Goal: Task Accomplishment & Management: Use online tool/utility

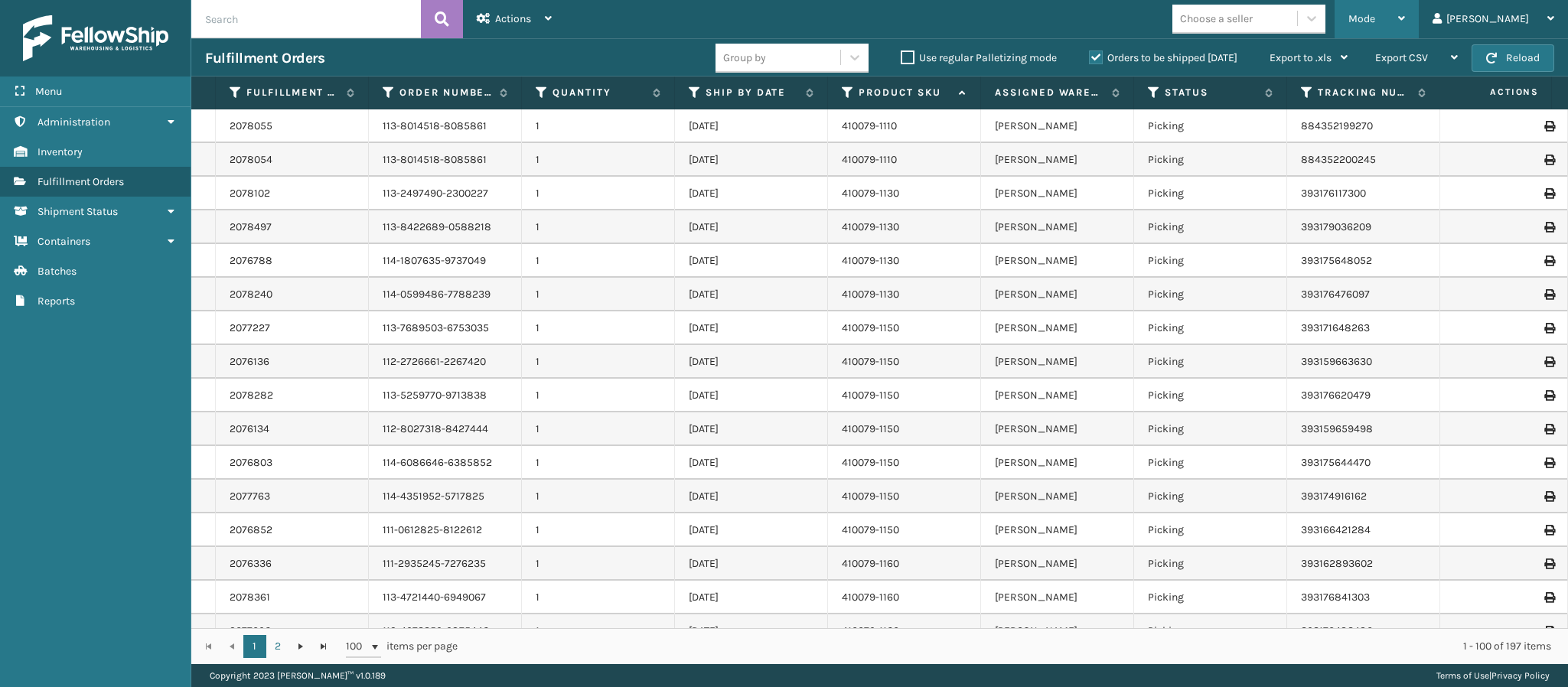
click at [1405, 18] on icon at bounding box center [1401, 18] width 7 height 10
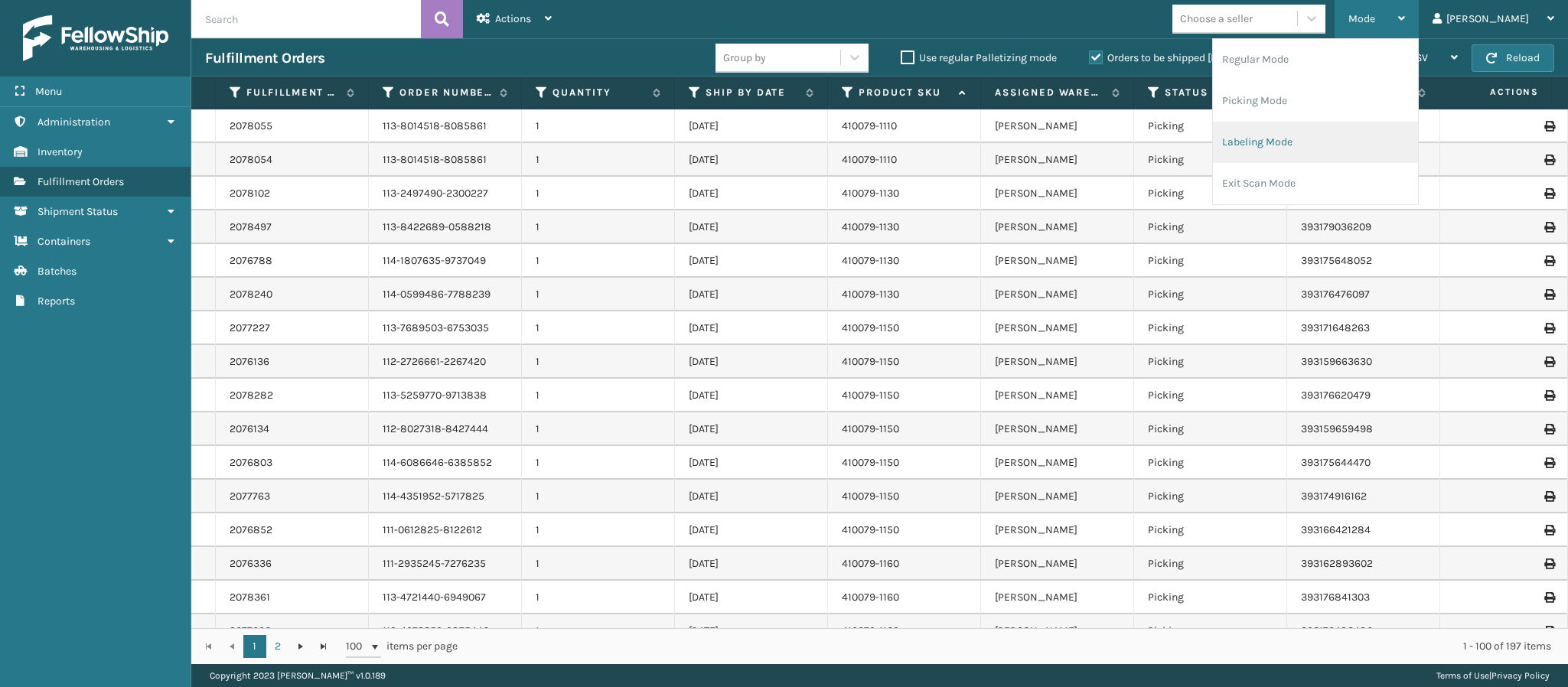
click at [1314, 153] on li "Labeling Mode" at bounding box center [1316, 142] width 205 height 42
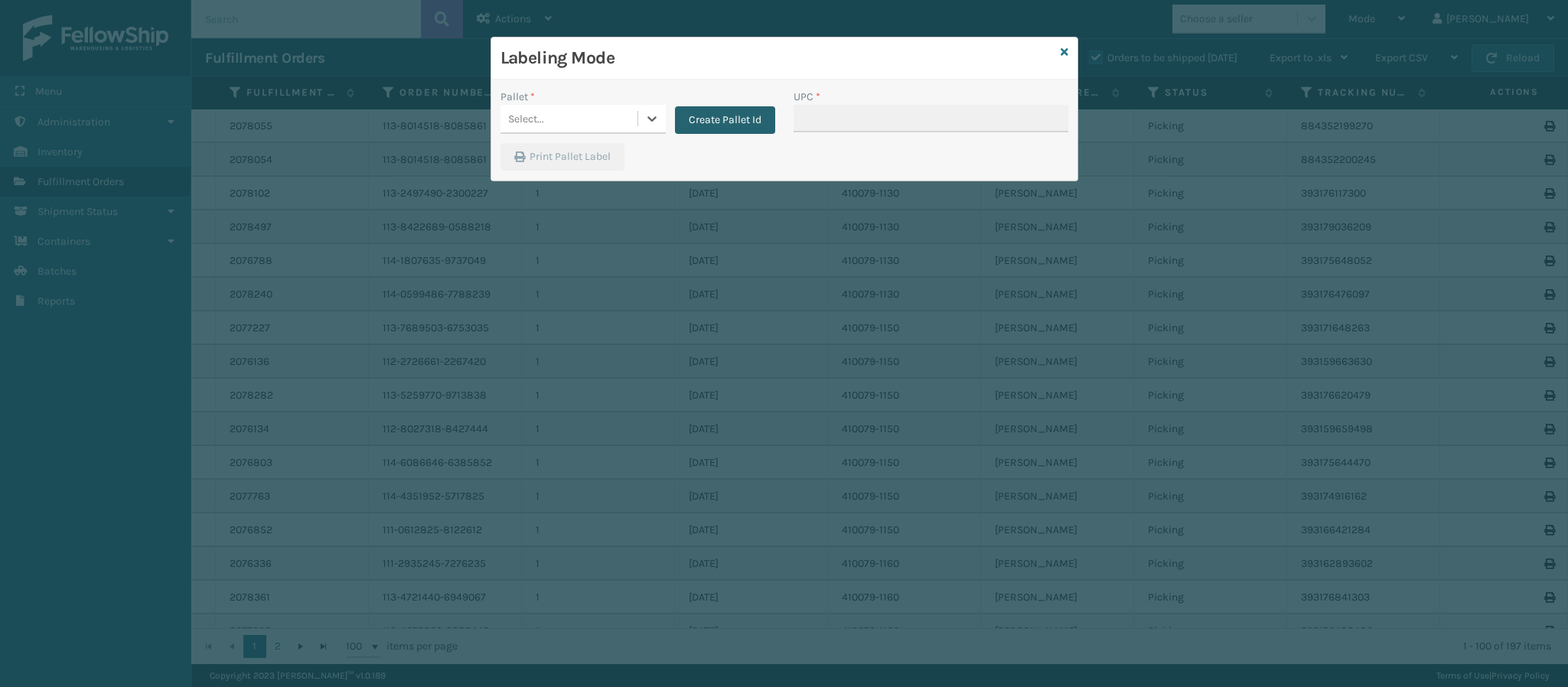
click at [733, 122] on button "Create Pallet Id" at bounding box center [725, 120] width 101 height 27
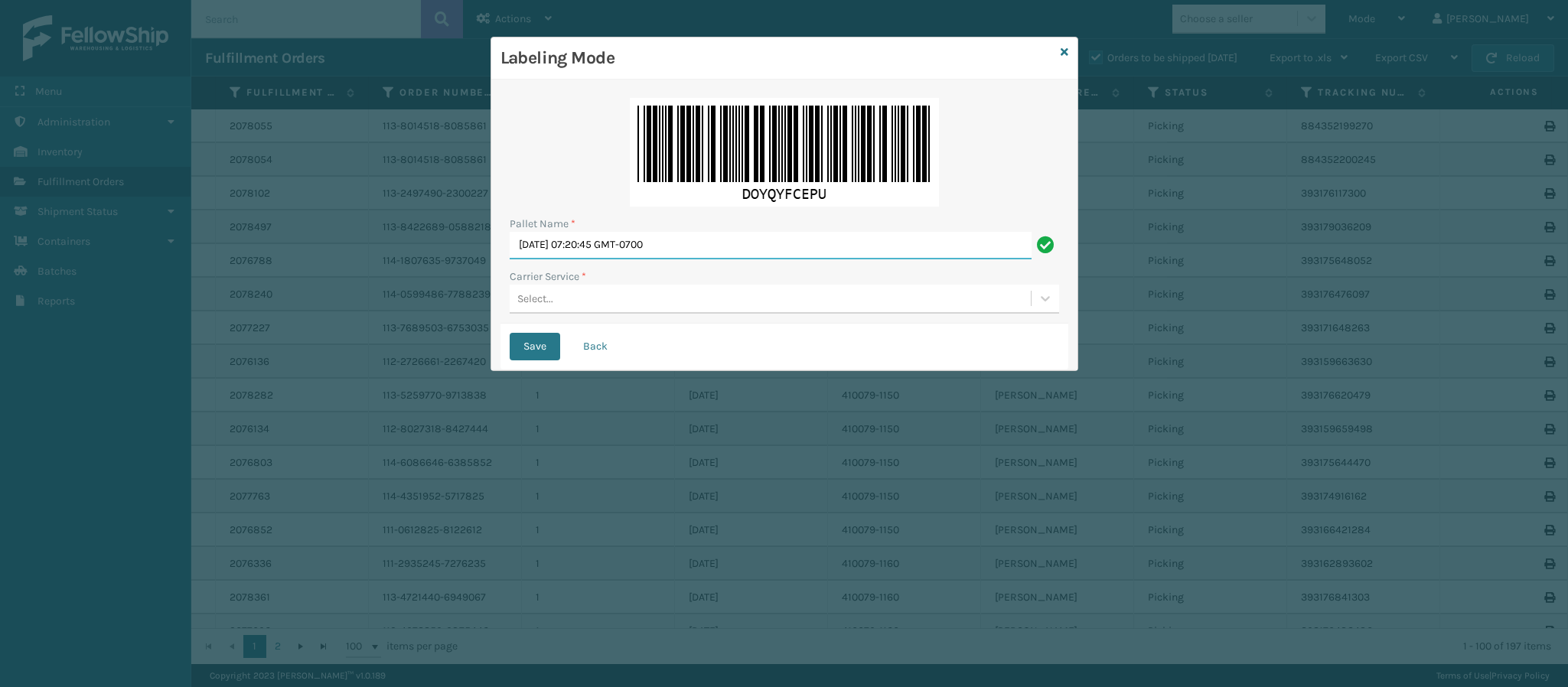
click at [693, 242] on input "[DATE] 07:20:45 GMT-0700" at bounding box center [770, 245] width 522 height 27
type input "FedEx Ground T452882"
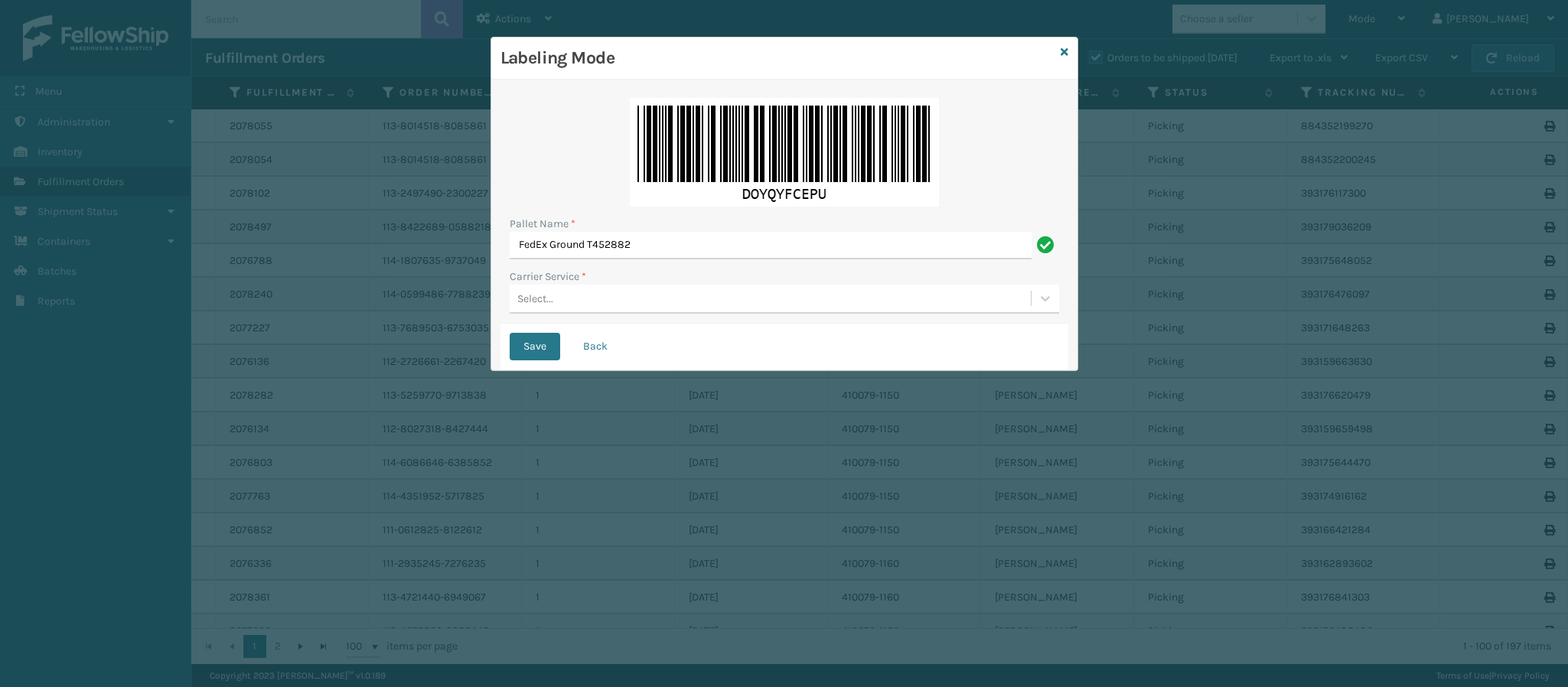
click at [780, 305] on div "Select..." at bounding box center [770, 299] width 521 height 26
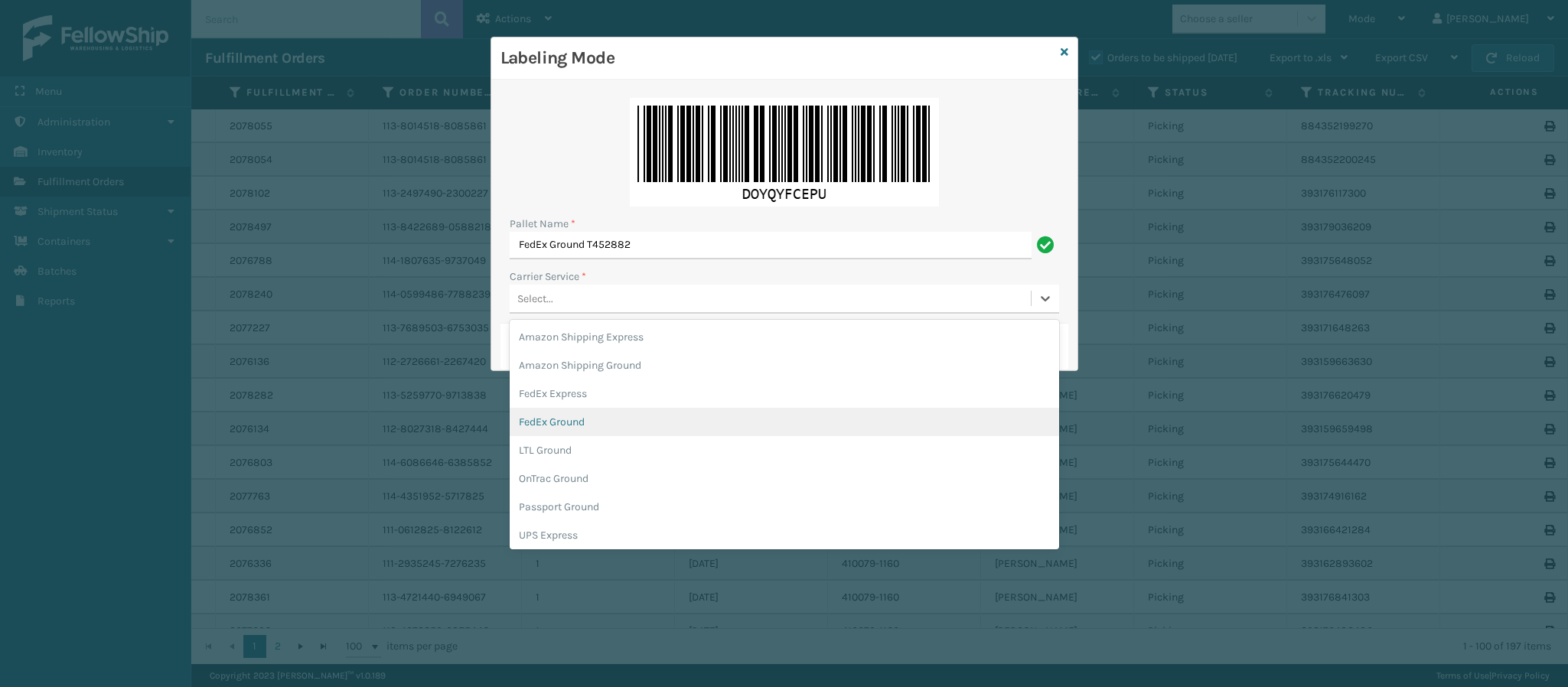
click at [620, 418] on div "FedEx Ground" at bounding box center [784, 422] width 550 height 28
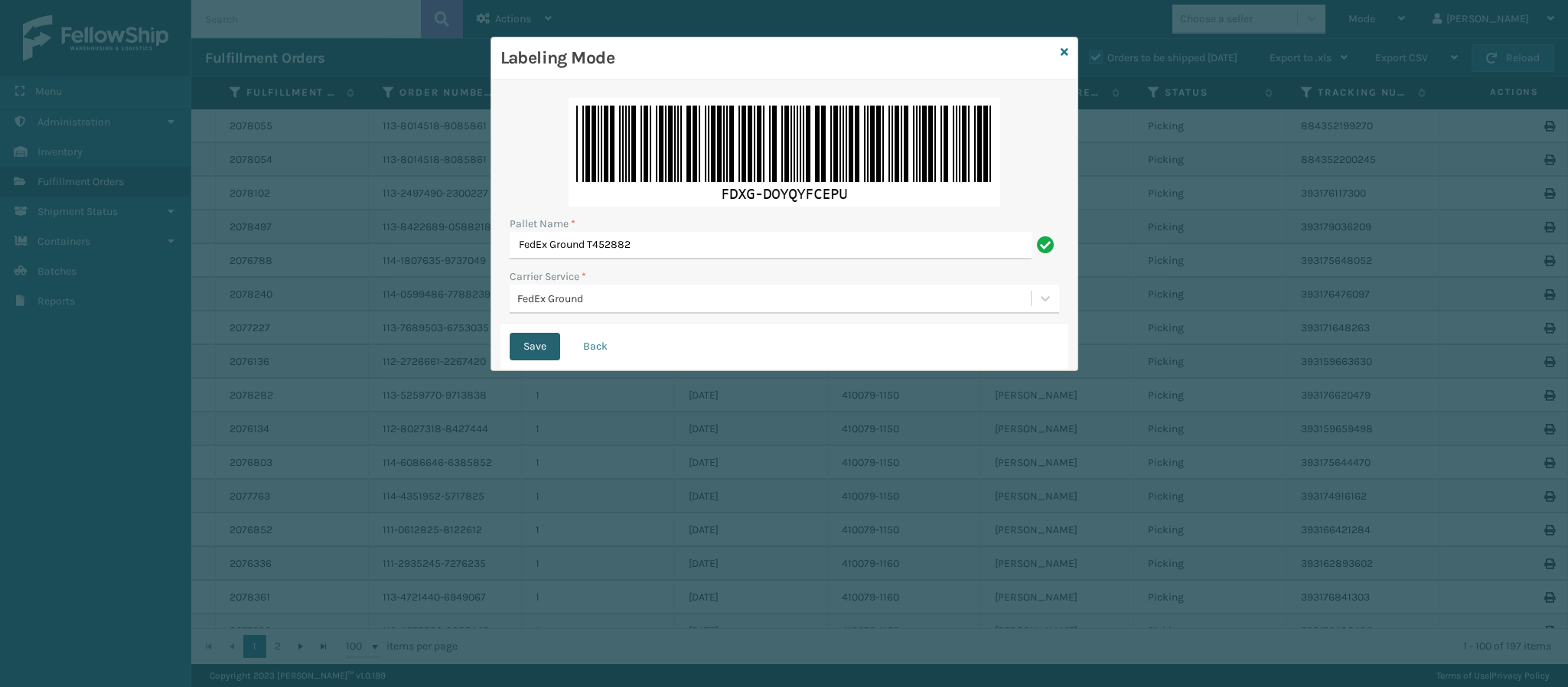
click at [529, 355] on button "Save" at bounding box center [534, 347] width 50 height 27
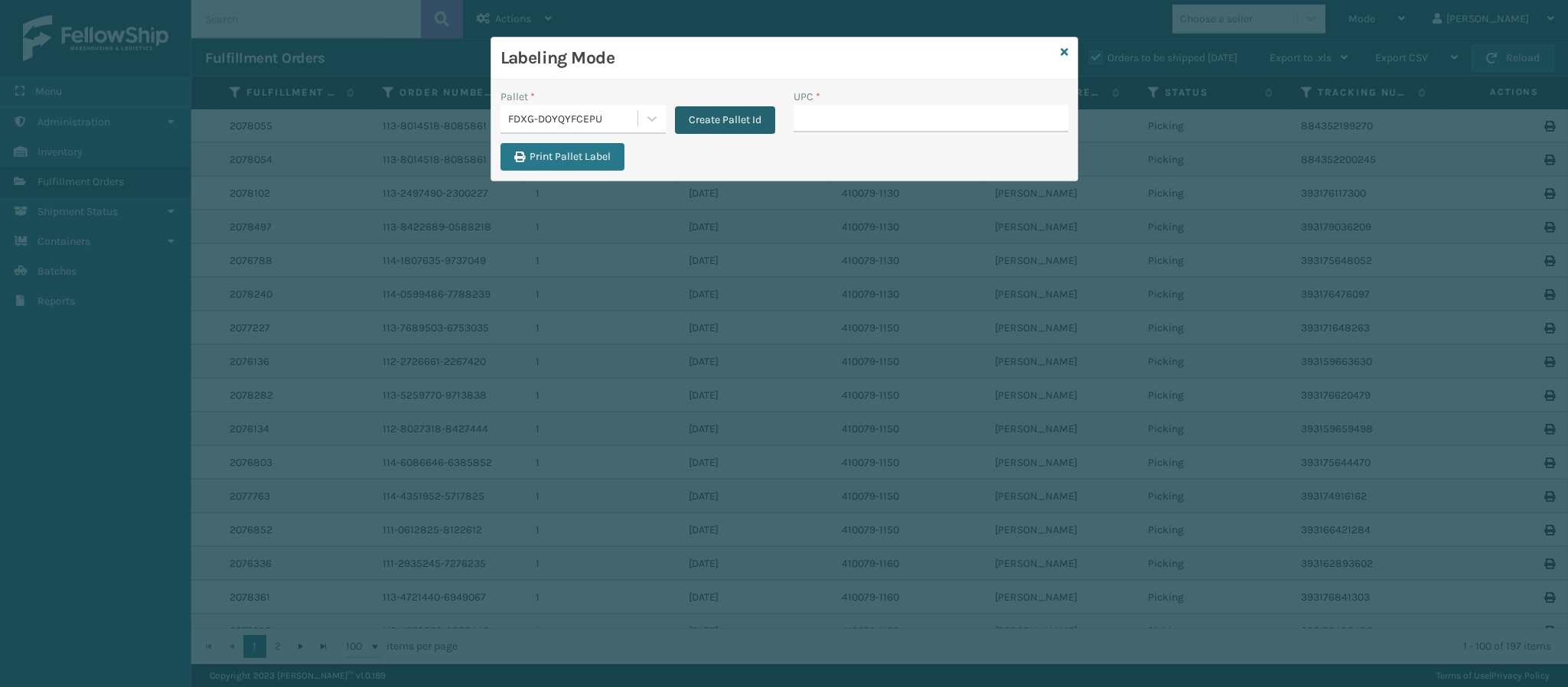
click at [749, 121] on button "Create Pallet Id" at bounding box center [725, 120] width 101 height 27
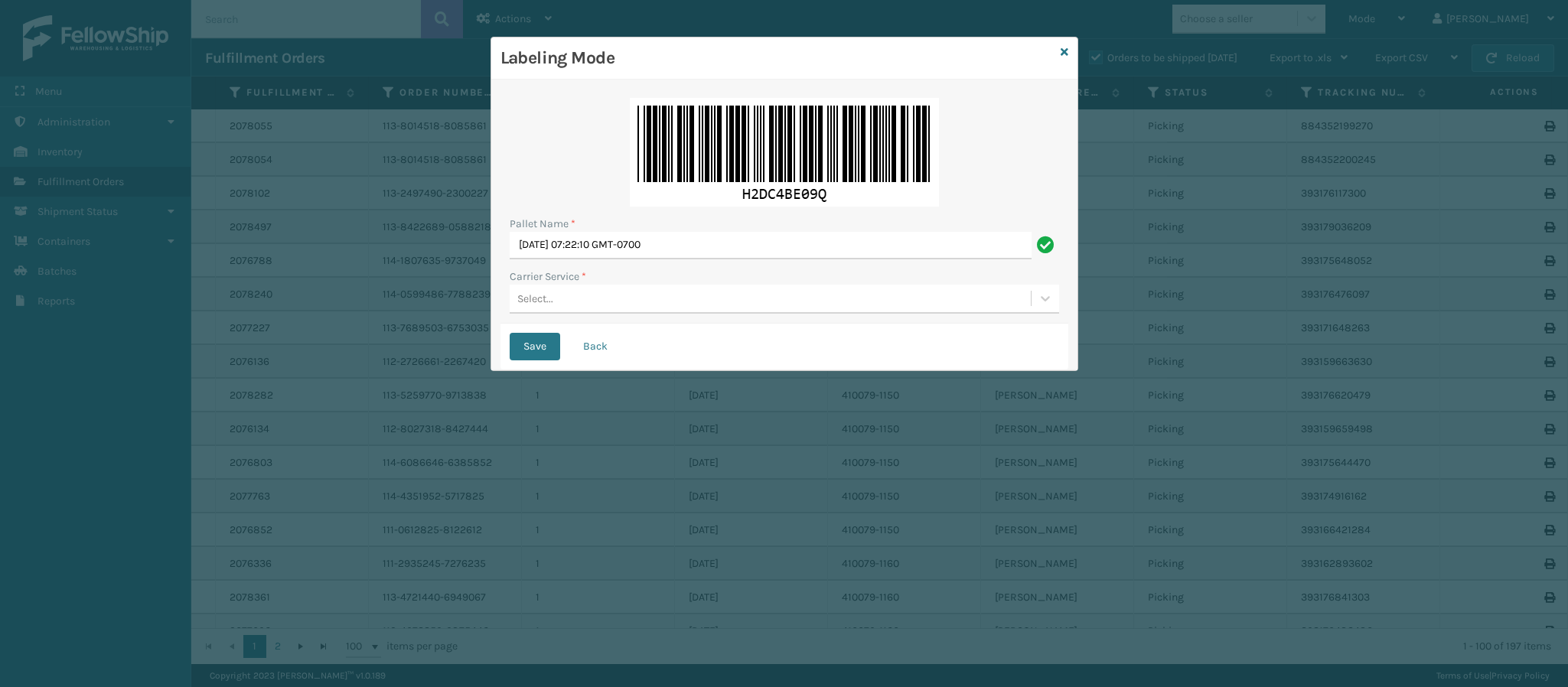
click at [726, 258] on div "Pallet Name * [DATE] 07:22:10 GMT-0700 Carrier Service * Select..." at bounding box center [784, 206] width 568 height 235
click at [726, 258] on input "[DATE] 07:22:10 GMT-0700" at bounding box center [770, 245] width 522 height 27
type input "Ups Ground Box Truck"
click at [671, 308] on div "Select..." at bounding box center [770, 299] width 521 height 26
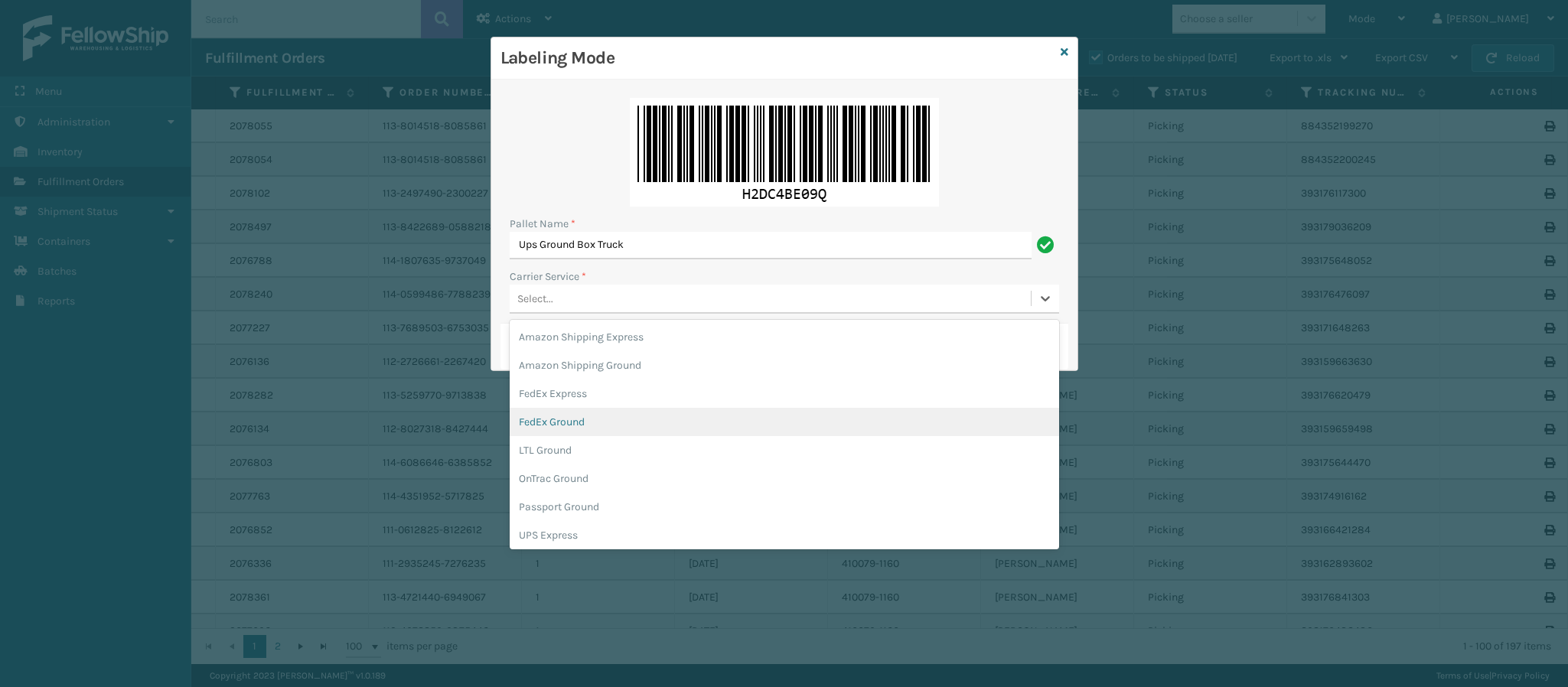
scroll to position [87, 0]
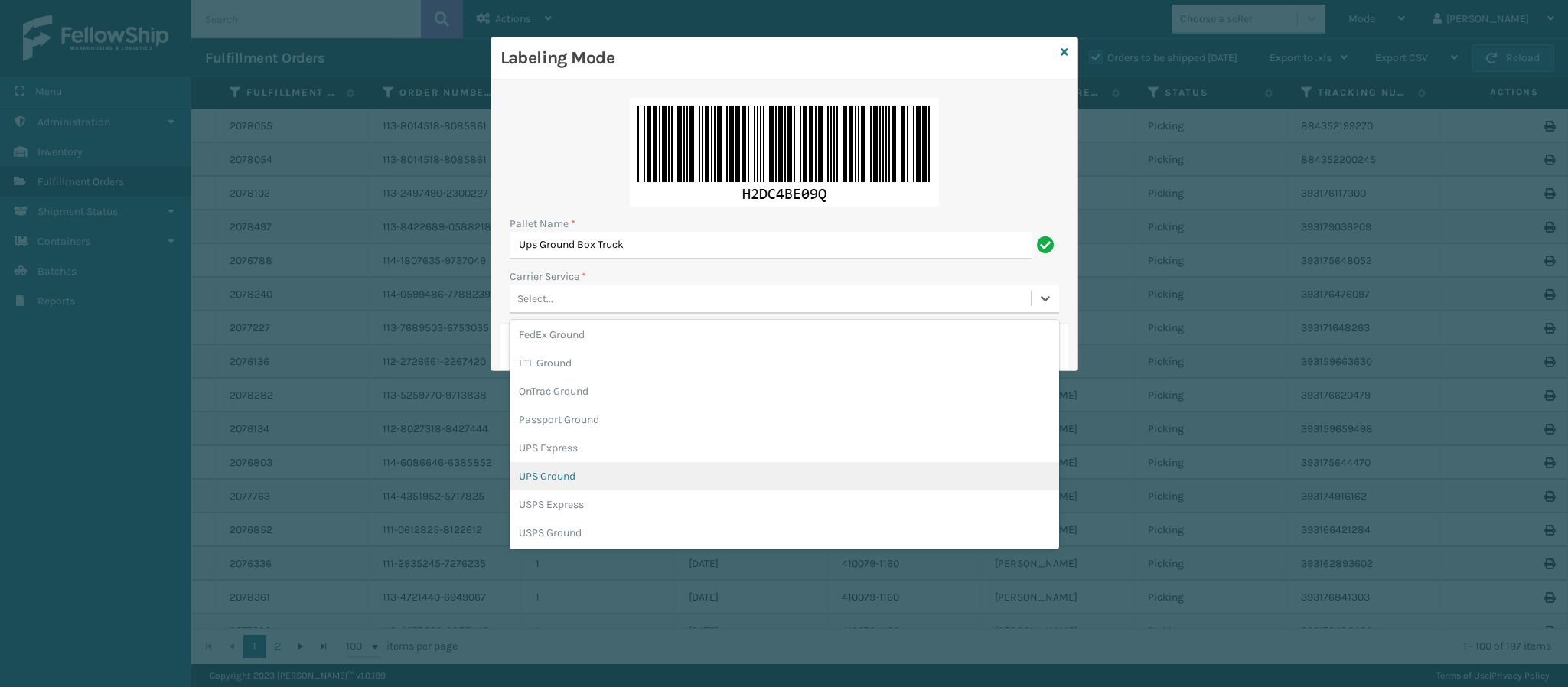
click at [751, 474] on div "UPS Ground" at bounding box center [784, 476] width 550 height 28
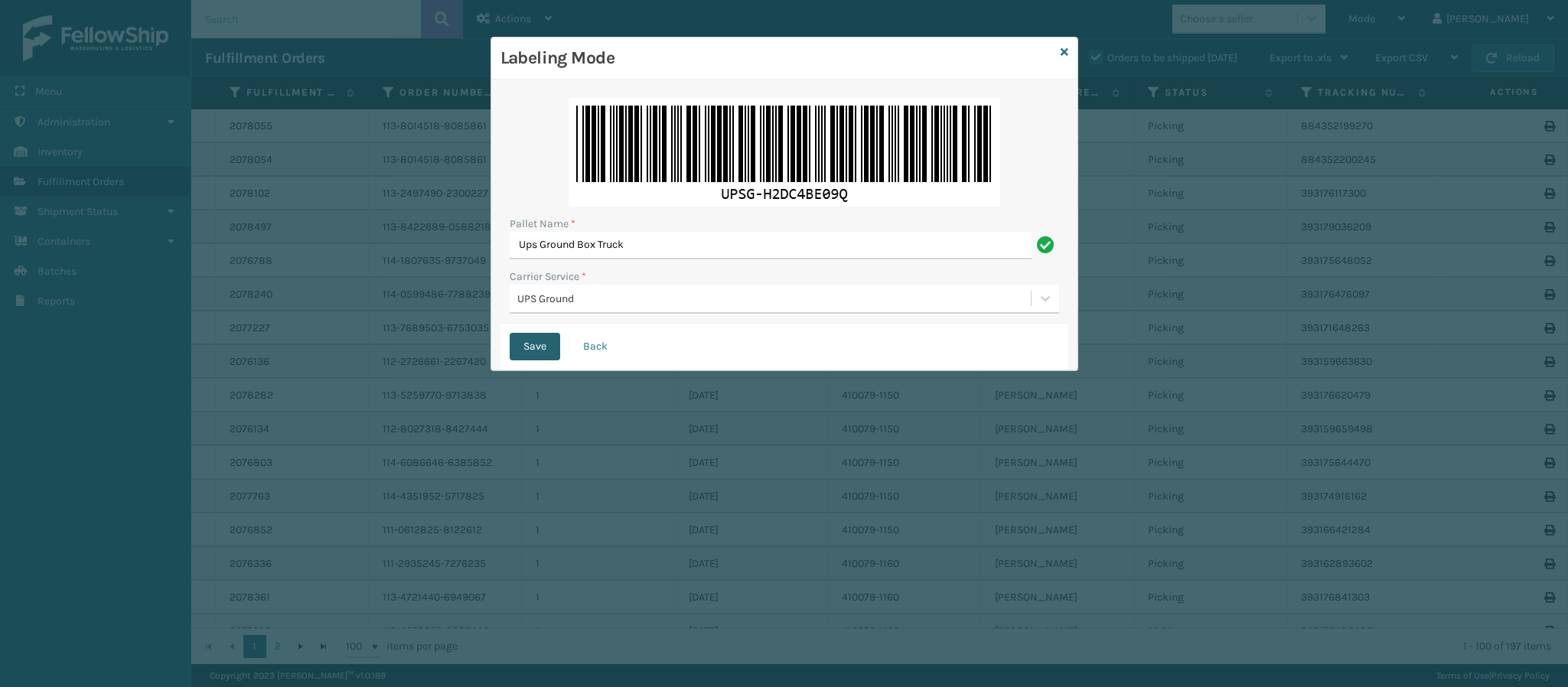
click at [531, 338] on button "Save" at bounding box center [534, 347] width 50 height 27
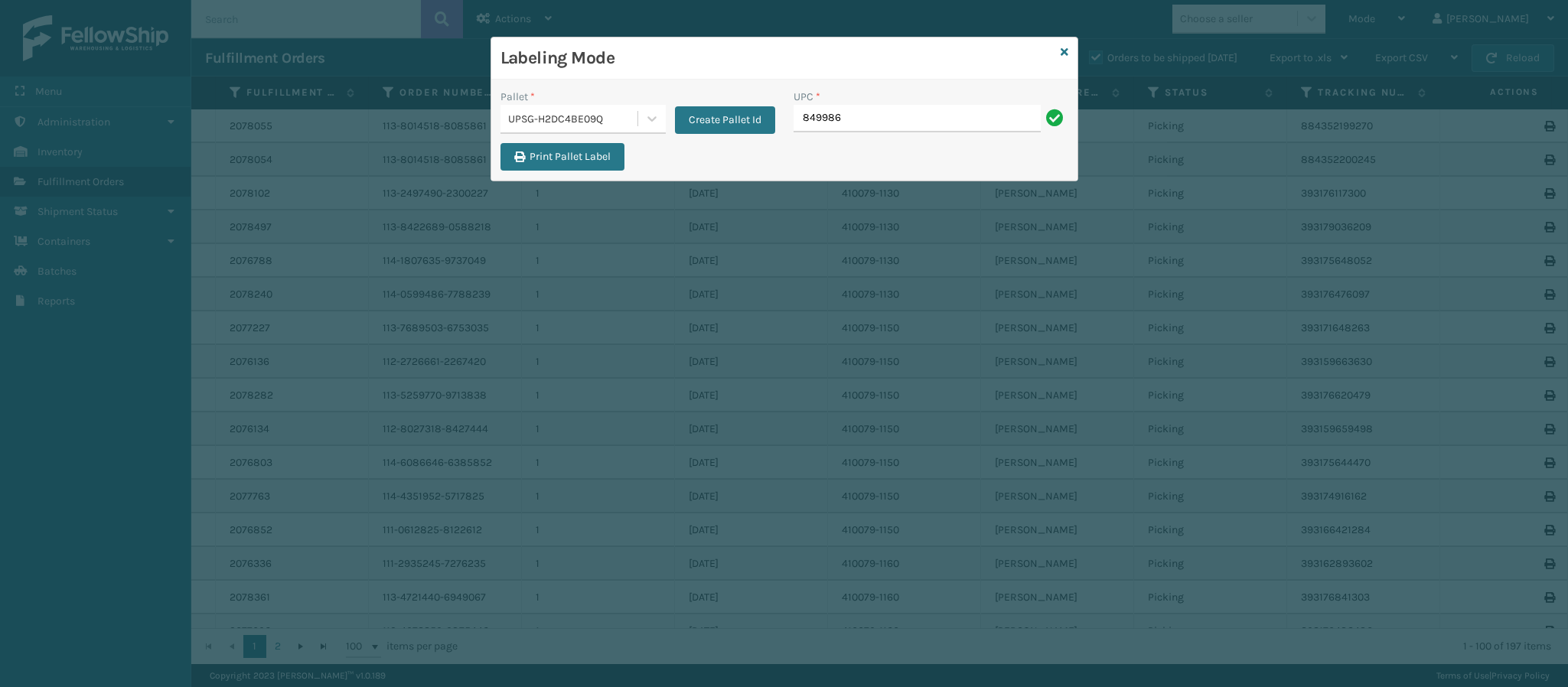
type input "8499860"
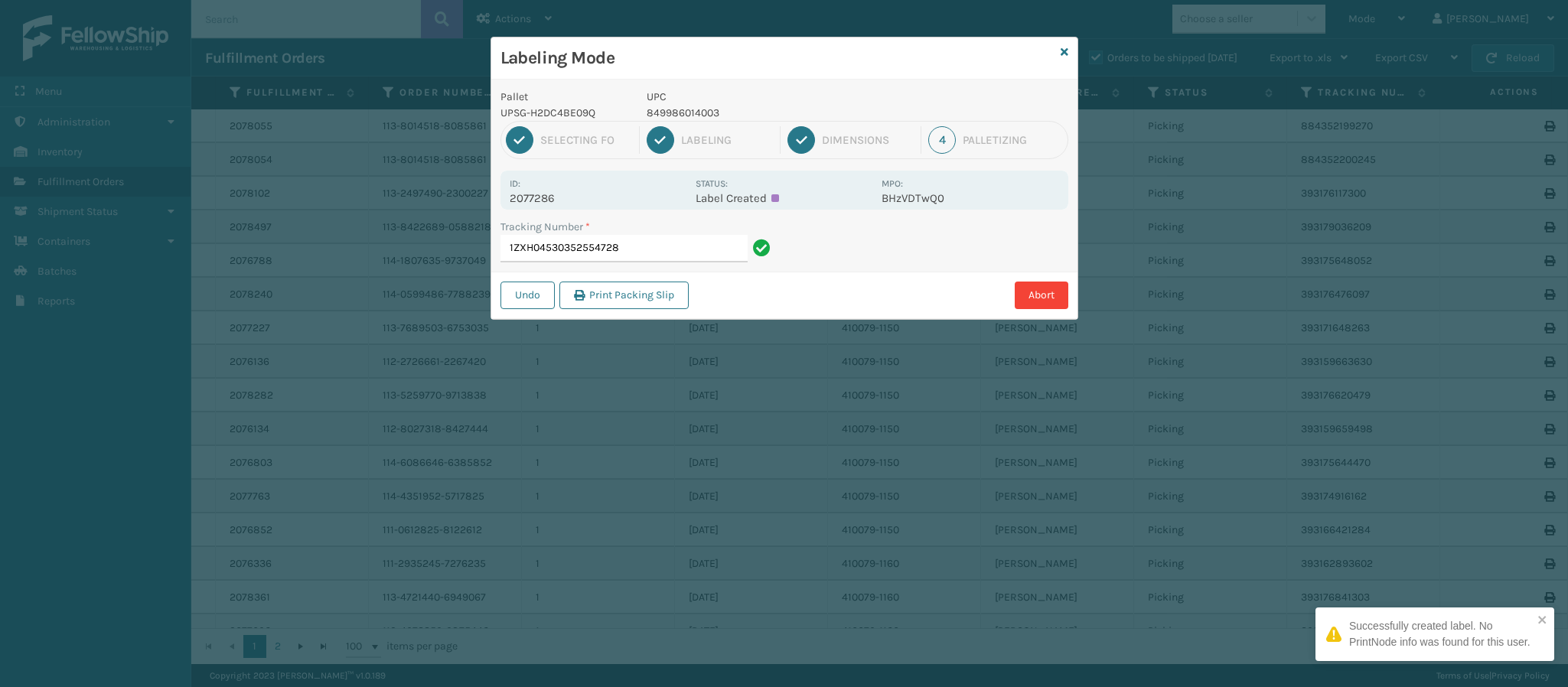
click at [556, 193] on p "2077286" at bounding box center [597, 198] width 177 height 14
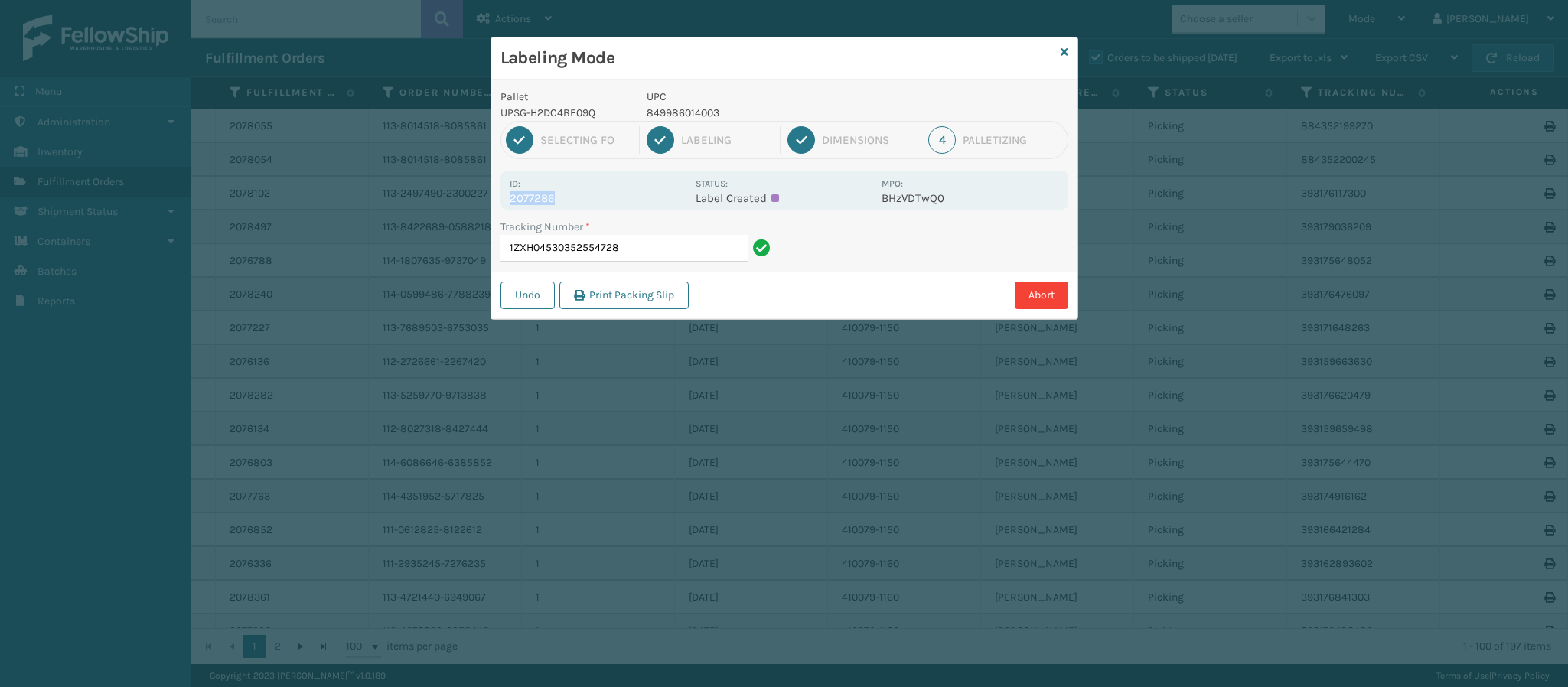
copy p "2077286"
click at [645, 255] on input "1ZXH04530352554728" at bounding box center [624, 248] width 247 height 27
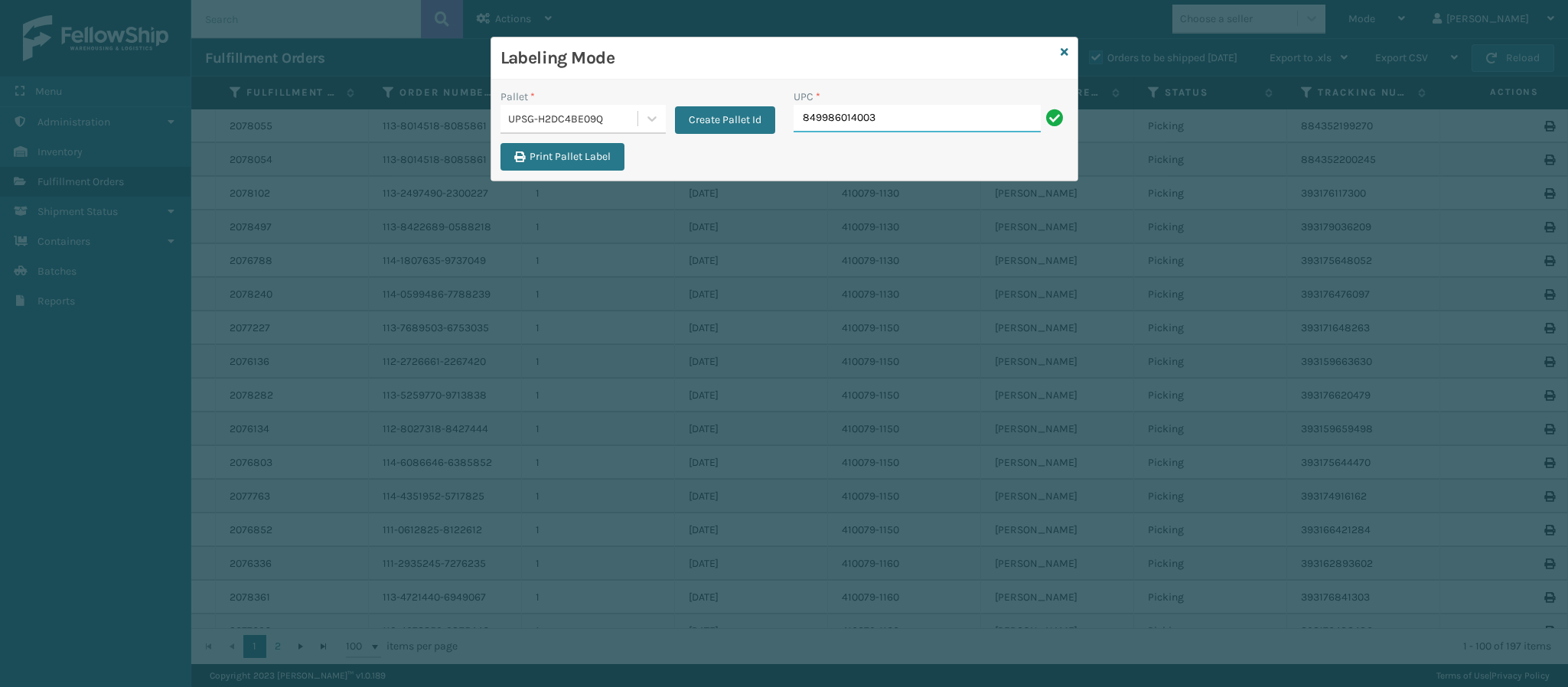
type input "849986014003"
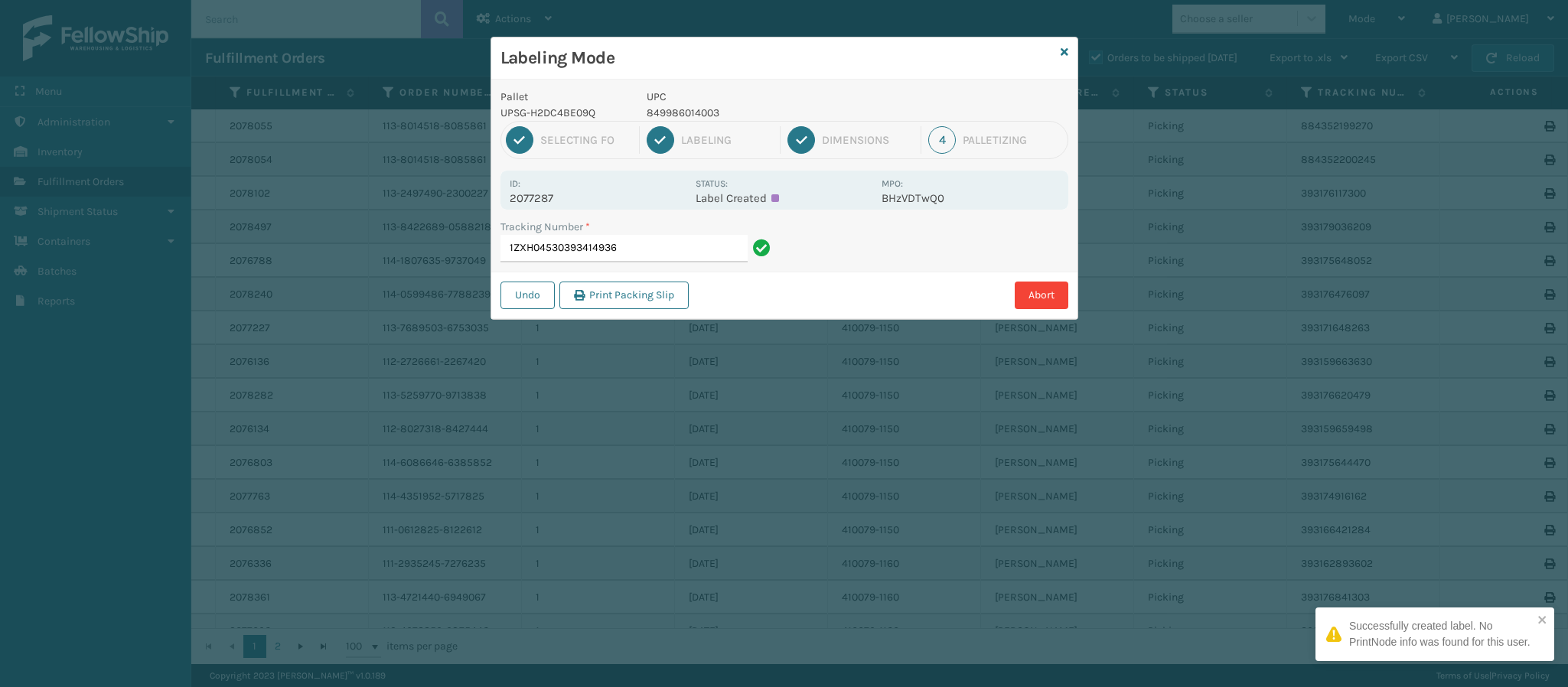
click at [558, 201] on div "Id: 2077287 Status: Label Created MPO: BHzVDTwQ0" at bounding box center [784, 190] width 568 height 39
click at [558, 201] on p "2077287" at bounding box center [597, 198] width 177 height 14
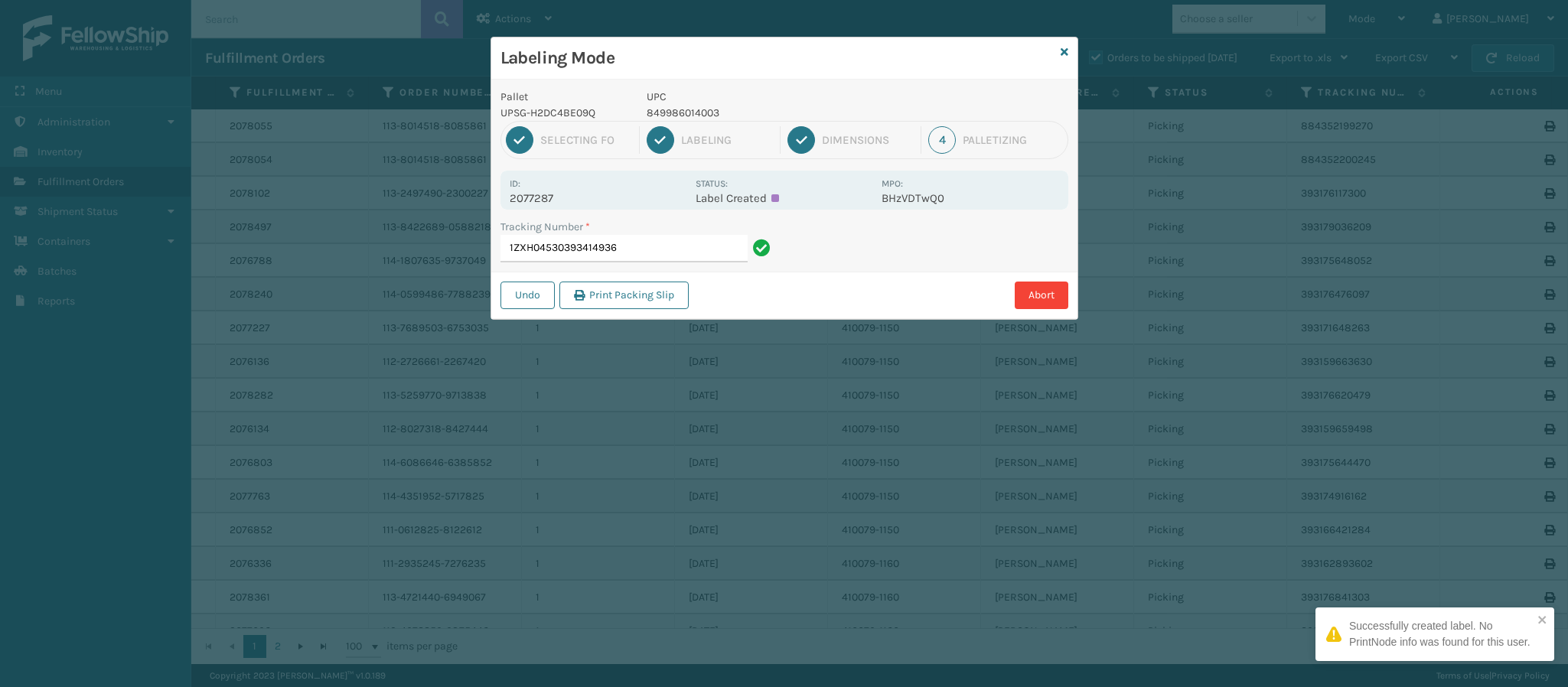
click at [549, 195] on p "2077287" at bounding box center [597, 198] width 177 height 14
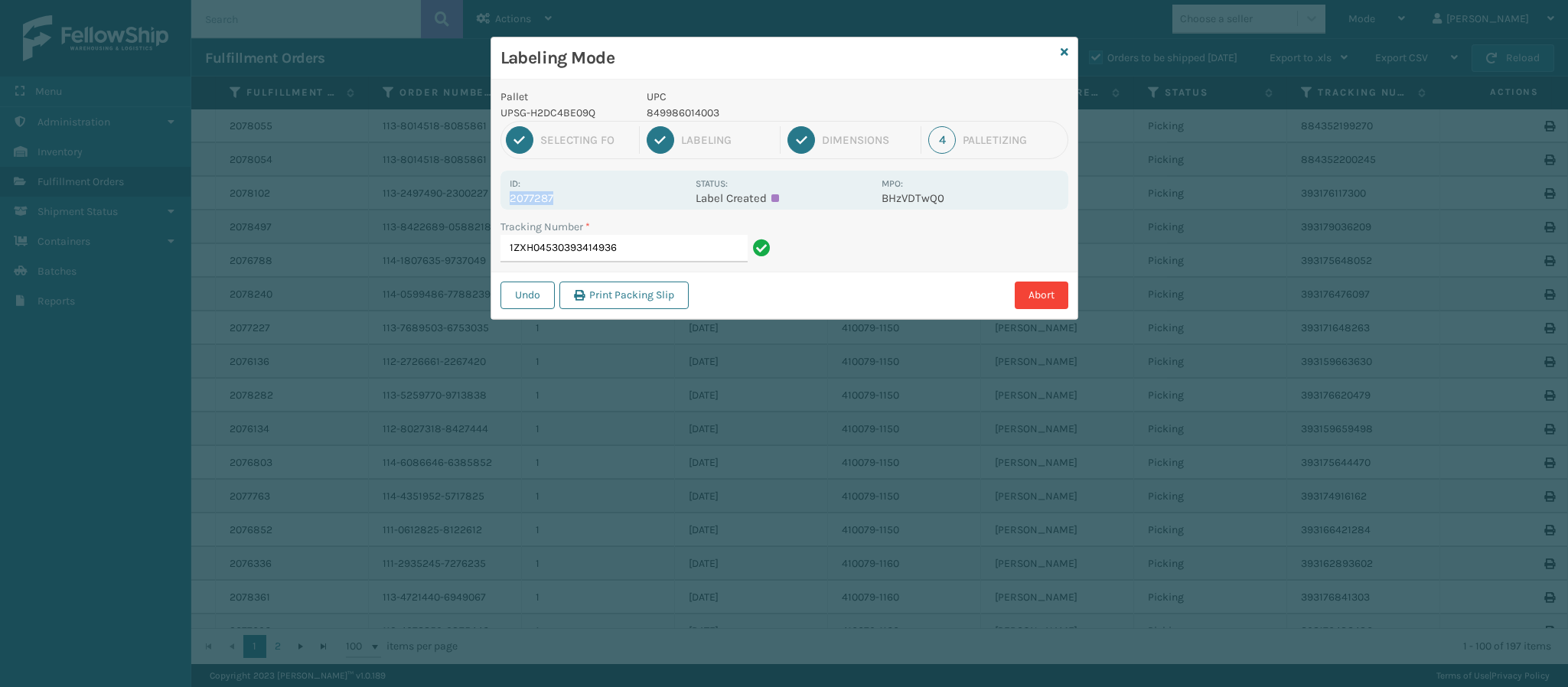
click at [549, 195] on p "2077287" at bounding box center [597, 198] width 177 height 14
copy p "2077287"
click at [657, 252] on input "1ZXH04530393414936" at bounding box center [624, 248] width 247 height 27
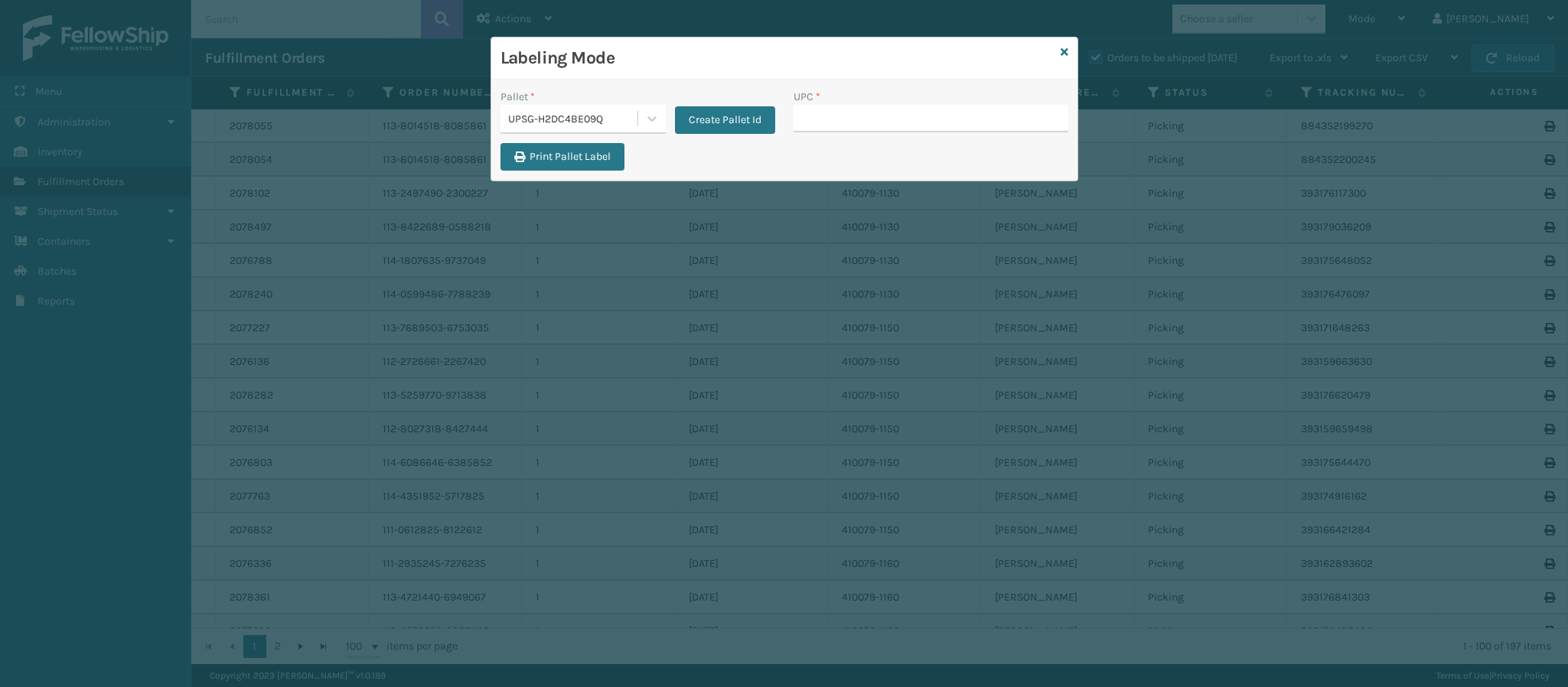
click at [669, 126] on div "Create Pallet Id" at bounding box center [720, 111] width 109 height 46
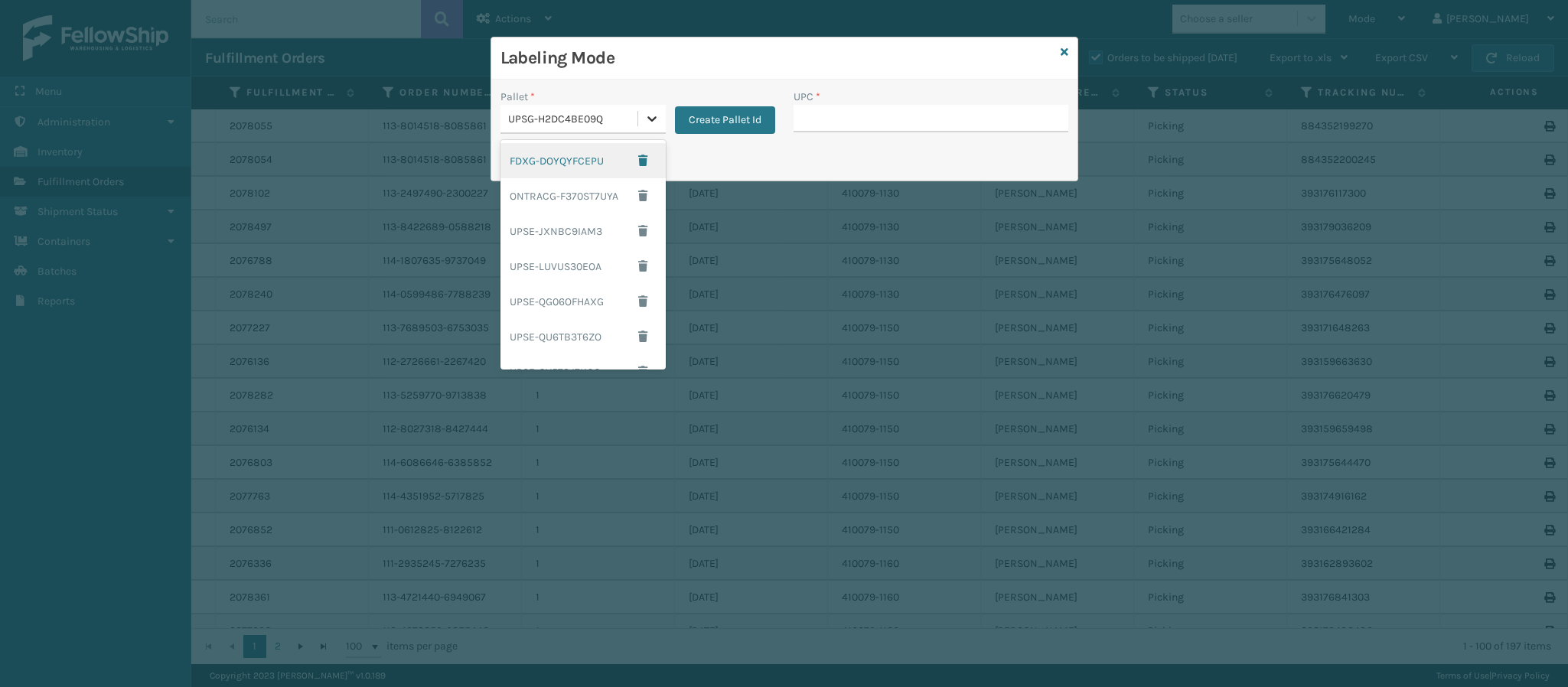
click at [638, 113] on div at bounding box center [652, 118] width 27 height 27
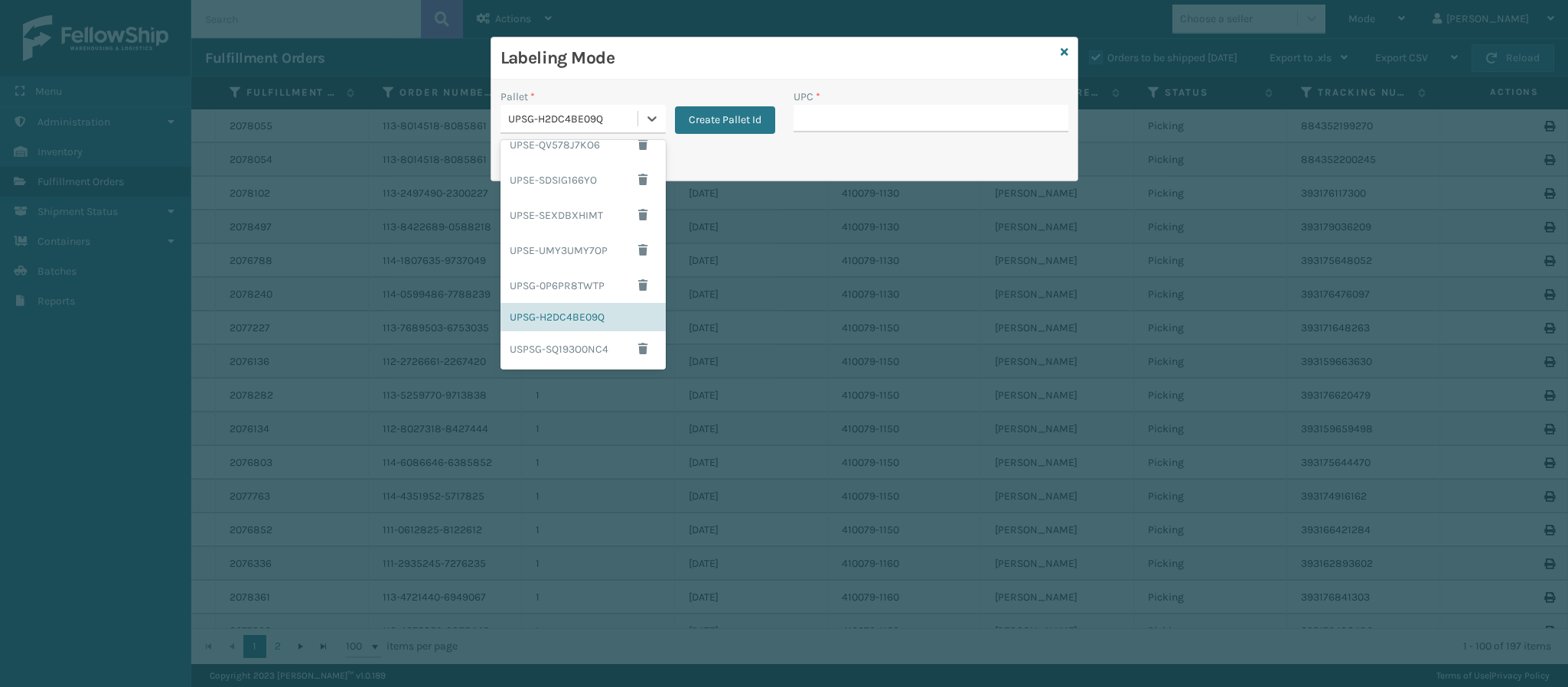
scroll to position [0, 0]
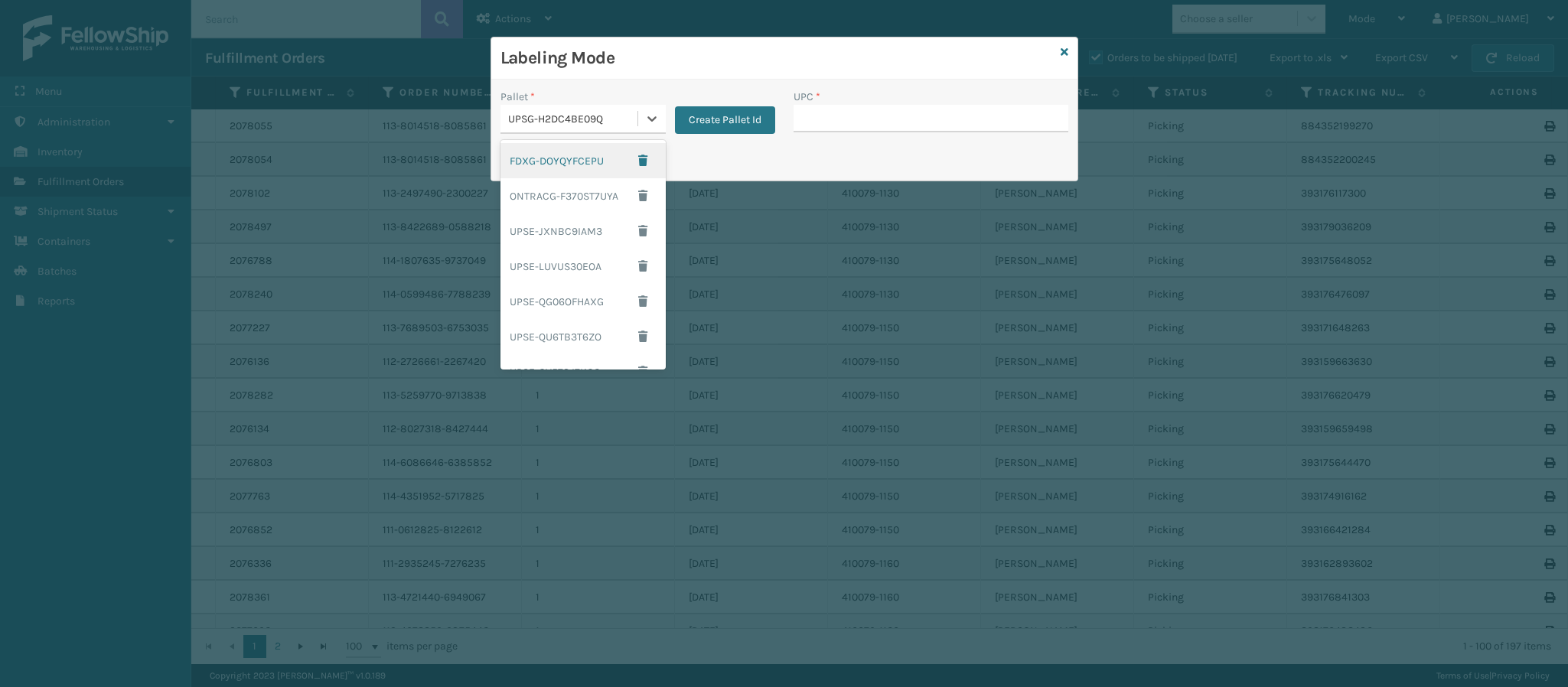
click at [562, 163] on div "FDXG-DOYQYFCEPU" at bounding box center [583, 161] width 165 height 35
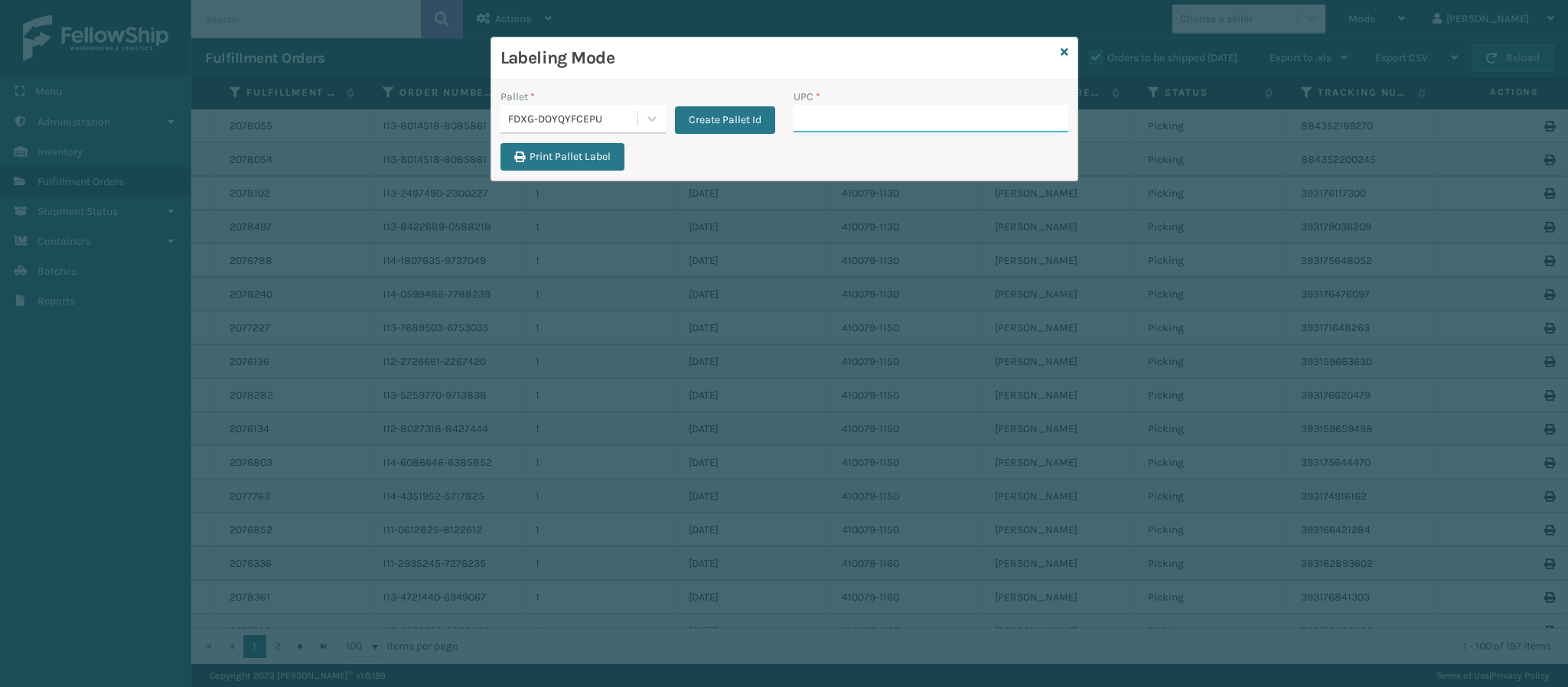
click at [857, 117] on input "UPC *" at bounding box center [931, 118] width 275 height 27
type input "840985125622"
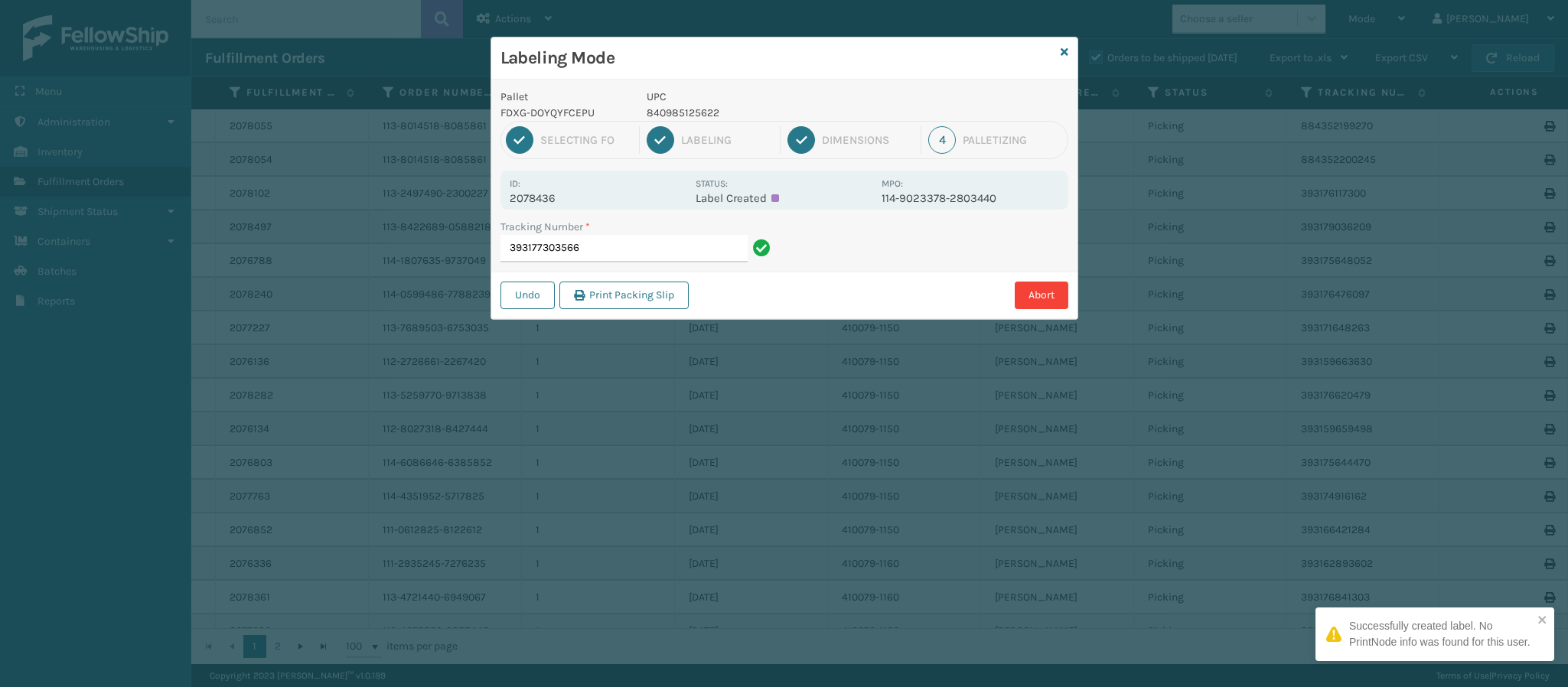
click at [547, 195] on p "2078436" at bounding box center [597, 198] width 177 height 14
copy p "2078436"
click at [636, 260] on input "393177303566" at bounding box center [624, 248] width 247 height 27
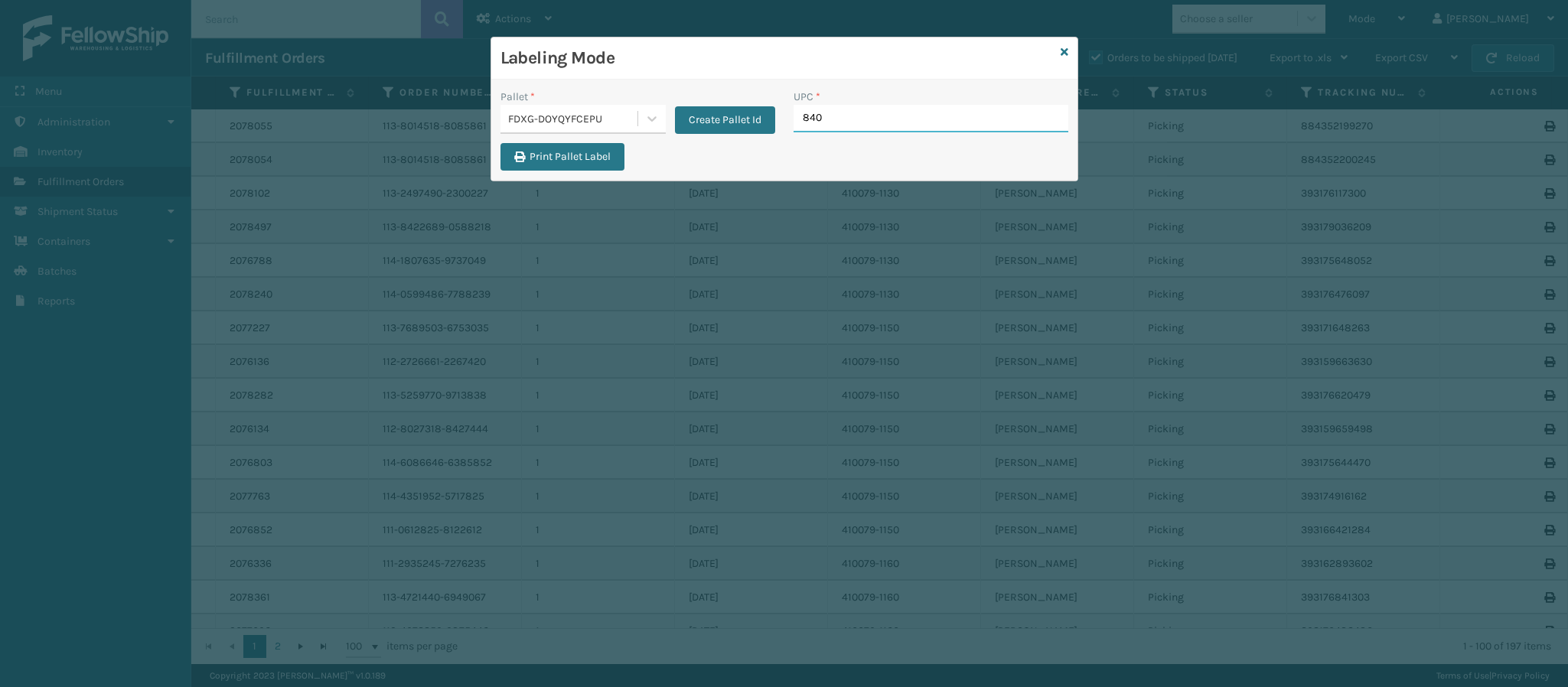
type input "8409"
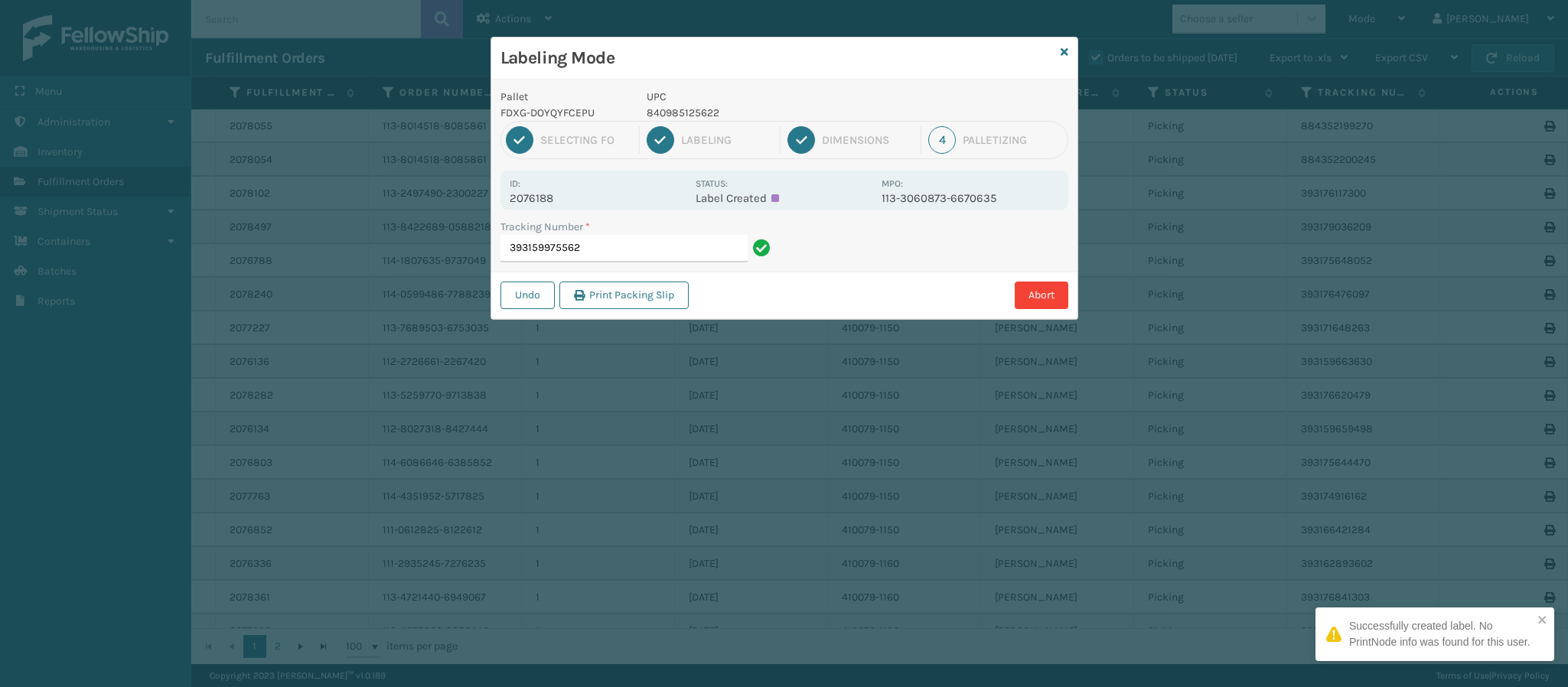
click at [539, 202] on p "2076188" at bounding box center [597, 198] width 177 height 14
copy p "2076188"
click at [612, 248] on input "393159975562" at bounding box center [624, 248] width 247 height 27
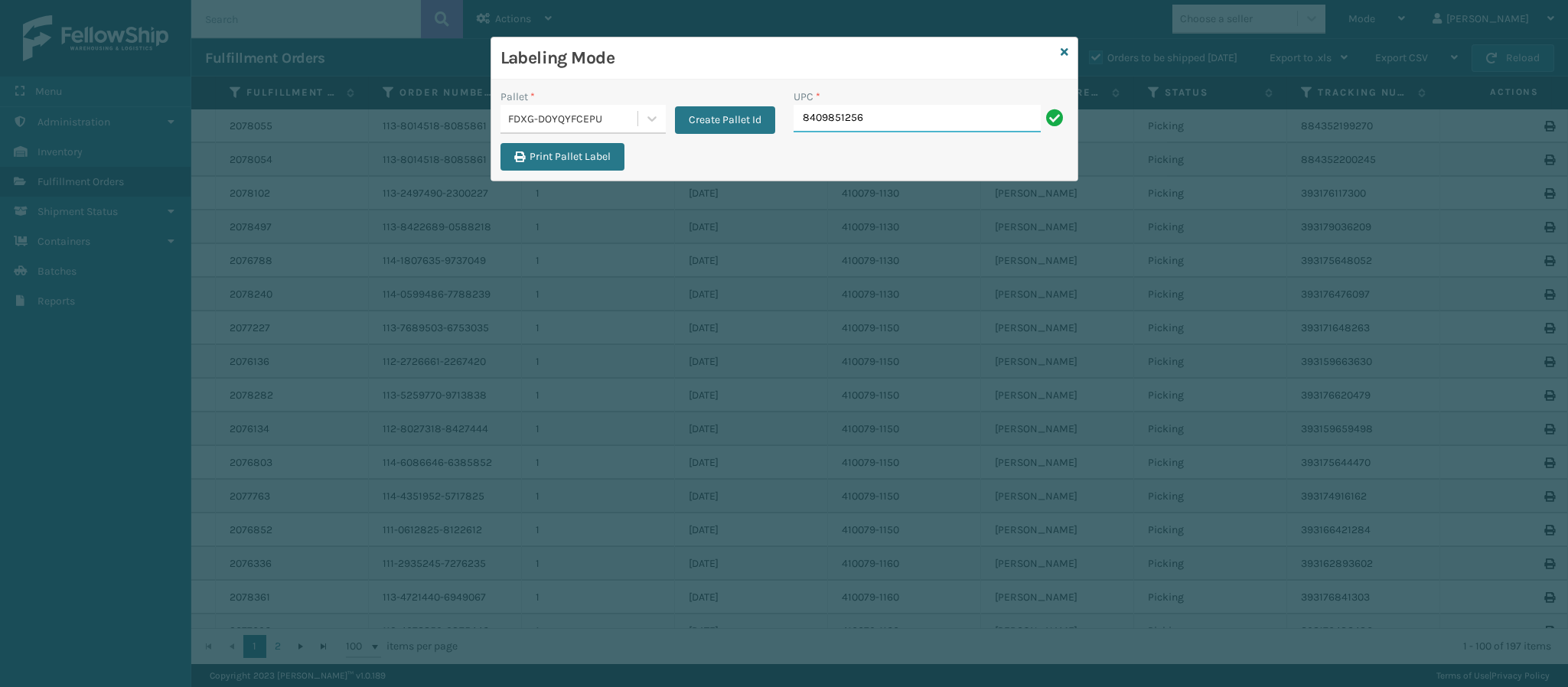
type input "84098512562"
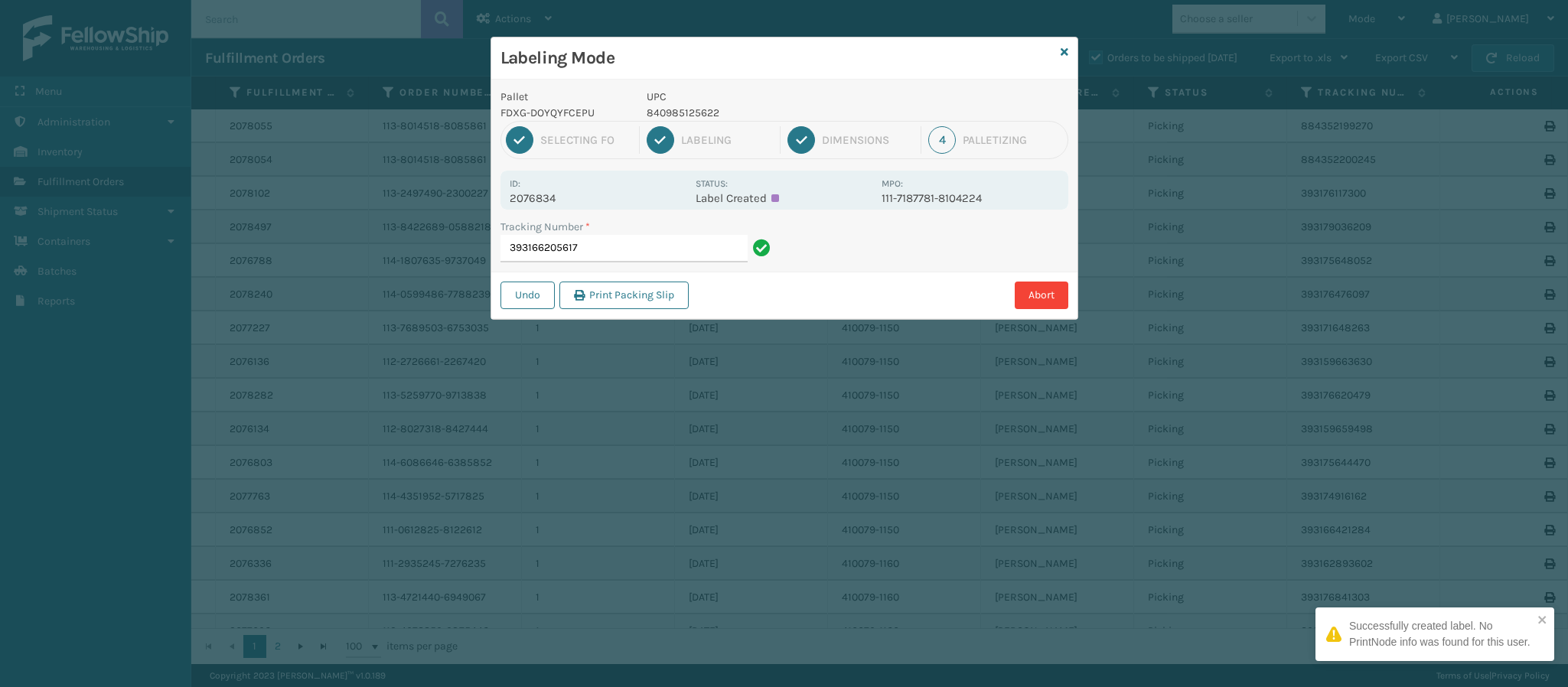
click at [554, 198] on p "2076834" at bounding box center [597, 198] width 177 height 14
copy p "2076834"
click at [634, 252] on input "393166205617" at bounding box center [624, 248] width 247 height 27
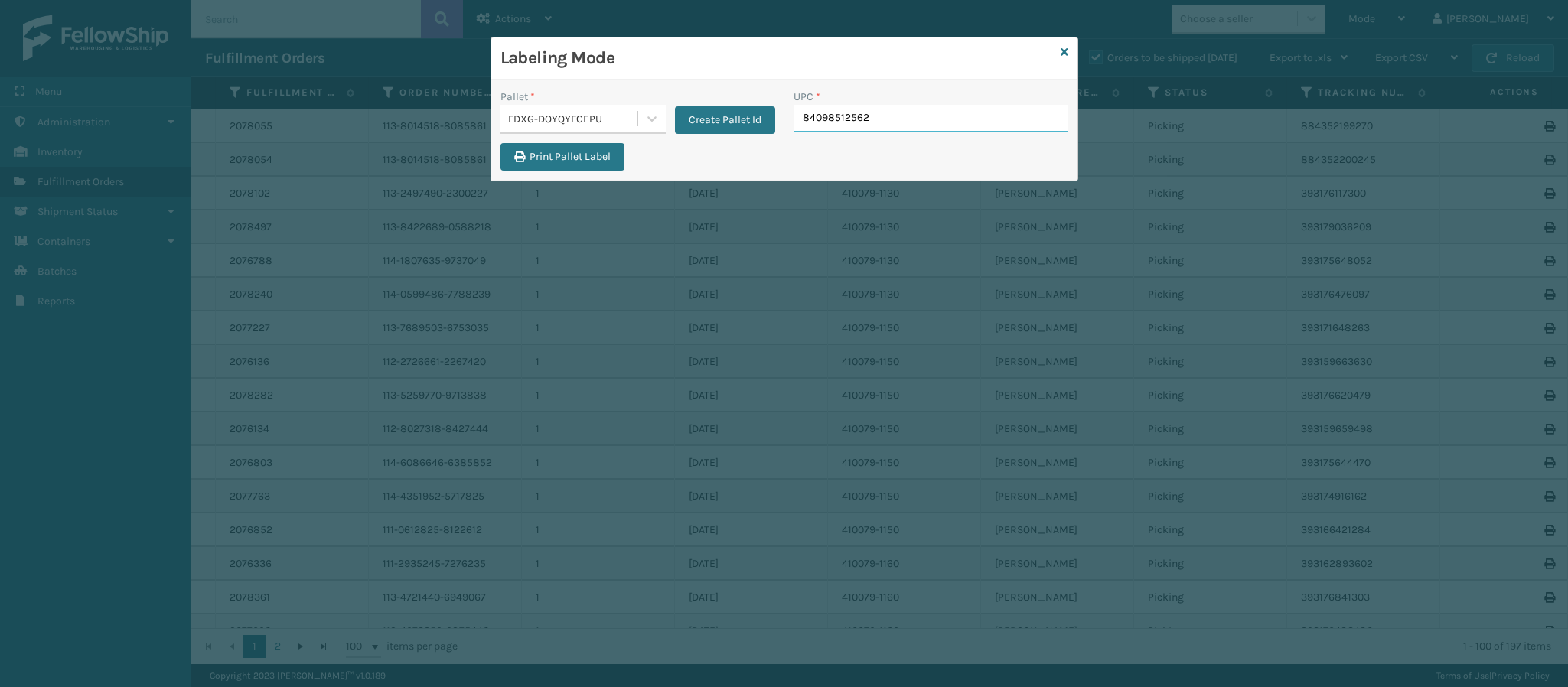
type input "840985125622"
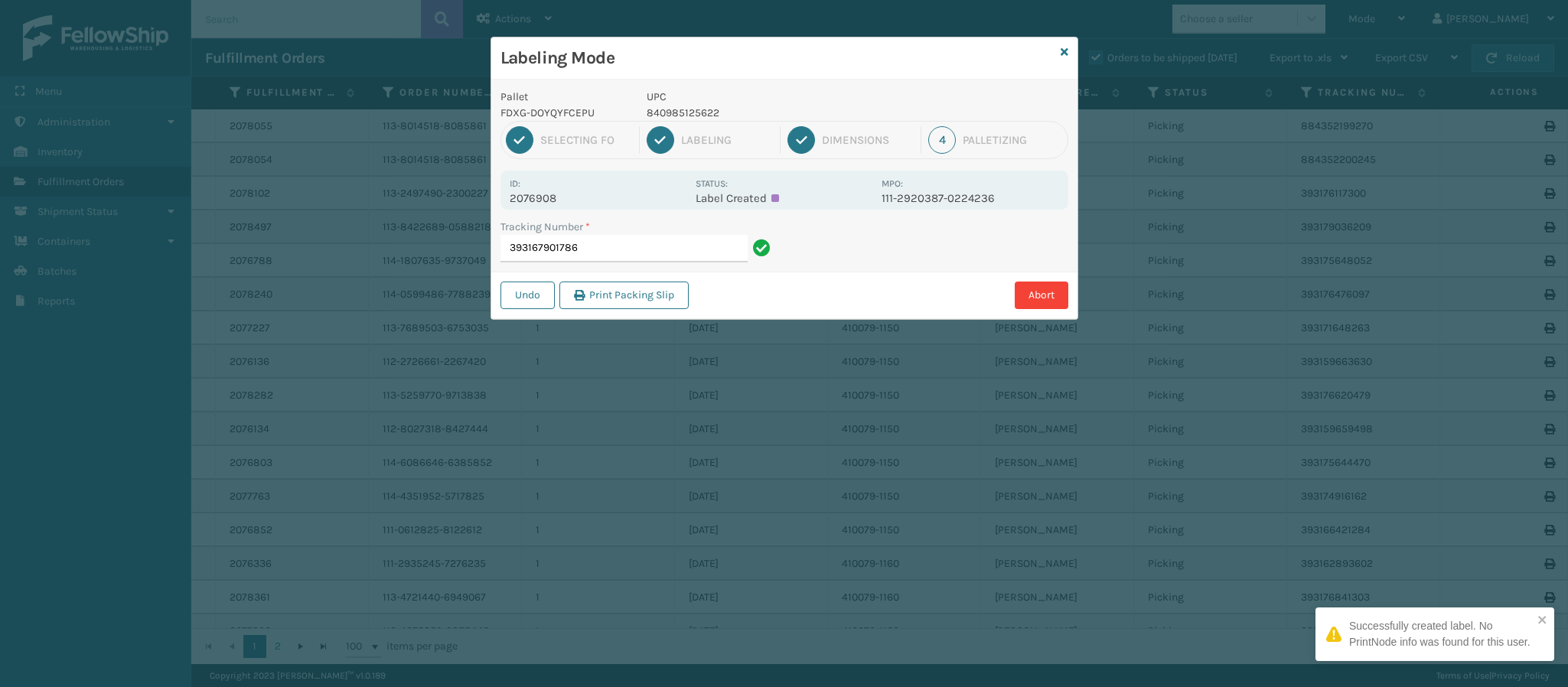
click at [536, 201] on p "2076908" at bounding box center [597, 198] width 177 height 14
copy p "2076908"
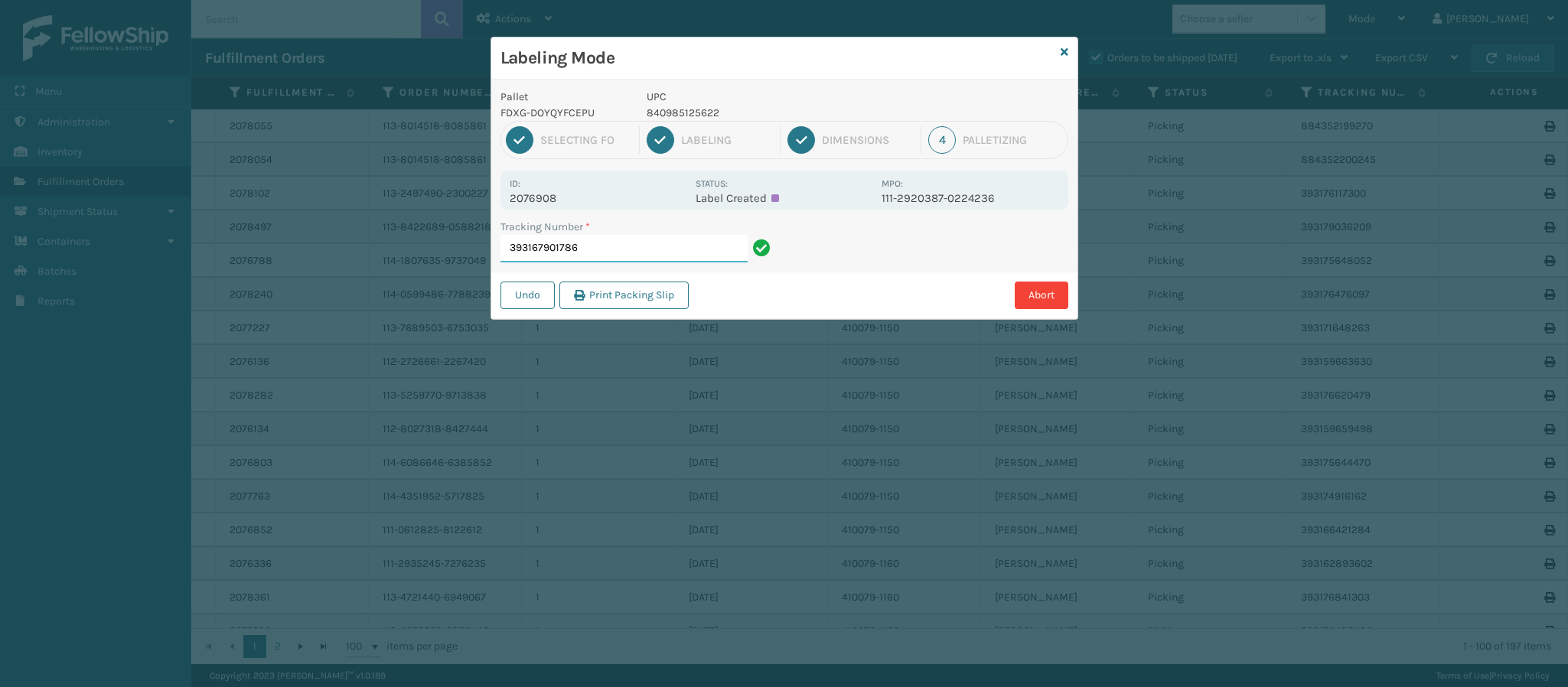
click at [671, 250] on input "393167901786" at bounding box center [624, 248] width 247 height 27
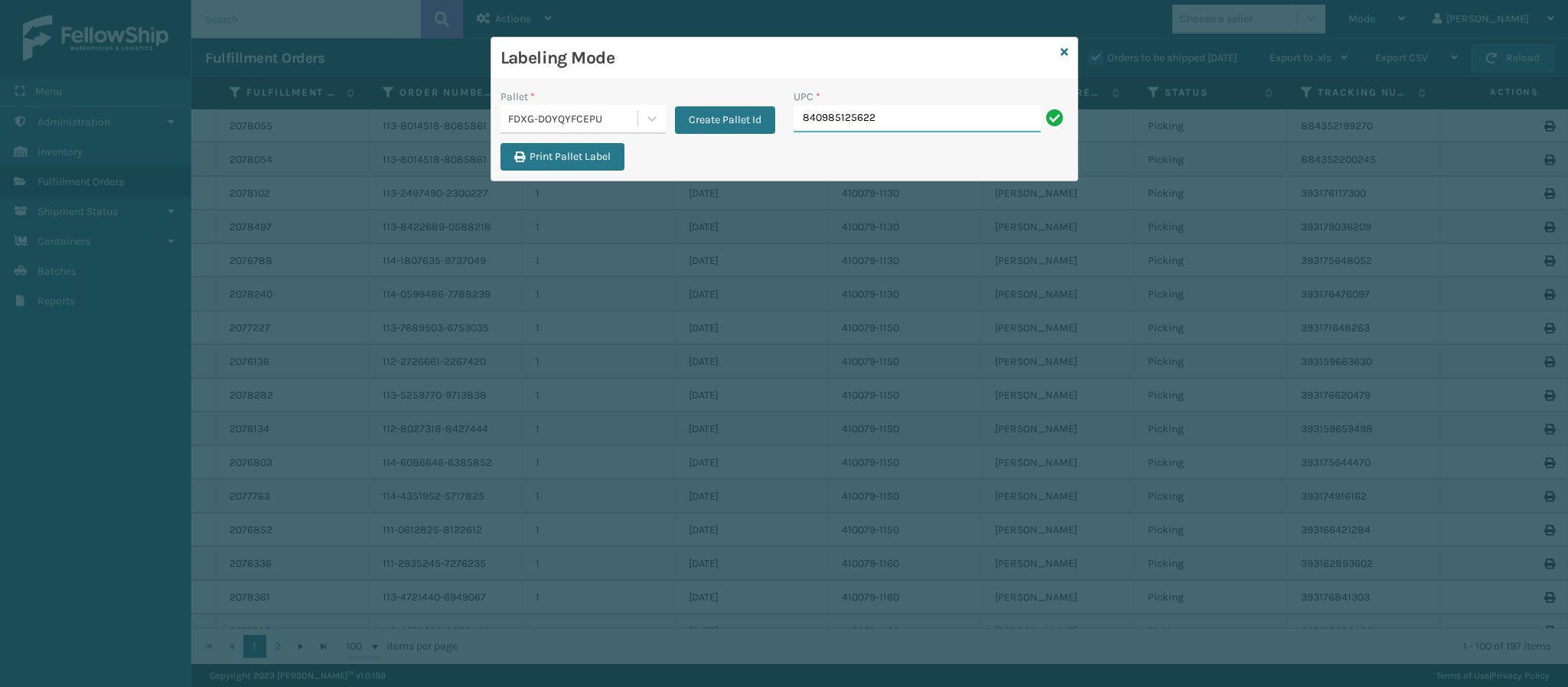
type input "840985125622"
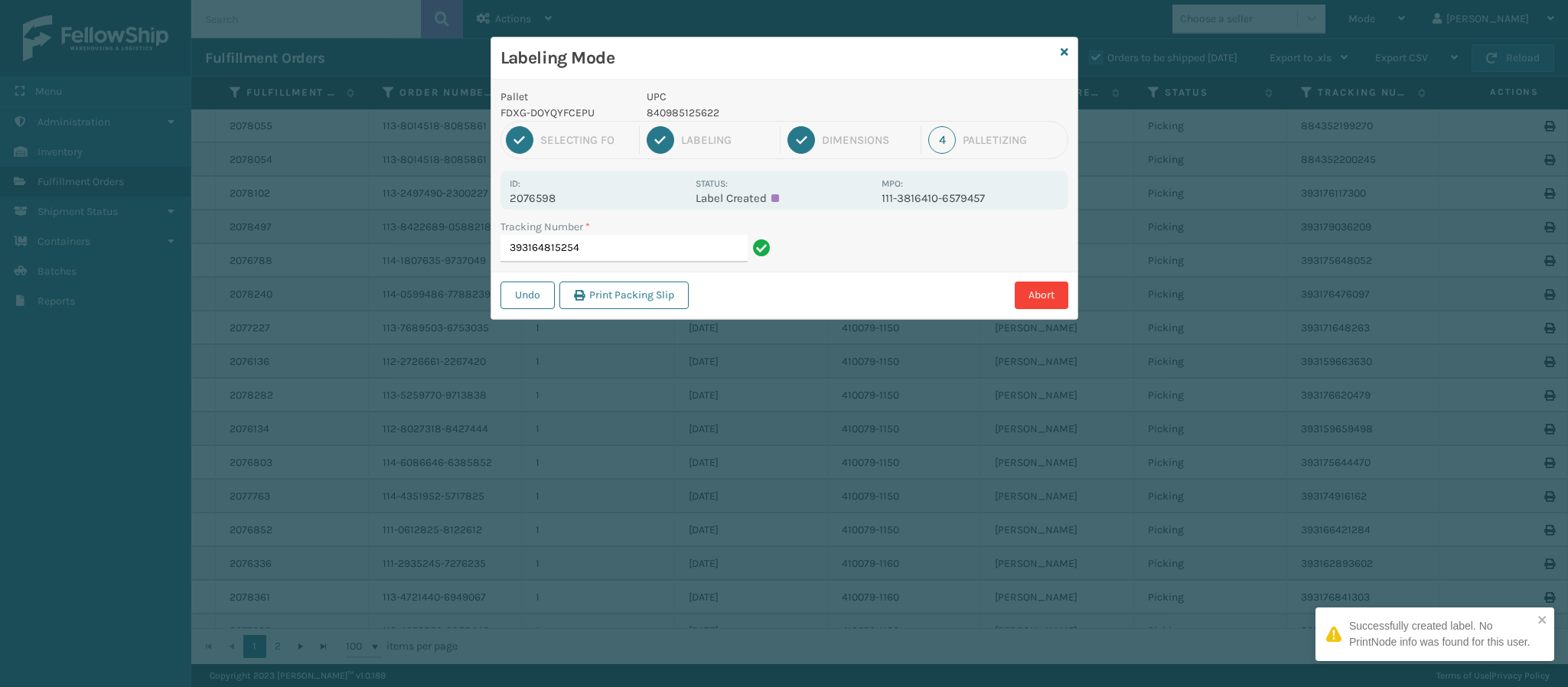
click at [554, 198] on p "2076598" at bounding box center [597, 198] width 177 height 14
copy p "2076598"
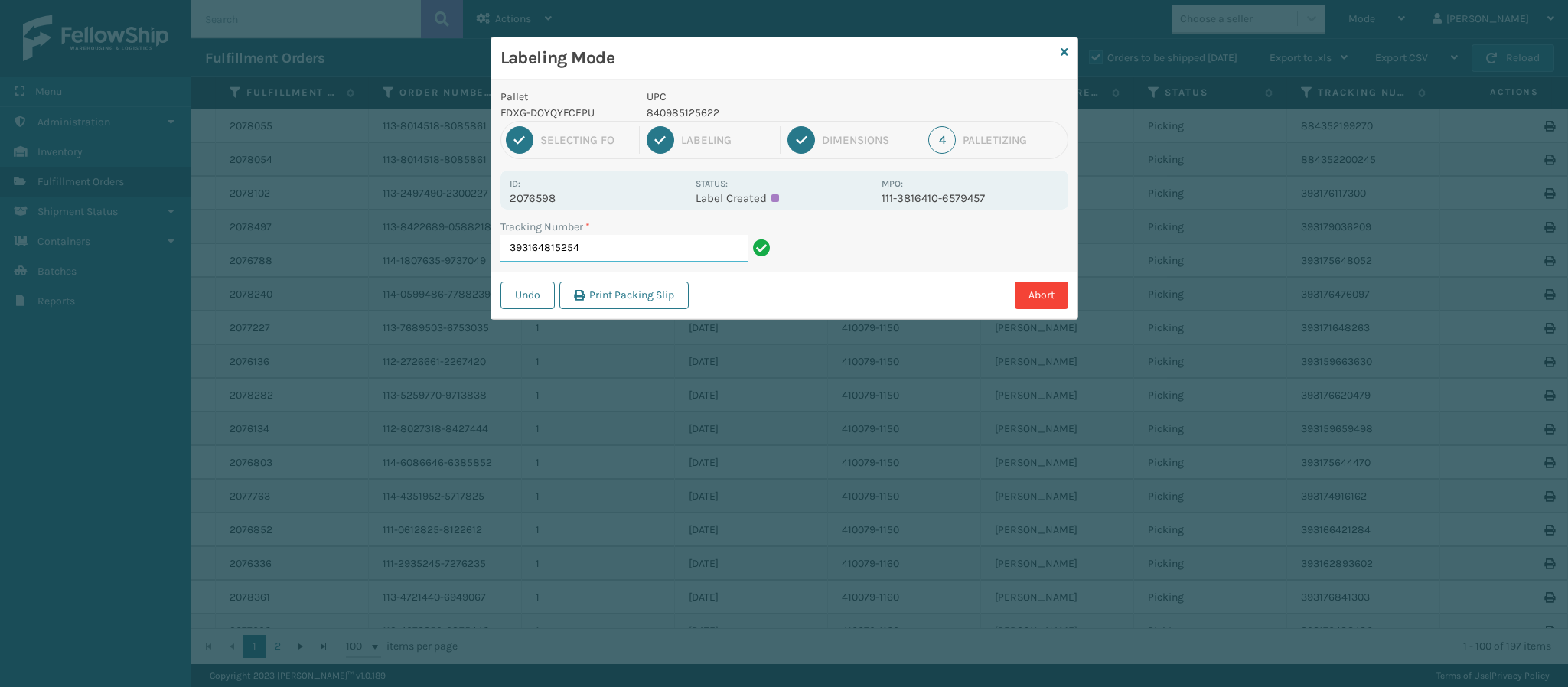
click at [621, 241] on input "393164815254" at bounding box center [624, 248] width 247 height 27
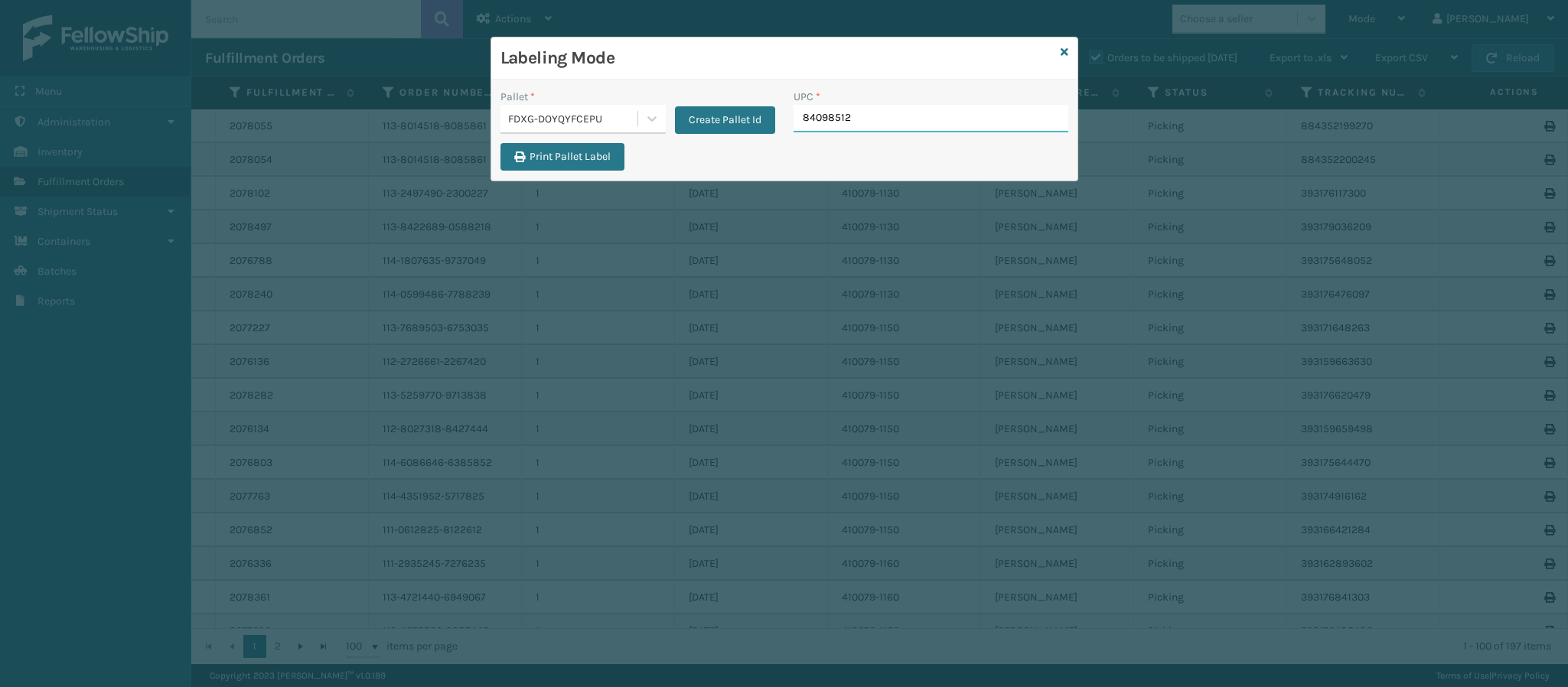
type input "840985125"
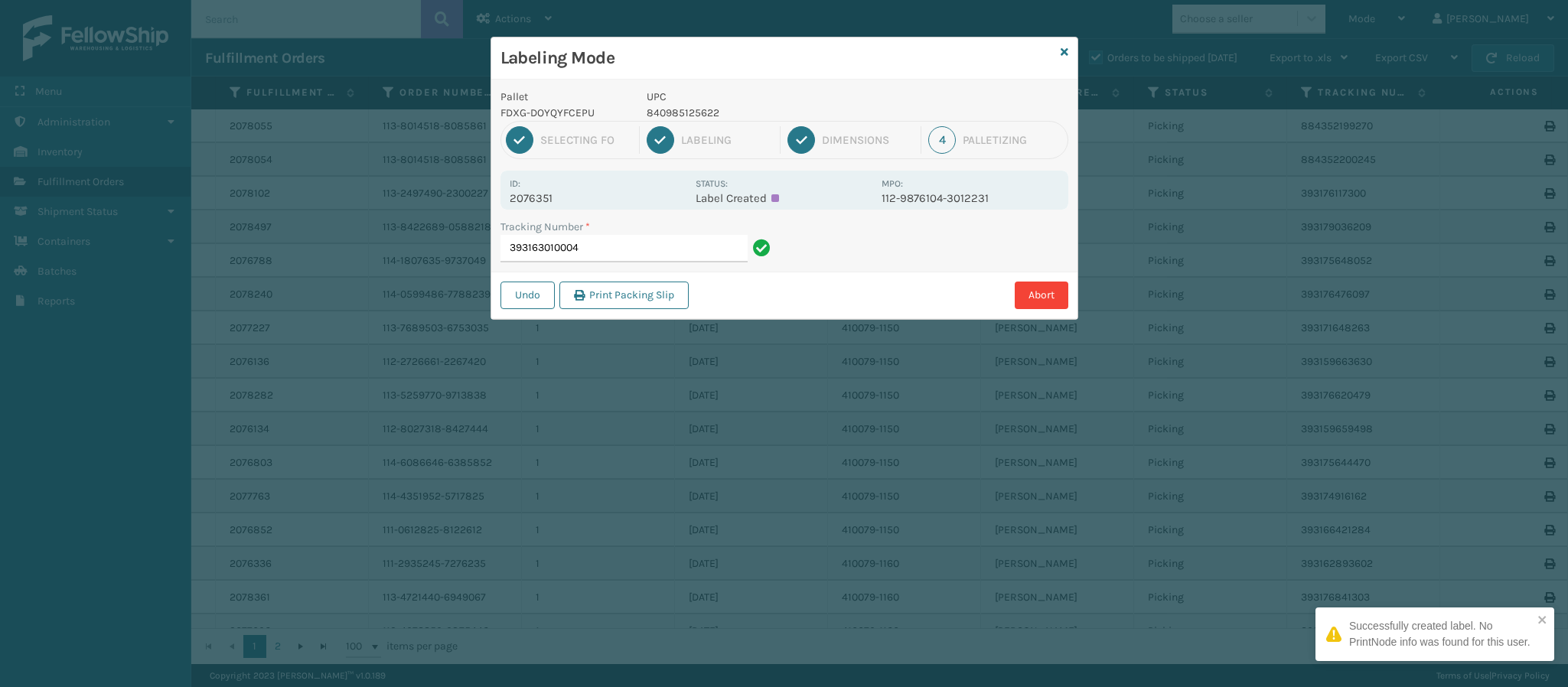
click at [542, 205] on p "2076351" at bounding box center [597, 198] width 177 height 14
copy p "2076351"
click at [653, 239] on input "393163010004" at bounding box center [624, 248] width 247 height 27
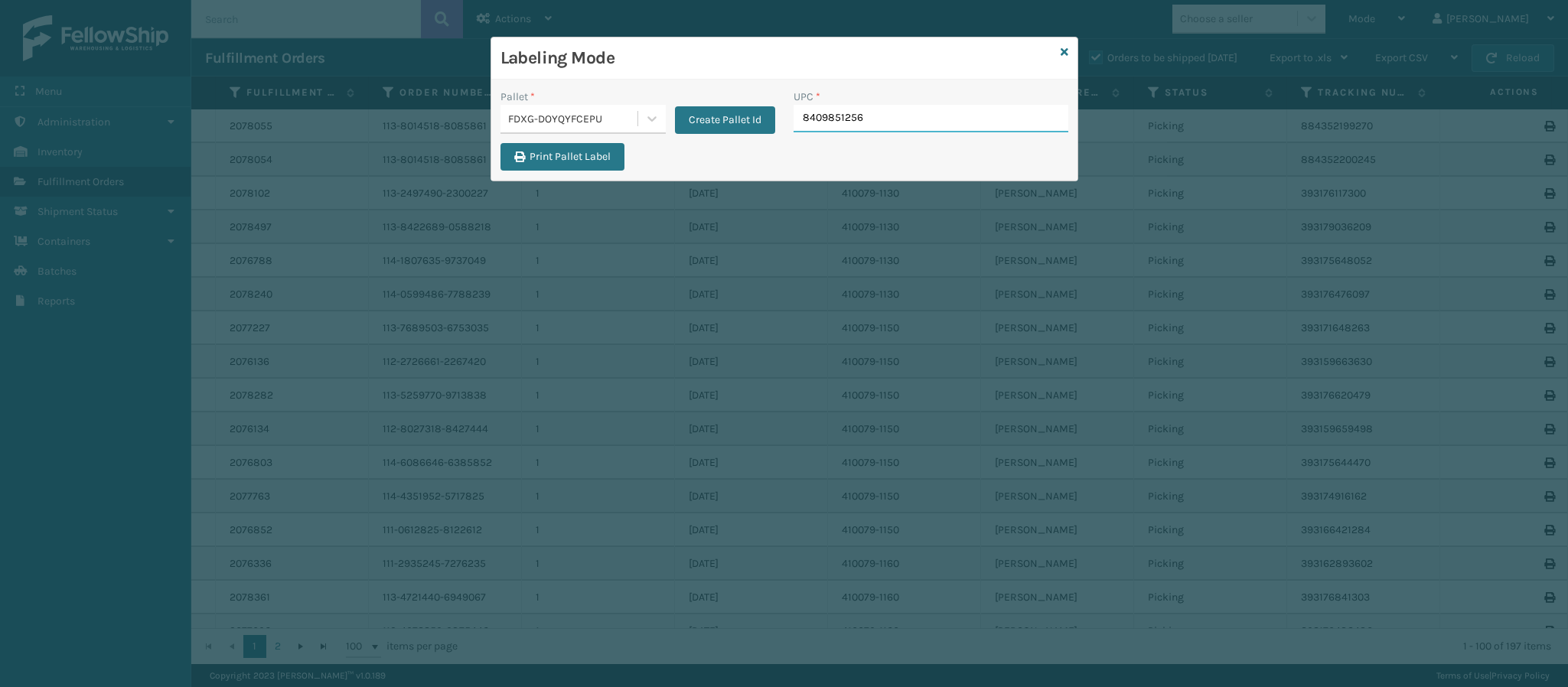
type input "84098512562"
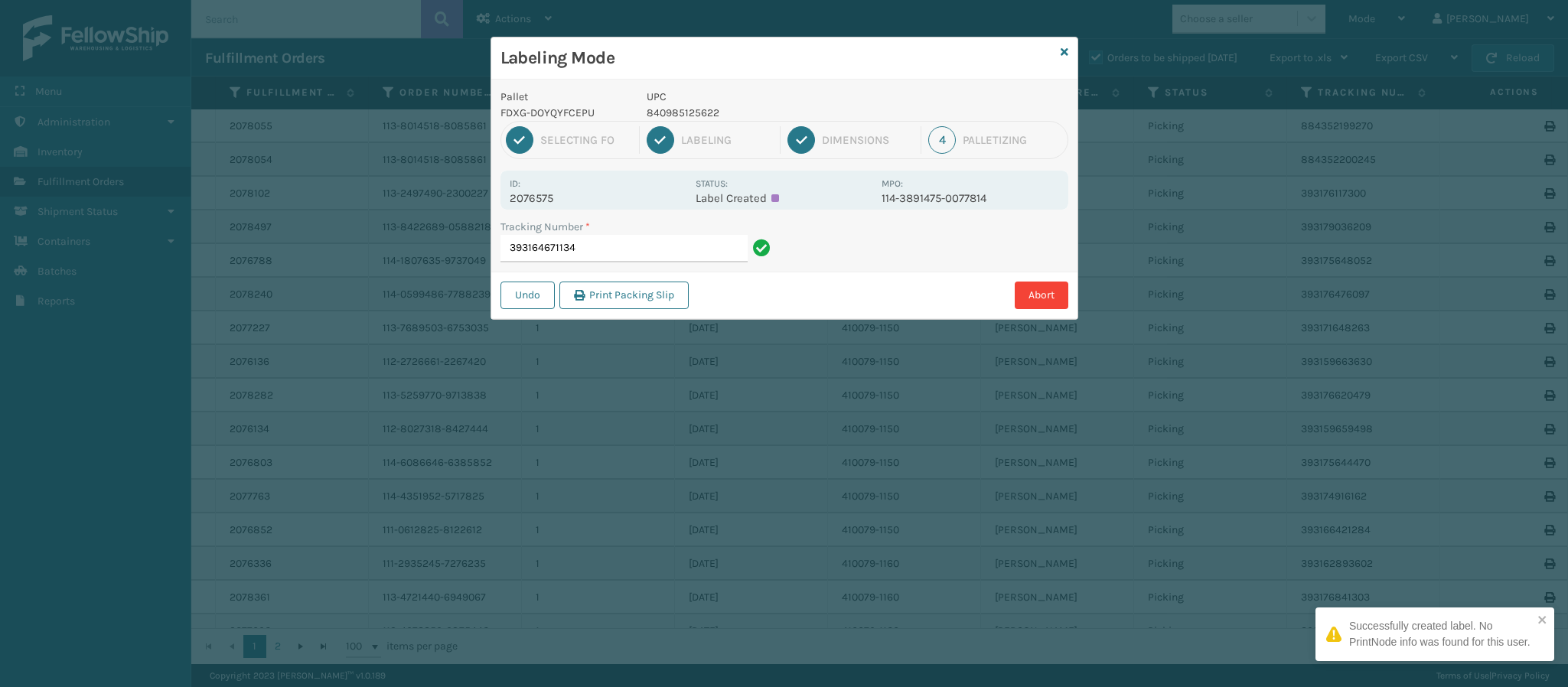
click at [552, 201] on p "2076575" at bounding box center [597, 198] width 177 height 14
copy p "2076575"
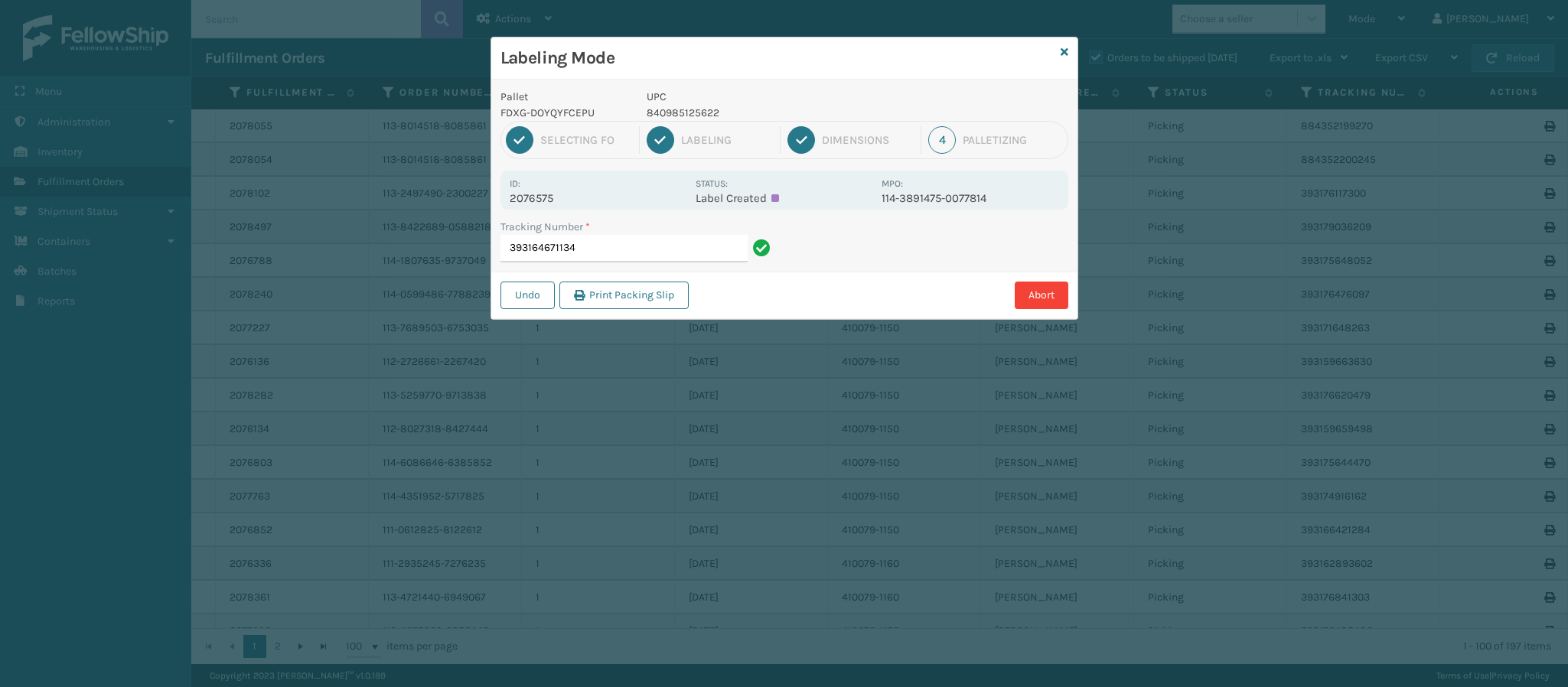
click at [620, 256] on div "Tracking Number * 393164671134" at bounding box center [637, 245] width 293 height 53
click at [620, 256] on input "393164671134" at bounding box center [624, 248] width 247 height 27
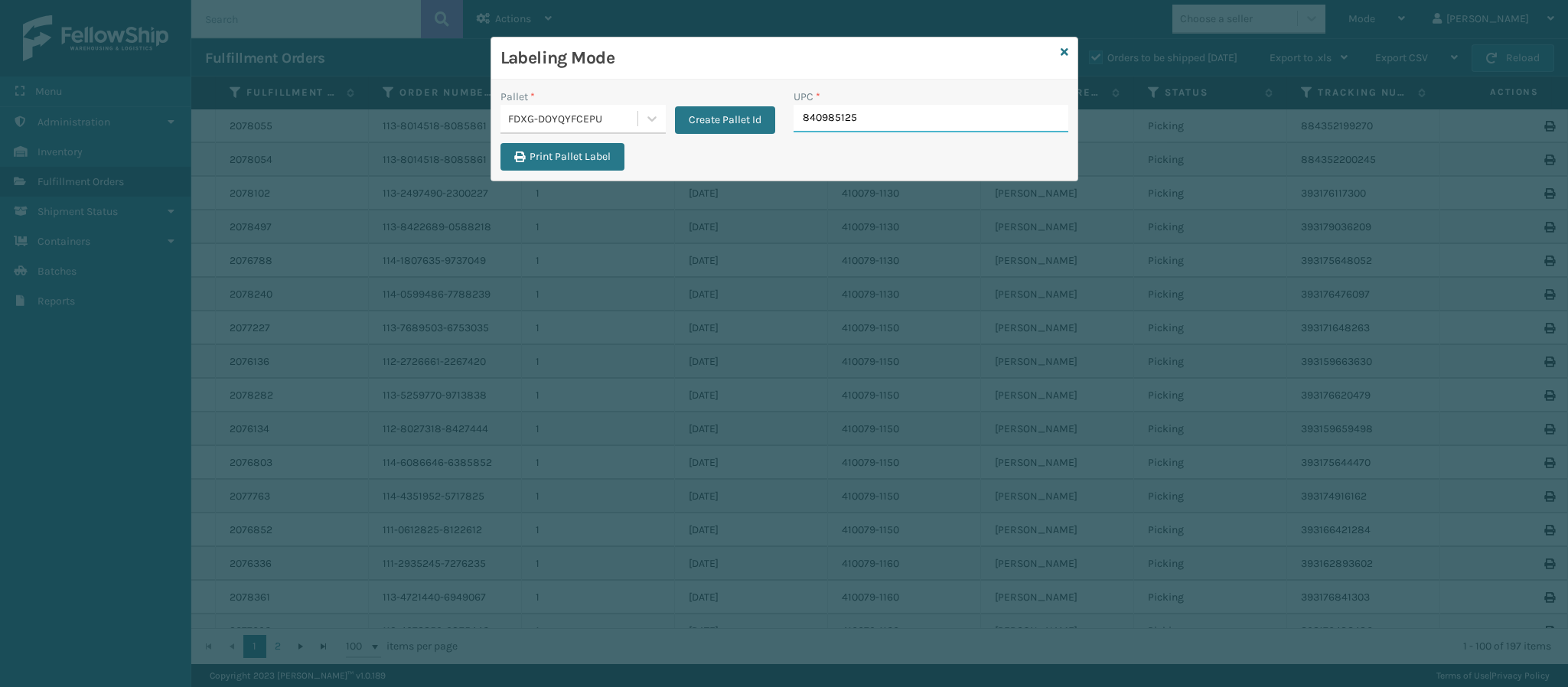
type input "8409851256"
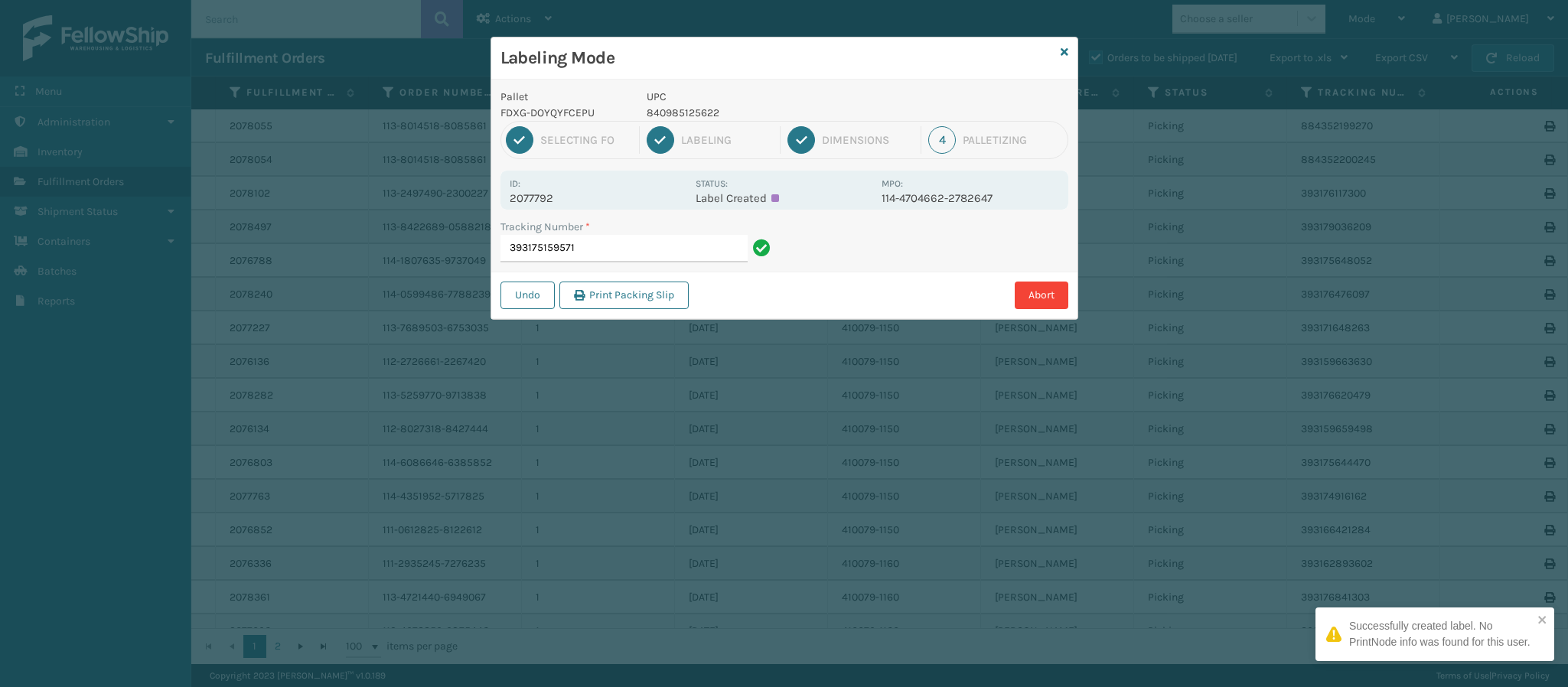
click at [552, 196] on p "2077792" at bounding box center [597, 198] width 177 height 14
copy p "2077792"
click at [616, 260] on input "393175159571" at bounding box center [624, 248] width 247 height 27
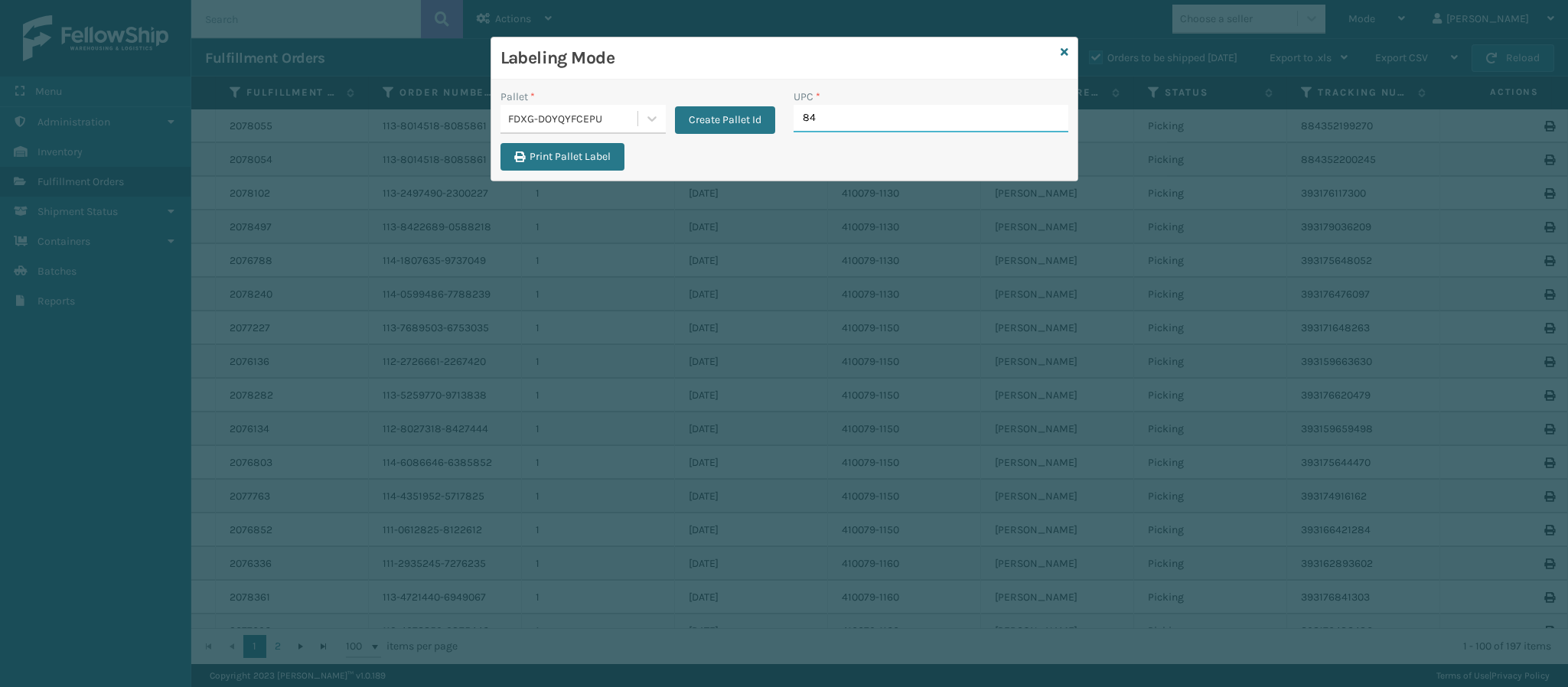
type input "840"
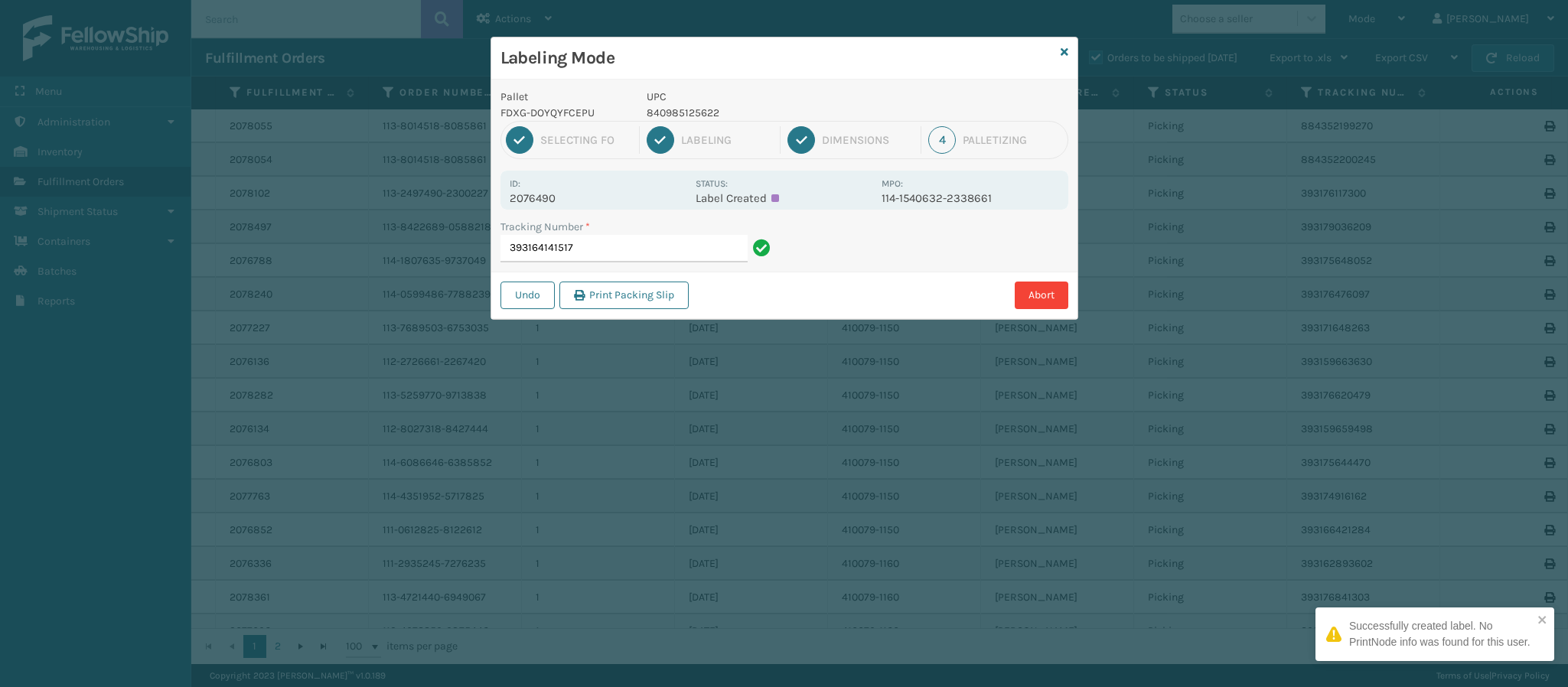
click at [552, 193] on p "2076490" at bounding box center [597, 198] width 177 height 14
click at [650, 244] on input "393164141517" at bounding box center [624, 248] width 247 height 27
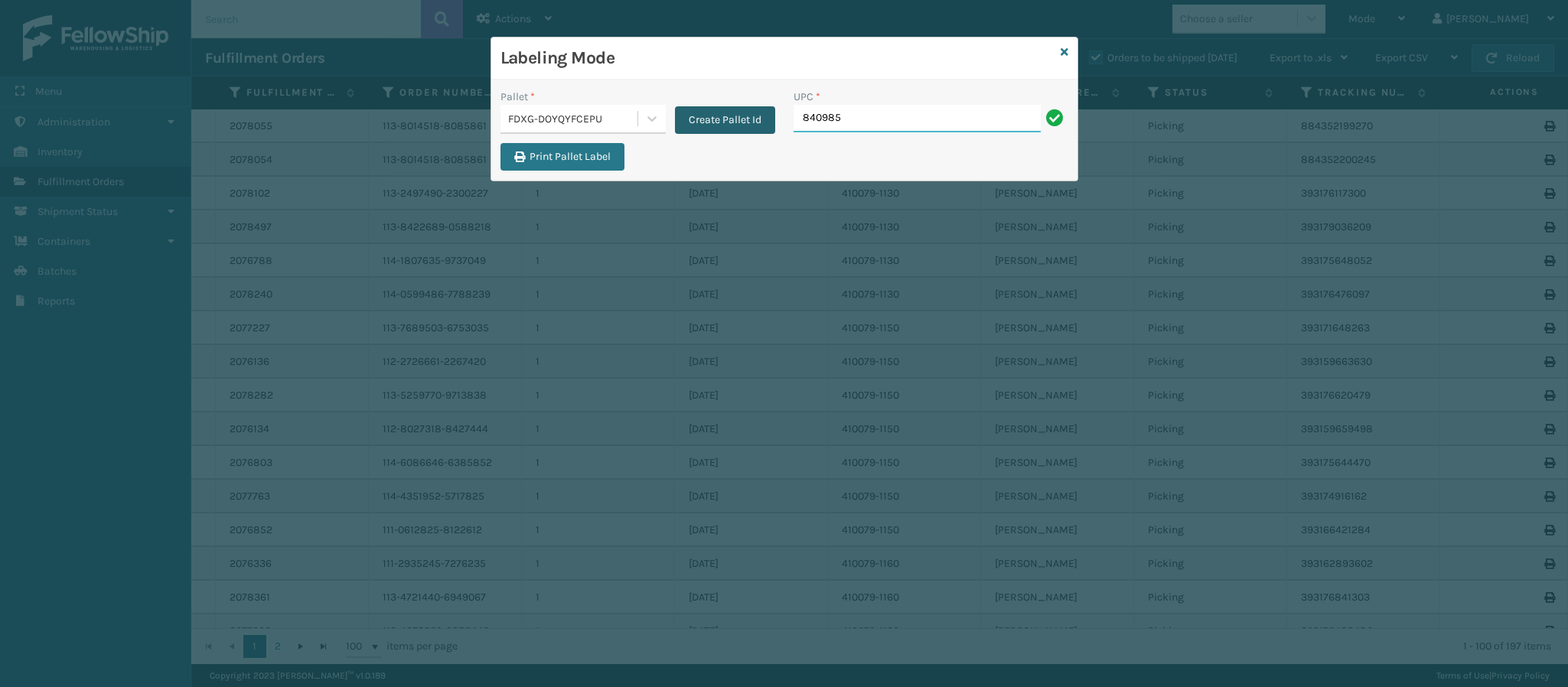
type input "8409851"
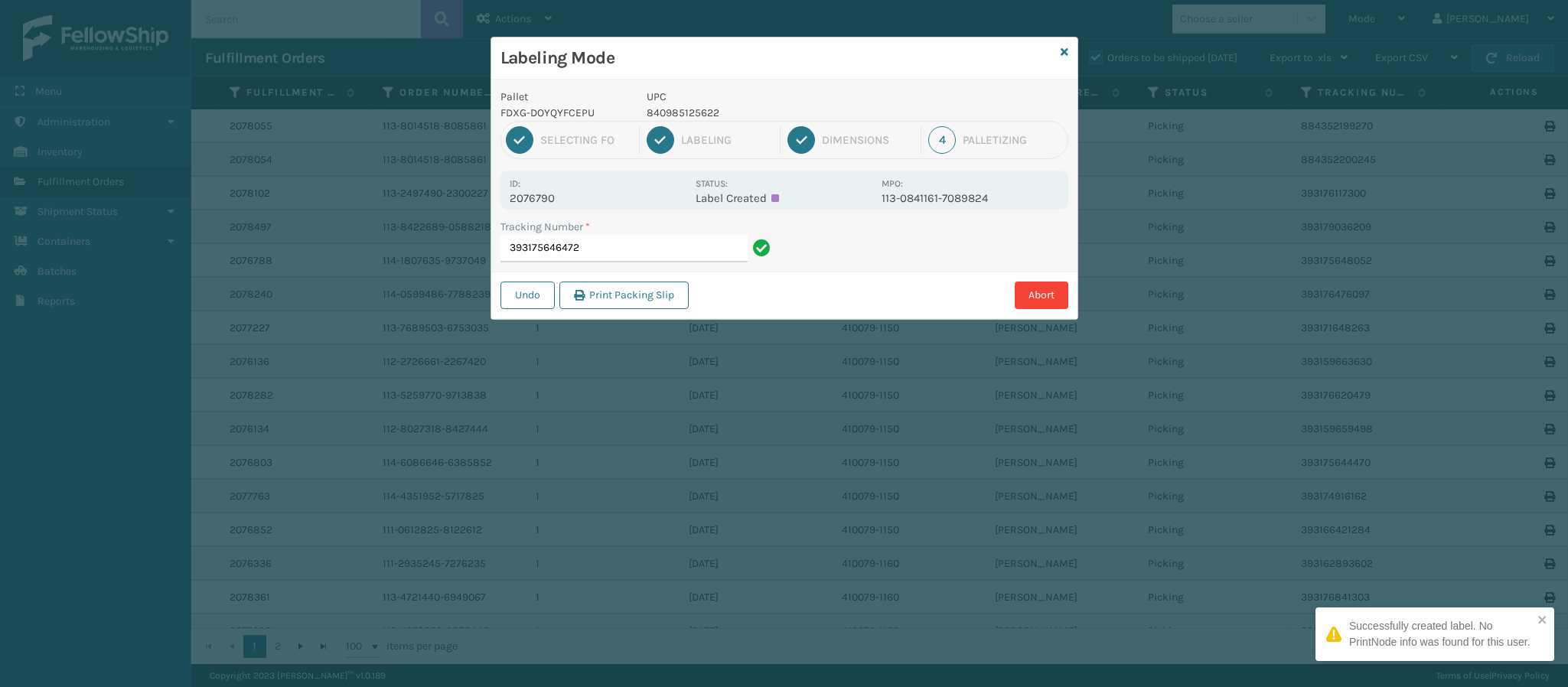
drag, startPoint x: 558, startPoint y: 205, endPoint x: 558, endPoint y: 196, distance: 9.0
click at [558, 197] on p "2076790" at bounding box center [597, 198] width 177 height 14
click at [558, 196] on p "2076790" at bounding box center [597, 198] width 177 height 14
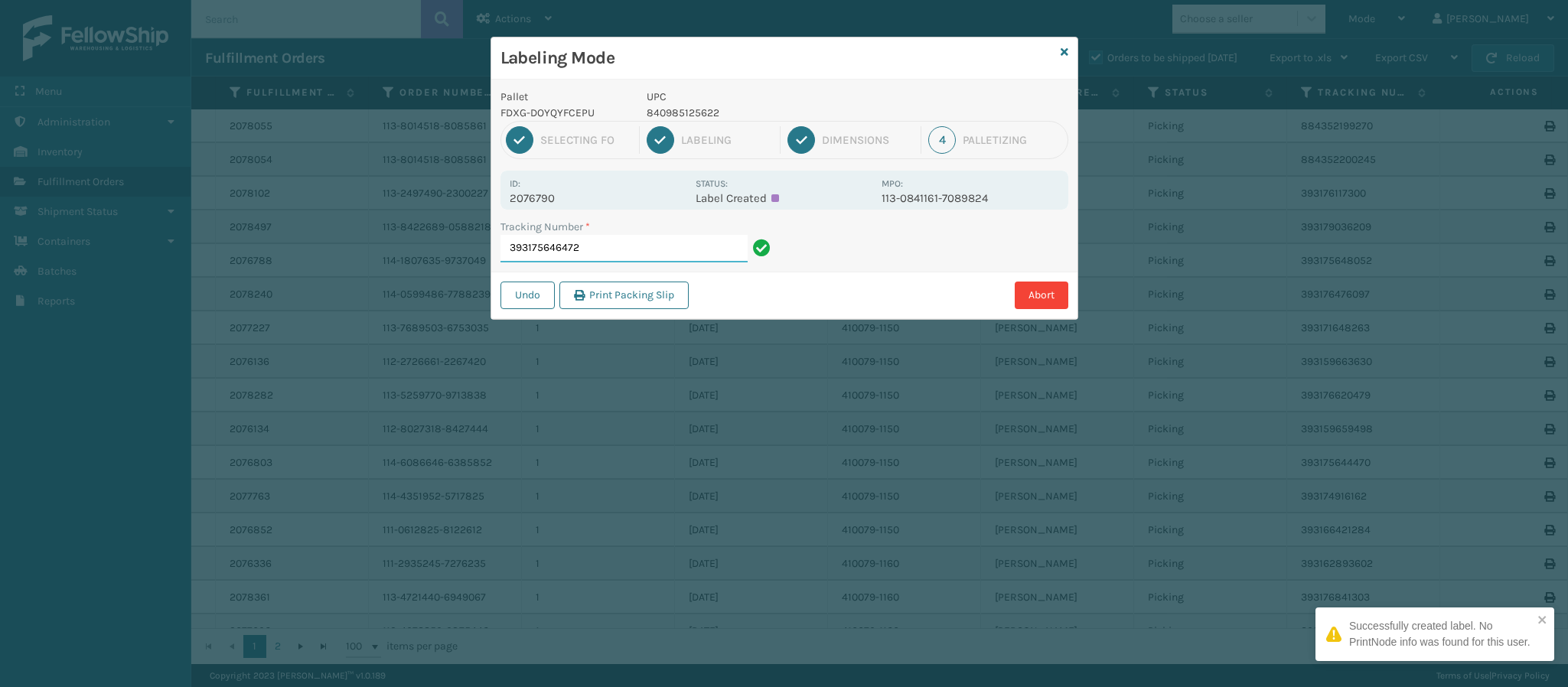
click at [645, 252] on input "393175646472" at bounding box center [624, 248] width 247 height 27
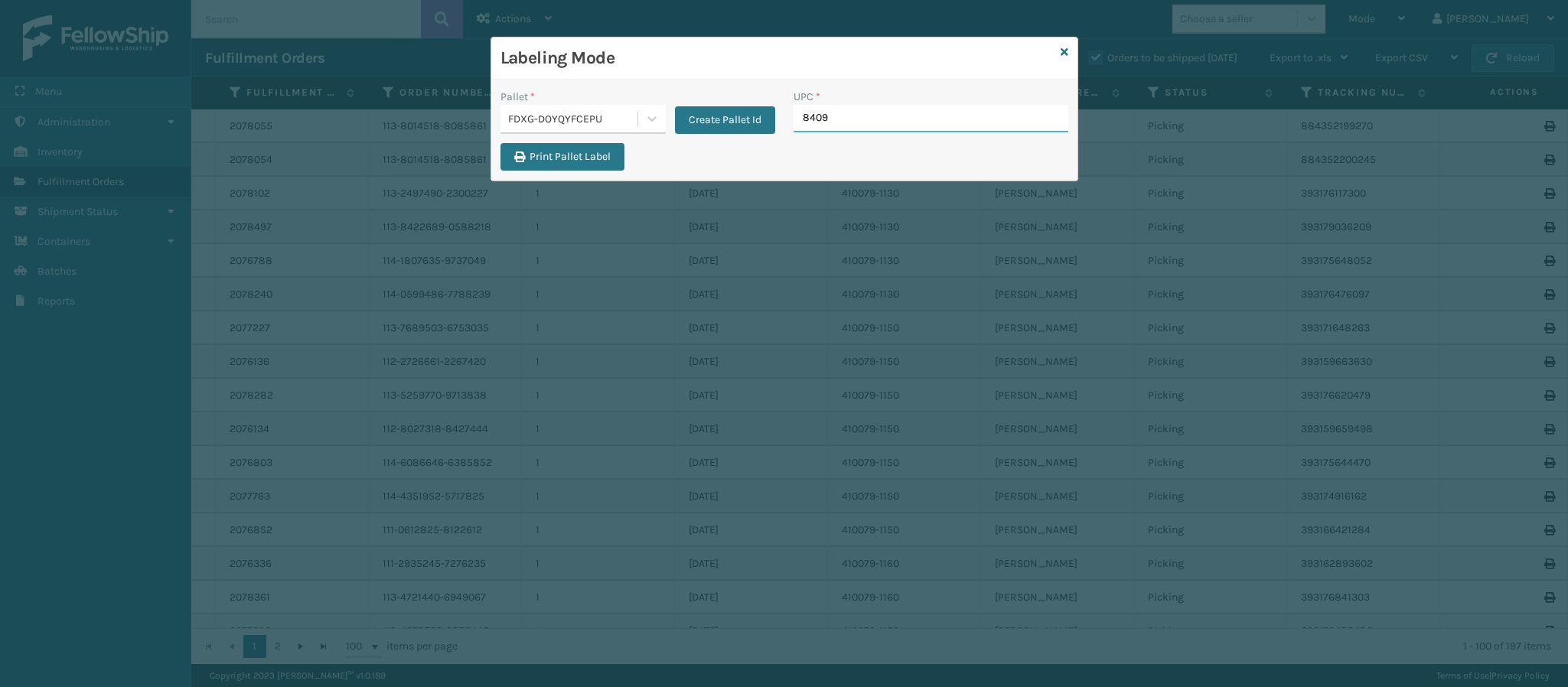
type input "84098"
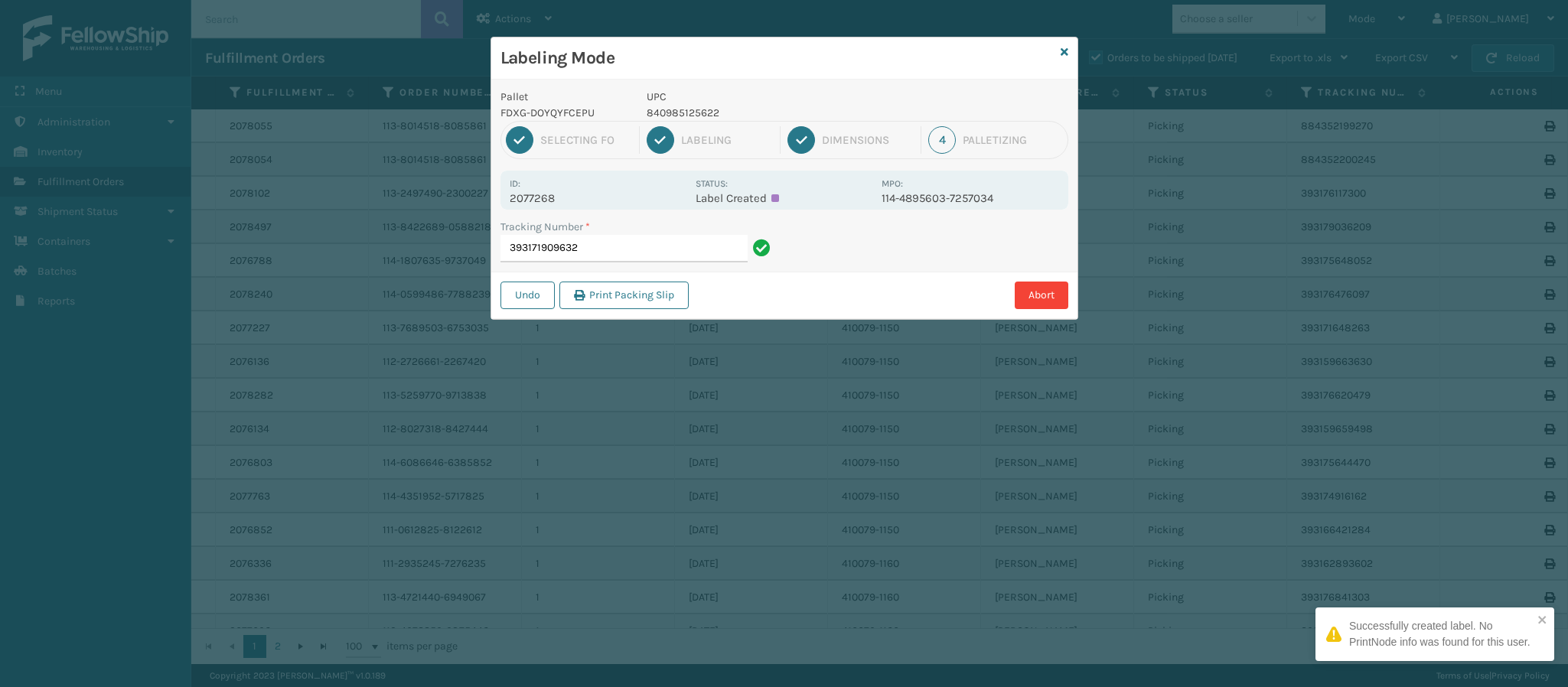
click at [547, 195] on p "2077268" at bounding box center [597, 198] width 177 height 14
click at [620, 248] on input "393171909632" at bounding box center [624, 248] width 247 height 27
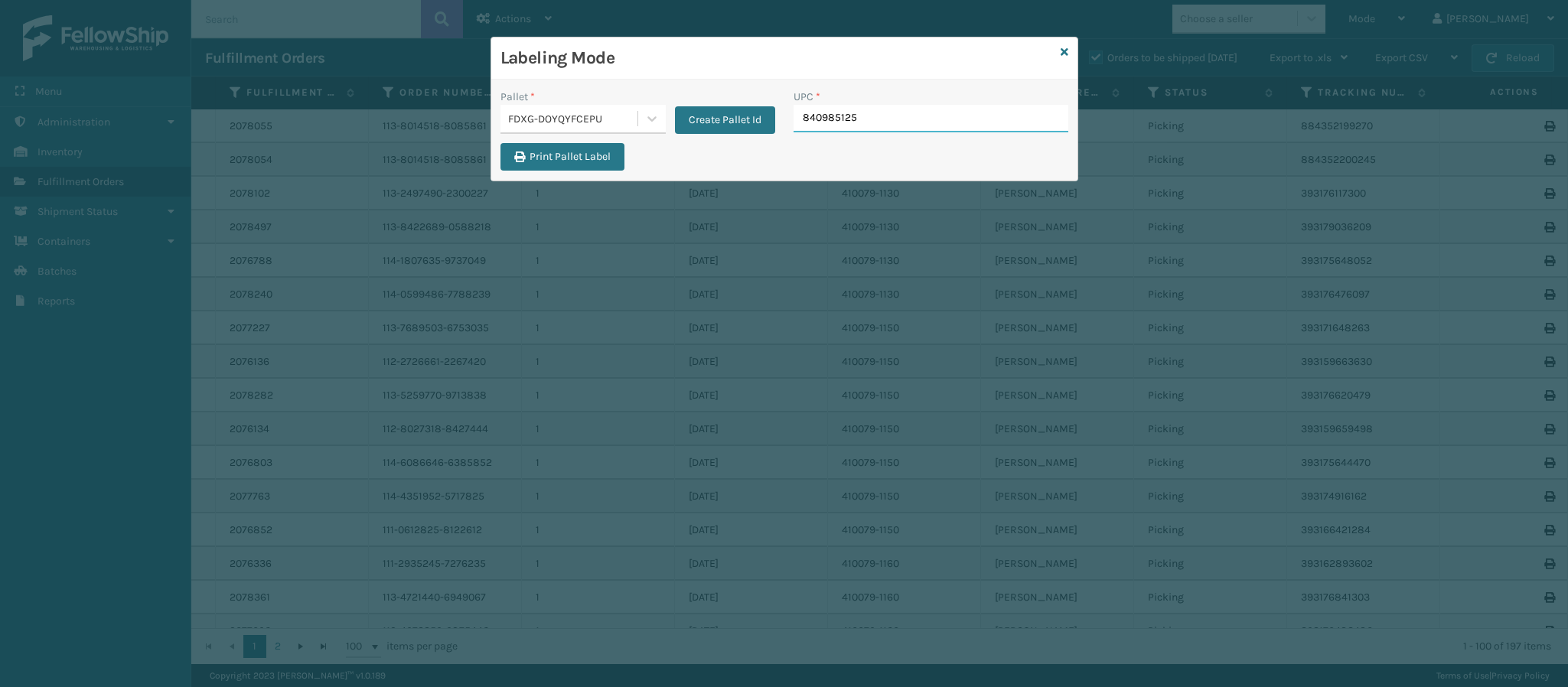
type input "8409851256"
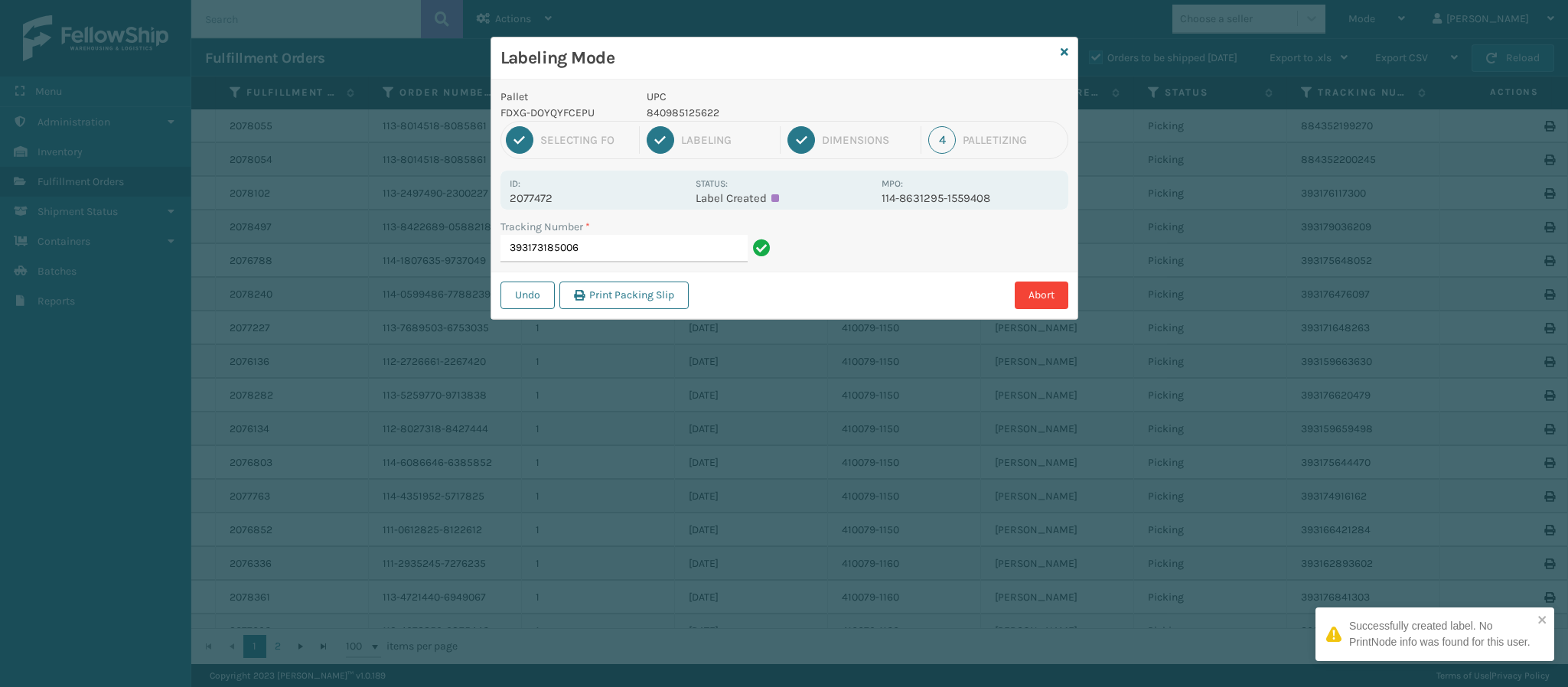
click at [558, 205] on div "Id: 2077472 Status: Label Created MPO: 114-8631295-1559408" at bounding box center [784, 190] width 568 height 39
click at [556, 200] on p "2077472" at bounding box center [597, 198] width 177 height 14
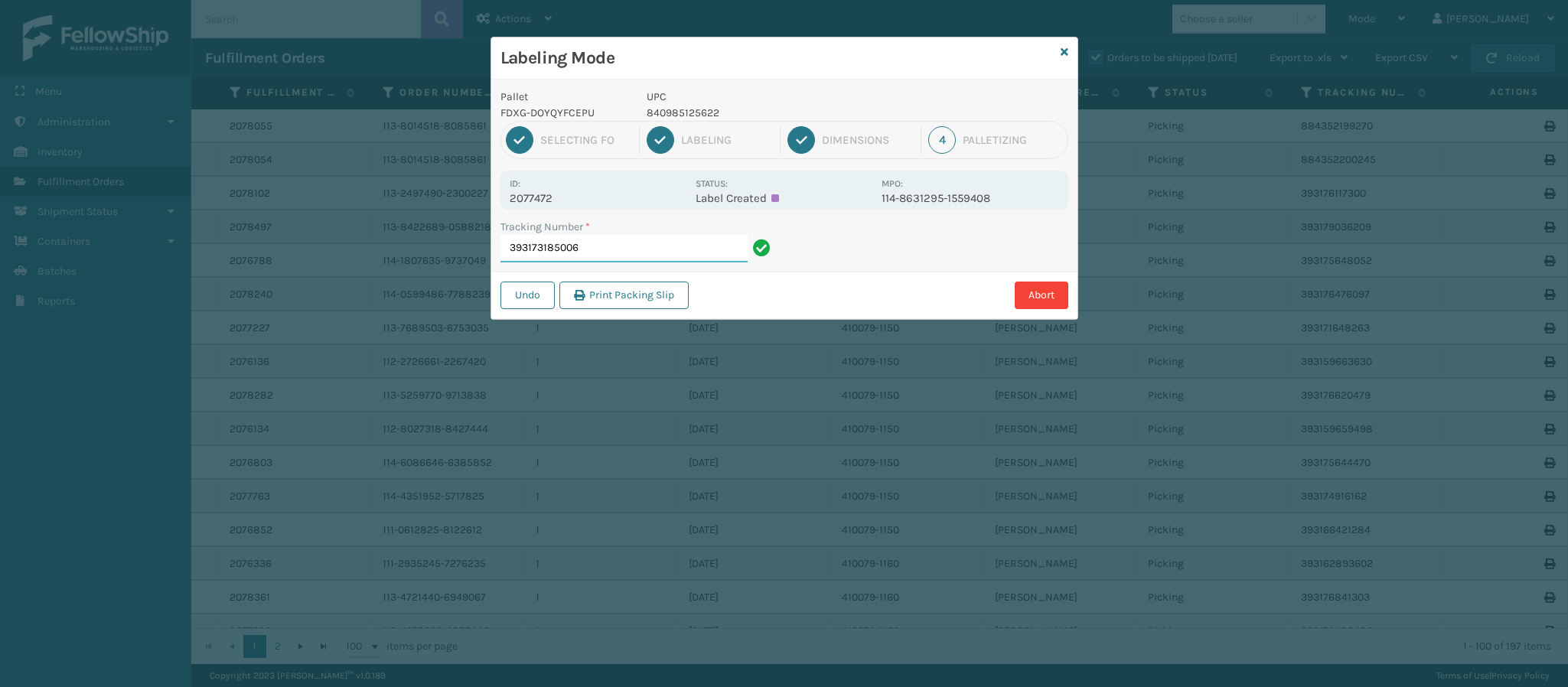
click at [637, 248] on input "393173185006" at bounding box center [624, 248] width 247 height 27
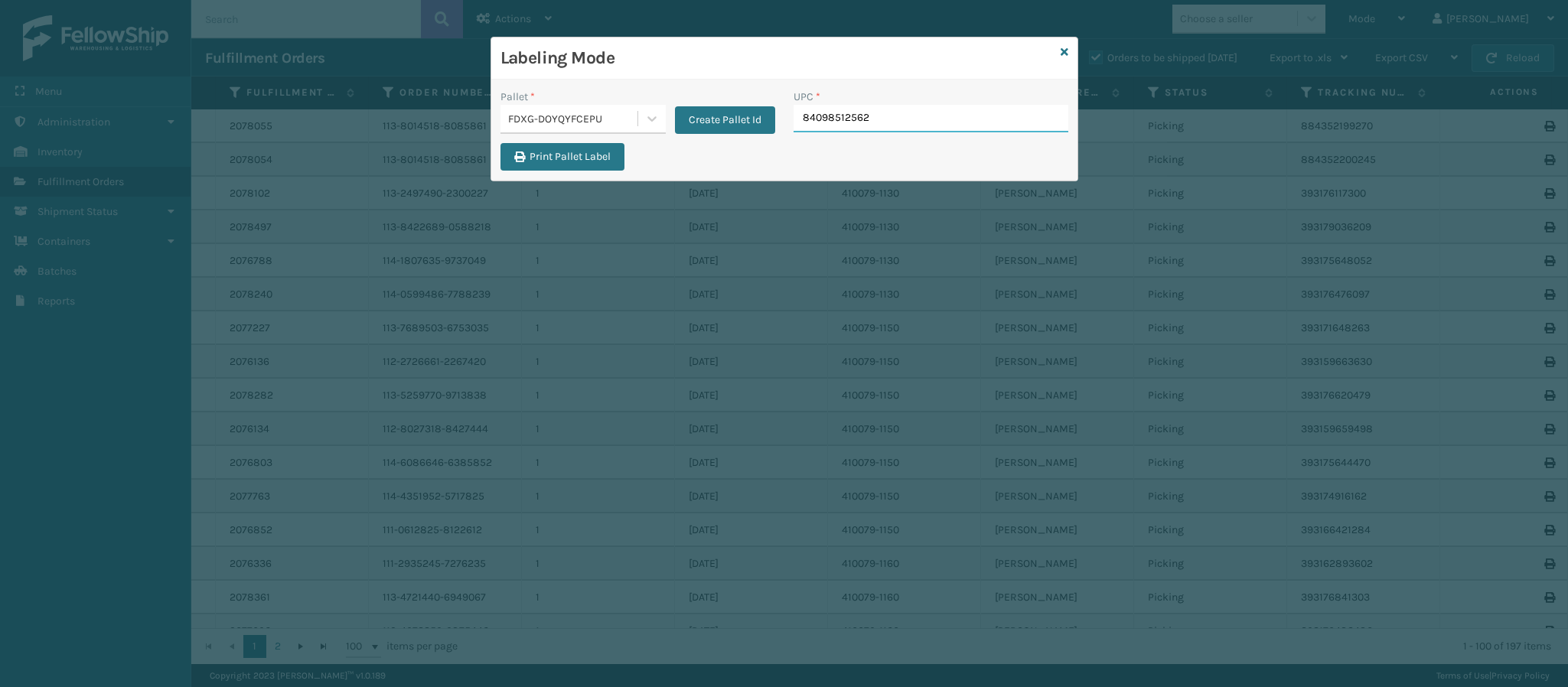
type input "840985125622"
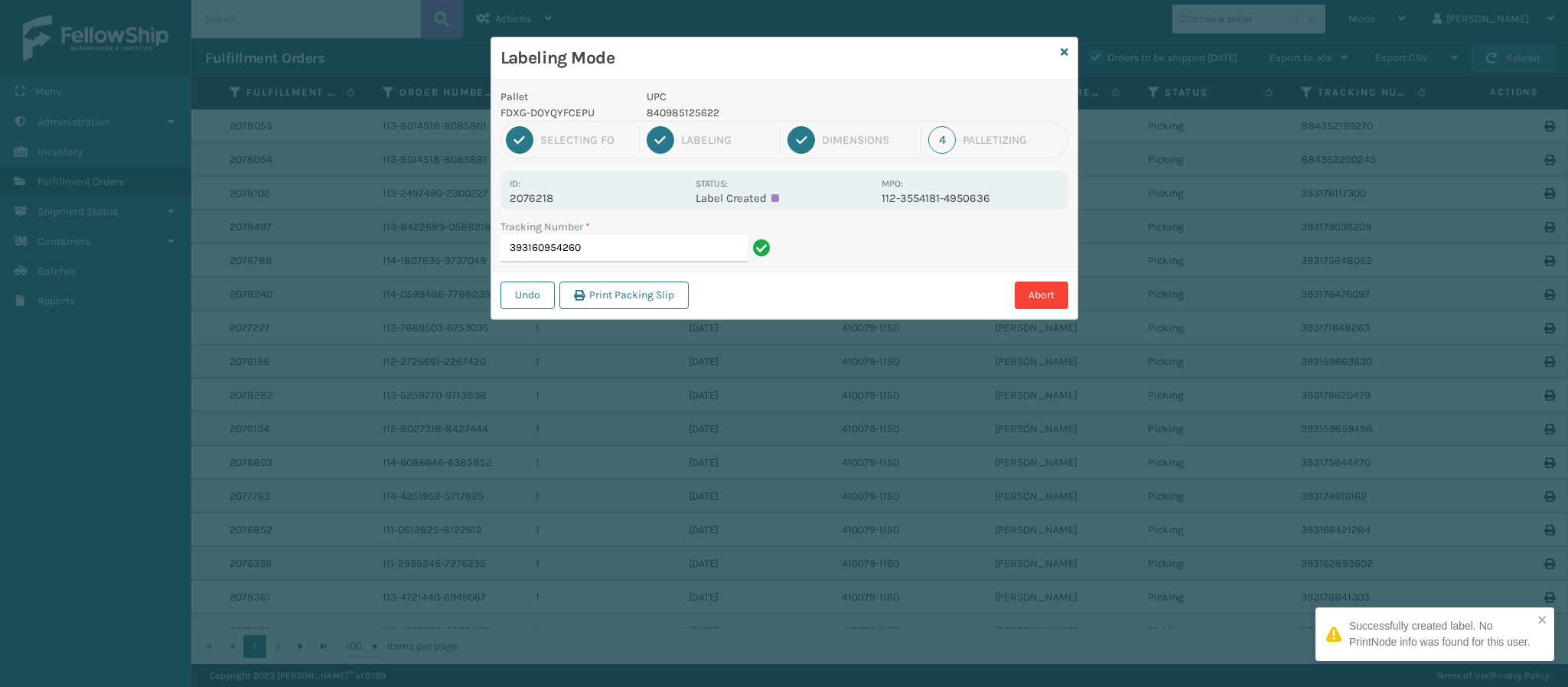
click at [551, 202] on p "2076218" at bounding box center [597, 198] width 177 height 14
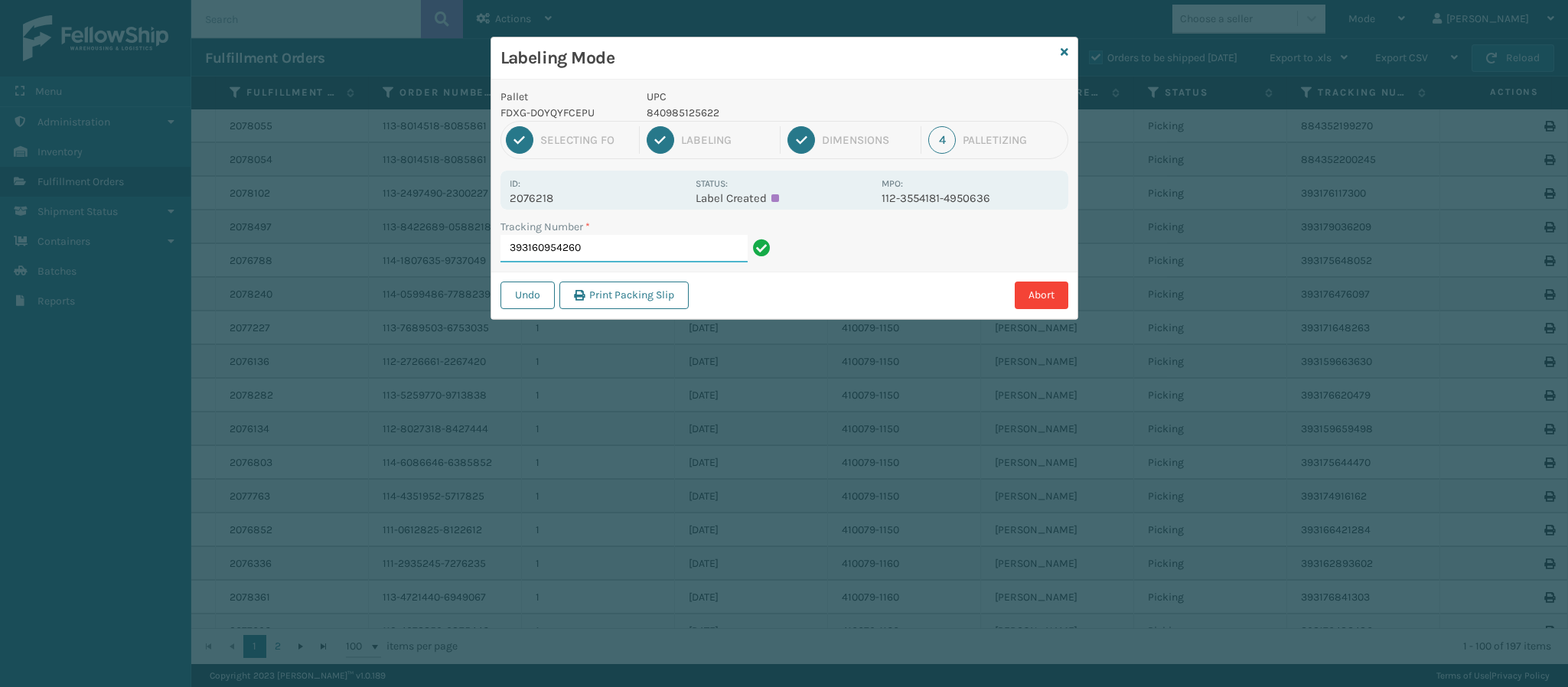
click at [612, 251] on input "393160954260" at bounding box center [624, 248] width 247 height 27
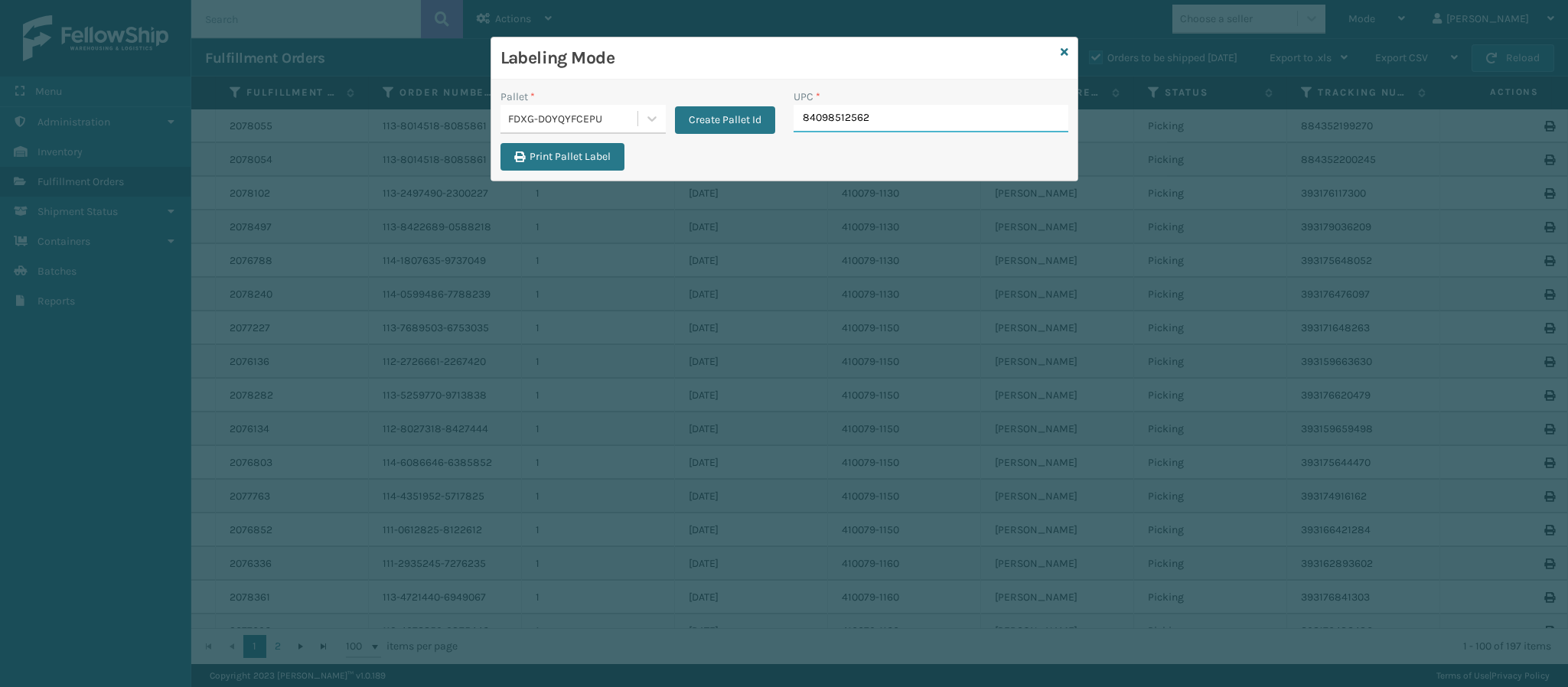
type input "840985125622"
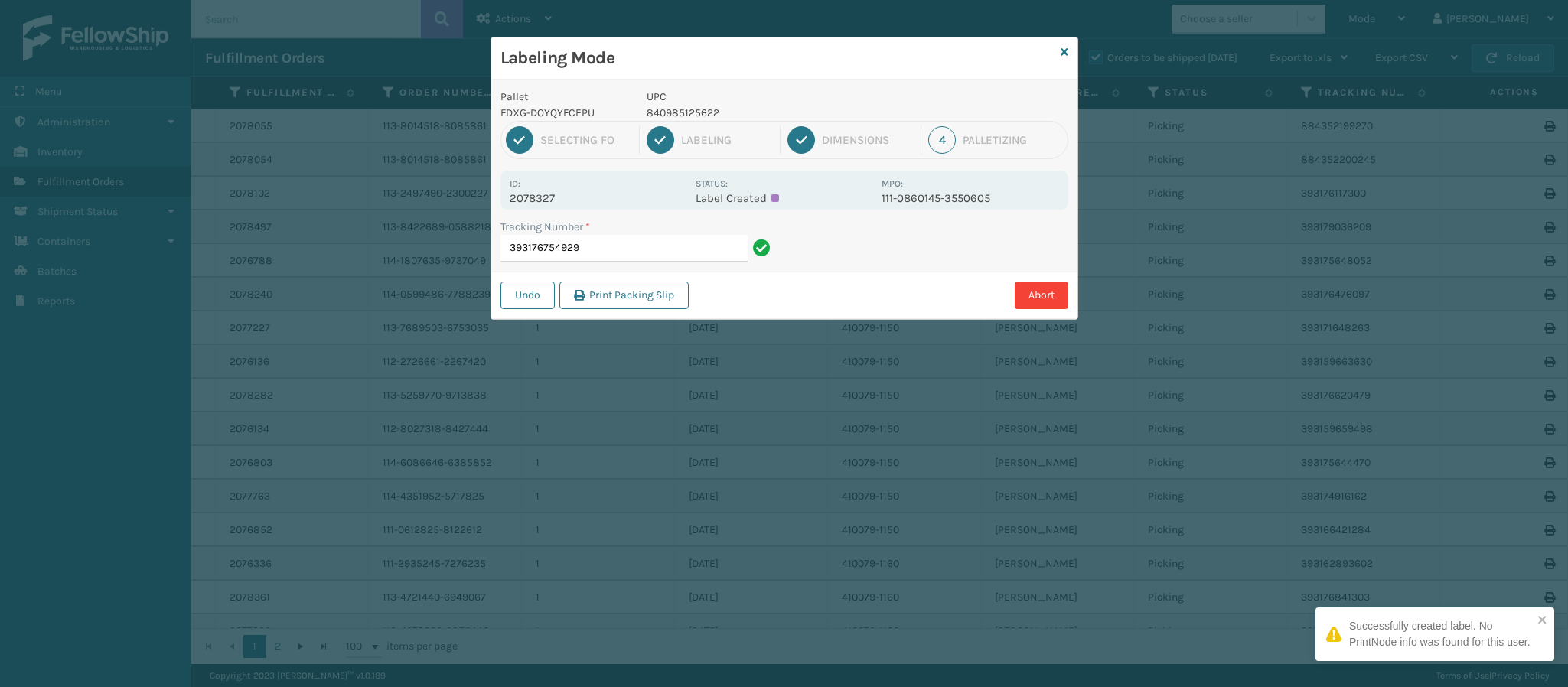
click at [542, 205] on p "2078327" at bounding box center [597, 198] width 177 height 14
click at [621, 252] on input "393176754929" at bounding box center [624, 248] width 247 height 27
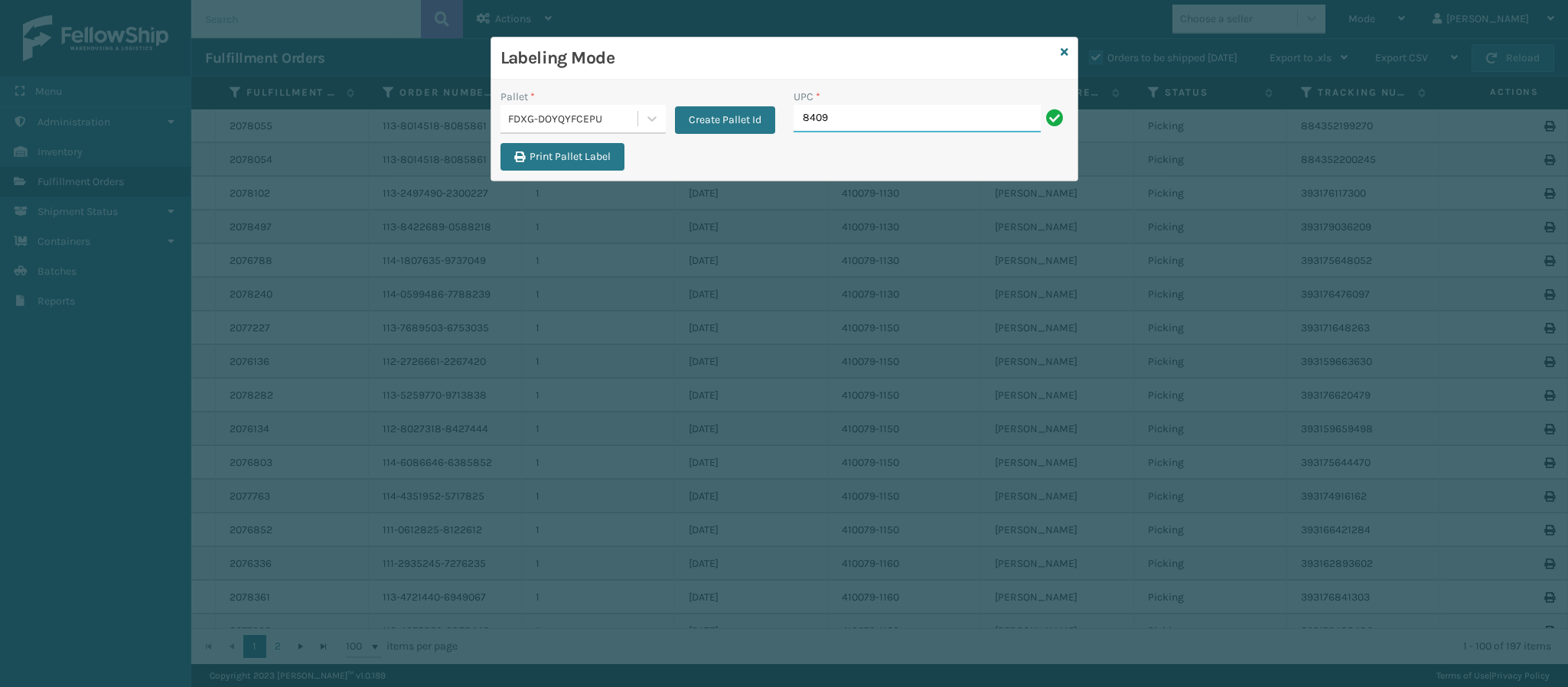
type input "84098"
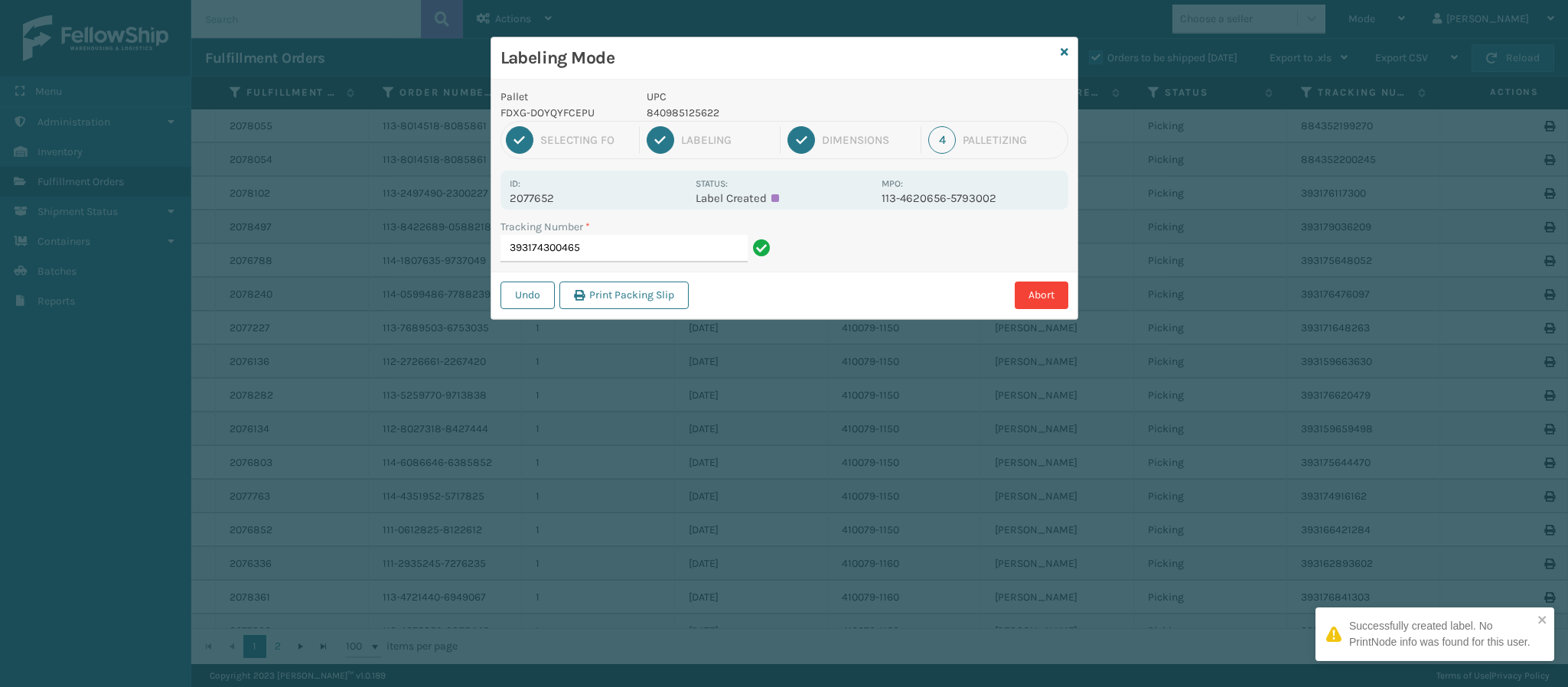
click at [556, 198] on p "2077652" at bounding box center [597, 198] width 177 height 14
click at [554, 198] on p "2077652" at bounding box center [597, 198] width 177 height 14
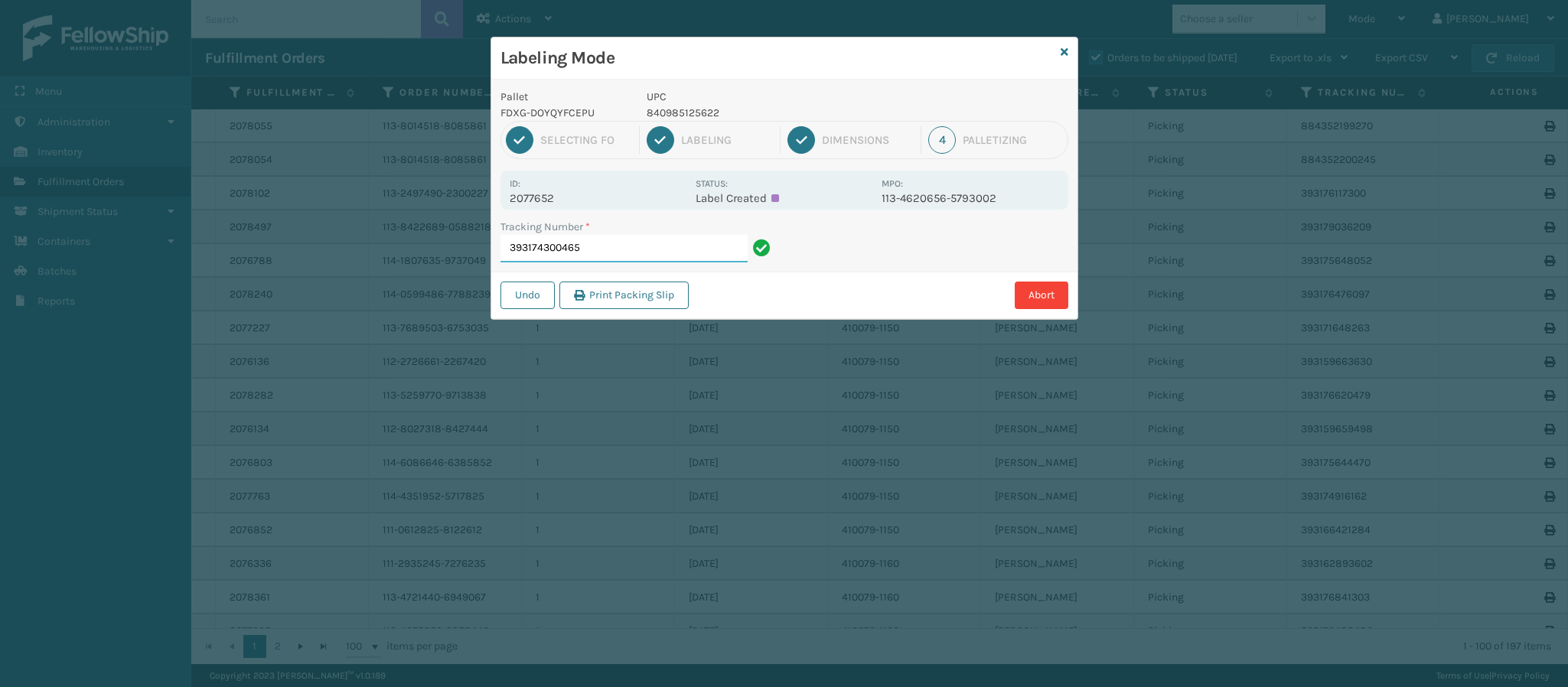
click at [623, 256] on input "393174300465" at bounding box center [624, 248] width 247 height 27
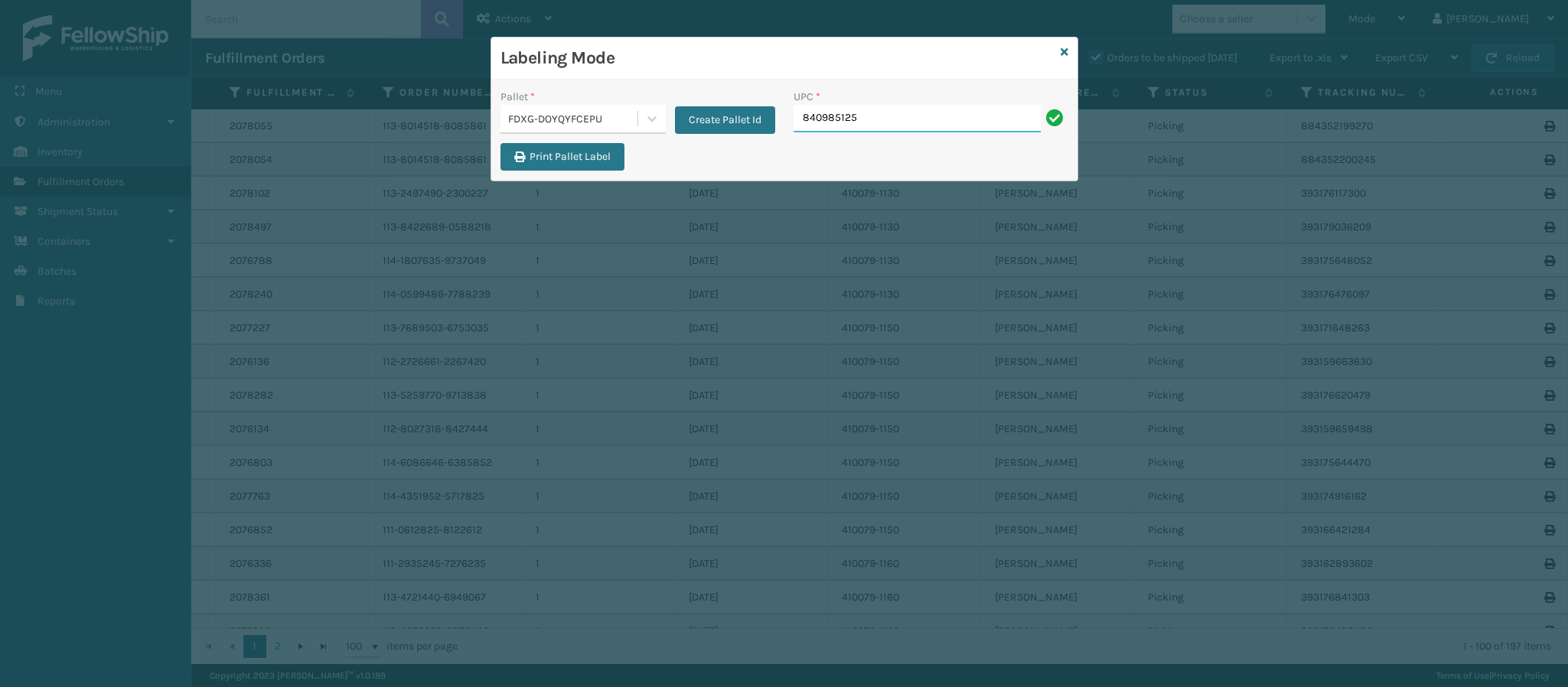
type input "8409851256"
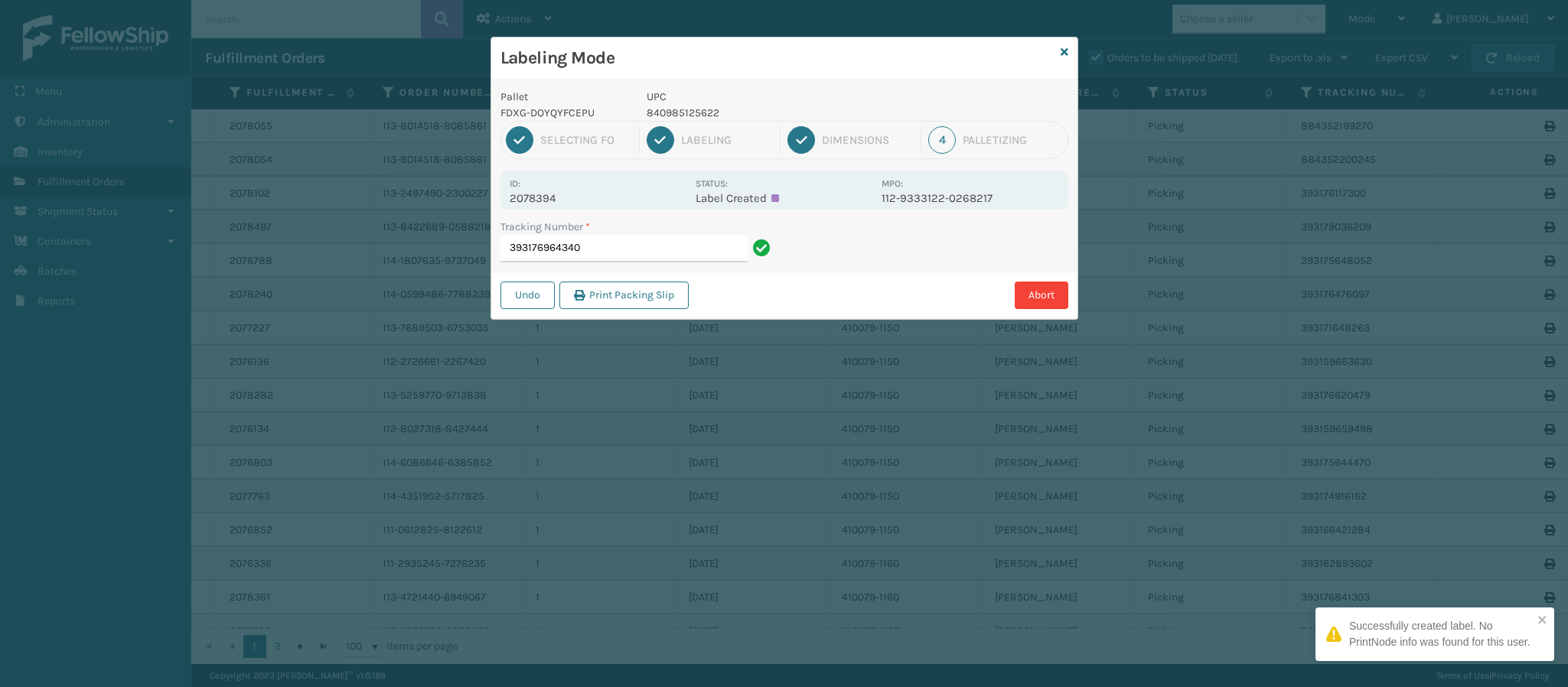
click at [562, 198] on p "2078394" at bounding box center [597, 198] width 177 height 14
click at [613, 240] on input "393176964340" at bounding box center [624, 248] width 247 height 27
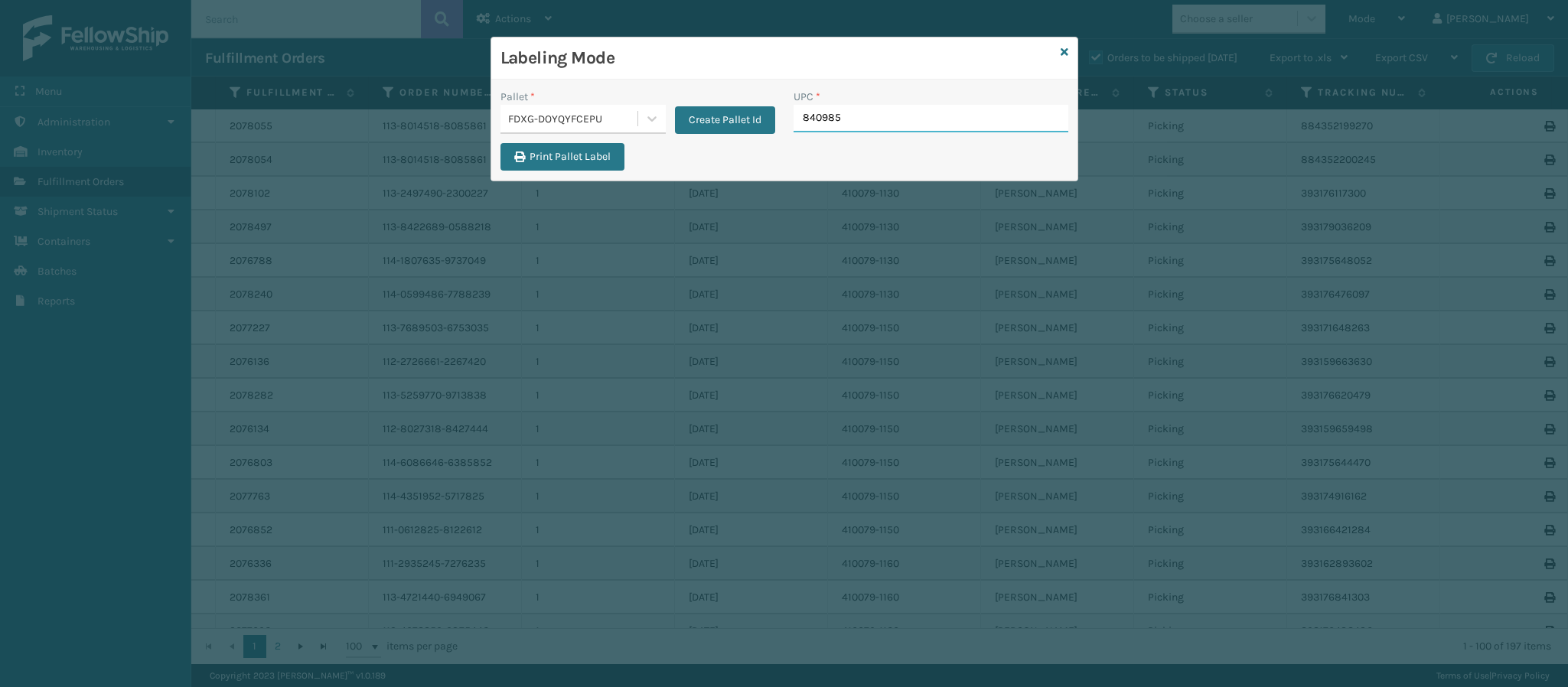
type input "8409851"
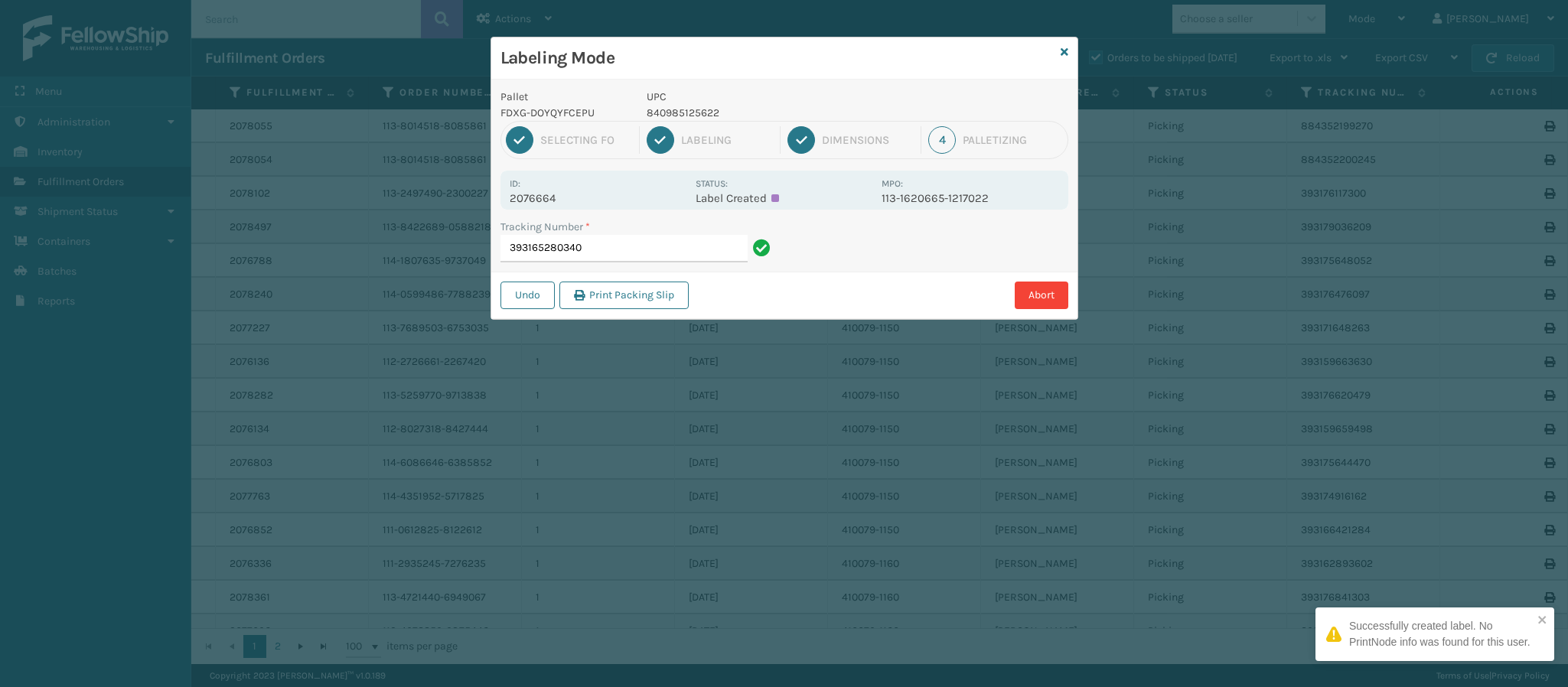
click at [554, 196] on p "2076664" at bounding box center [597, 198] width 177 height 14
click at [604, 248] on input "393165280340" at bounding box center [624, 248] width 247 height 27
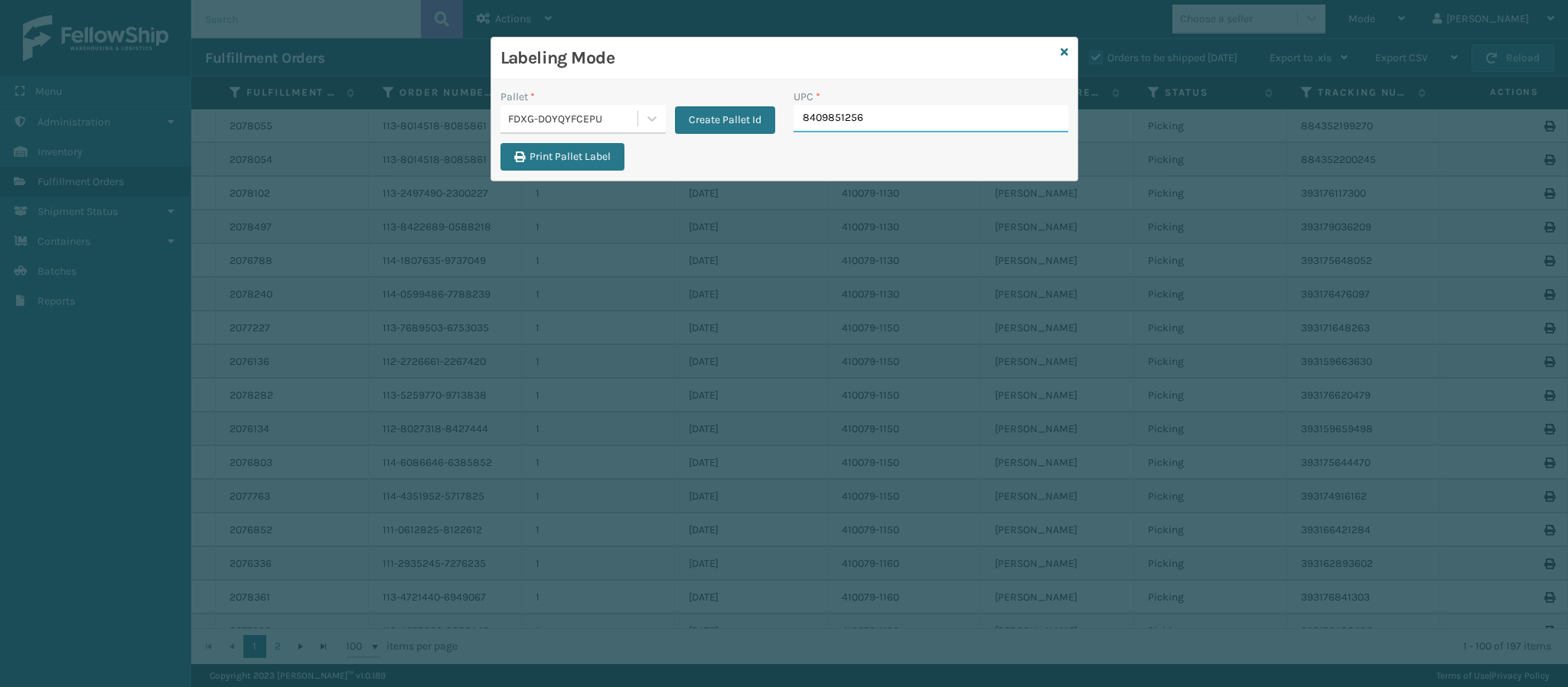
type input "84098512562"
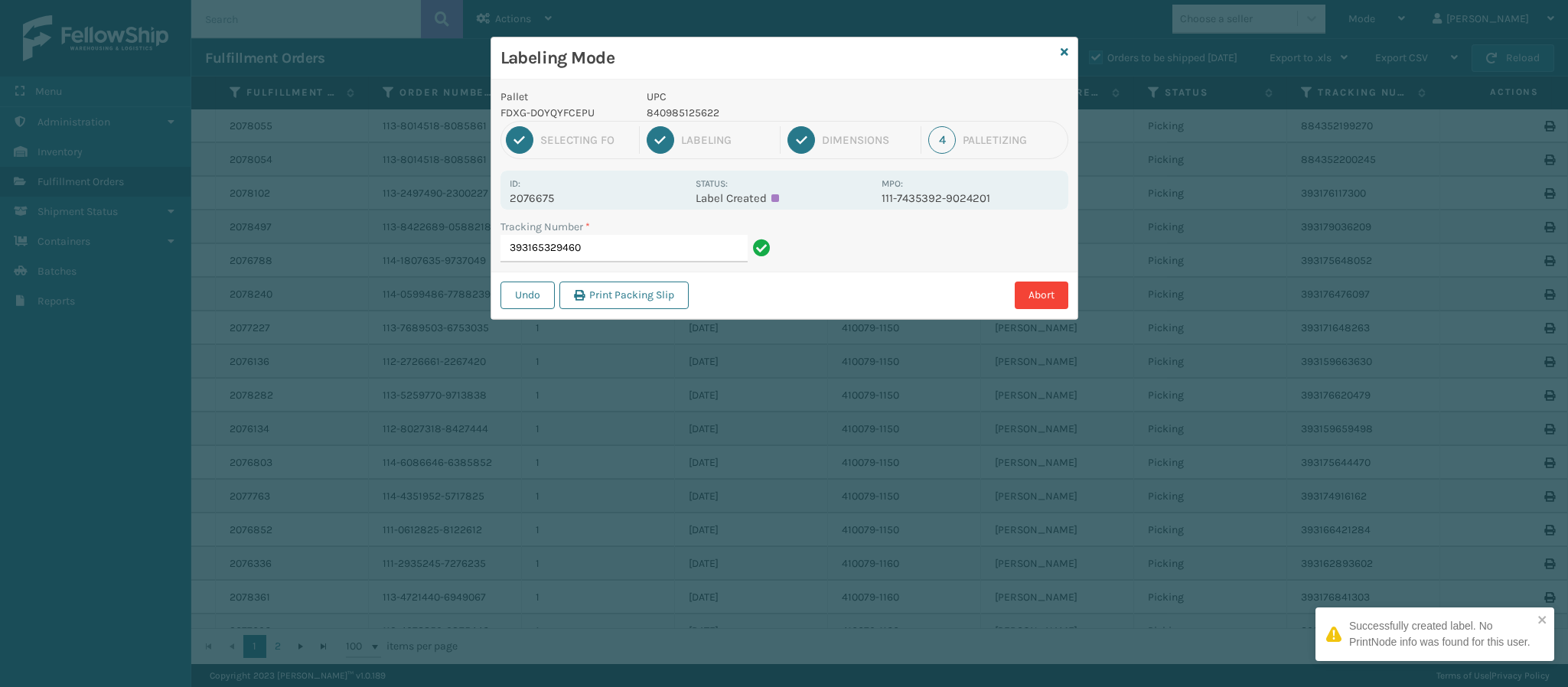
click at [547, 197] on p "2076675" at bounding box center [597, 198] width 177 height 14
click at [623, 248] on input "393165329460" at bounding box center [624, 248] width 247 height 27
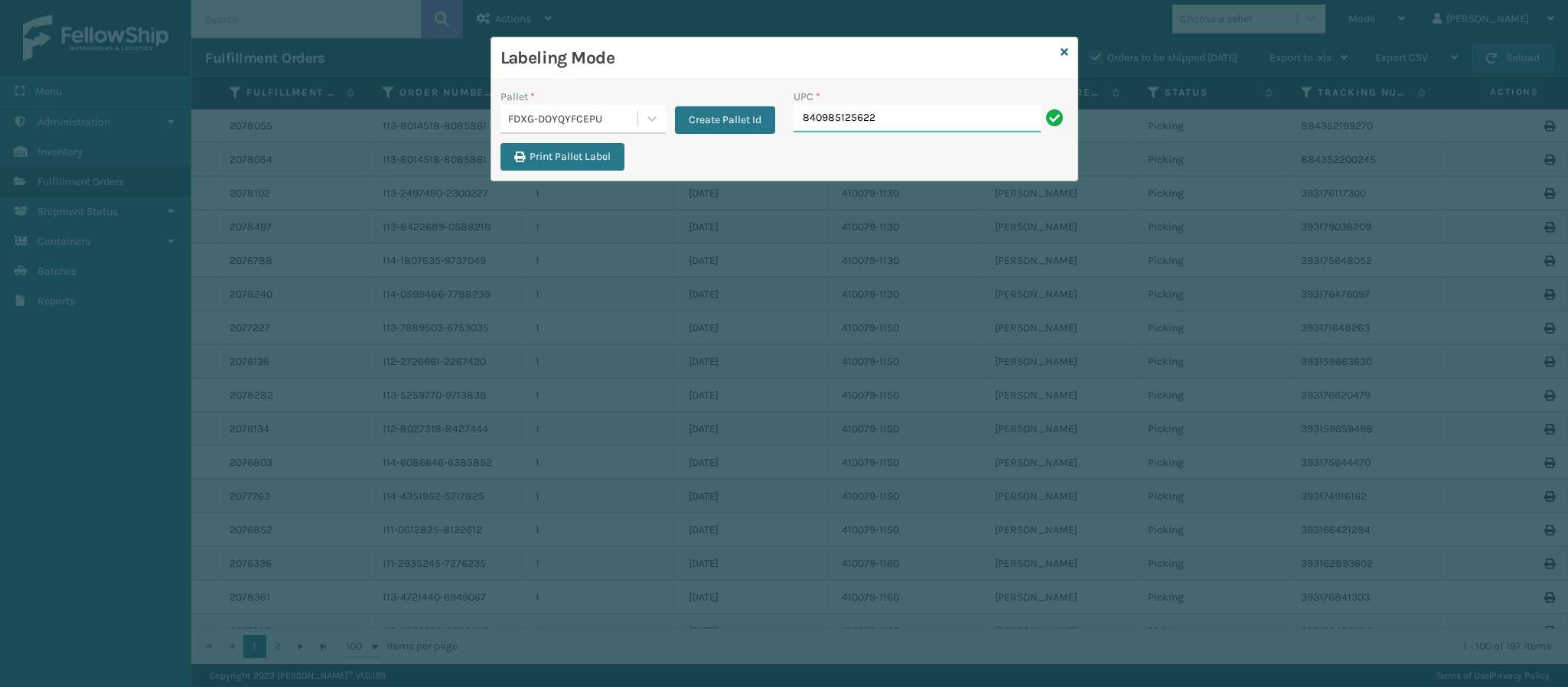
type input "840985125622"
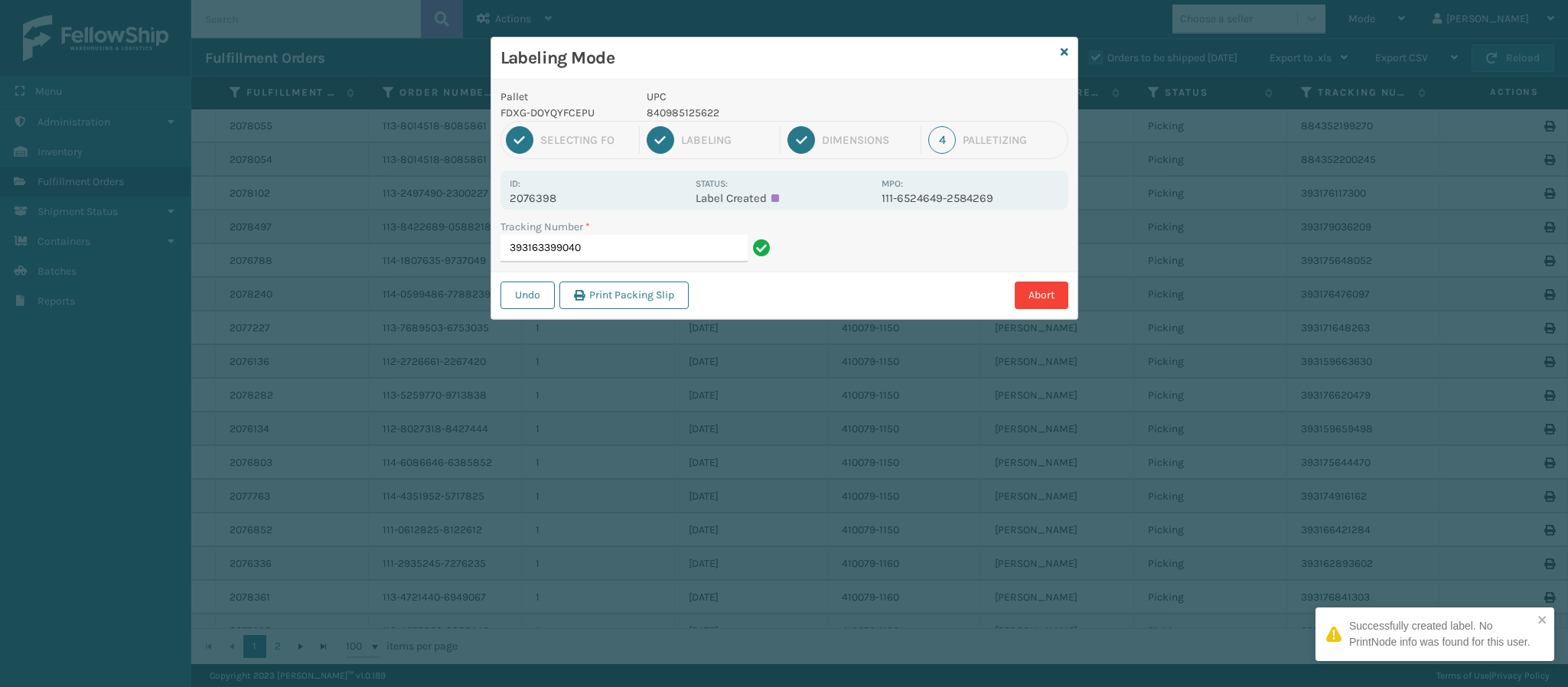
click at [540, 200] on p "2076398" at bounding box center [597, 198] width 177 height 14
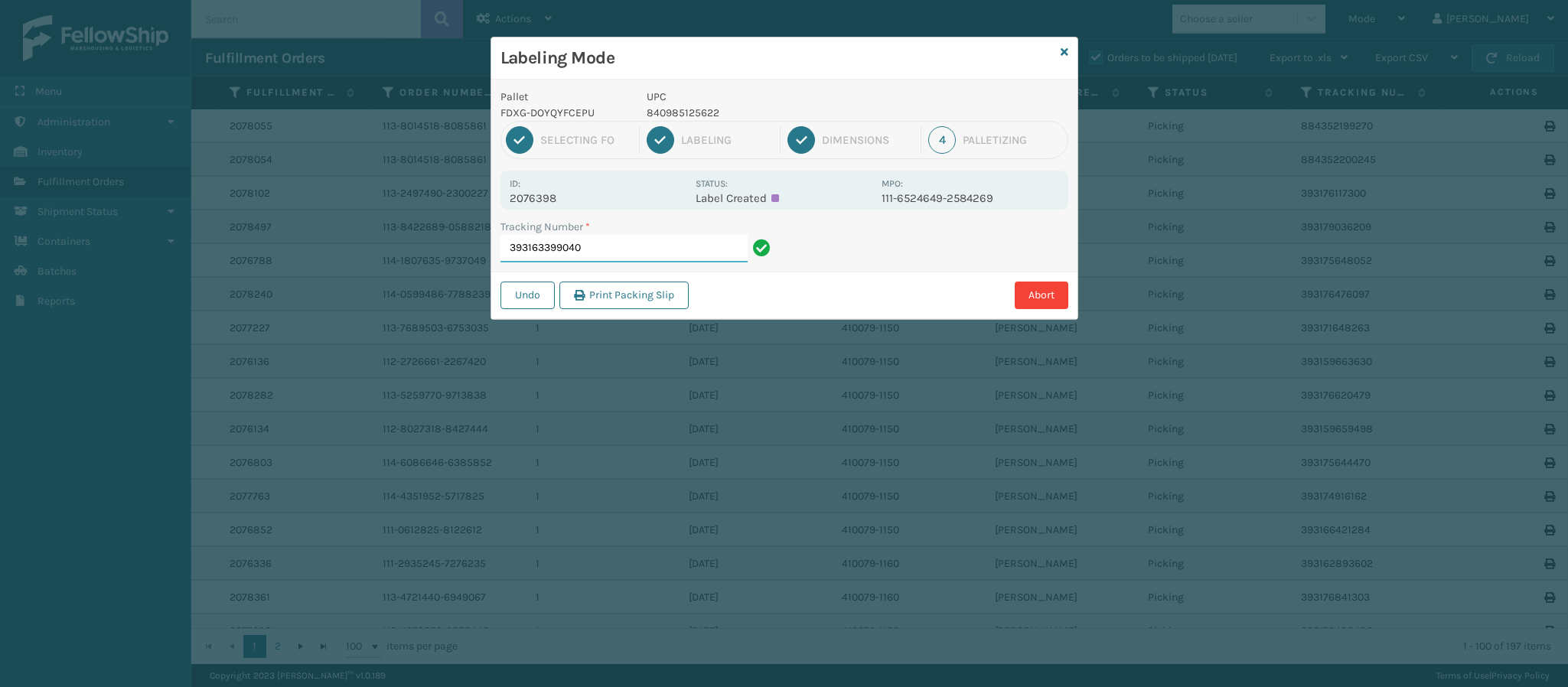
click at [641, 253] on input "393163399040" at bounding box center [624, 248] width 247 height 27
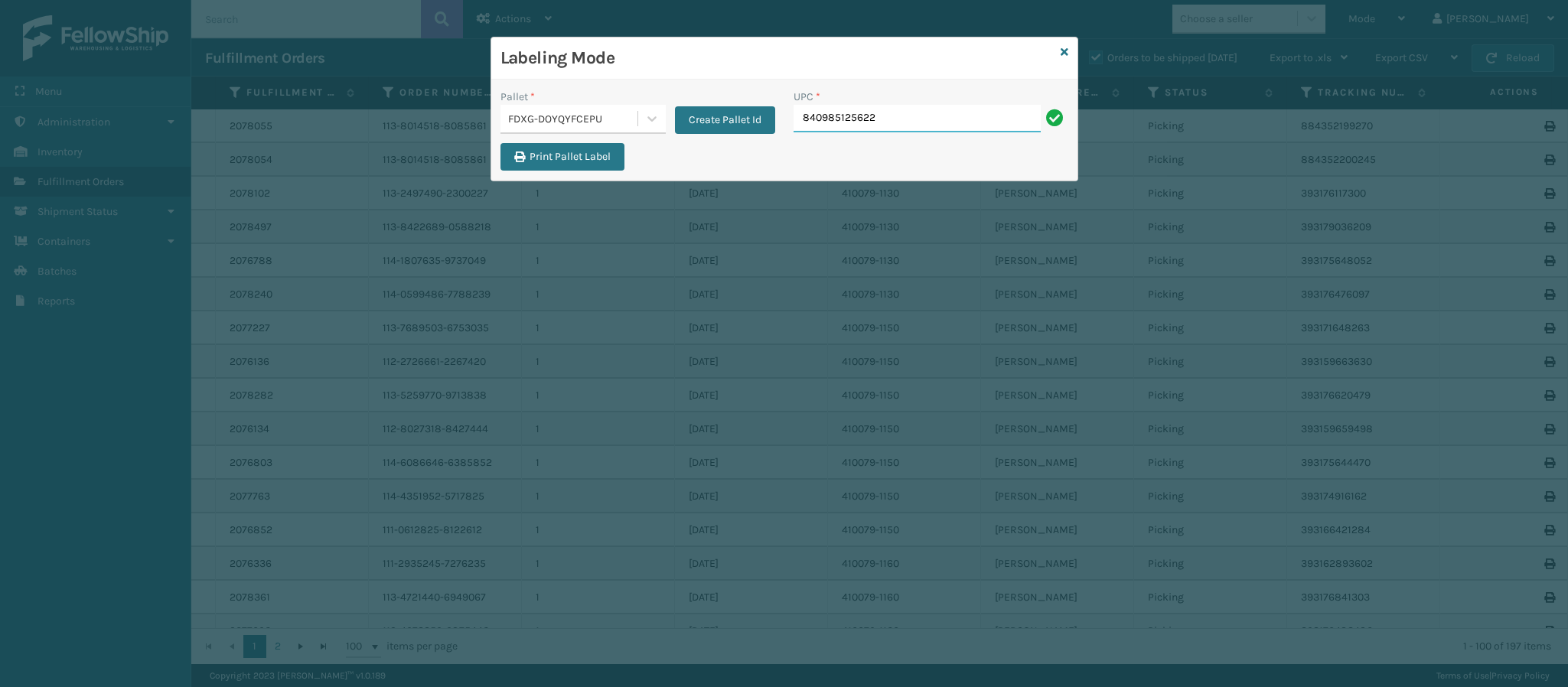
type input "840985125622"
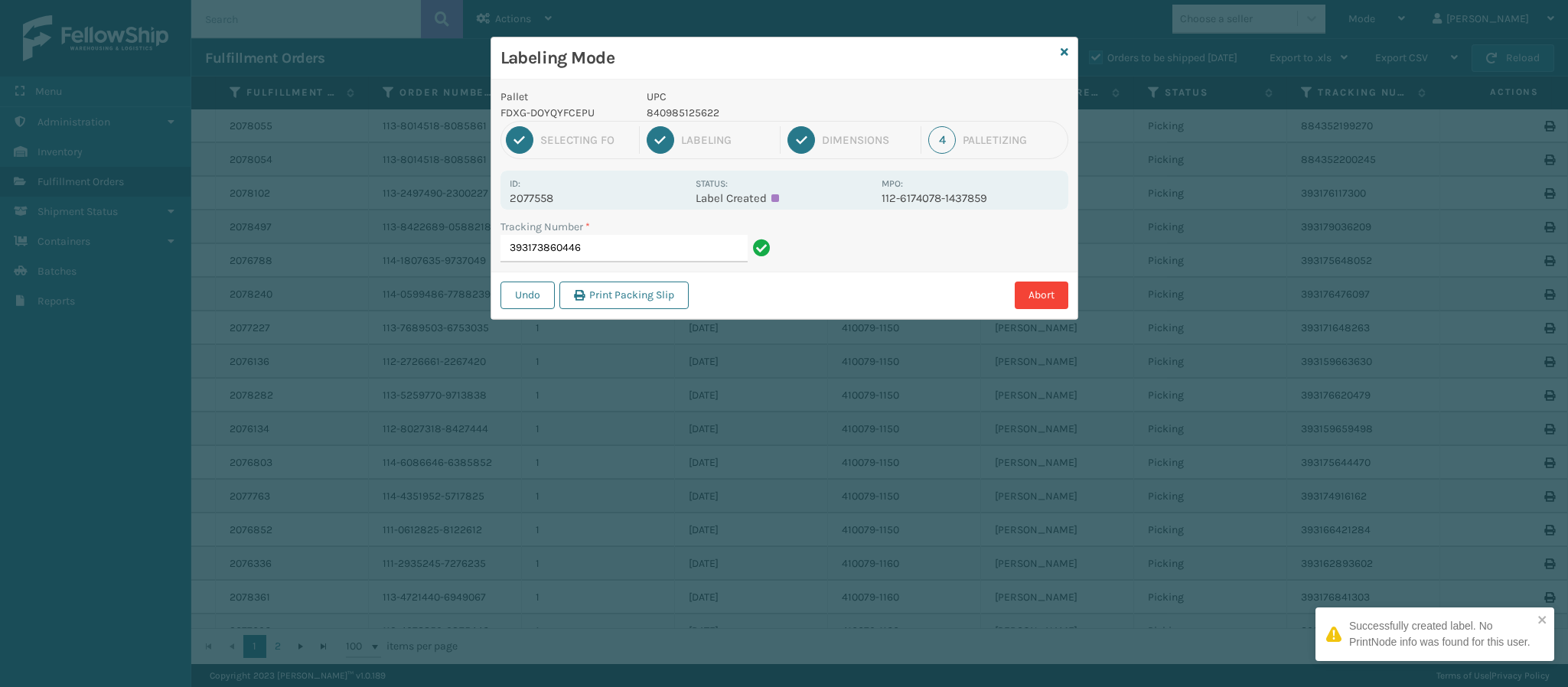
click at [554, 205] on div "Id: 2077558 Status: Label Created MPO: 112-6174078-1437859" at bounding box center [784, 190] width 568 height 39
click at [554, 205] on p "2077558" at bounding box center [597, 198] width 177 height 14
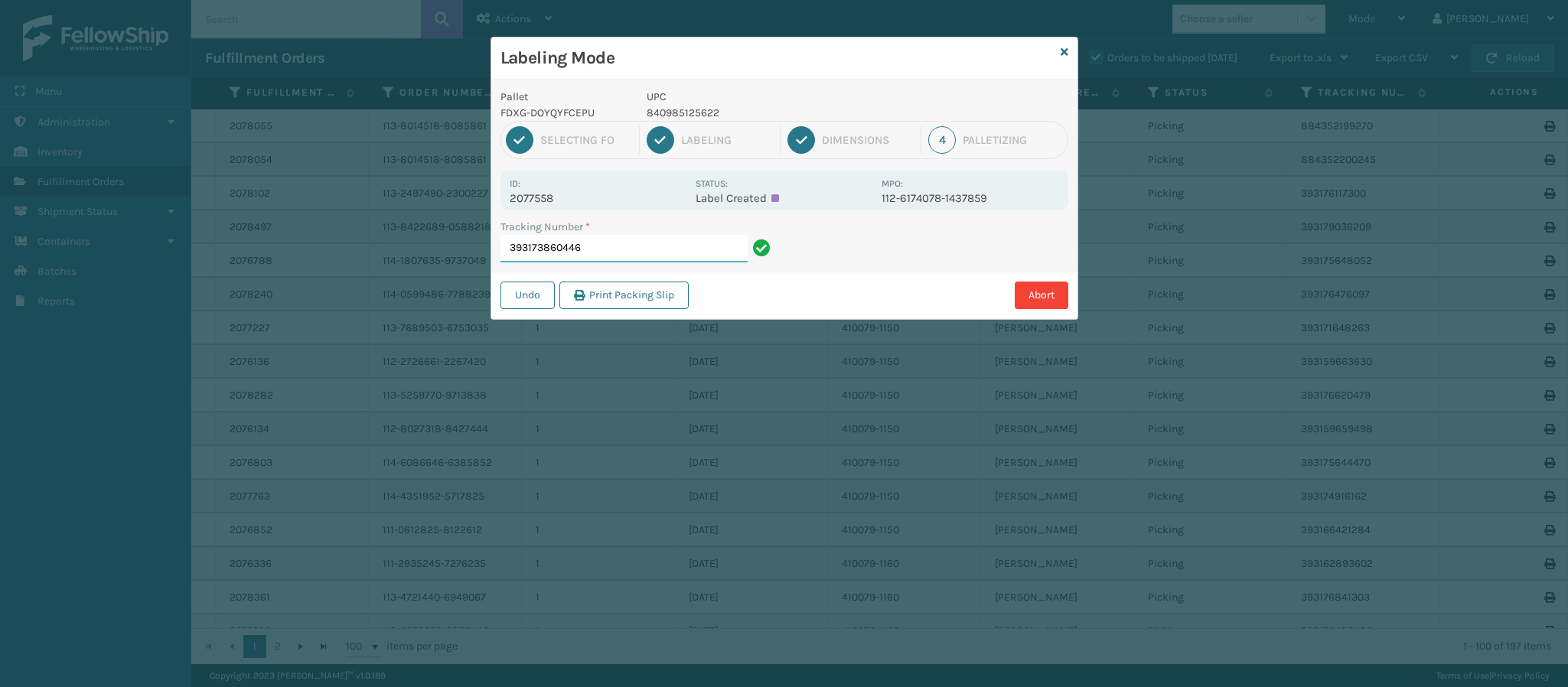
click at [612, 237] on input "393173860446" at bounding box center [624, 248] width 247 height 27
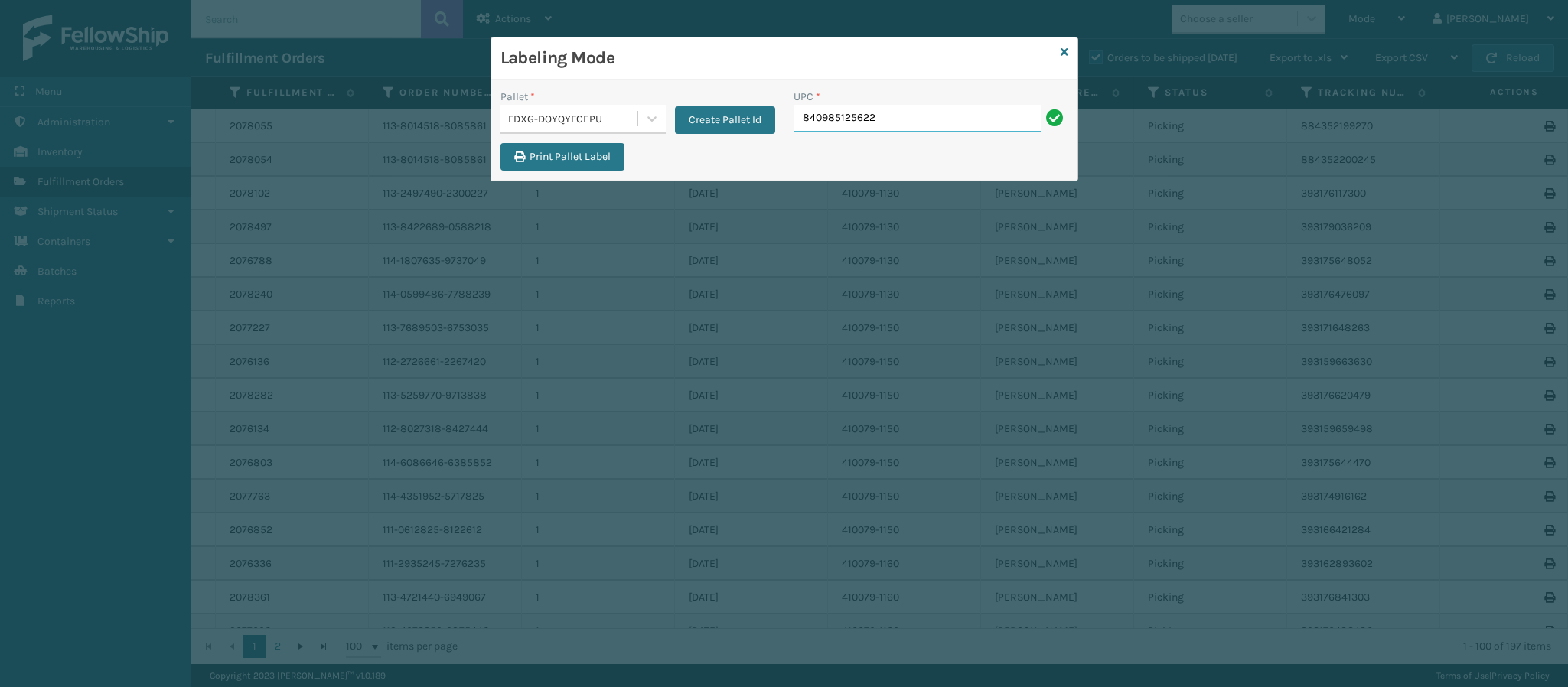
type input "840985125622"
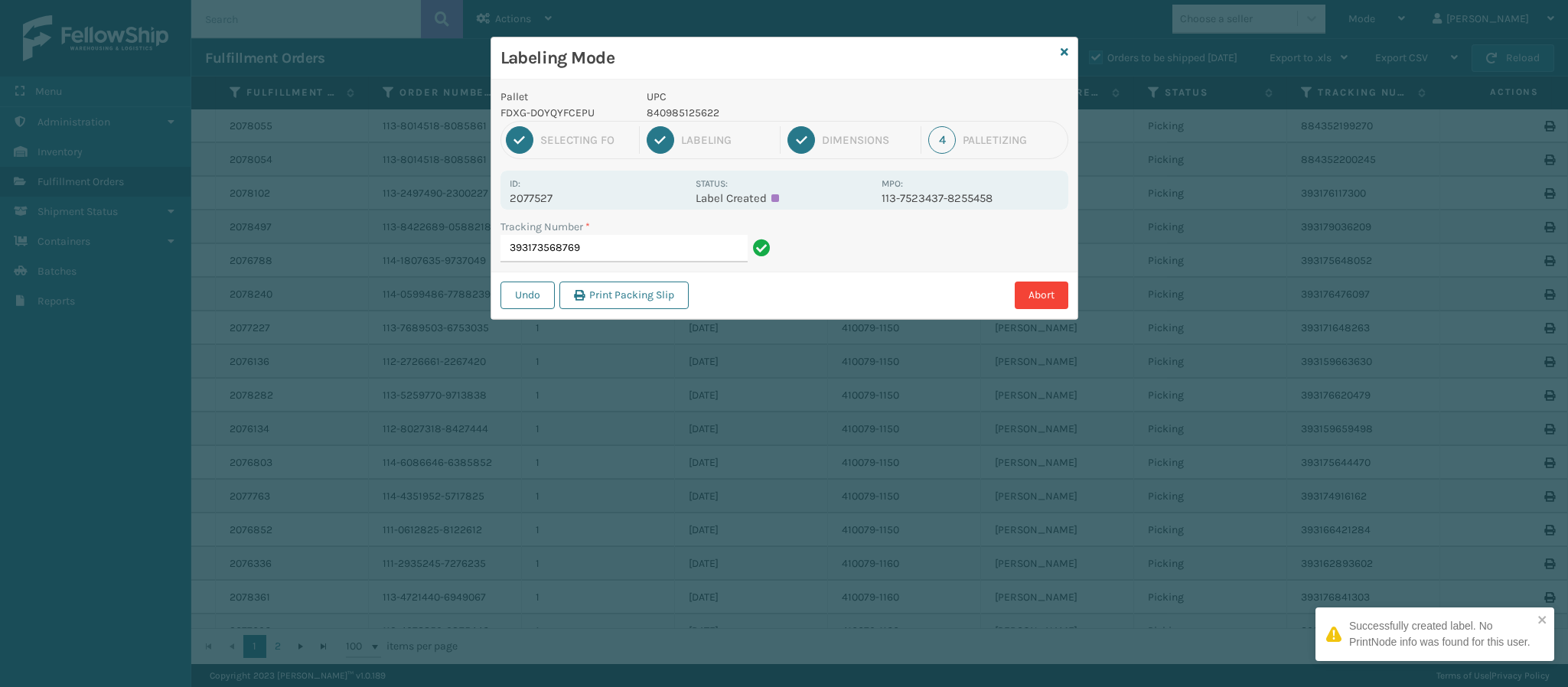
click at [551, 201] on div "Id: 2077527 Status: Label Created MPO: 113-7523437-8255458" at bounding box center [784, 190] width 568 height 39
click at [551, 201] on p "2077527" at bounding box center [597, 198] width 177 height 14
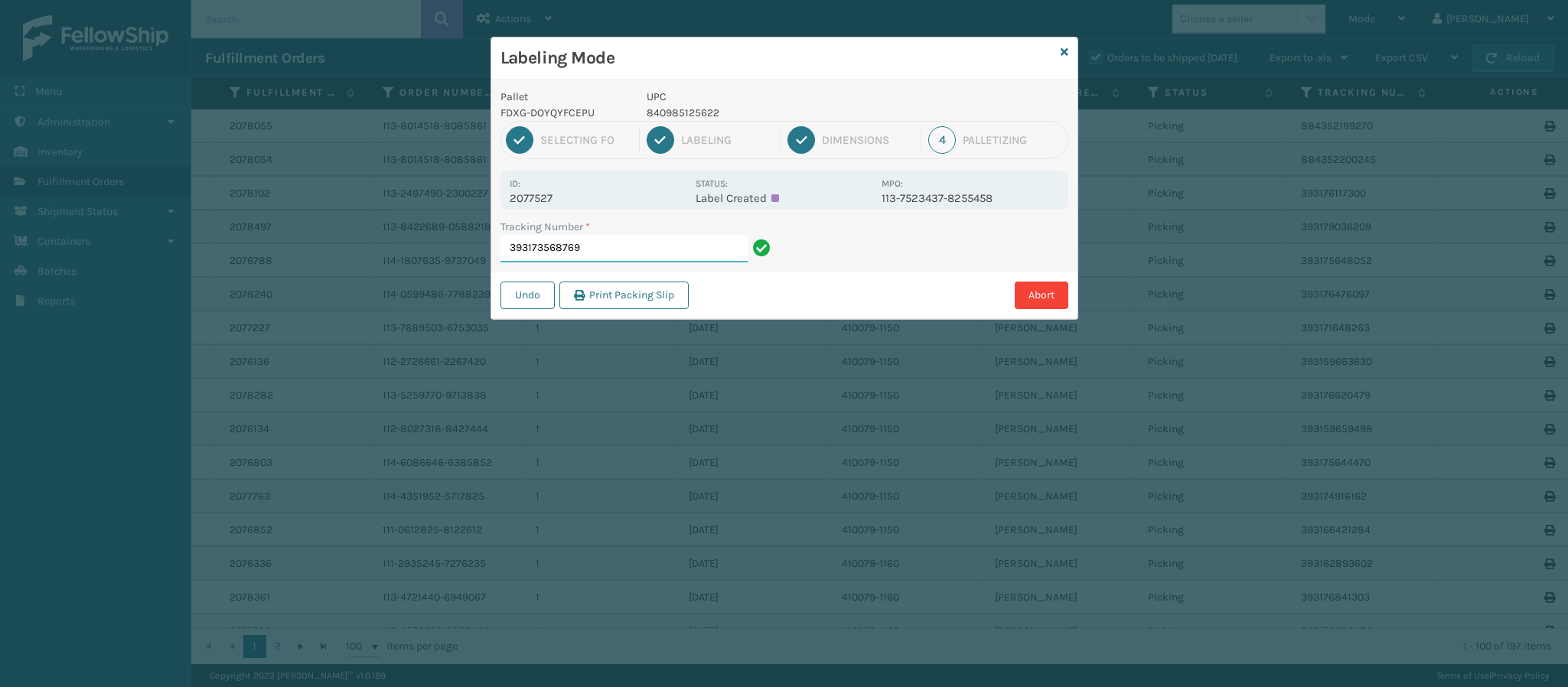
click at [628, 255] on input "393173568769" at bounding box center [624, 248] width 247 height 27
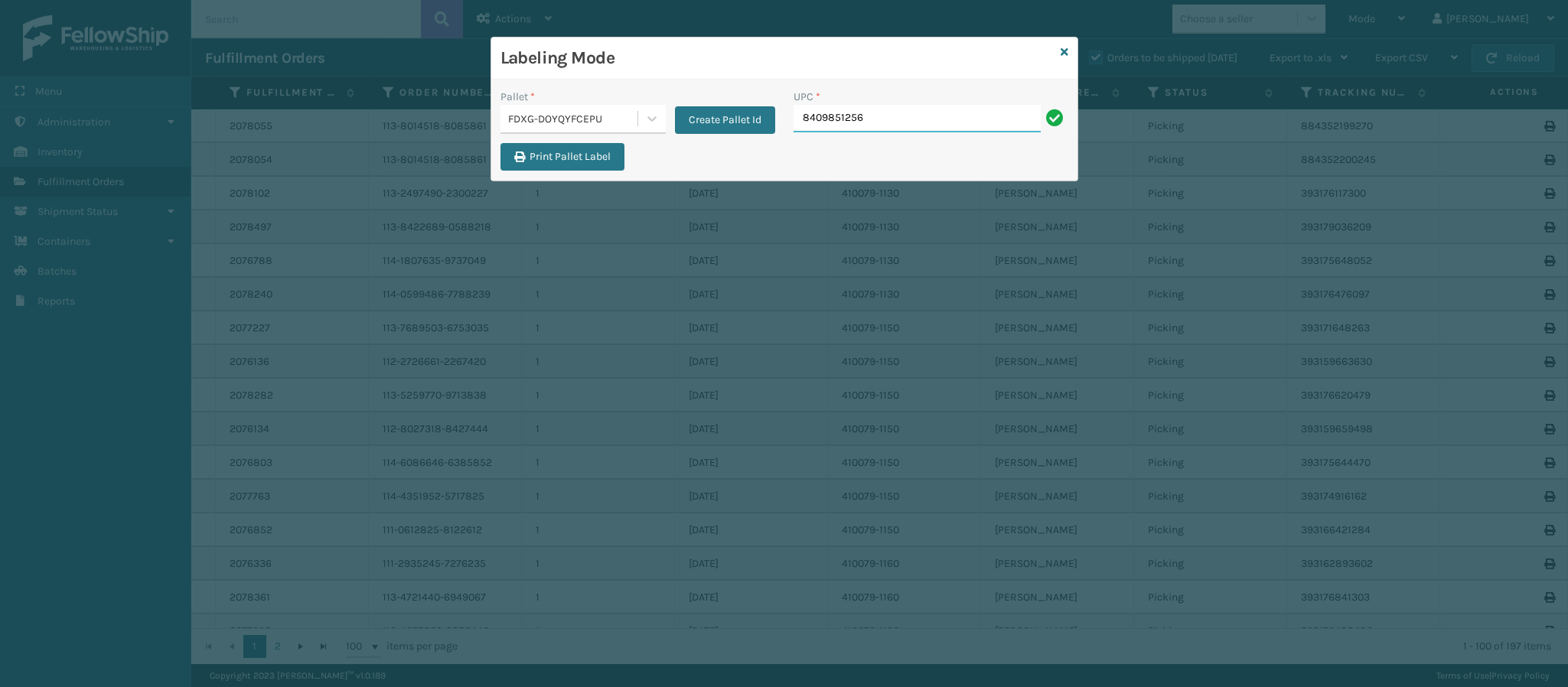
type input "84098512562"
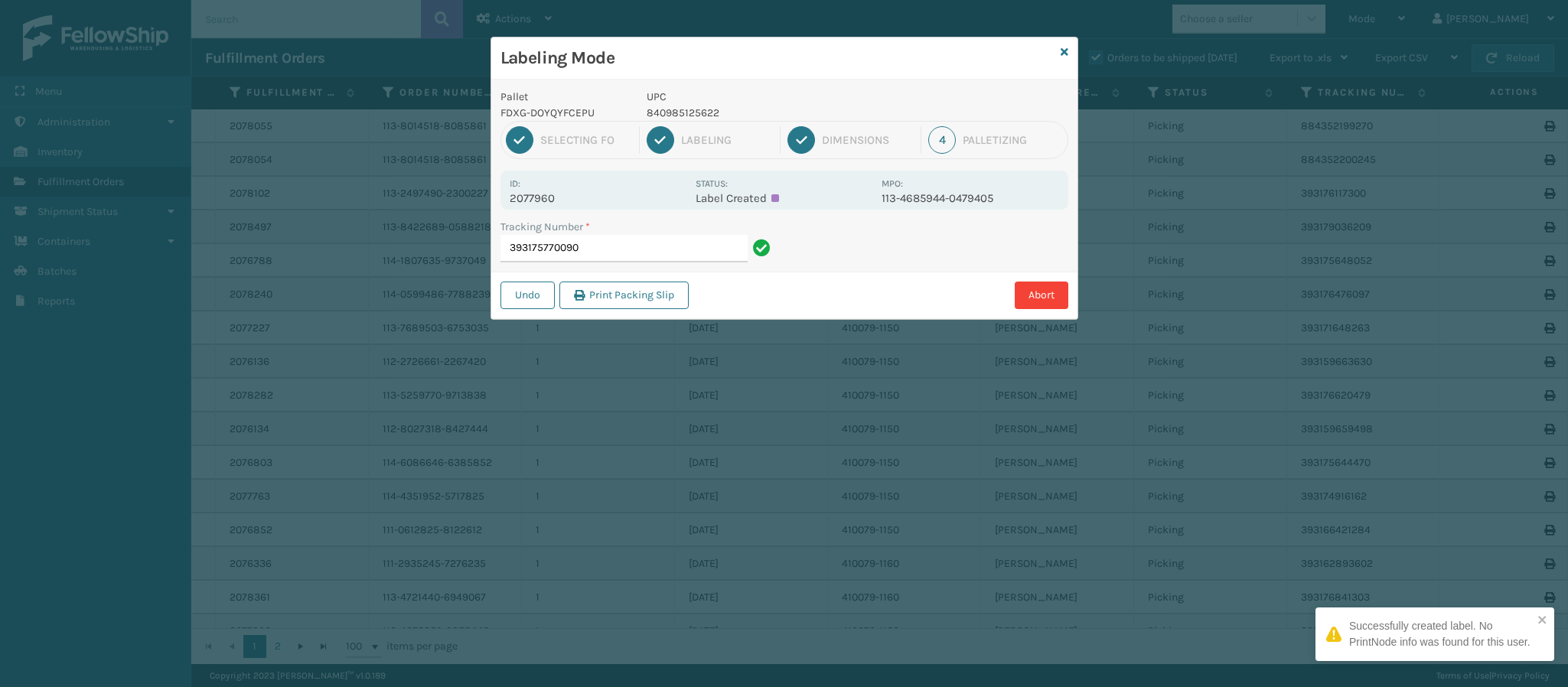
click at [554, 195] on p "2077960" at bounding box center [597, 198] width 177 height 14
click at [612, 260] on input "393175770090" at bounding box center [624, 248] width 247 height 27
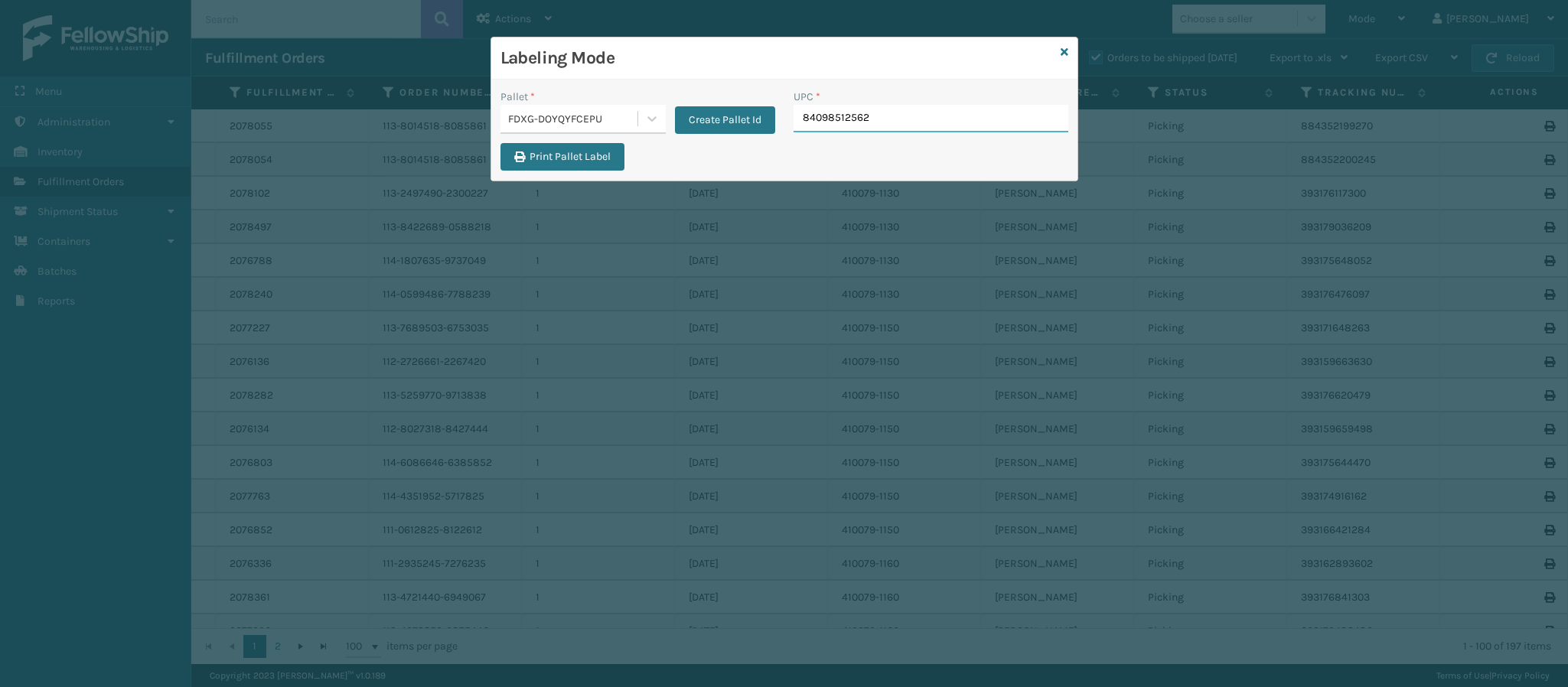
type input "840985125622"
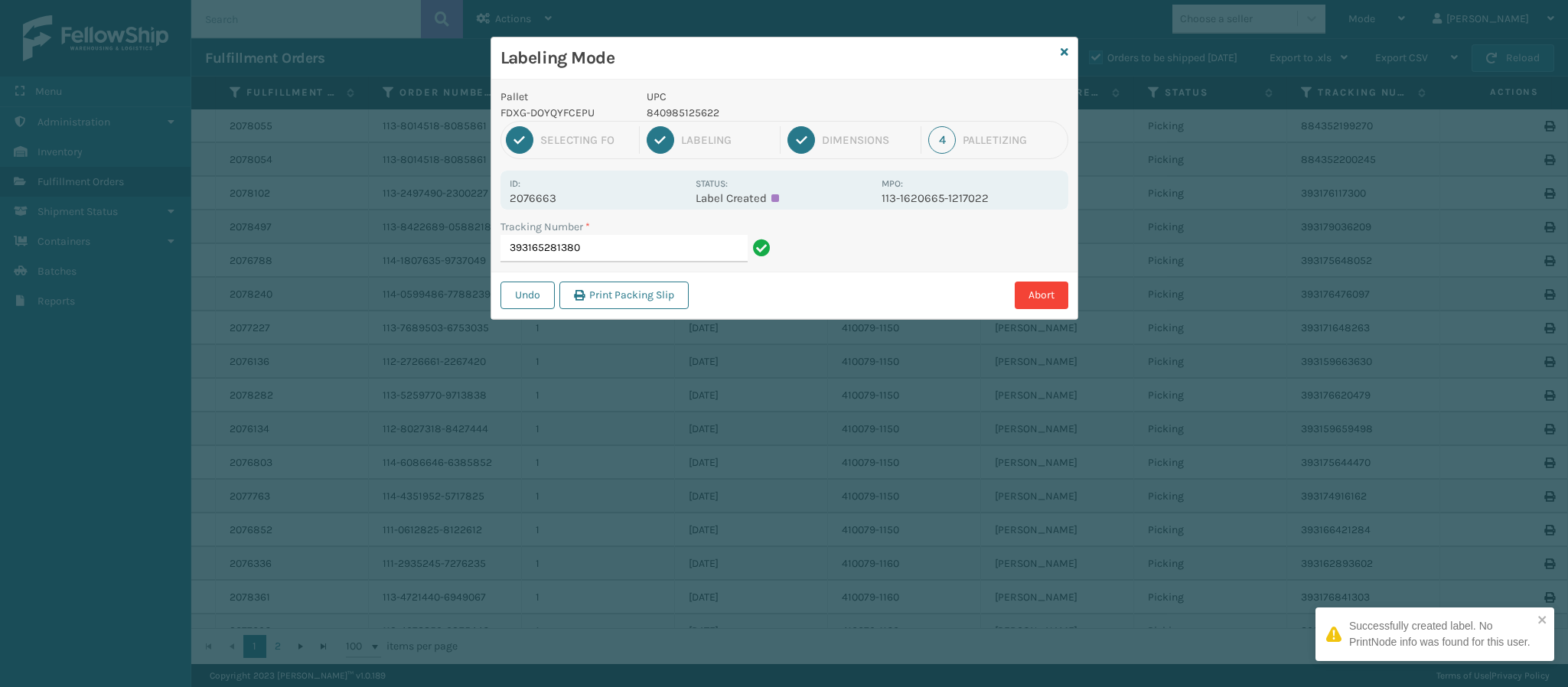
click at [551, 205] on p "2076663" at bounding box center [597, 198] width 177 height 14
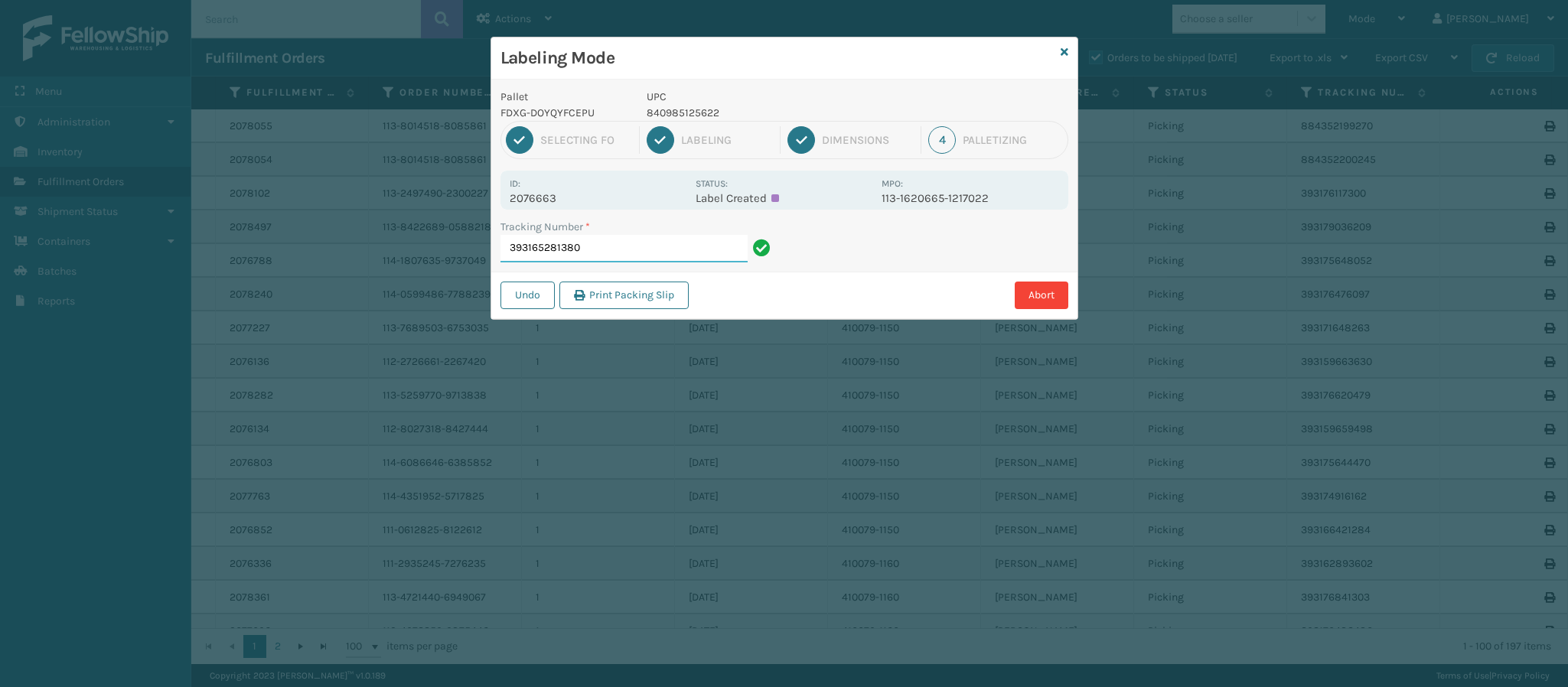
drag, startPoint x: 623, startPoint y: 246, endPoint x: 631, endPoint y: 241, distance: 9.4
click at [631, 241] on input "393165281380" at bounding box center [624, 248] width 247 height 27
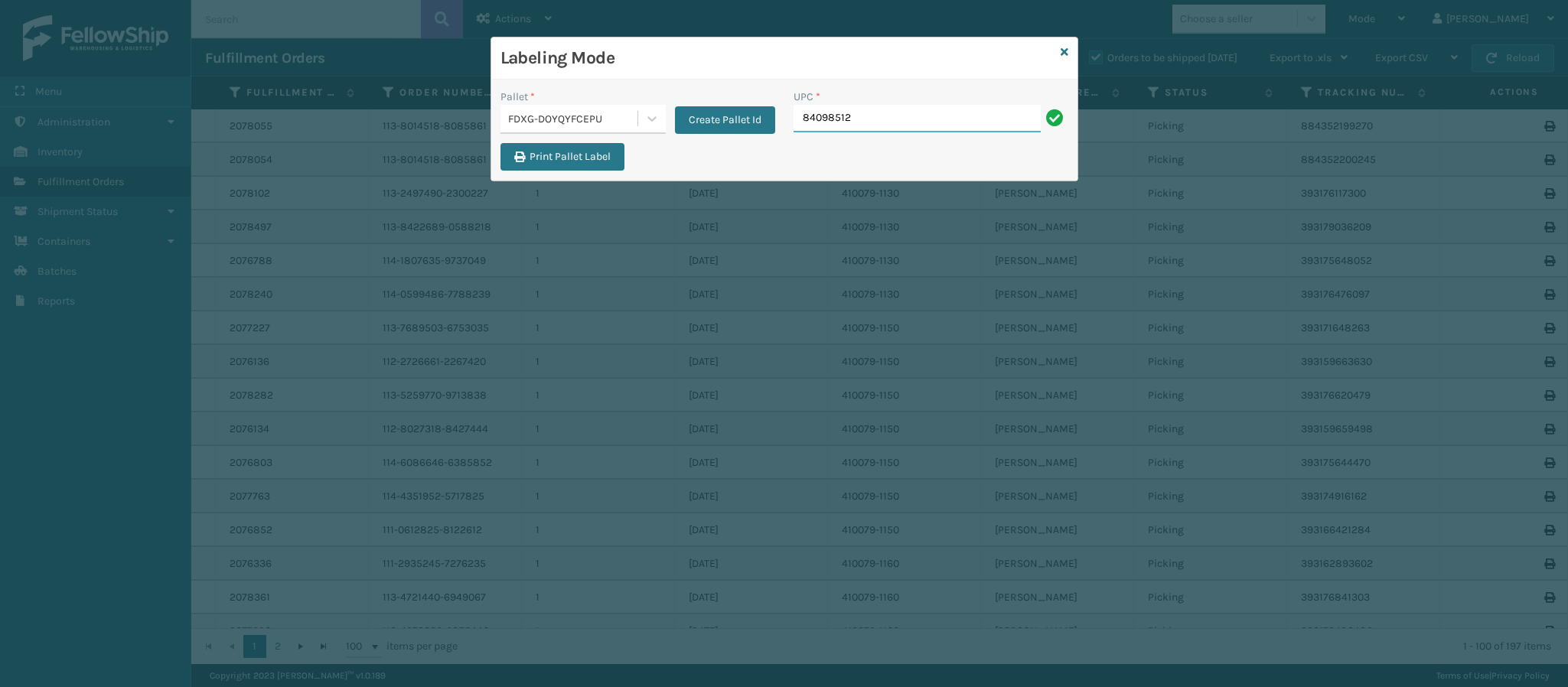
type input "840985125"
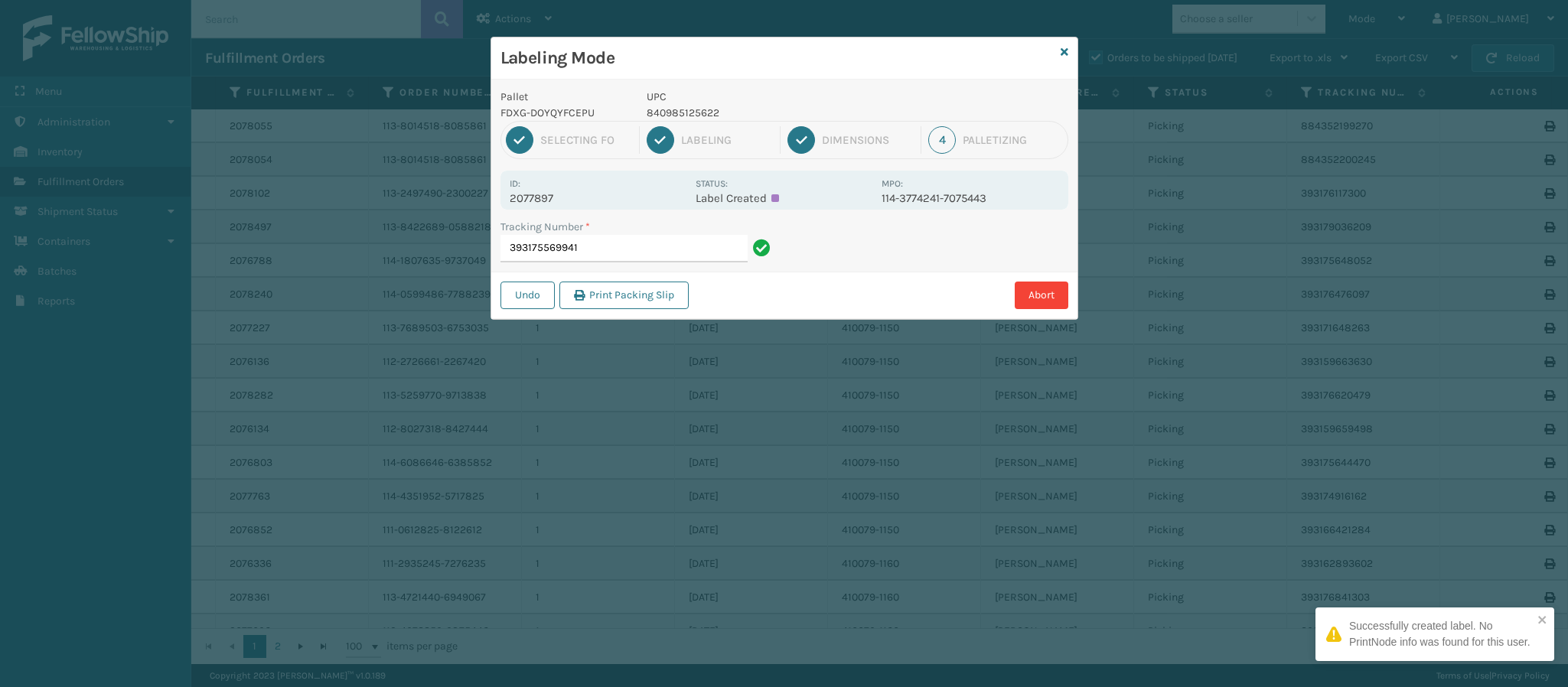
click at [560, 193] on p "2077897" at bounding box center [597, 198] width 177 height 14
click at [597, 257] on input "393175569941" at bounding box center [624, 248] width 247 height 27
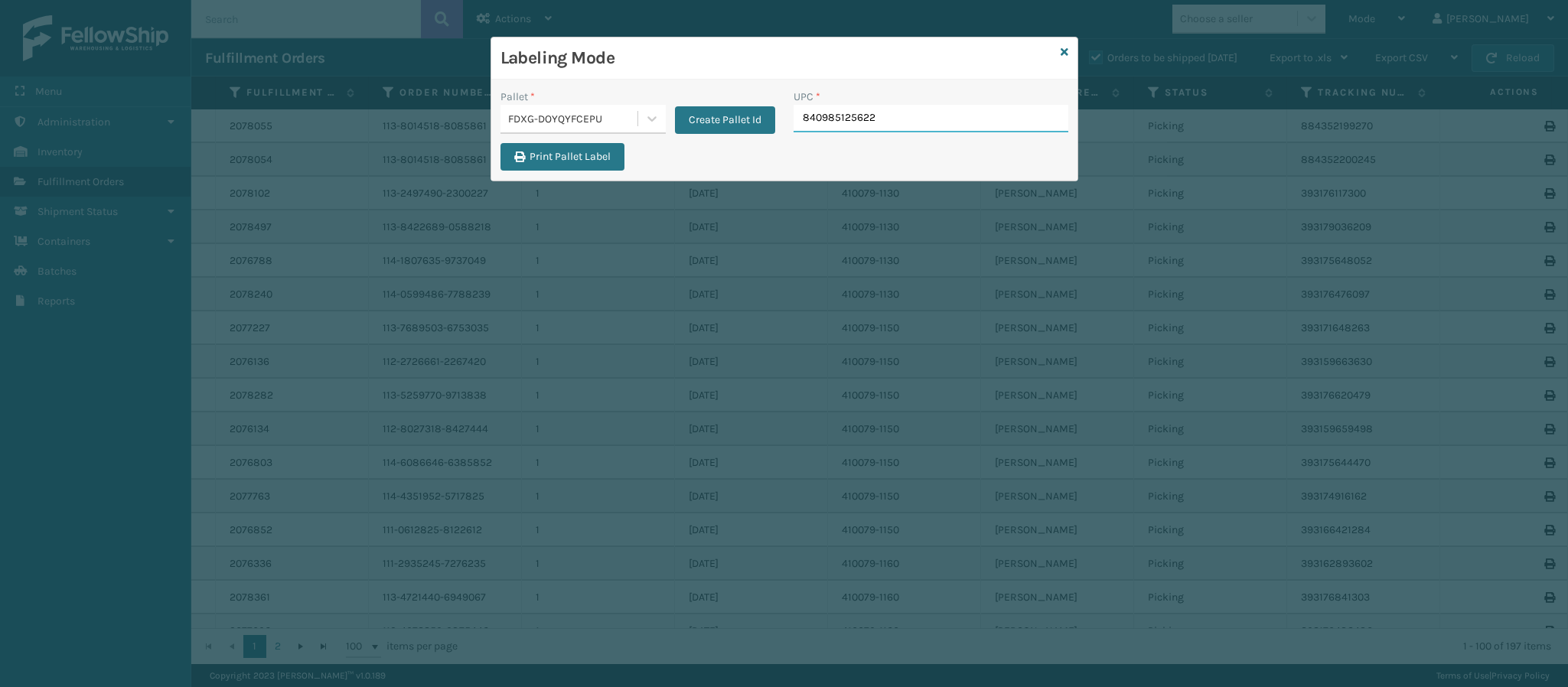
type input "840985125622"
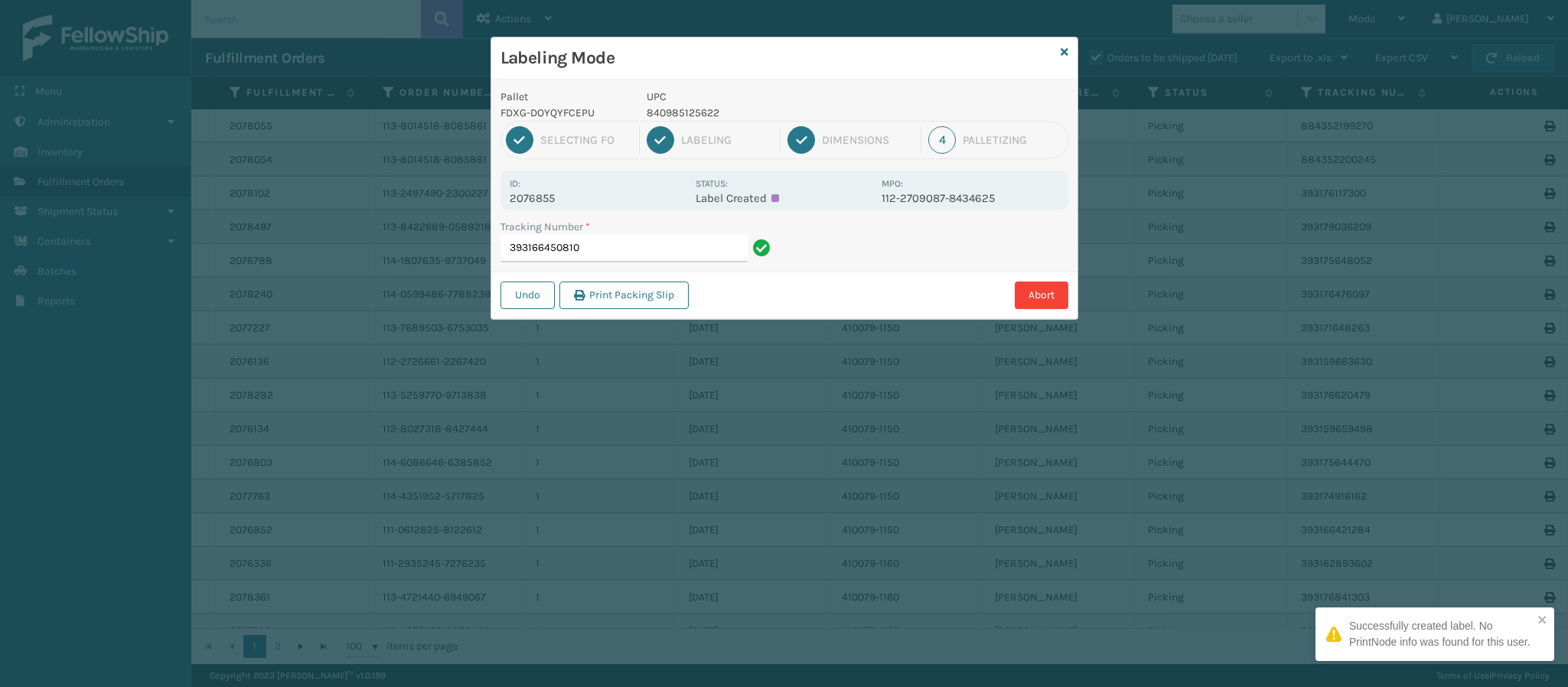
click at [556, 196] on p "2076855" at bounding box center [597, 198] width 177 height 14
click at [599, 250] on input "393166450810" at bounding box center [624, 248] width 247 height 27
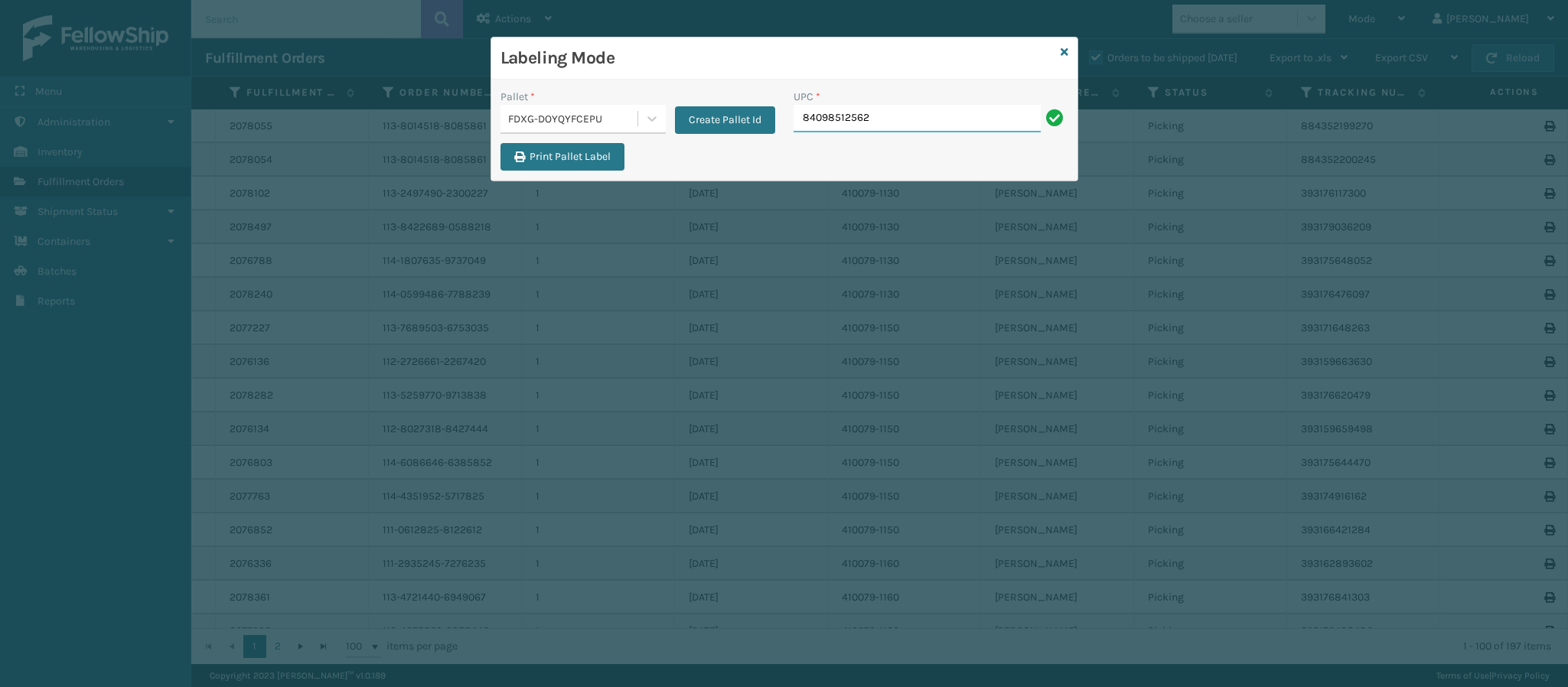
type input "840985125622"
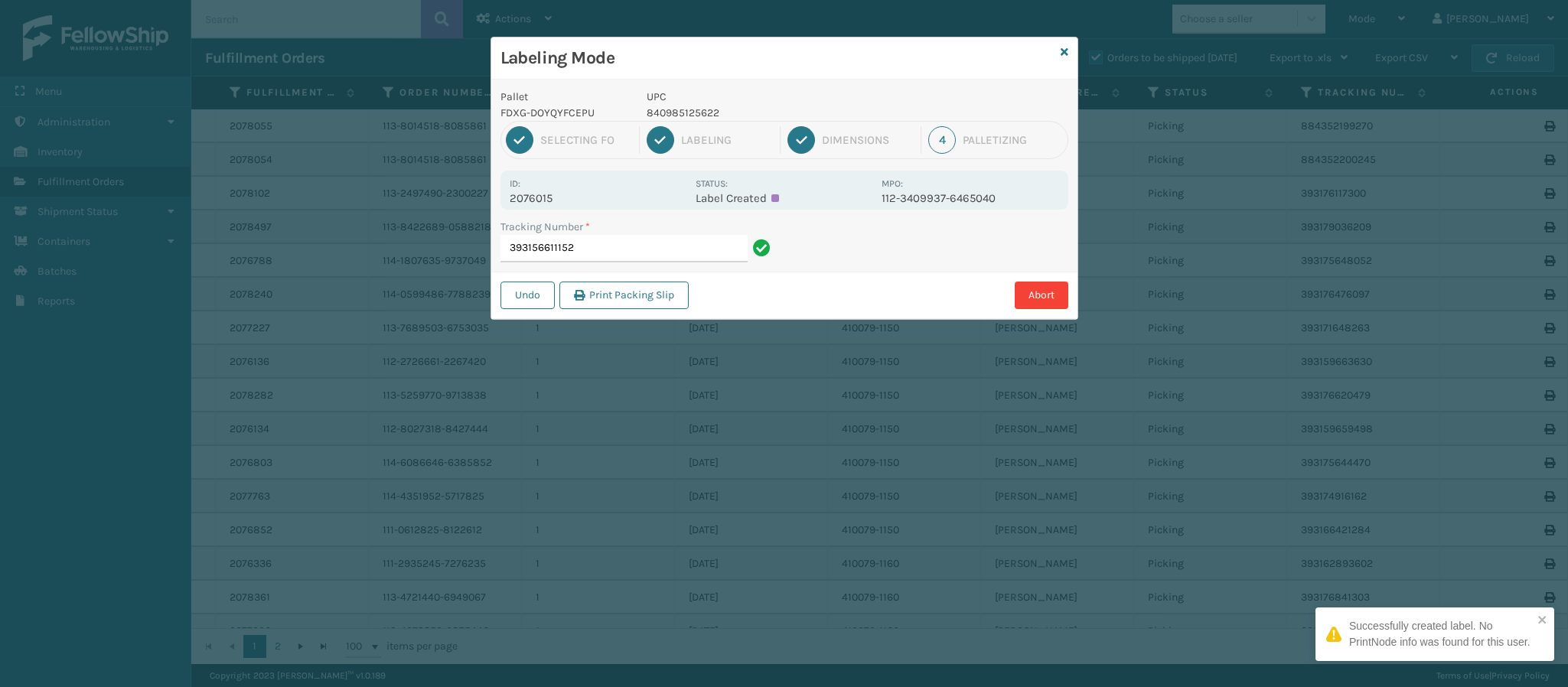
click at [545, 210] on div "Pallet FDXG-DOYQYFCEPU UPC 840985125622 1 Selecting FO 2 Labeling 3 Dimensions …" at bounding box center [784, 200] width 586 height 240
click at [545, 208] on div "Id: 2076015 Status: Label Created MPO: 112-3409937-6465040" at bounding box center [784, 190] width 568 height 39
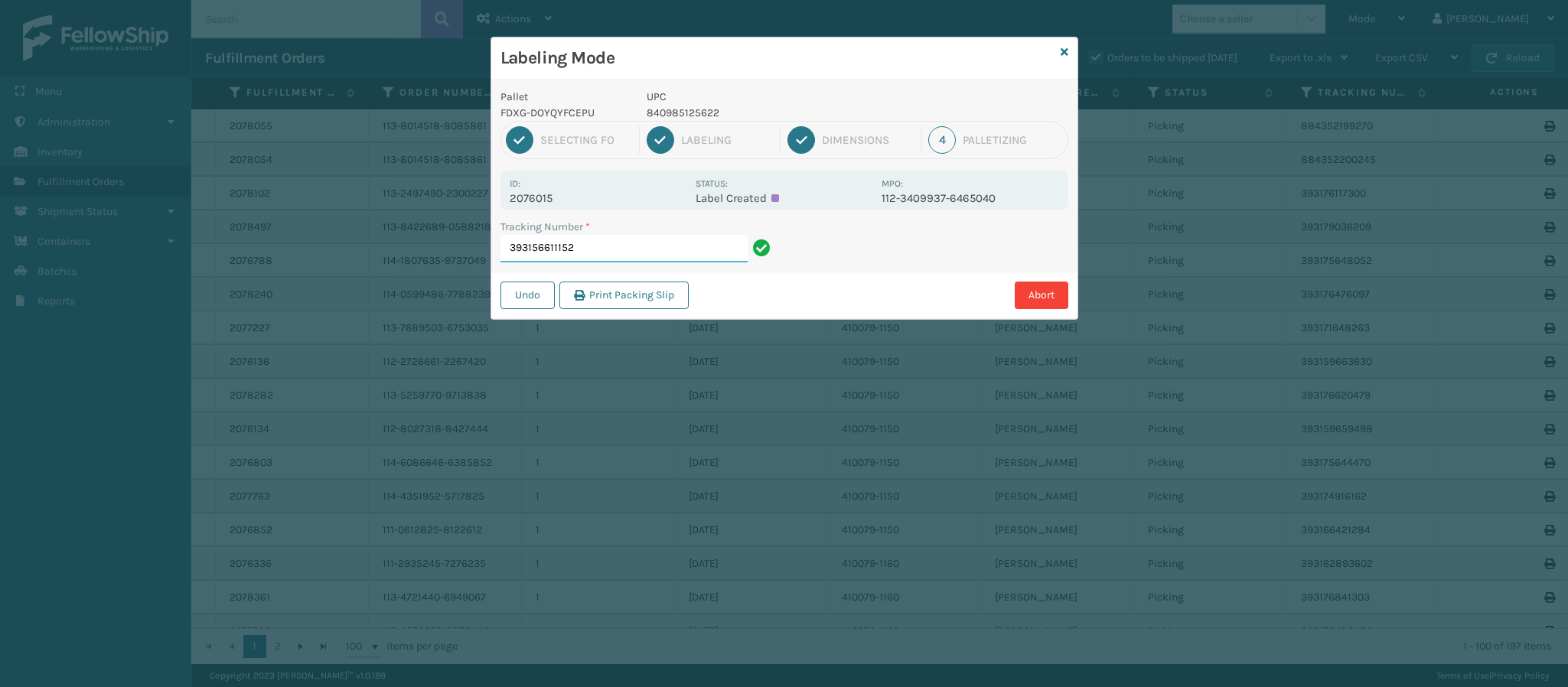
click at [657, 247] on input "393156611152" at bounding box center [624, 248] width 247 height 27
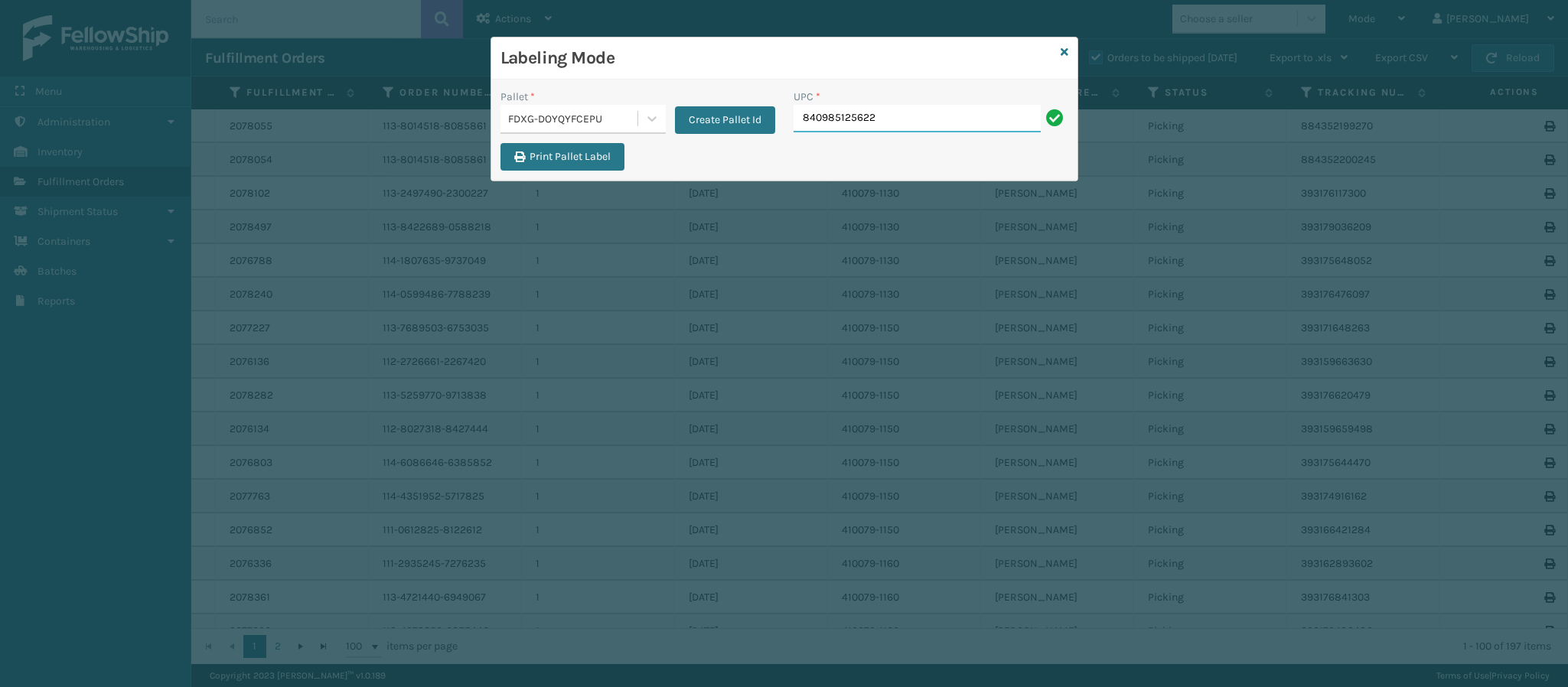
type input "840985125622"
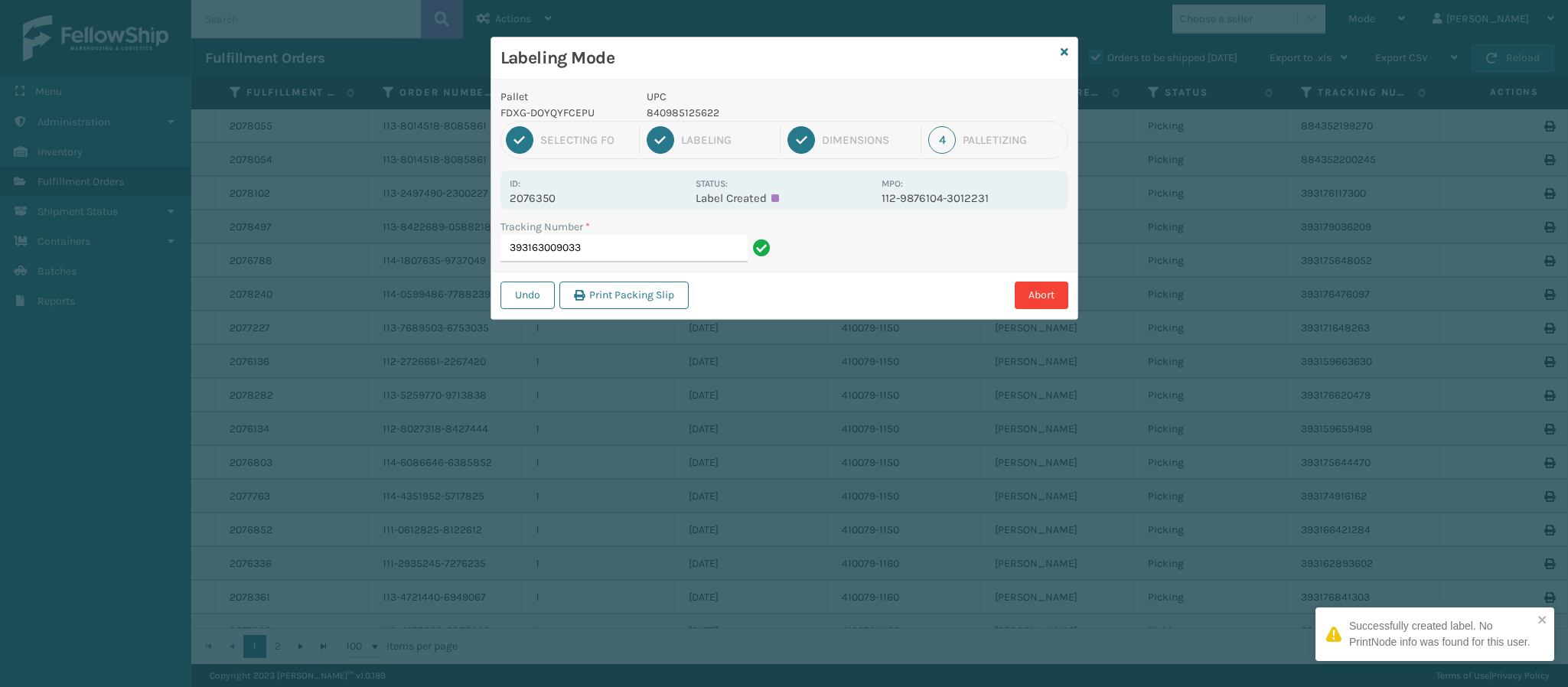
click at [561, 195] on p "2076350" at bounding box center [597, 198] width 177 height 14
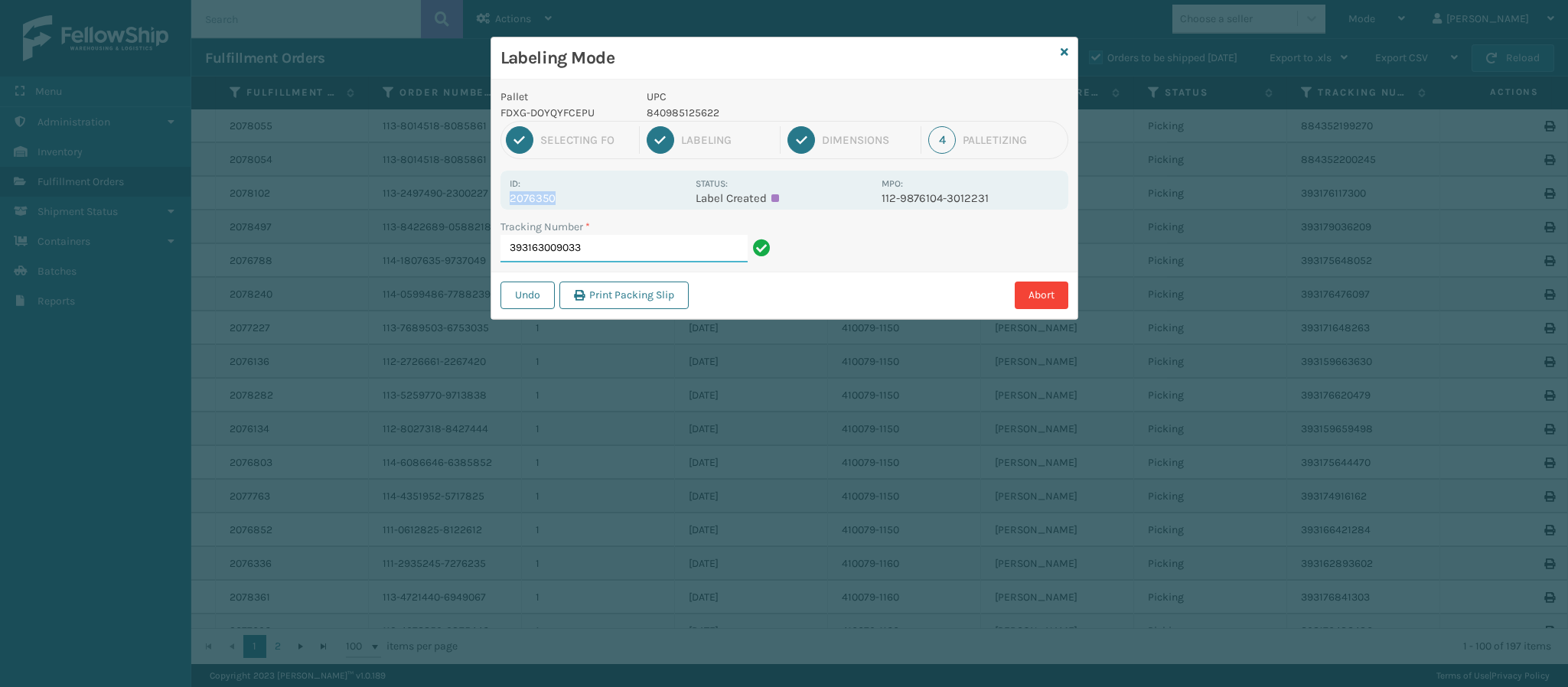
click at [634, 258] on input "393163009033" at bounding box center [624, 248] width 247 height 27
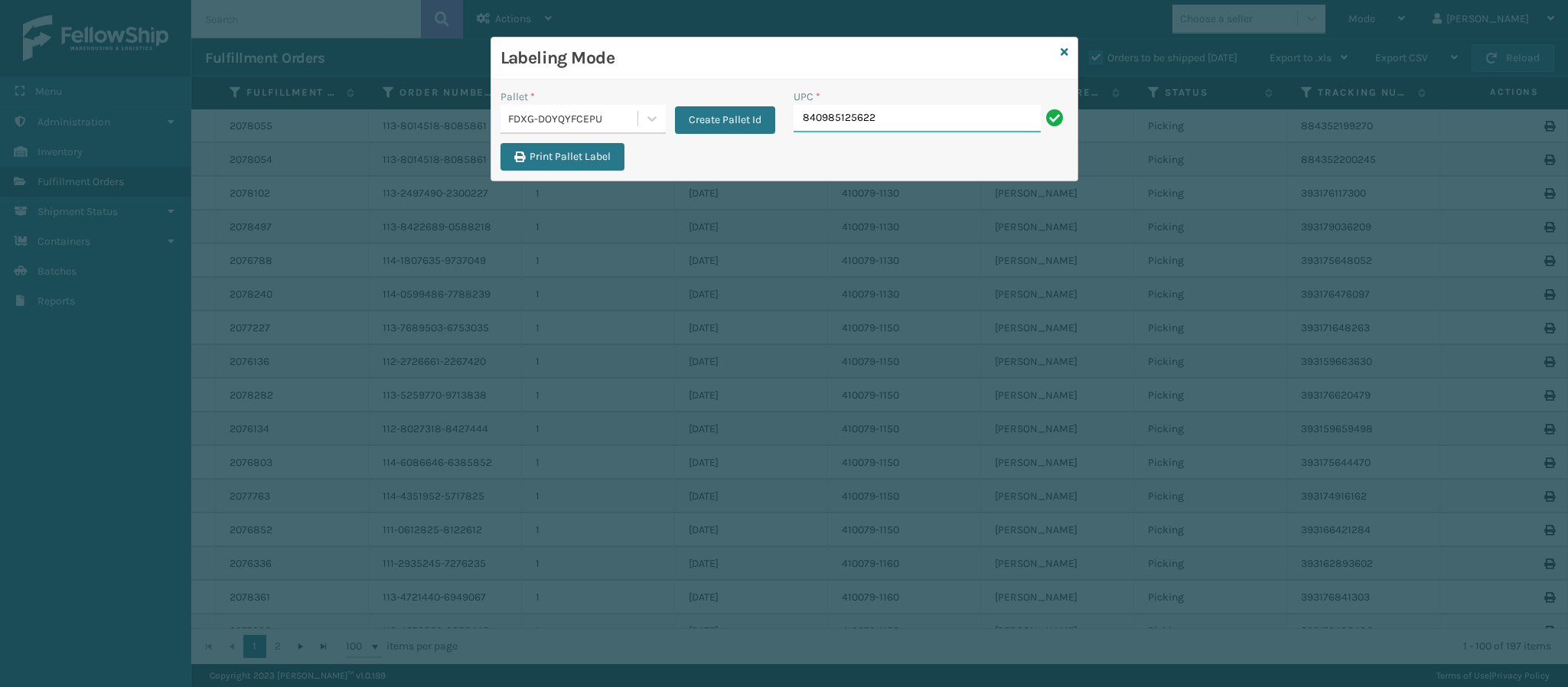
type input "840985125622"
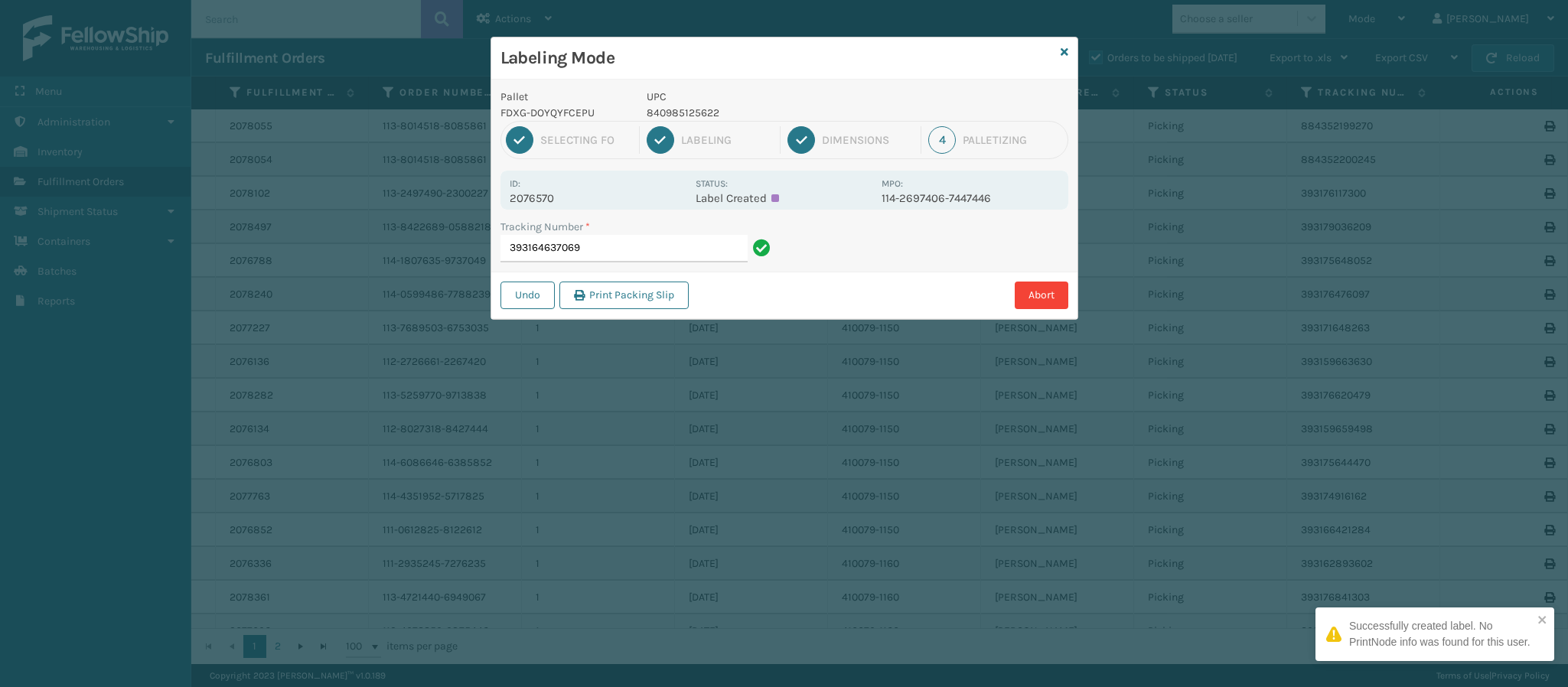
click at [554, 198] on p "2076570" at bounding box center [597, 198] width 177 height 14
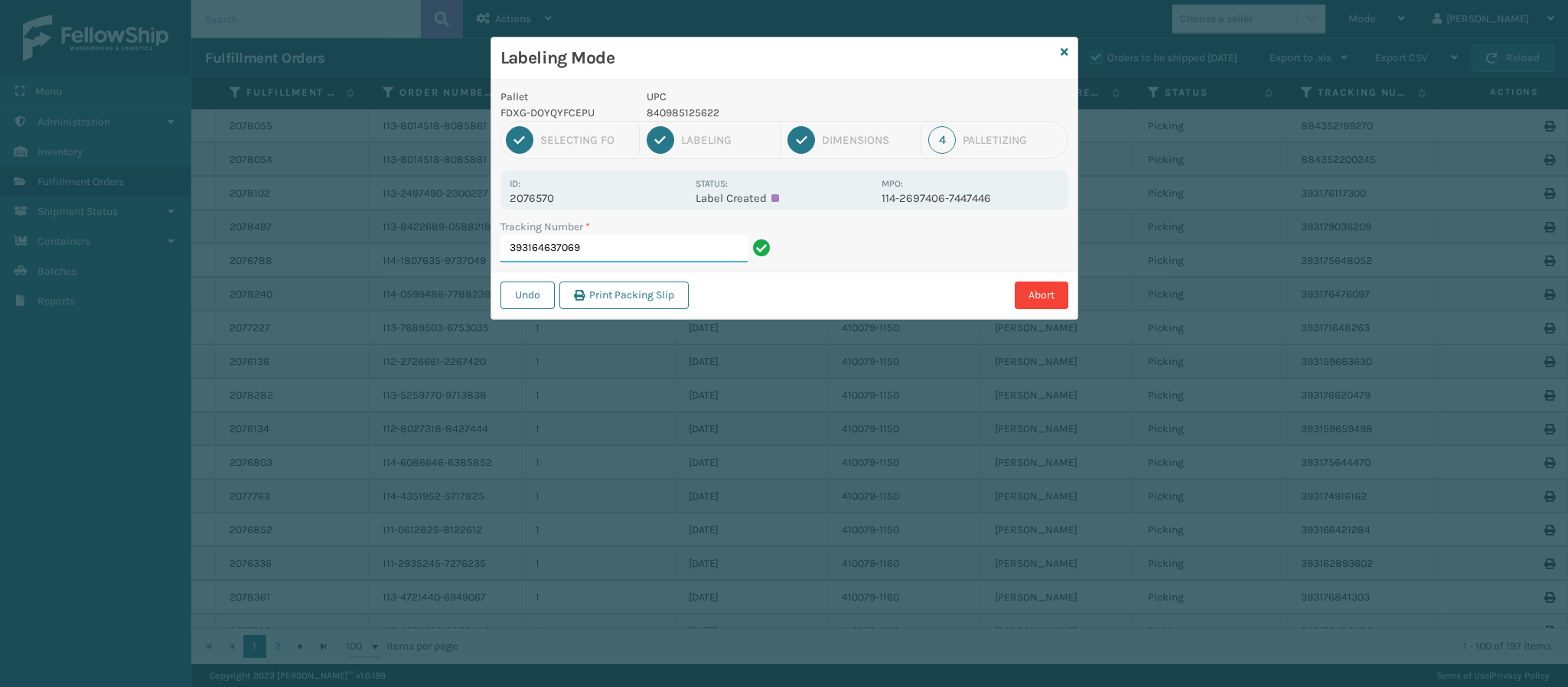
click at [639, 248] on input "393164637069" at bounding box center [624, 248] width 247 height 27
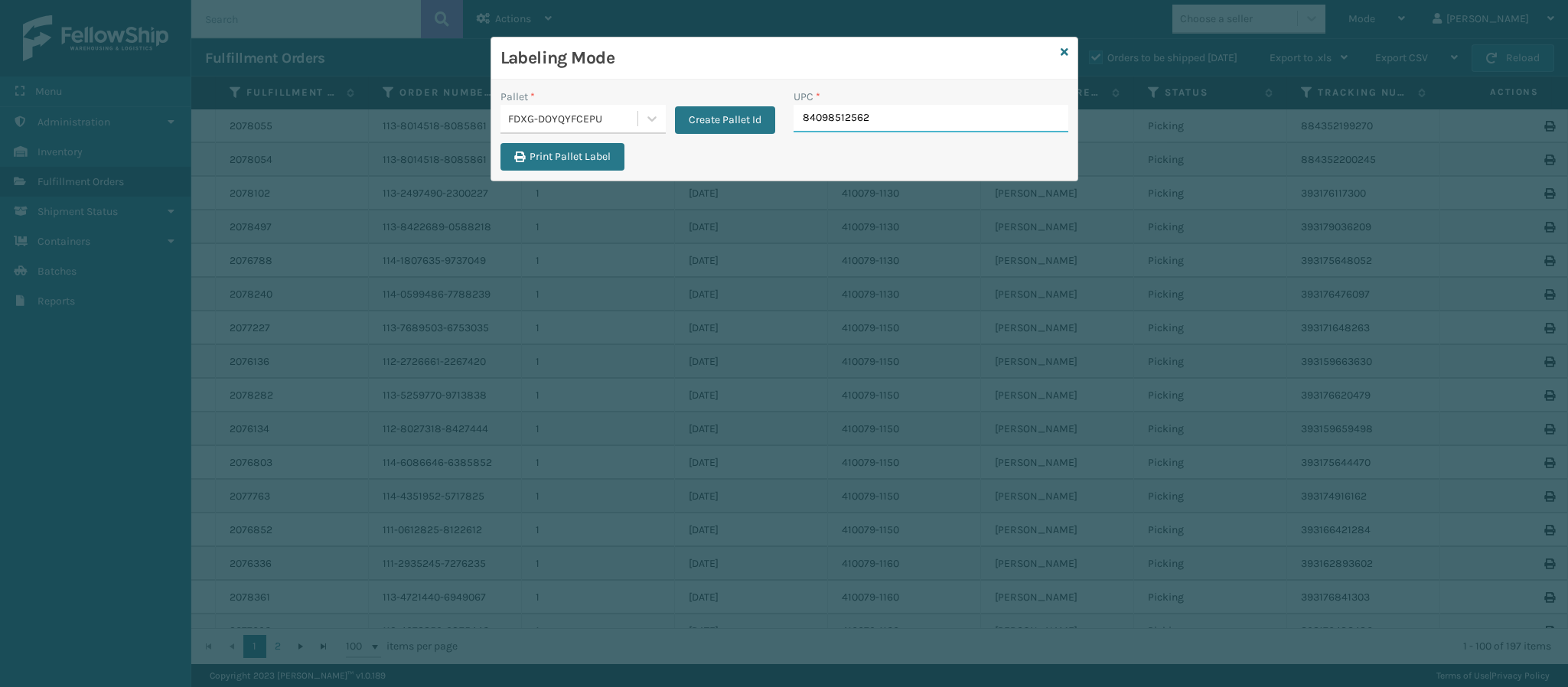
type input "840985125622"
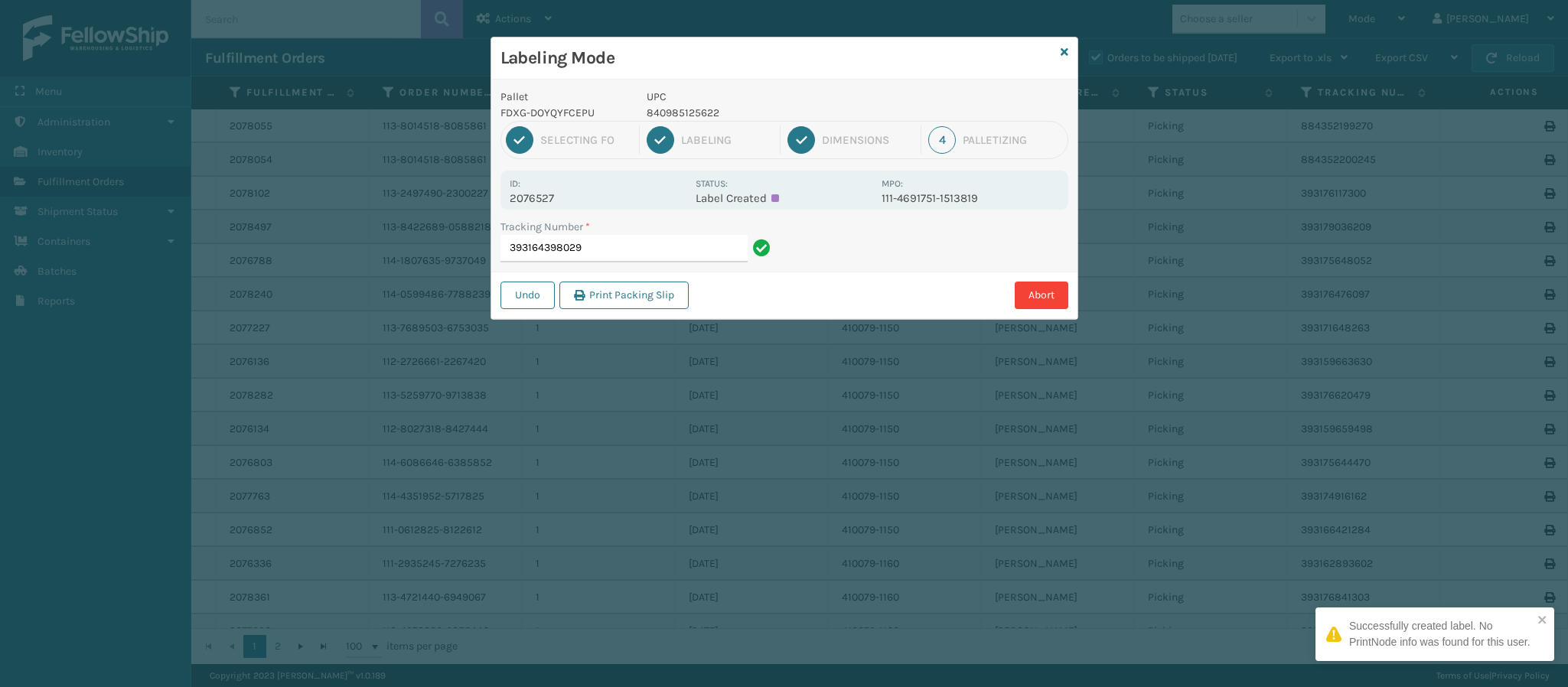
click at [529, 197] on p "2076527" at bounding box center [597, 198] width 177 height 14
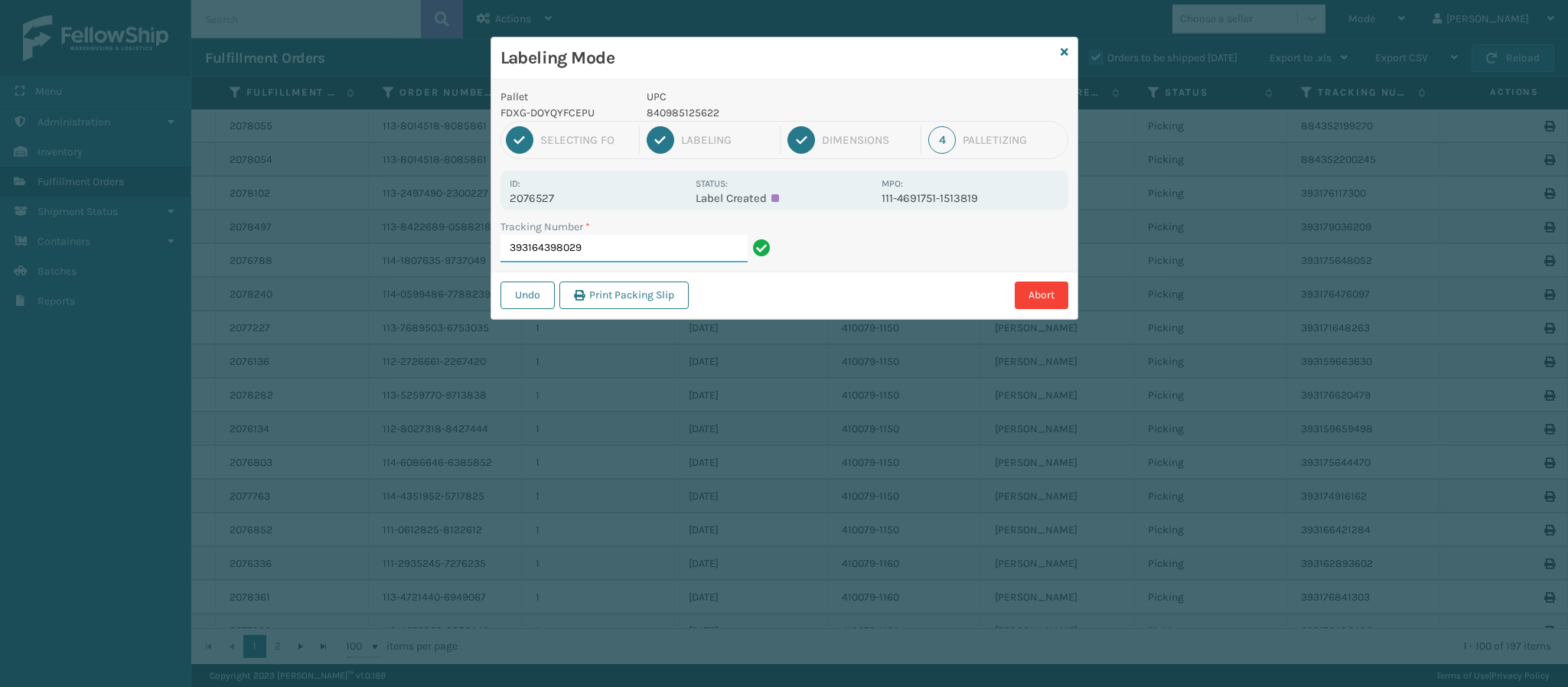
click at [659, 251] on input "393164398029" at bounding box center [624, 248] width 247 height 27
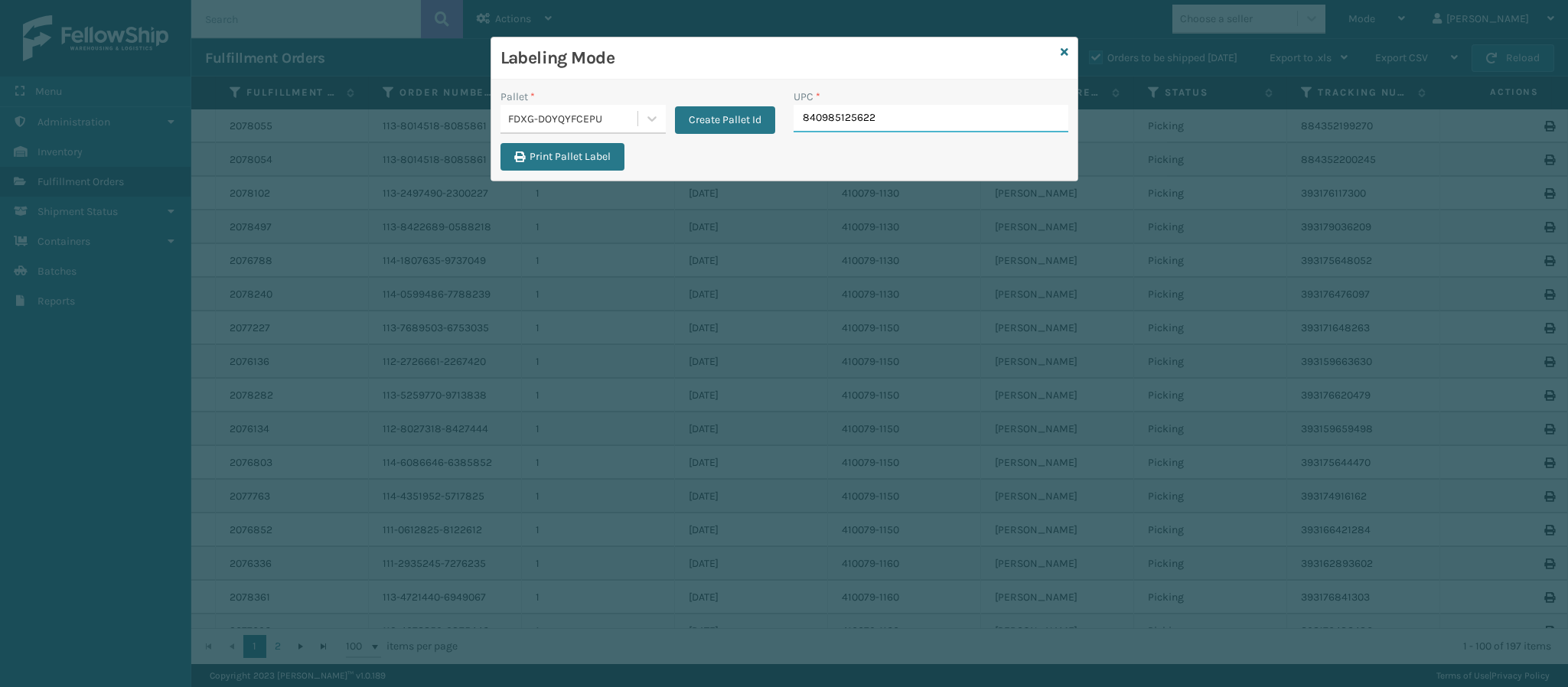
type input "840985125622"
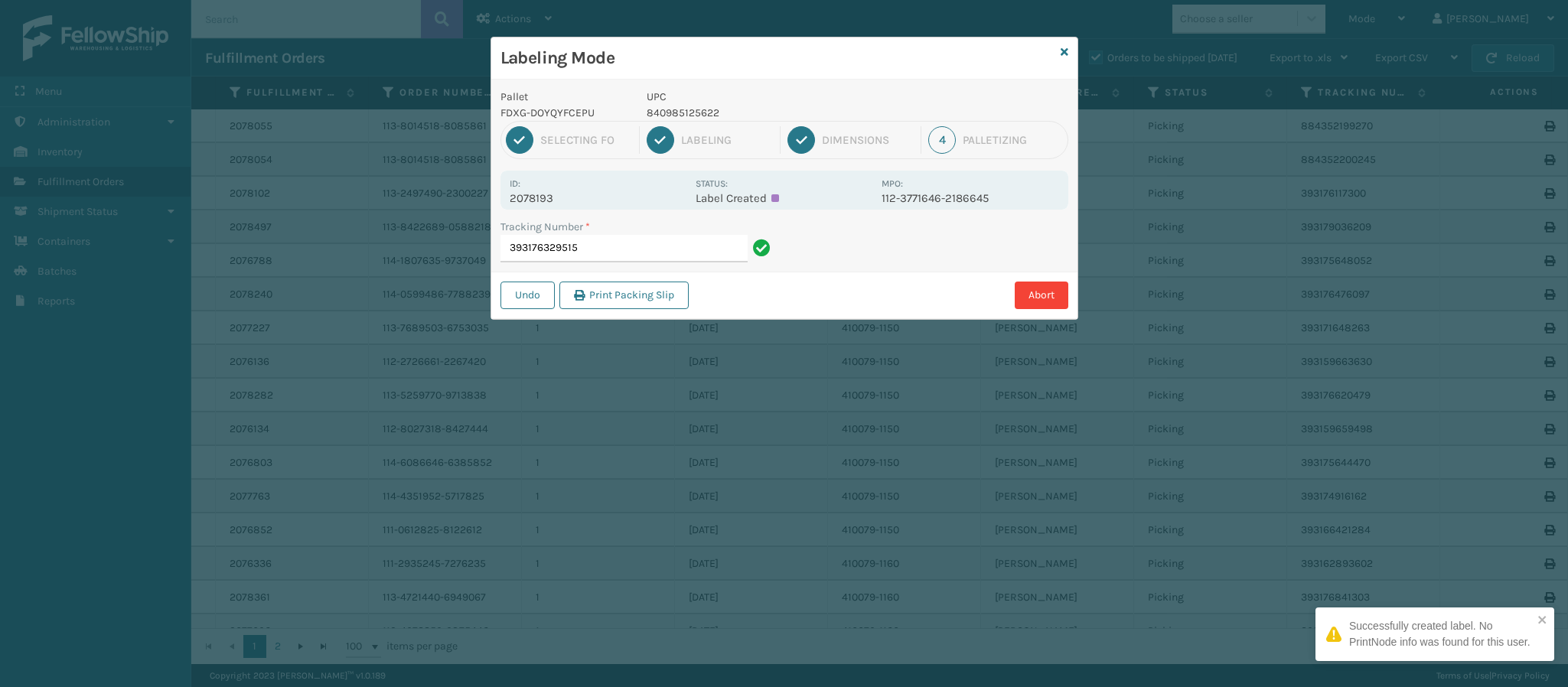
click at [547, 205] on p "2078193" at bounding box center [597, 198] width 177 height 14
click at [547, 202] on p "2078193" at bounding box center [597, 198] width 177 height 14
click at [613, 242] on input "393176329515" at bounding box center [624, 248] width 247 height 27
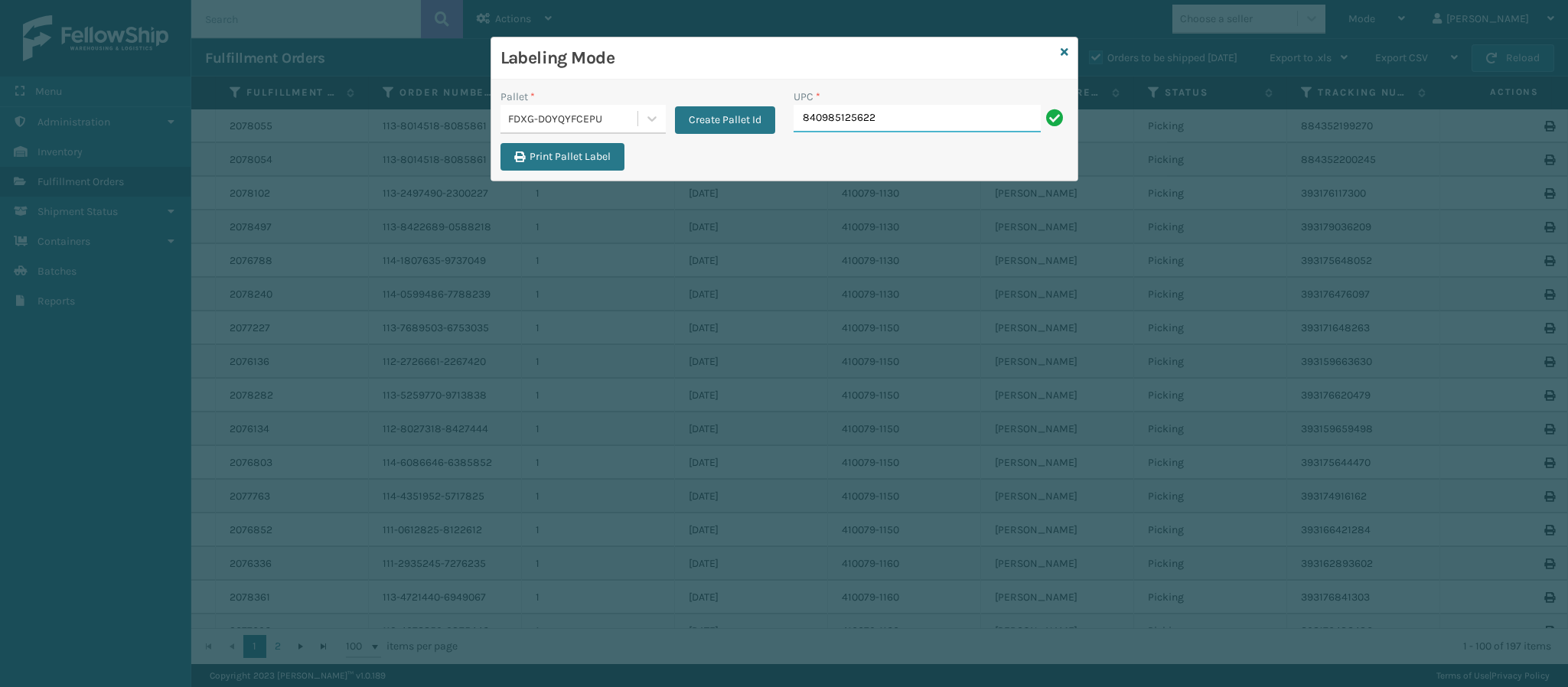
type input "840985125622"
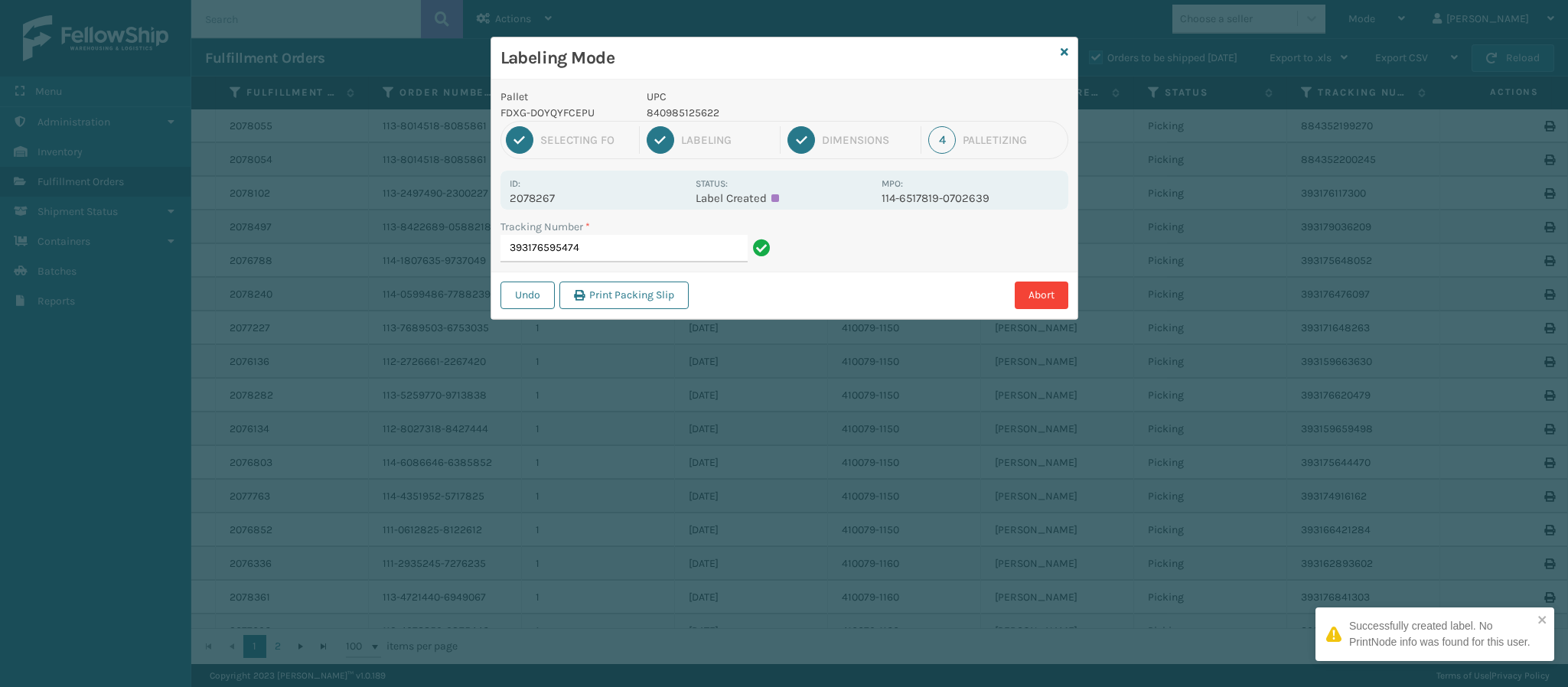
click at [530, 201] on p "2078267" at bounding box center [597, 198] width 177 height 14
click at [625, 264] on div "Tracking Number * 393176595474" at bounding box center [637, 245] width 293 height 53
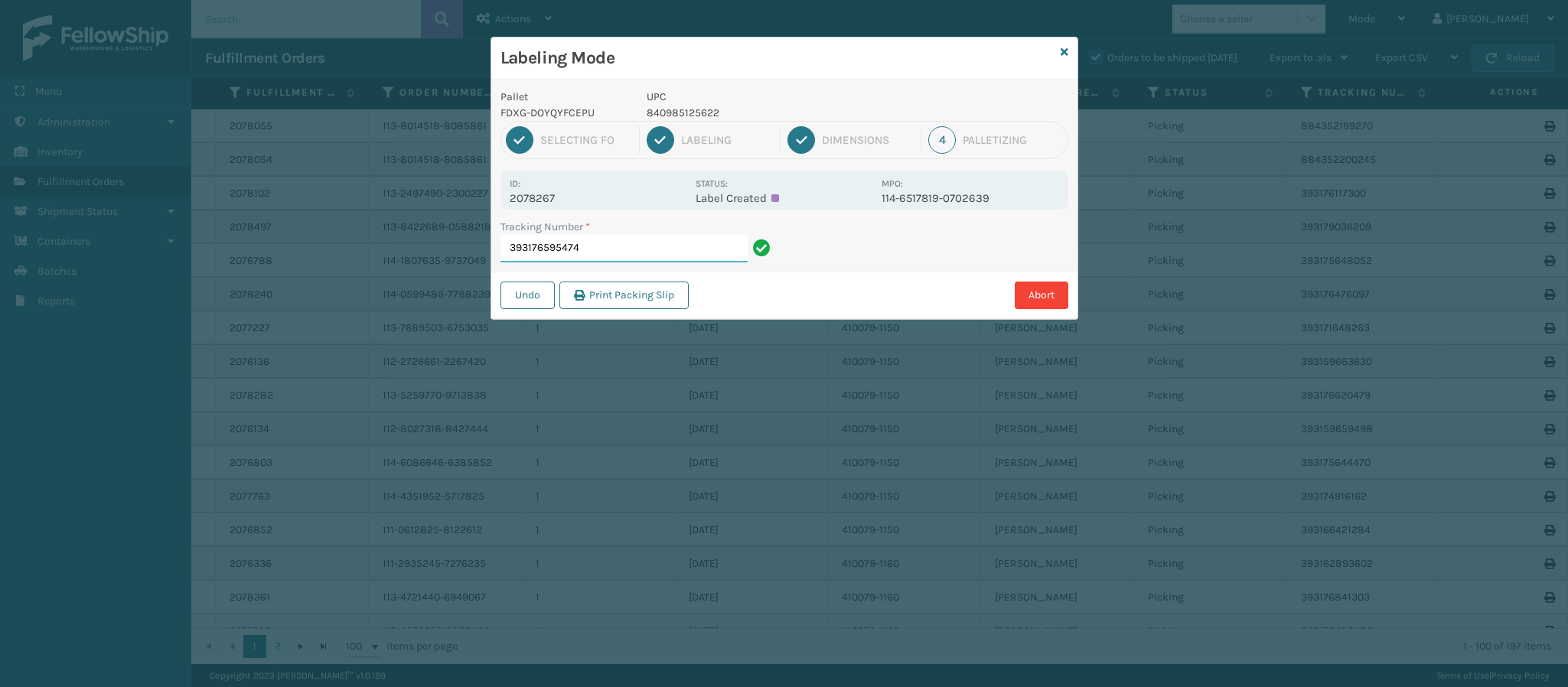
click at [621, 244] on input "393176595474" at bounding box center [624, 248] width 247 height 27
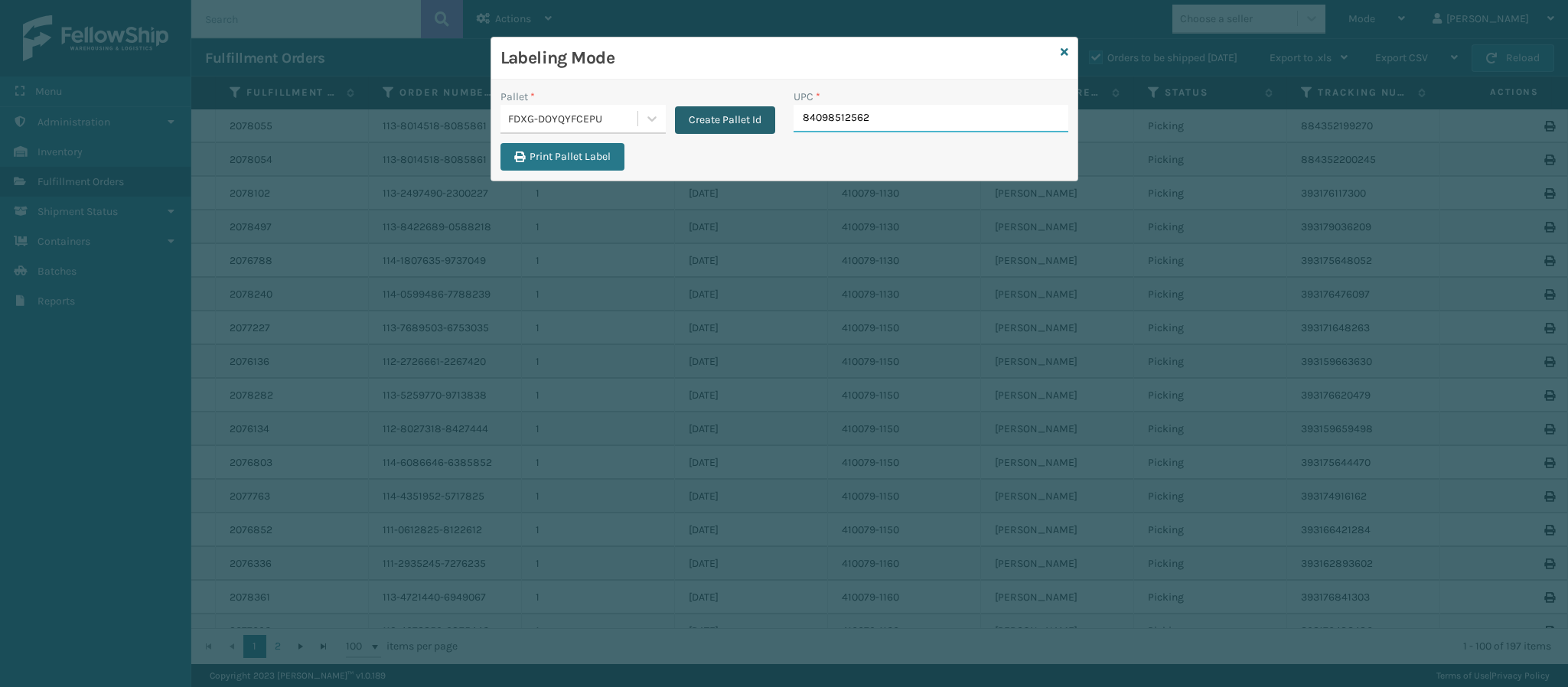
type input "840985125622"
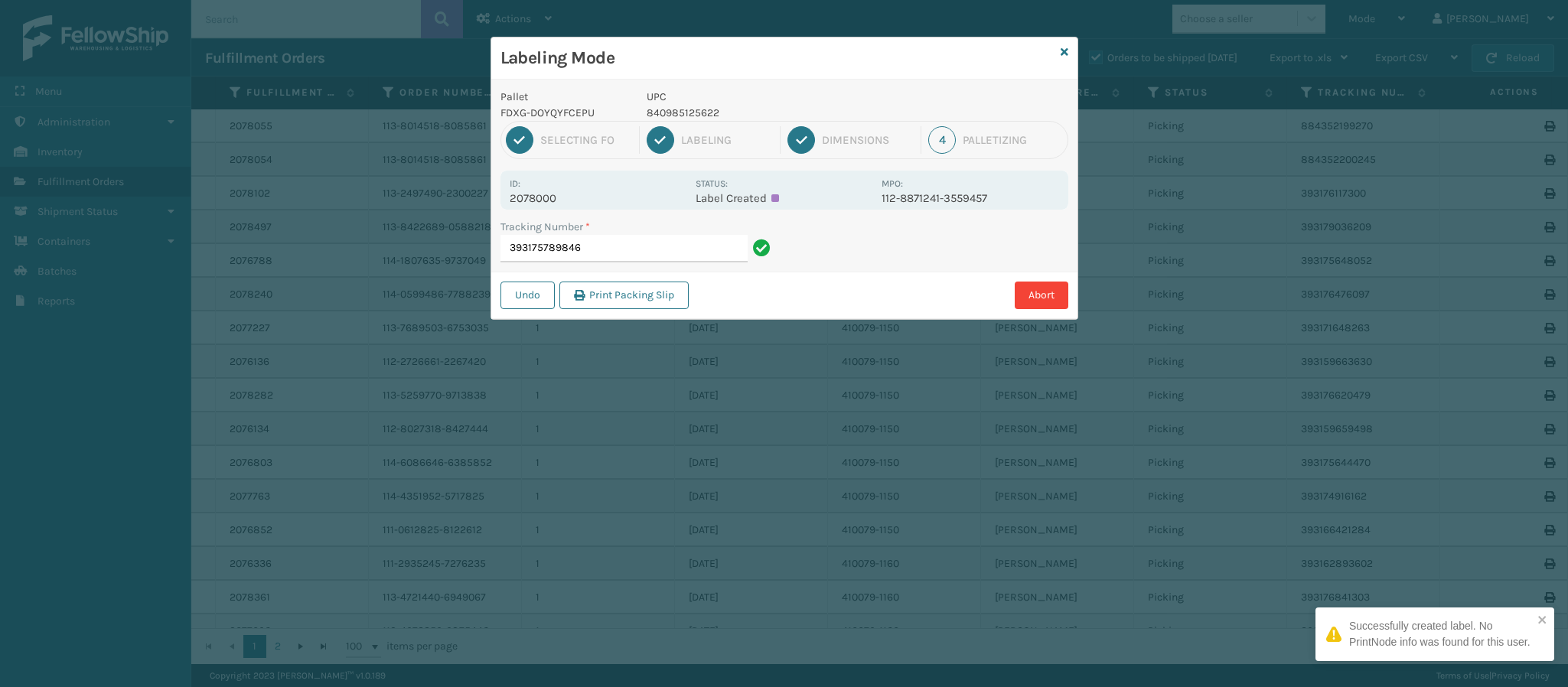
click at [561, 193] on p "2078000" at bounding box center [597, 198] width 177 height 14
click at [590, 241] on input "393175789846" at bounding box center [624, 248] width 247 height 27
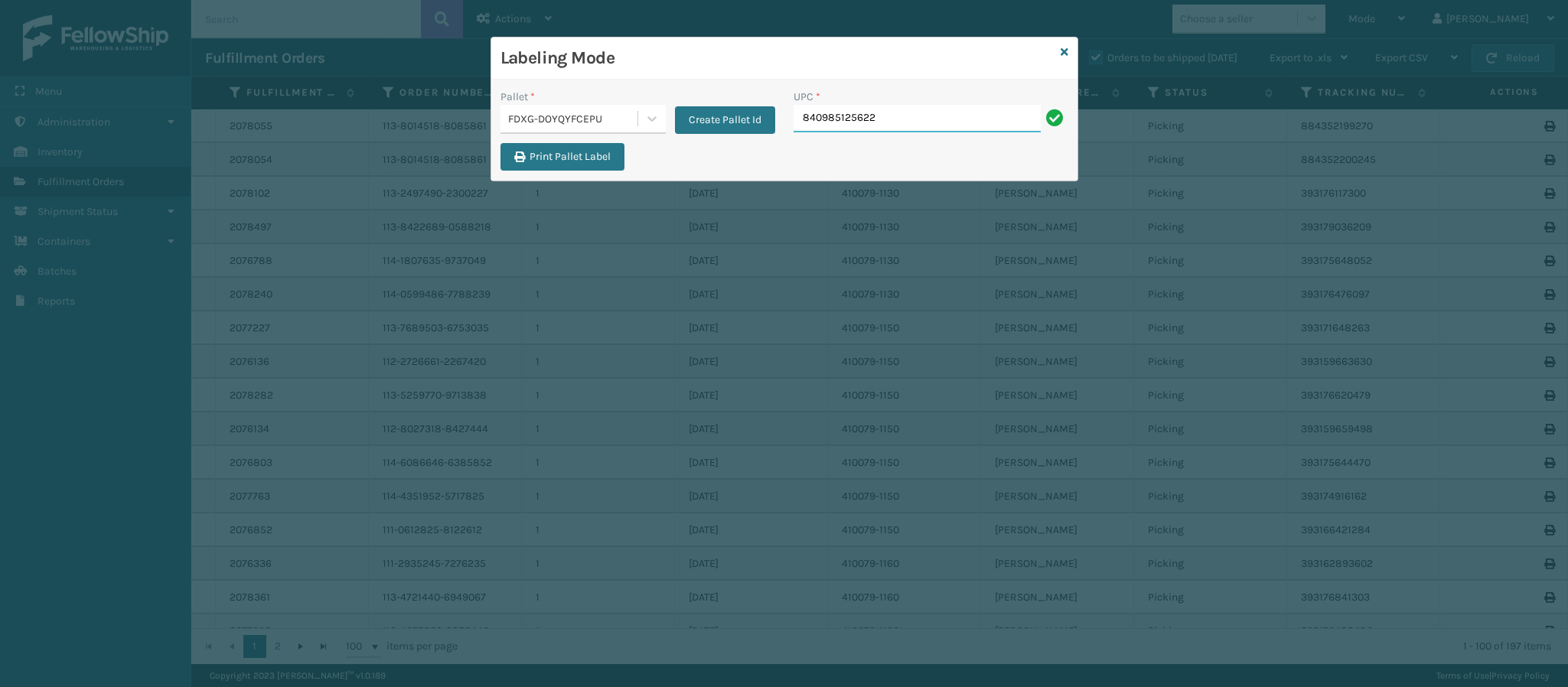
type input "840985125622"
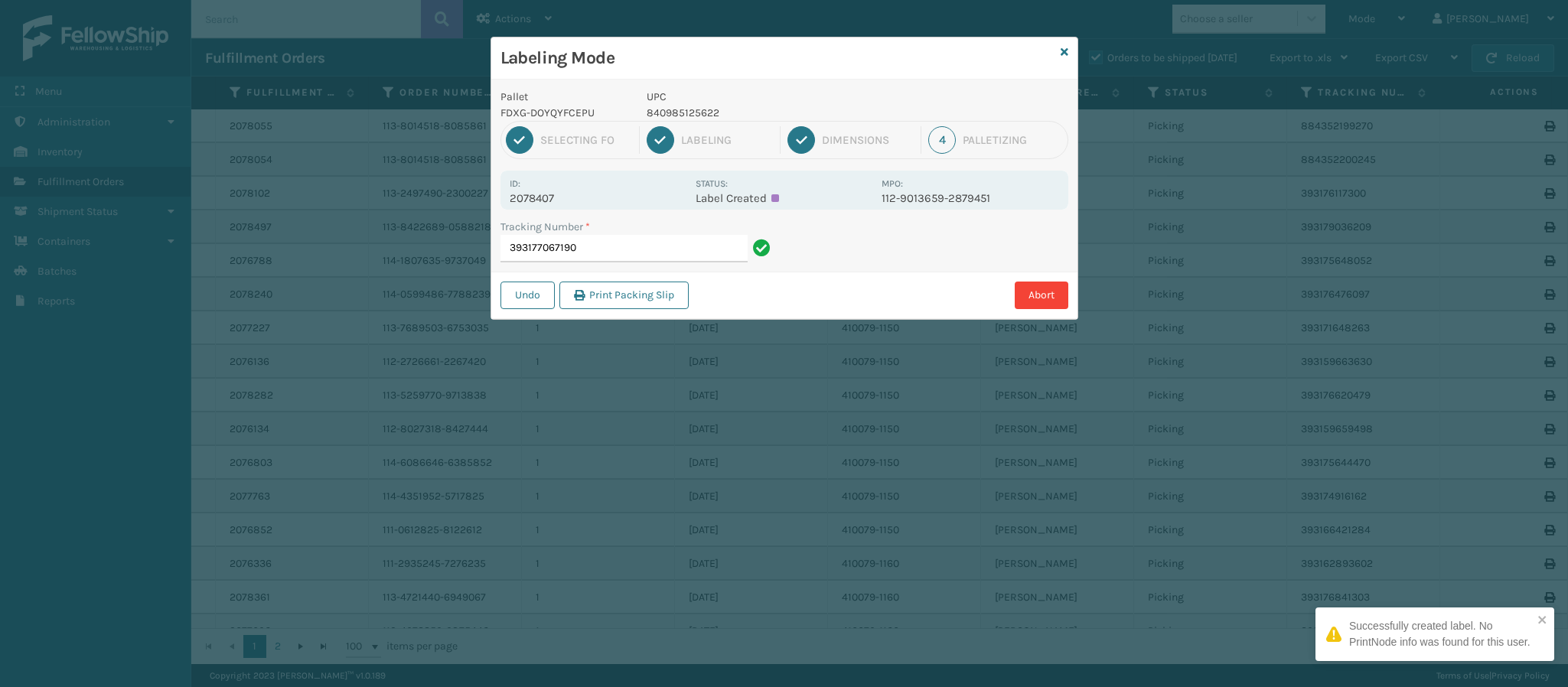
click at [538, 208] on div "Id: 2078407 Status: Label Created MPO: 112-9013659-2879451" at bounding box center [784, 190] width 568 height 39
click at [625, 244] on input "393177067190" at bounding box center [624, 248] width 247 height 27
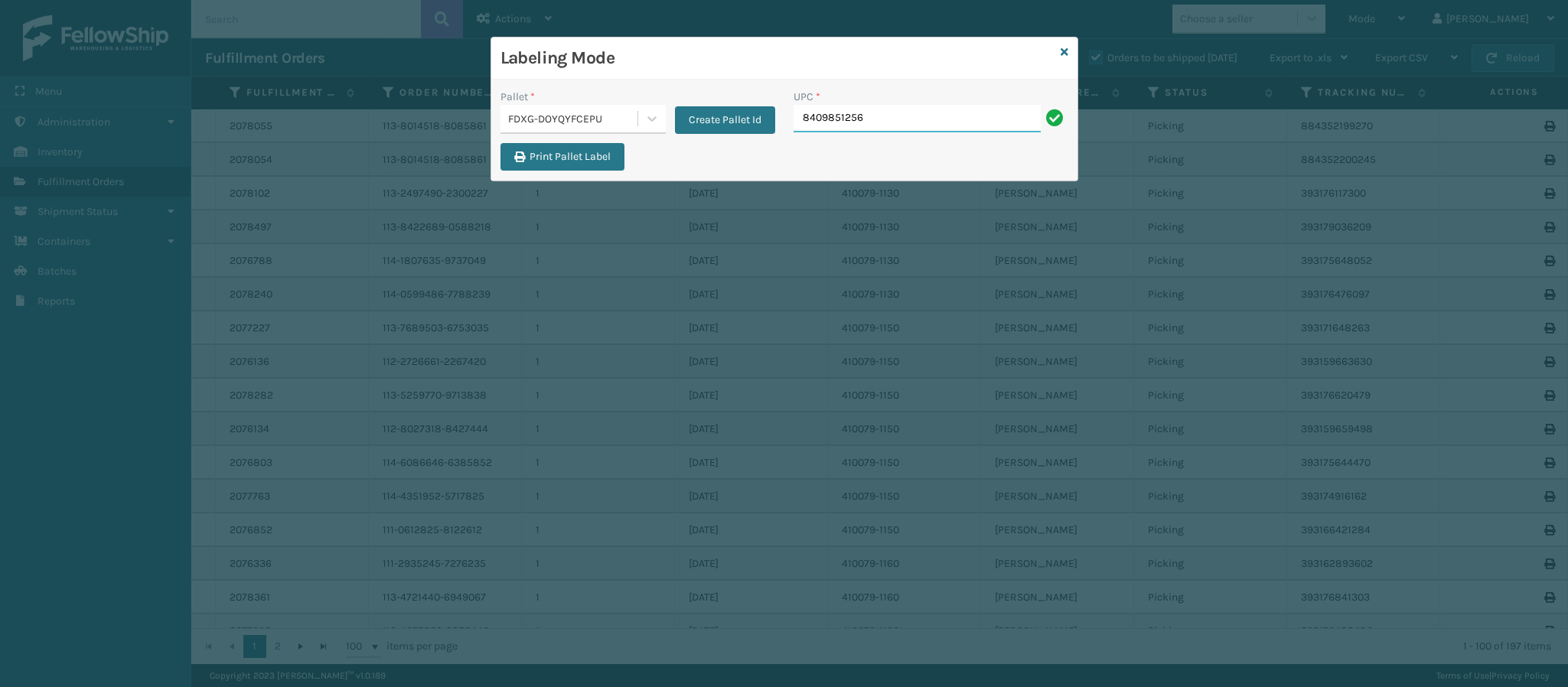
type input "84098512562"
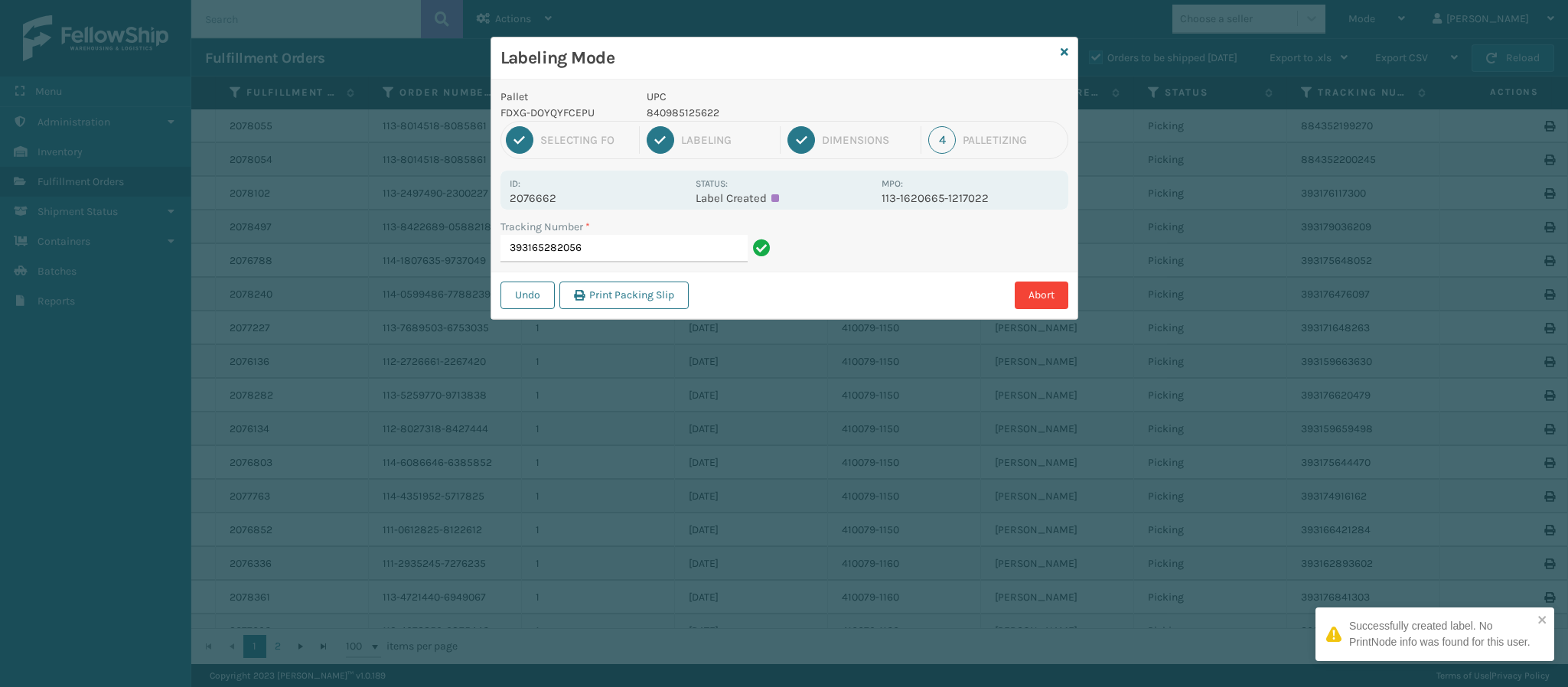
click at [547, 201] on p "2076662" at bounding box center [597, 198] width 177 height 14
click at [620, 253] on input "393165282056" at bounding box center [624, 248] width 247 height 27
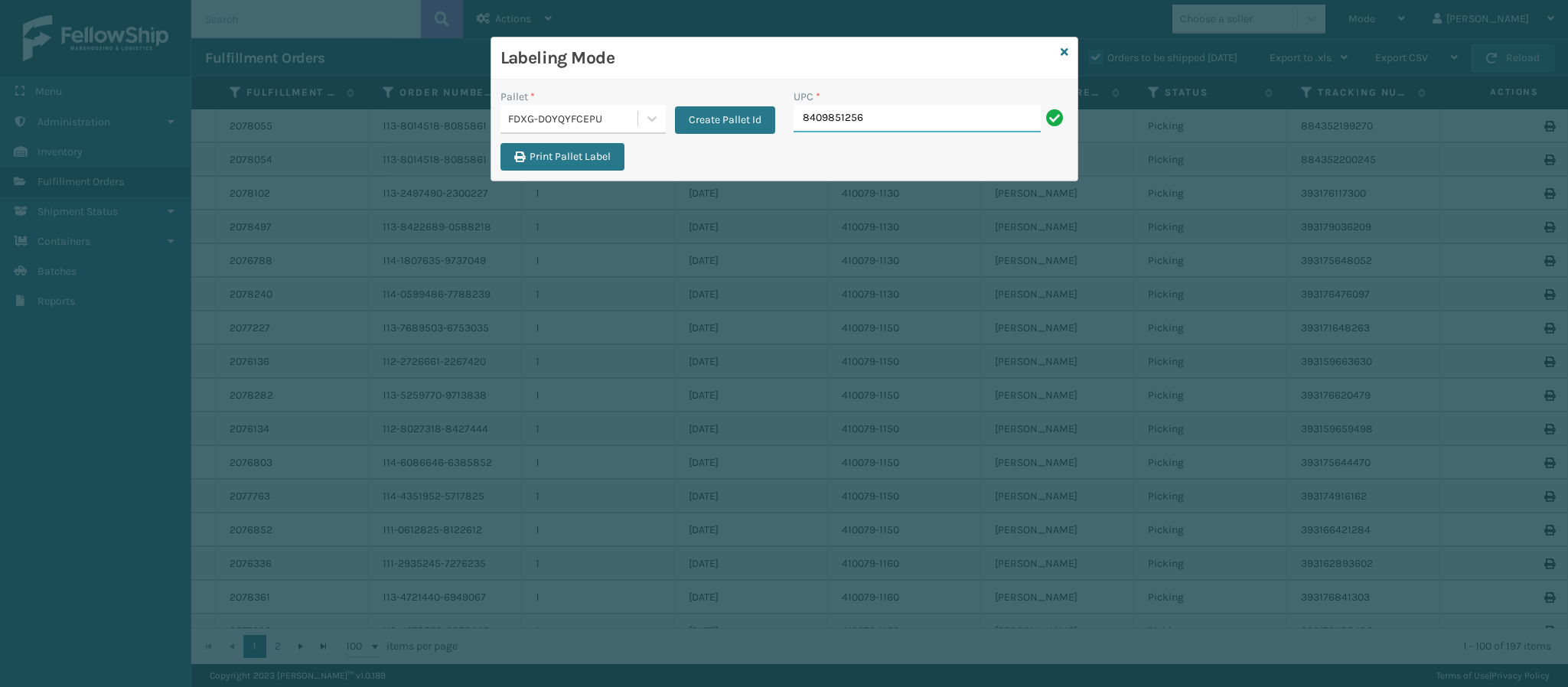
type input "84098512562"
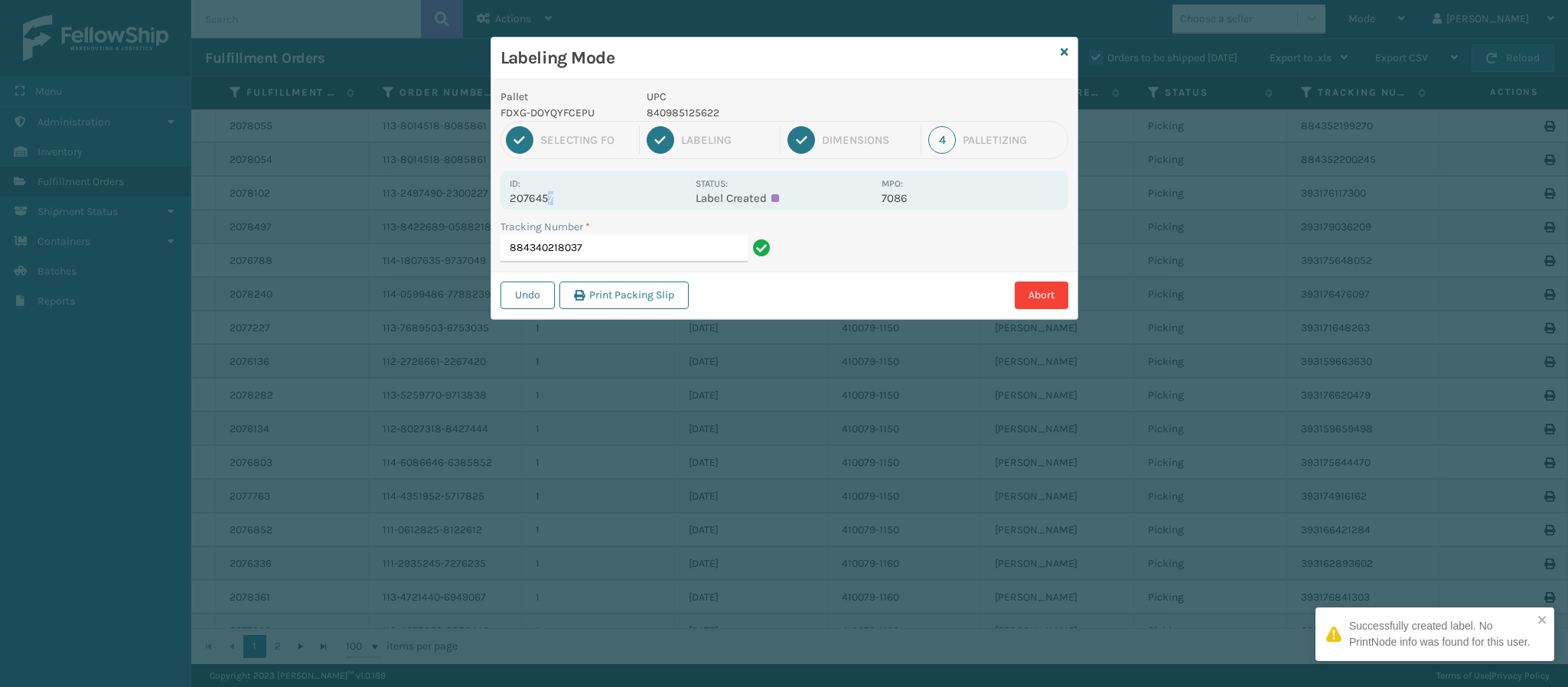
click at [550, 197] on p "2076457" at bounding box center [597, 198] width 177 height 14
click at [632, 255] on input "884340218037" at bounding box center [624, 248] width 247 height 27
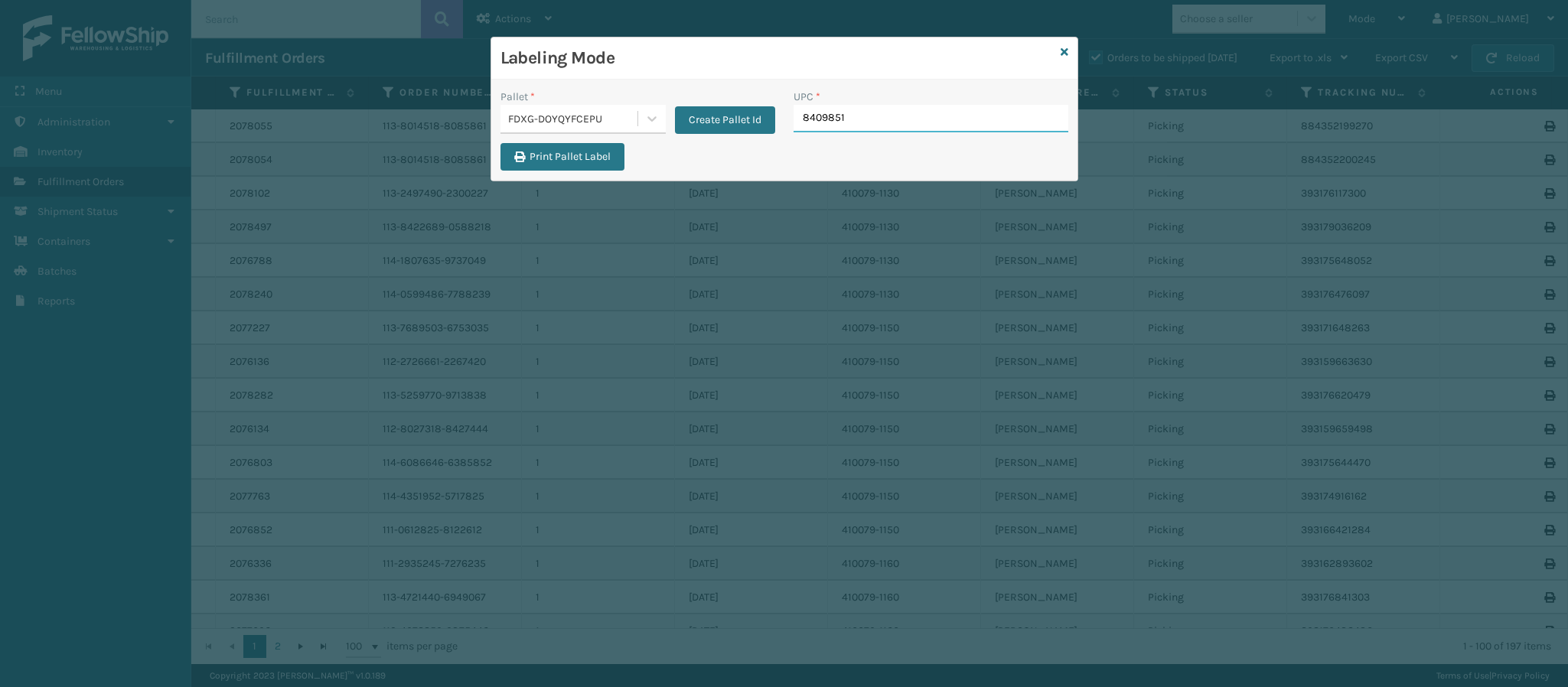
type input "84098512"
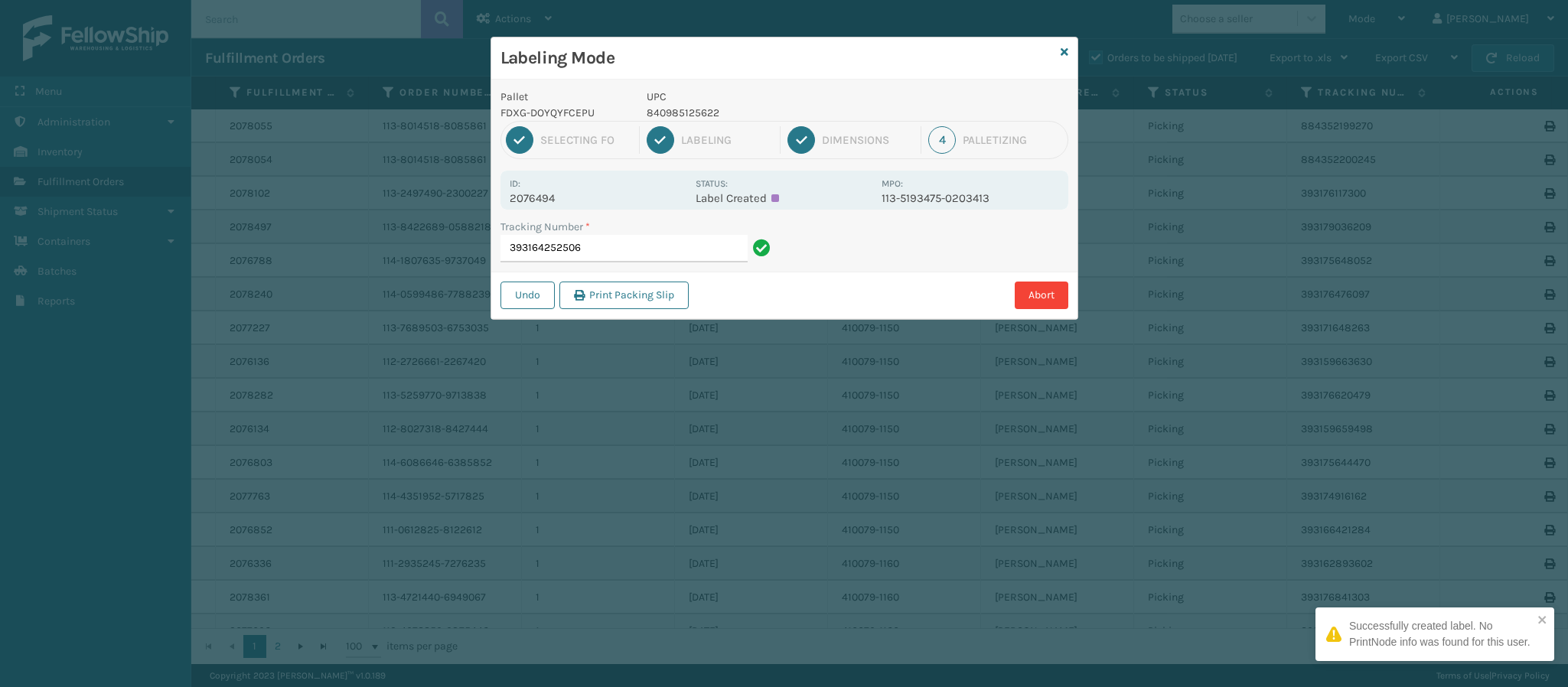
click at [558, 193] on p "2076494" at bounding box center [597, 198] width 177 height 14
click at [595, 252] on input "393164252506" at bounding box center [624, 248] width 247 height 27
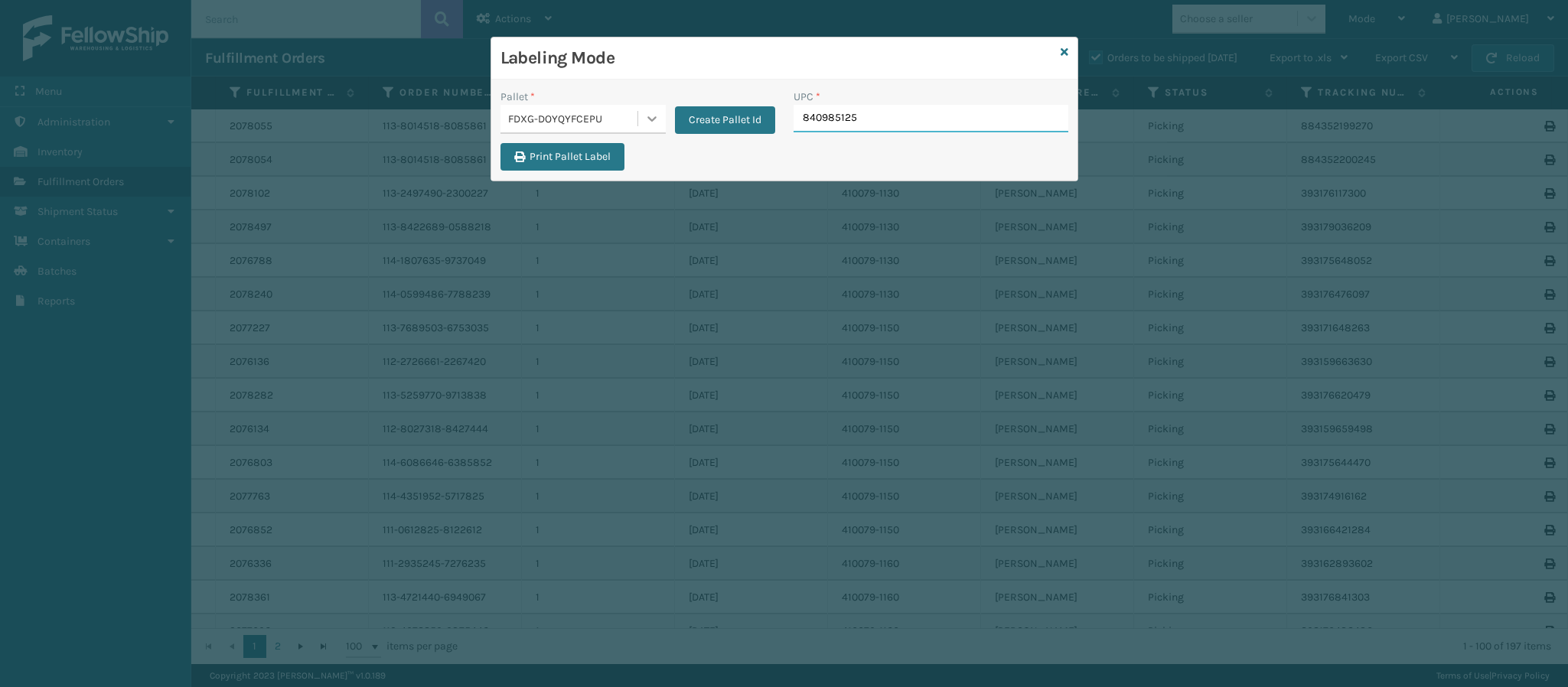
type input "8409851256"
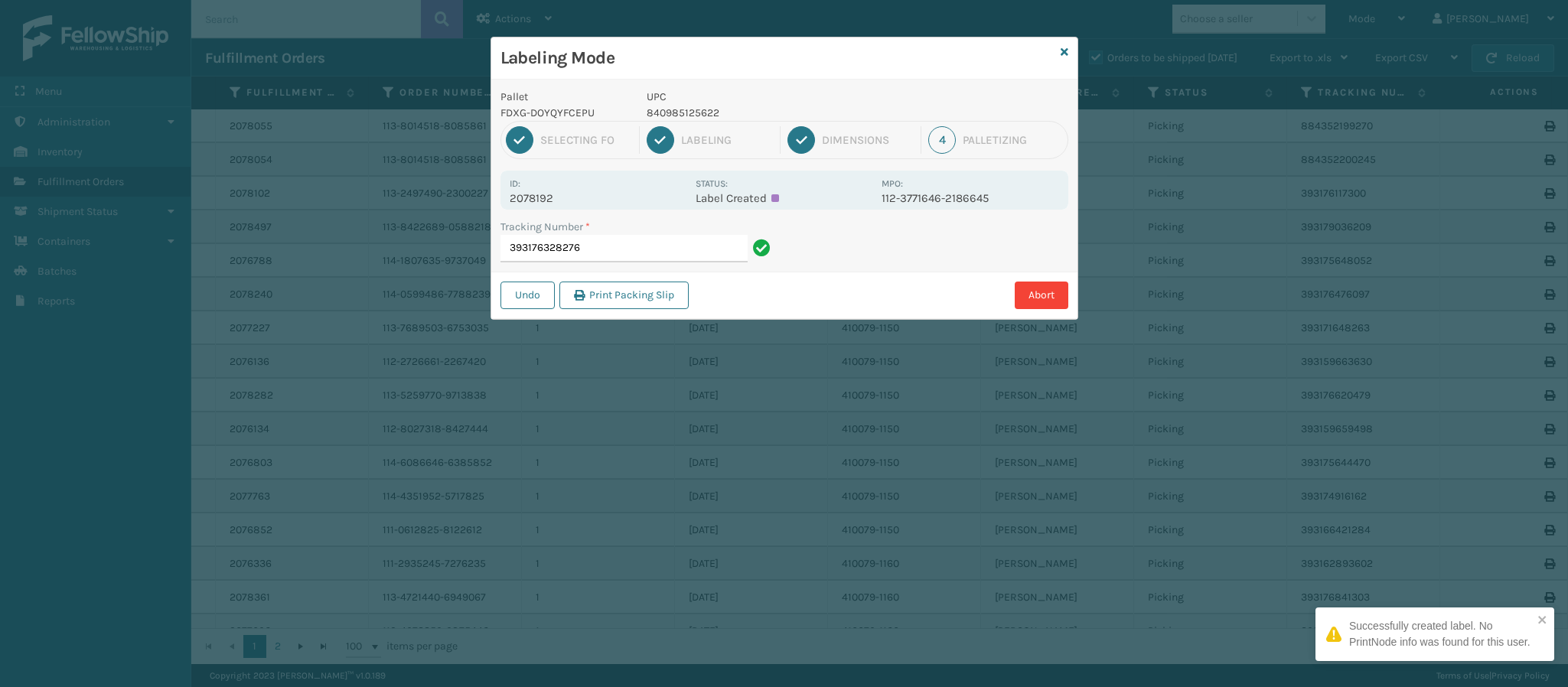
click at [549, 205] on p "2078192" at bounding box center [597, 198] width 177 height 14
click at [631, 256] on input "393176328276" at bounding box center [624, 248] width 247 height 27
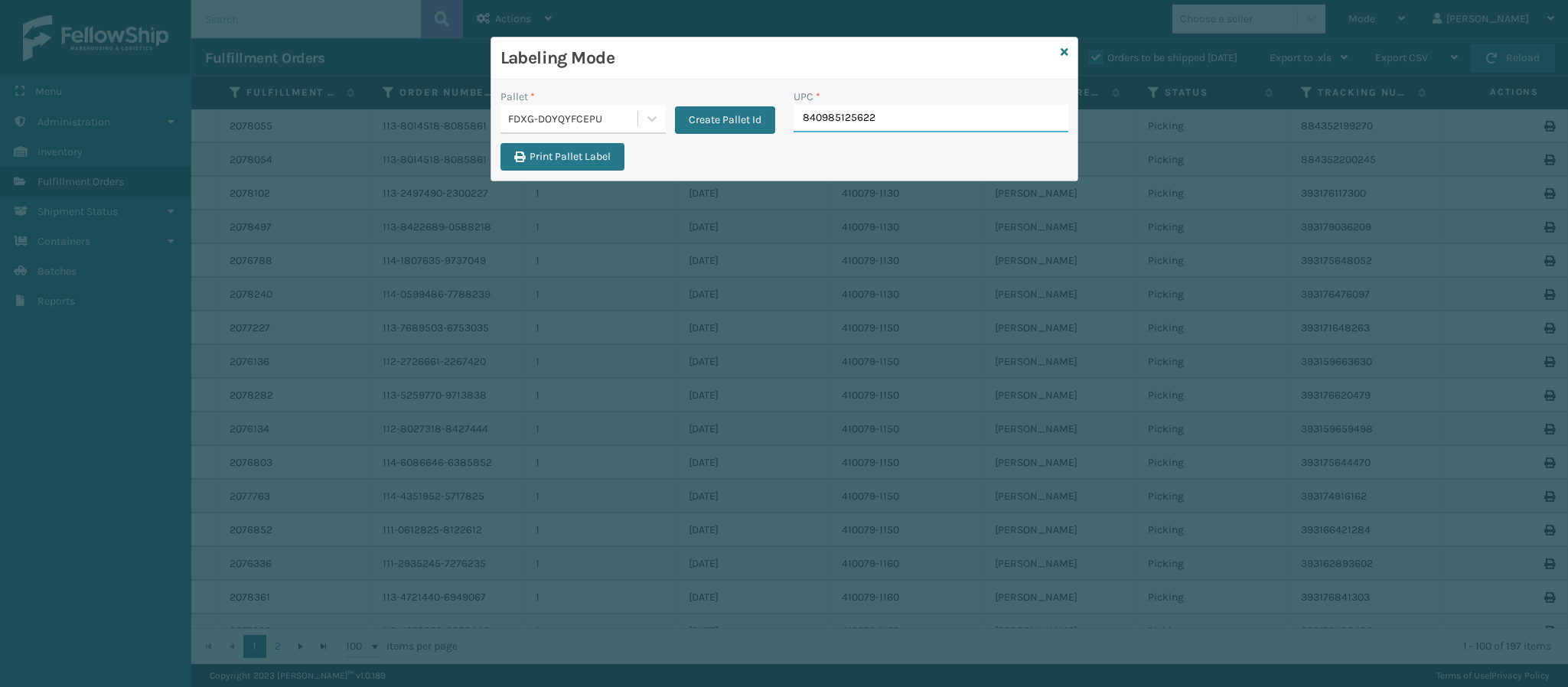
type input "840985125622"
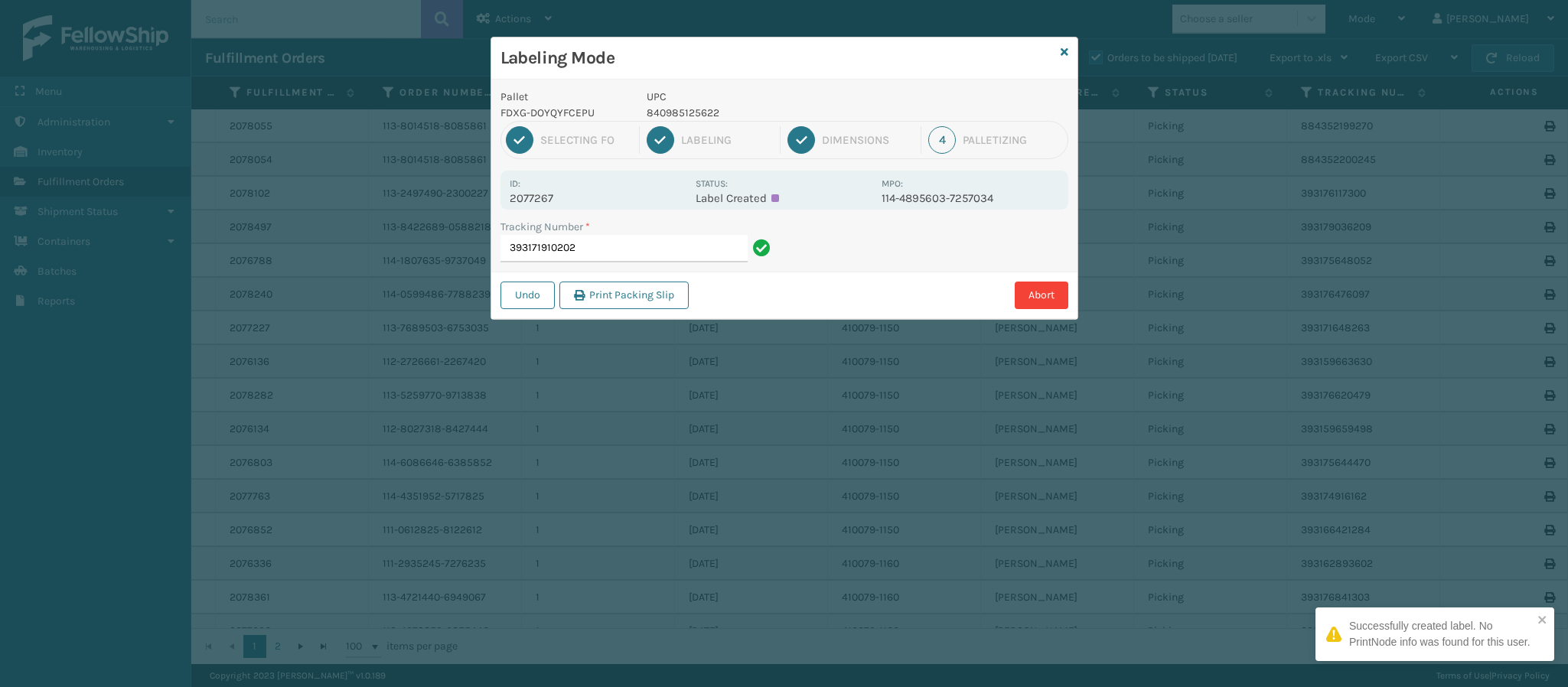
click at [550, 200] on p "2077267" at bounding box center [597, 198] width 177 height 14
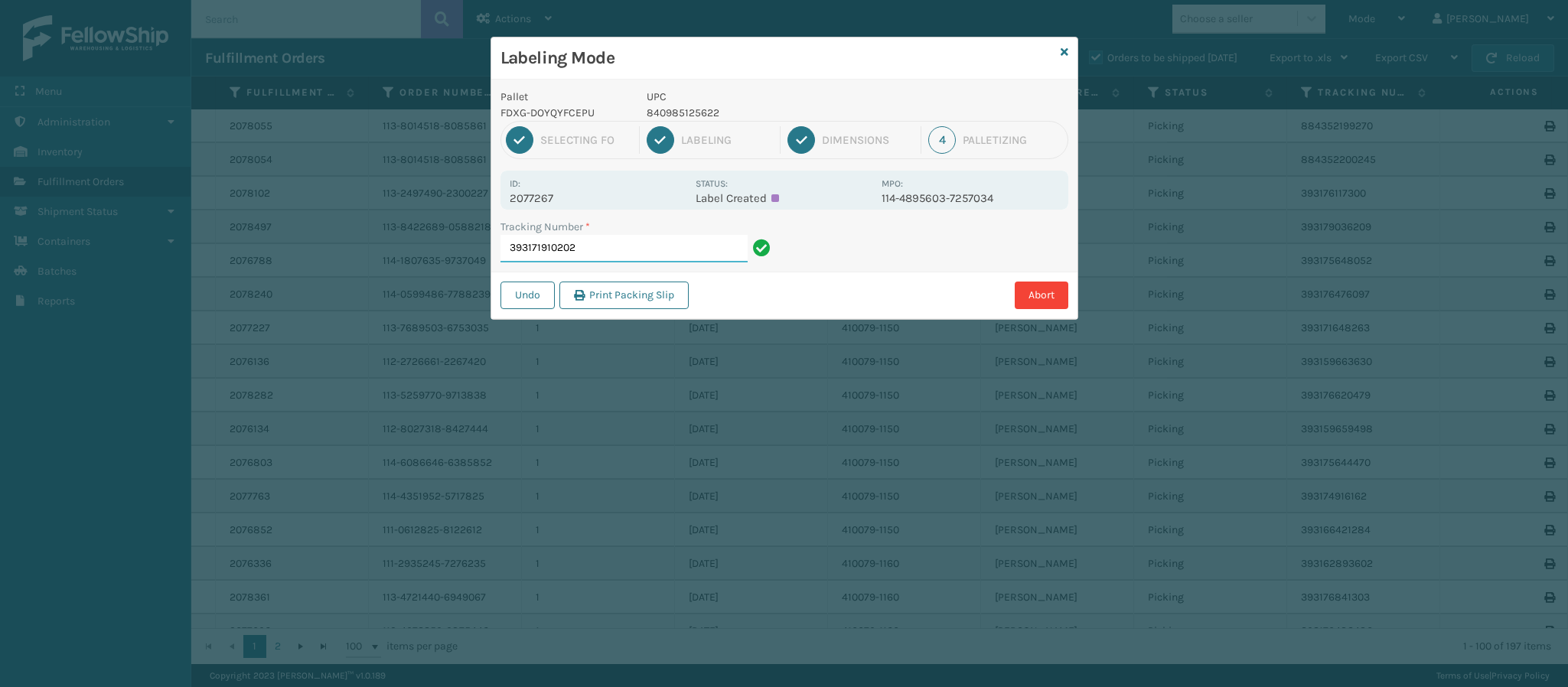
click at [600, 252] on input "393171910202" at bounding box center [624, 248] width 247 height 27
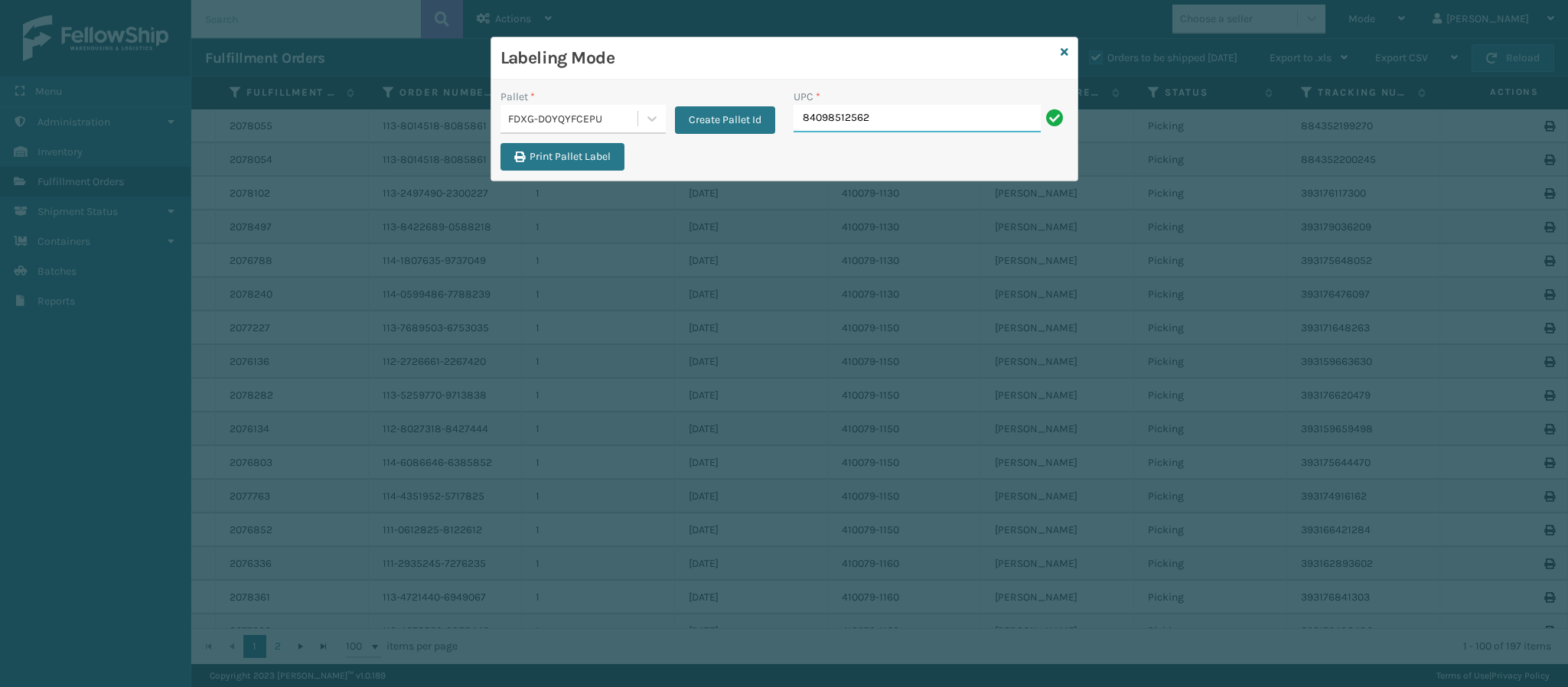
type input "840985125622"
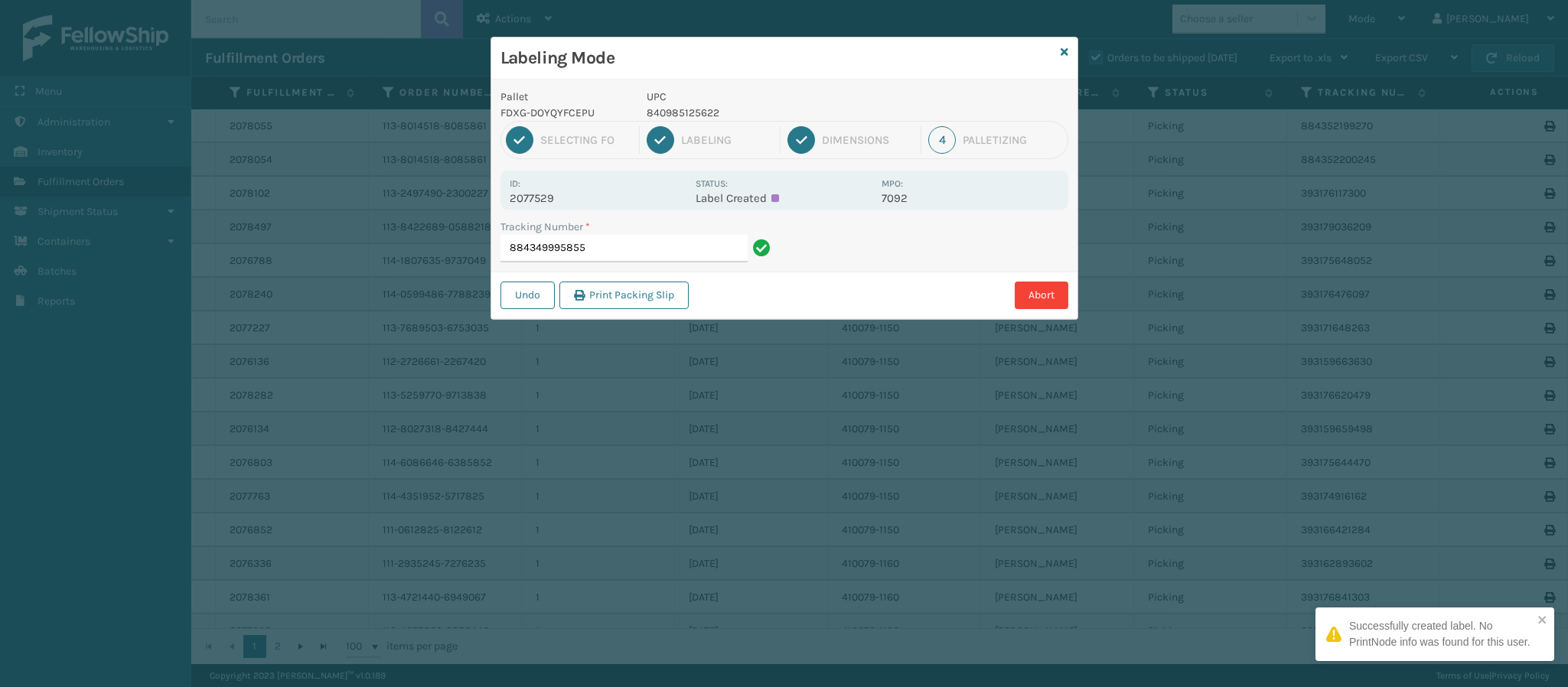
click at [531, 221] on label "Tracking Number *" at bounding box center [546, 227] width 89 height 16
click at [531, 235] on input "884349995855" at bounding box center [624, 248] width 247 height 27
click at [542, 202] on p "2077529" at bounding box center [597, 198] width 177 height 14
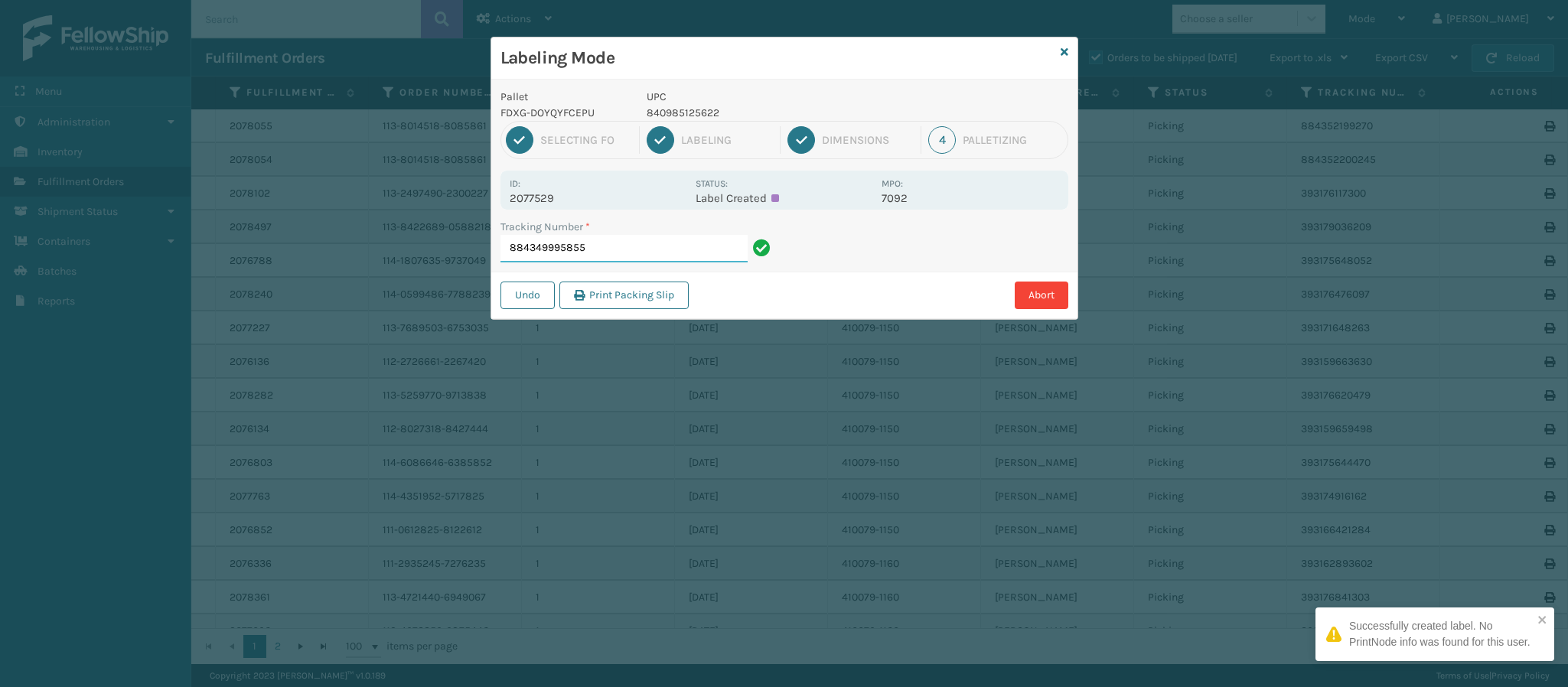
click at [638, 244] on input "884349995855" at bounding box center [624, 248] width 247 height 27
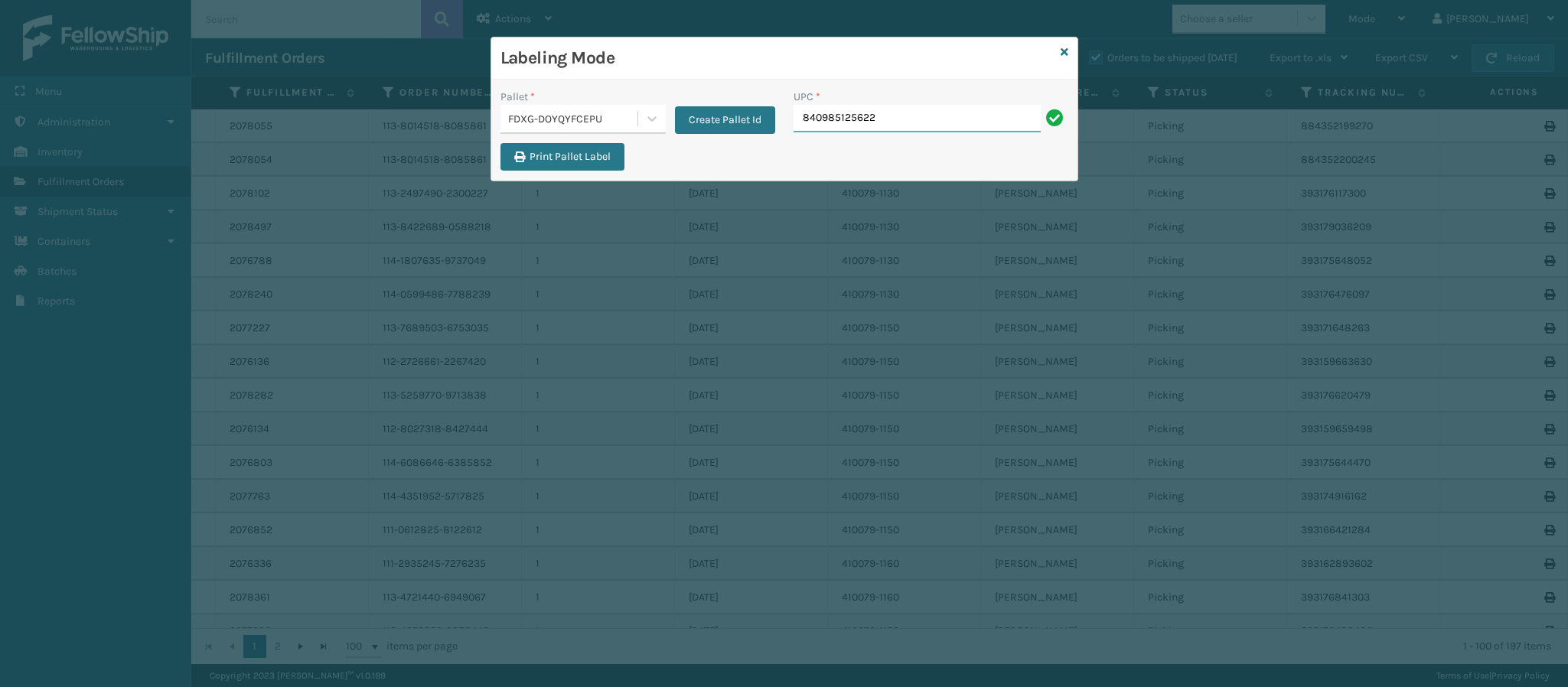
type input "840985125622"
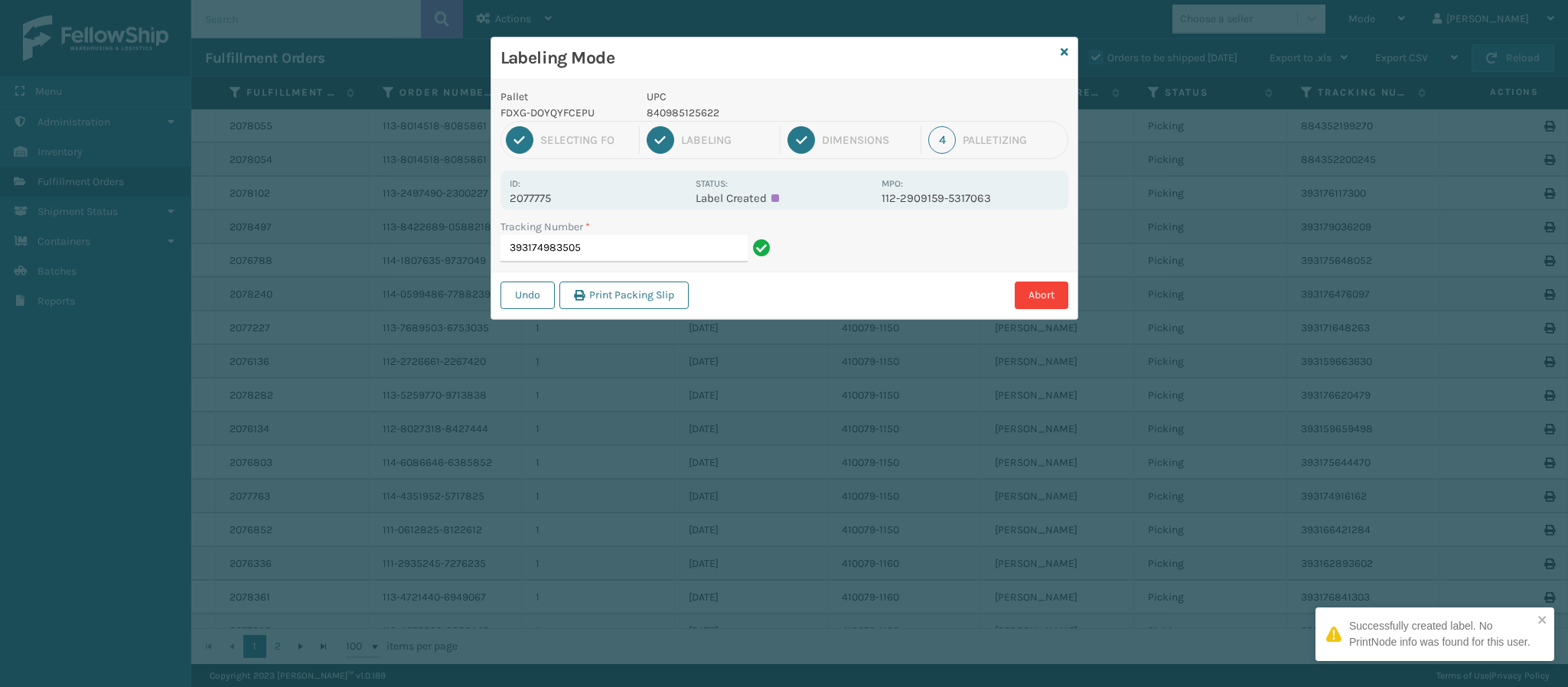
click at [549, 189] on div "Id: 2077775" at bounding box center [597, 189] width 177 height 30
click at [552, 216] on div "Pallet FDXG-DOYQYFCEPU UPC 840985125622 1 Selecting FO 2 Labeling 3 Dimensions …" at bounding box center [784, 200] width 586 height 240
click at [560, 201] on p "2077775" at bounding box center [597, 198] width 177 height 14
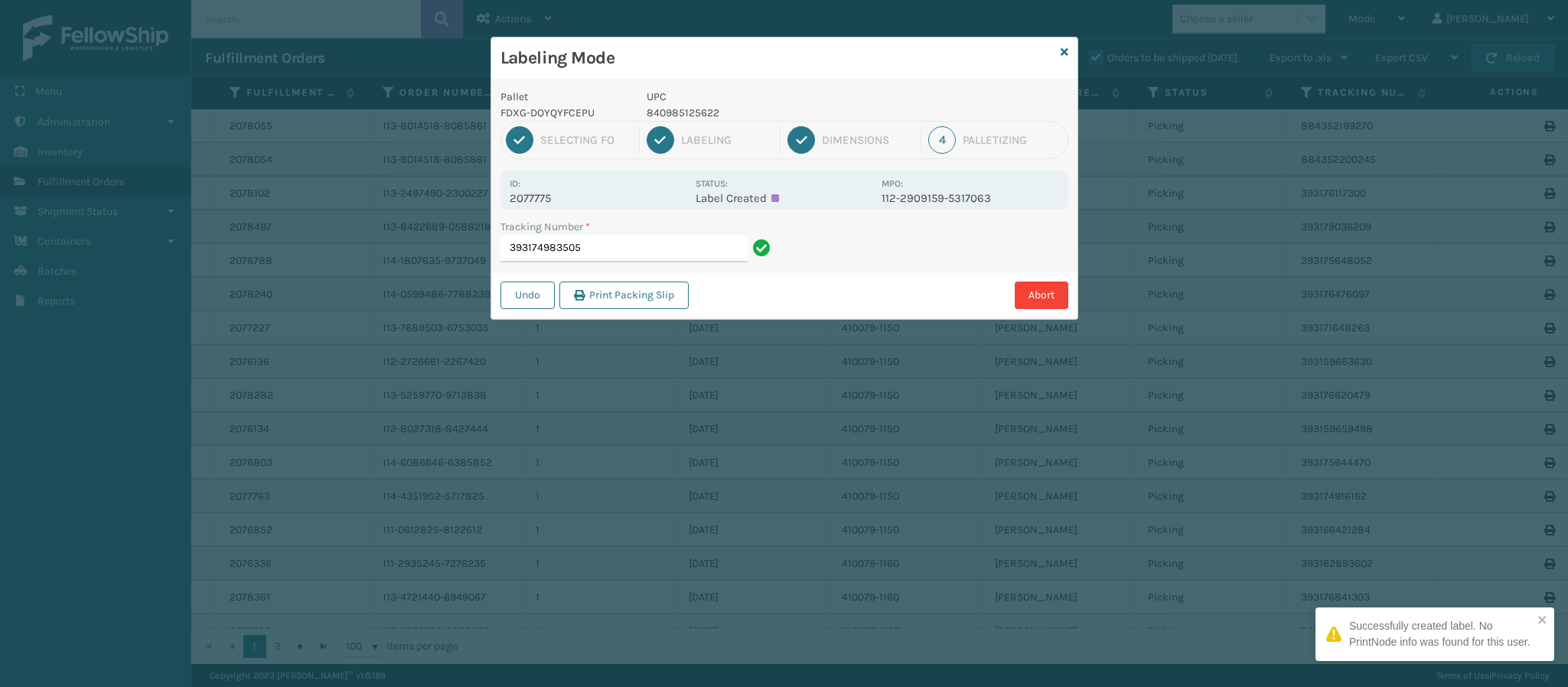
click at [560, 201] on p "2077775" at bounding box center [597, 198] width 177 height 14
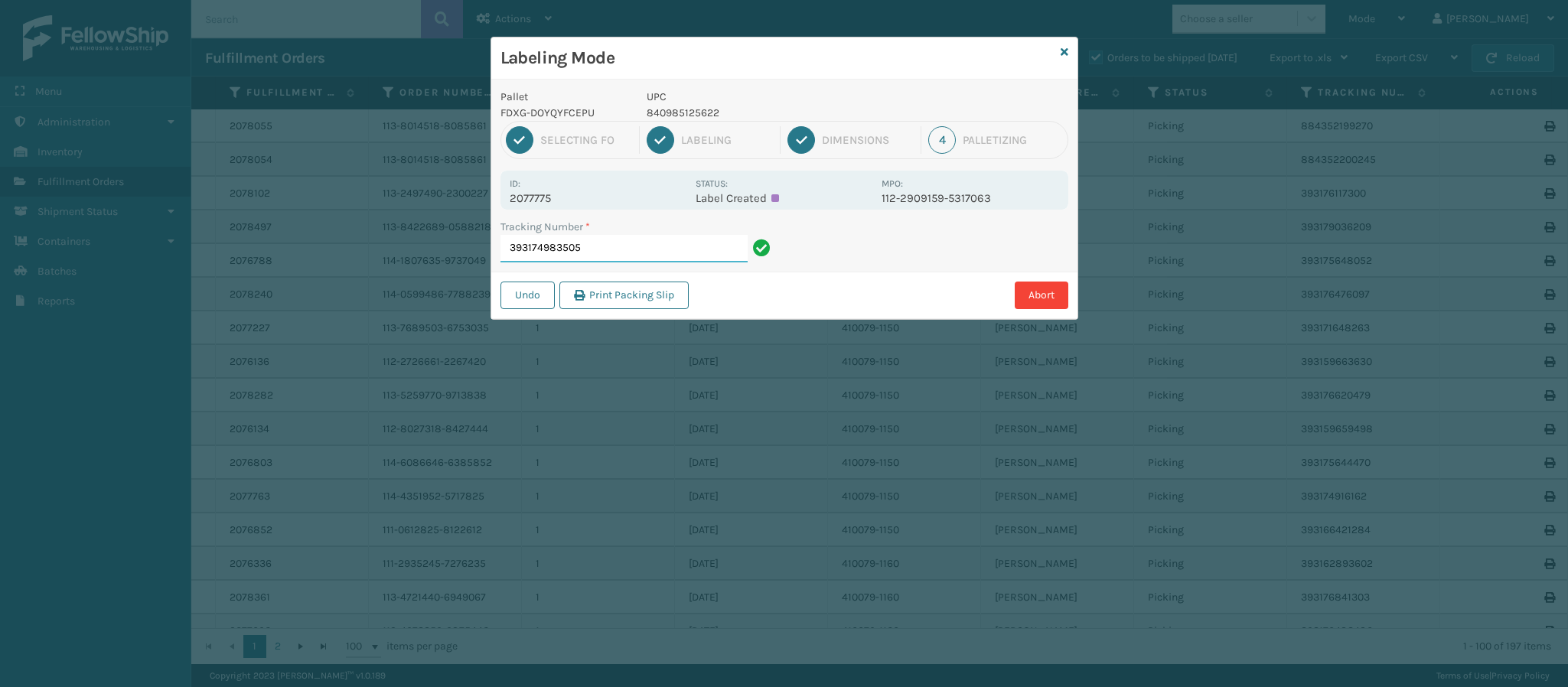
click at [617, 242] on input "393174983505" at bounding box center [624, 248] width 247 height 27
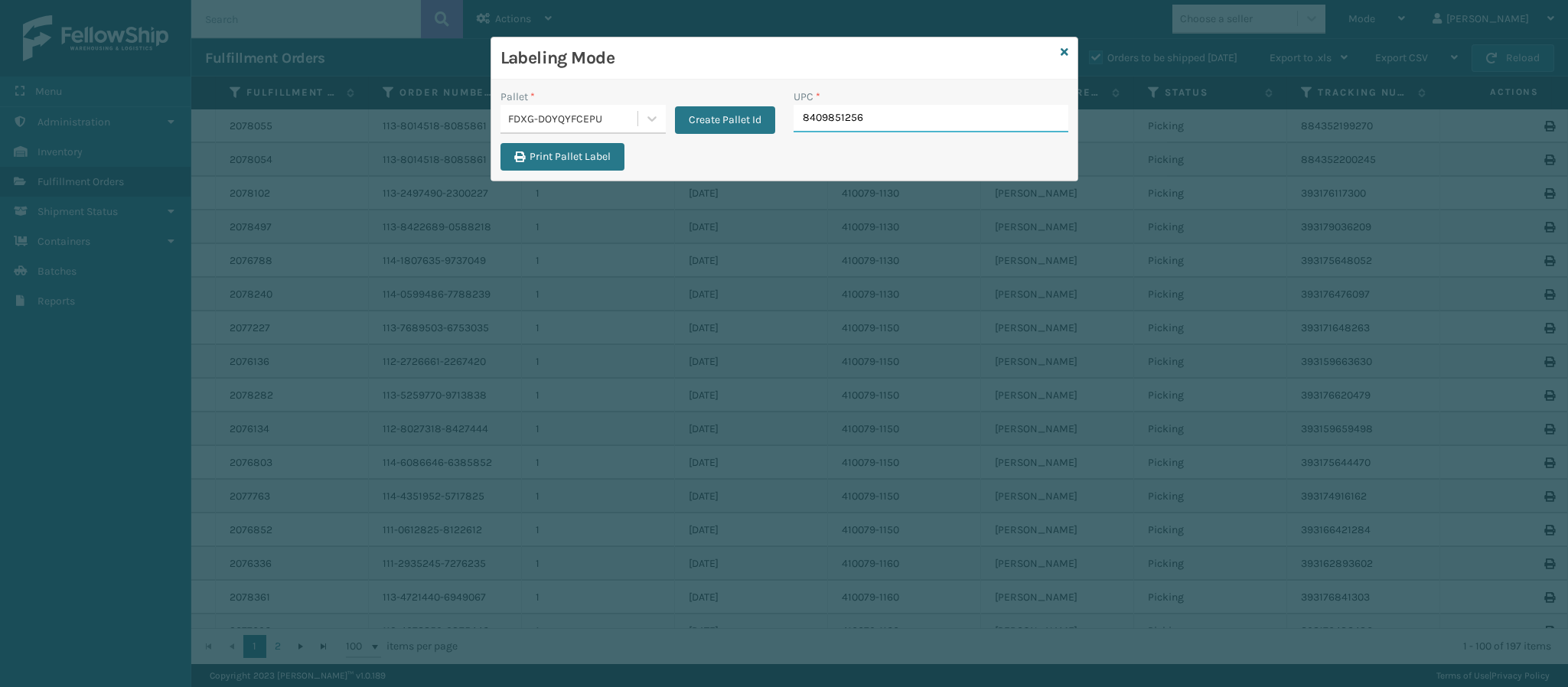
type input "84098512562"
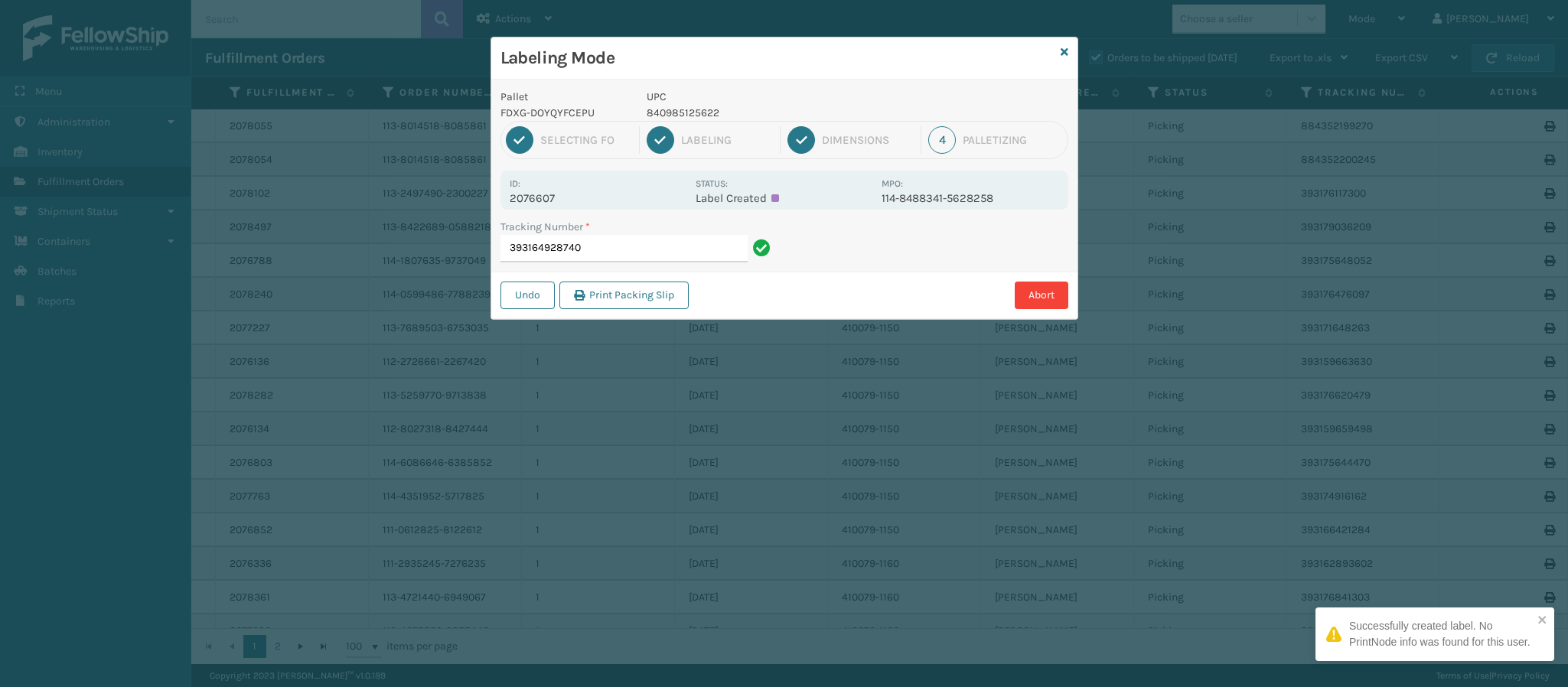
click at [539, 193] on p "2076607" at bounding box center [597, 198] width 177 height 14
click at [637, 252] on input "393164928740" at bounding box center [624, 248] width 247 height 27
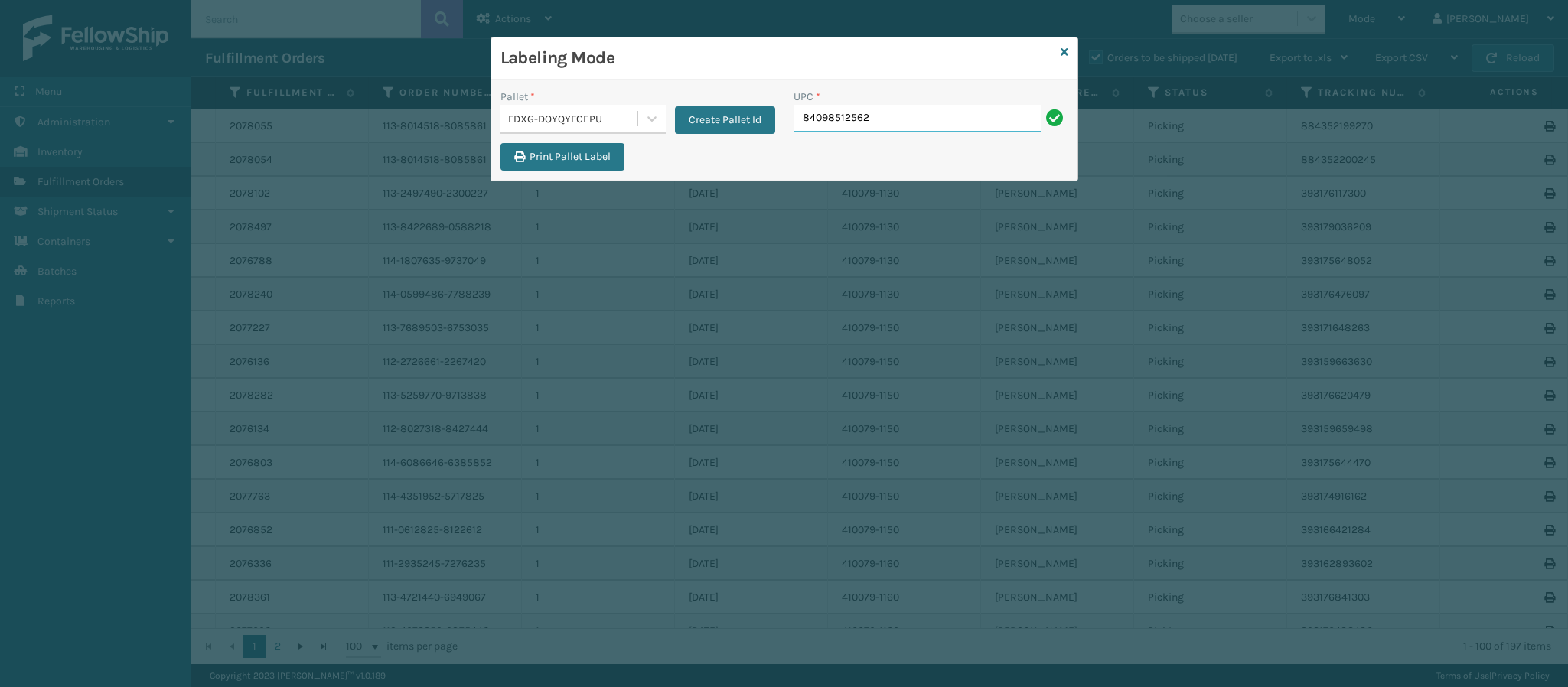
type input "840985125622"
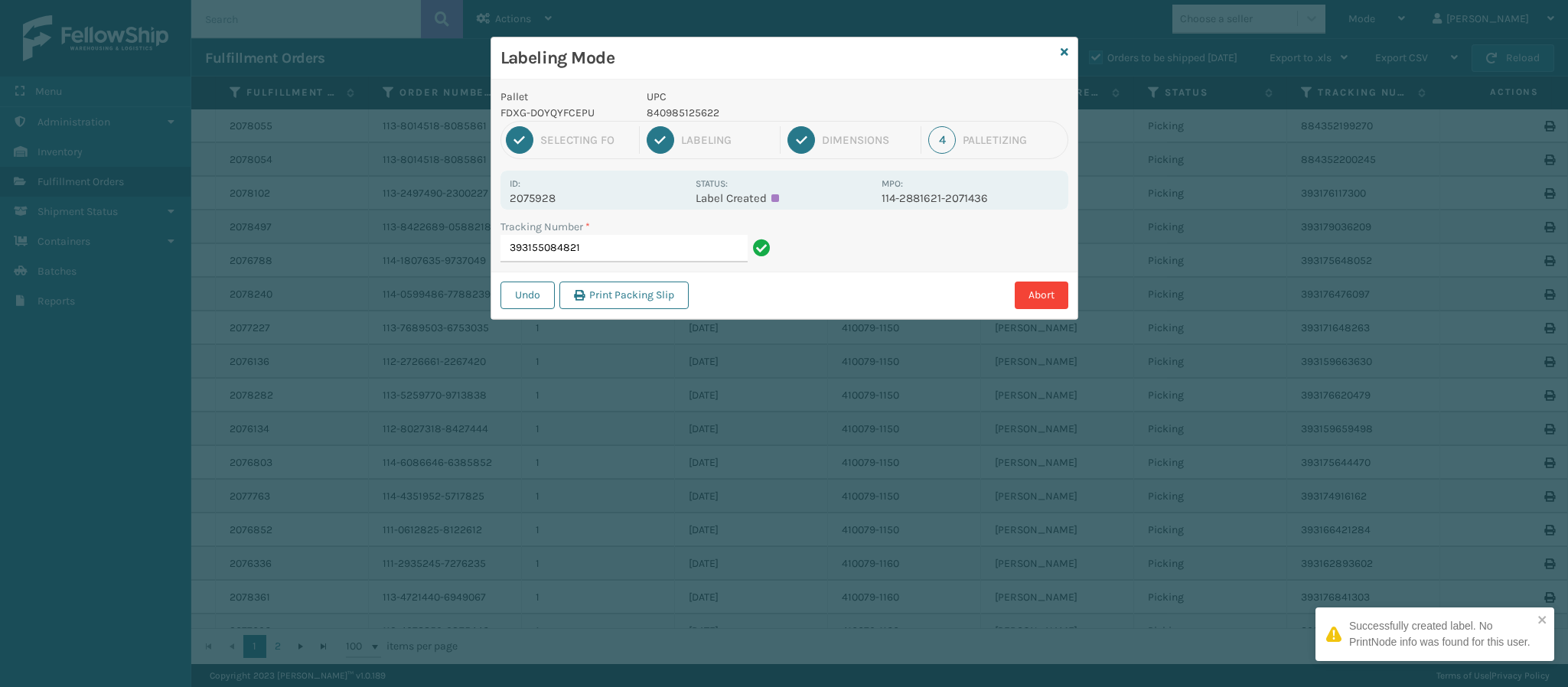
click at [536, 193] on p "2075928" at bounding box center [597, 198] width 177 height 14
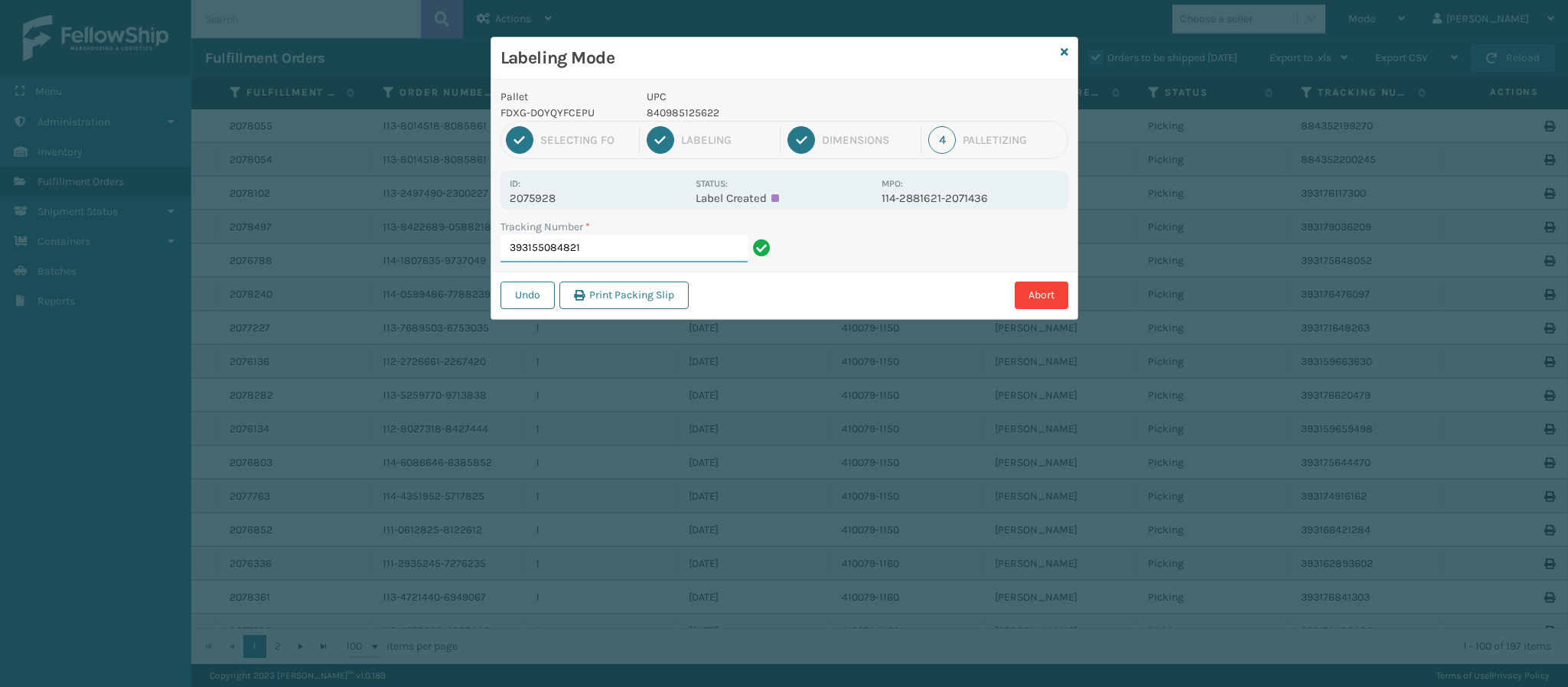
click at [597, 246] on input "393155084821" at bounding box center [624, 248] width 247 height 27
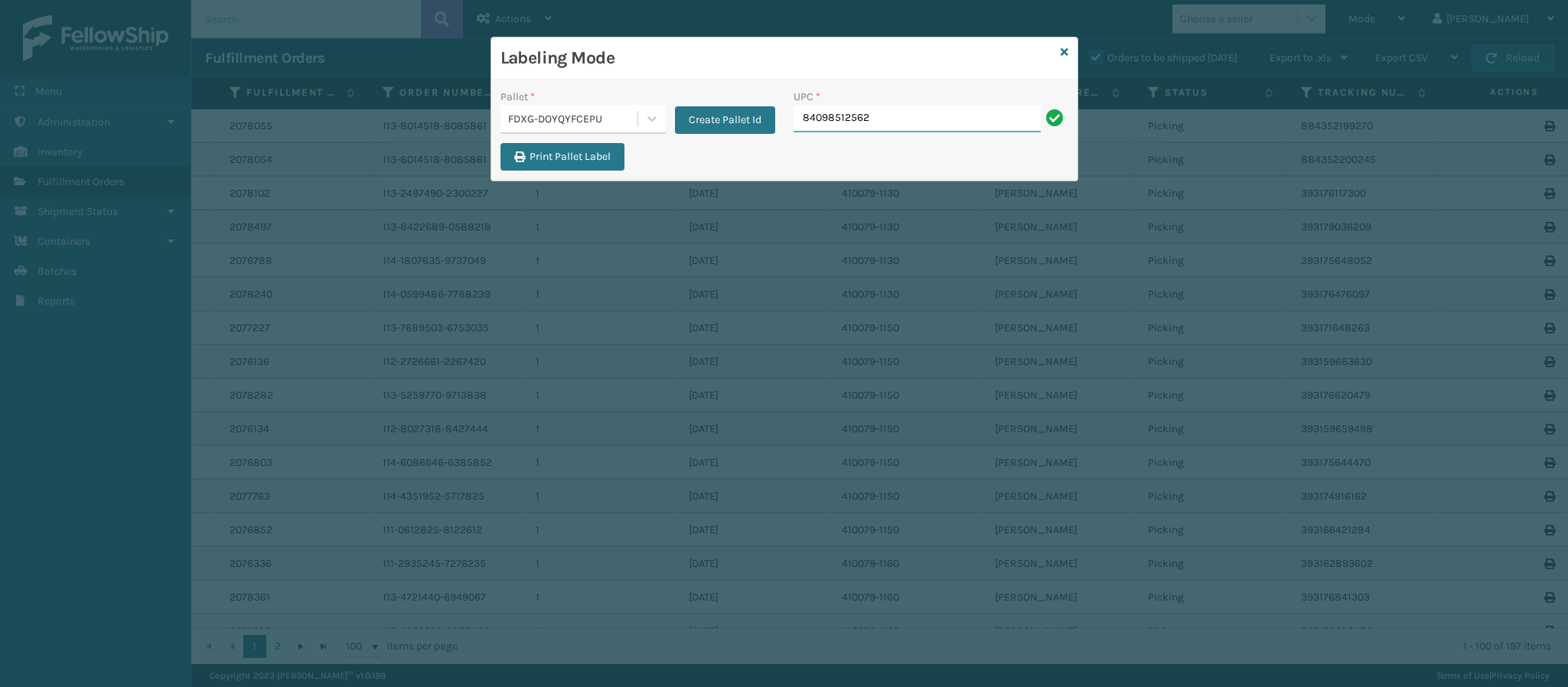
type input "840985125622"
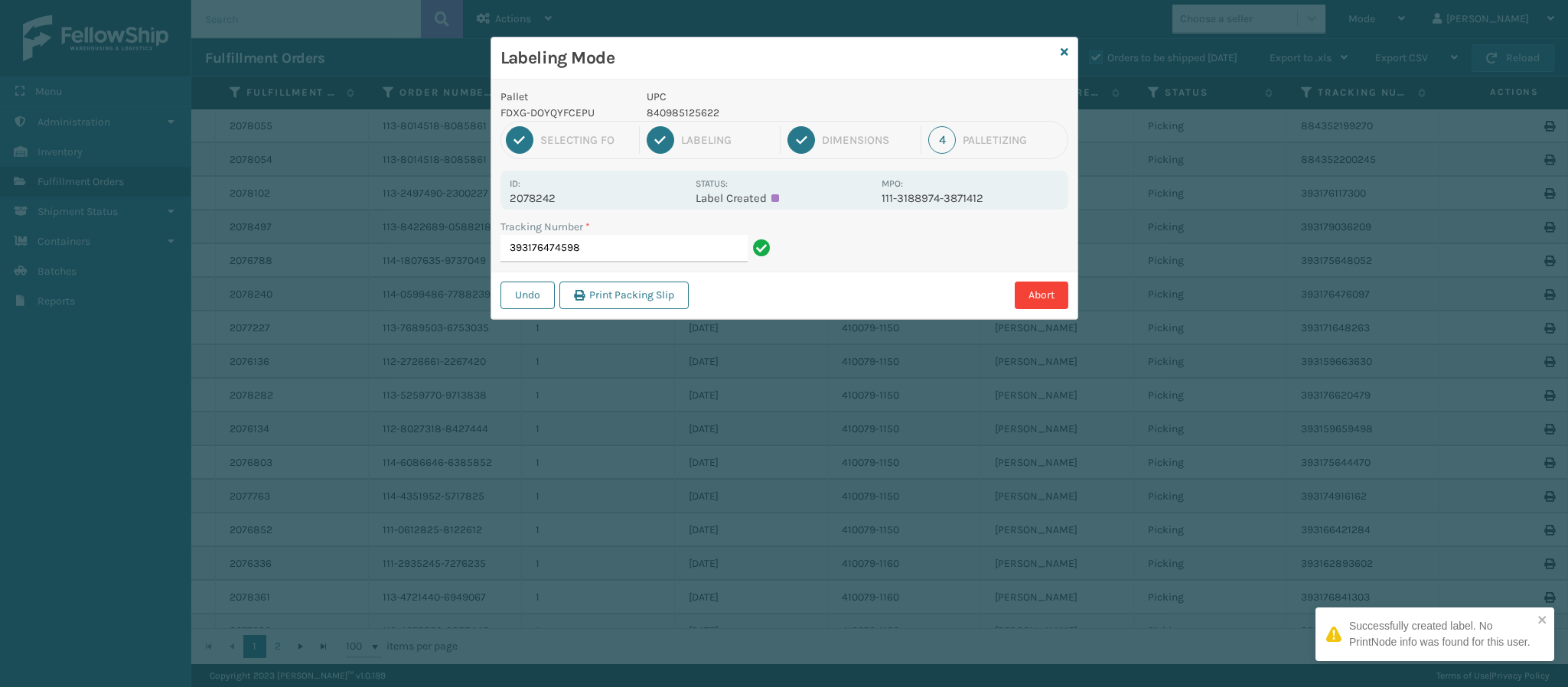
click at [552, 193] on p "2078242" at bounding box center [597, 198] width 177 height 14
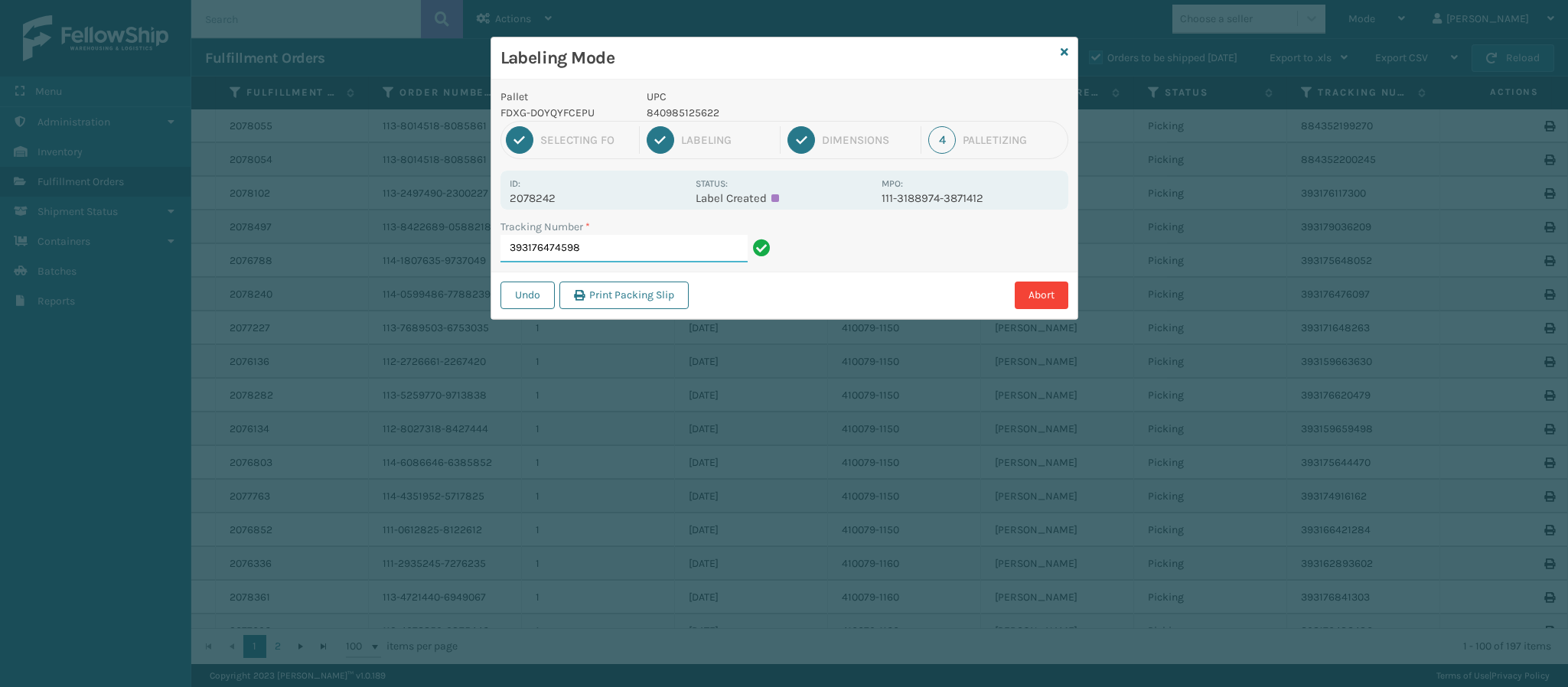
click at [607, 253] on input "393176474598" at bounding box center [624, 248] width 247 height 27
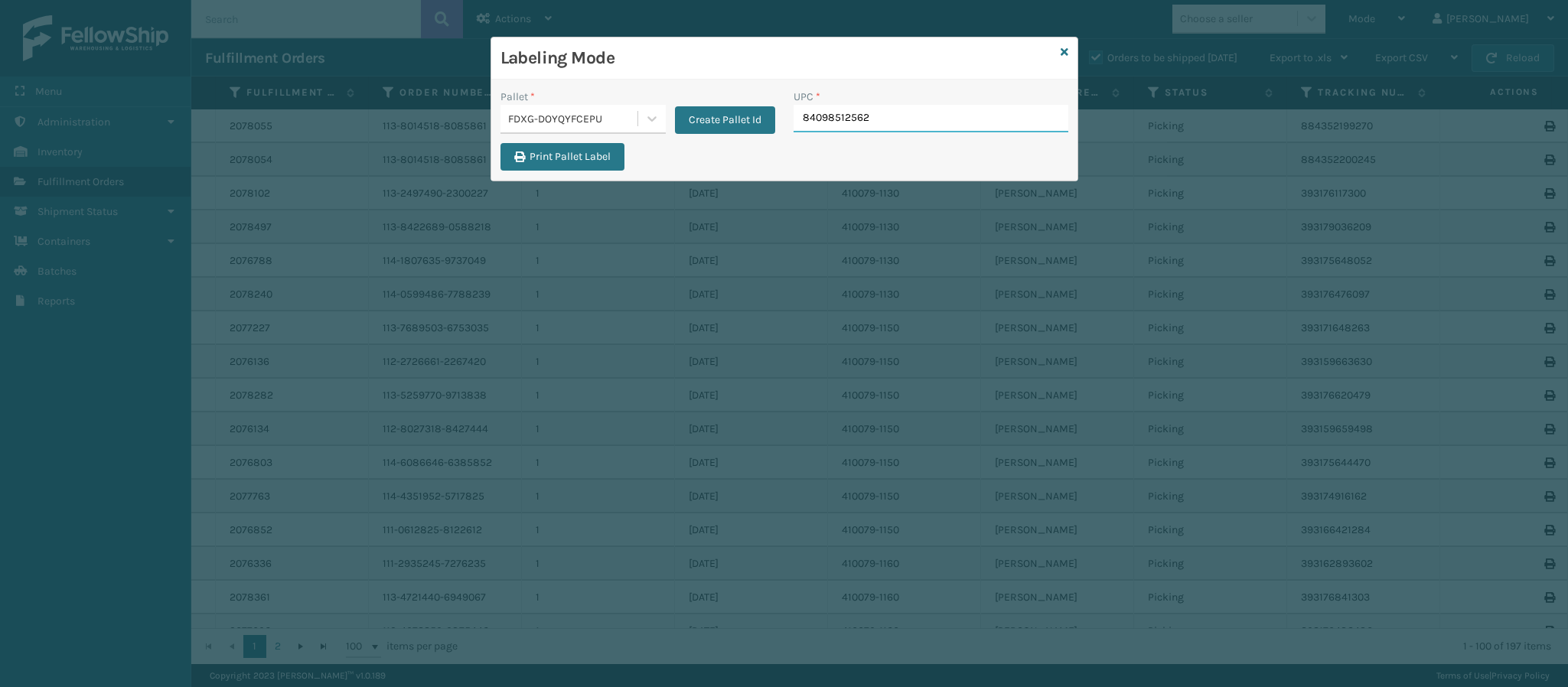
type input "840985125622"
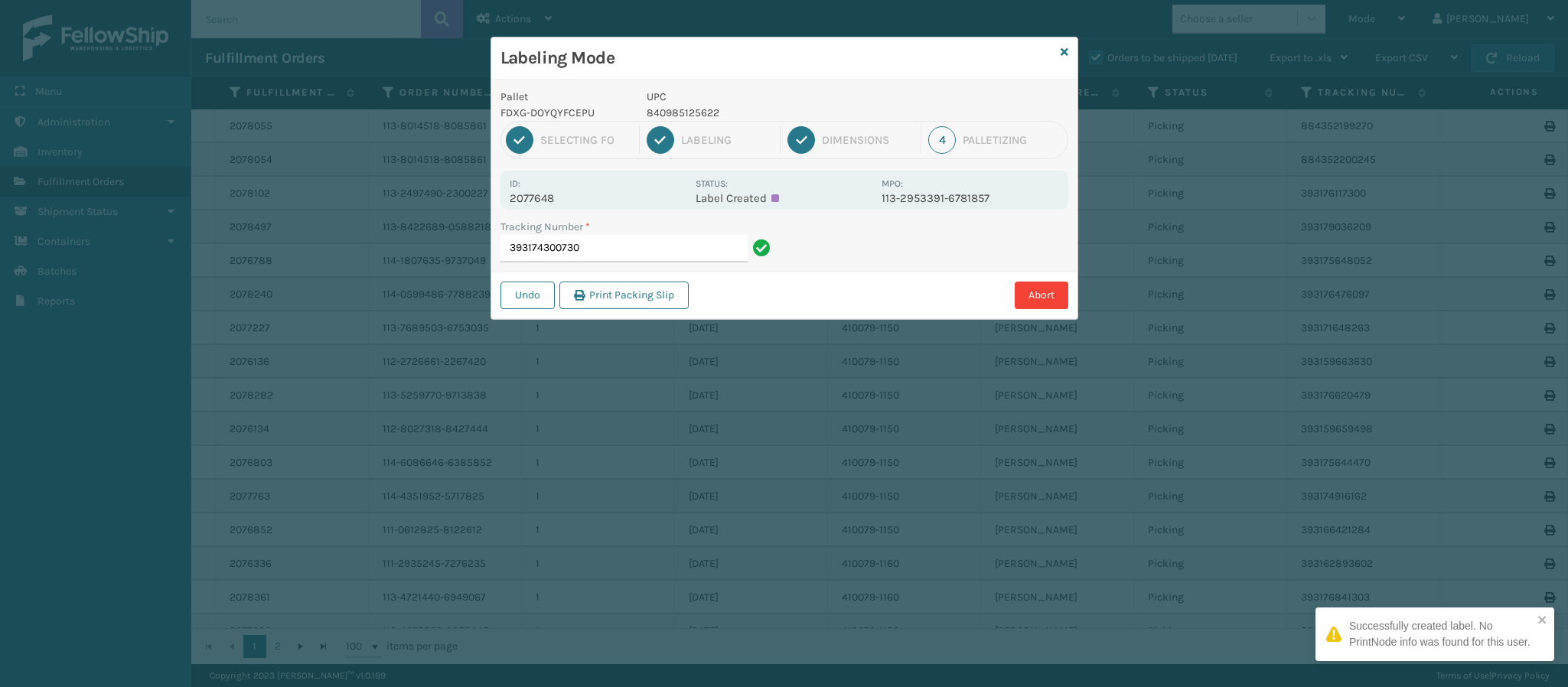
click at [554, 195] on p "2077648" at bounding box center [597, 198] width 177 height 14
click at [611, 244] on input "393174300730" at bounding box center [624, 248] width 247 height 27
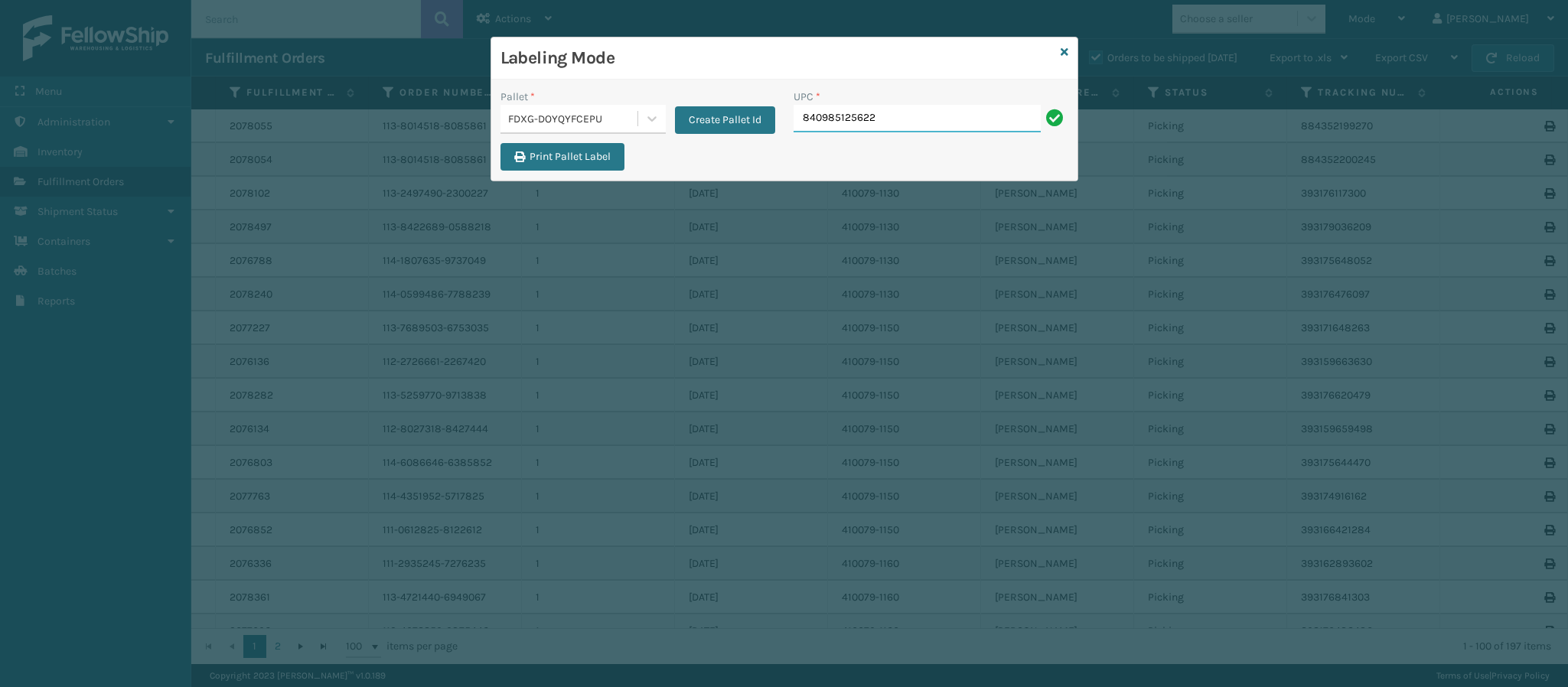
type input "840985125622"
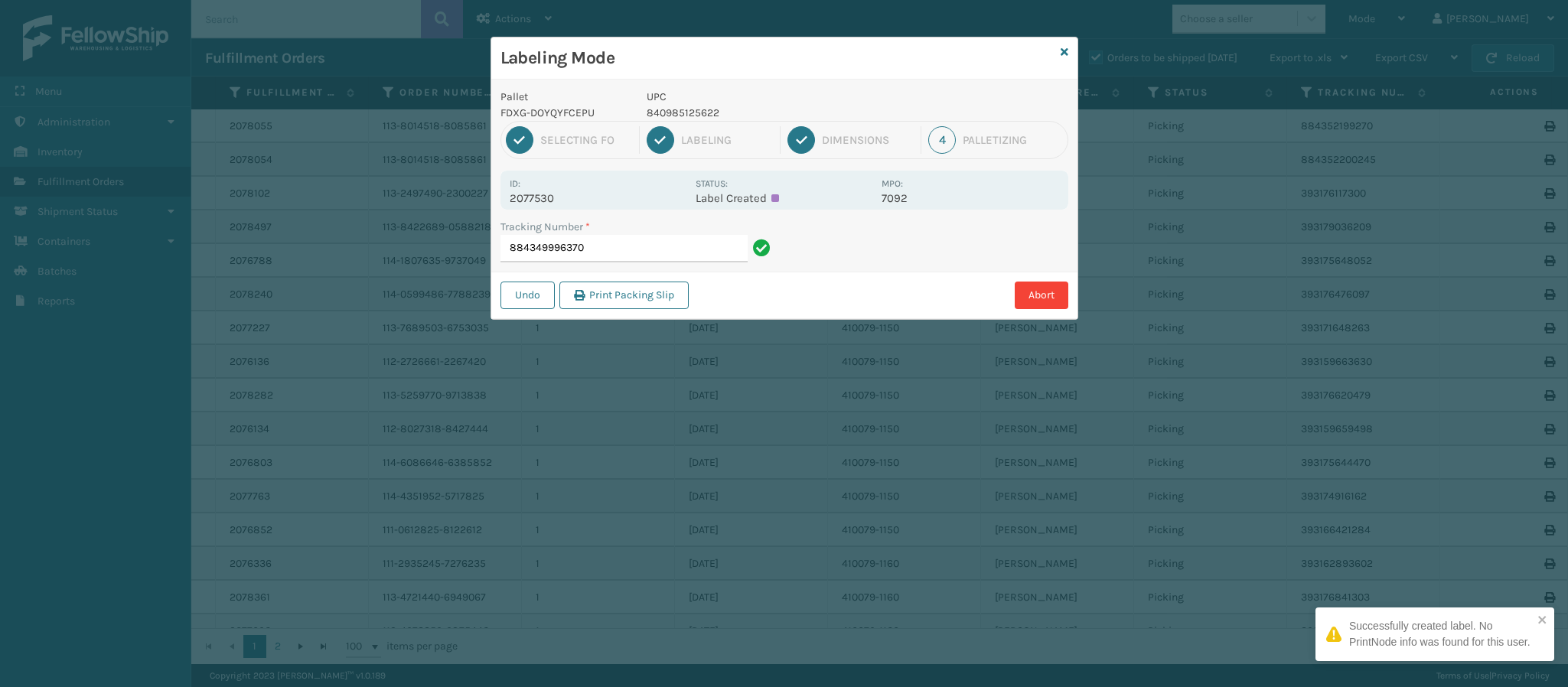
click at [557, 192] on p "2077530" at bounding box center [597, 198] width 177 height 14
click at [609, 242] on input "884349996370" at bounding box center [624, 248] width 247 height 27
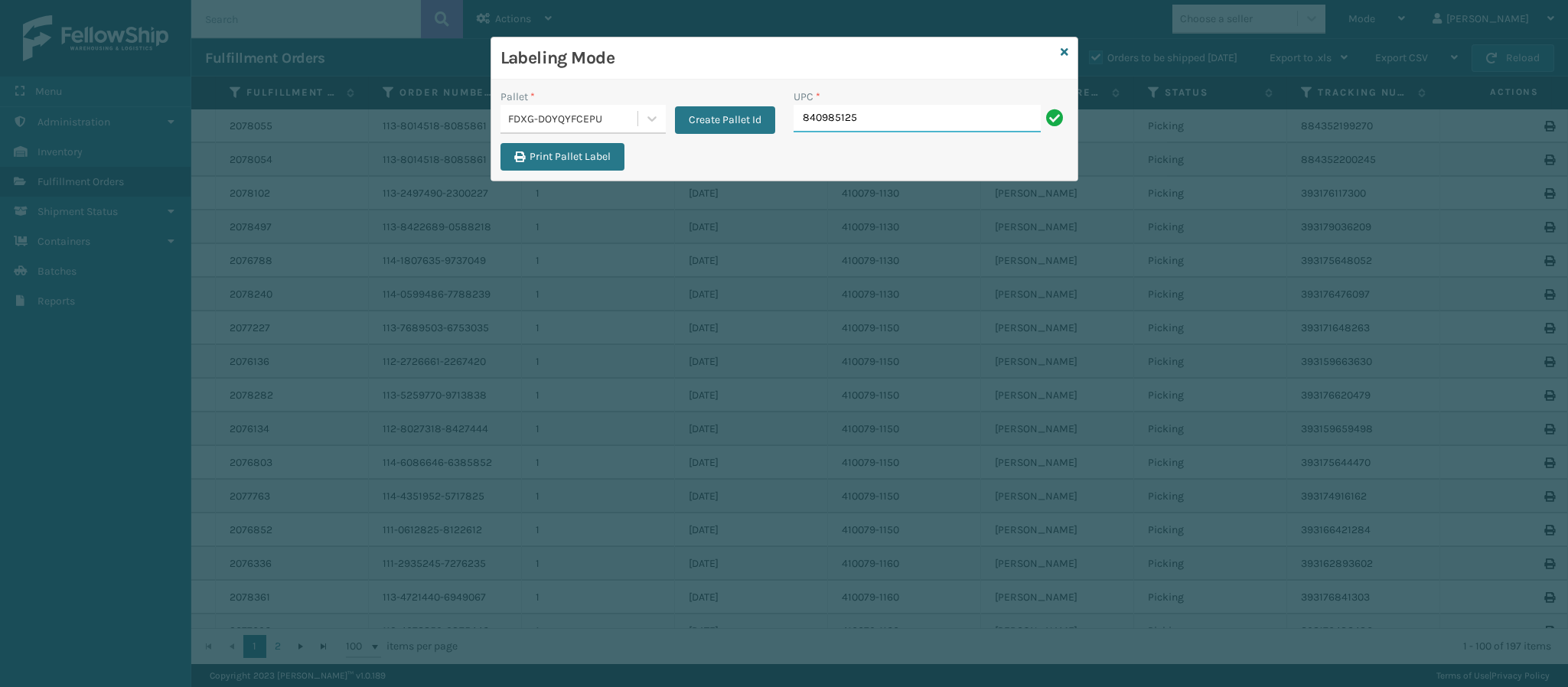
type input "8409851256"
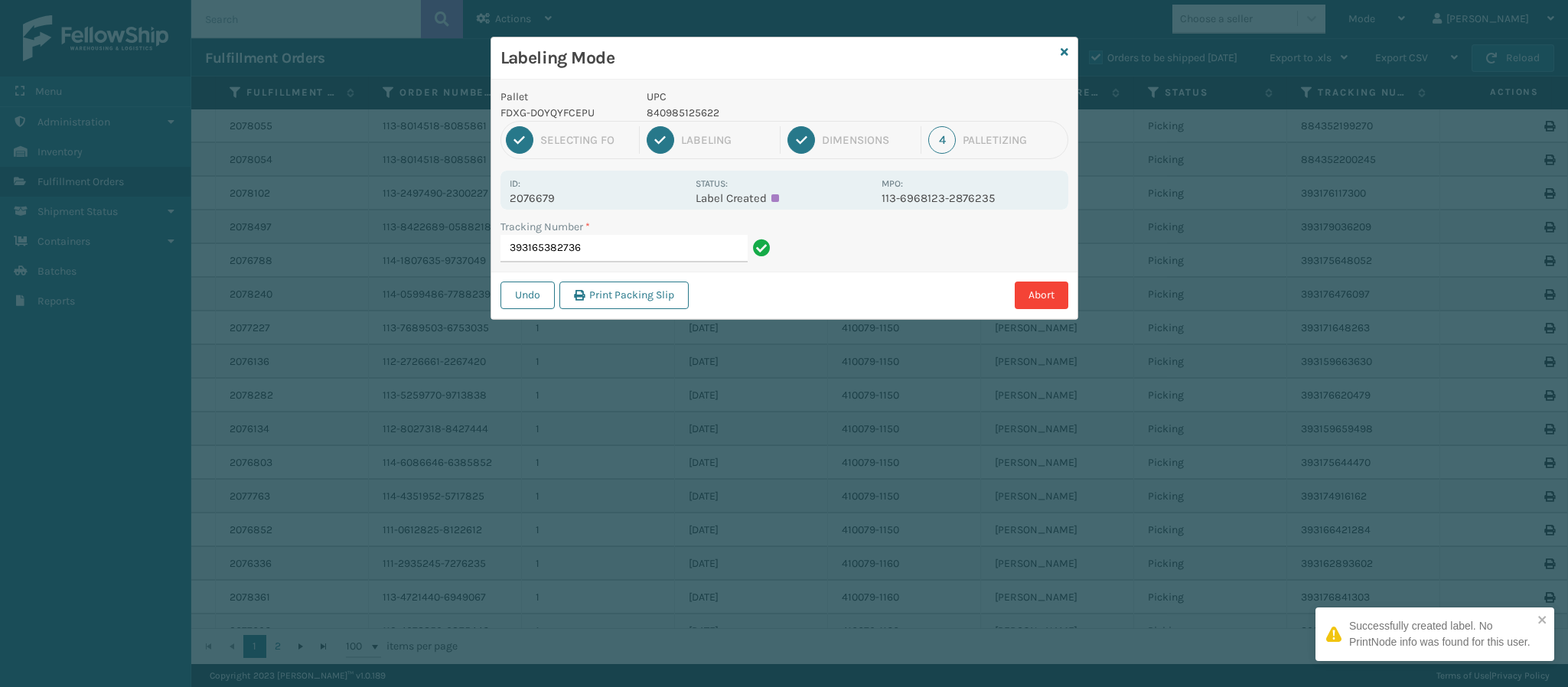
click at [536, 189] on div "Id: 2076679" at bounding box center [597, 189] width 177 height 30
click at [536, 182] on div "Id: 2076679" at bounding box center [597, 189] width 177 height 30
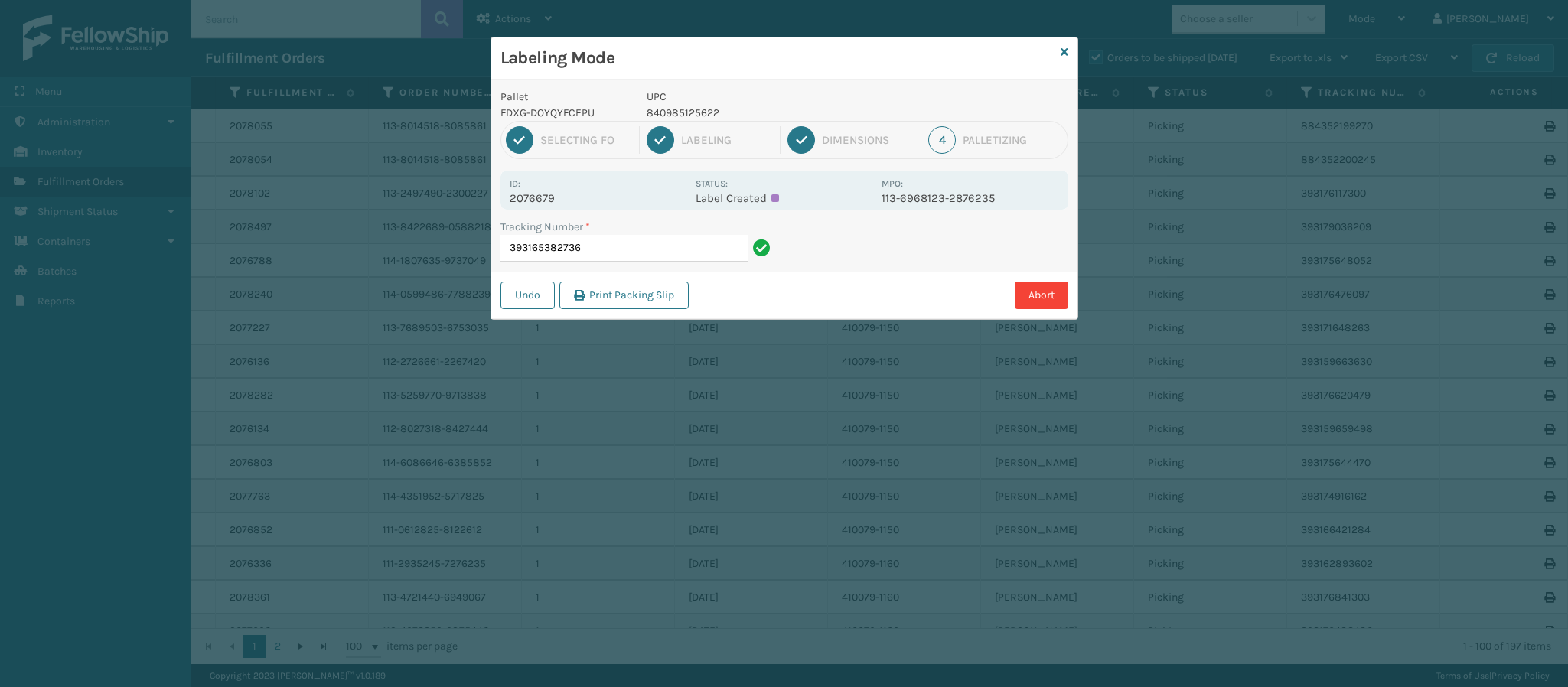
click at [544, 201] on p "2076679" at bounding box center [597, 198] width 177 height 14
click at [615, 244] on input "393165382736" at bounding box center [624, 248] width 247 height 27
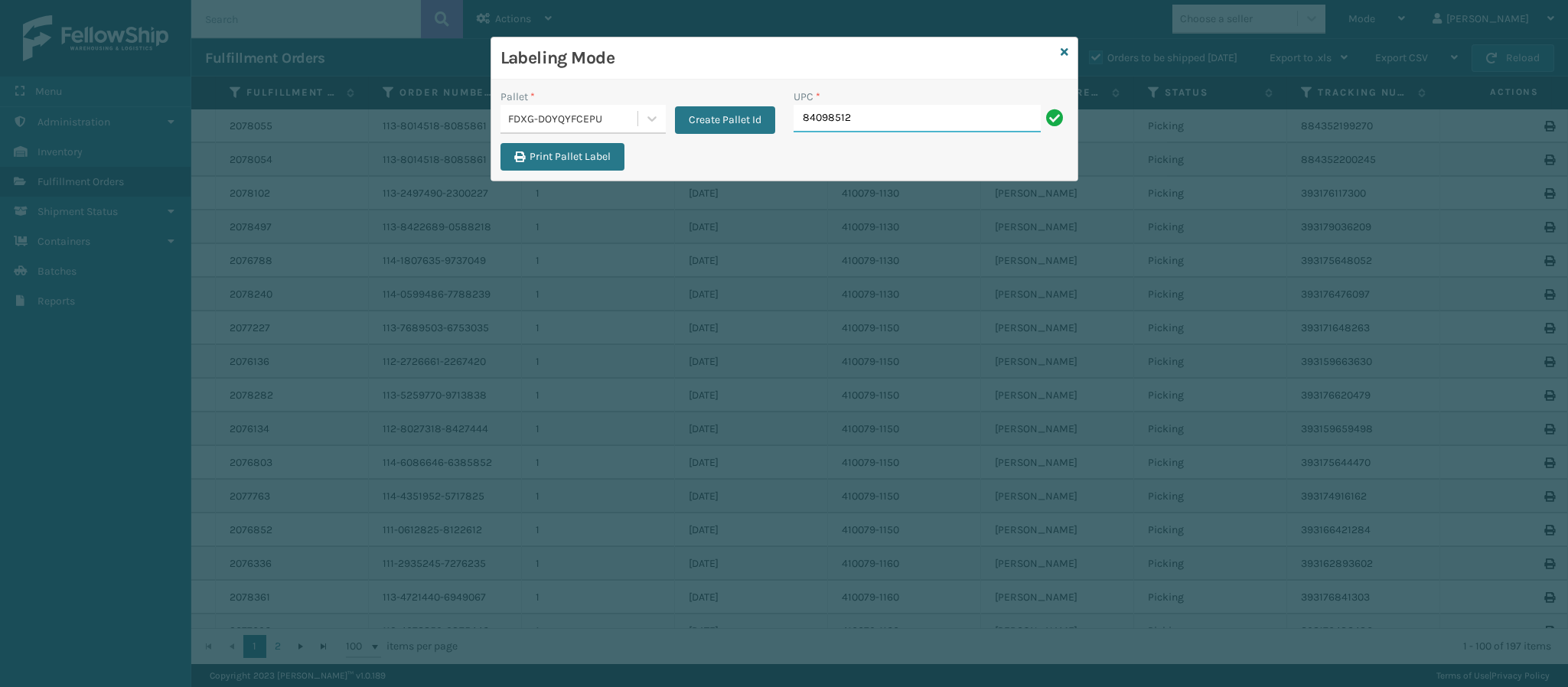
type input "840985125"
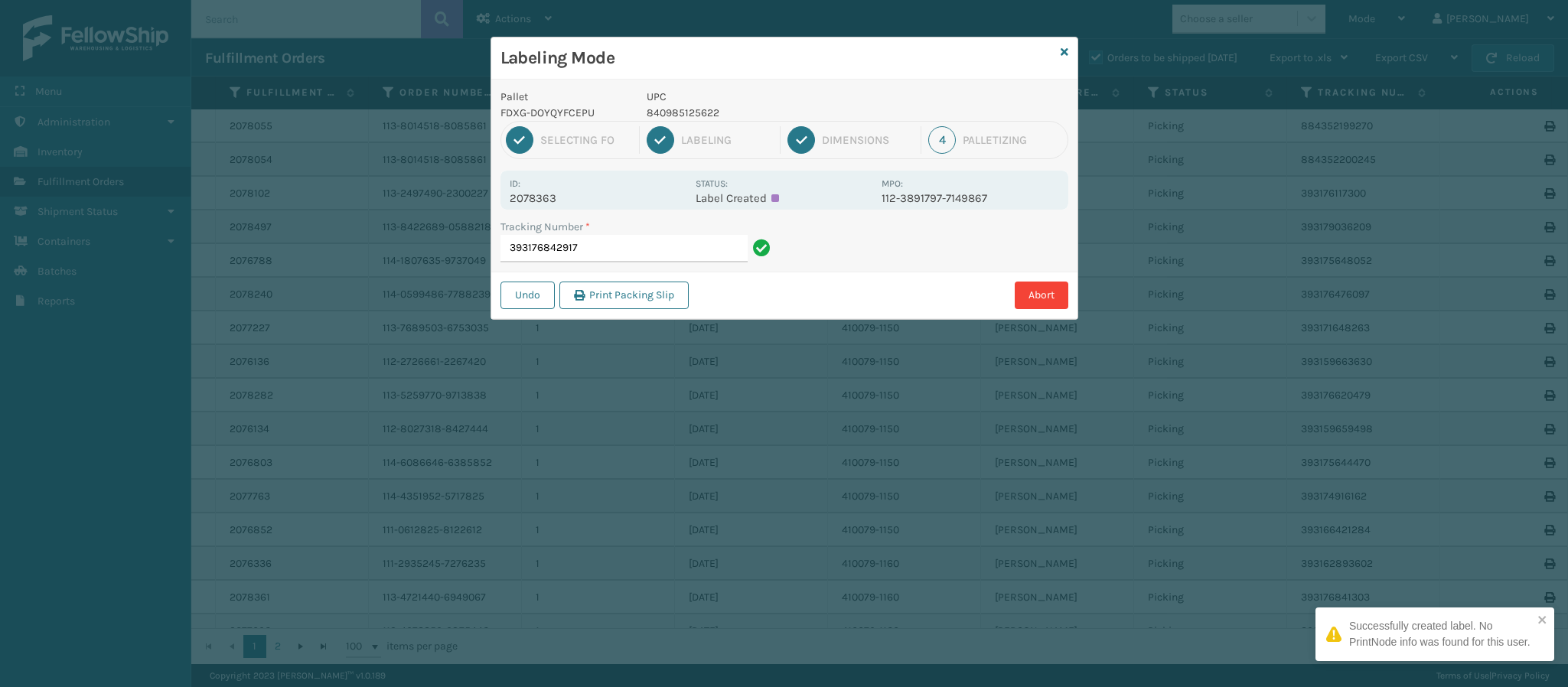
click at [557, 197] on p "2078363" at bounding box center [597, 198] width 177 height 14
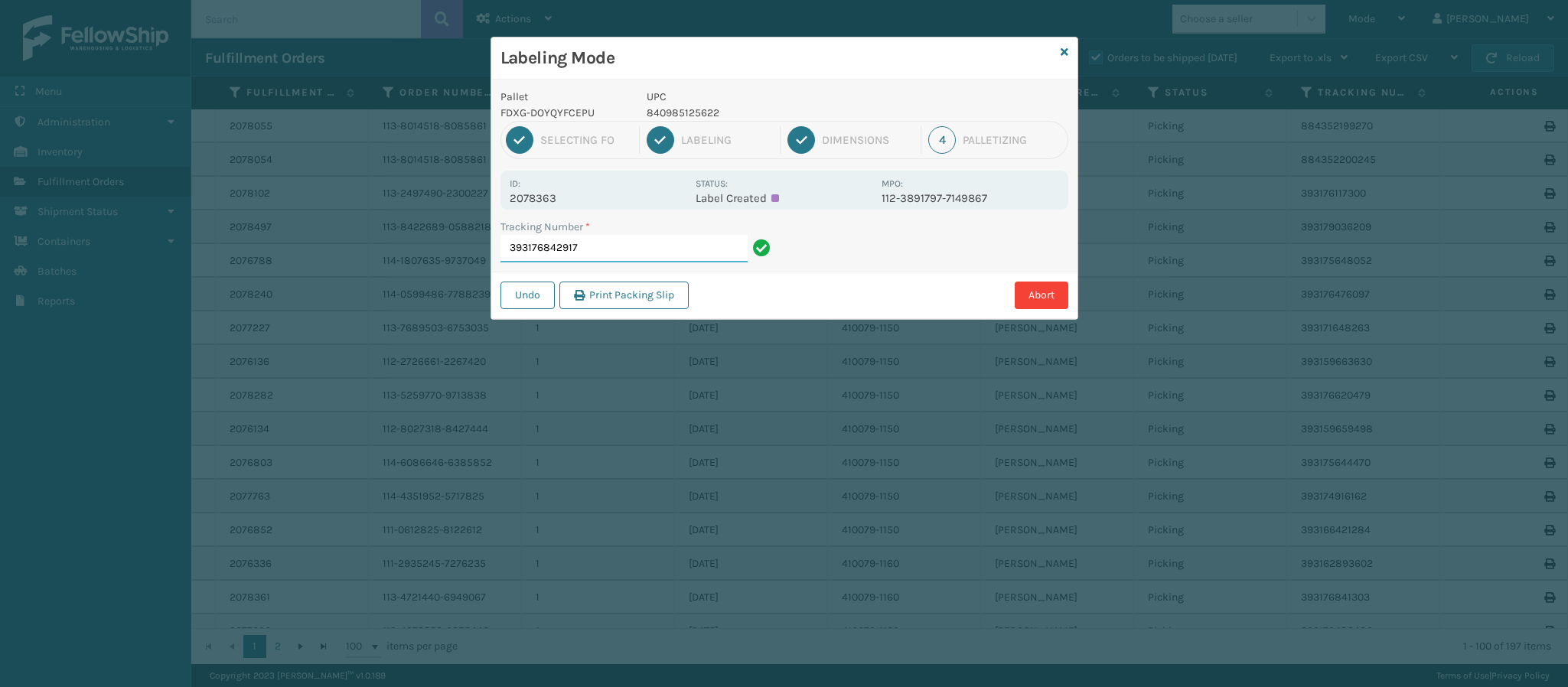
click at [623, 244] on input "393176842917" at bounding box center [624, 248] width 247 height 27
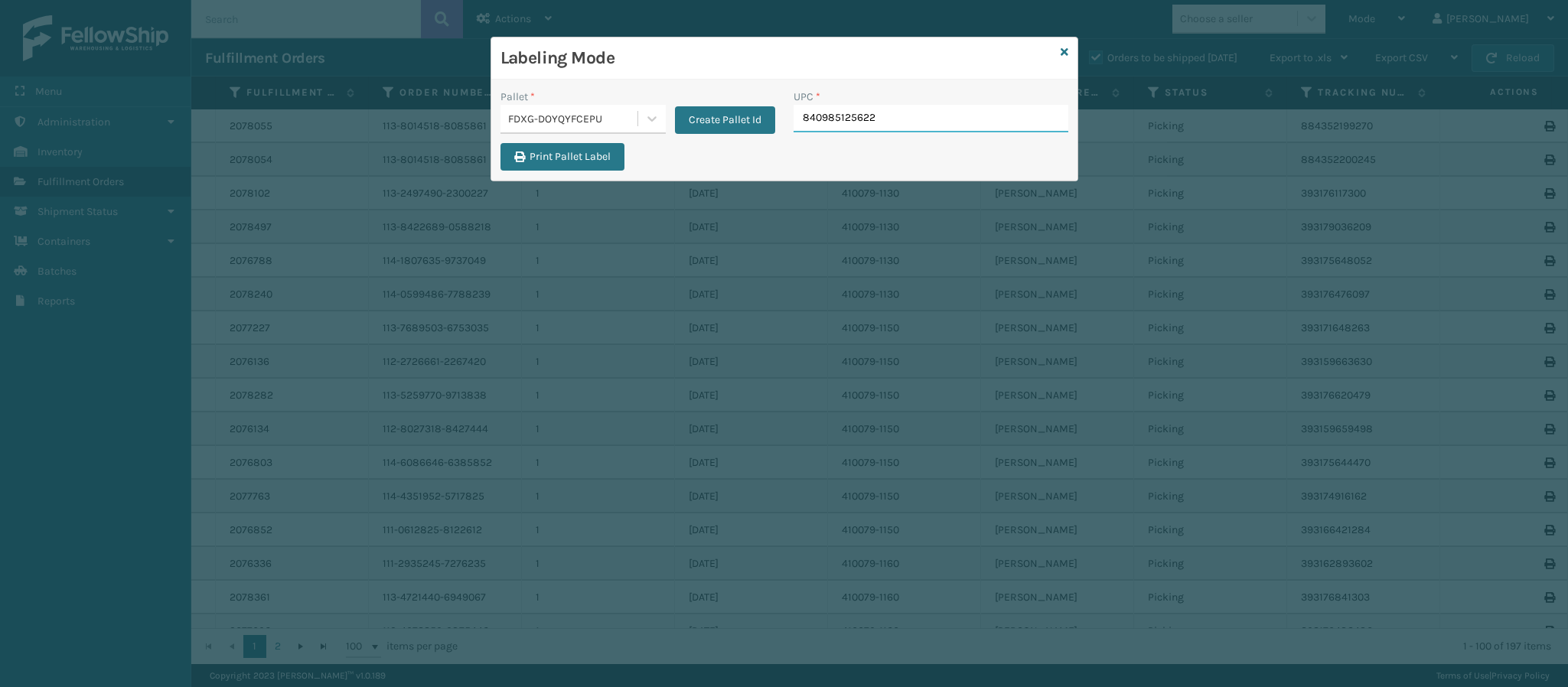
type input "840985125622"
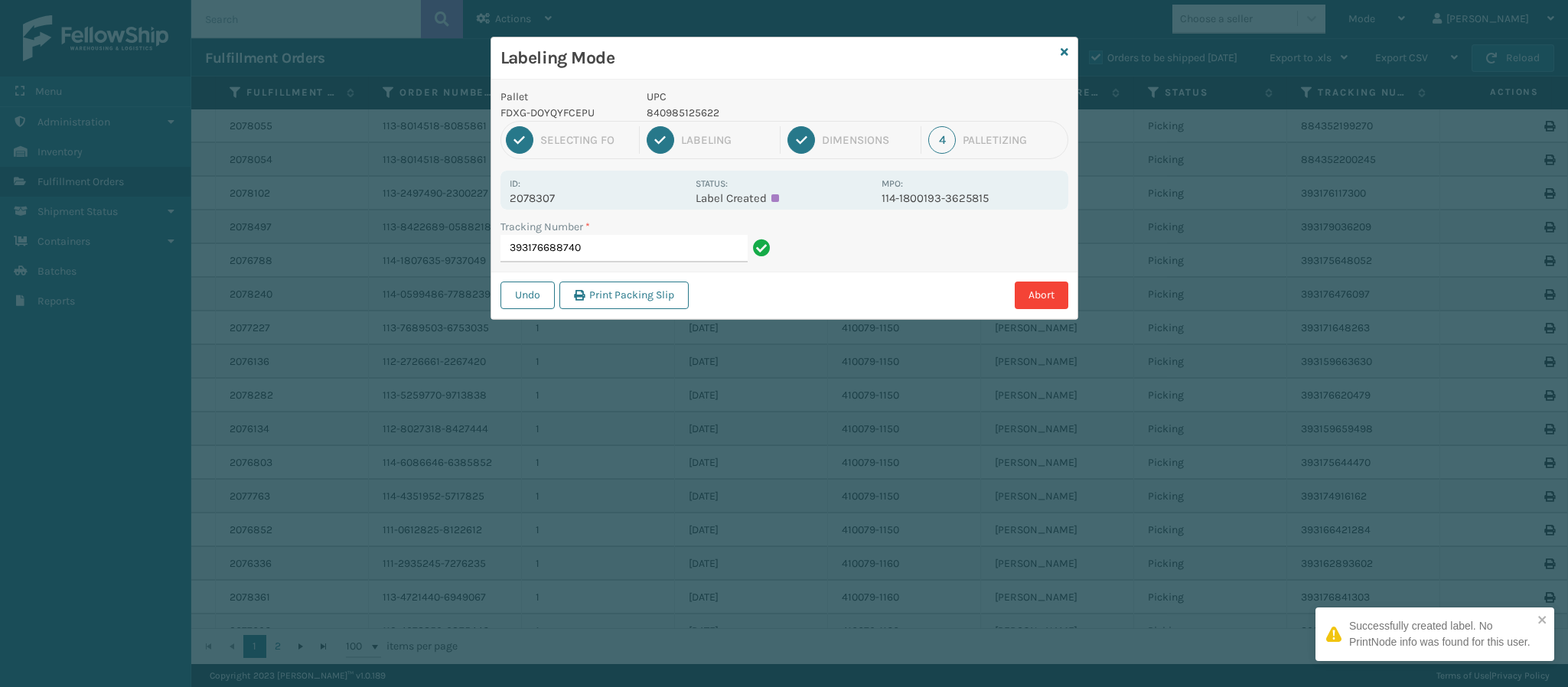
click at [539, 205] on p "2078307" at bounding box center [597, 198] width 177 height 14
click at [630, 248] on input "393176688740" at bounding box center [624, 248] width 247 height 27
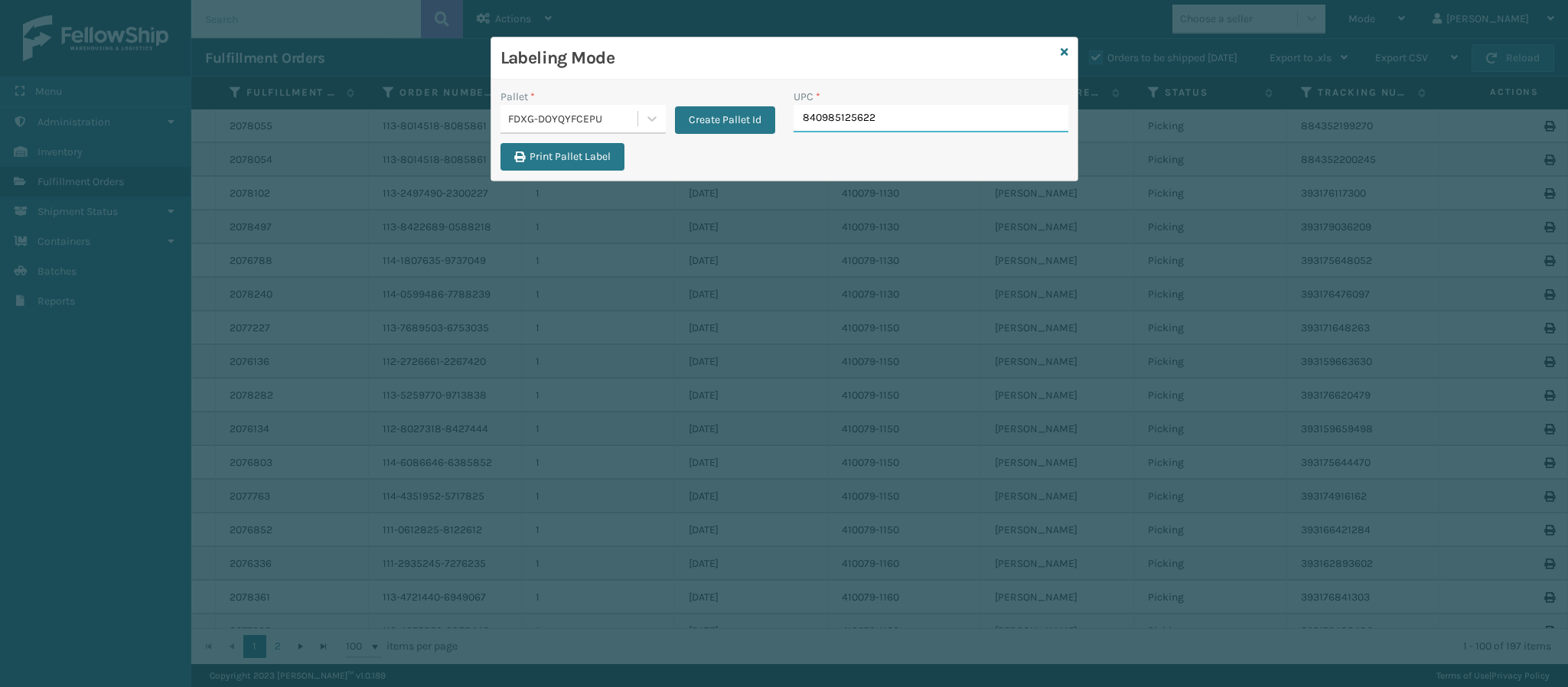
type input "840985125622"
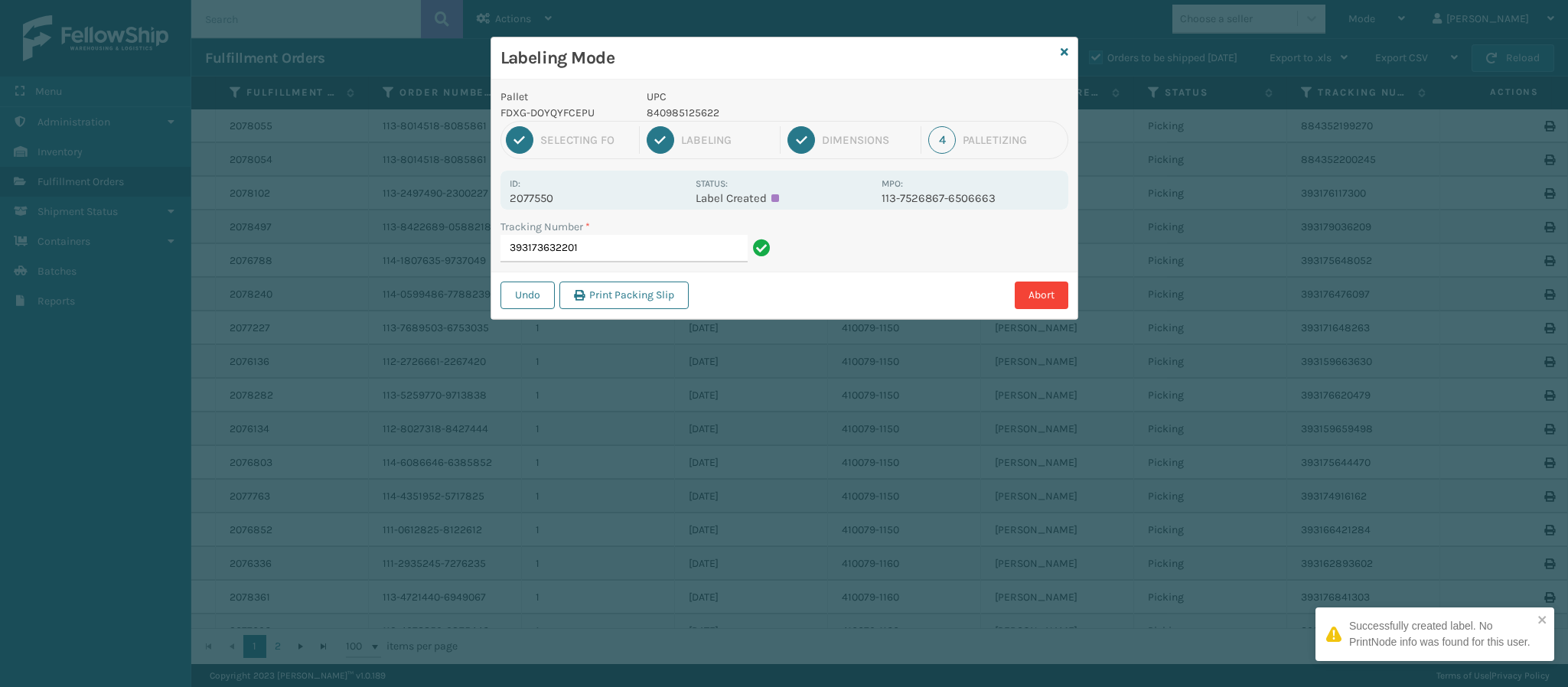
click at [561, 193] on p "2077550" at bounding box center [597, 198] width 177 height 14
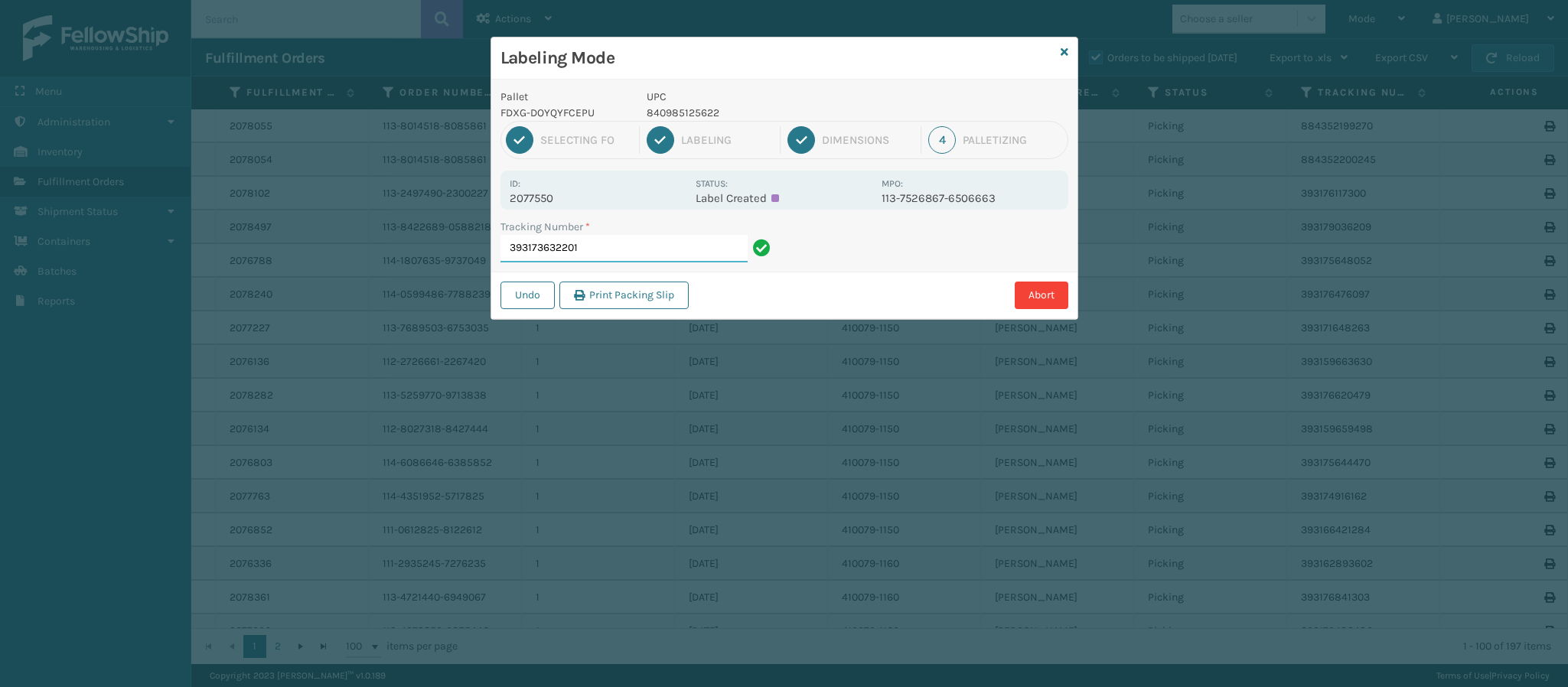
click at [593, 260] on input "393173632201" at bounding box center [624, 248] width 247 height 27
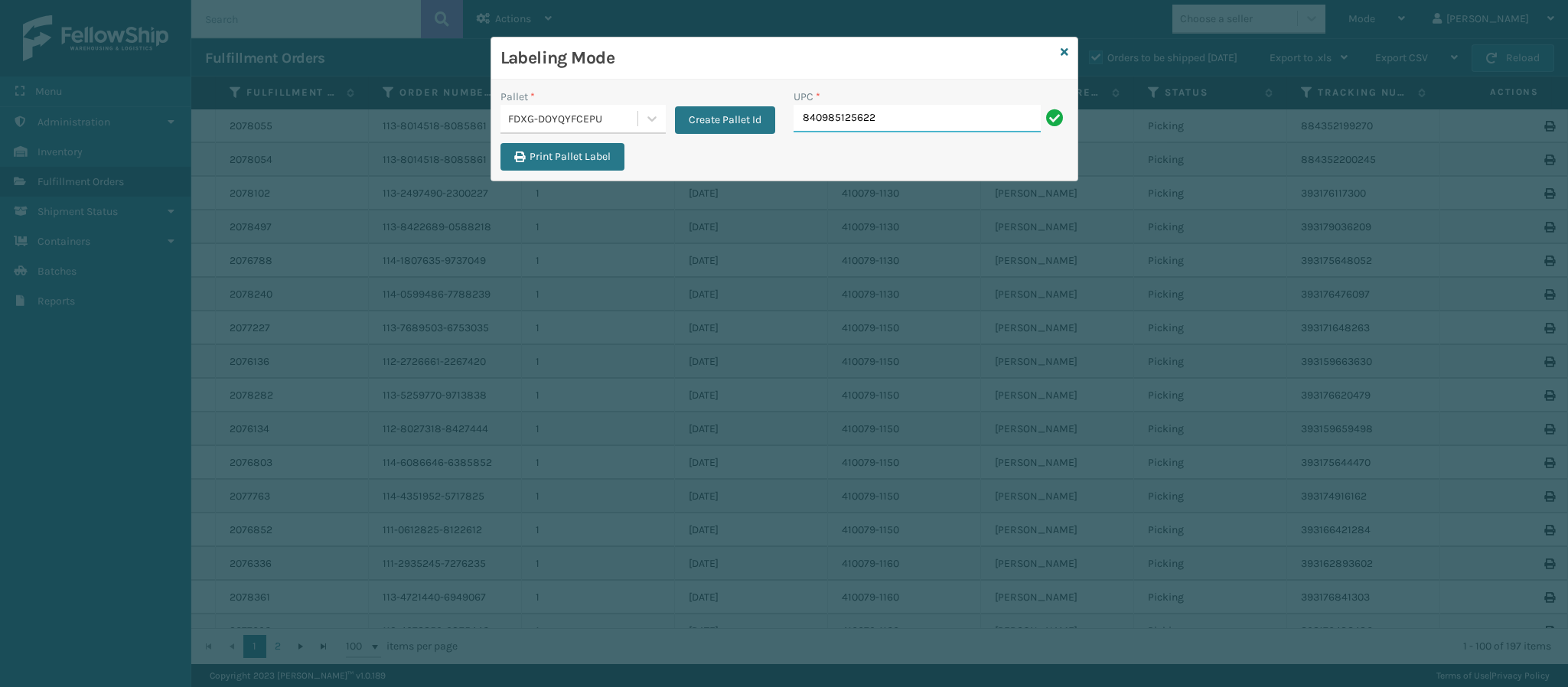
type input "840985125622"
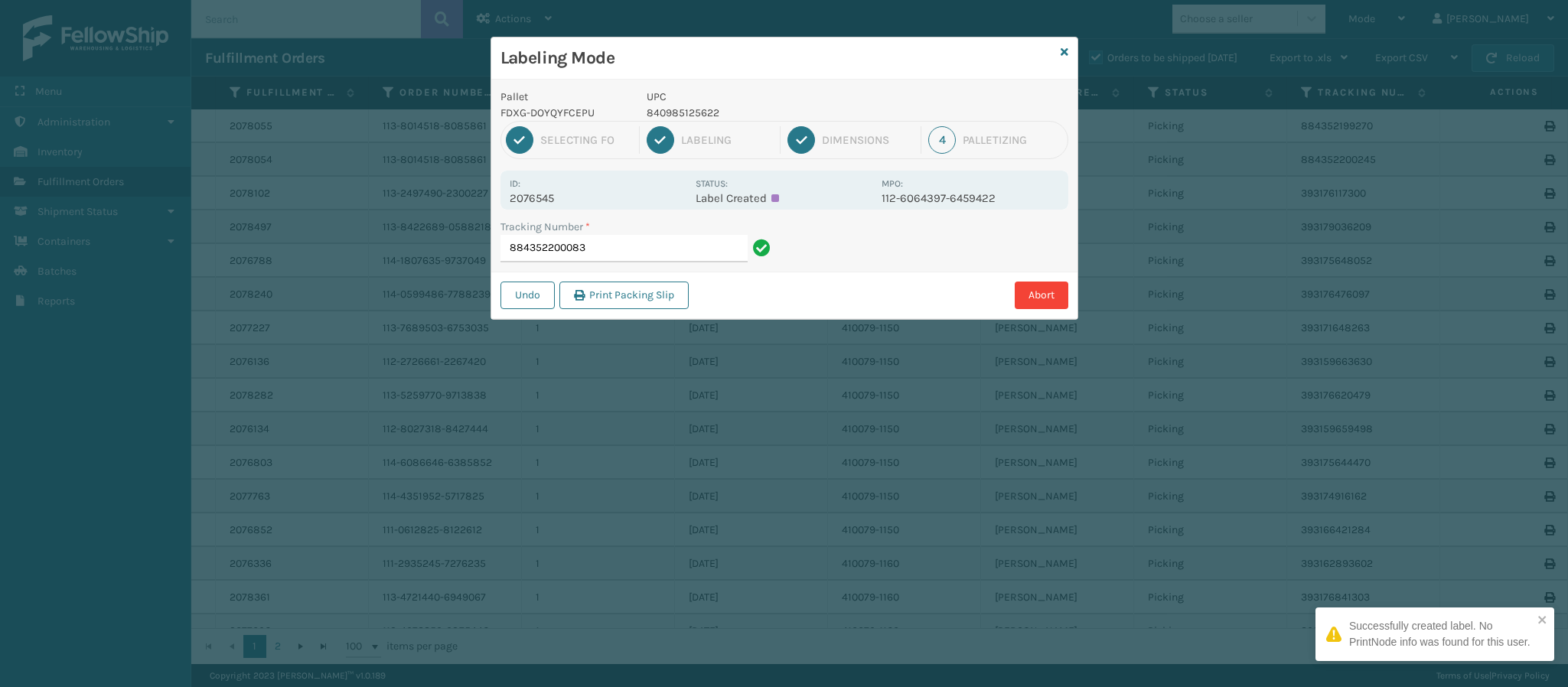
click at [549, 195] on p "2076545" at bounding box center [597, 198] width 177 height 14
click at [652, 250] on input "884352200083" at bounding box center [624, 248] width 247 height 27
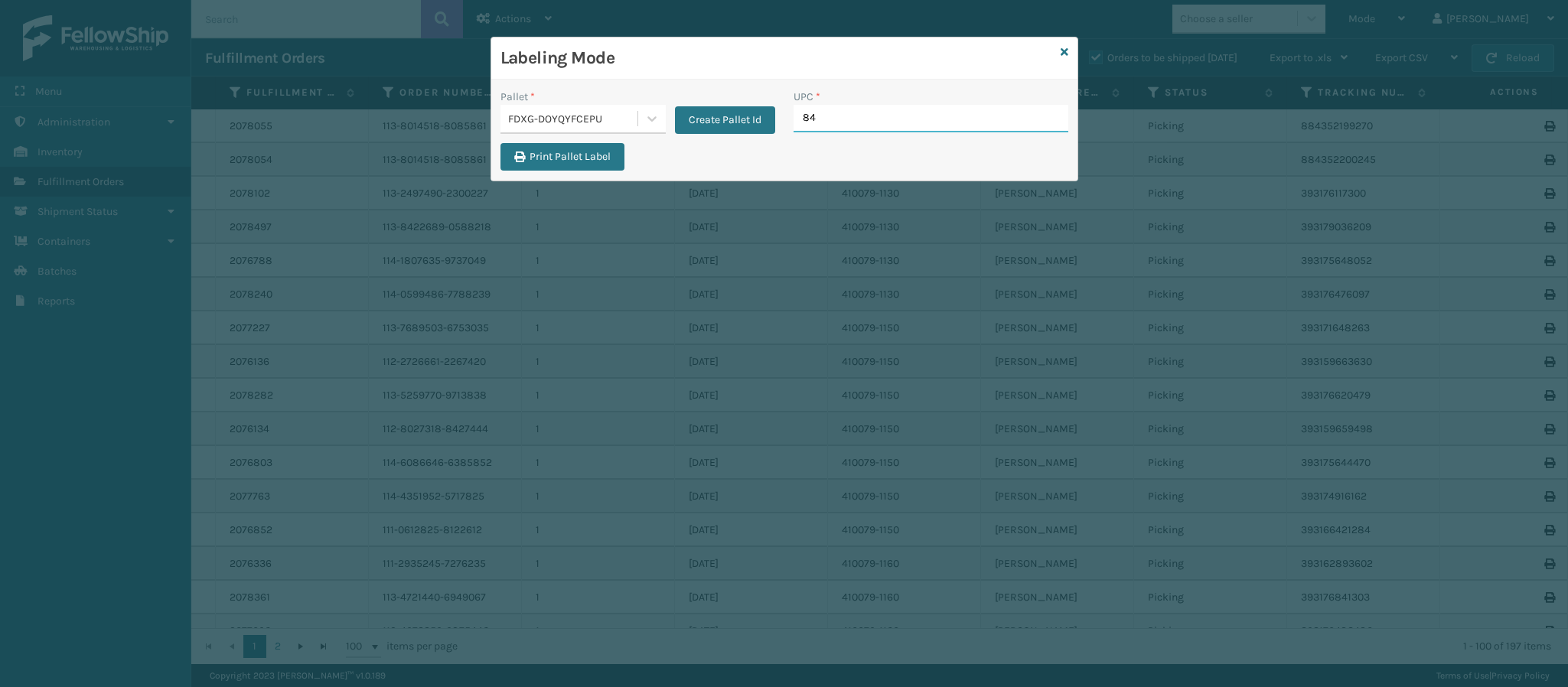
type input "840"
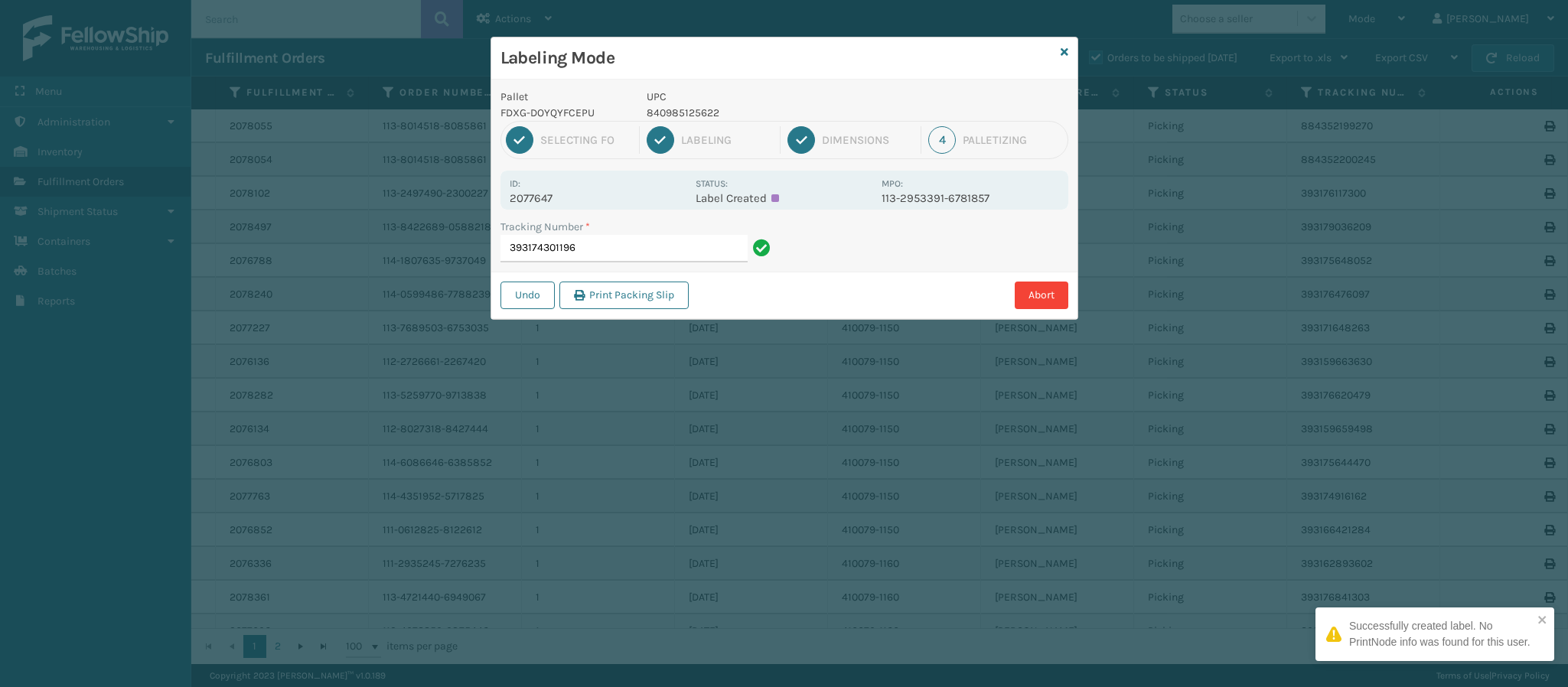
click at [558, 205] on div "Id: 2077647 Status: Label Created MPO: 113-2953391-6781857" at bounding box center [784, 190] width 568 height 39
click at [557, 205] on p "2077647" at bounding box center [597, 198] width 177 height 14
click at [586, 253] on input "393174301196" at bounding box center [624, 248] width 247 height 27
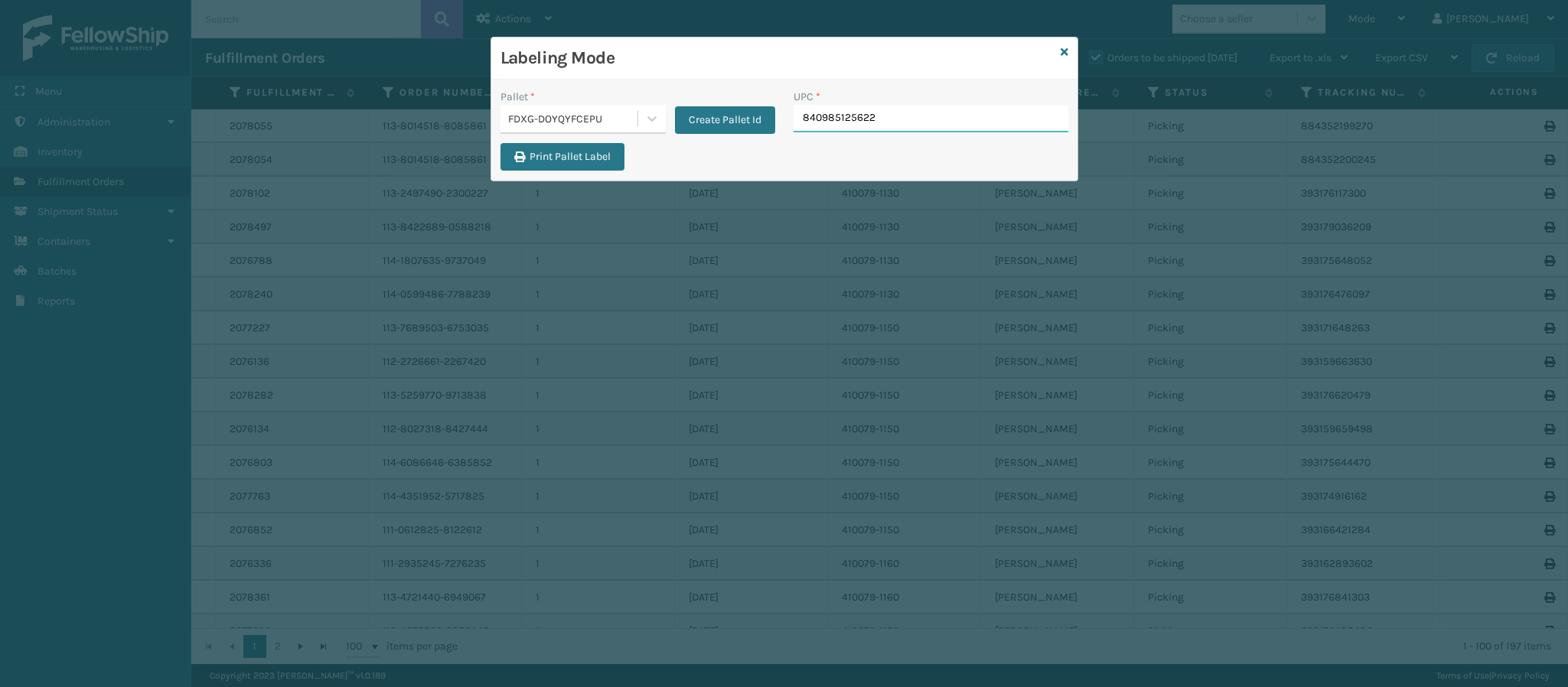
type input "840985125622"
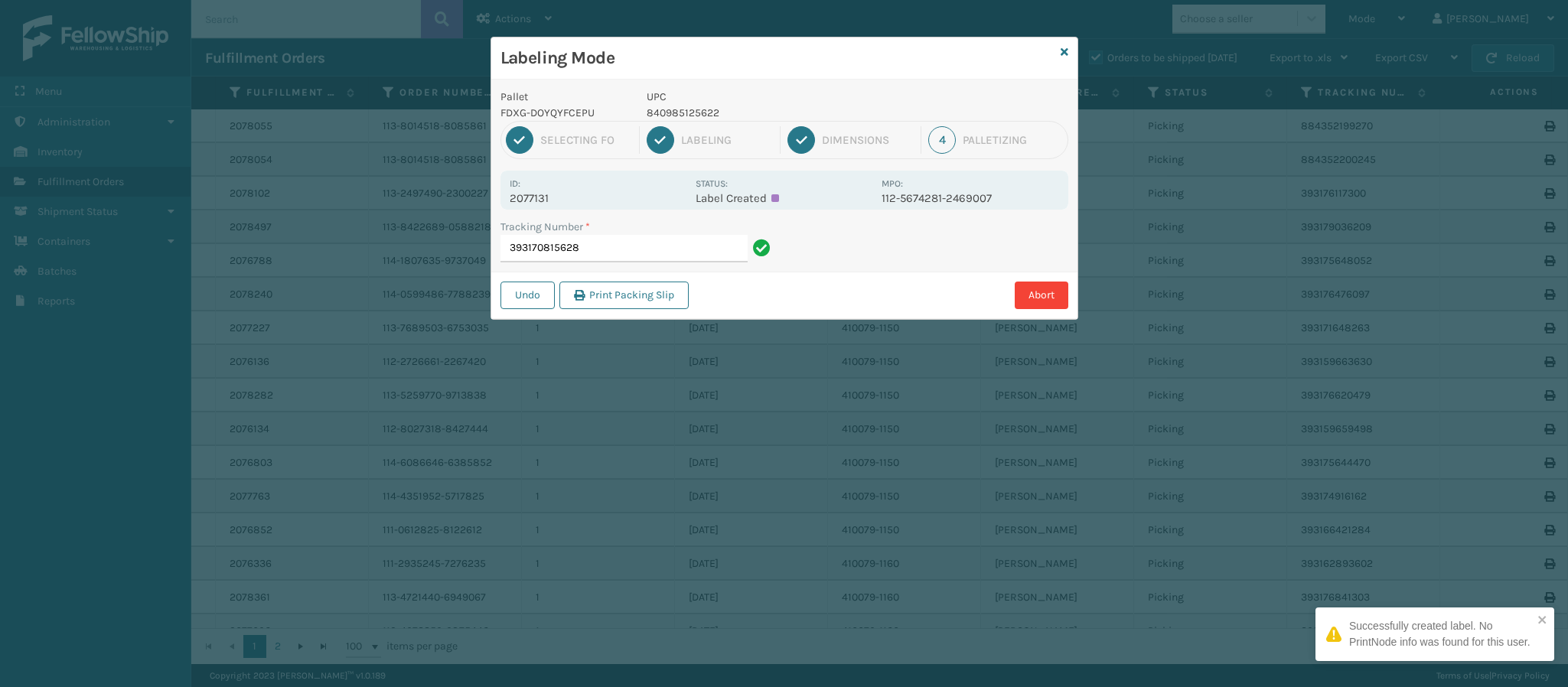
click at [558, 187] on div "Id: 2077131" at bounding box center [597, 189] width 177 height 30
drag, startPoint x: 556, startPoint y: 185, endPoint x: 547, endPoint y: 203, distance: 20.1
click at [547, 203] on div "Id: 2077131" at bounding box center [597, 189] width 177 height 30
click at [547, 203] on p "2077131" at bounding box center [597, 198] width 177 height 14
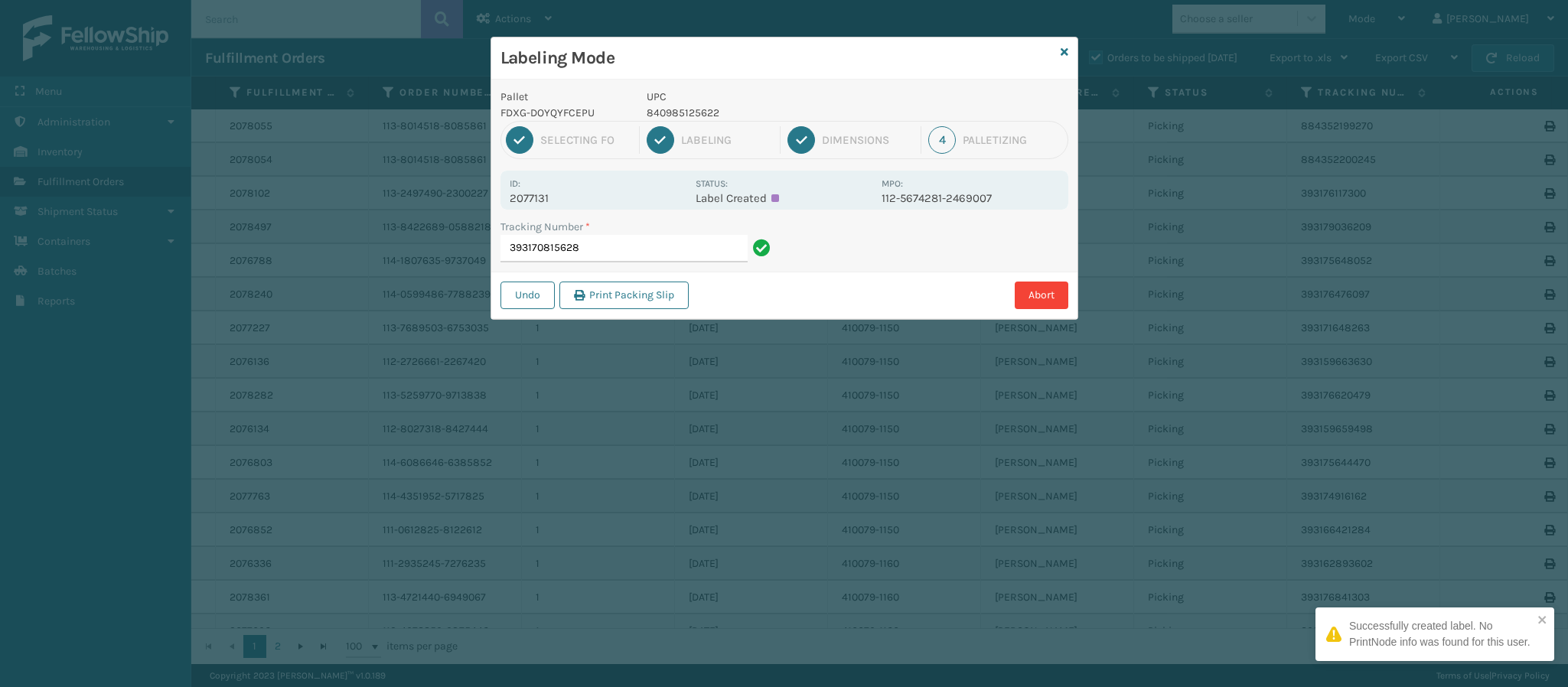
click at [547, 203] on p "2077131" at bounding box center [597, 198] width 177 height 14
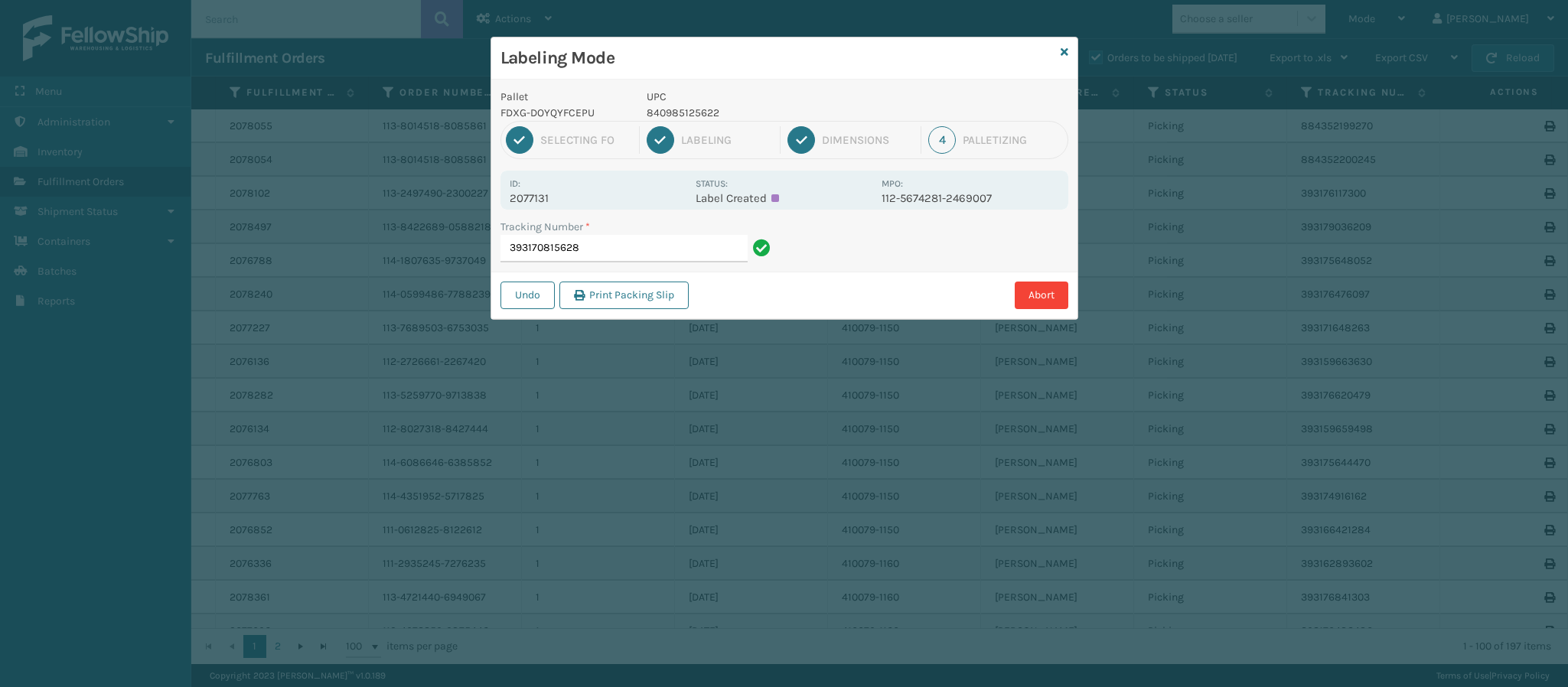
click at [639, 264] on div "Tracking Number * 393170815628" at bounding box center [637, 245] width 293 height 53
click at [664, 247] on input "393170815628" at bounding box center [624, 248] width 247 height 27
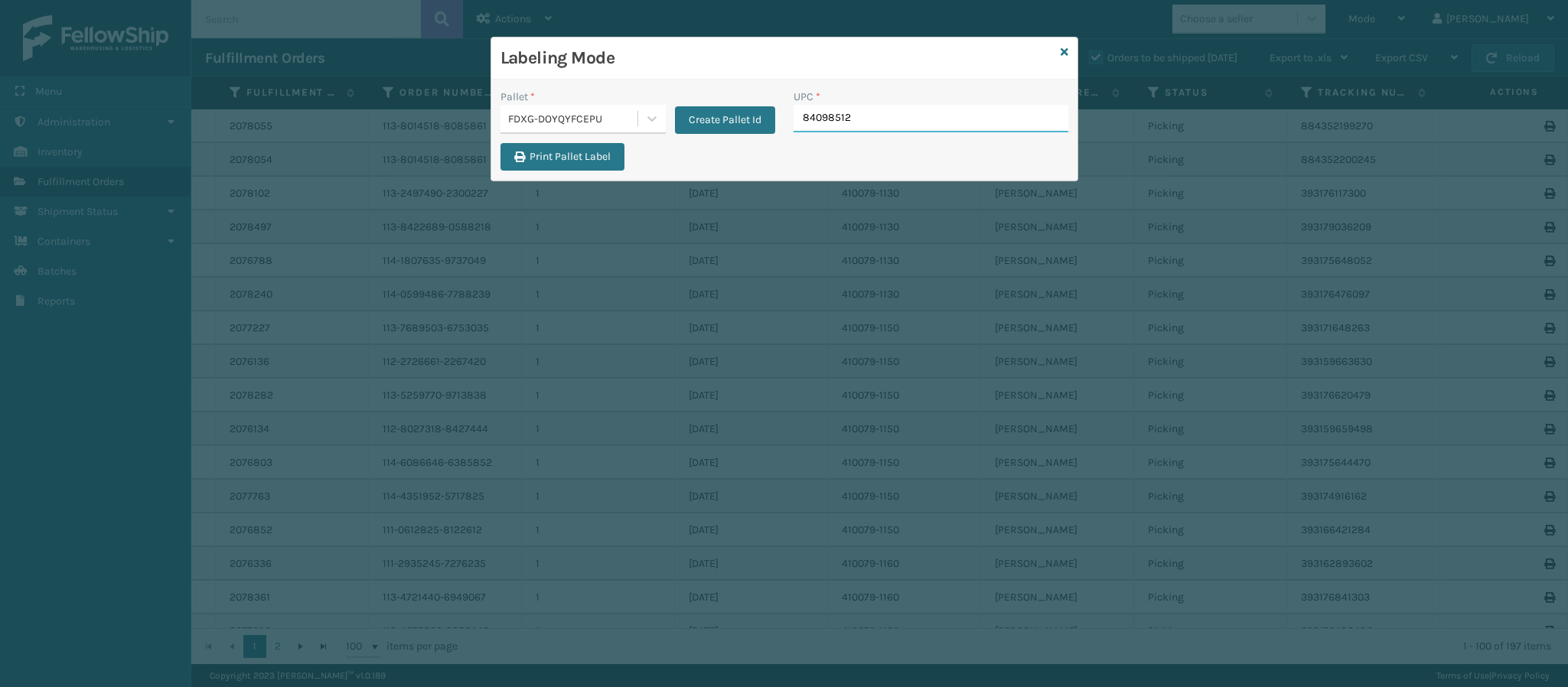
type input "840985125"
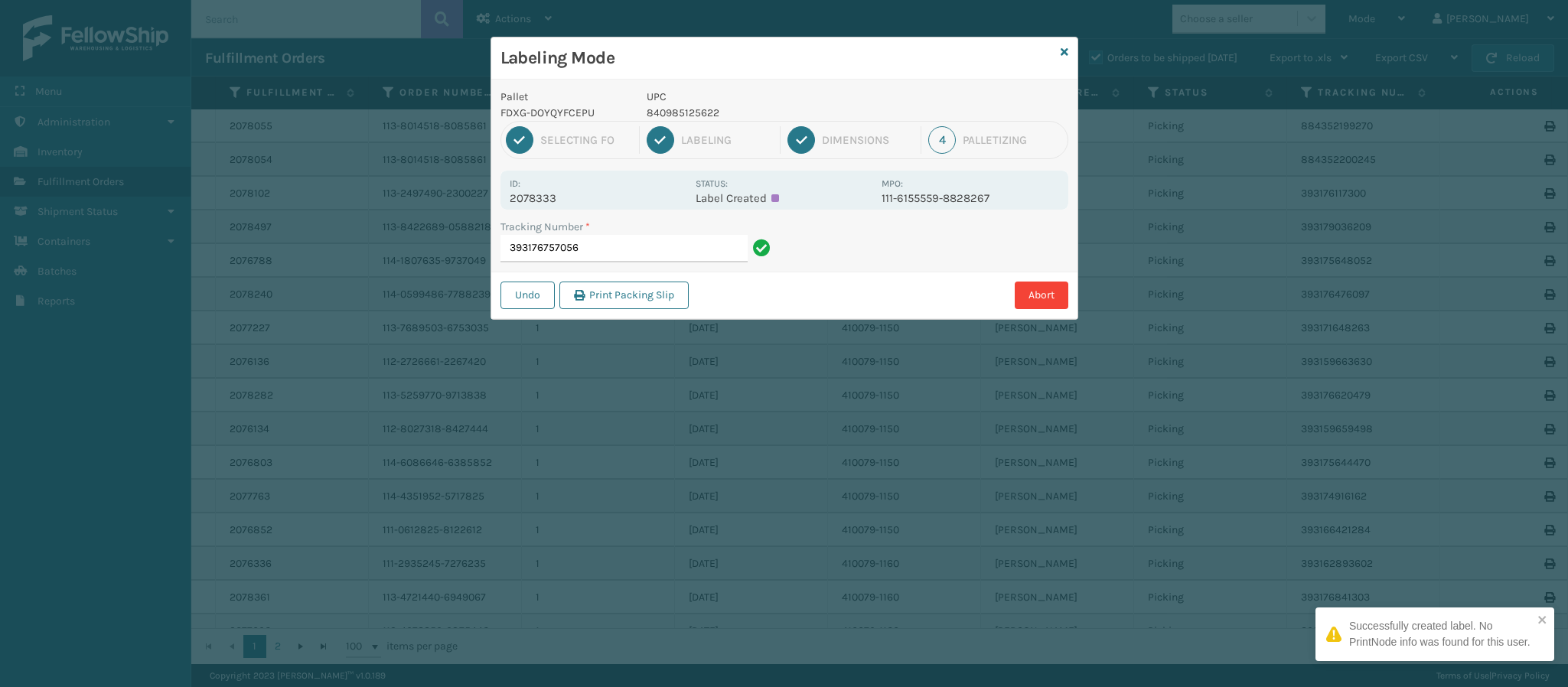
click at [562, 201] on div "Id: 2078333 Status: Label Created MPO: 111-6155559-8828267" at bounding box center [784, 190] width 568 height 39
click at [562, 201] on p "2078333" at bounding box center [597, 198] width 177 height 14
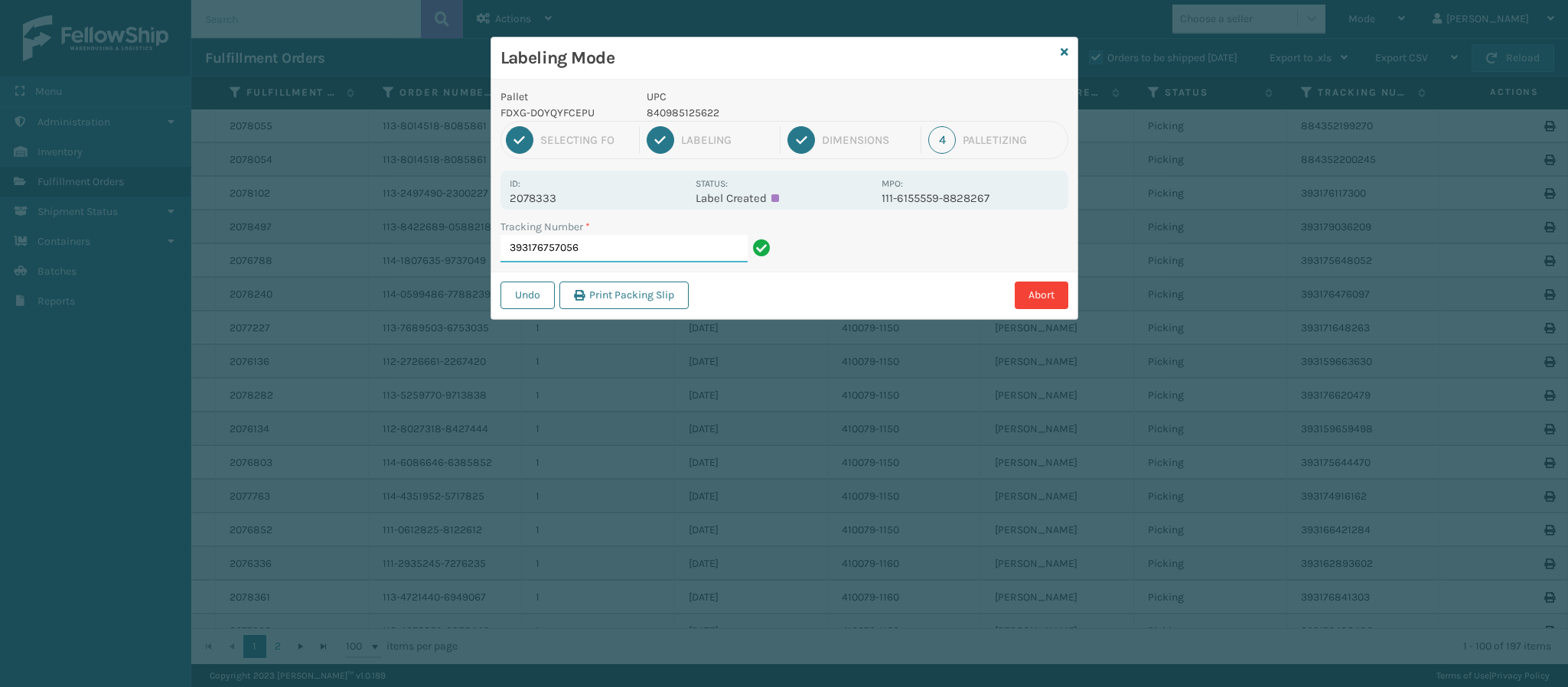
click at [599, 244] on input "393176757056" at bounding box center [624, 248] width 247 height 27
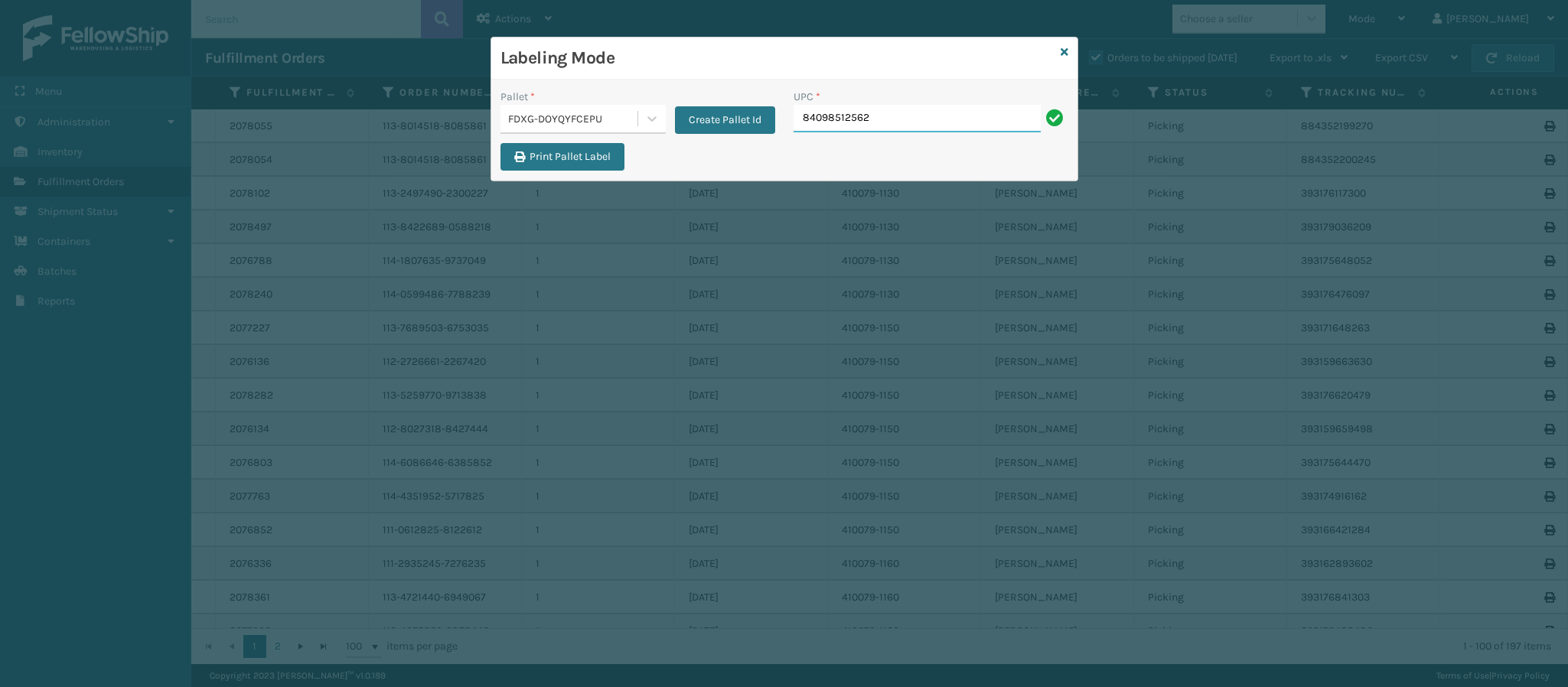
type input "840985125622"
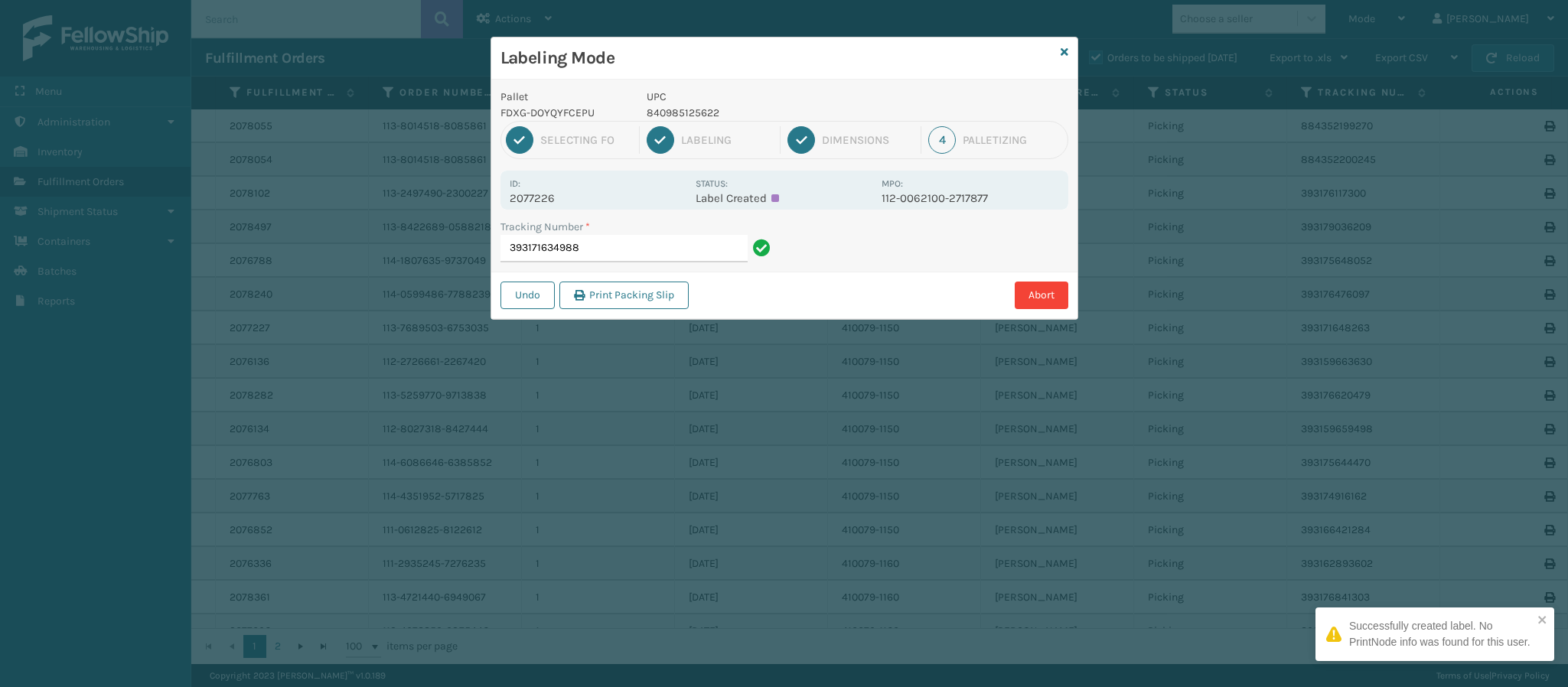
click at [557, 209] on div "Id: 2077226 Status: Label Created MPO: 112-0062100-2717877" at bounding box center [784, 190] width 568 height 39
click at [554, 203] on p "2077226" at bounding box center [597, 198] width 177 height 14
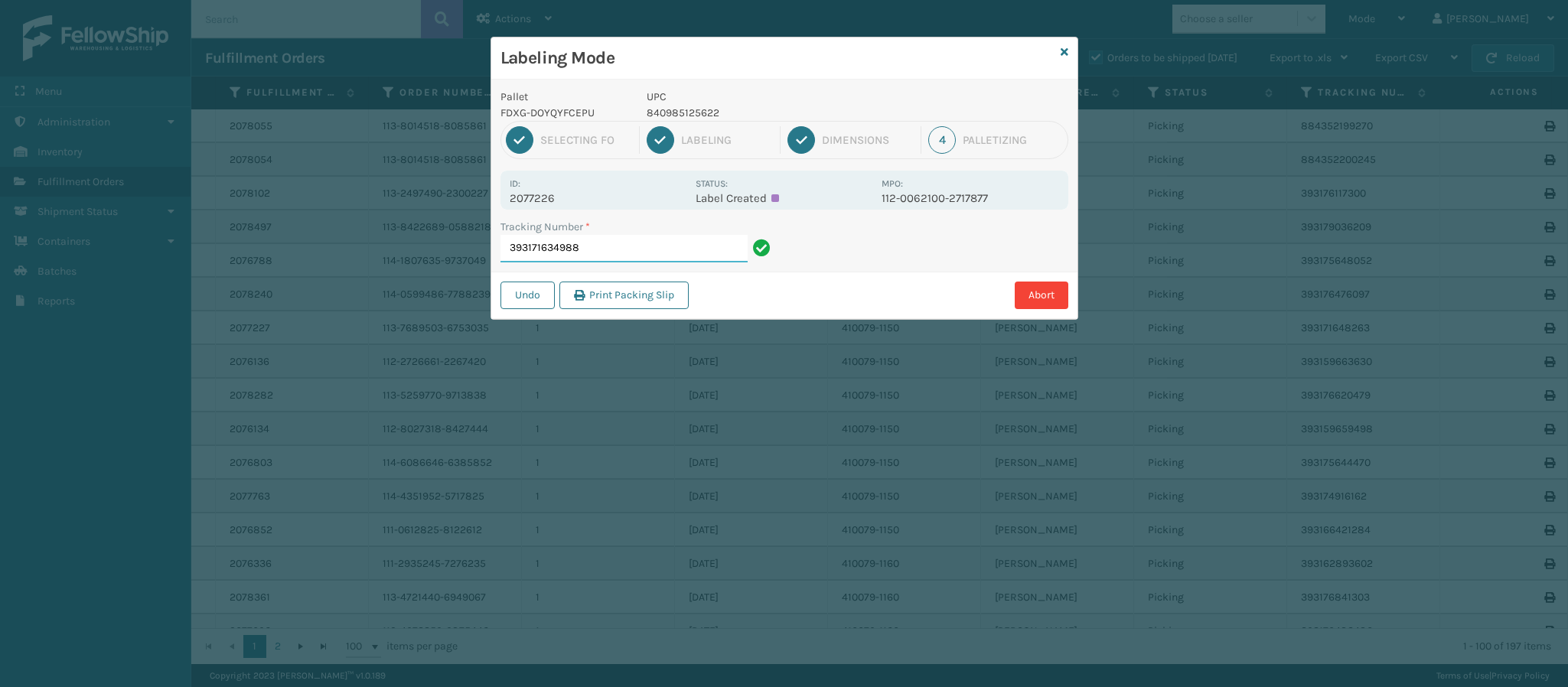
click at [604, 248] on input "393171634988" at bounding box center [624, 248] width 247 height 27
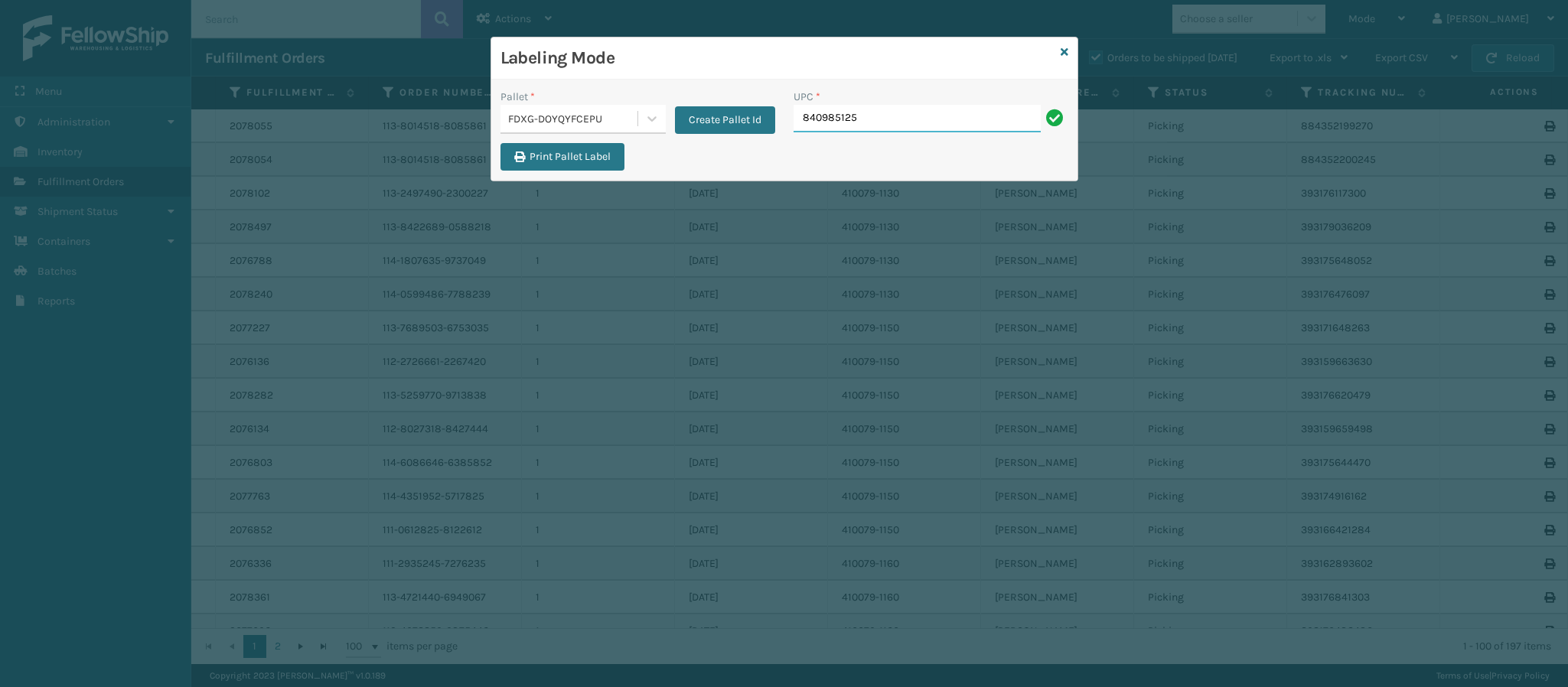
type input "8409851256"
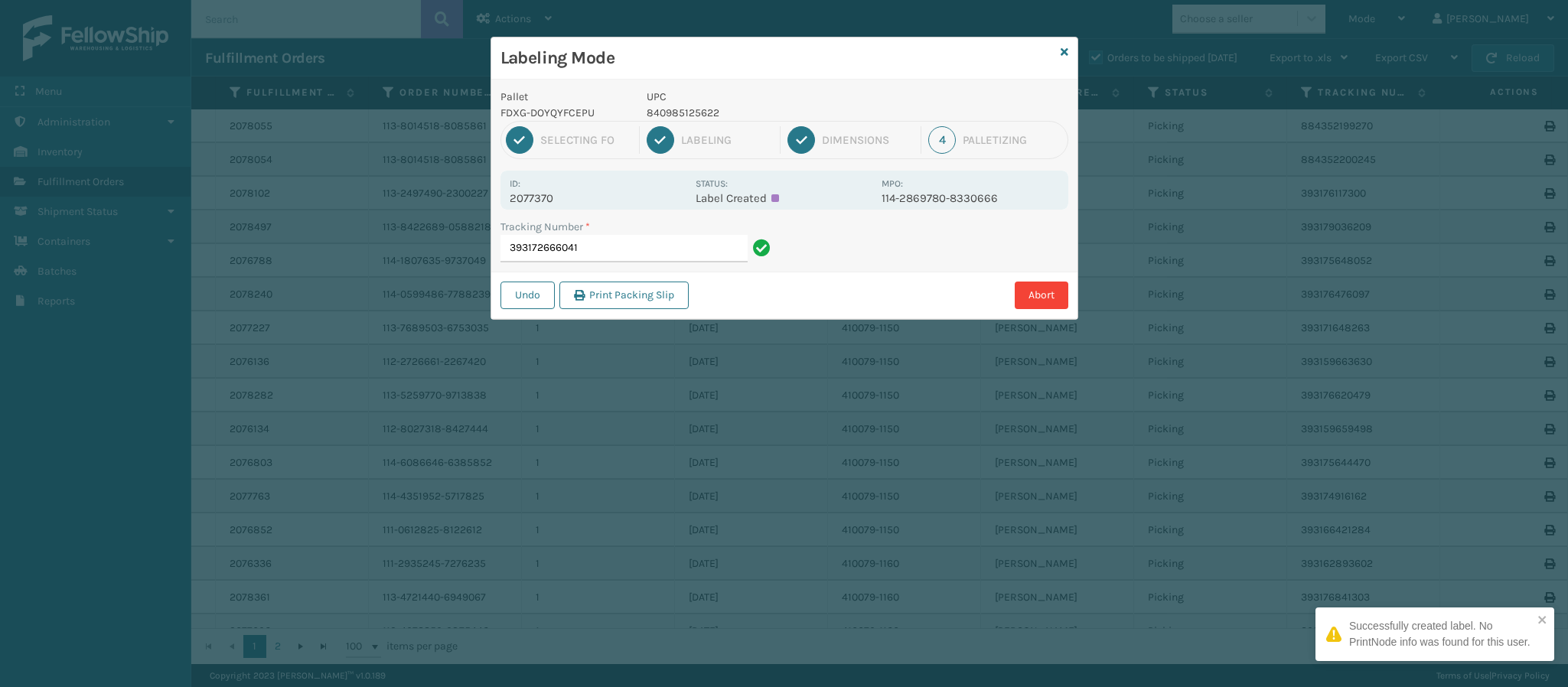
click at [536, 208] on div "Id: 2077370 Status: Label Created MPO: 114-2869780-8330666" at bounding box center [784, 190] width 568 height 39
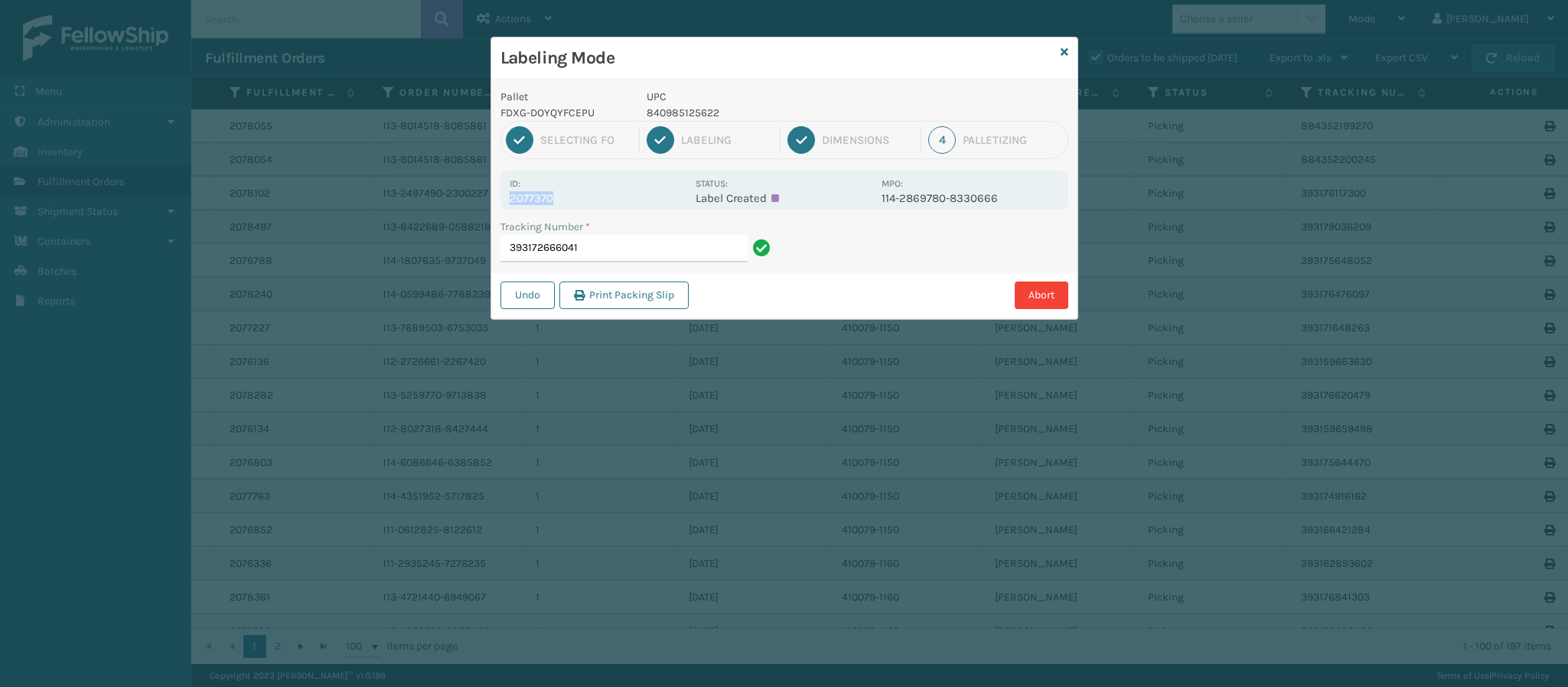
click at [536, 208] on div "Id: 2077370 Status: Label Created MPO: 114-2869780-8330666" at bounding box center [784, 190] width 568 height 39
click at [632, 244] on input "393172666041" at bounding box center [624, 248] width 247 height 27
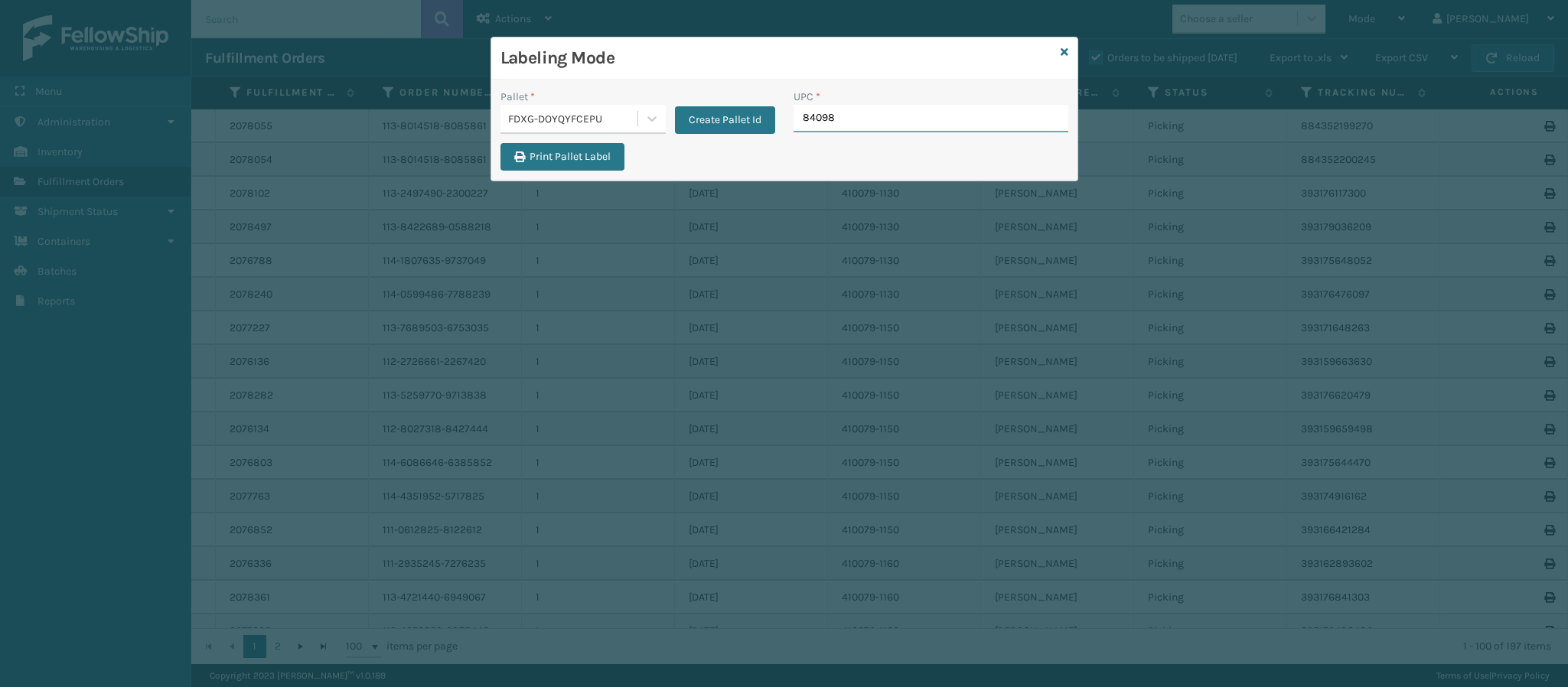
type input "840985"
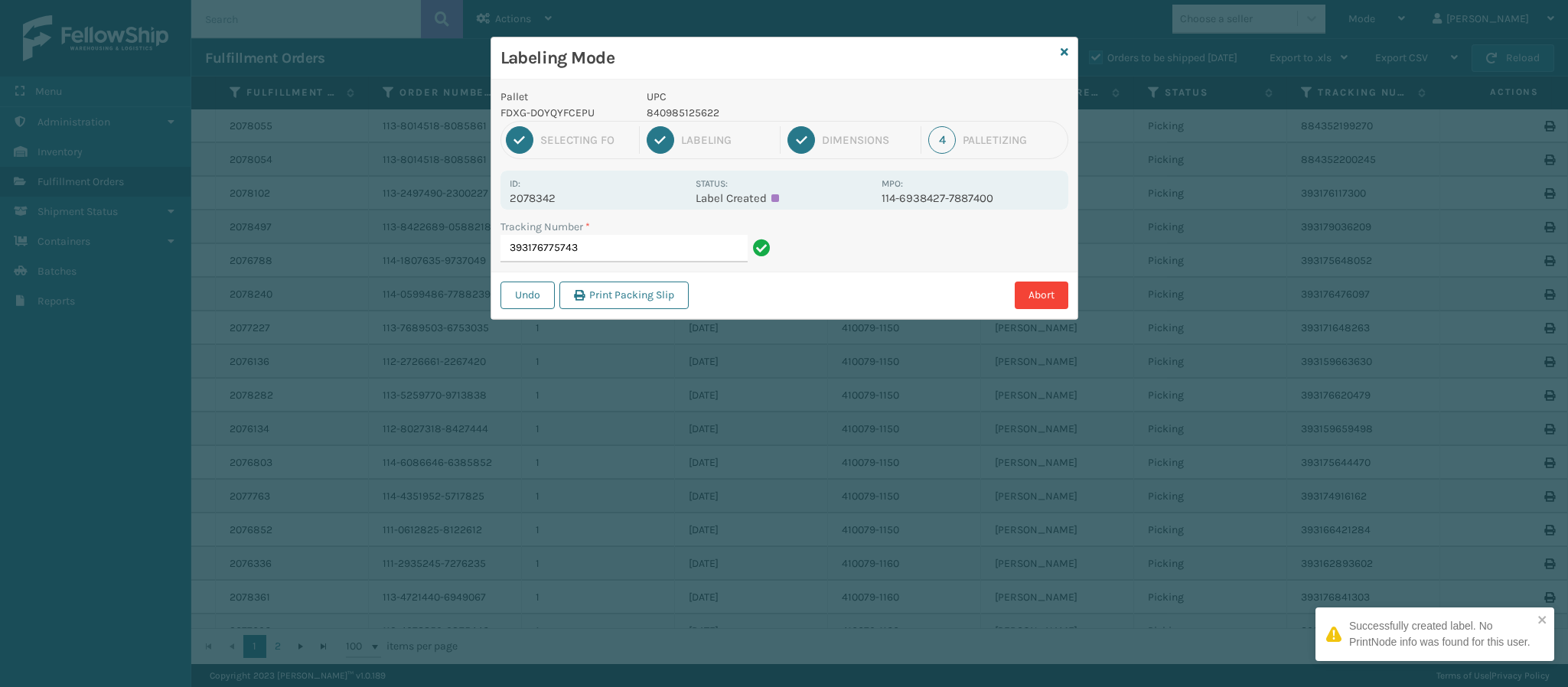
click at [540, 195] on p "2078342" at bounding box center [597, 198] width 177 height 14
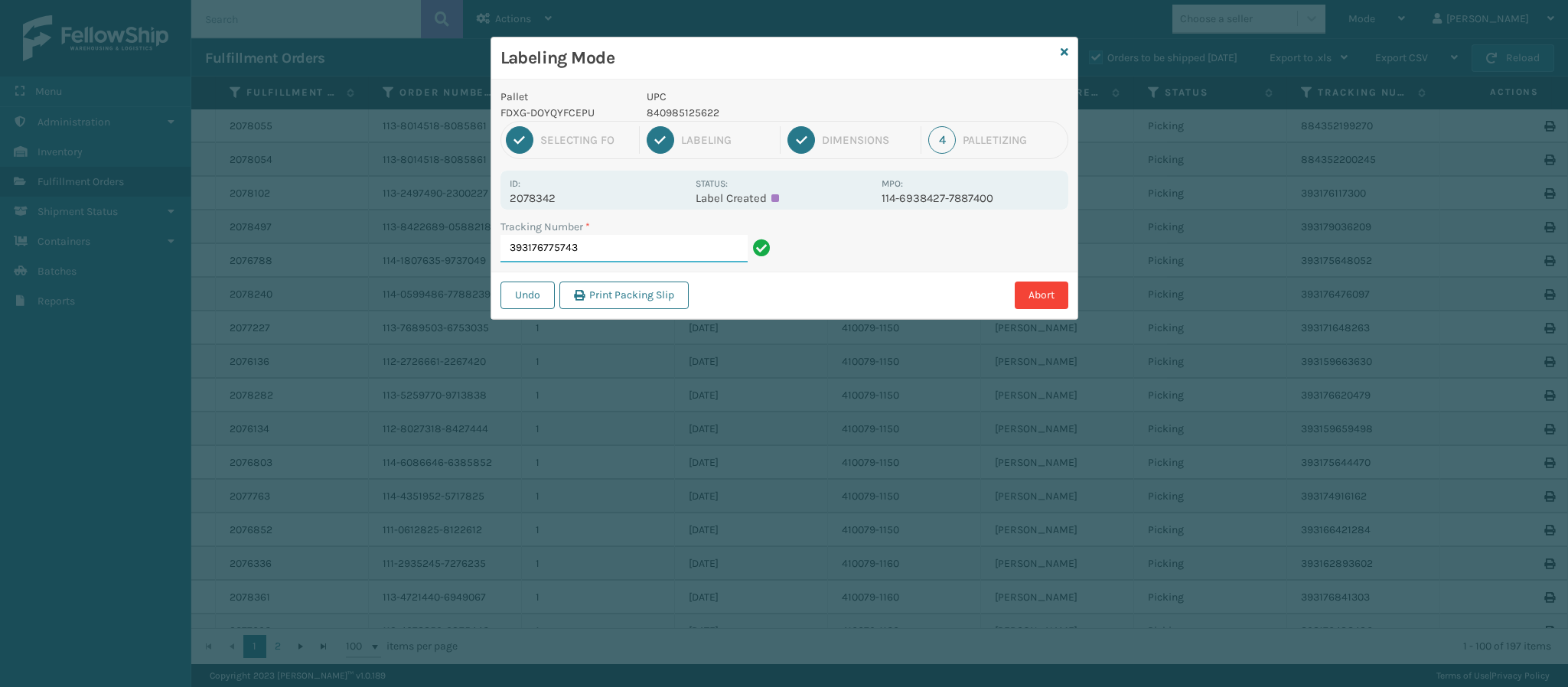
click at [609, 248] on input "393176775743" at bounding box center [624, 248] width 247 height 27
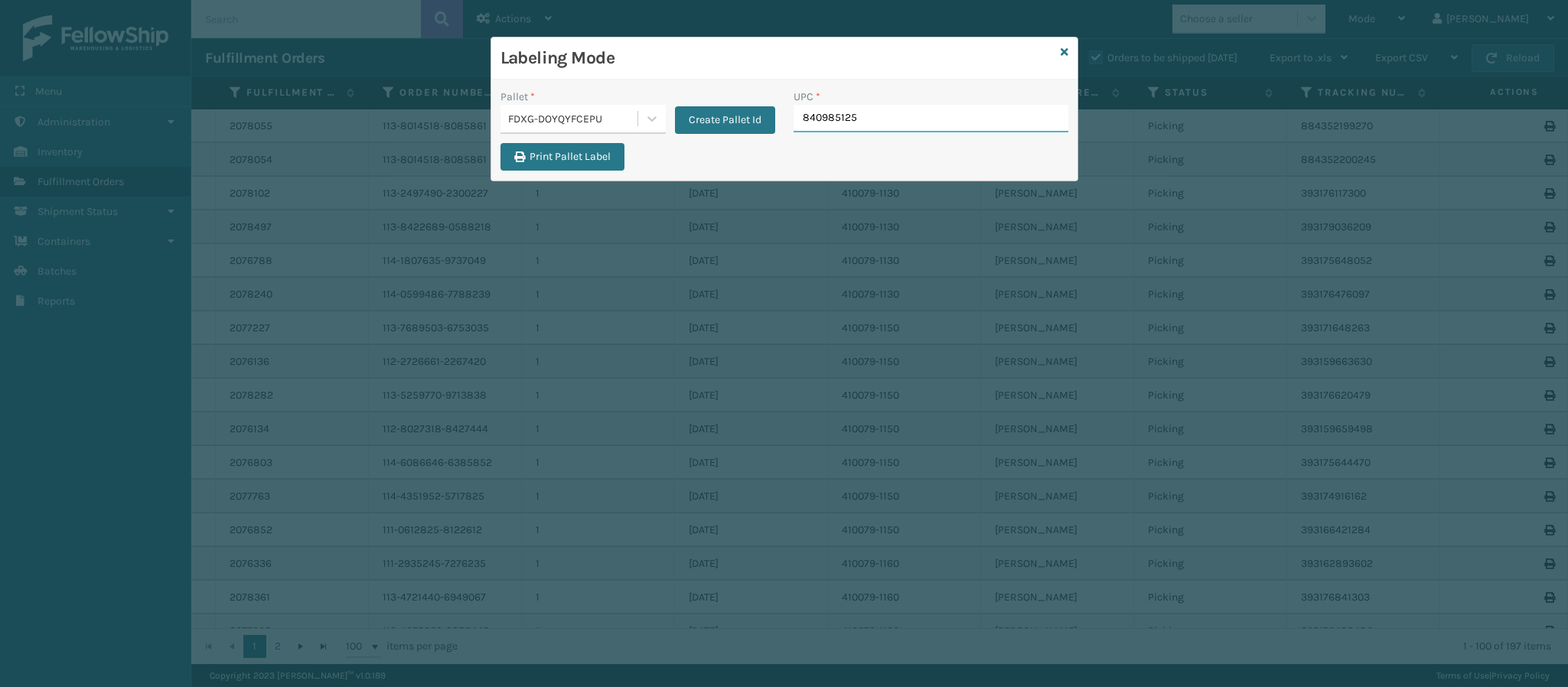
type input "8409851256"
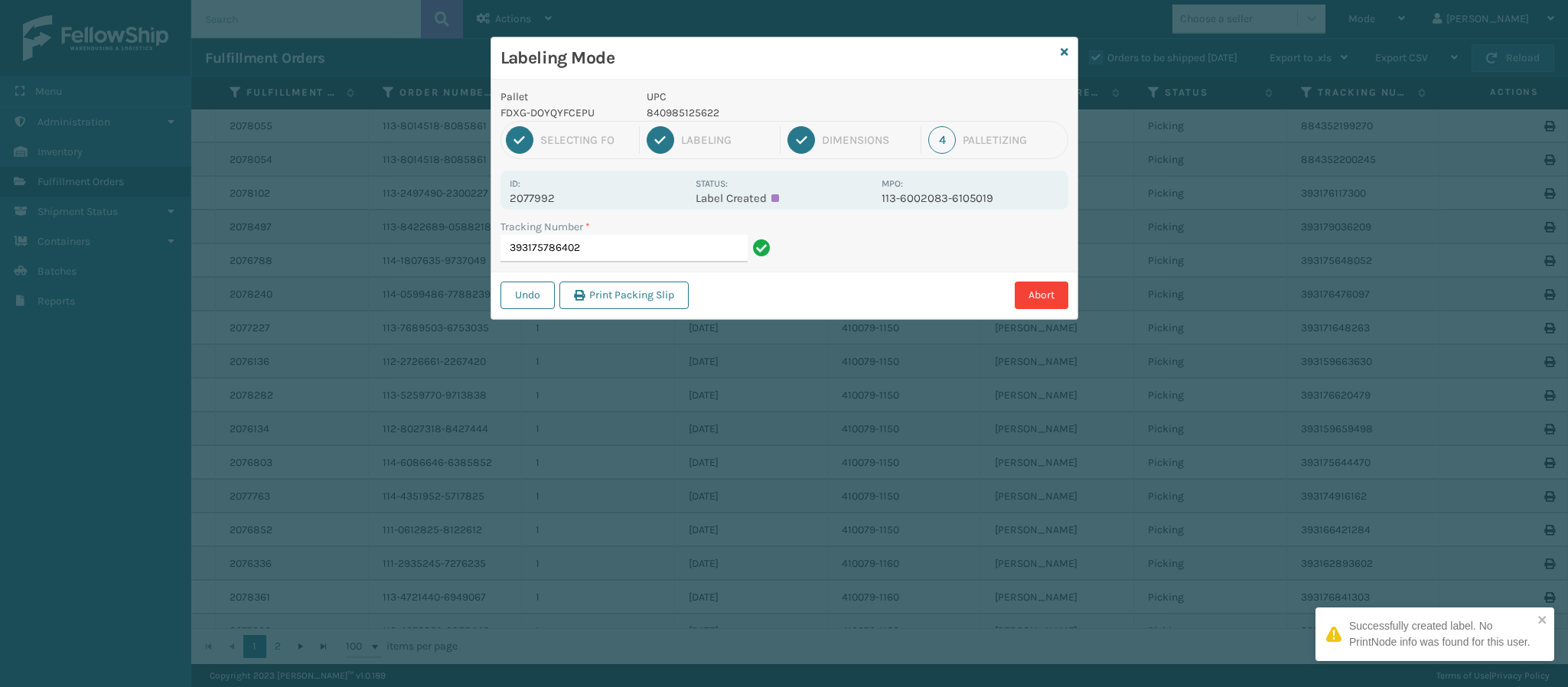
click at [558, 201] on p "2077992" at bounding box center [597, 198] width 177 height 14
click at [593, 244] on input "393175786402" at bounding box center [624, 248] width 247 height 27
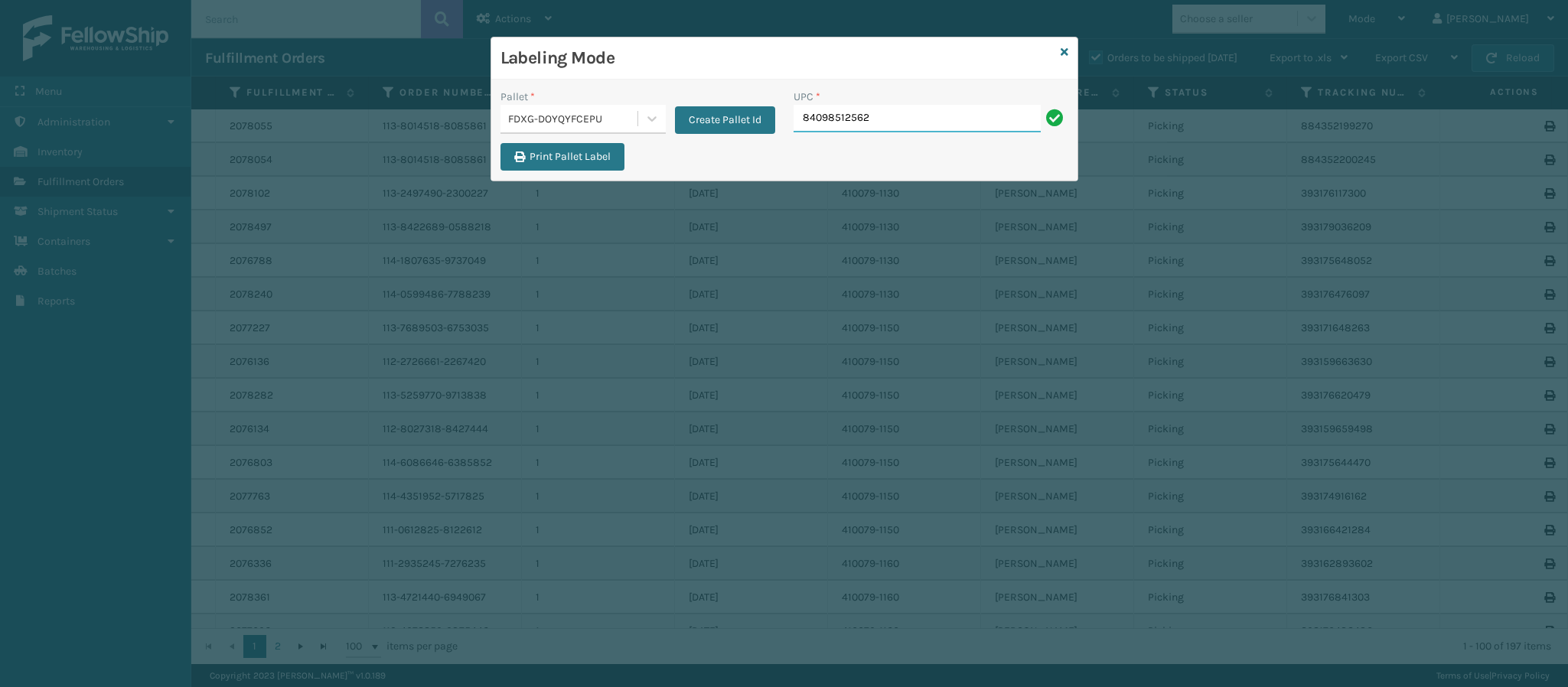
type input "840985125622"
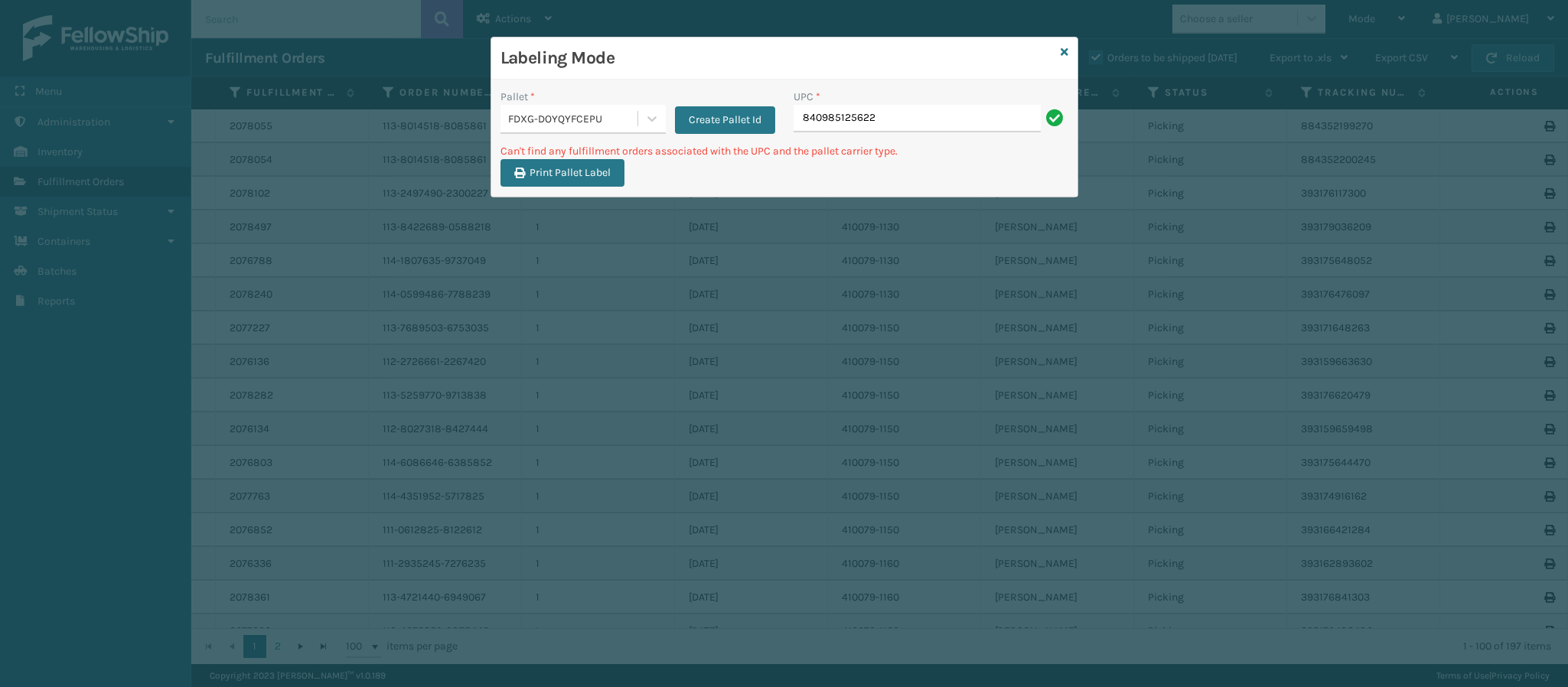
click at [919, 122] on input "840985125622" at bounding box center [917, 118] width 247 height 27
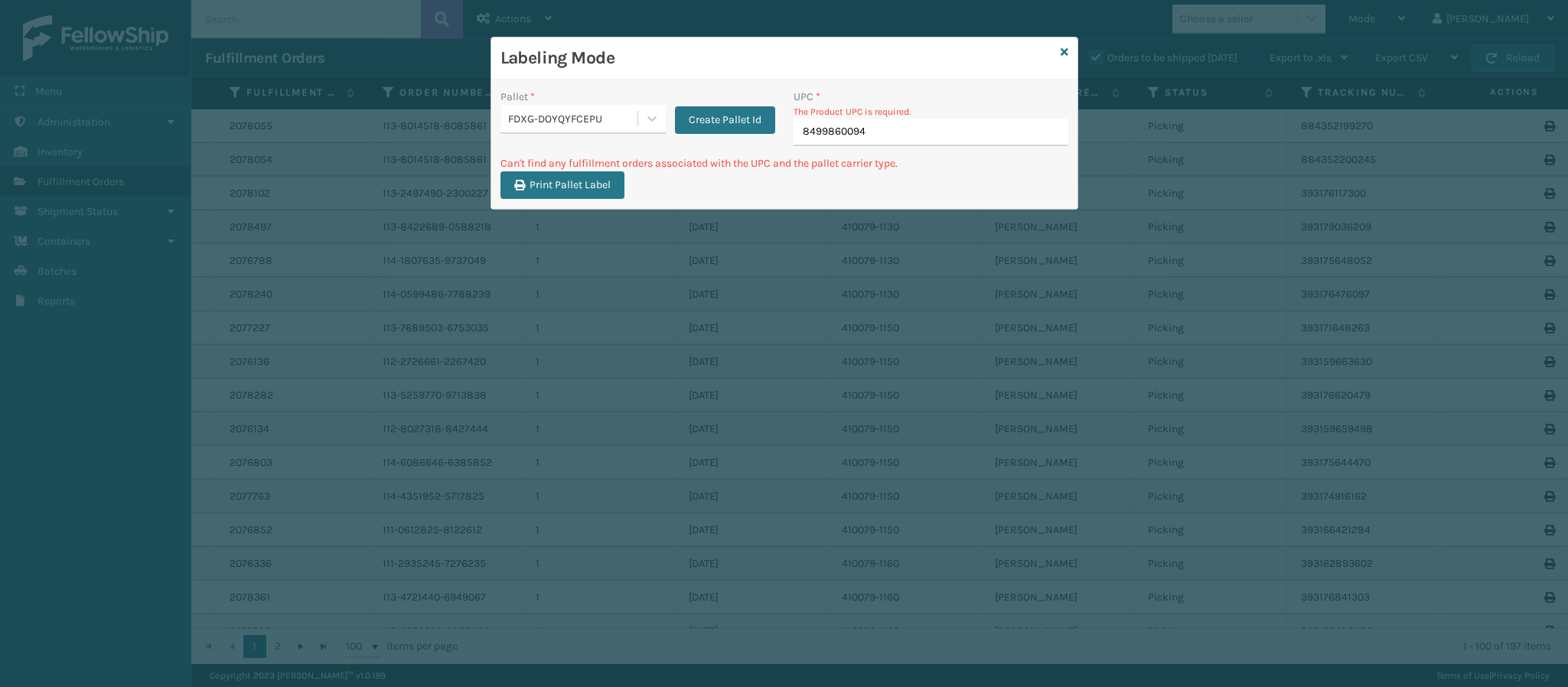
type input "84998600947"
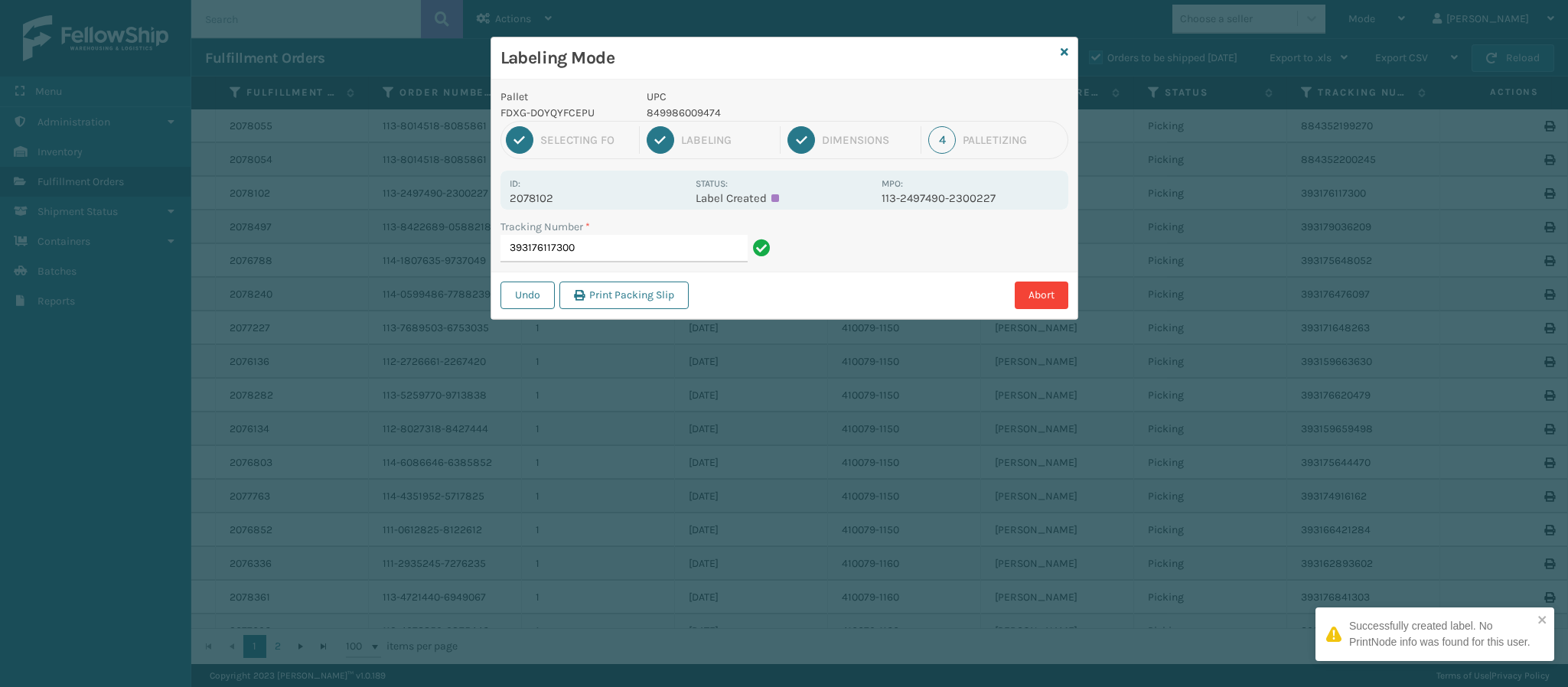
click at [557, 203] on p "2078102" at bounding box center [597, 198] width 177 height 14
click at [601, 251] on input "393176117300" at bounding box center [624, 248] width 247 height 27
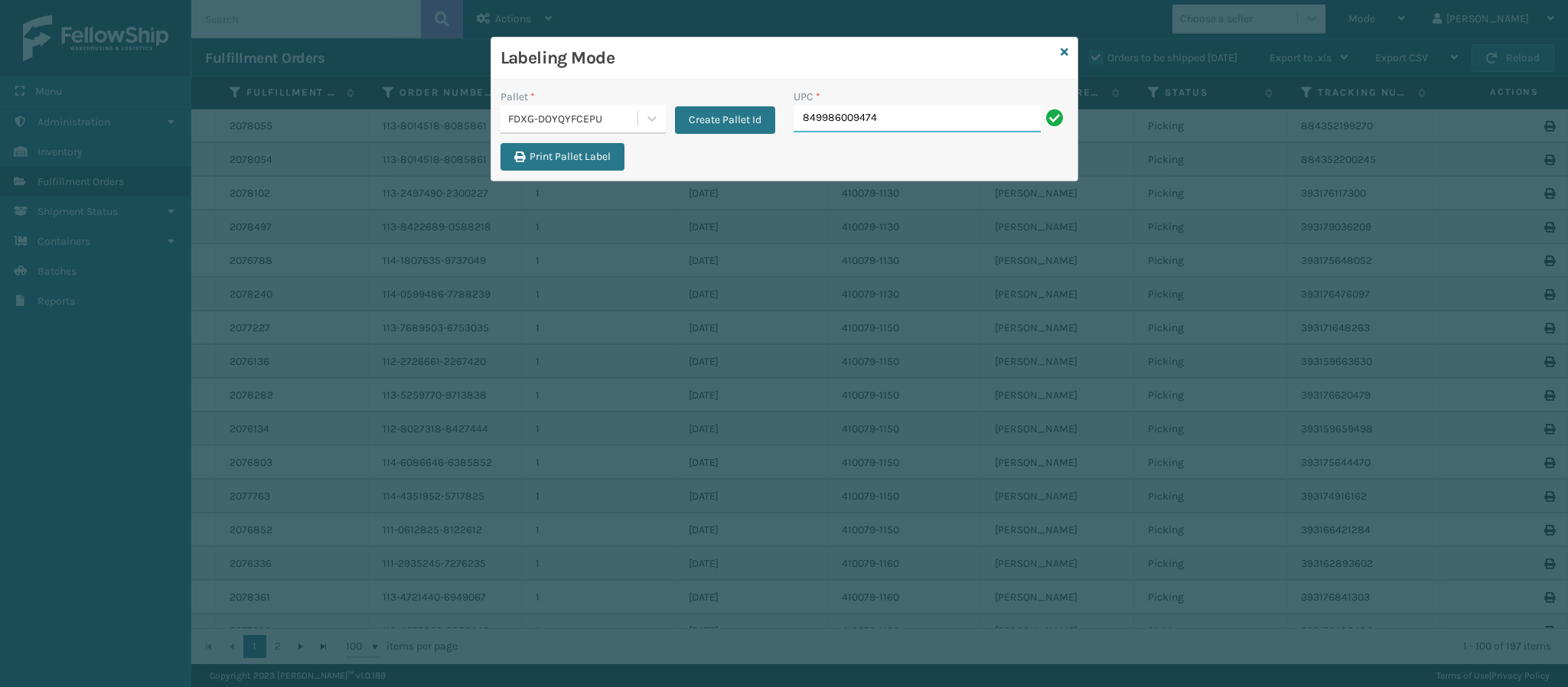
type input "849986009474"
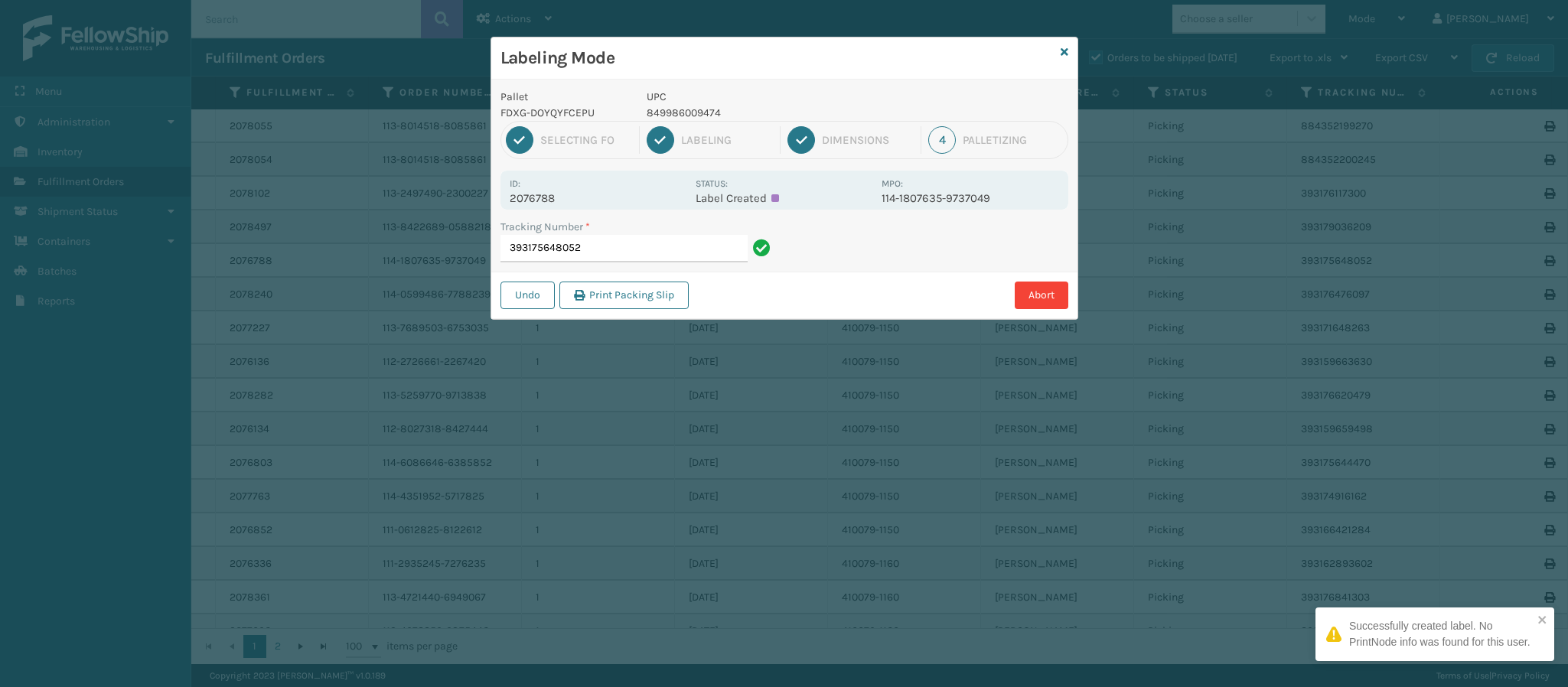
click at [560, 203] on p "2076788" at bounding box center [597, 198] width 177 height 14
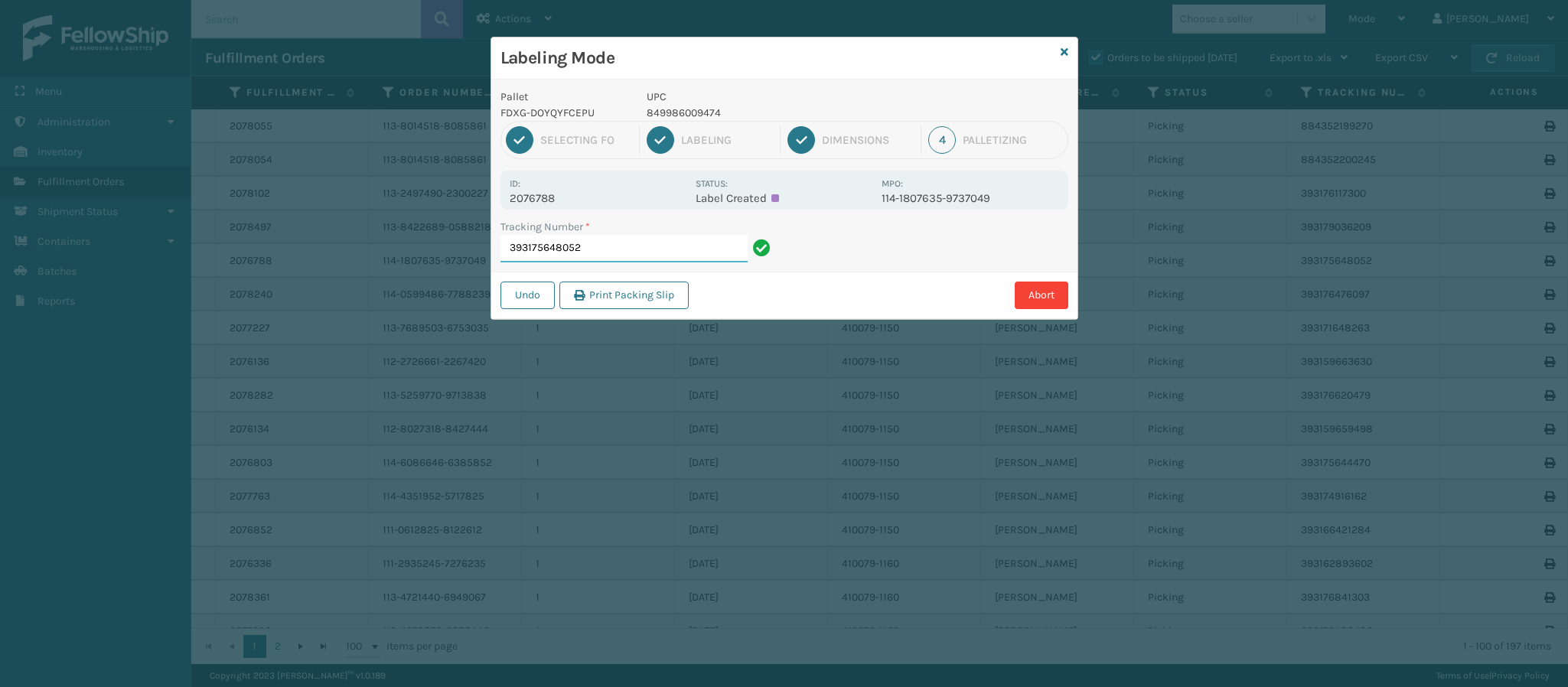
click at [589, 244] on input "393175648052" at bounding box center [624, 248] width 247 height 27
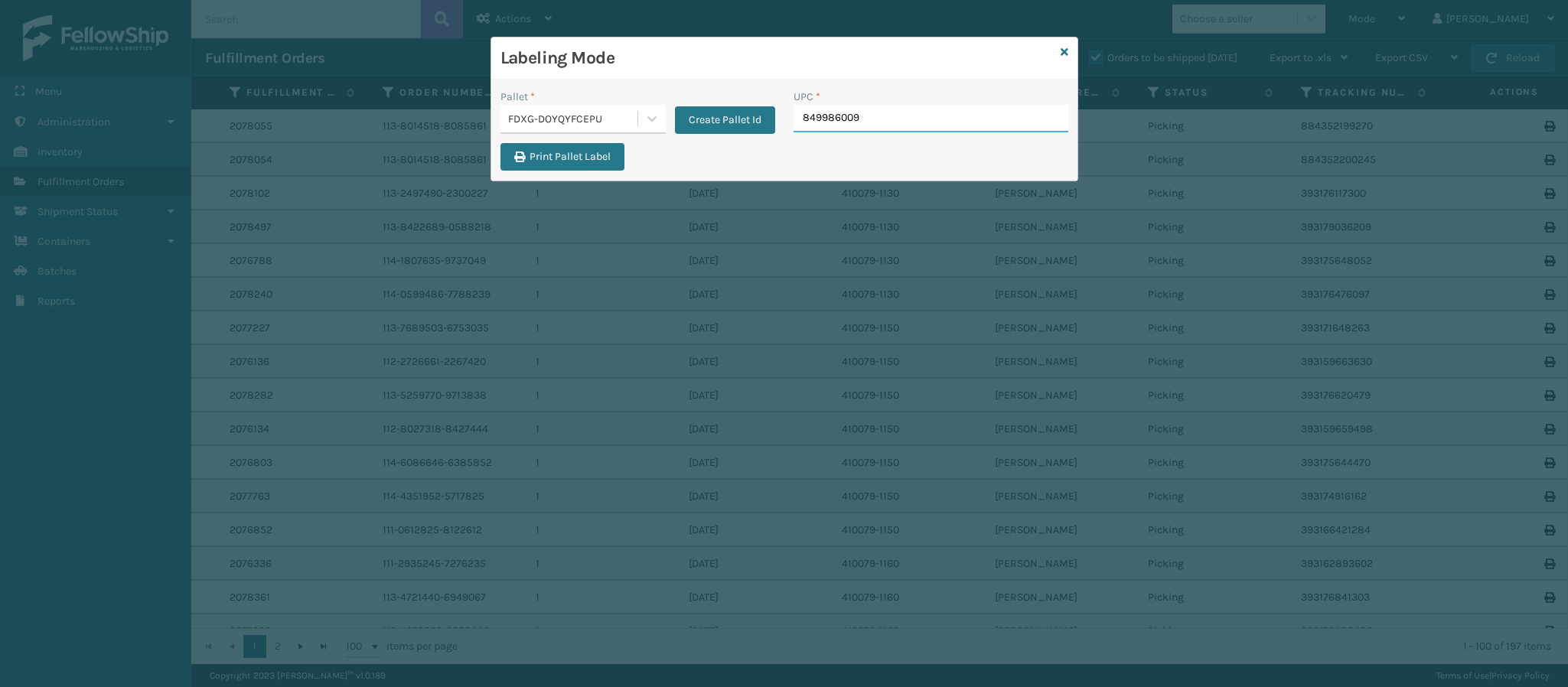
type input "8499860094"
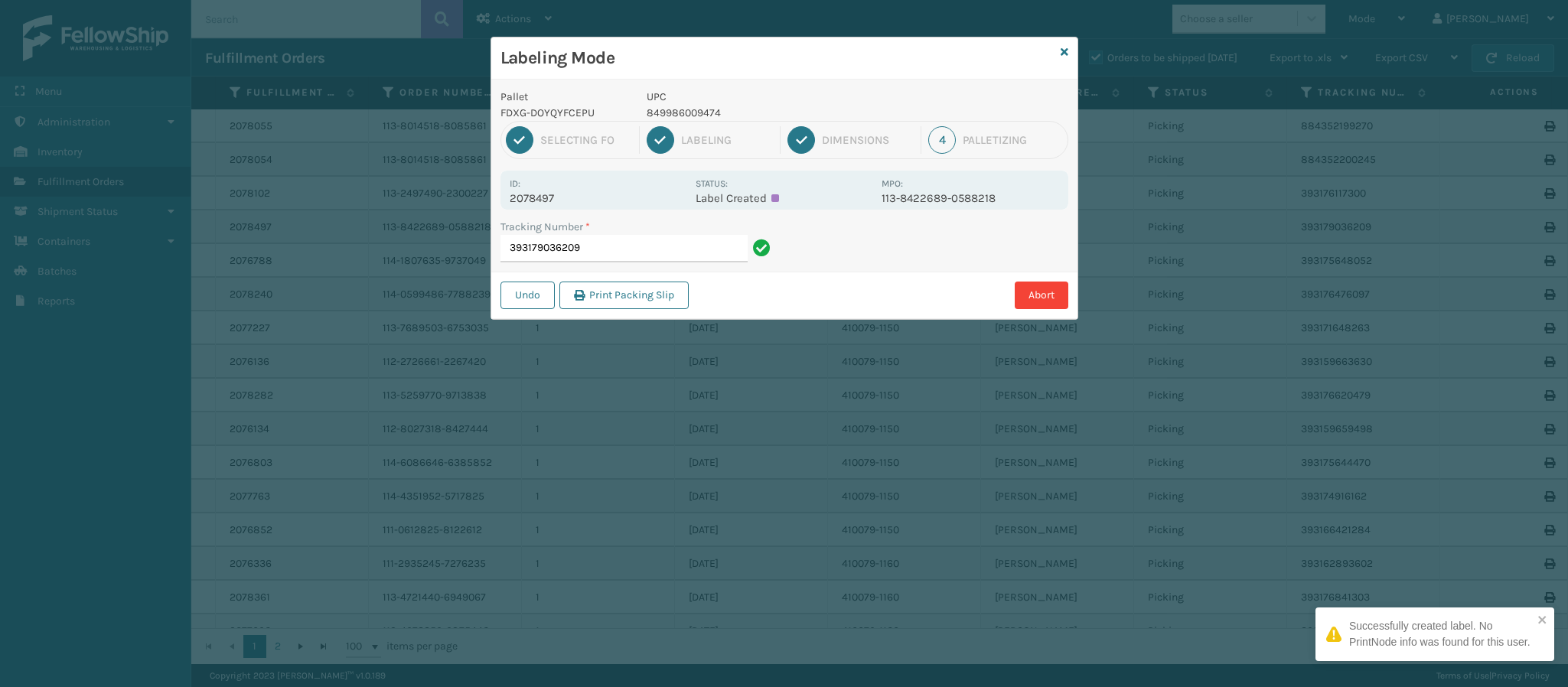
click at [538, 205] on p "2078497" at bounding box center [597, 198] width 177 height 14
click at [628, 256] on input "393179036209" at bounding box center [624, 248] width 247 height 27
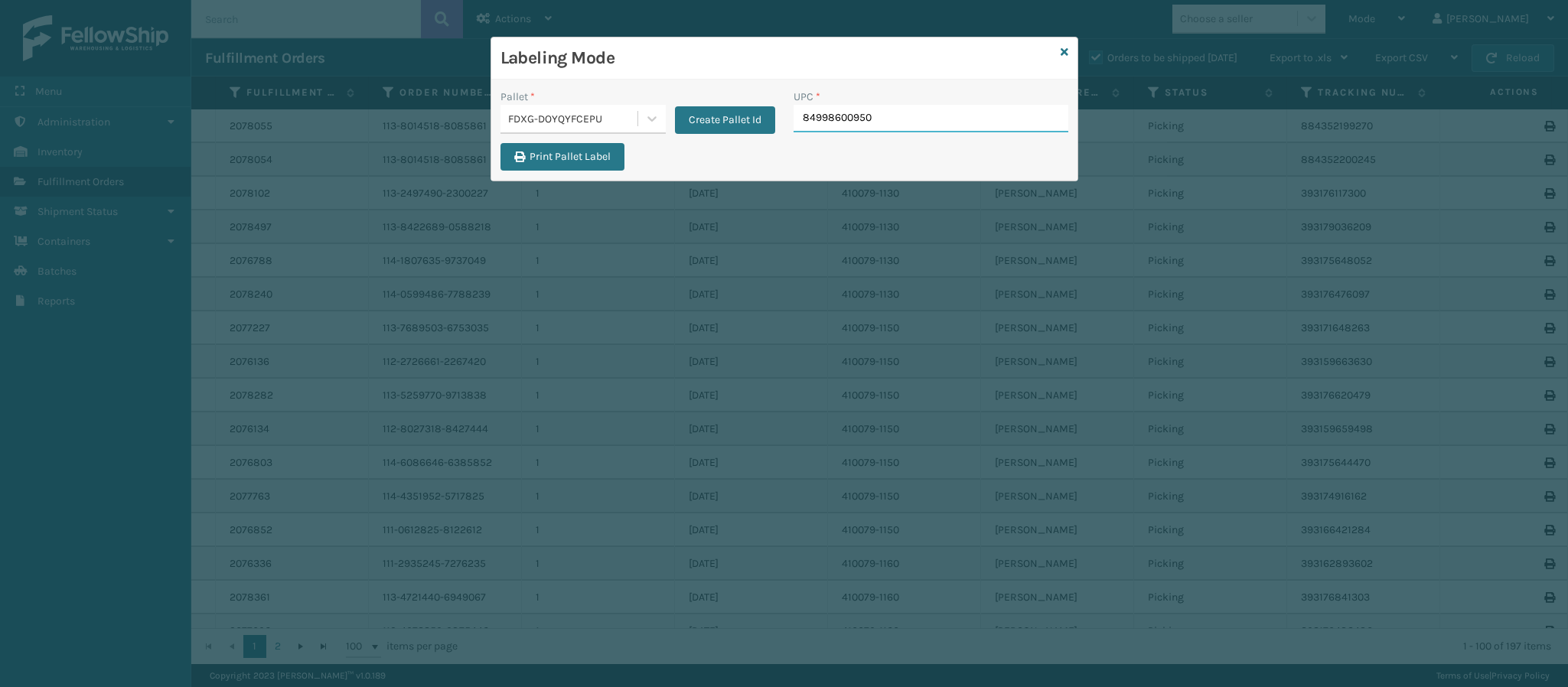
type input "849986009504"
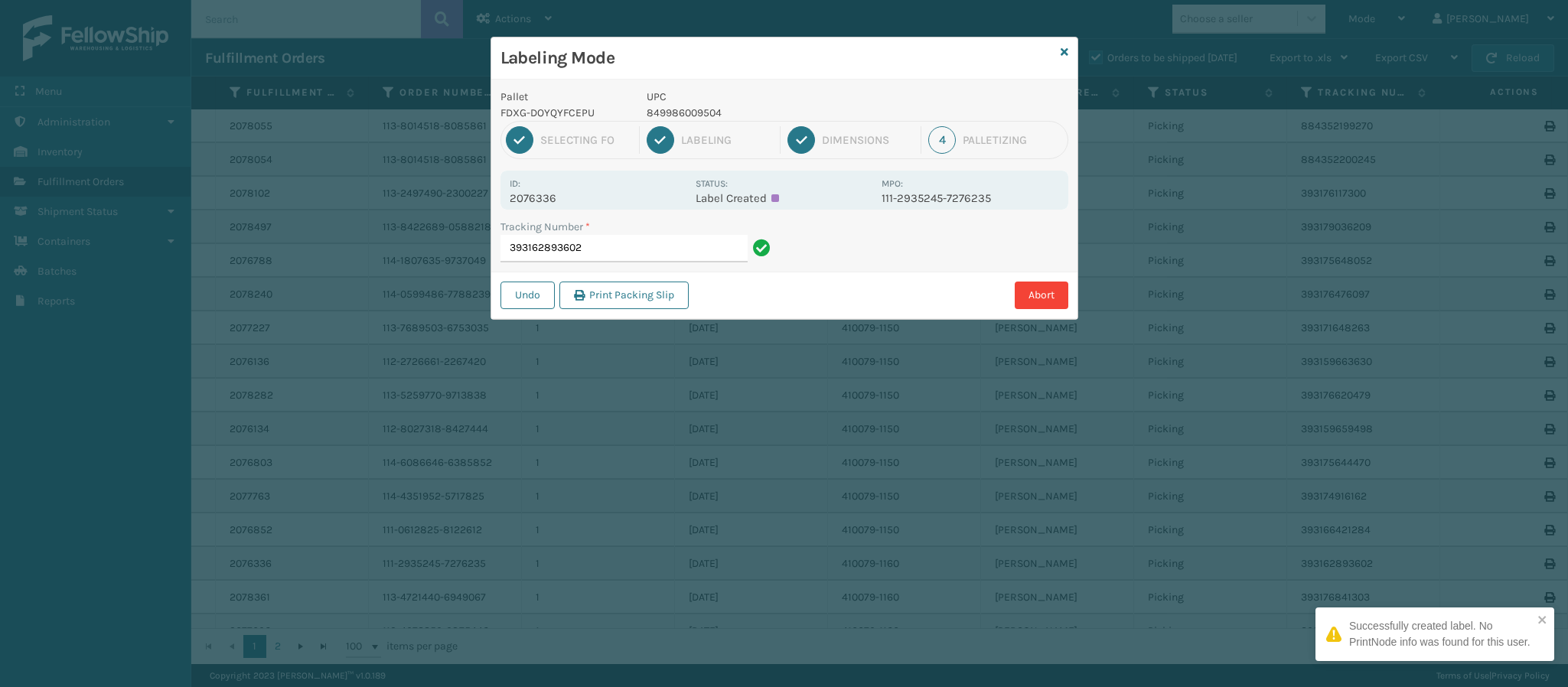
click at [554, 198] on p "2076336" at bounding box center [597, 198] width 177 height 14
click at [631, 251] on input "393162893602" at bounding box center [624, 248] width 247 height 27
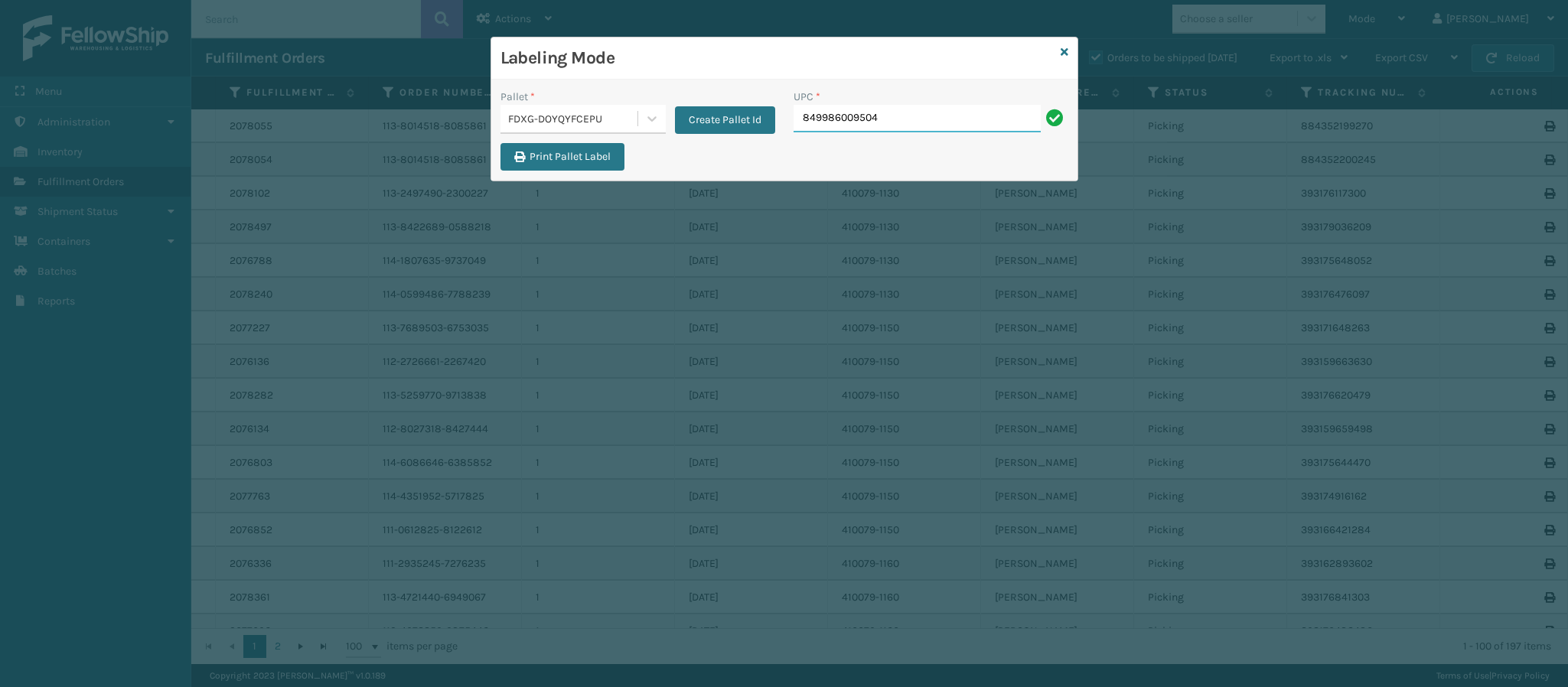
type input "849986009504"
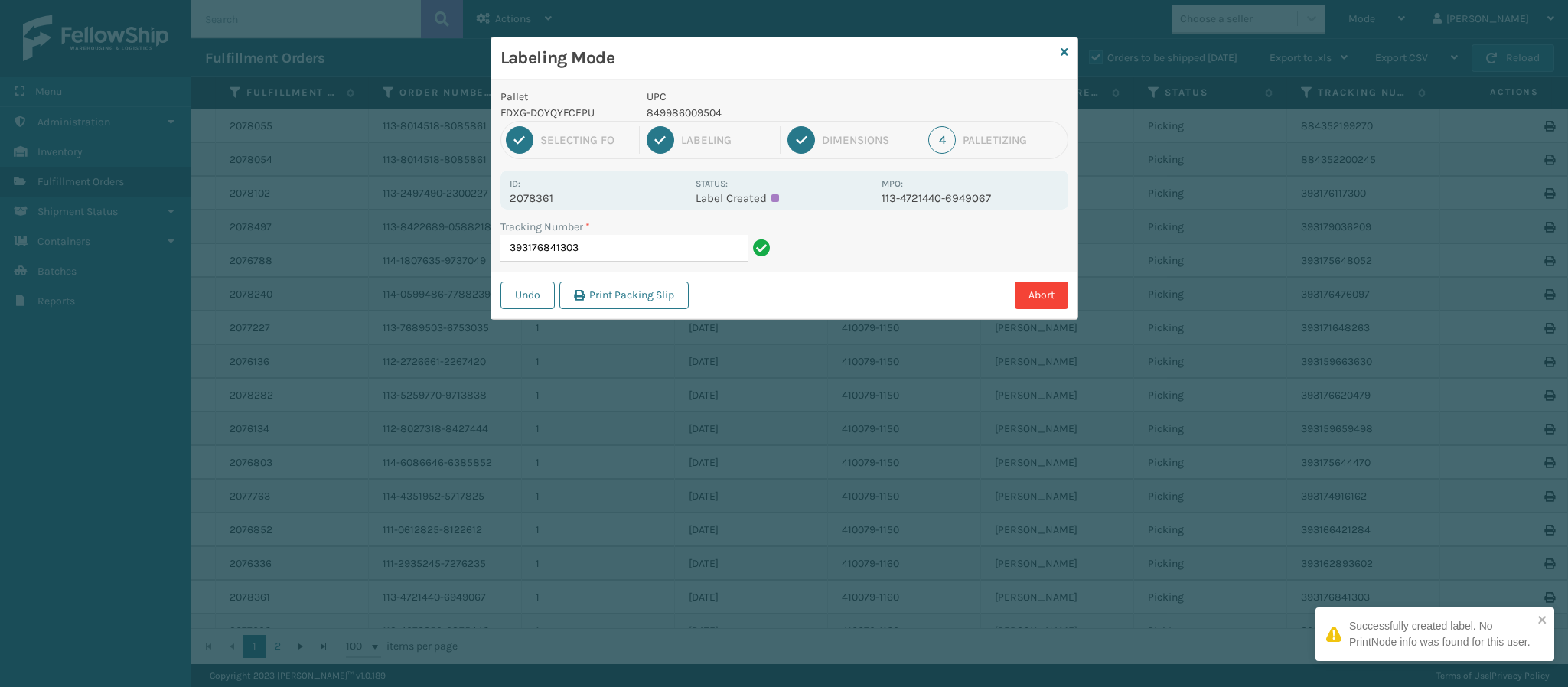
click at [560, 197] on p "2078361" at bounding box center [597, 198] width 177 height 14
click at [591, 244] on input "393176841303" at bounding box center [624, 248] width 247 height 27
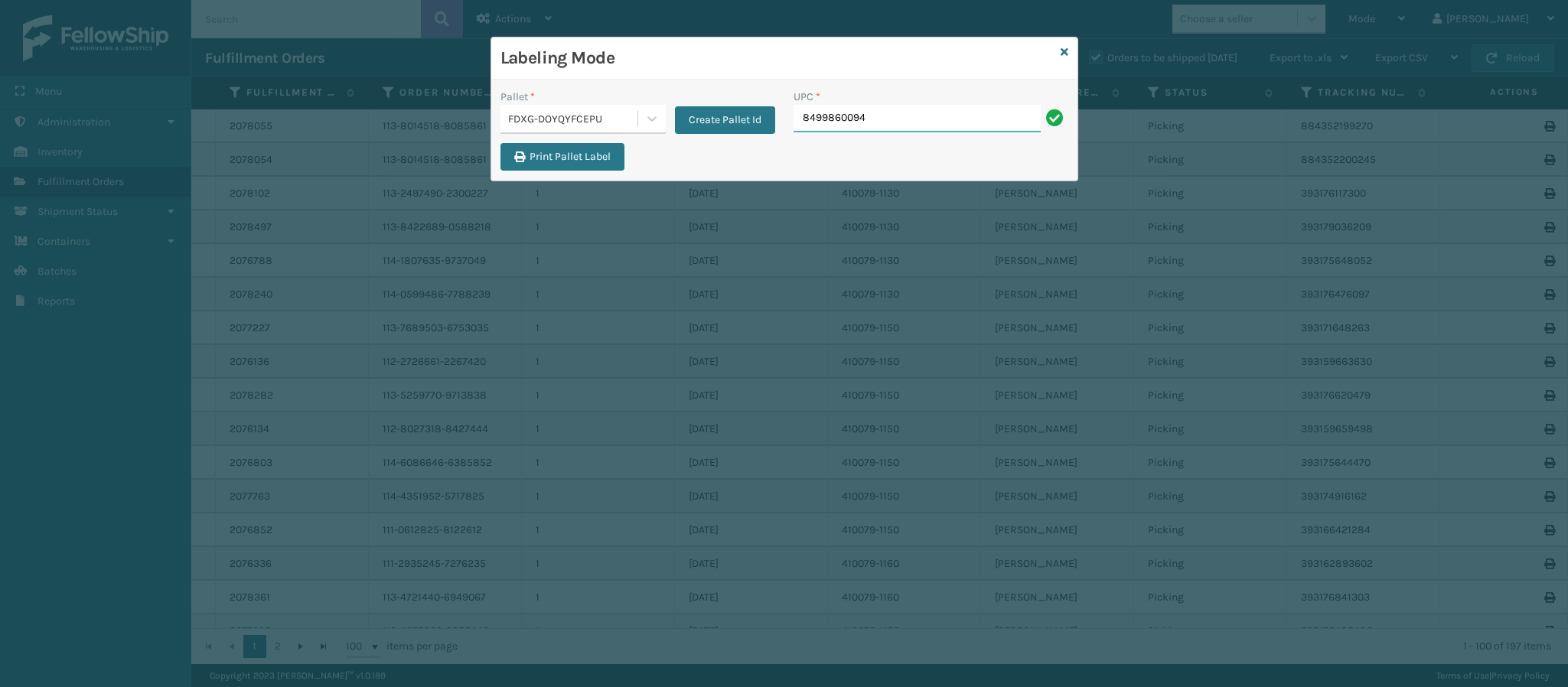
type input "84998600949"
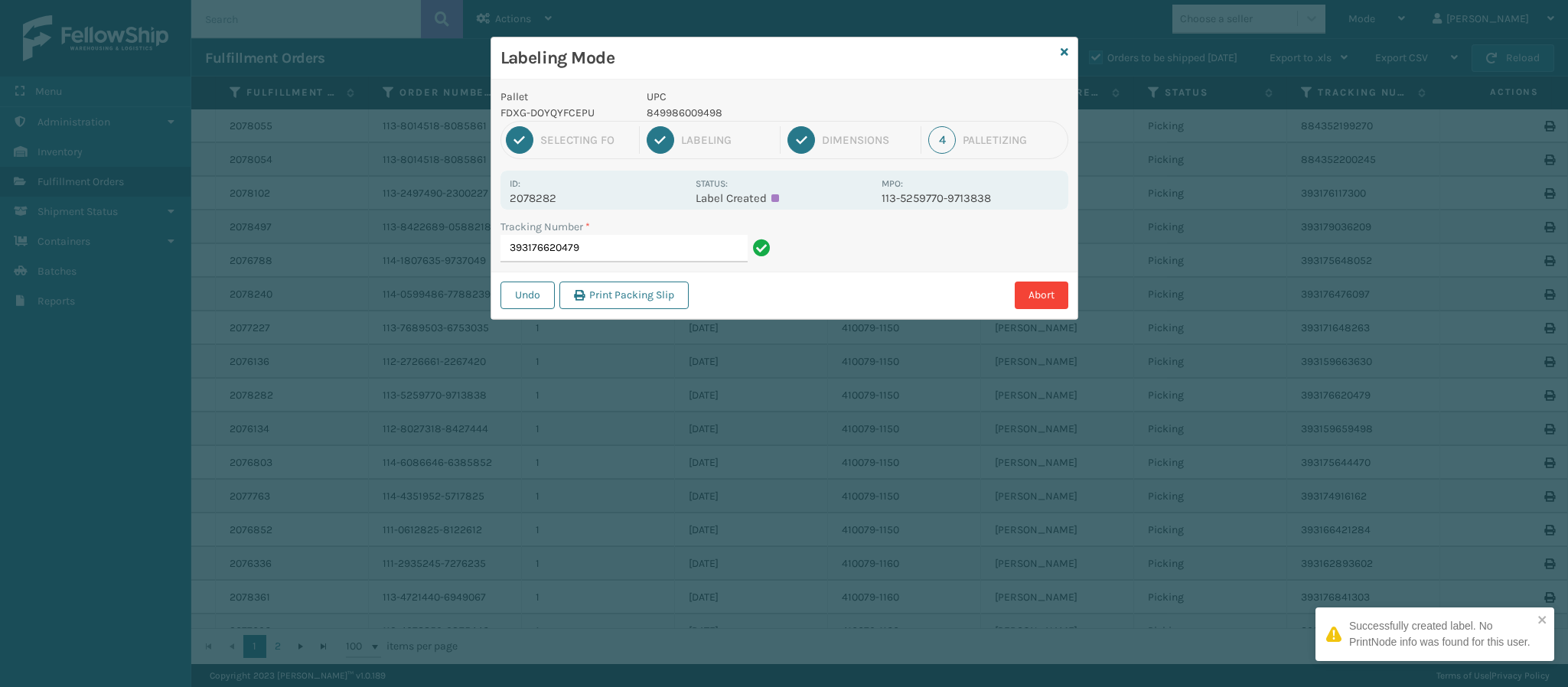
click at [549, 195] on p "2078282" at bounding box center [597, 198] width 177 height 14
click at [657, 256] on input "393176620479" at bounding box center [624, 248] width 247 height 27
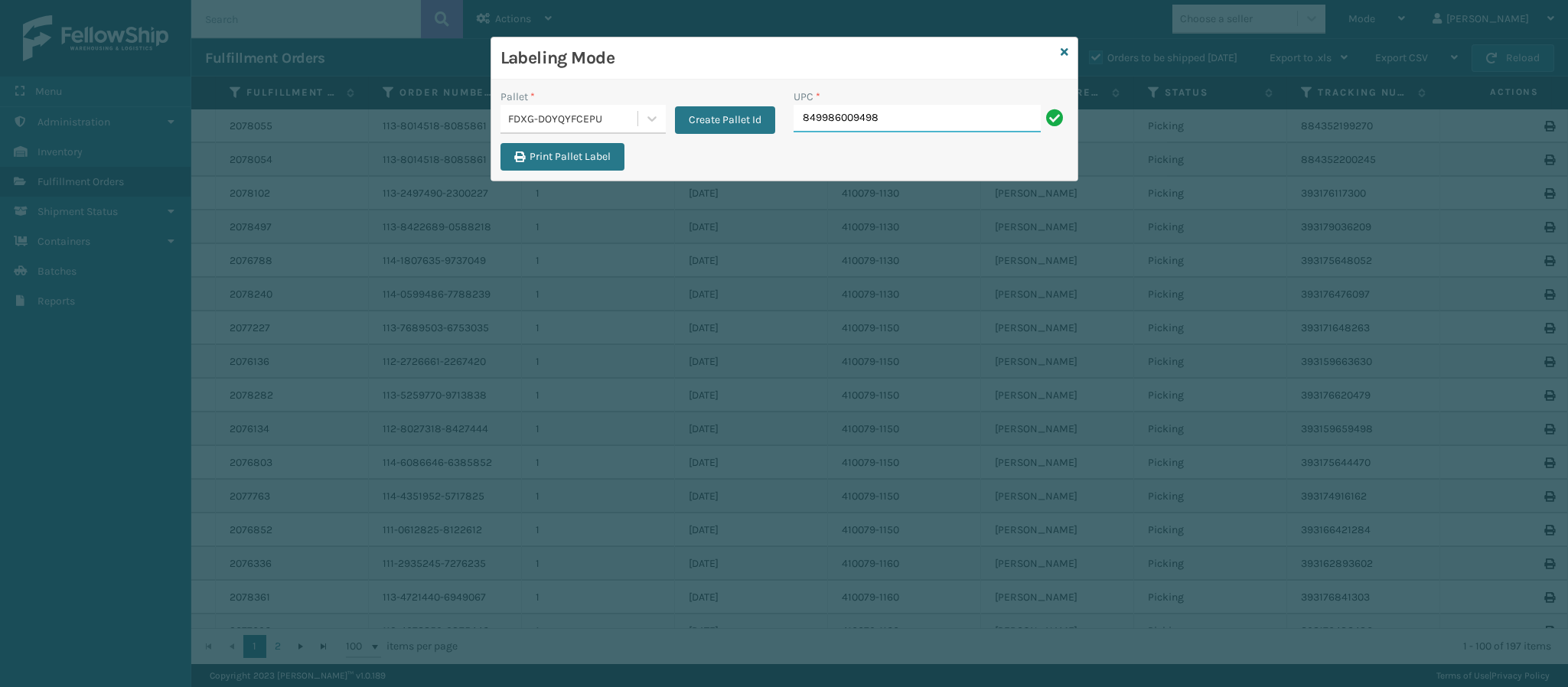
type input "849986009498"
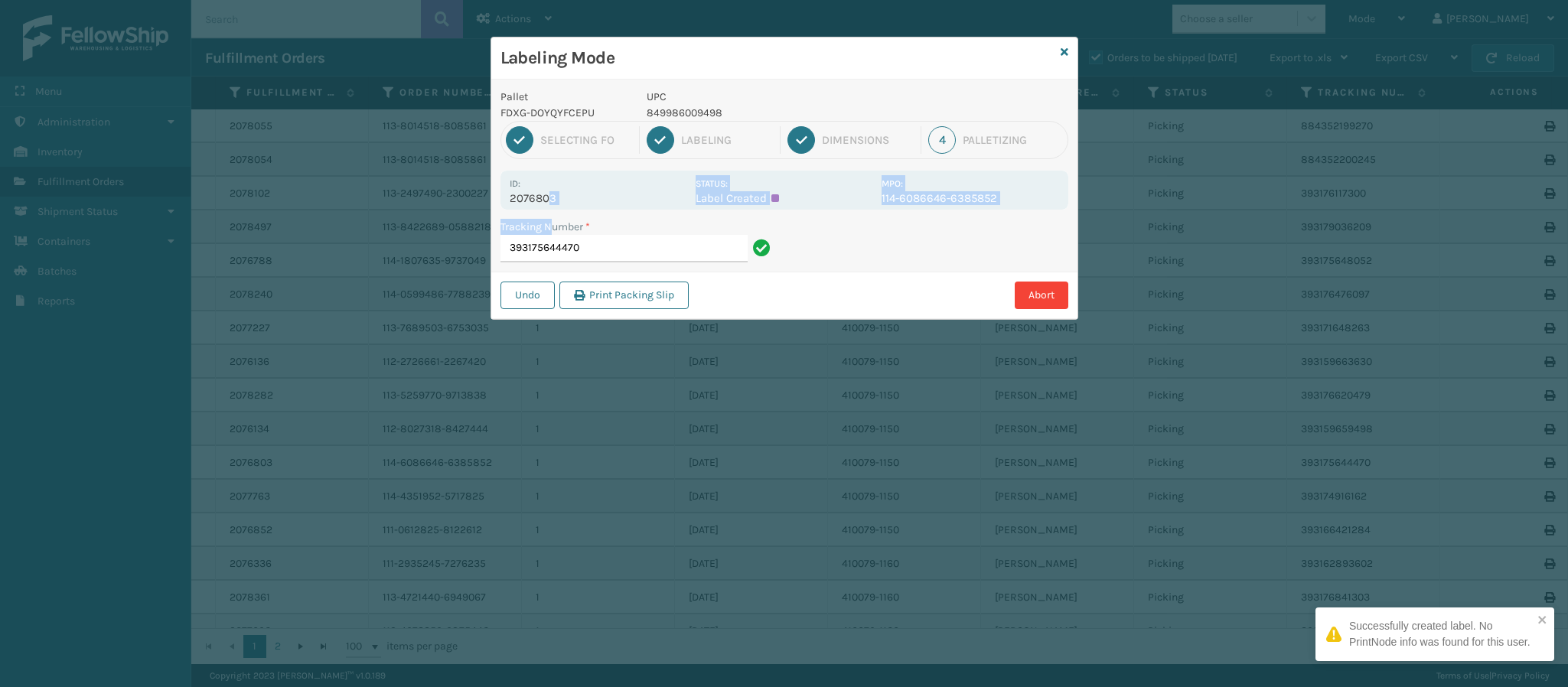
click at [551, 209] on div "Pallet FDXG-DOYQYFCEPU UPC 849986009498 1 Selecting FO 2 Labeling 3 Dimensions …" at bounding box center [784, 200] width 586 height 240
click at [551, 209] on div "Id: 2076803 Status: Label Created MPO: 114-6086646-6385852" at bounding box center [784, 190] width 568 height 39
click at [625, 256] on input "393175644470" at bounding box center [624, 248] width 247 height 27
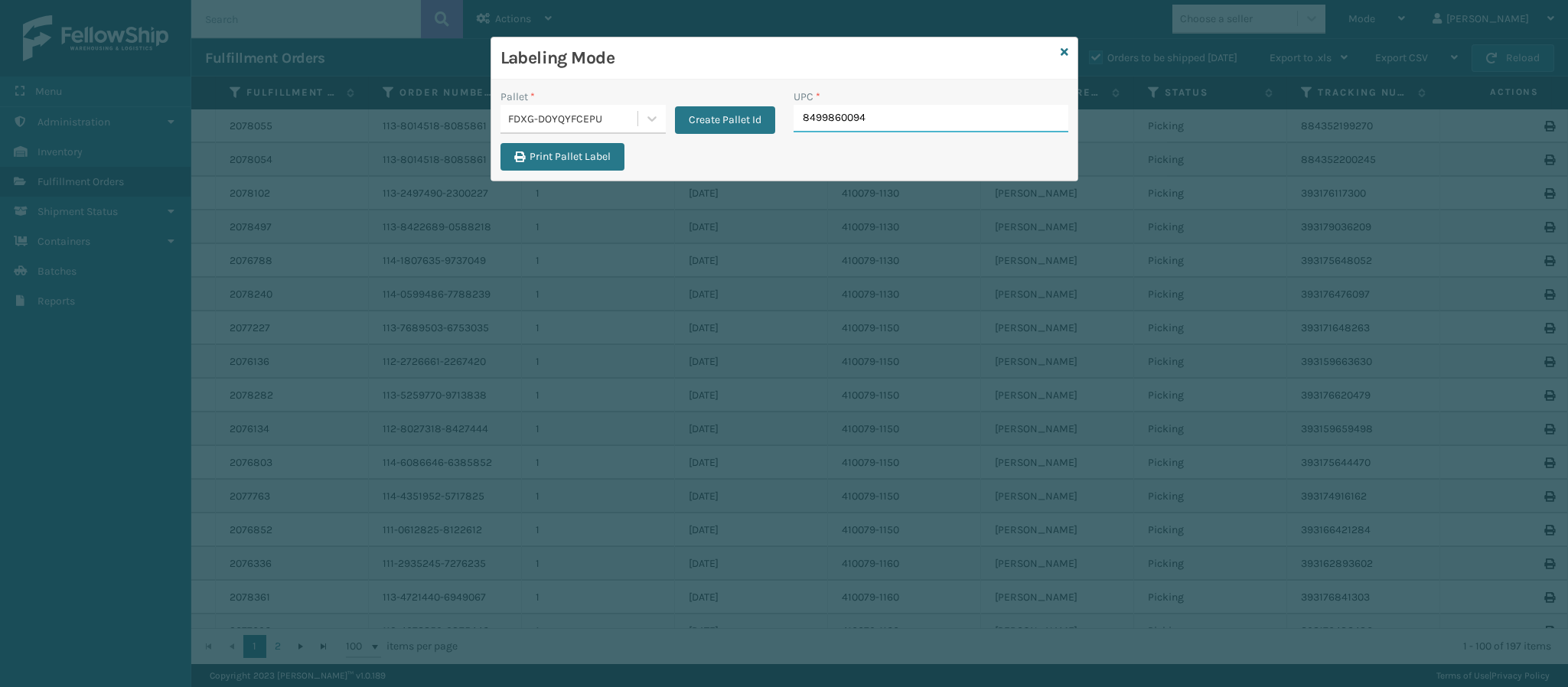
type input "84998600949"
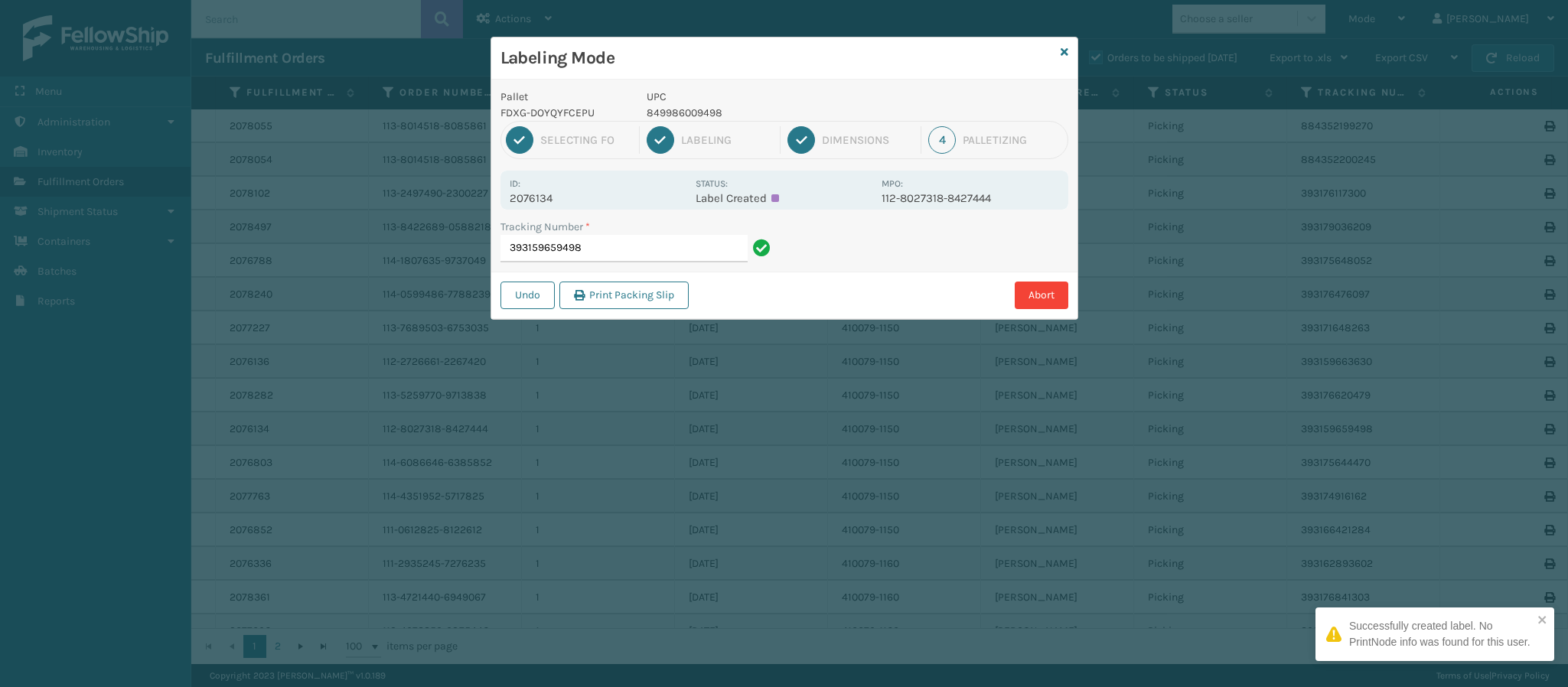
click at [558, 195] on p "2076134" at bounding box center [597, 198] width 177 height 14
click at [600, 246] on input "393159659498" at bounding box center [624, 248] width 247 height 27
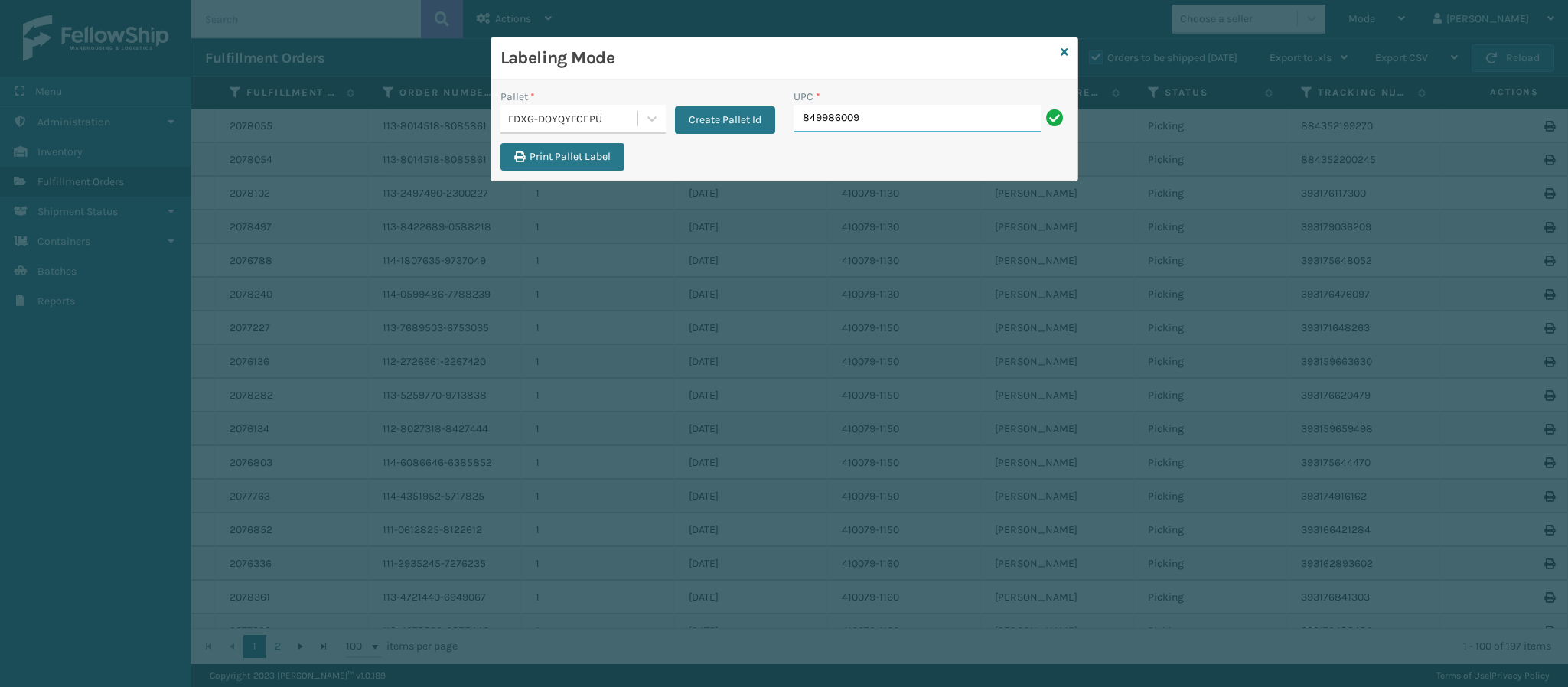
type input "8499860094"
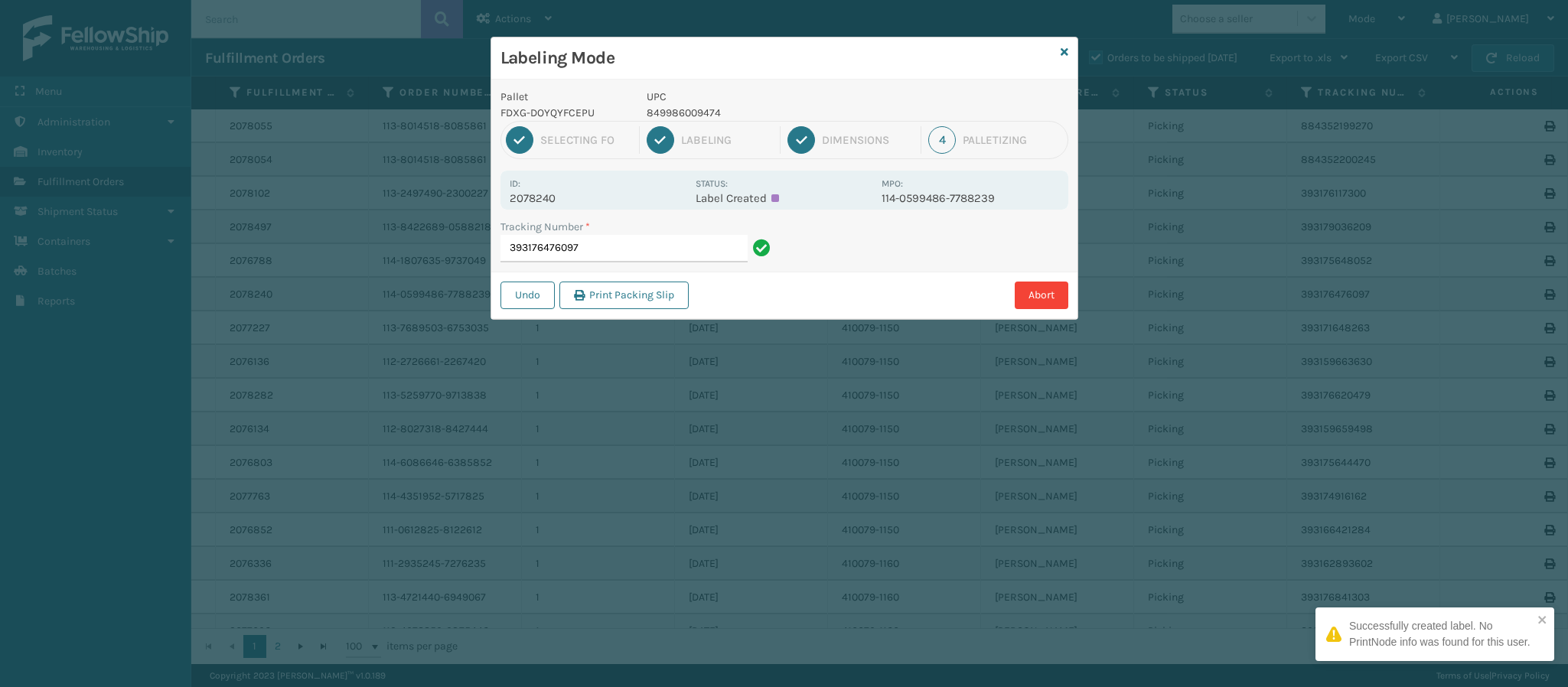
click at [547, 198] on p "2078240" at bounding box center [597, 198] width 177 height 14
click at [645, 247] on input "393176476097" at bounding box center [624, 248] width 247 height 27
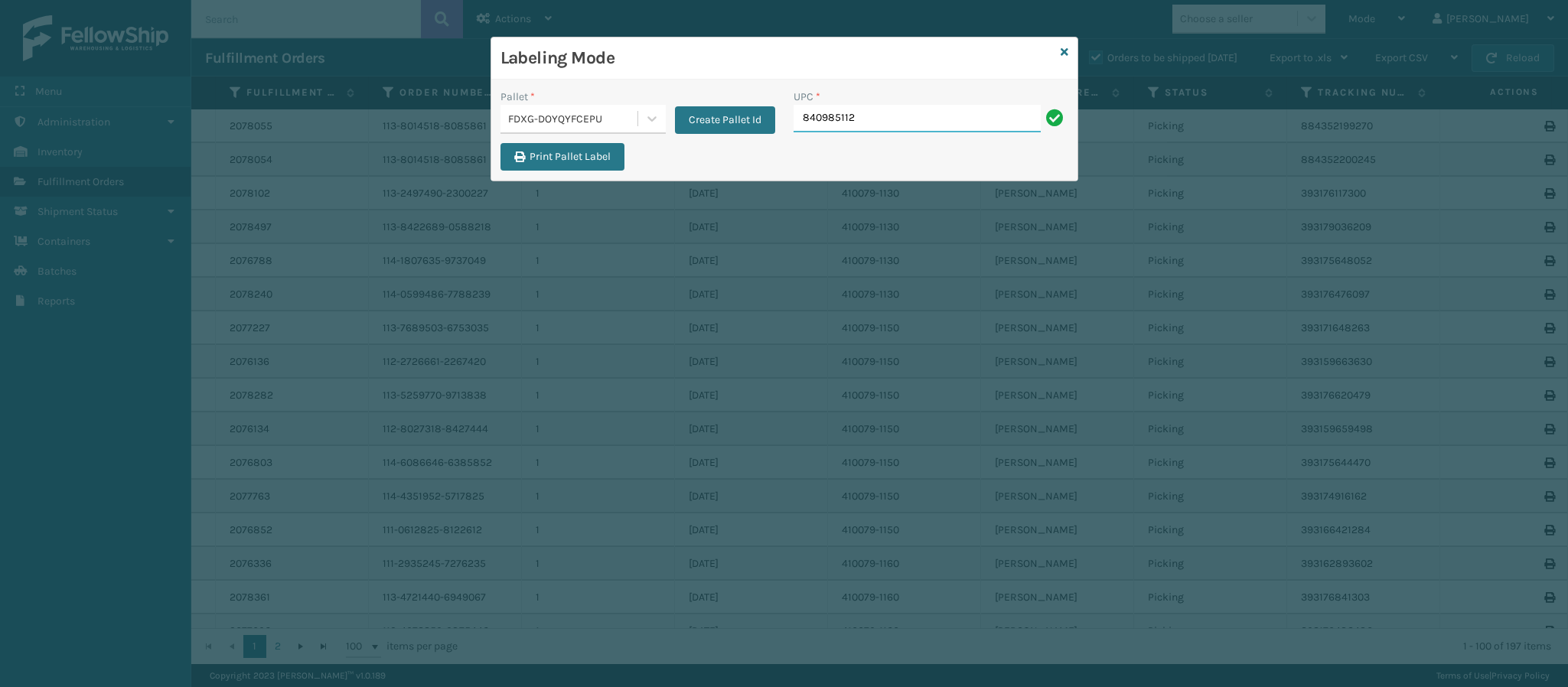
type input "8409851126"
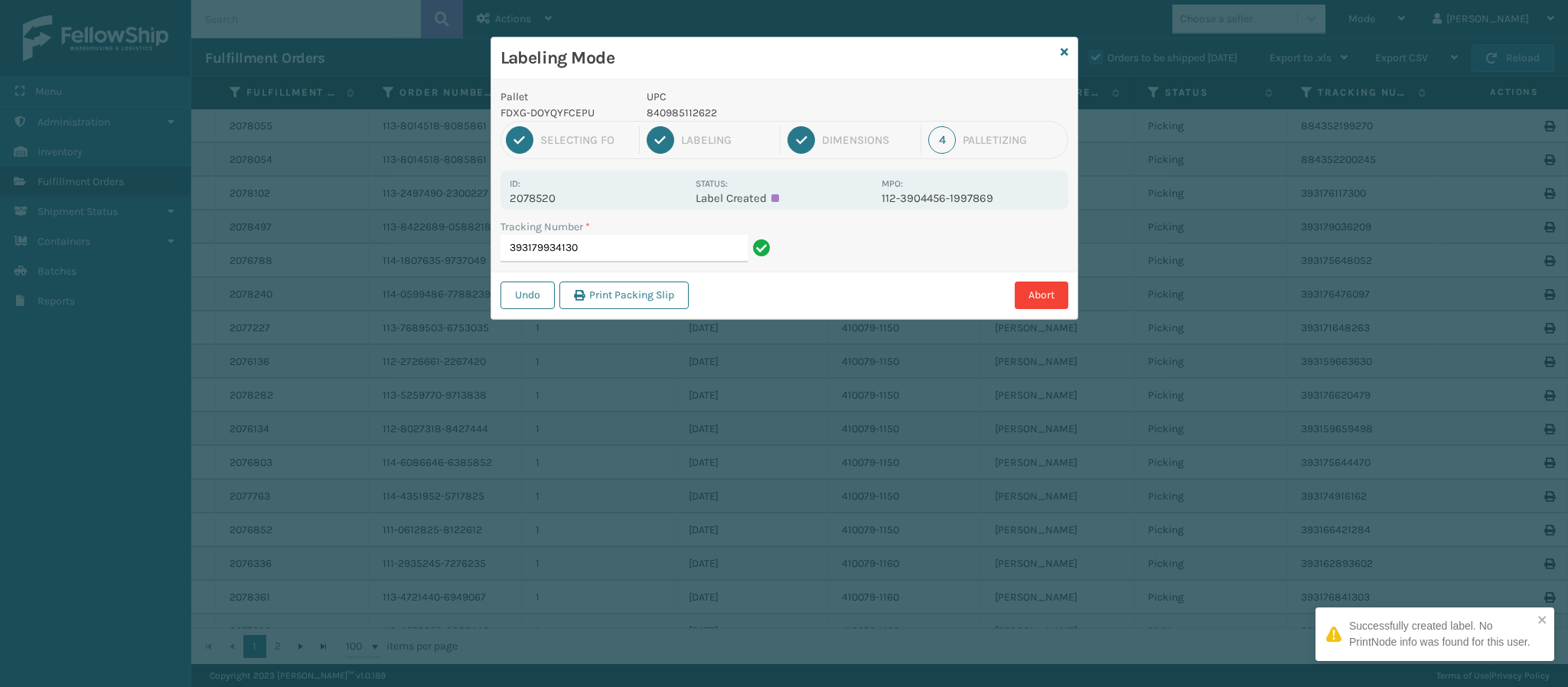
click at [542, 203] on p "2078520" at bounding box center [597, 198] width 177 height 14
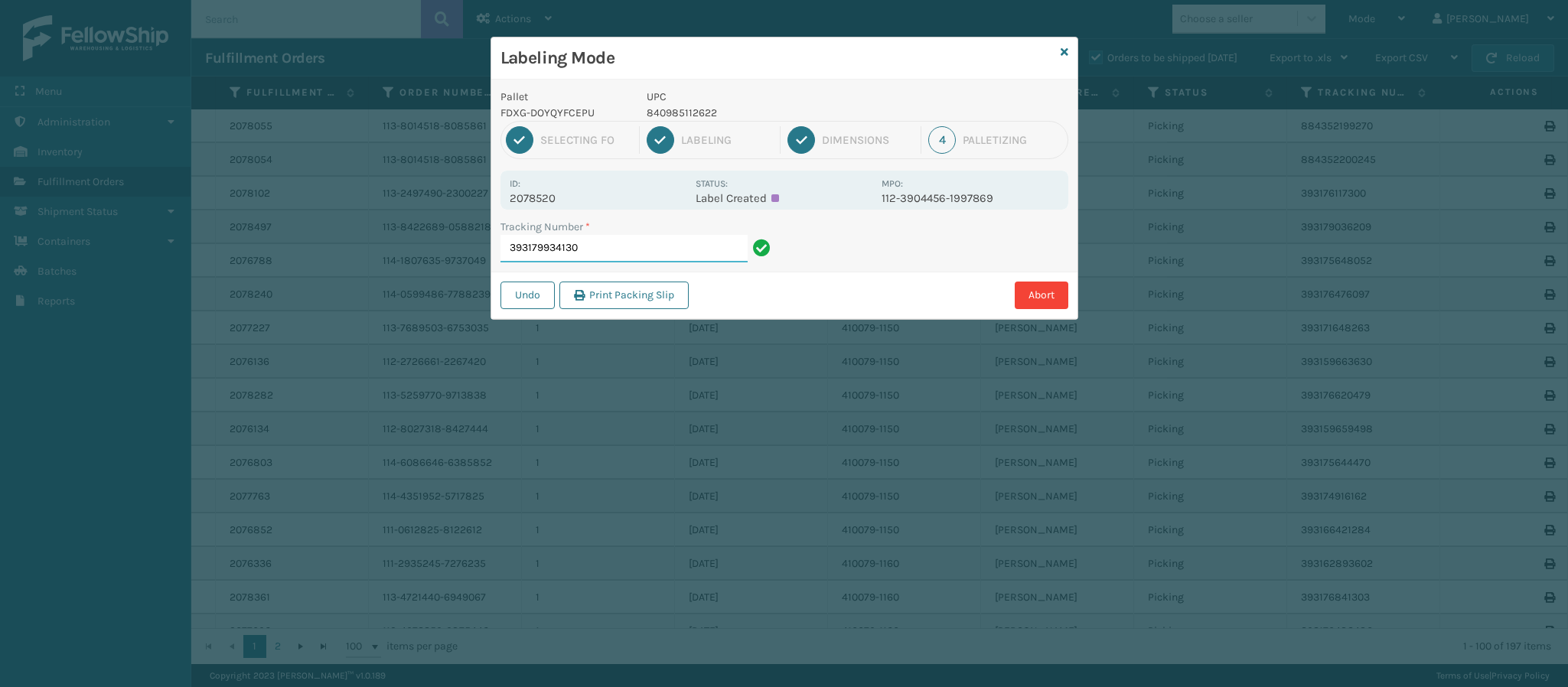
click at [645, 256] on input "393179934130" at bounding box center [624, 248] width 247 height 27
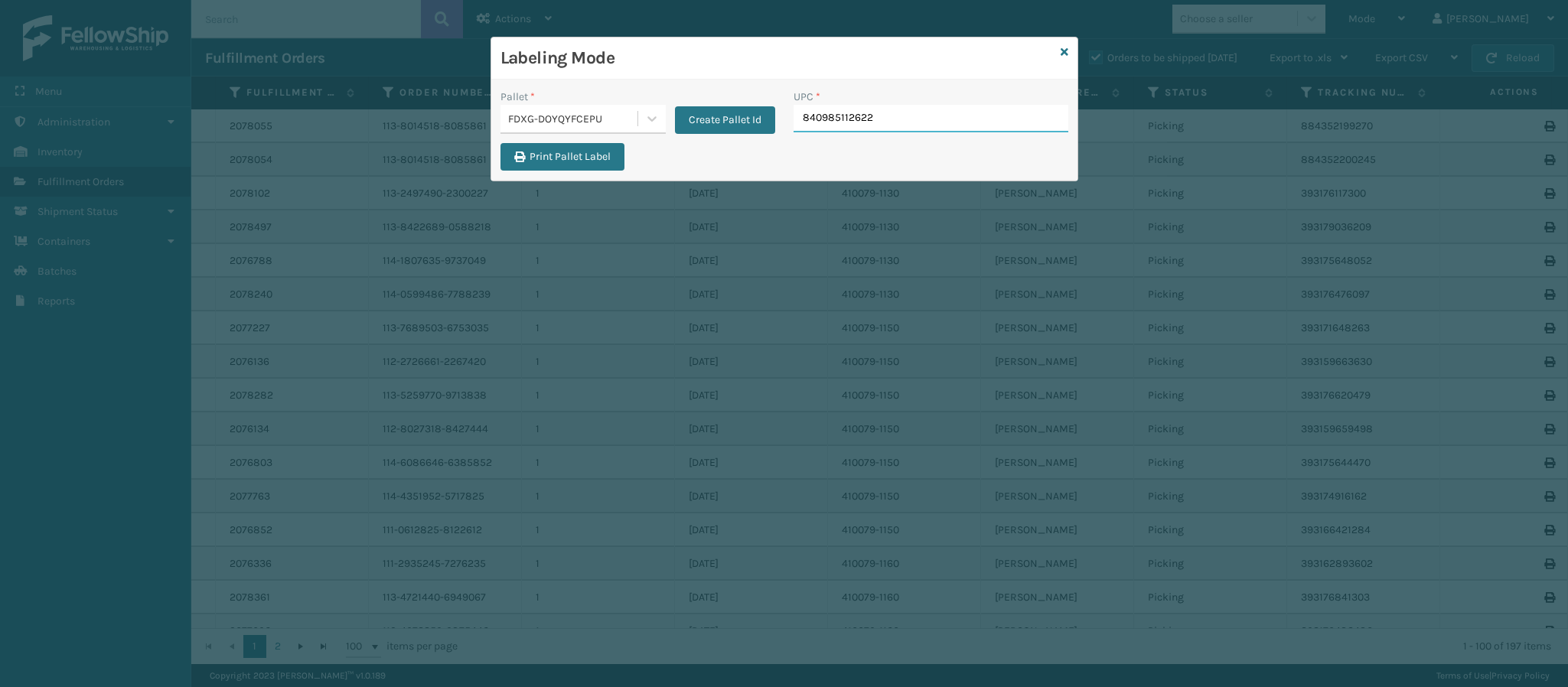
type input "840985112622"
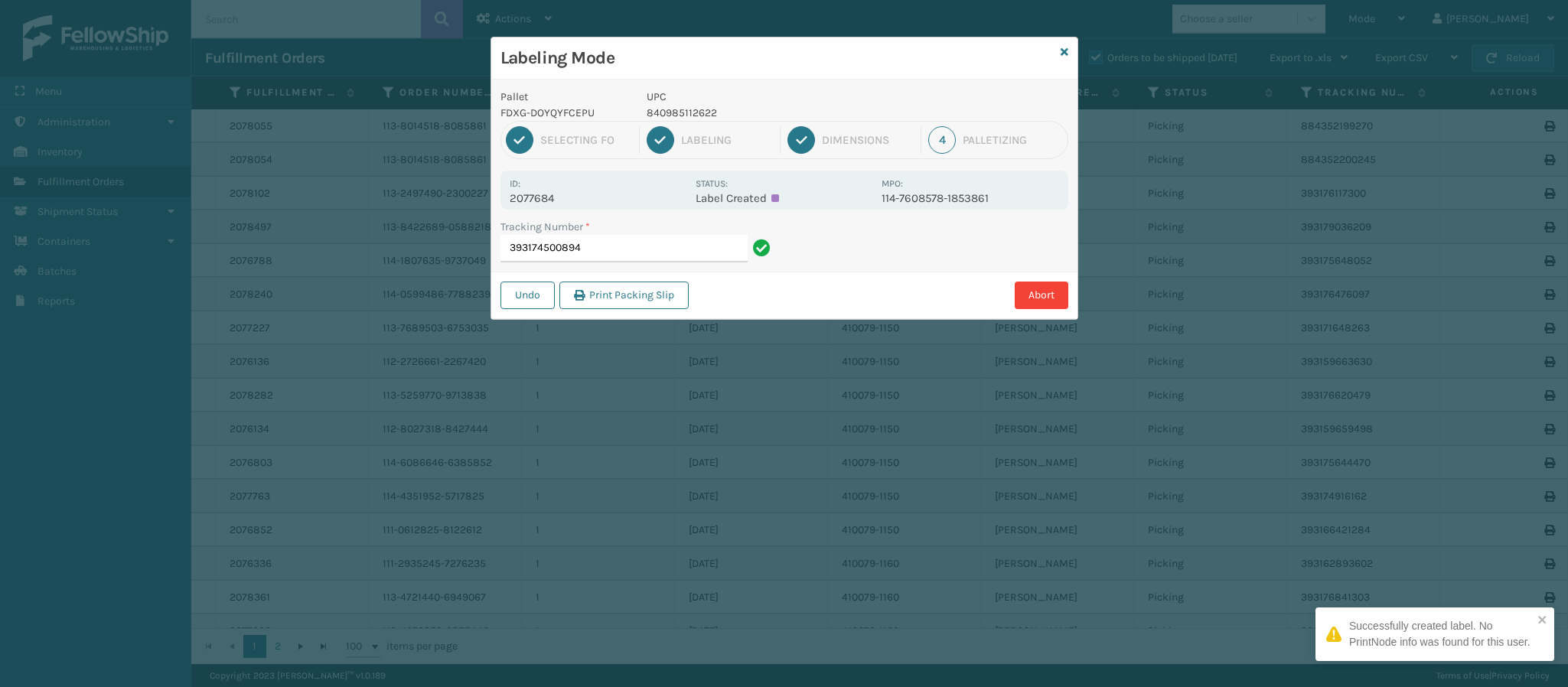
click at [551, 196] on p "2077684" at bounding box center [597, 198] width 177 height 14
click at [629, 253] on input "393174500894" at bounding box center [624, 248] width 247 height 27
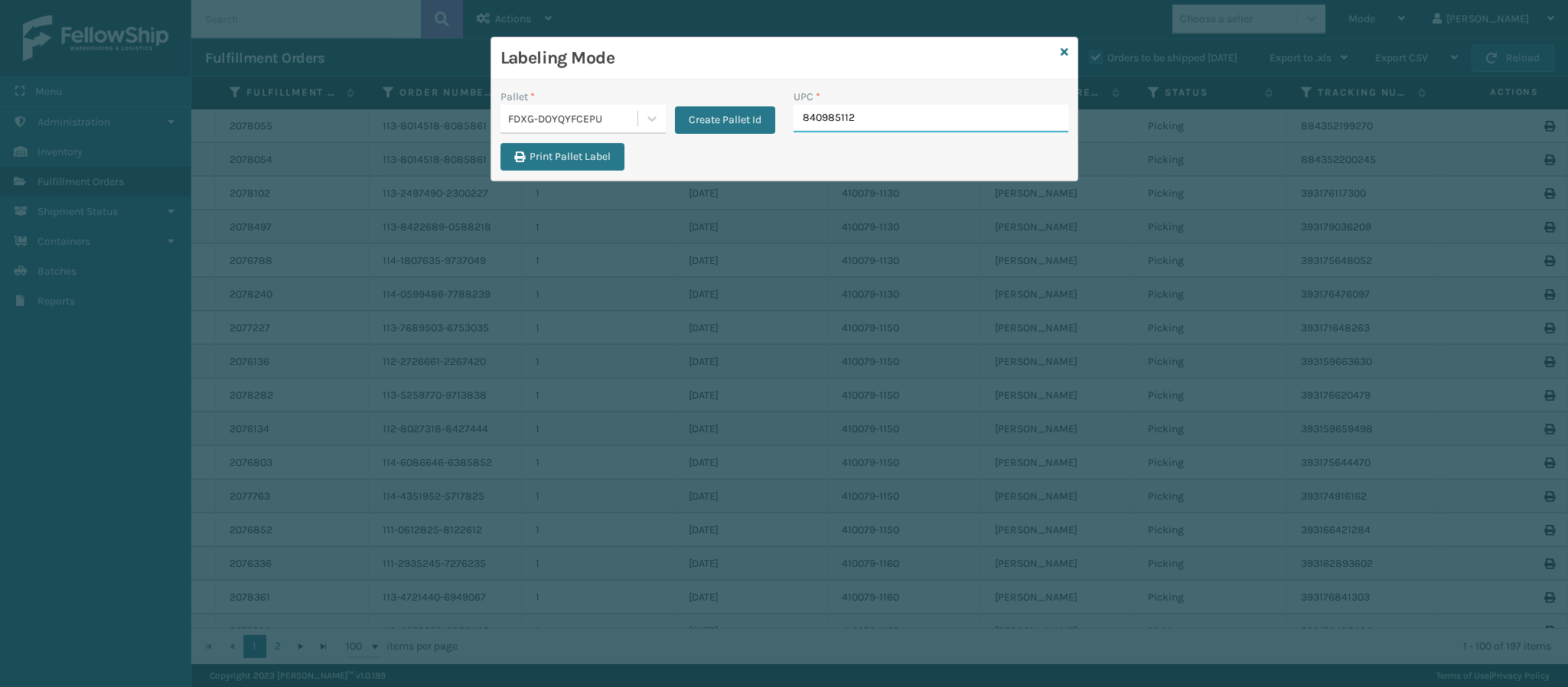
type input "8409851126"
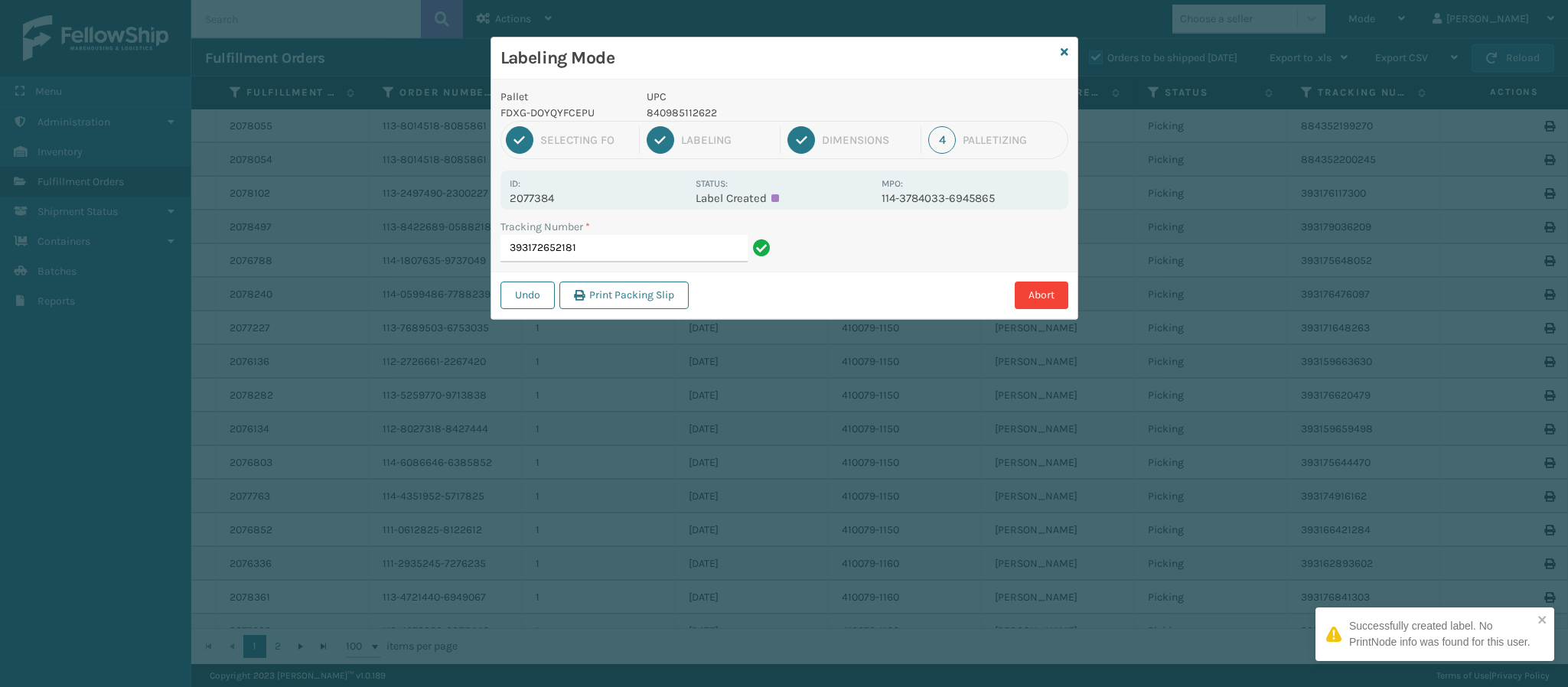
click at [536, 195] on p "2077384" at bounding box center [597, 198] width 177 height 14
click at [613, 263] on div "Tracking Number * 393172652181" at bounding box center [637, 245] width 293 height 53
click at [612, 255] on input "393172652181" at bounding box center [624, 248] width 247 height 27
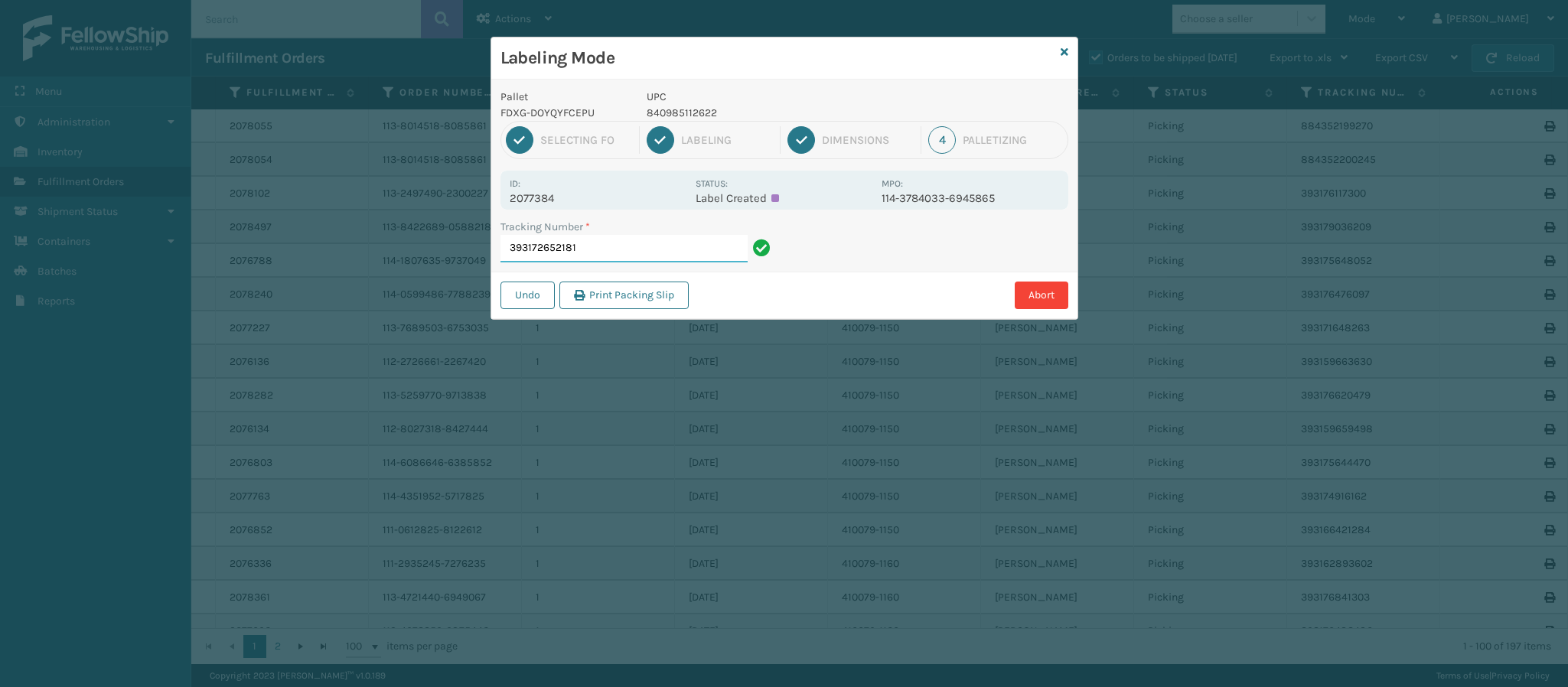
click at [612, 255] on input "393172652181" at bounding box center [624, 248] width 247 height 27
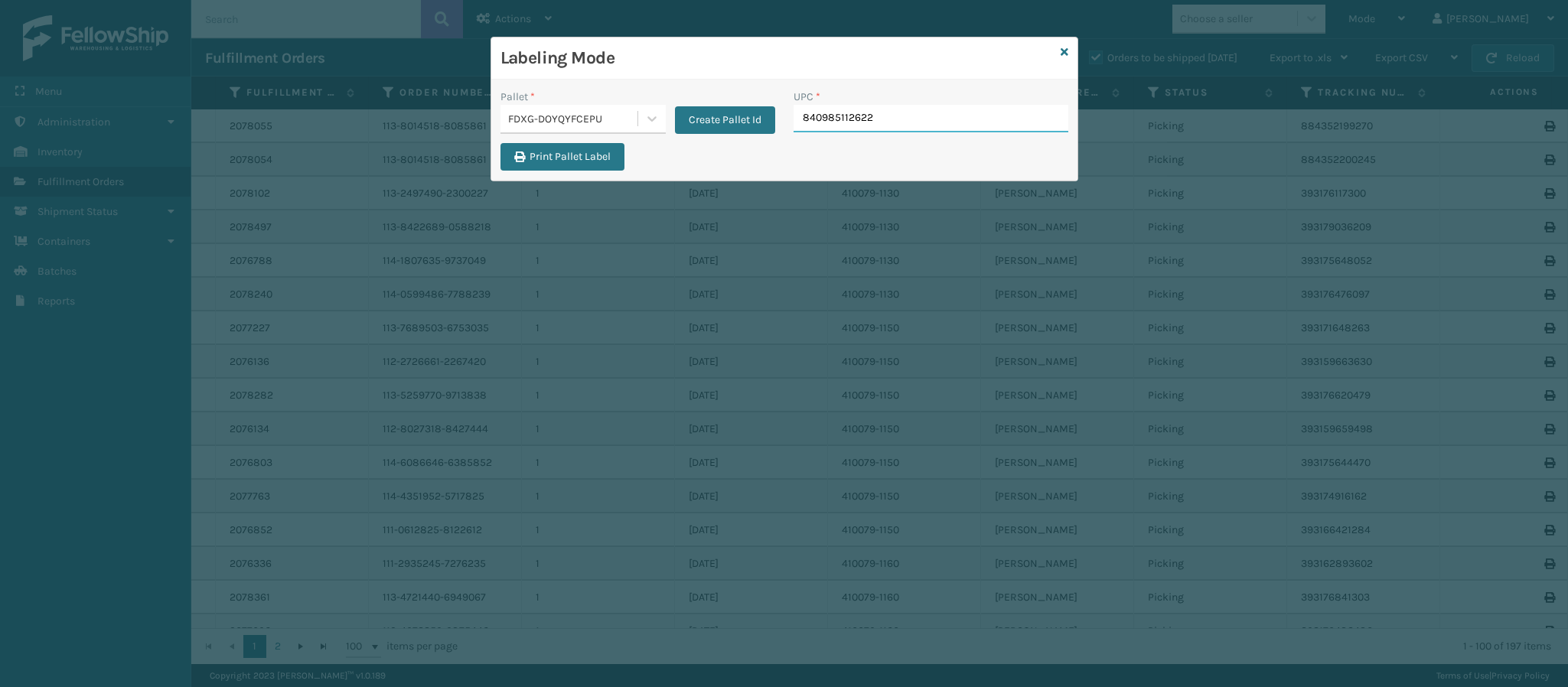
type input "840985112622"
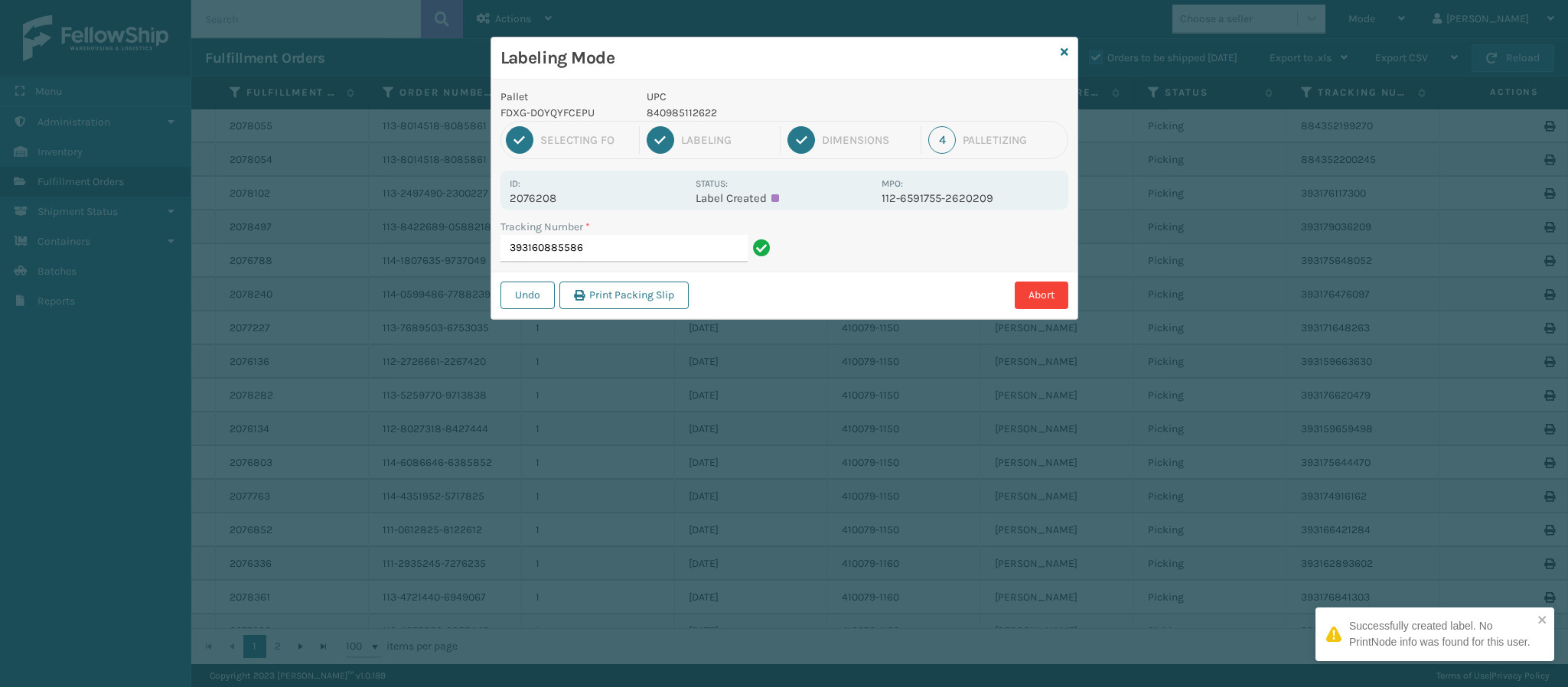
click at [539, 198] on p "2076208" at bounding box center [597, 198] width 177 height 14
click at [625, 241] on input "393160885586" at bounding box center [624, 248] width 247 height 27
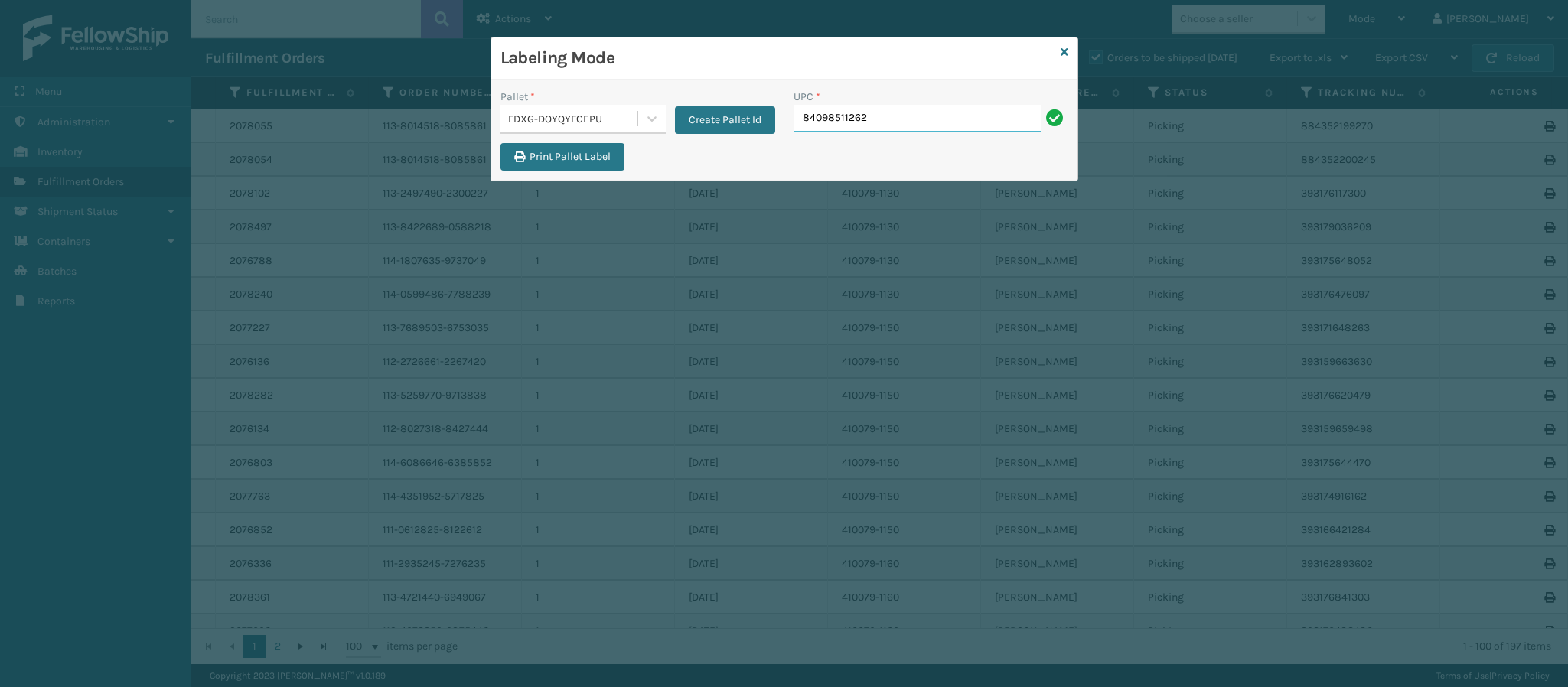
type input "840985112622"
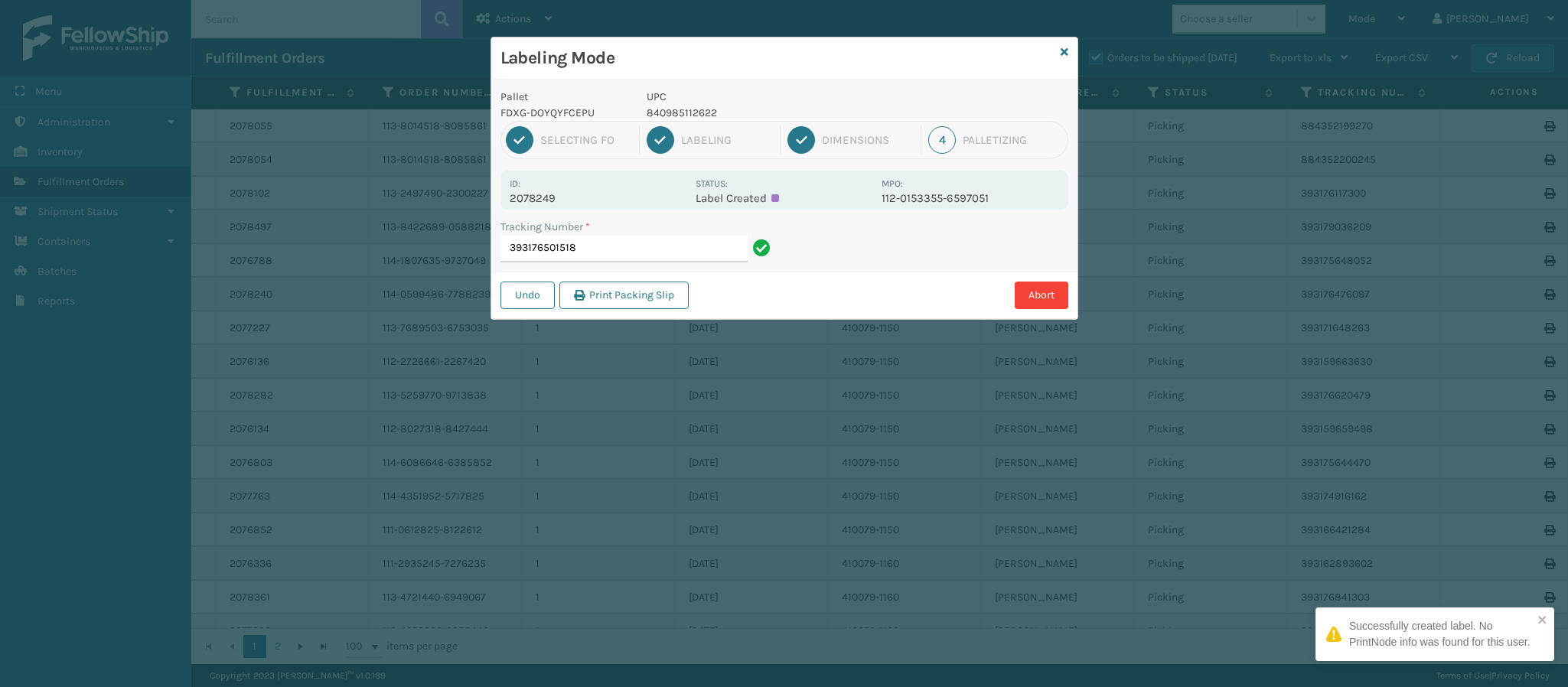
click at [558, 193] on p "2078249" at bounding box center [597, 198] width 177 height 14
click at [597, 244] on input "393176501518" at bounding box center [624, 248] width 247 height 27
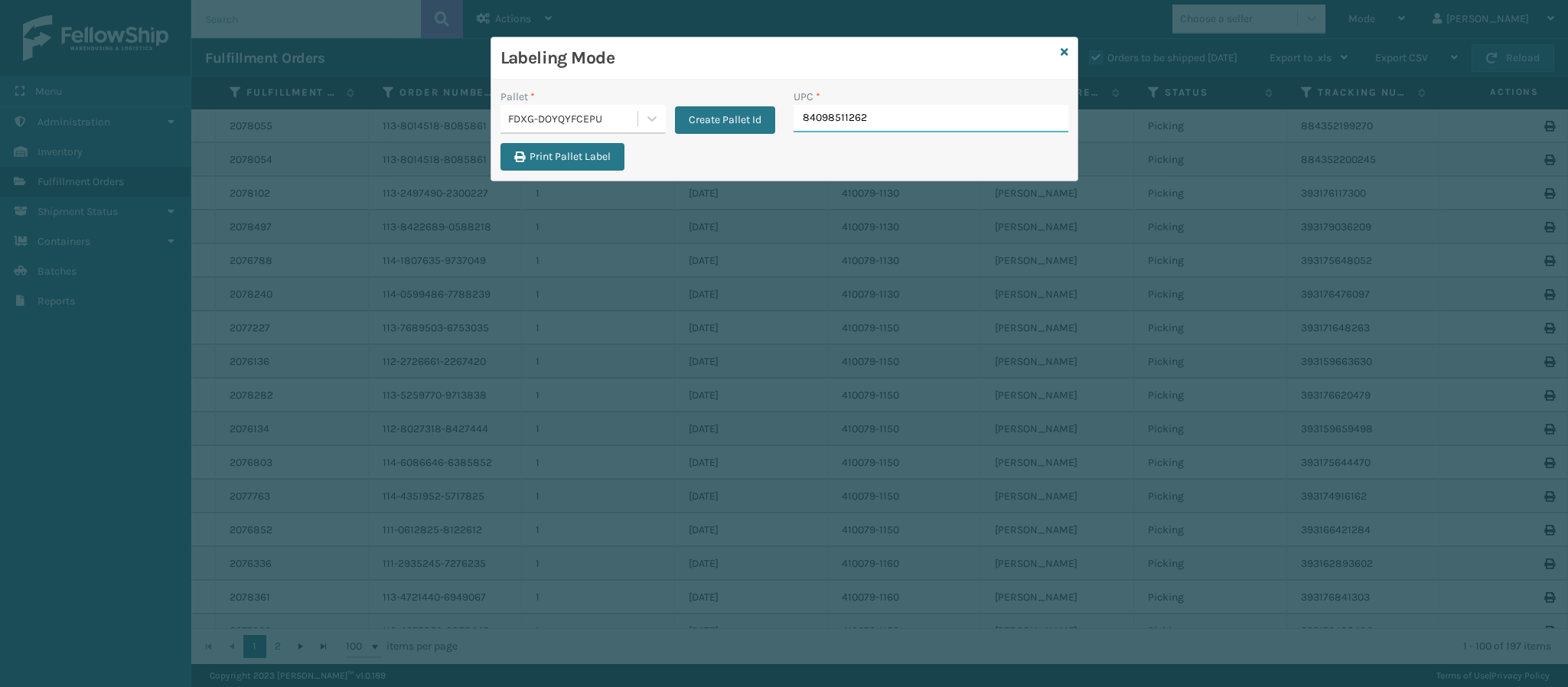
type input "840985112622"
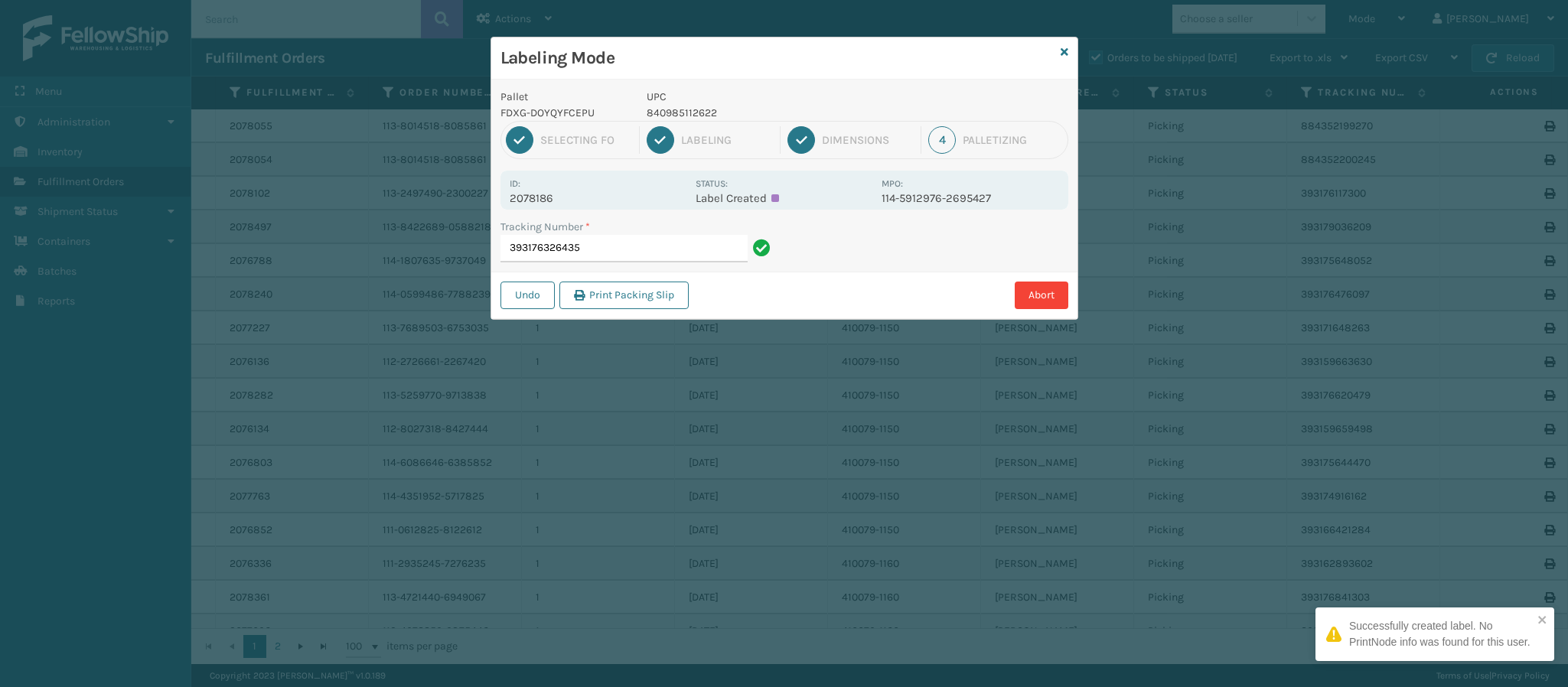
click at [550, 205] on p "2078186" at bounding box center [597, 198] width 177 height 14
click at [641, 244] on input "393176326435" at bounding box center [624, 248] width 247 height 27
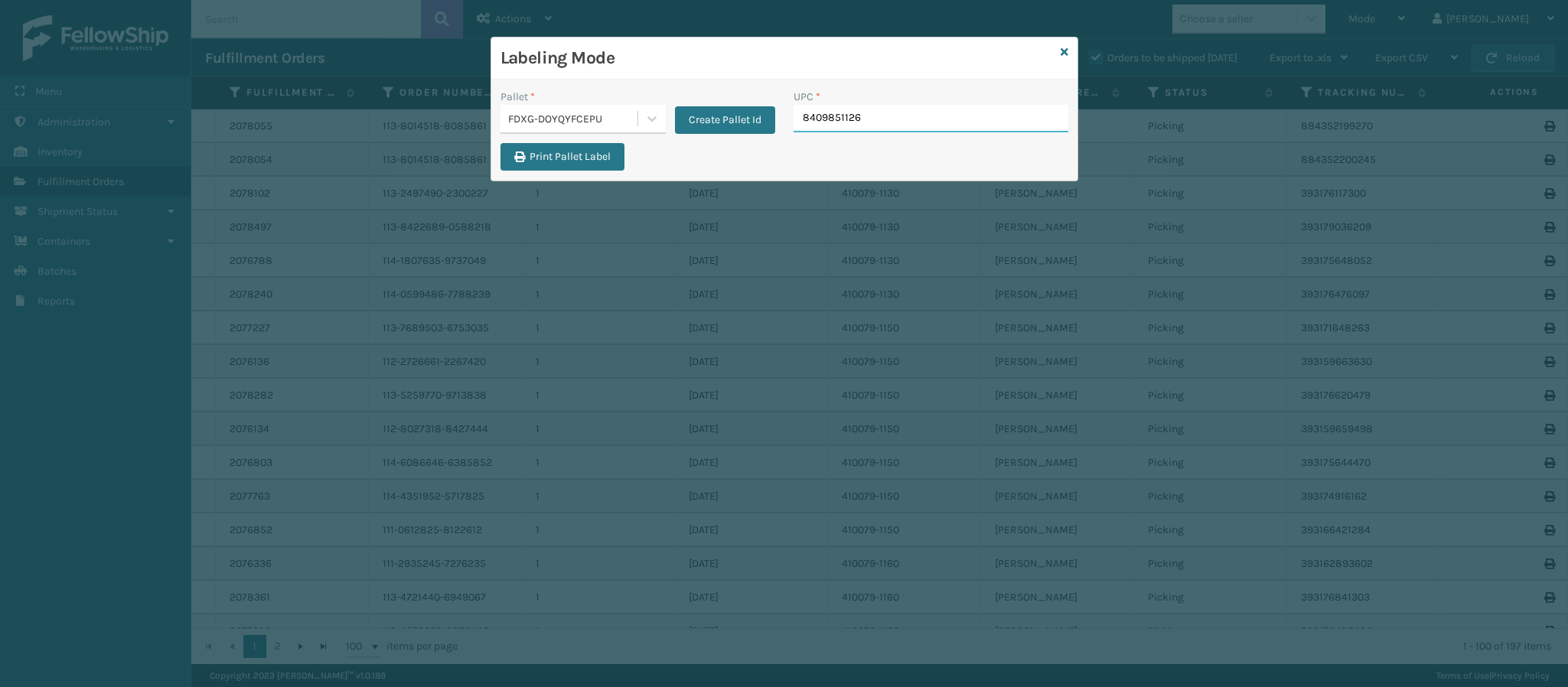
type input "84098511262"
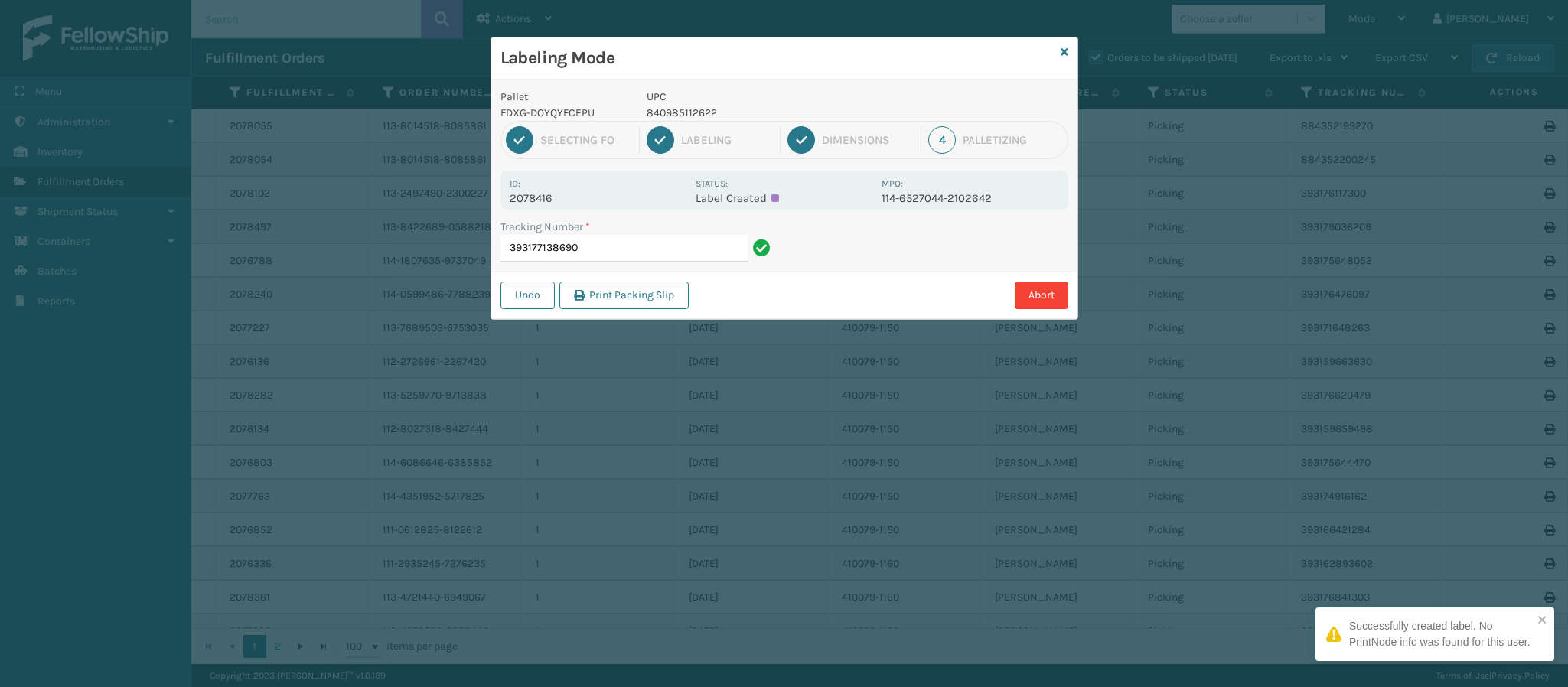
click at [562, 200] on p "2078416" at bounding box center [597, 198] width 177 height 14
drag, startPoint x: 591, startPoint y: 264, endPoint x: 589, endPoint y: 256, distance: 8.2
click at [589, 256] on div "Tracking Number * 393177138690" at bounding box center [637, 245] width 293 height 53
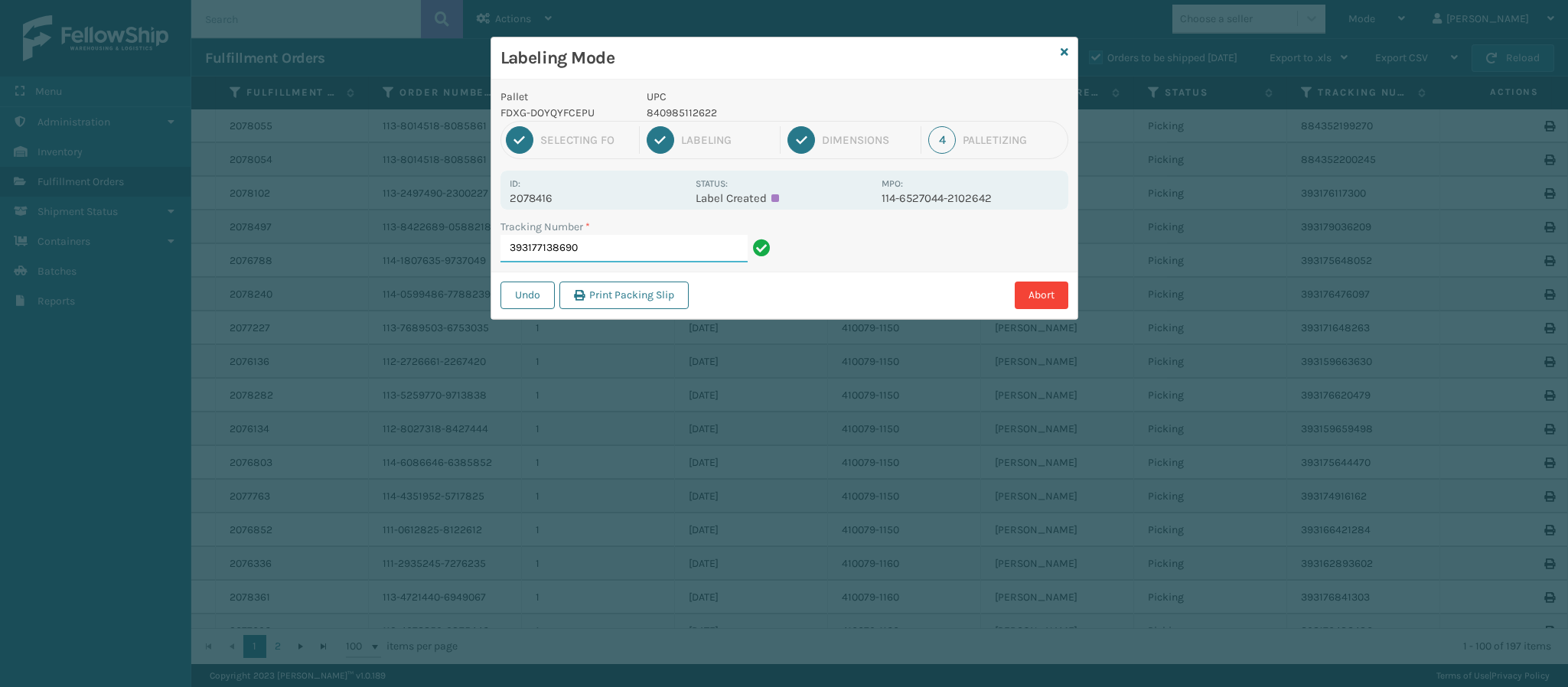
click at [599, 262] on input "393177138690" at bounding box center [624, 248] width 247 height 27
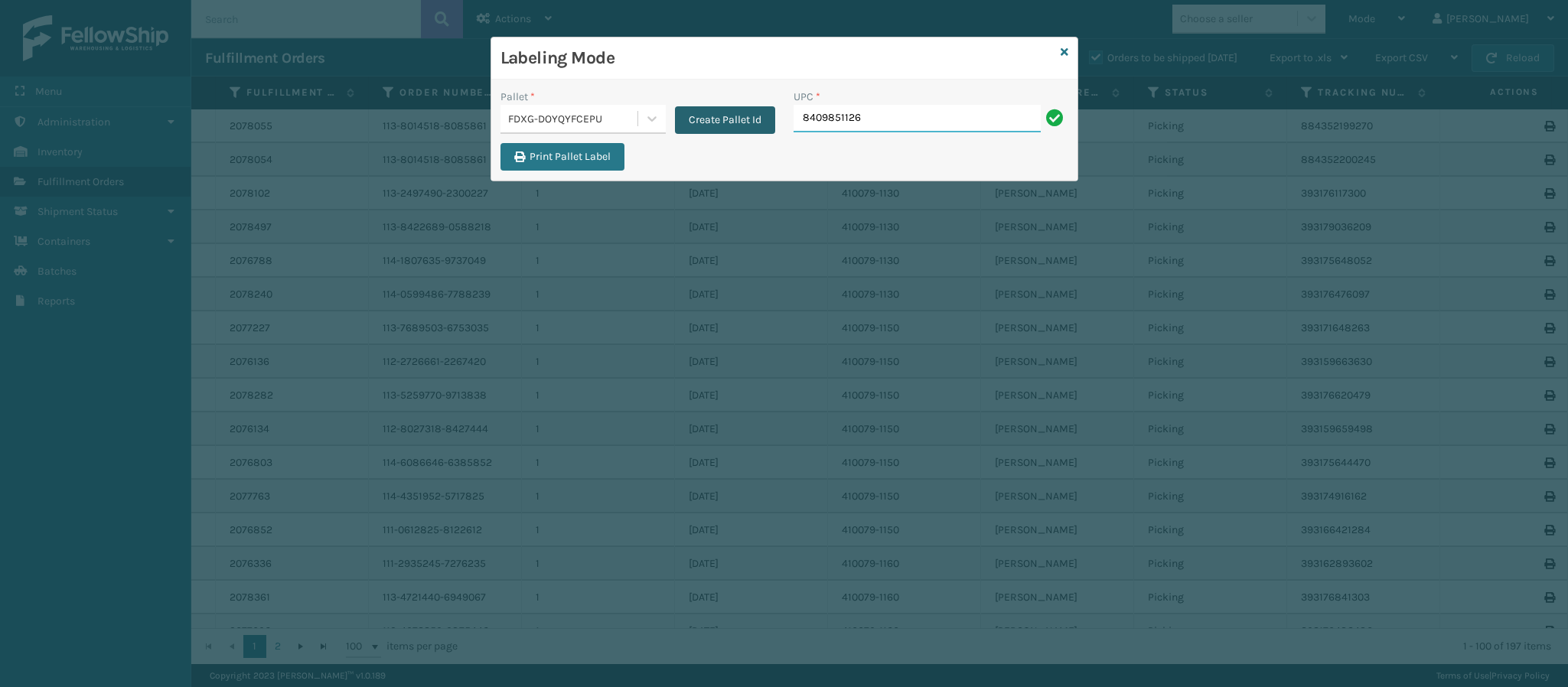
type input "84098511262"
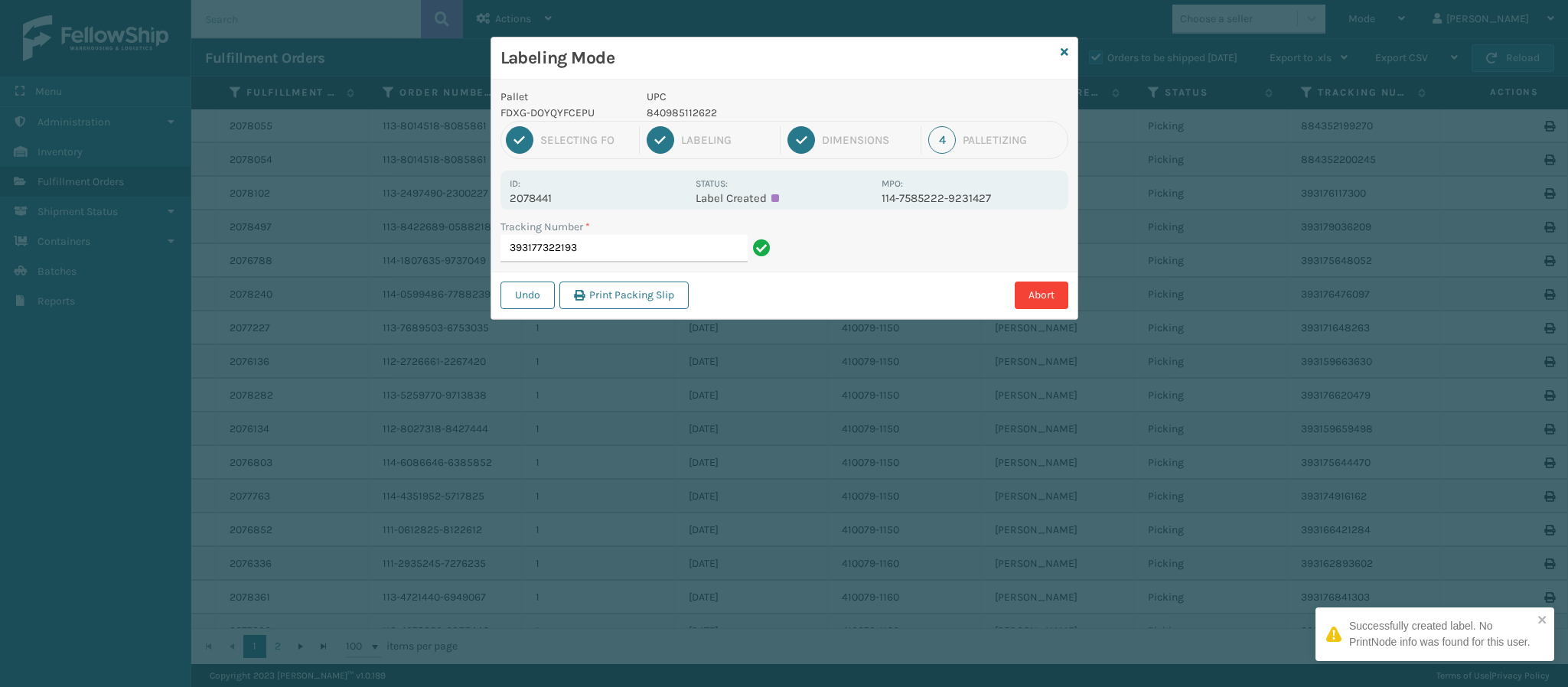
click at [546, 205] on p "2078441" at bounding box center [597, 198] width 177 height 14
click at [631, 248] on input "393177322193" at bounding box center [624, 248] width 247 height 27
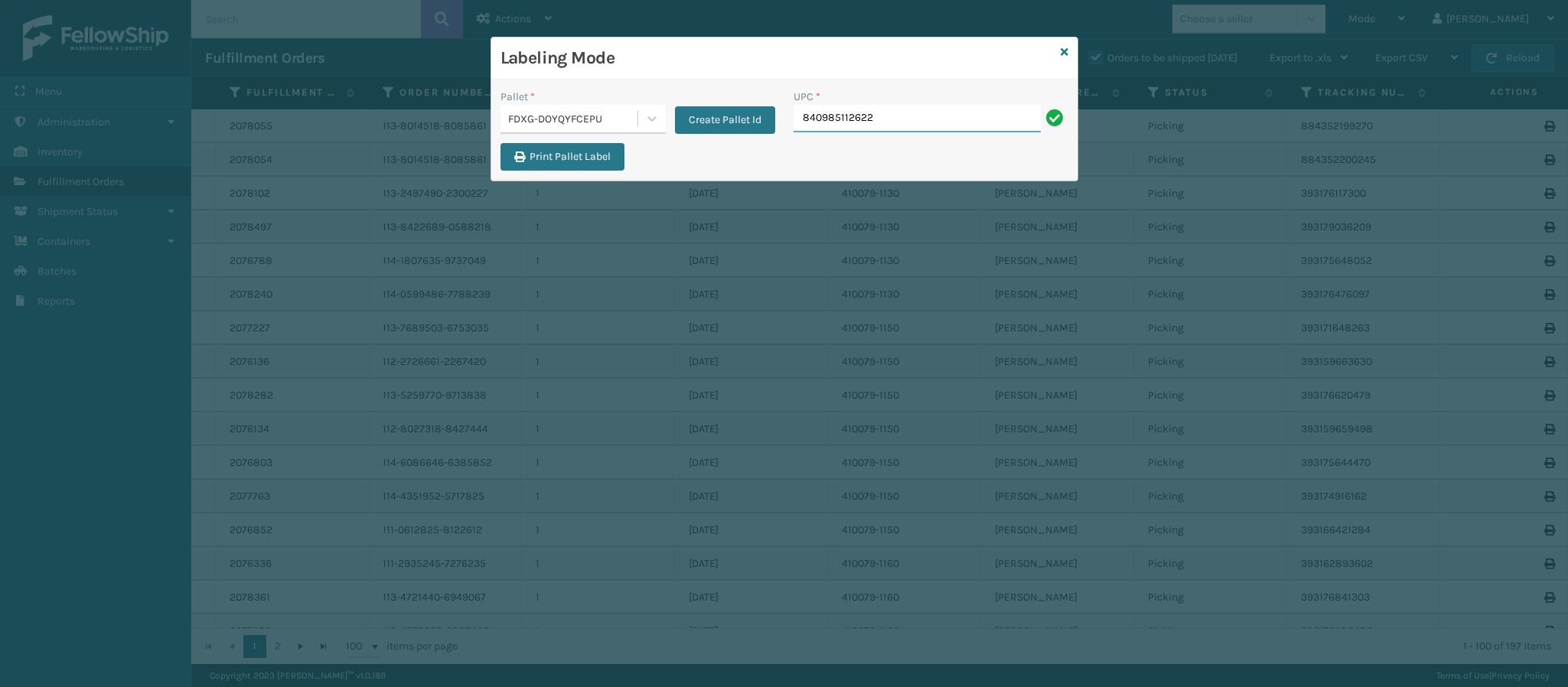
type input "840985112622"
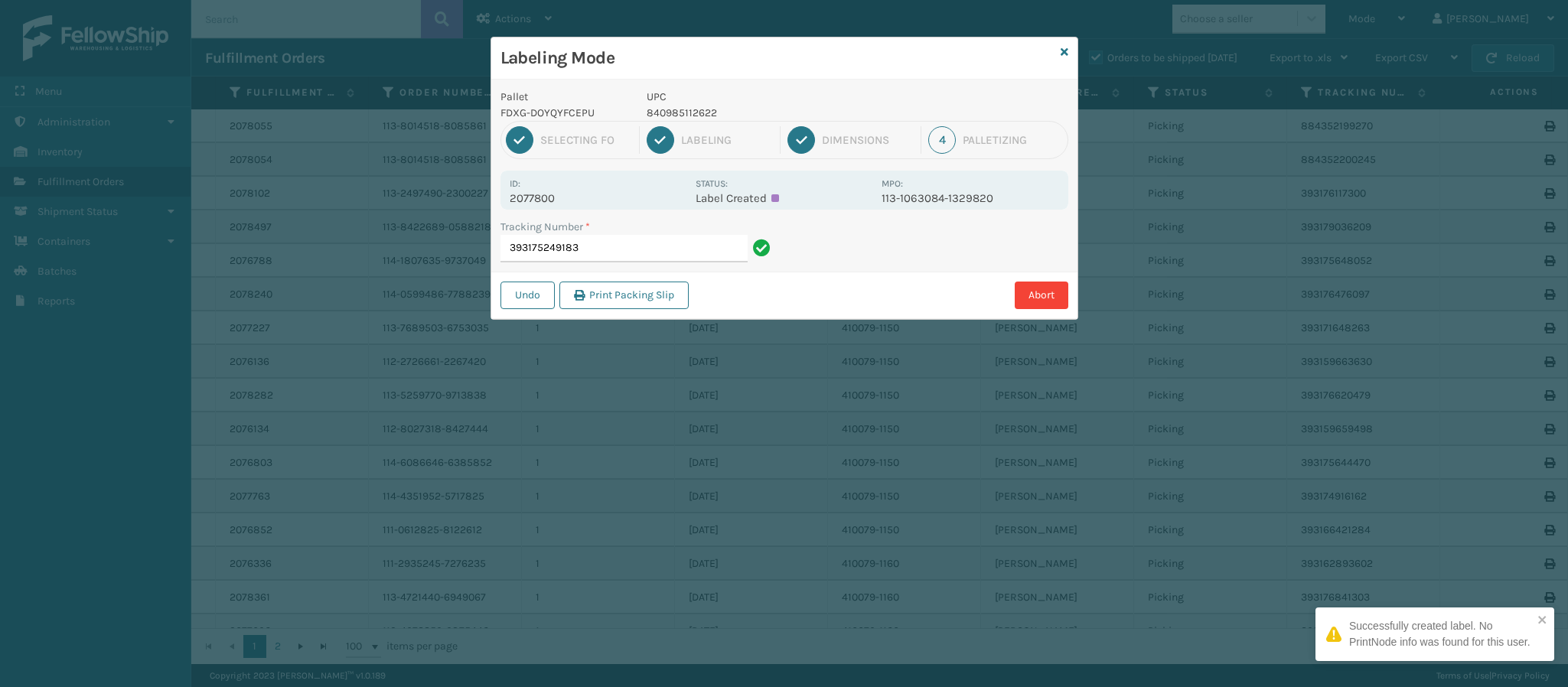
click at [542, 193] on p "2077800" at bounding box center [597, 198] width 177 height 14
click at [657, 250] on input "393175249183" at bounding box center [624, 248] width 247 height 27
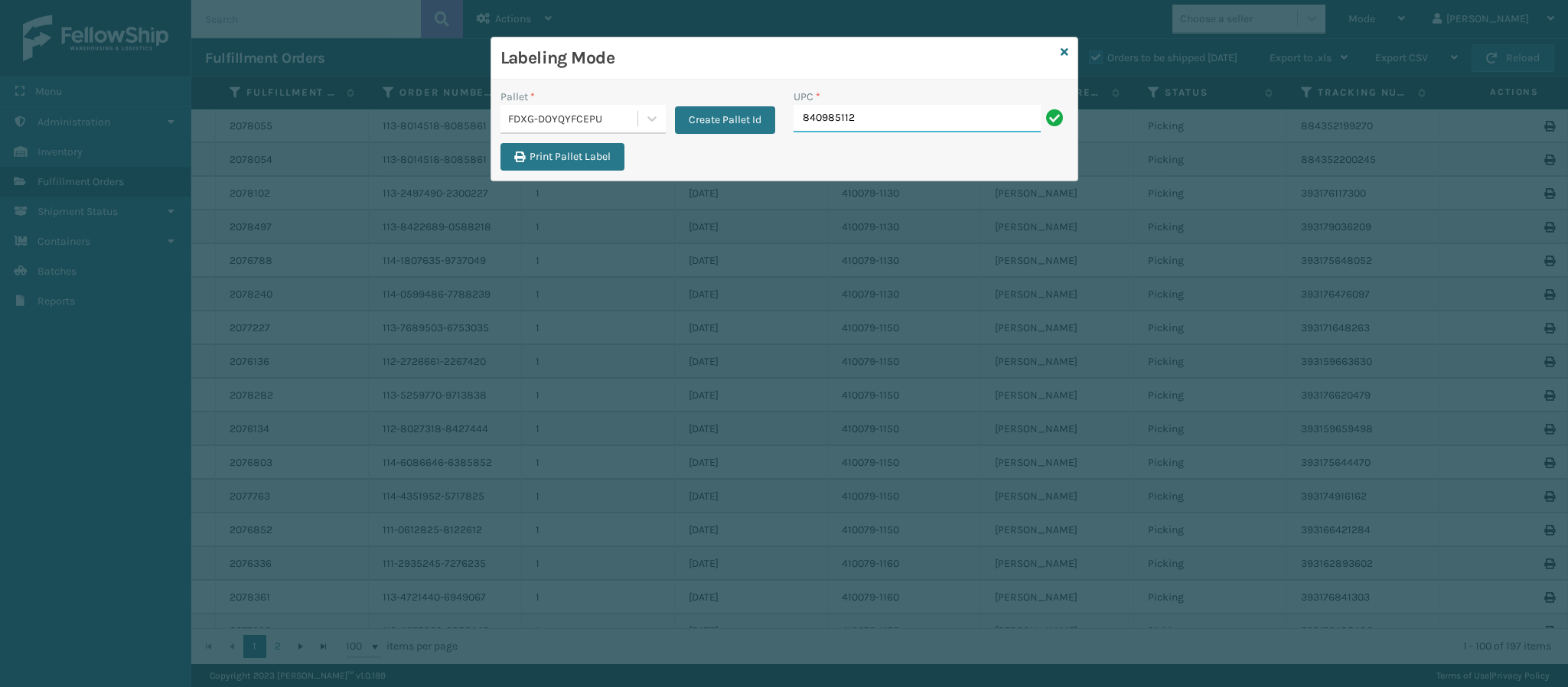
type input "8409851126"
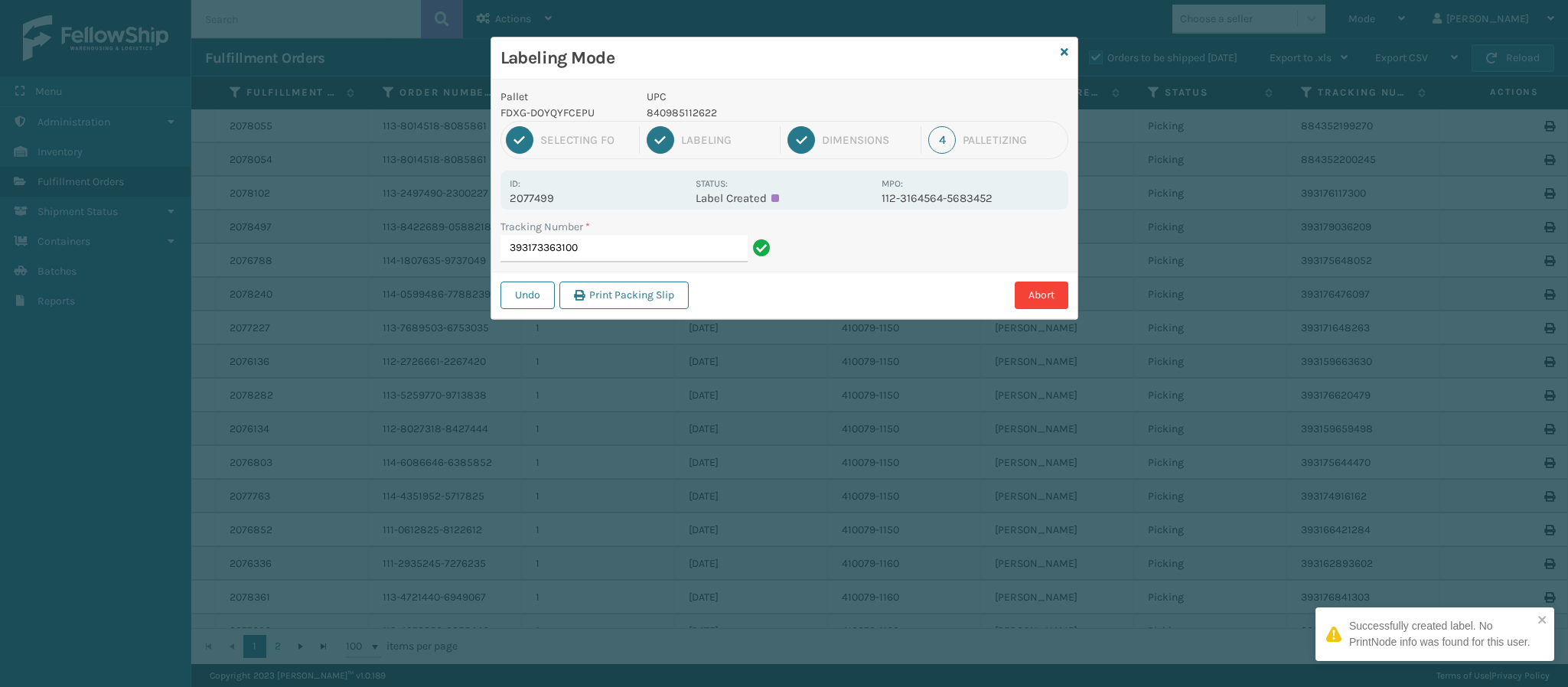
click at [550, 198] on p "2077499" at bounding box center [597, 198] width 177 height 14
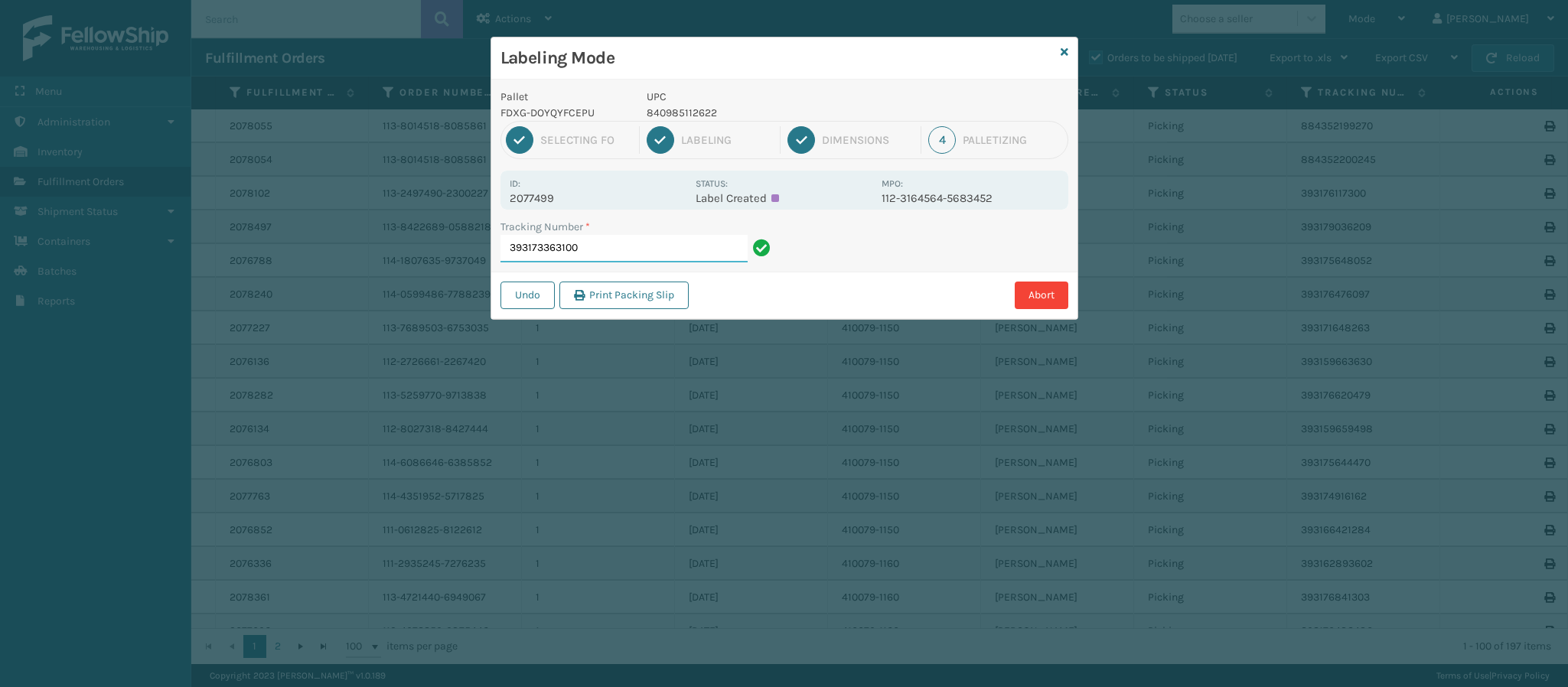
click at [670, 248] on input "393173363100" at bounding box center [624, 248] width 247 height 27
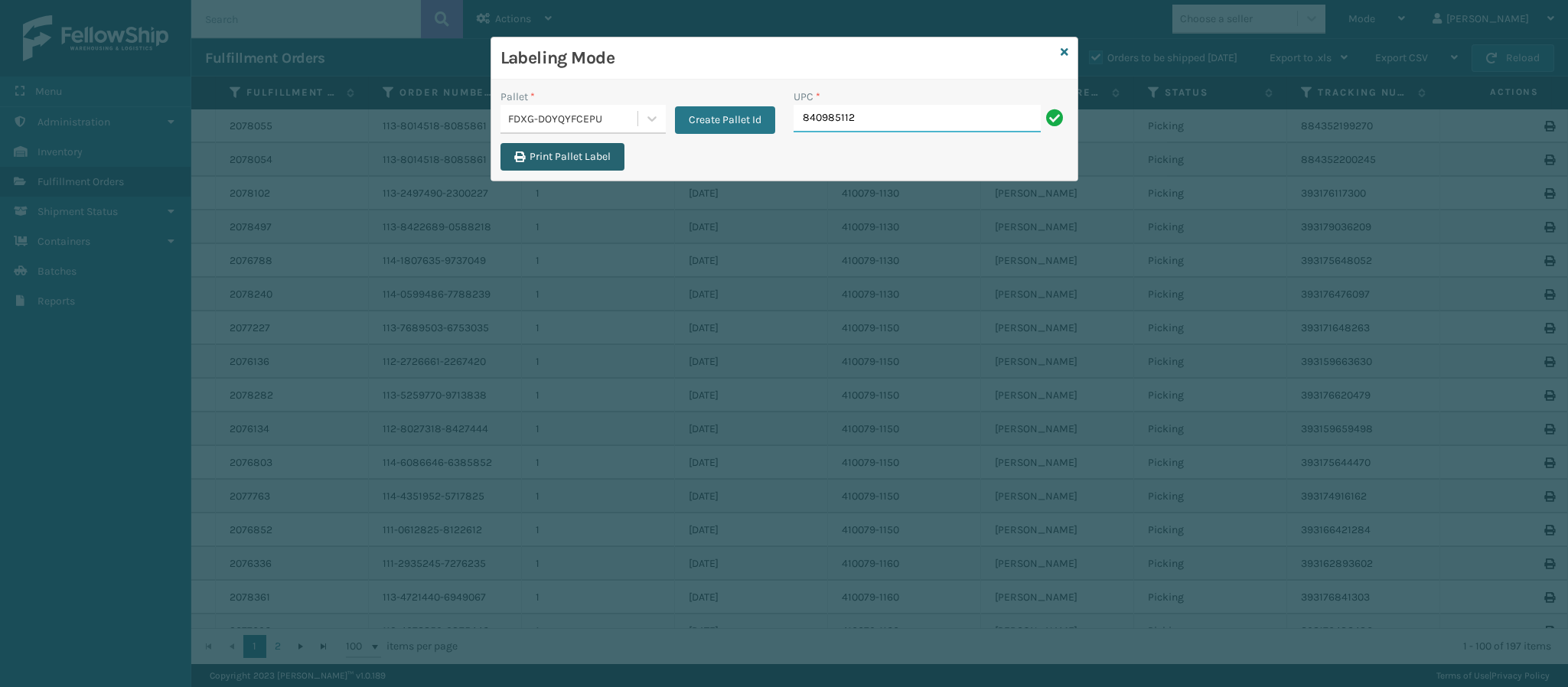
type input "8409851126"
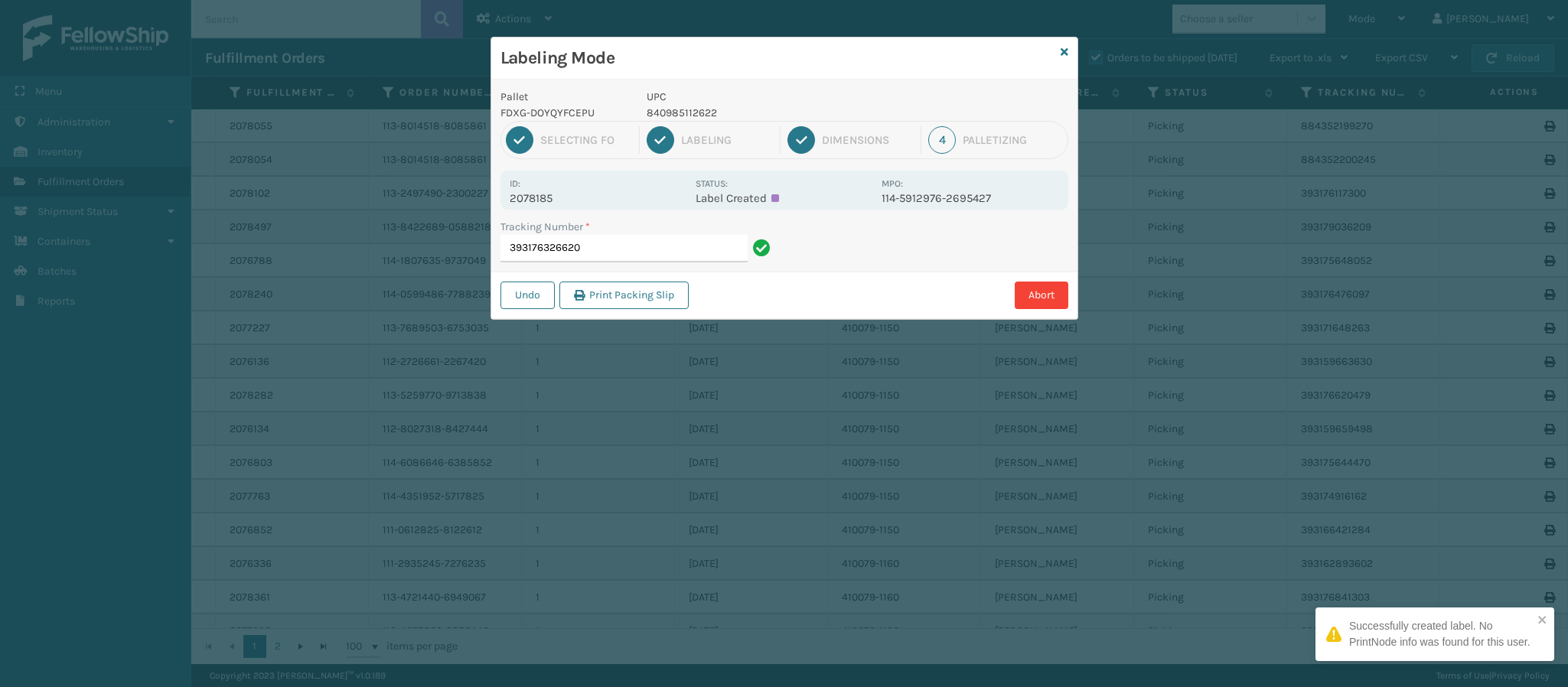
click at [560, 192] on p "2078185" at bounding box center [597, 198] width 177 height 14
click at [594, 242] on input "393176326620" at bounding box center [624, 248] width 247 height 27
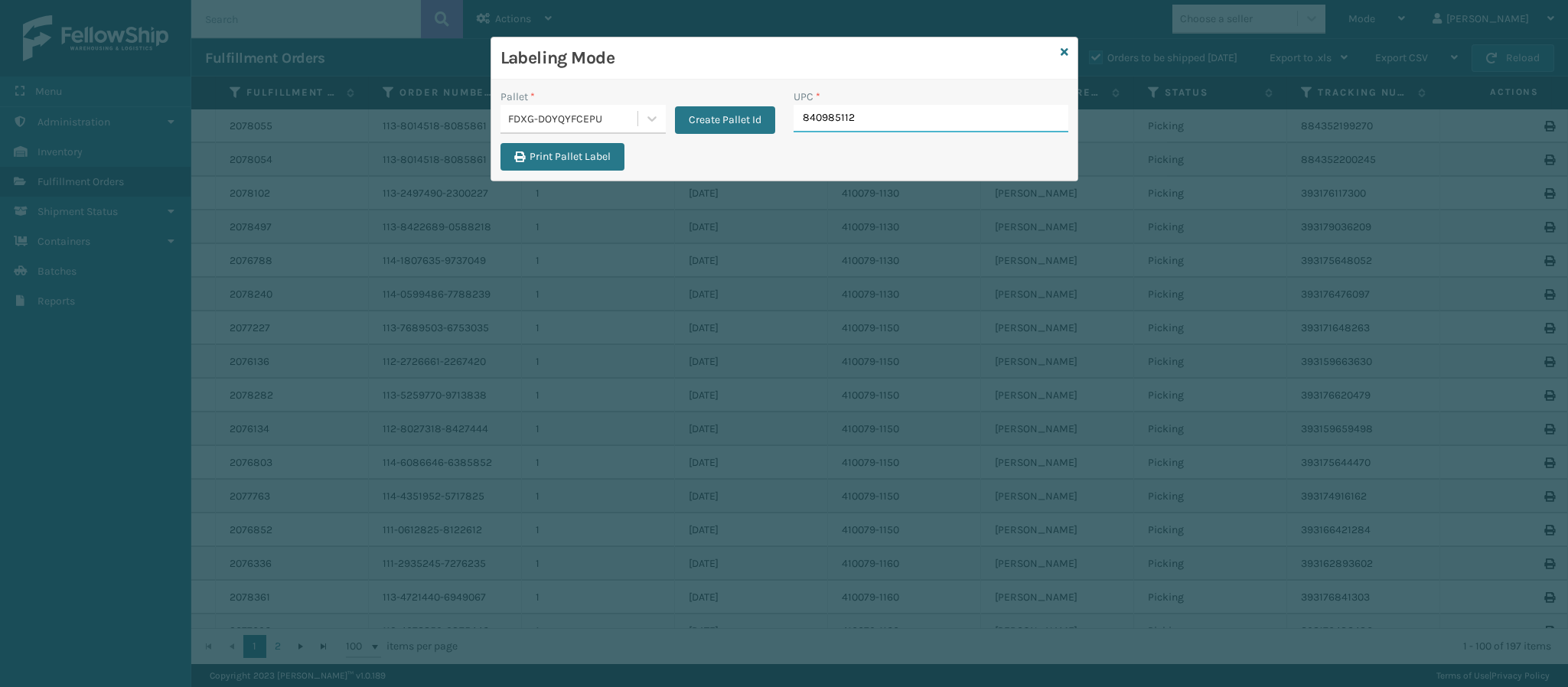
type input "8409851126"
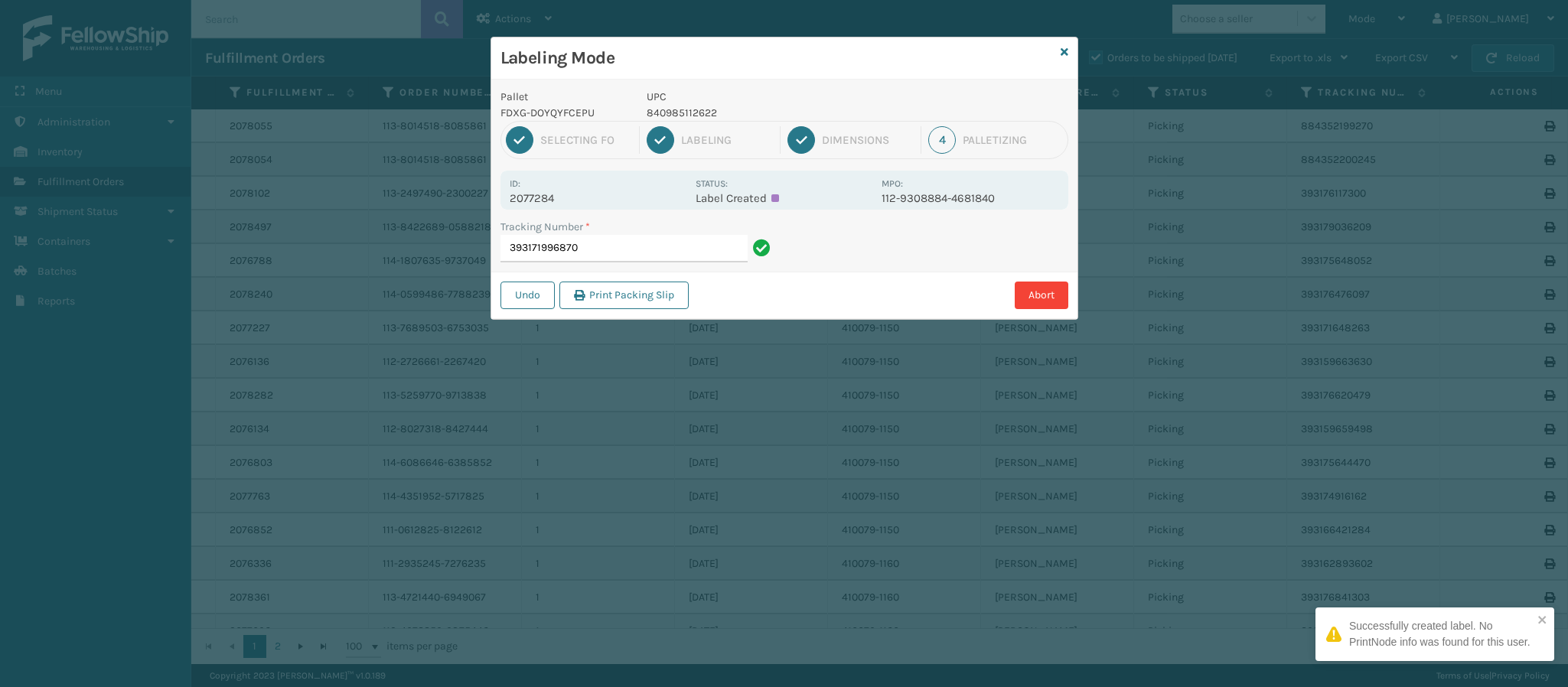
click at [558, 193] on p "2077284" at bounding box center [597, 198] width 177 height 14
click at [646, 253] on input "393171996870" at bounding box center [624, 248] width 247 height 27
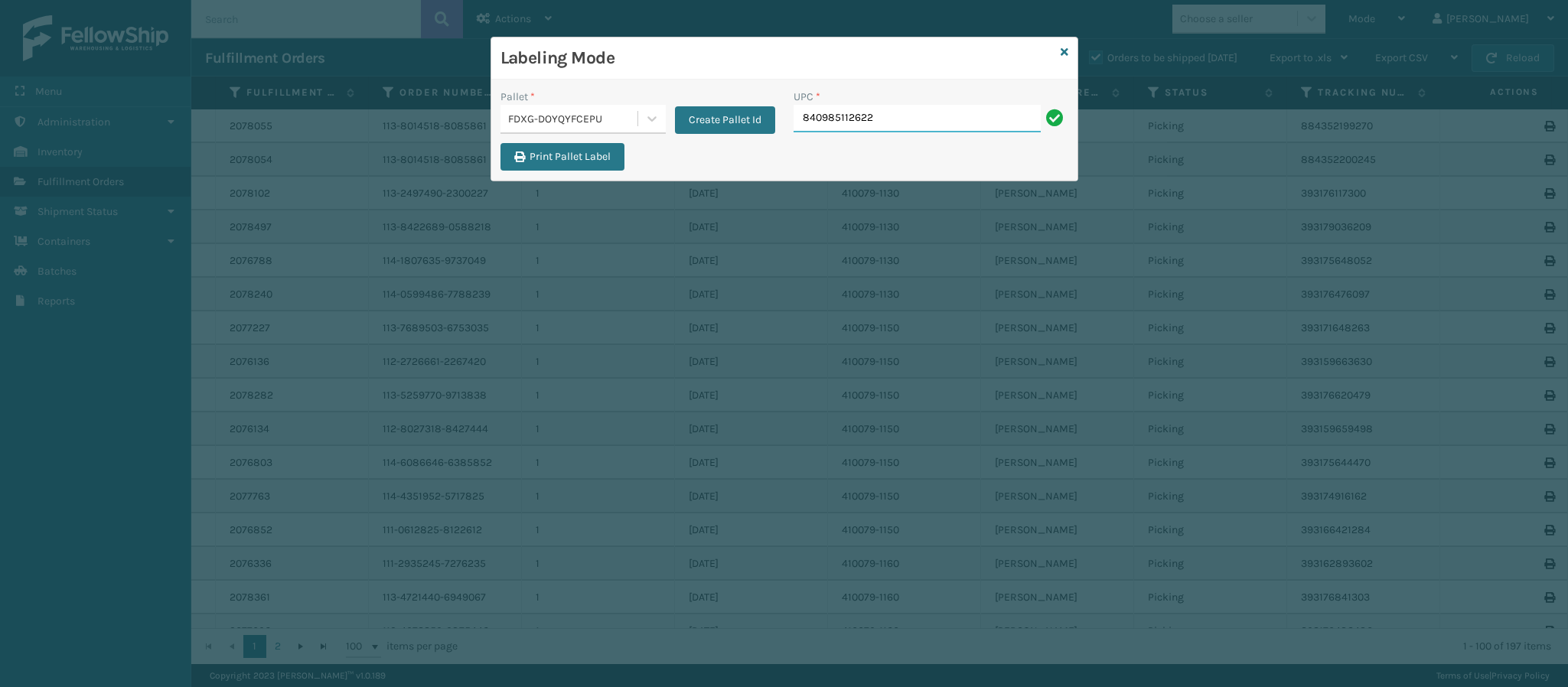
type input "840985112622"
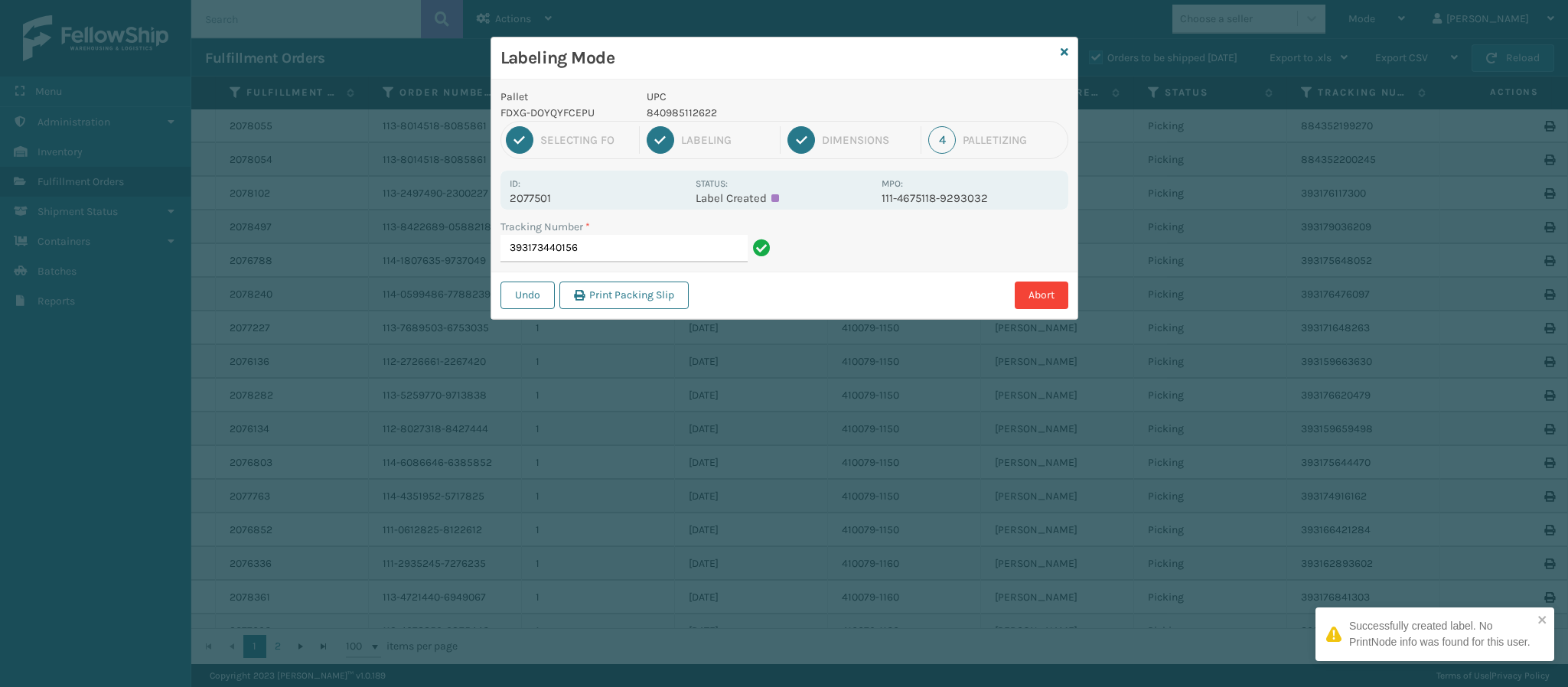
click at [549, 198] on p "2077501" at bounding box center [597, 198] width 177 height 14
click at [609, 256] on input "393173440156" at bounding box center [624, 248] width 247 height 27
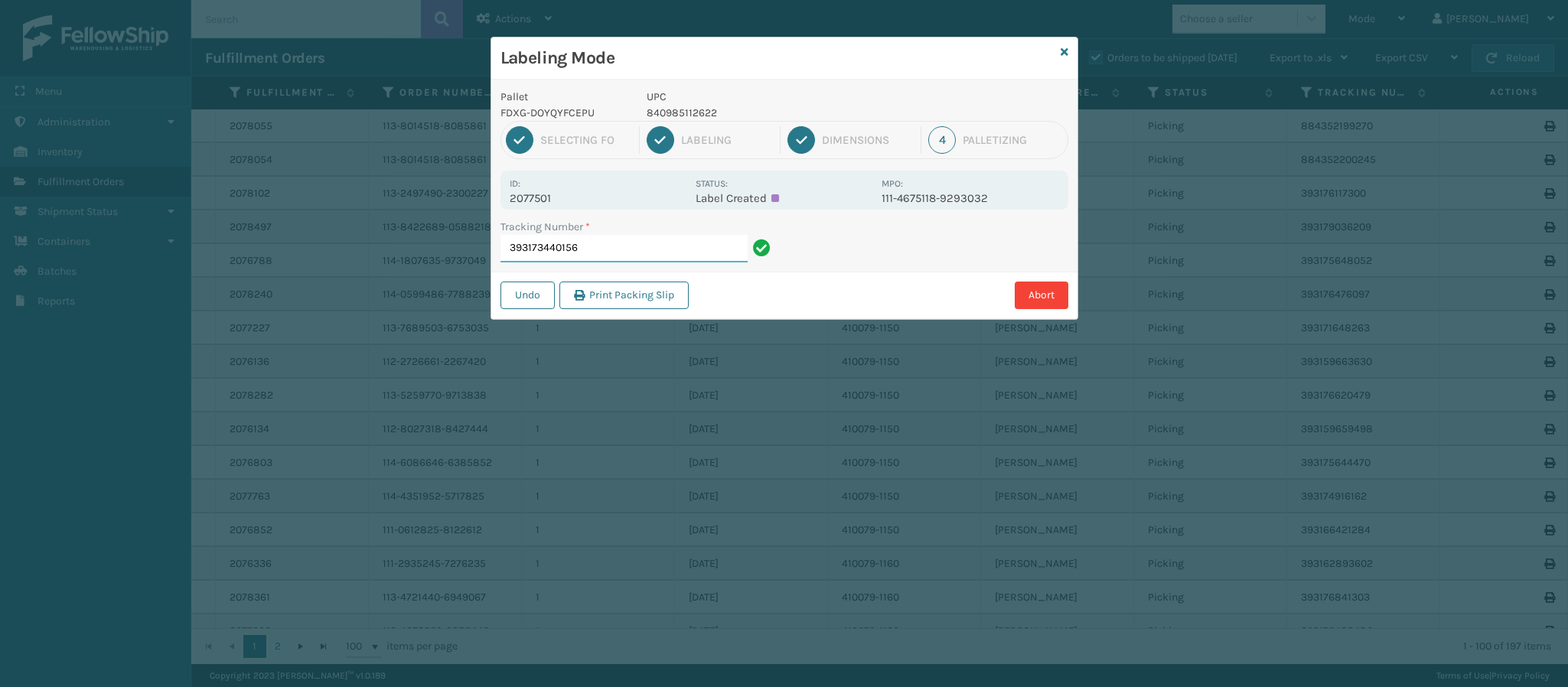
click at [609, 256] on input "393173440156" at bounding box center [624, 248] width 247 height 27
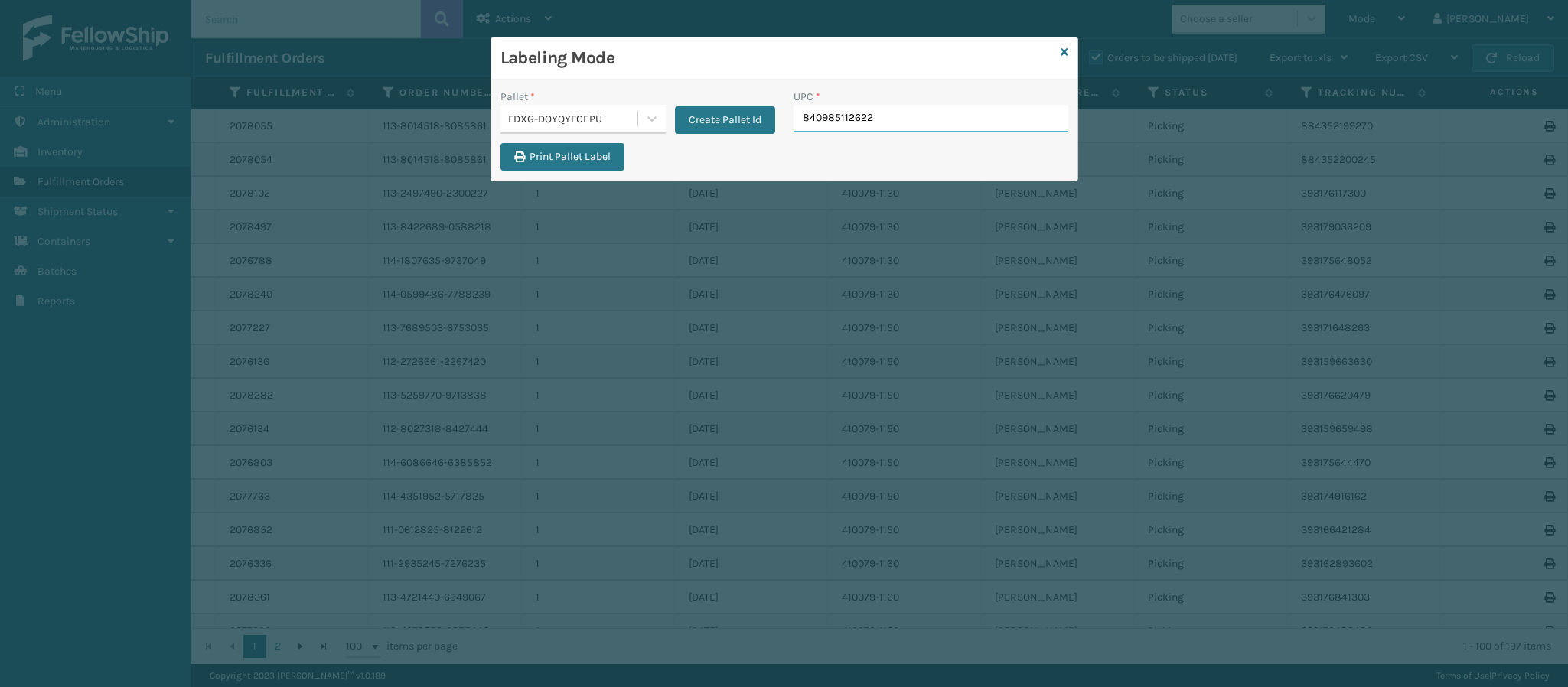
type input "840985112622"
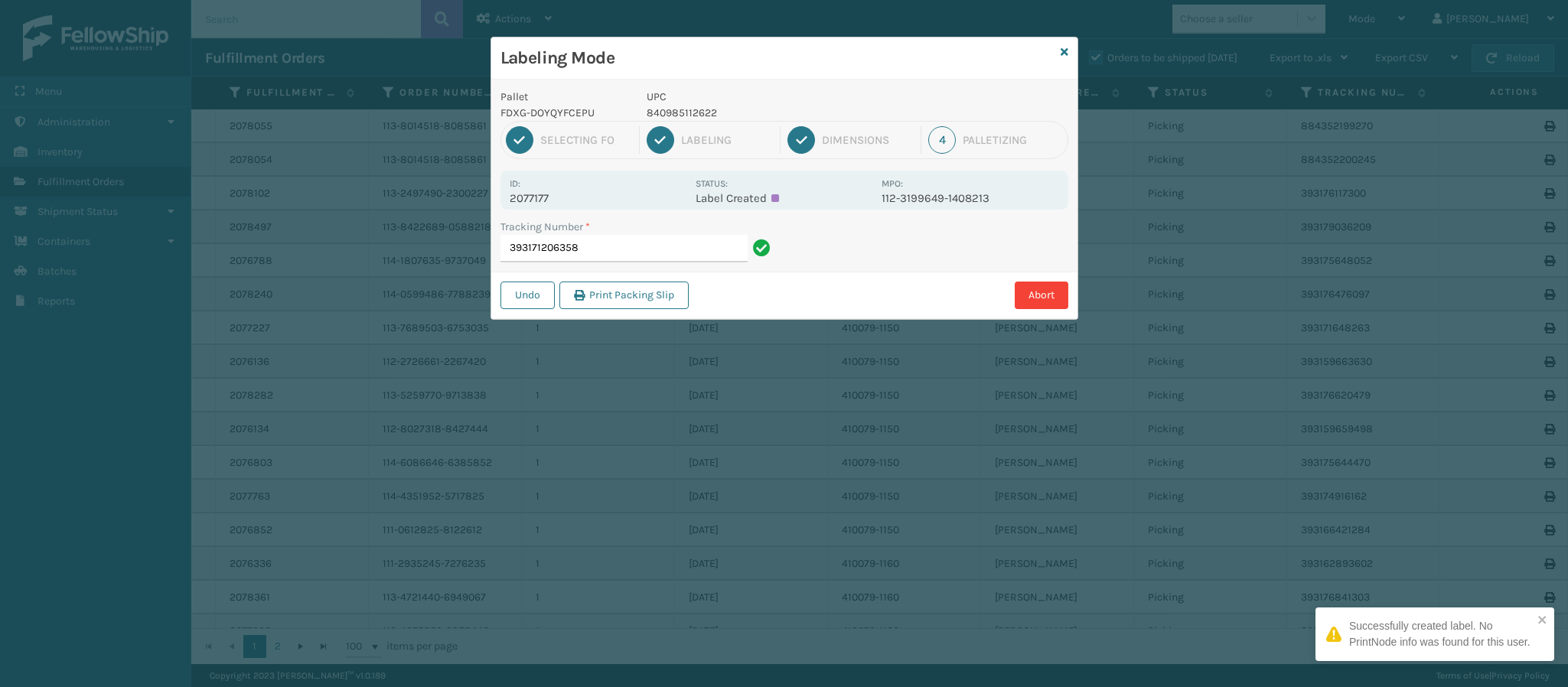
click at [544, 200] on p "2077177" at bounding box center [597, 198] width 177 height 14
click at [607, 244] on input "393171206358" at bounding box center [624, 248] width 247 height 27
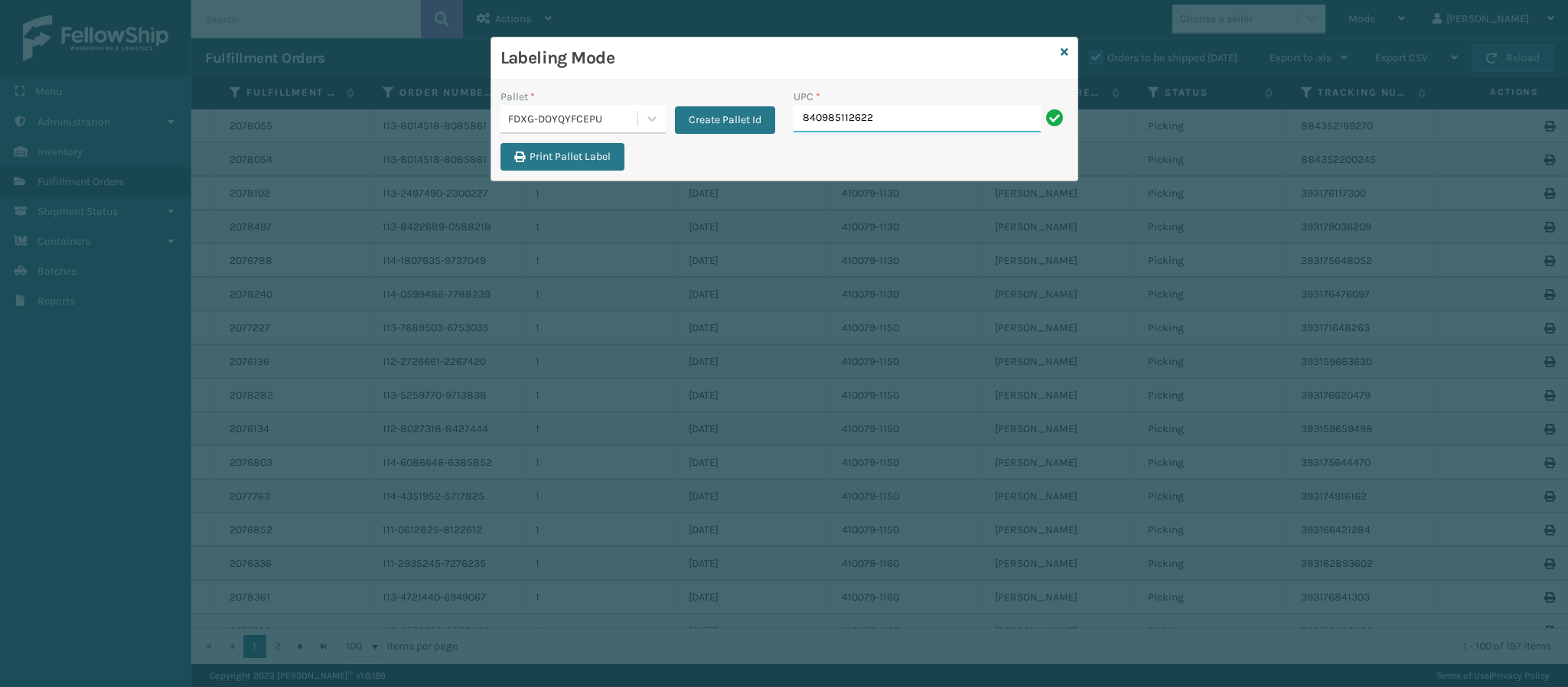
type input "840985112622"
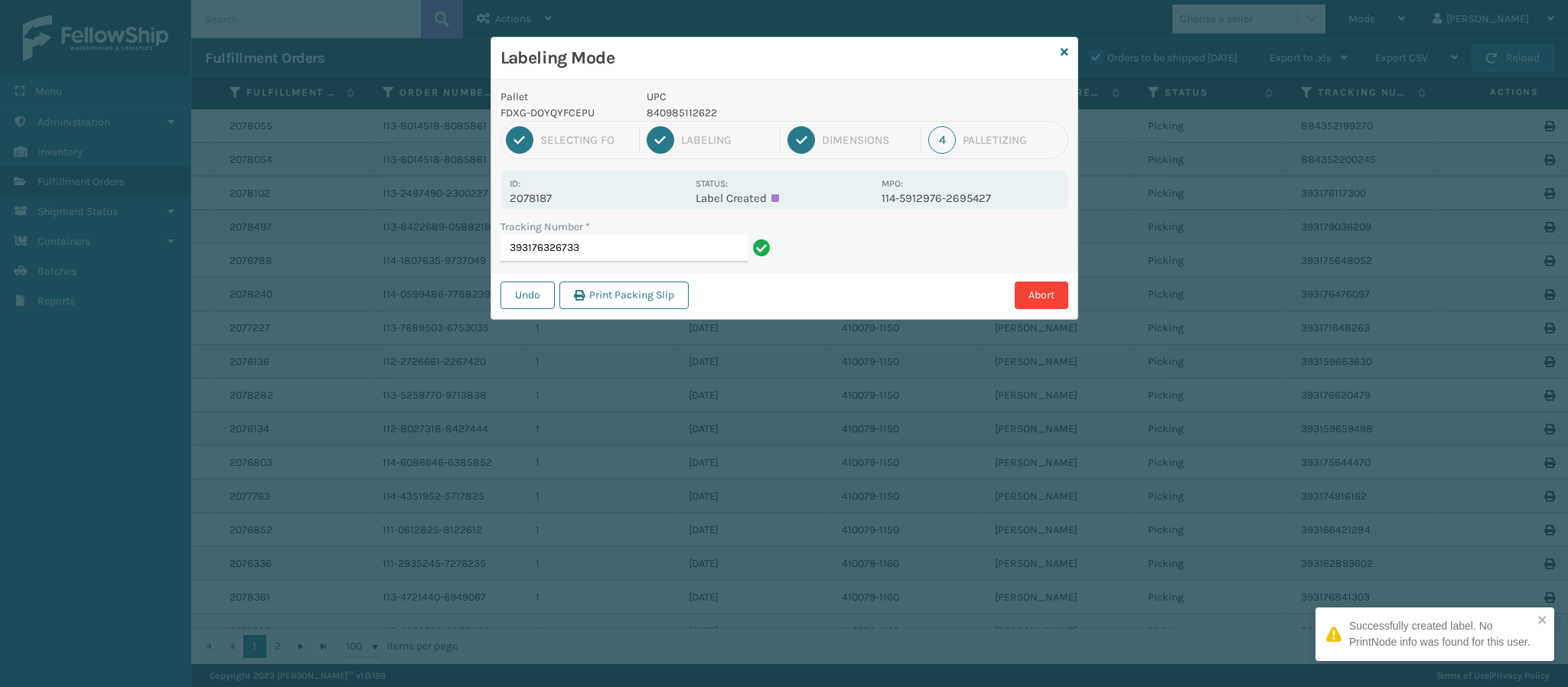
click at [551, 192] on p "2078187" at bounding box center [597, 198] width 177 height 14
click at [615, 266] on div "Tracking Number * 393176326733" at bounding box center [637, 245] width 293 height 53
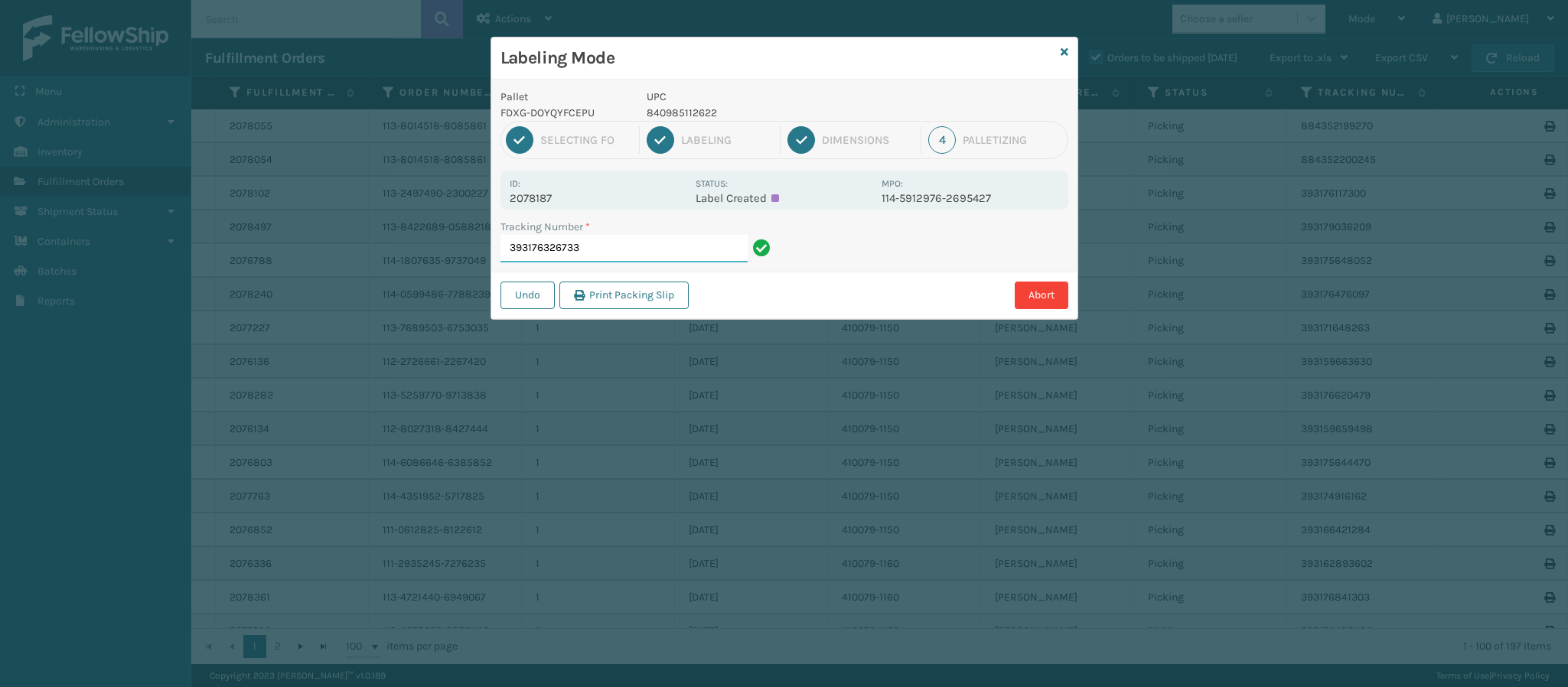
click at [613, 247] on input "393176326733" at bounding box center [624, 248] width 247 height 27
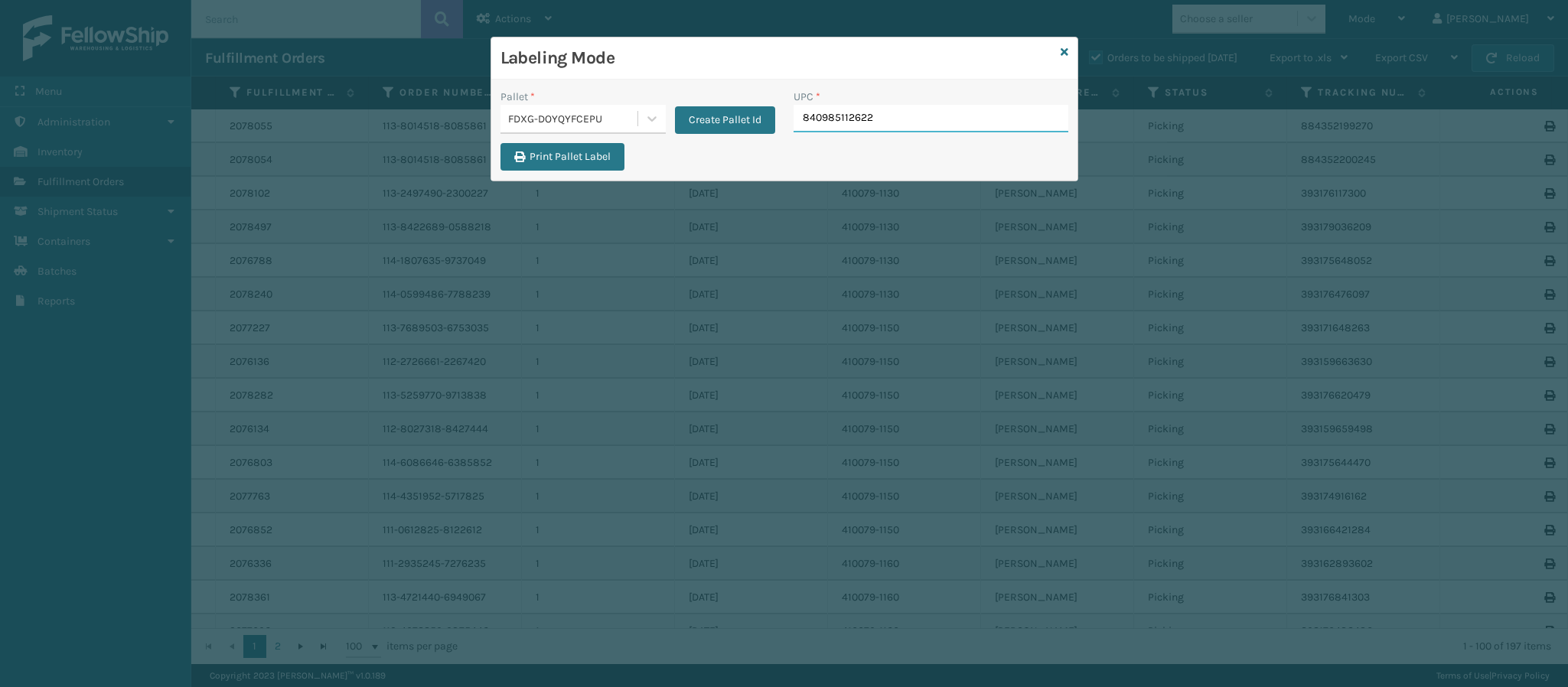
type input "840985112622"
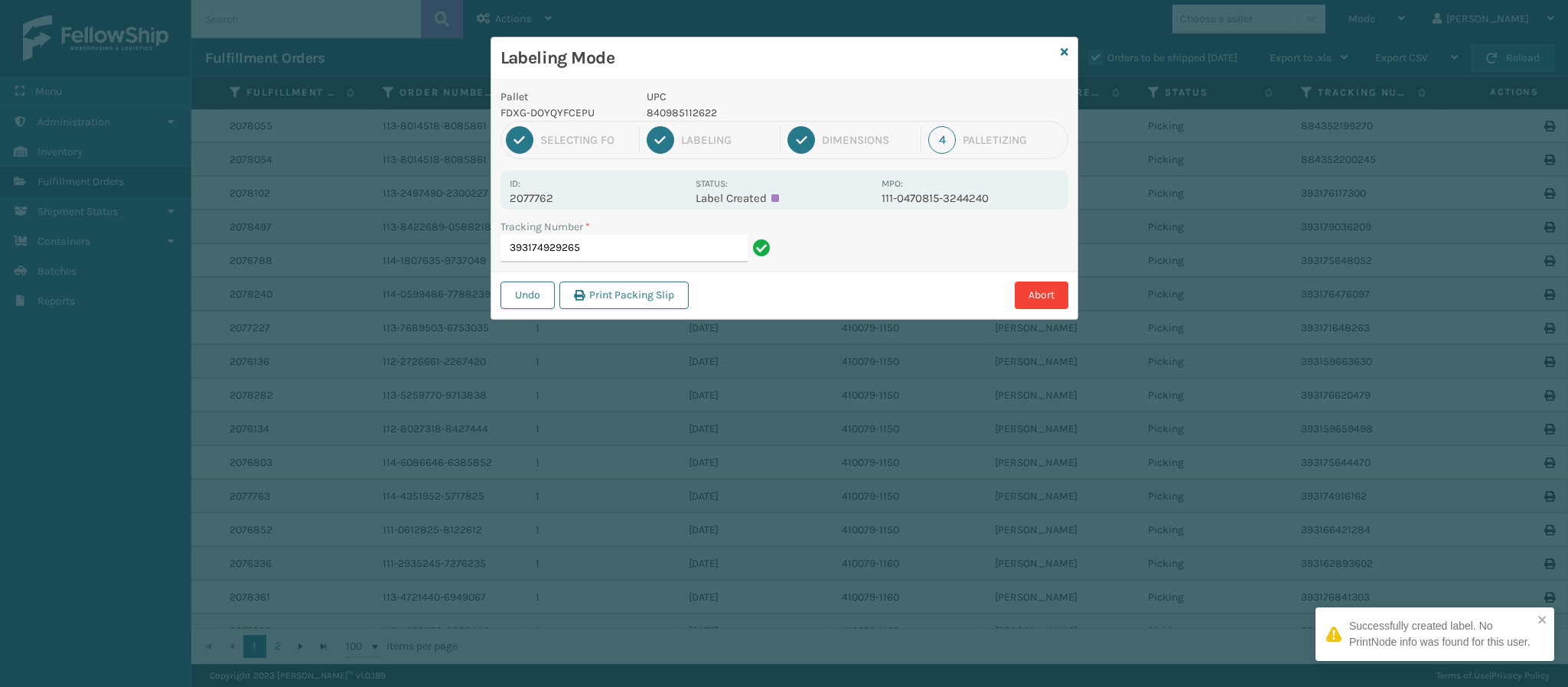
click at [552, 203] on p "2077762" at bounding box center [597, 198] width 177 height 14
click at [631, 257] on input "393174929265" at bounding box center [624, 248] width 247 height 27
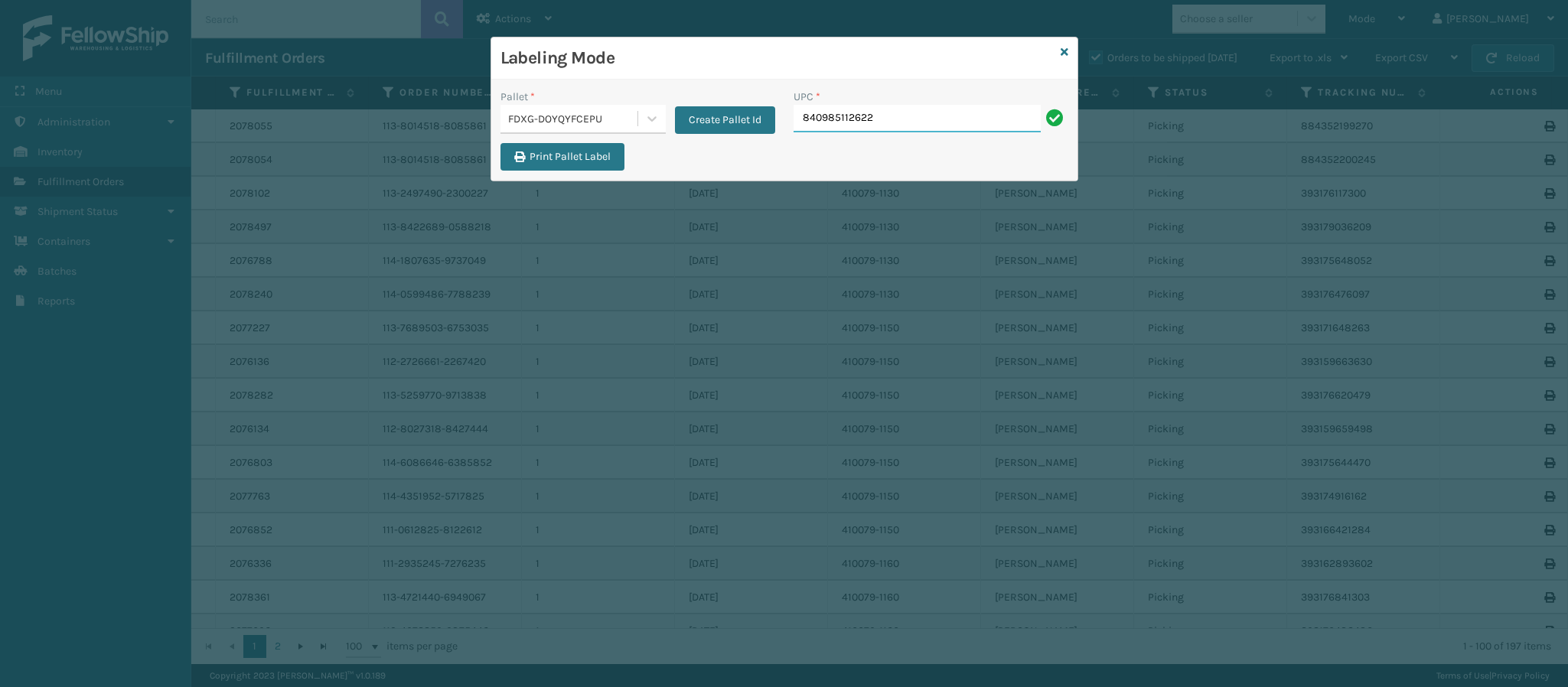
type input "840985112622"
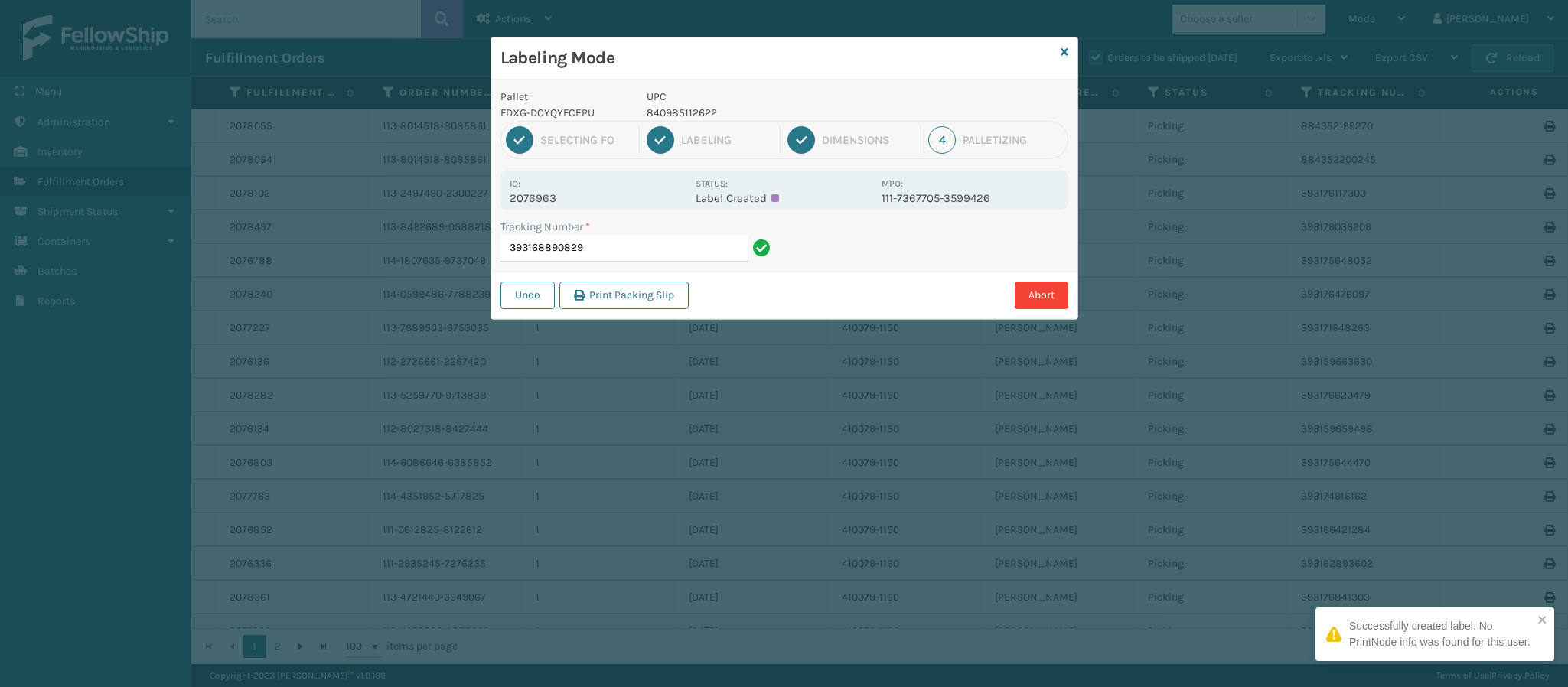
click at [538, 189] on div "Id: 2076963" at bounding box center [597, 189] width 177 height 30
click at [549, 205] on p "2076963" at bounding box center [597, 198] width 177 height 14
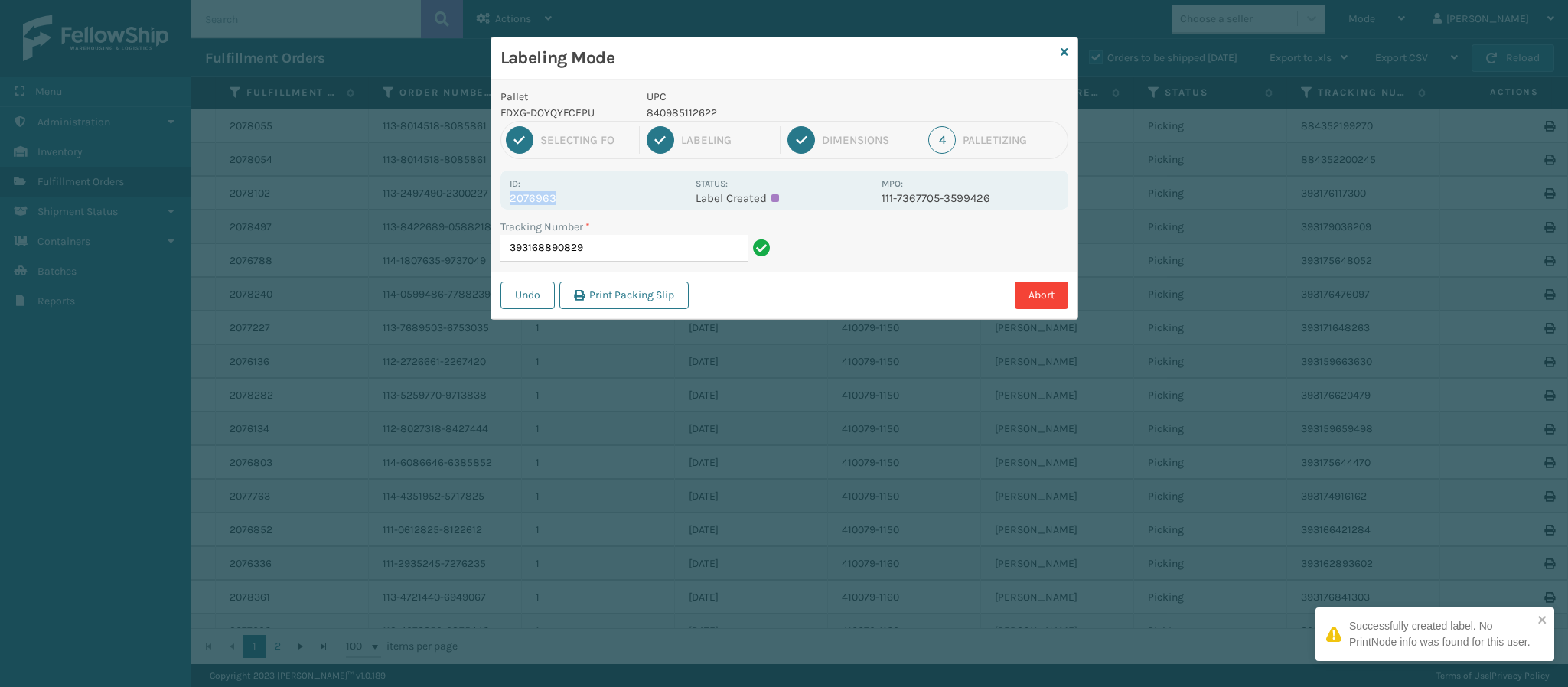
click at [549, 205] on p "2076963" at bounding box center [597, 198] width 177 height 14
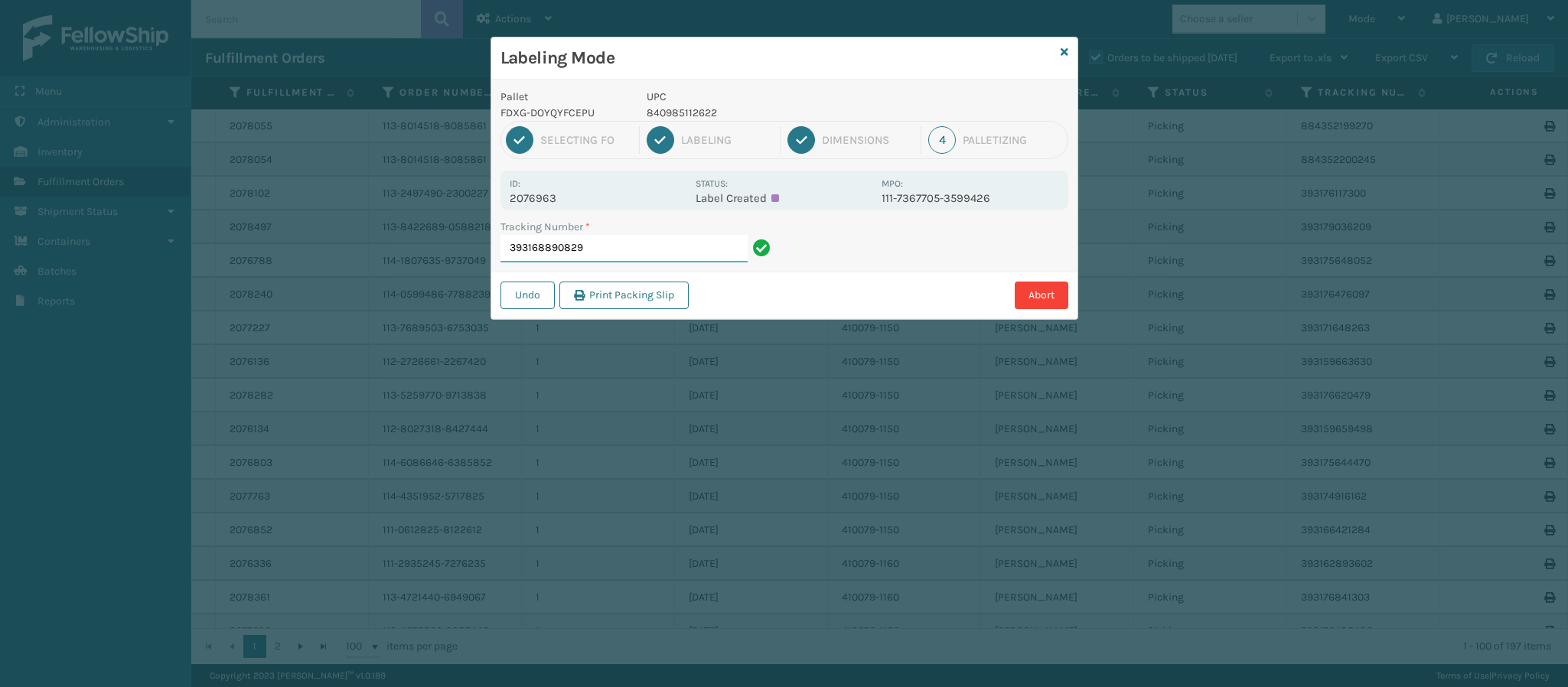
click at [649, 255] on input "393168890829" at bounding box center [624, 248] width 247 height 27
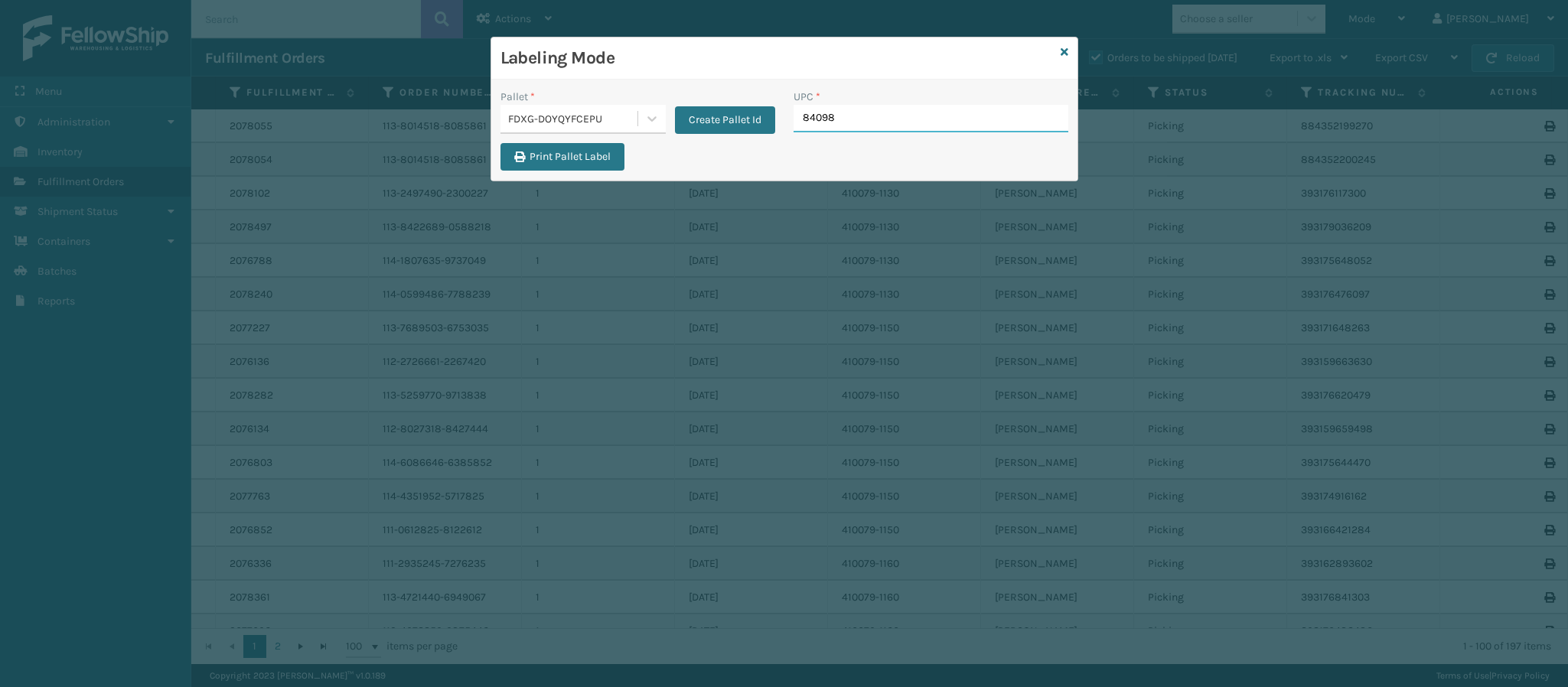
type input "840985"
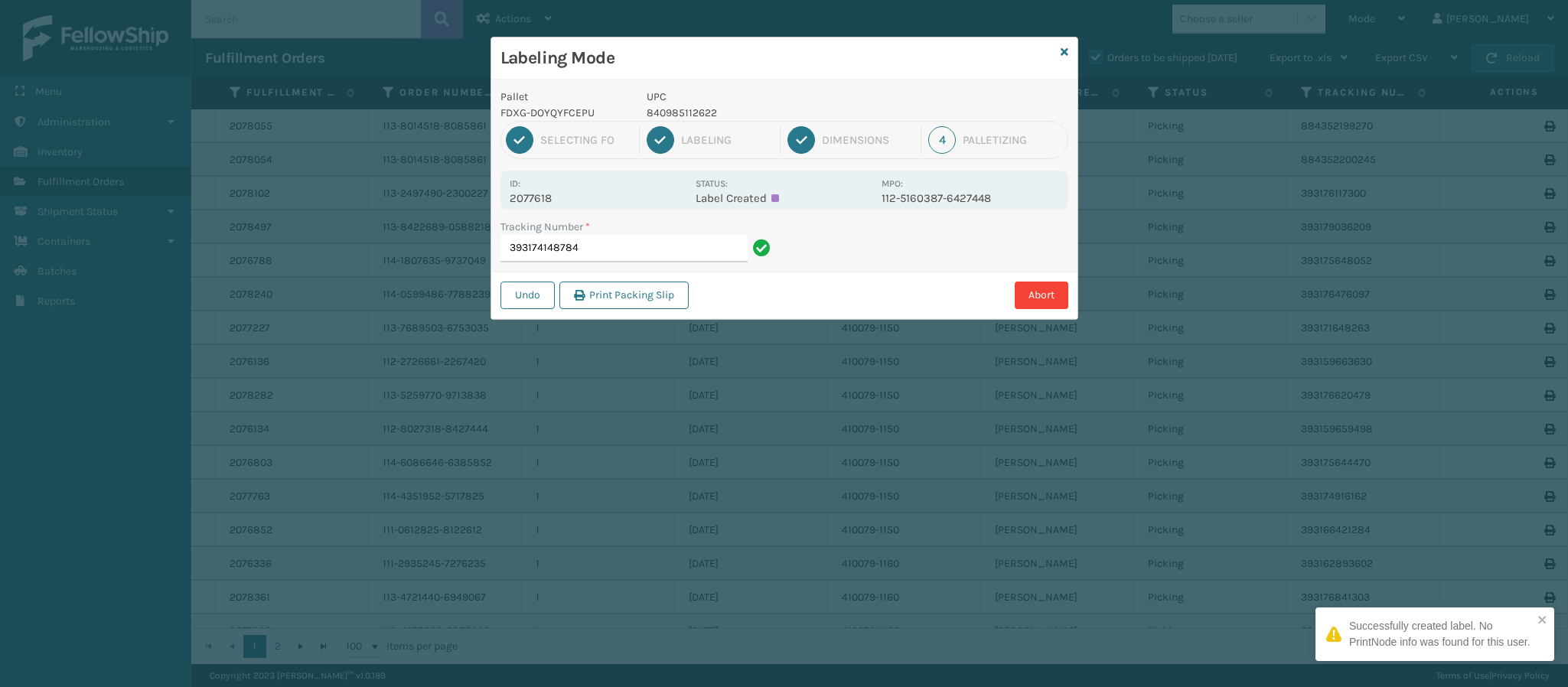
click at [526, 197] on p "2077618" at bounding box center [597, 198] width 177 height 14
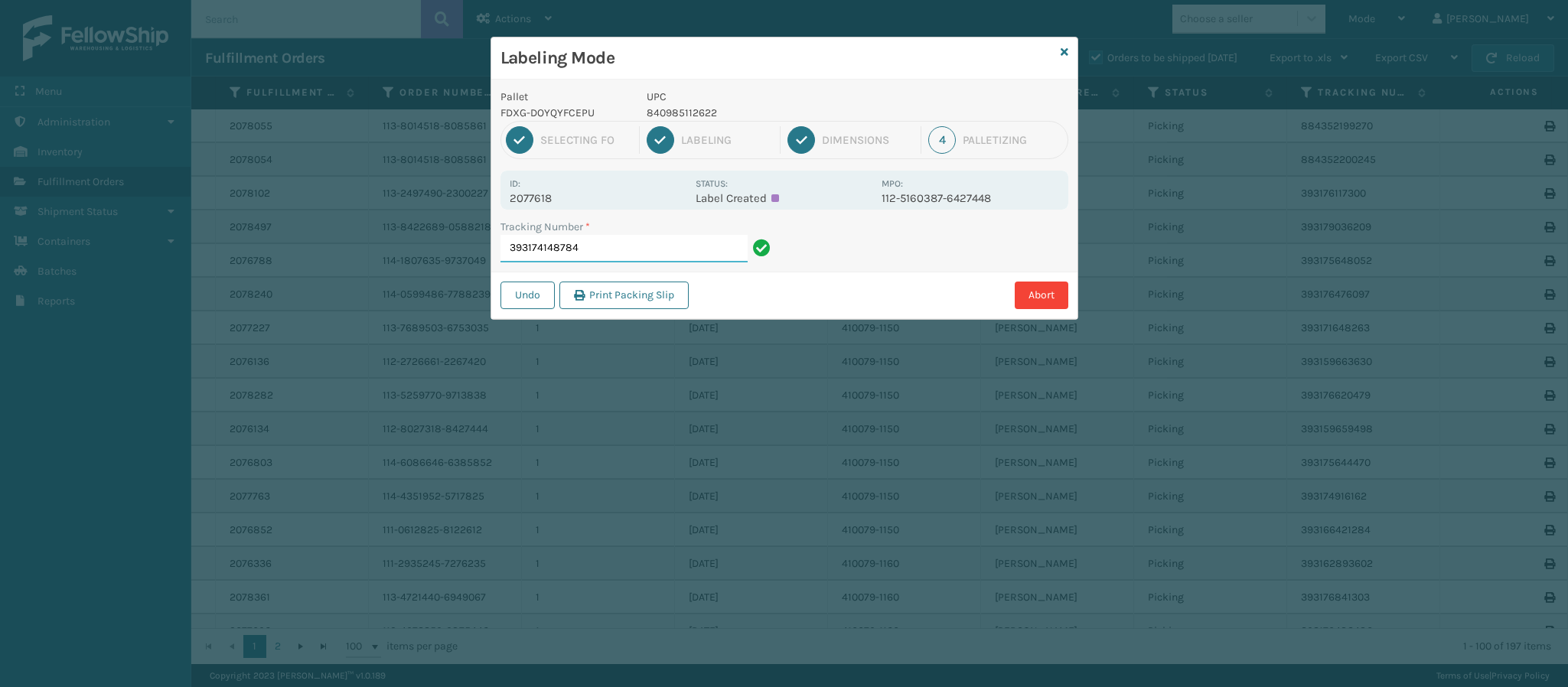
click at [627, 251] on input "393174148784" at bounding box center [624, 248] width 247 height 27
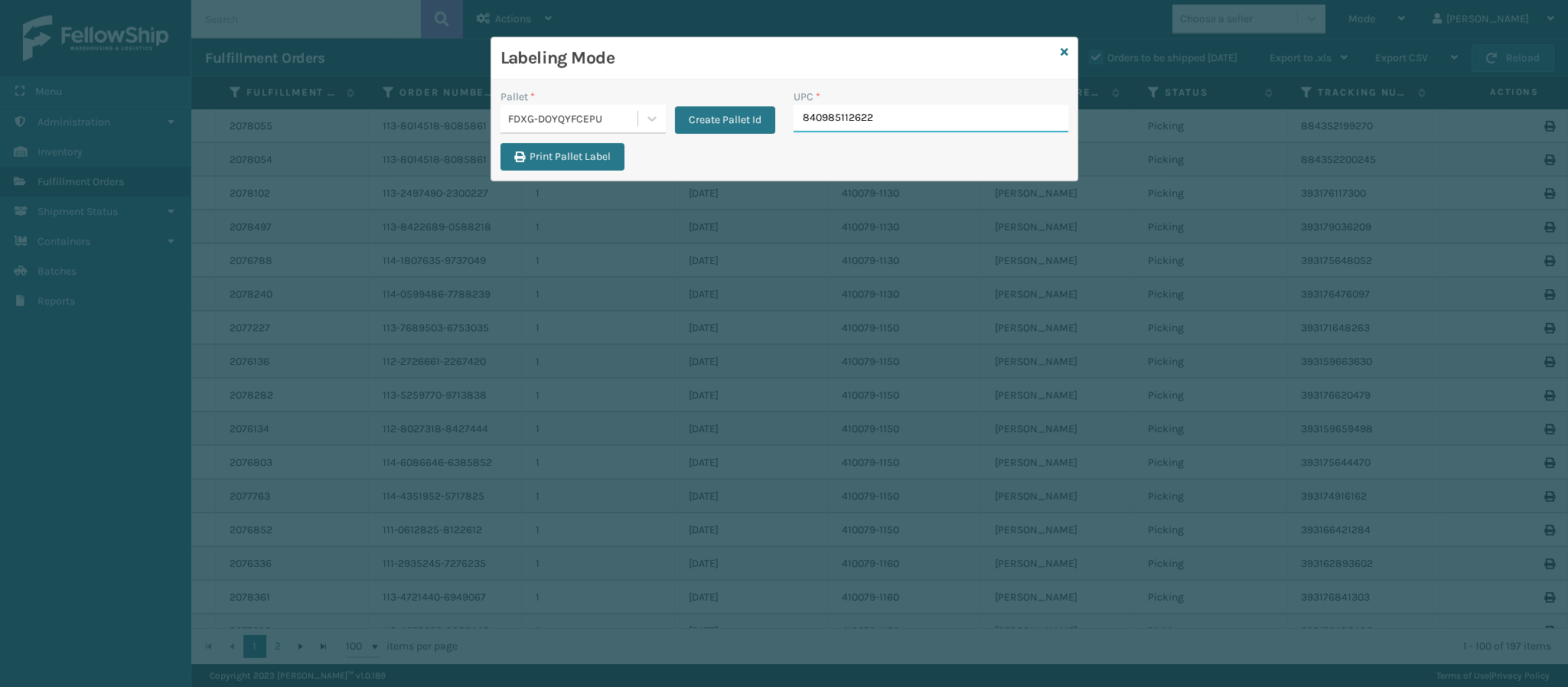
type input "840985112622"
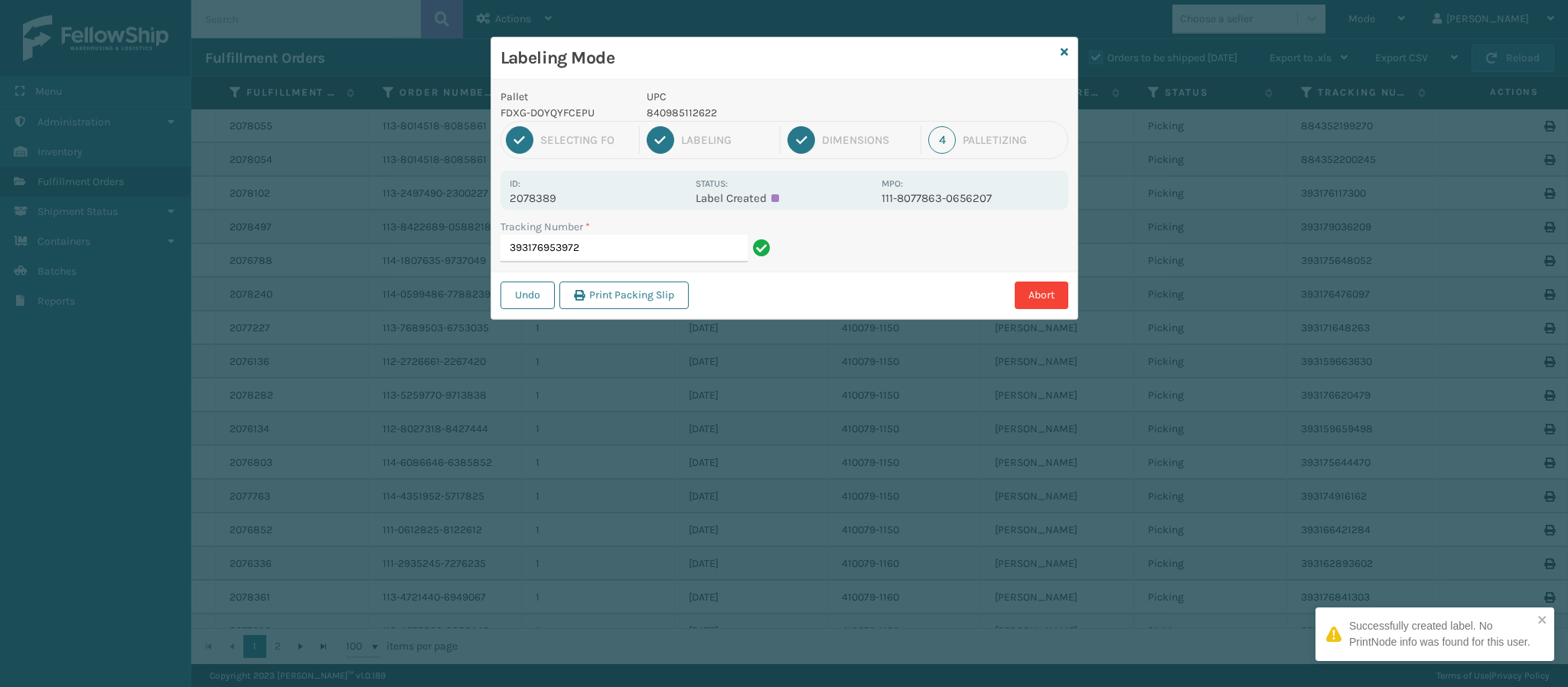
click at [540, 191] on div "Id: 2078389" at bounding box center [597, 189] width 177 height 30
click at [552, 208] on div "Id: 2078389 Status: Label Created MPO: 111-8077863-0656207" at bounding box center [784, 190] width 568 height 39
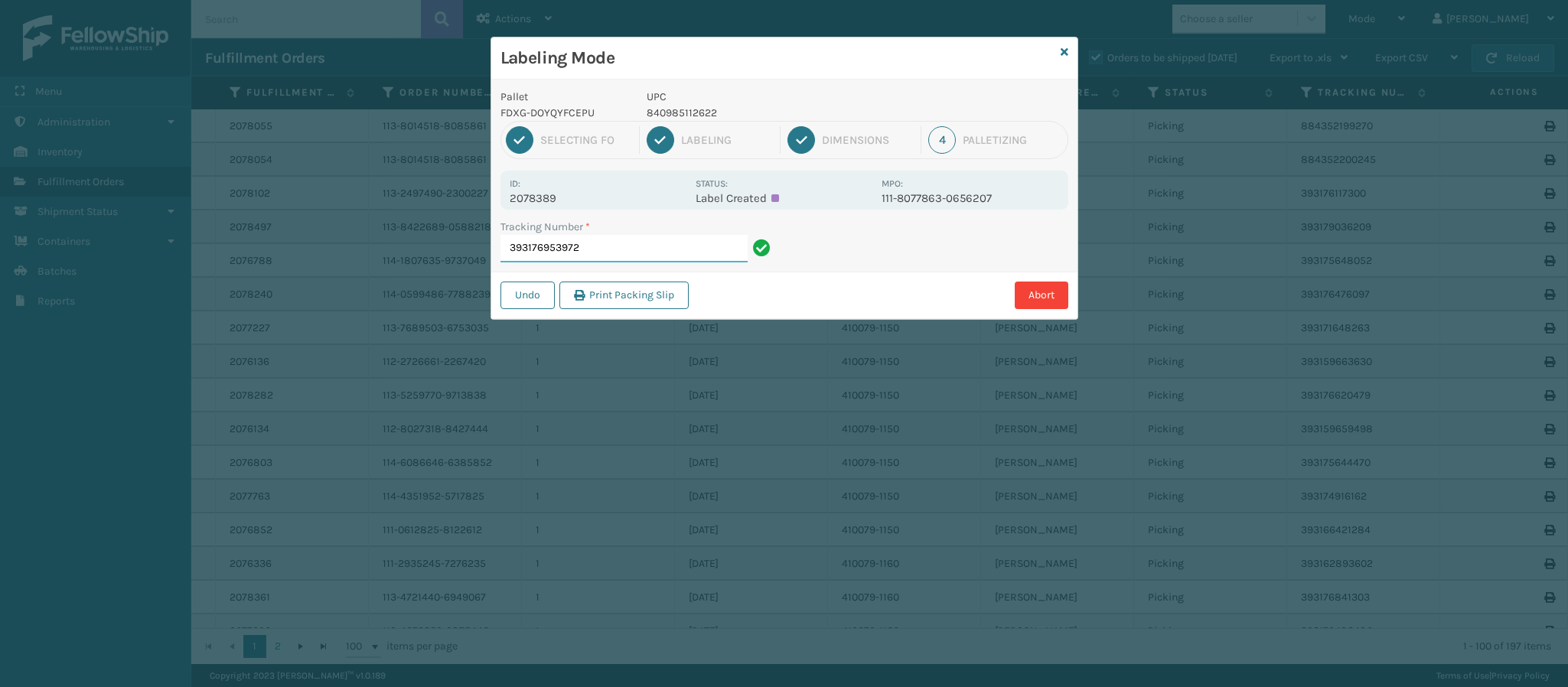
click at [617, 247] on input "393176953972" at bounding box center [624, 248] width 247 height 27
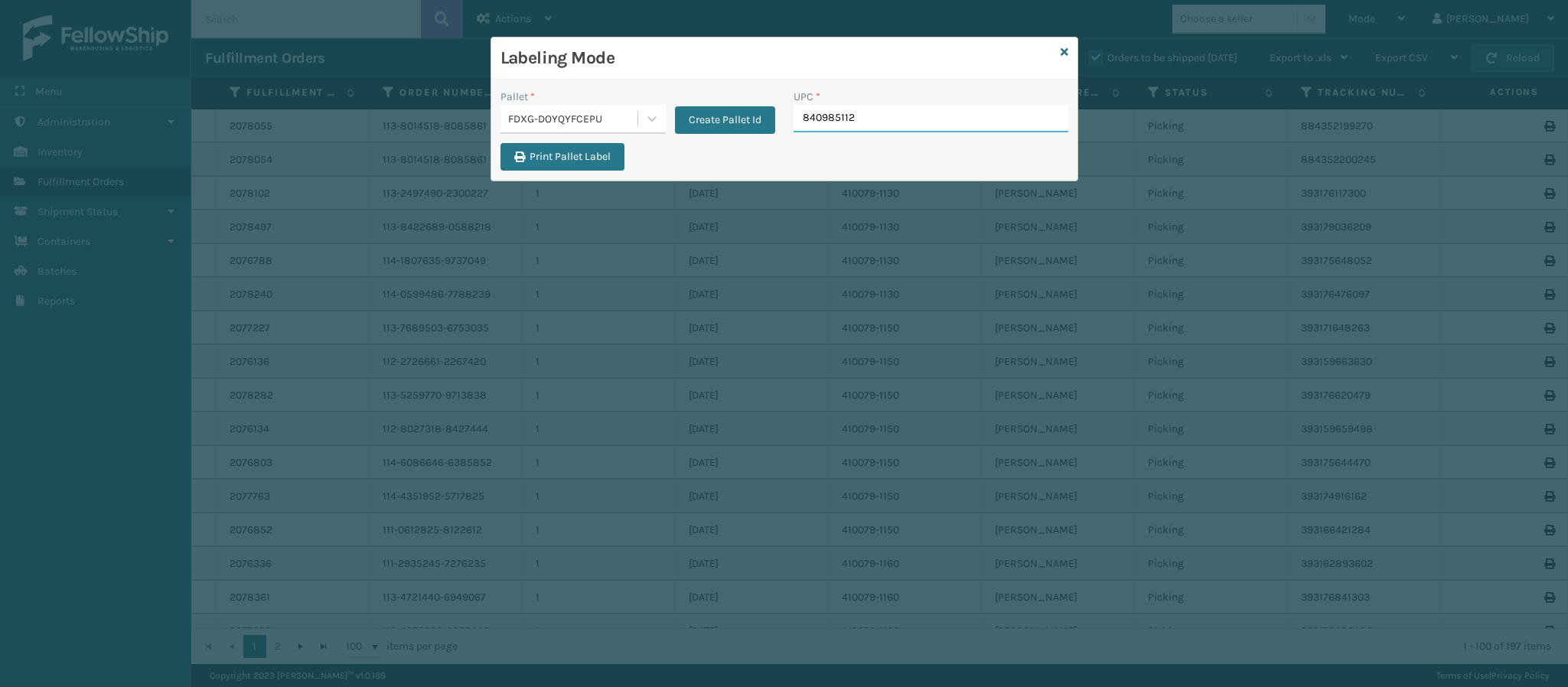
type input "8409851126"
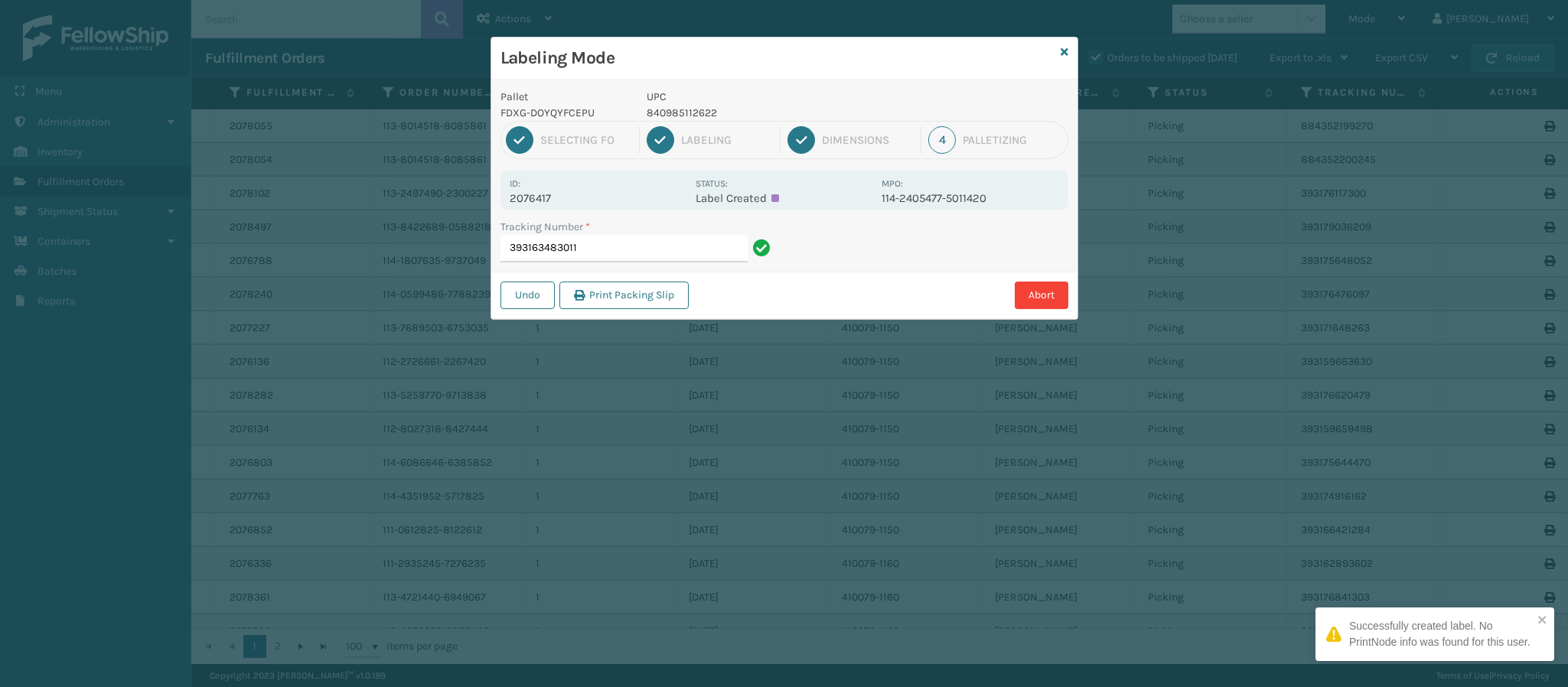
click at [542, 205] on p "2076417" at bounding box center [597, 198] width 177 height 14
click at [629, 255] on input "393163483011" at bounding box center [624, 248] width 247 height 27
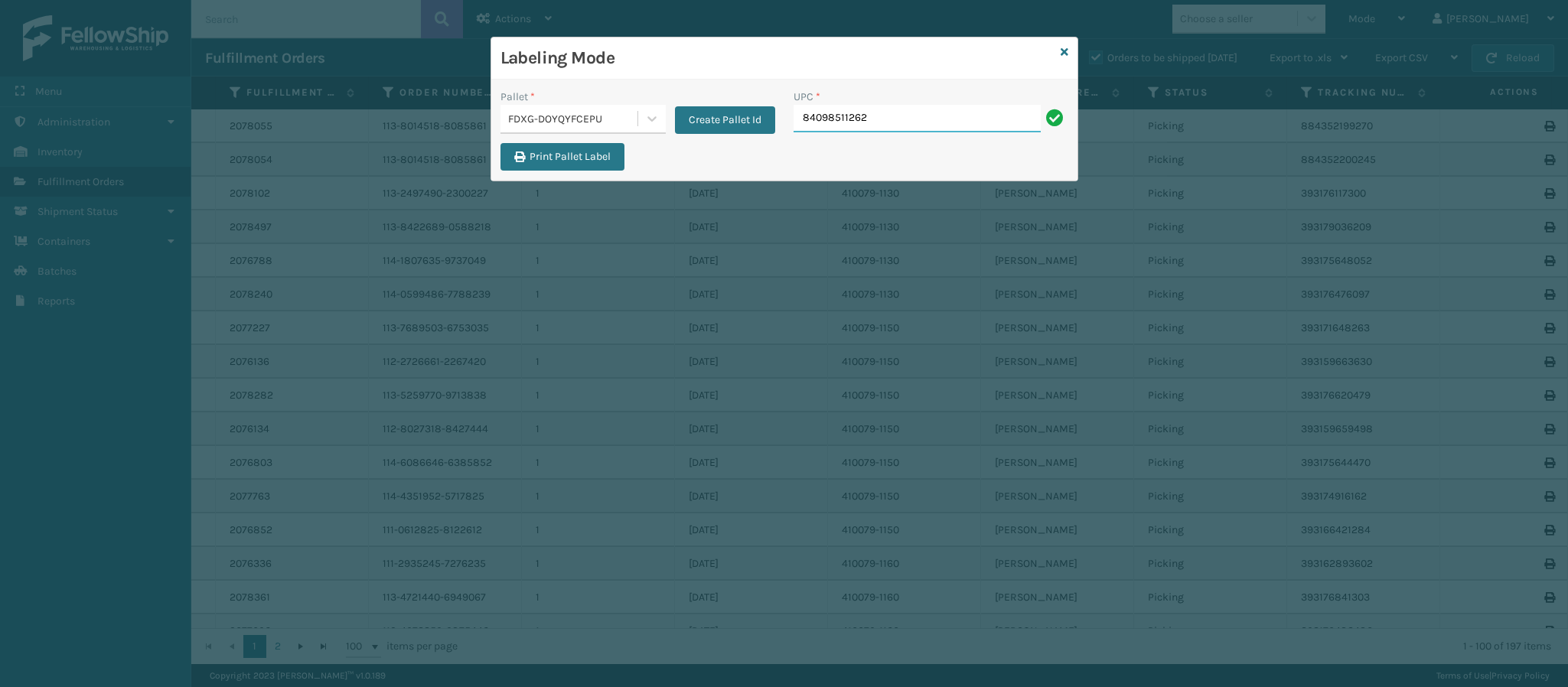
type input "840985112622"
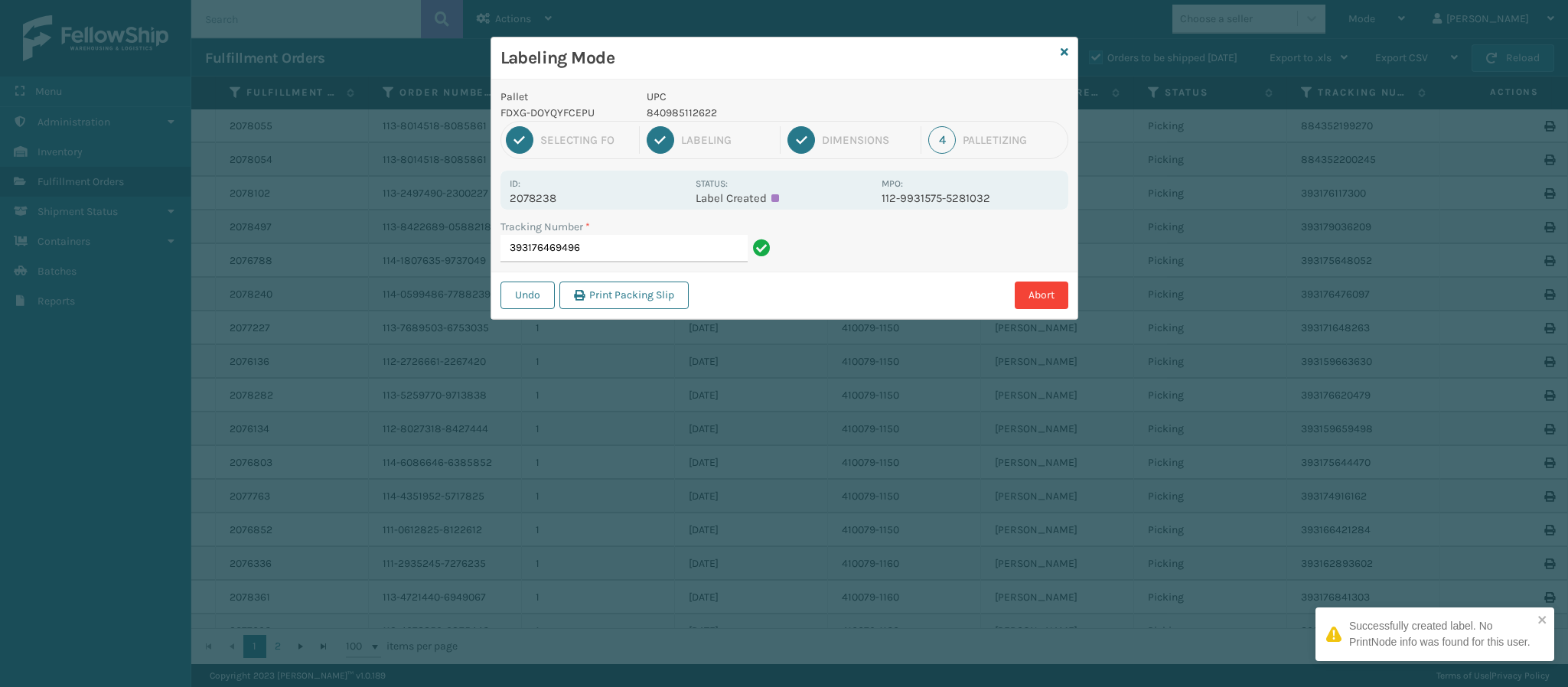
click at [540, 195] on p "2078238" at bounding box center [597, 198] width 177 height 14
click at [591, 236] on input "393176469496" at bounding box center [624, 248] width 247 height 27
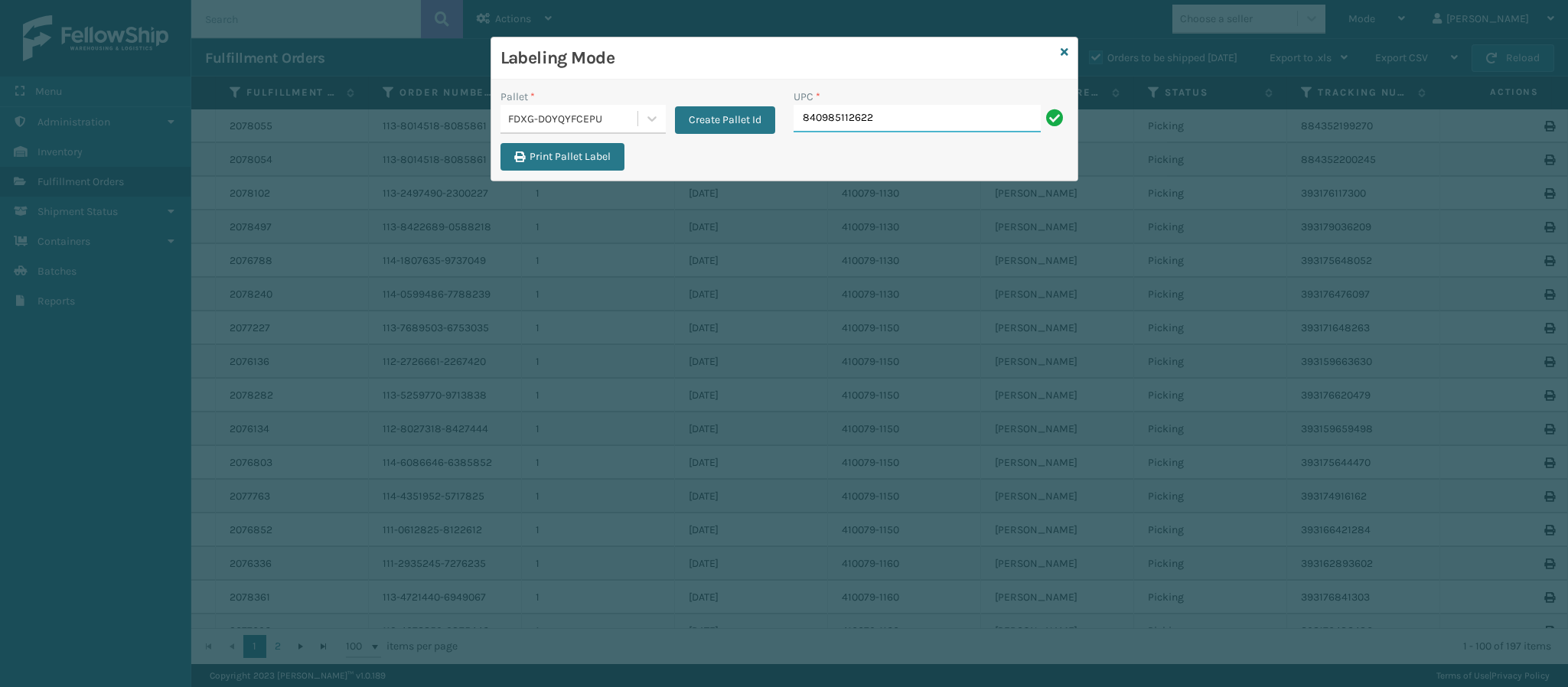
type input "840985112622"
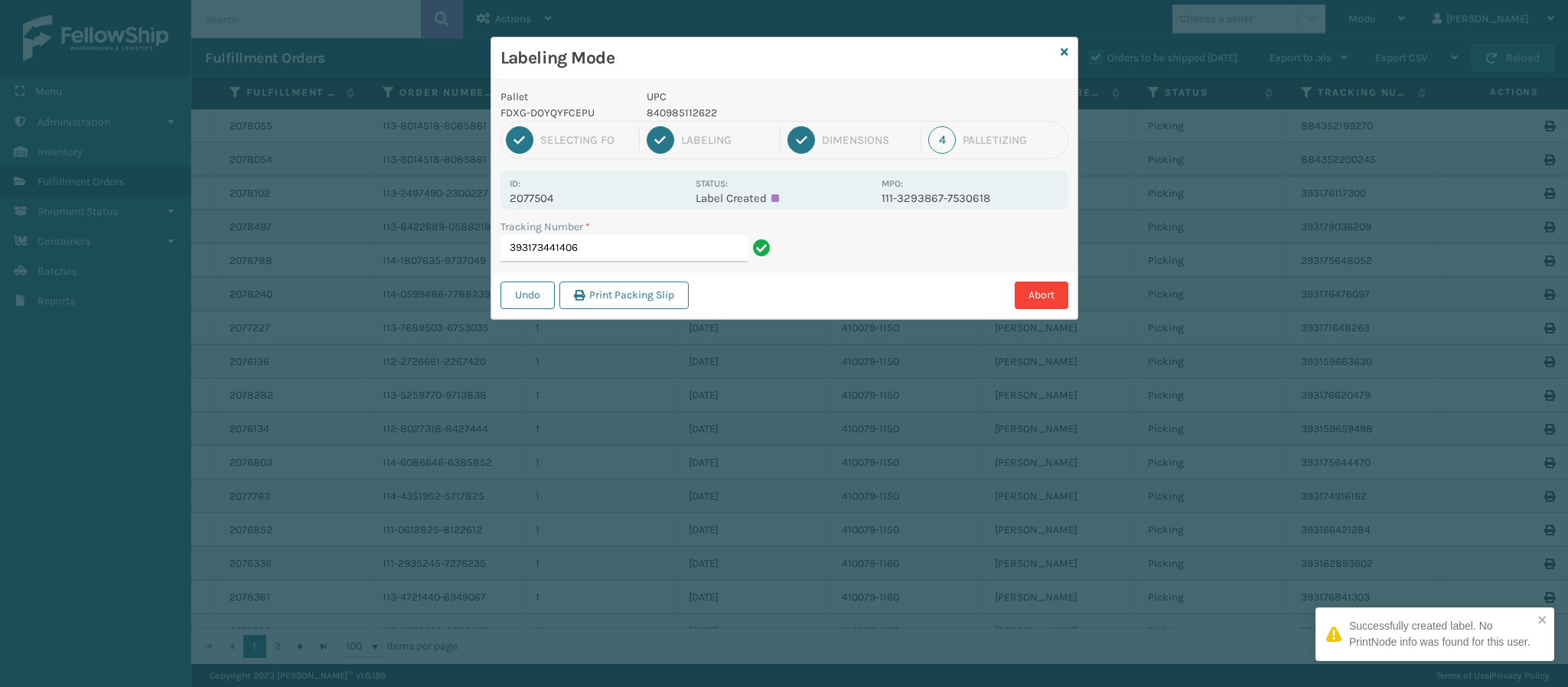
click at [545, 205] on p "2077504" at bounding box center [597, 198] width 177 height 14
click at [630, 272] on div "Pallet FDXG-DOYQYFCEPU UPC 840985112622 1 Selecting FO 2 Labeling 3 Dimensions …" at bounding box center [784, 200] width 586 height 240
click at [628, 266] on div "Tracking Number * 393173441406" at bounding box center [637, 245] width 293 height 53
click at [628, 264] on div "Tracking Number * 393173441406" at bounding box center [637, 245] width 293 height 53
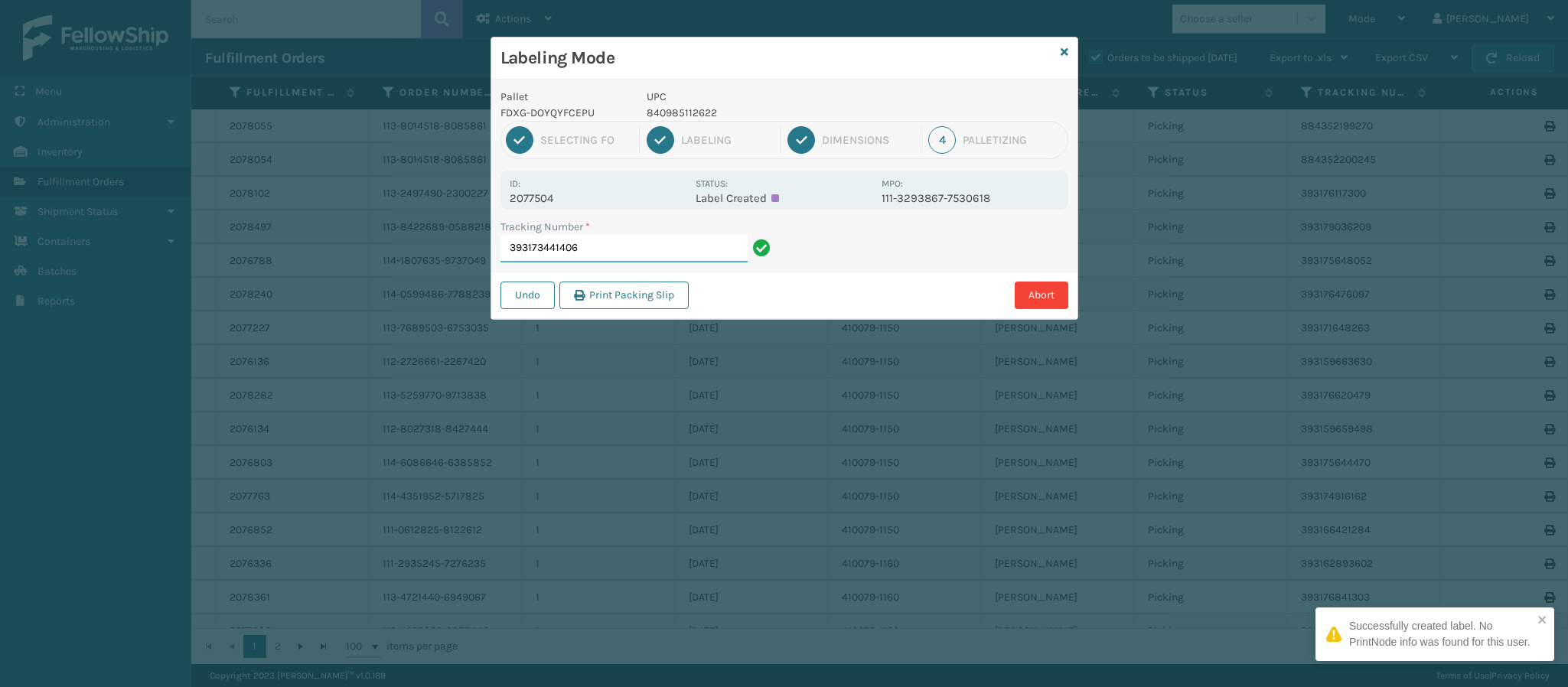
click at [625, 256] on input "393173441406" at bounding box center [624, 248] width 247 height 27
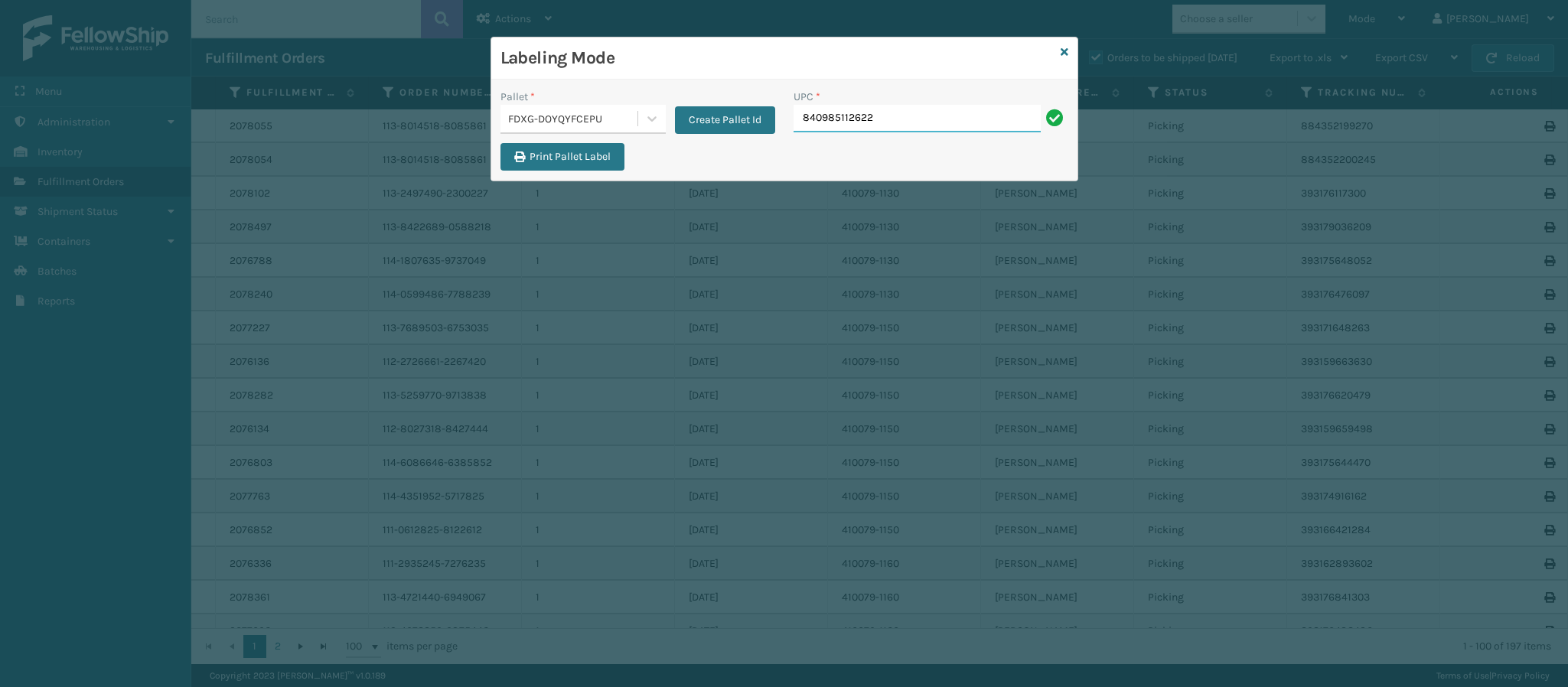
type input "840985112622"
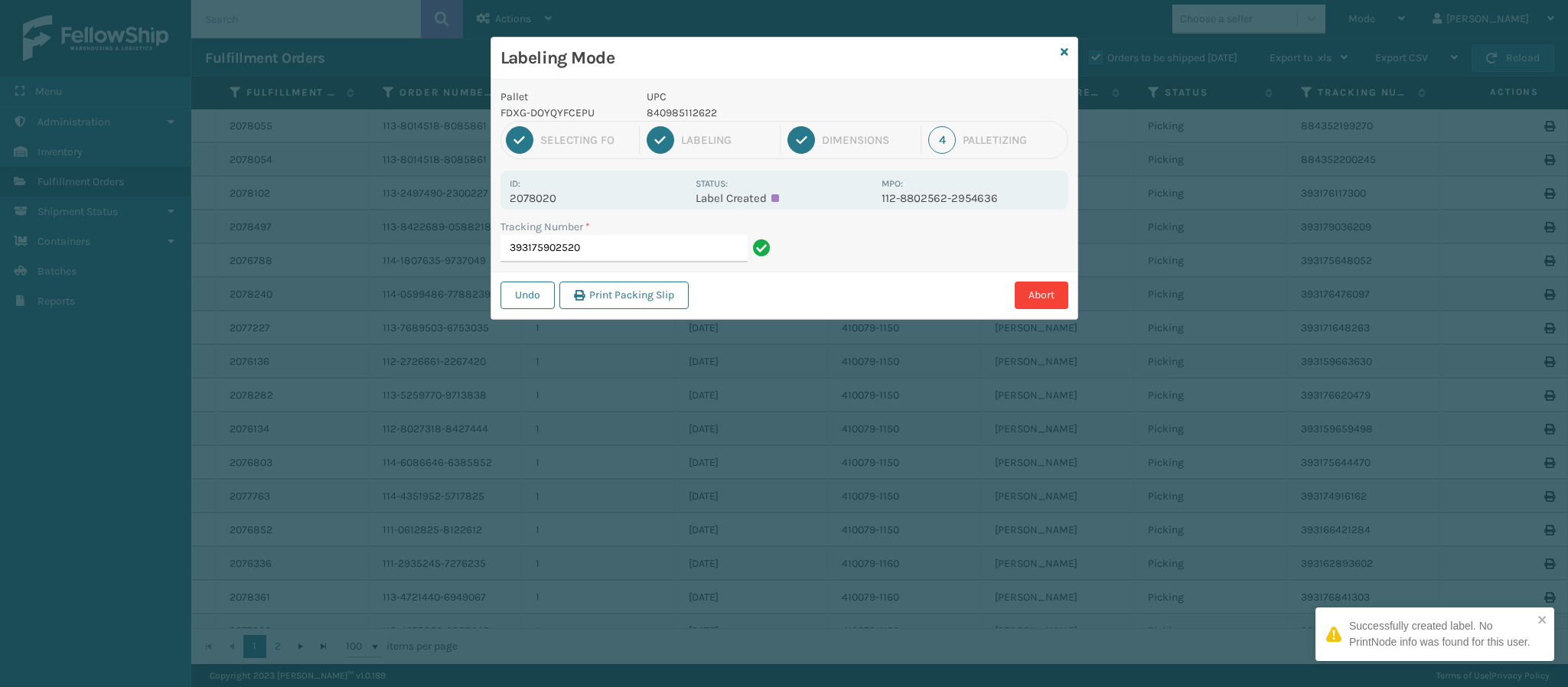
click at [540, 195] on p "2078020" at bounding box center [597, 198] width 177 height 14
click at [638, 250] on input "393175902520" at bounding box center [624, 248] width 247 height 27
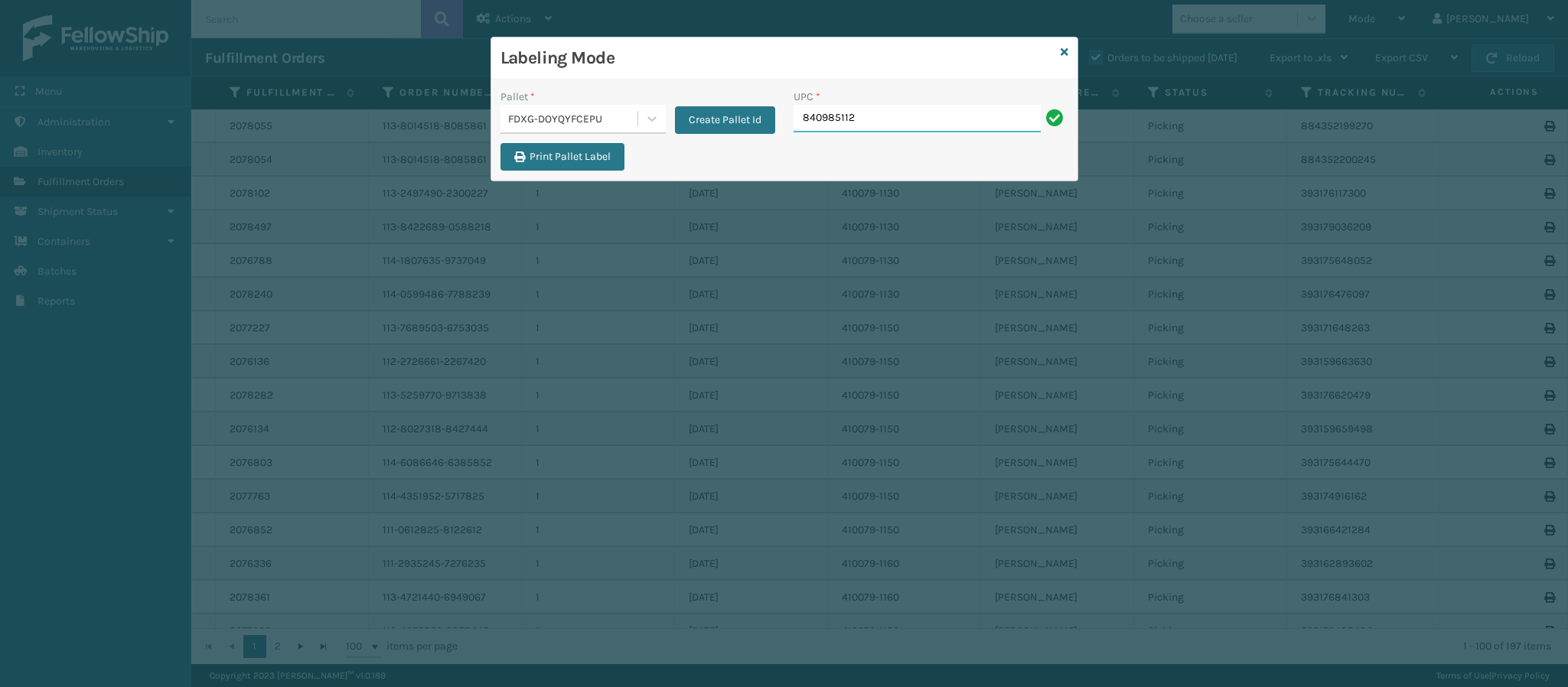
type input "8409851126"
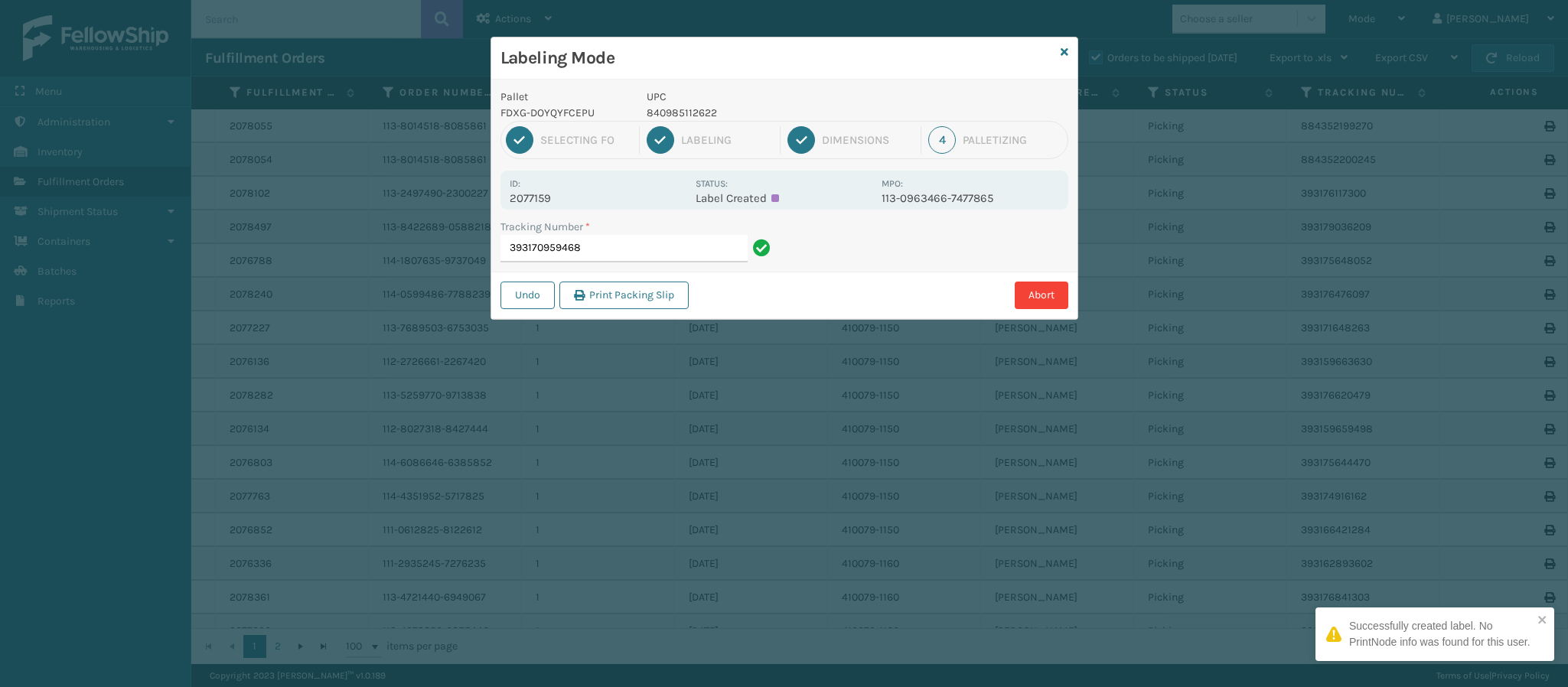
click at [542, 197] on p "2077159" at bounding box center [597, 198] width 177 height 14
click at [616, 244] on input "393170959468" at bounding box center [624, 248] width 247 height 27
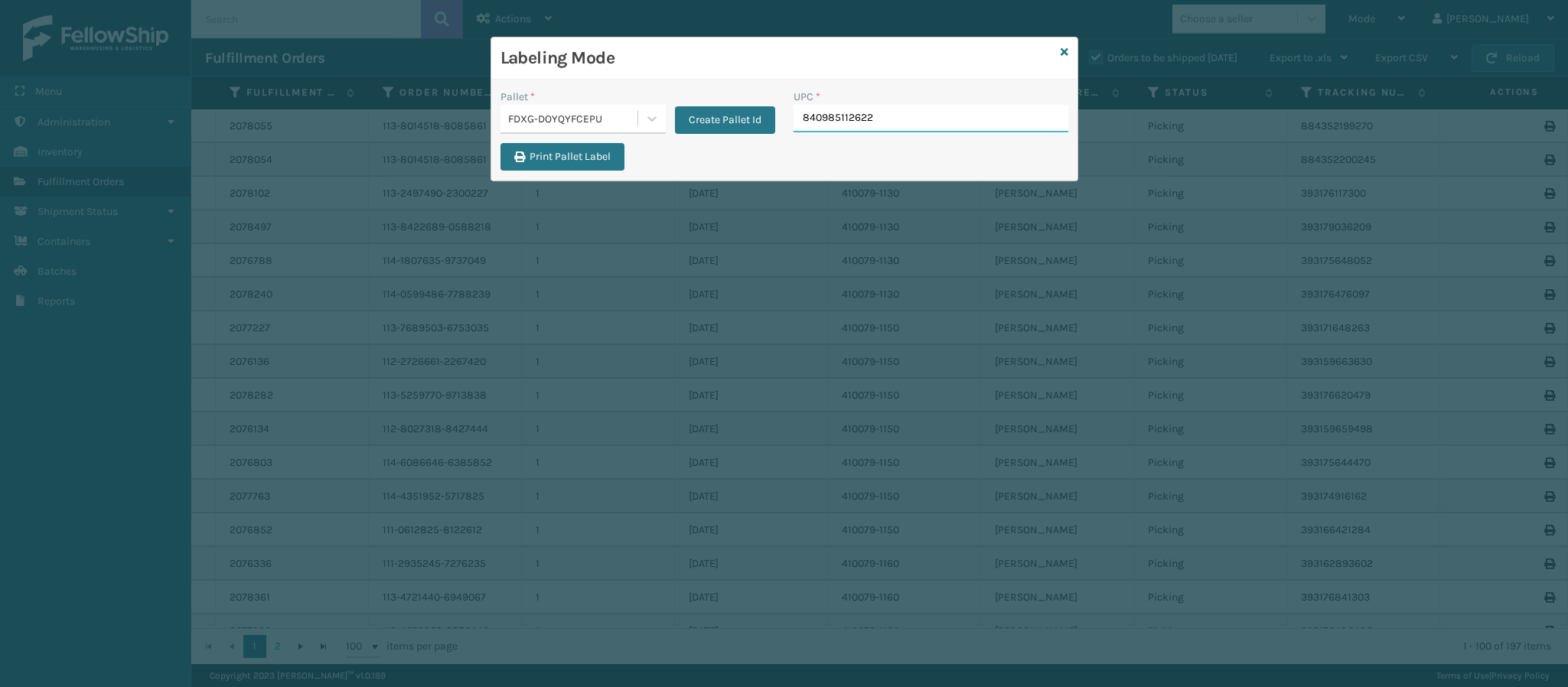
type input "840985112622"
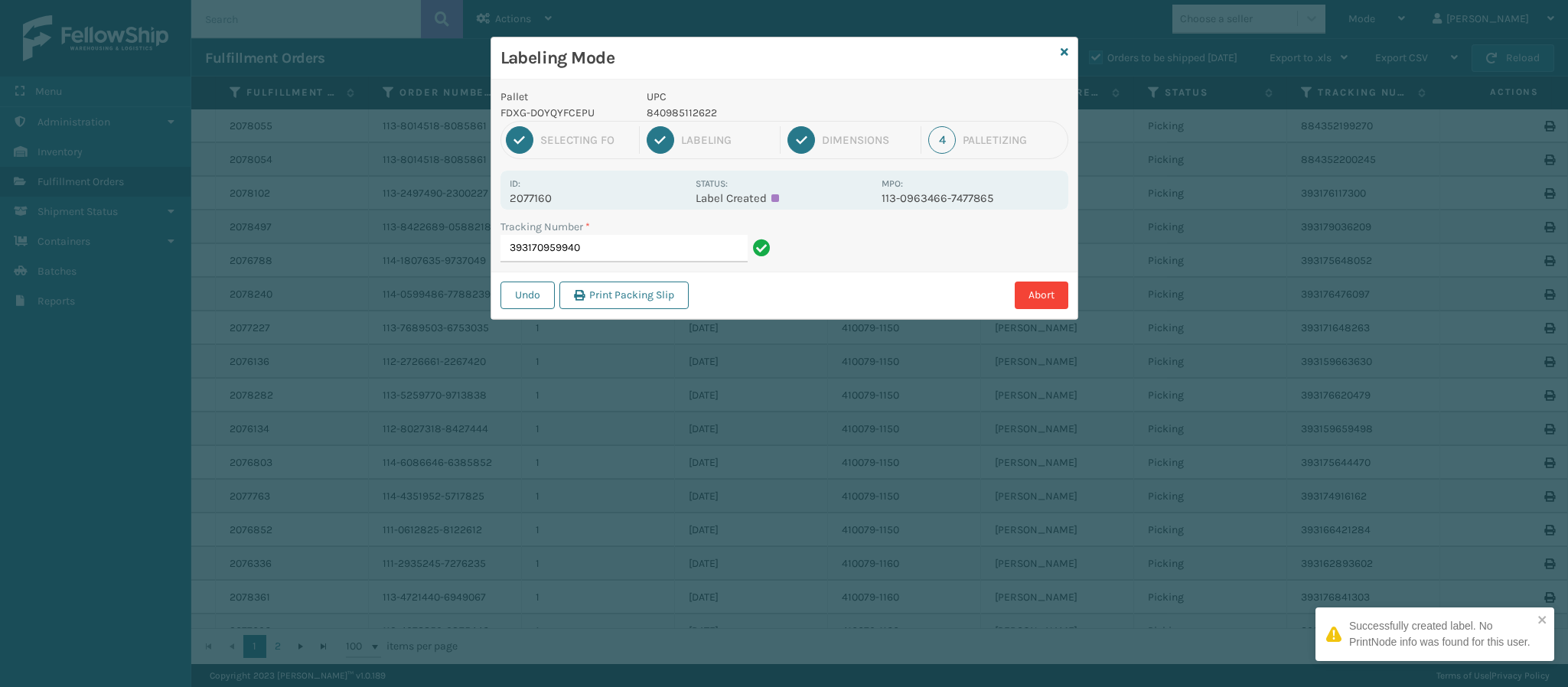
click at [549, 195] on p "2077160" at bounding box center [597, 198] width 177 height 14
click at [628, 256] on input "393170959940" at bounding box center [624, 248] width 247 height 27
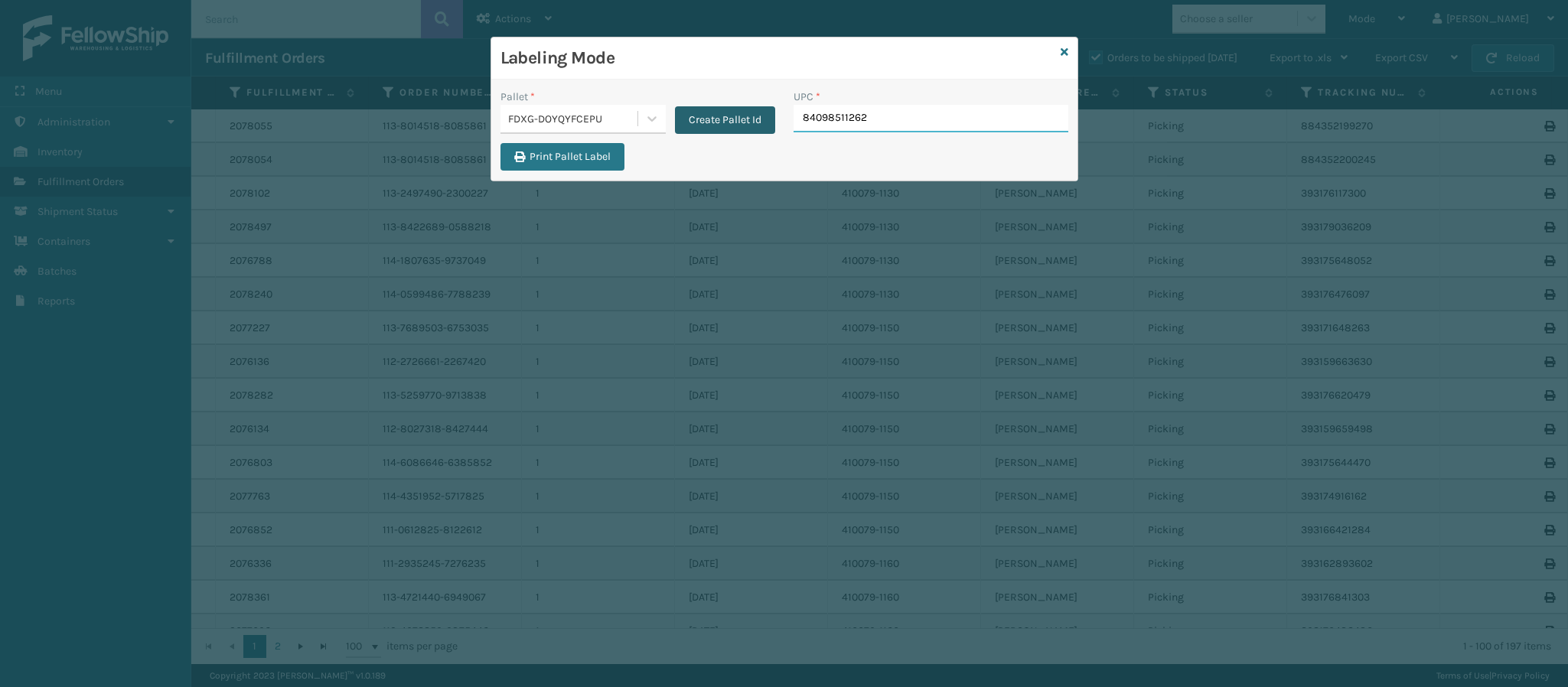
type input "840985112622"
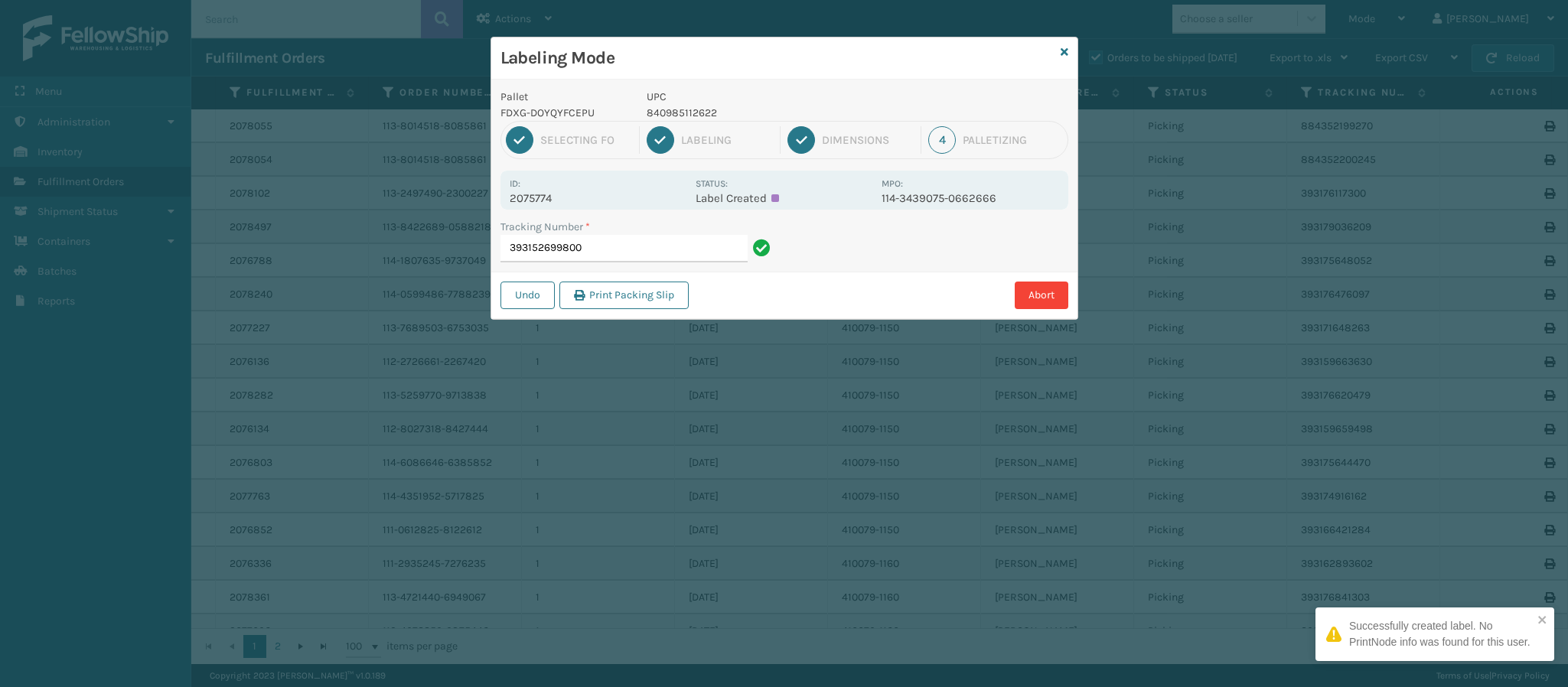
click at [558, 197] on p "2075774" at bounding box center [597, 198] width 177 height 14
click at [599, 237] on input "393152699800" at bounding box center [624, 248] width 247 height 27
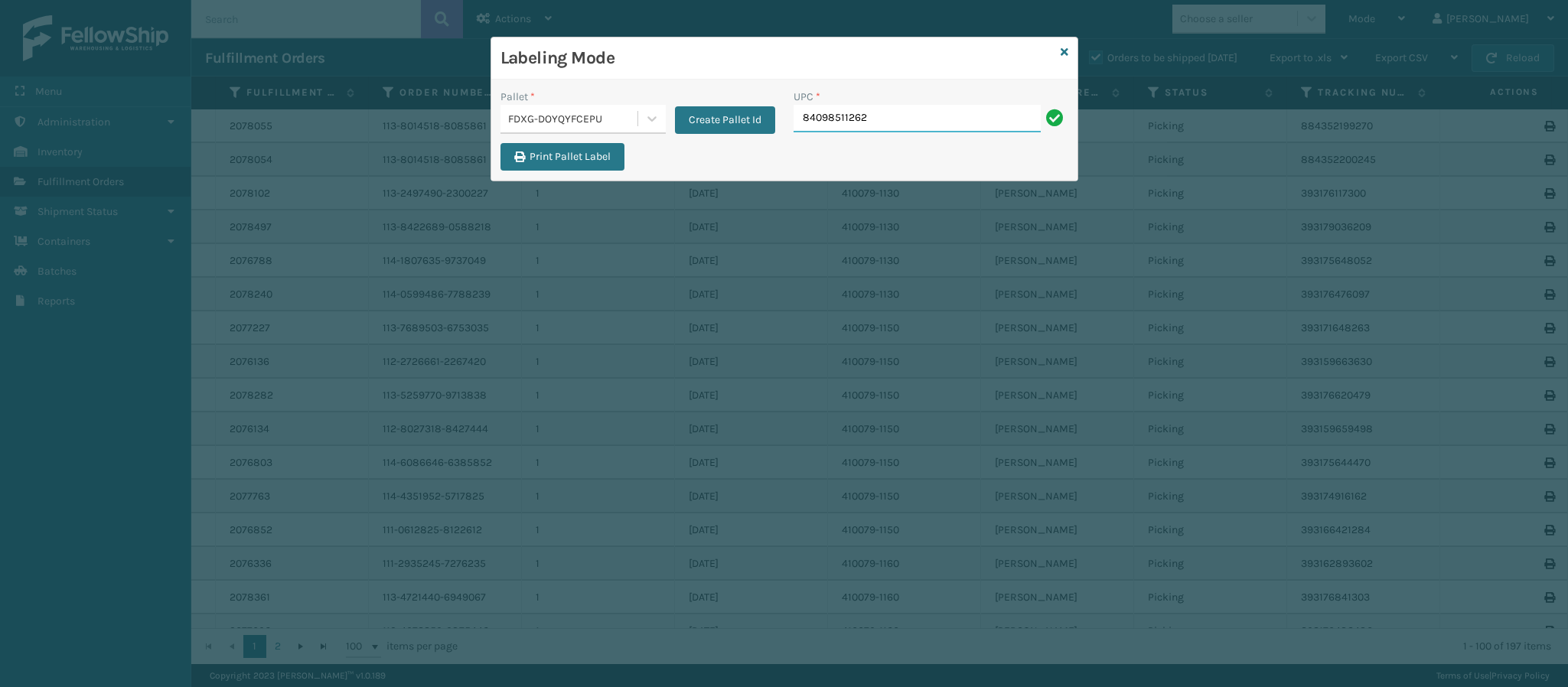
type input "840985112622"
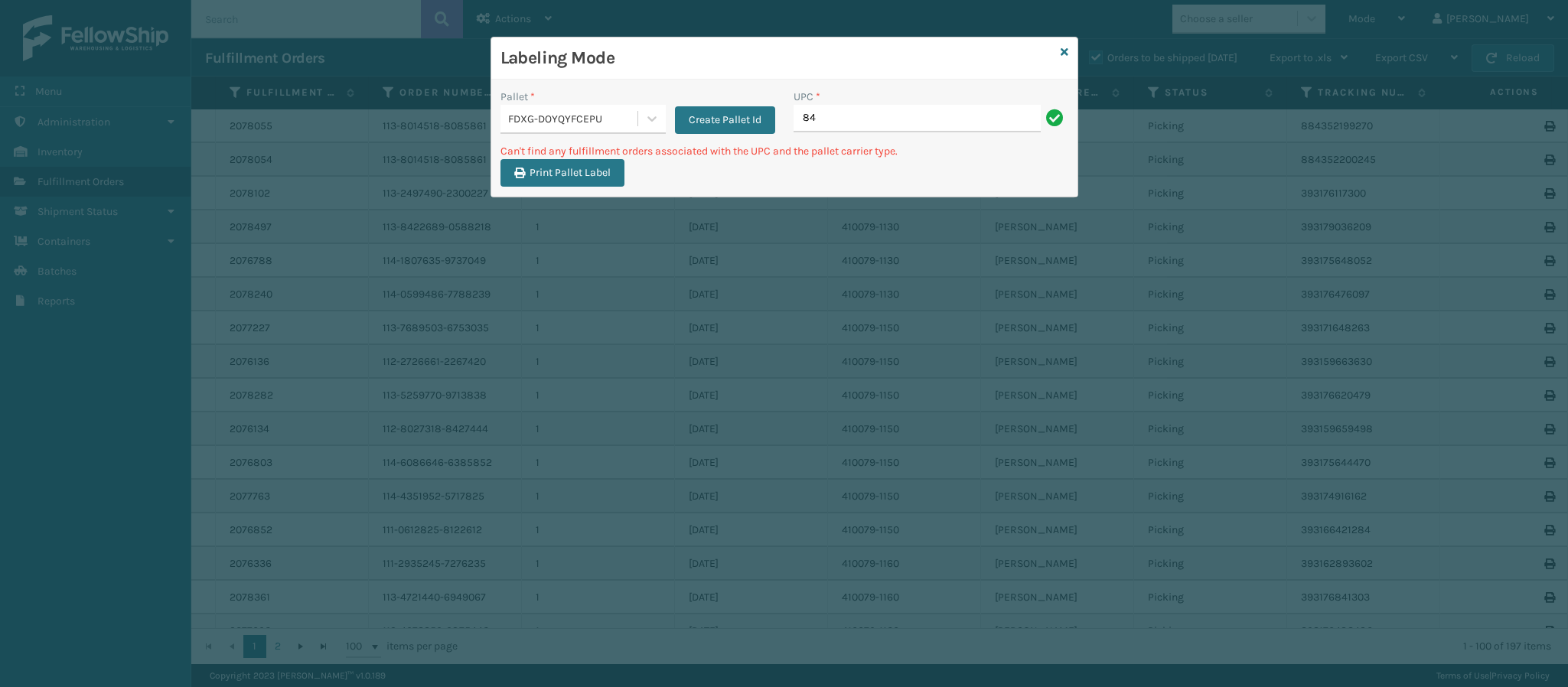
type input "8"
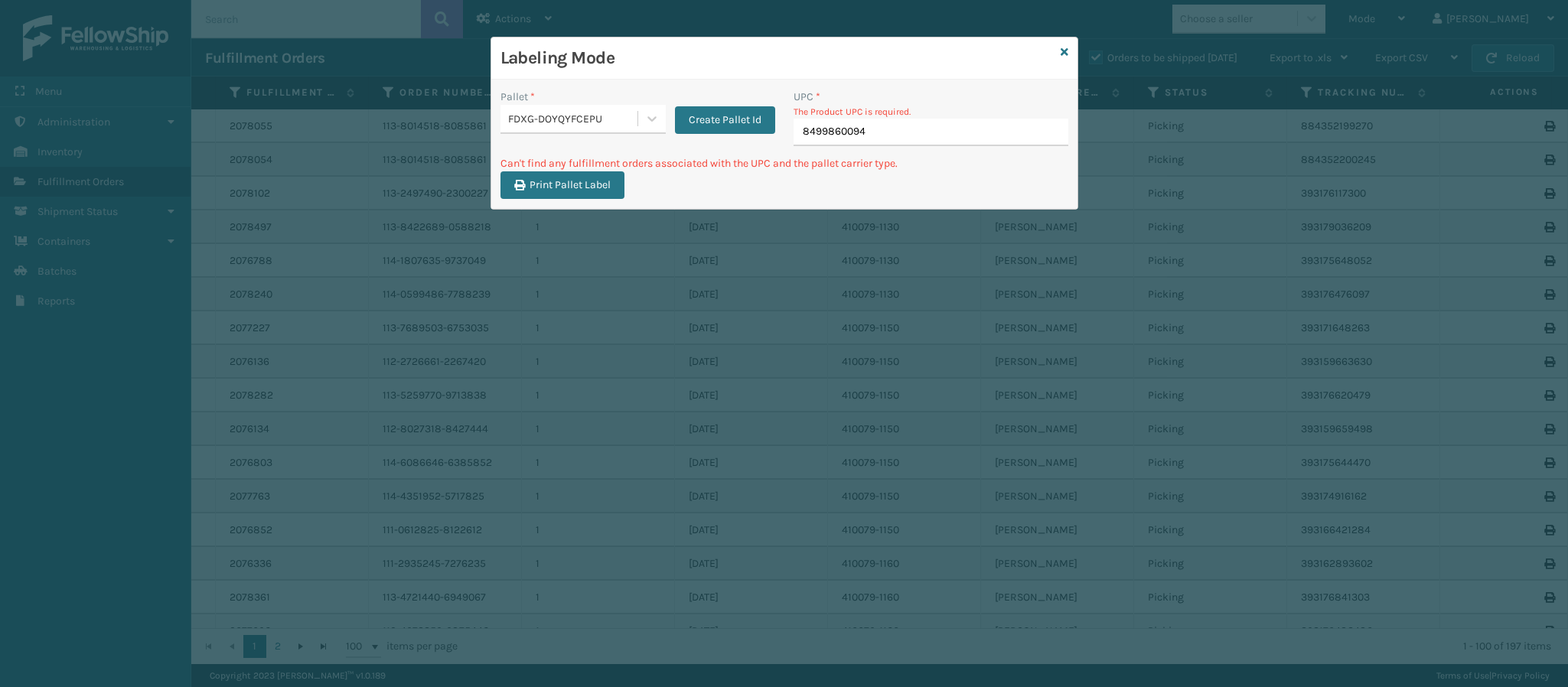
type input "84998600949"
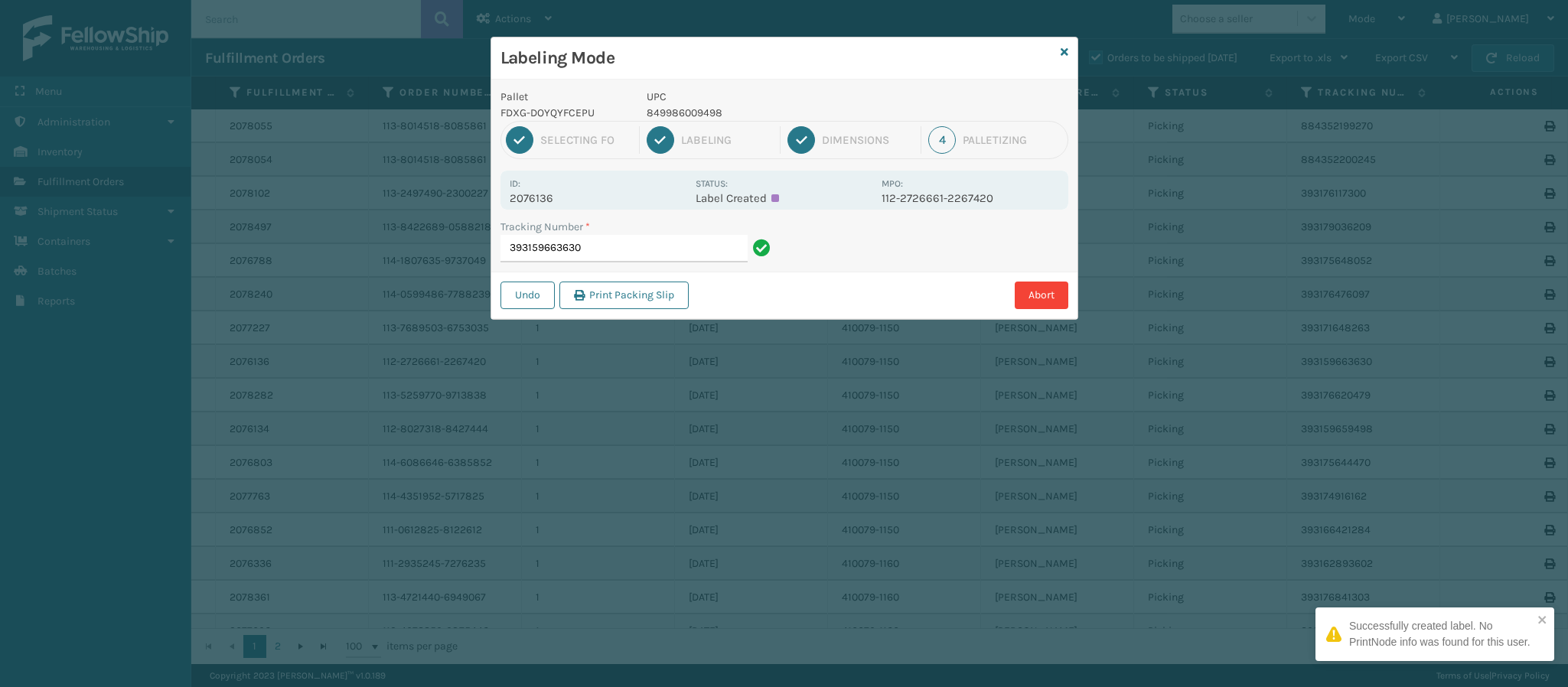
click at [566, 207] on div "Id: 2076136 Status: Label Created MPO: 112-2726661-2267420" at bounding box center [784, 190] width 568 height 39
click at [561, 200] on p "2076136" at bounding box center [597, 198] width 177 height 14
click at [622, 255] on input "393159663630" at bounding box center [624, 248] width 247 height 27
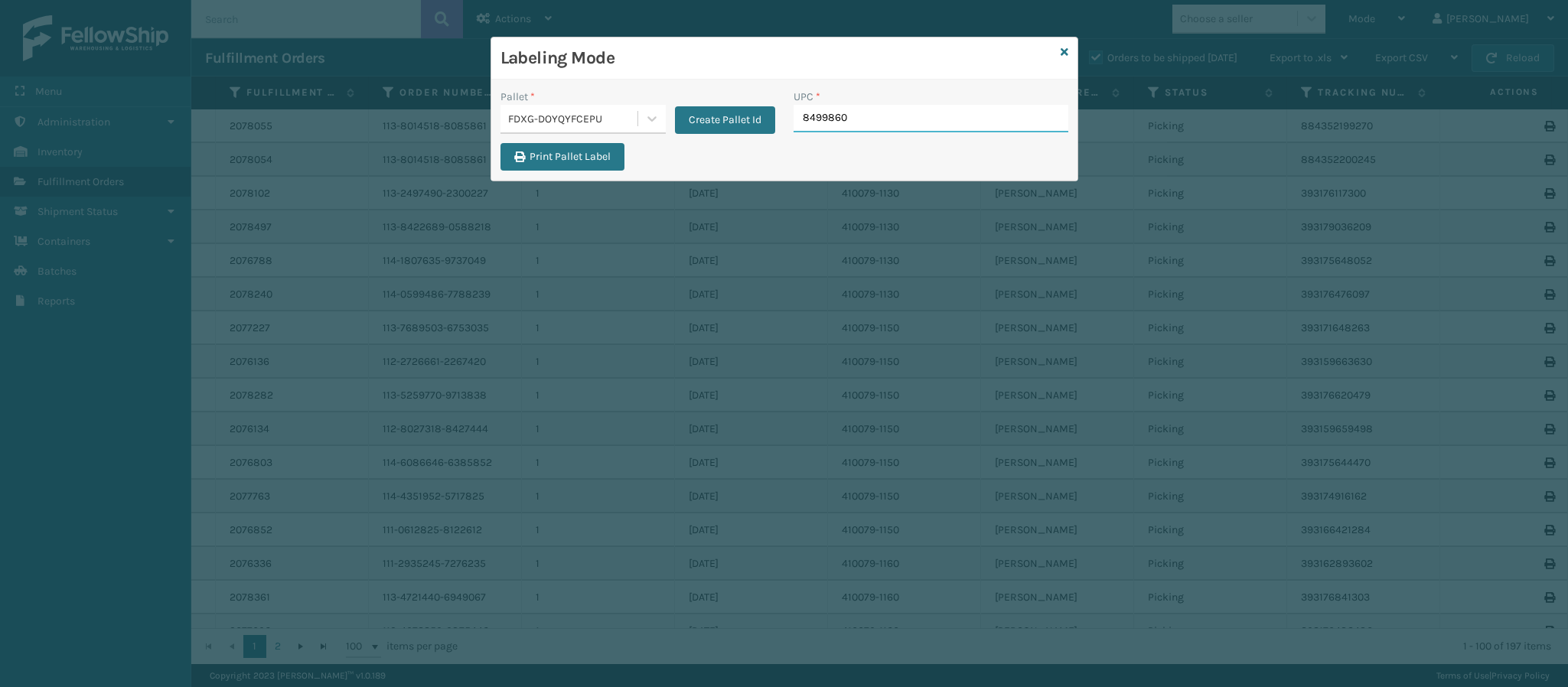
type input "84998601"
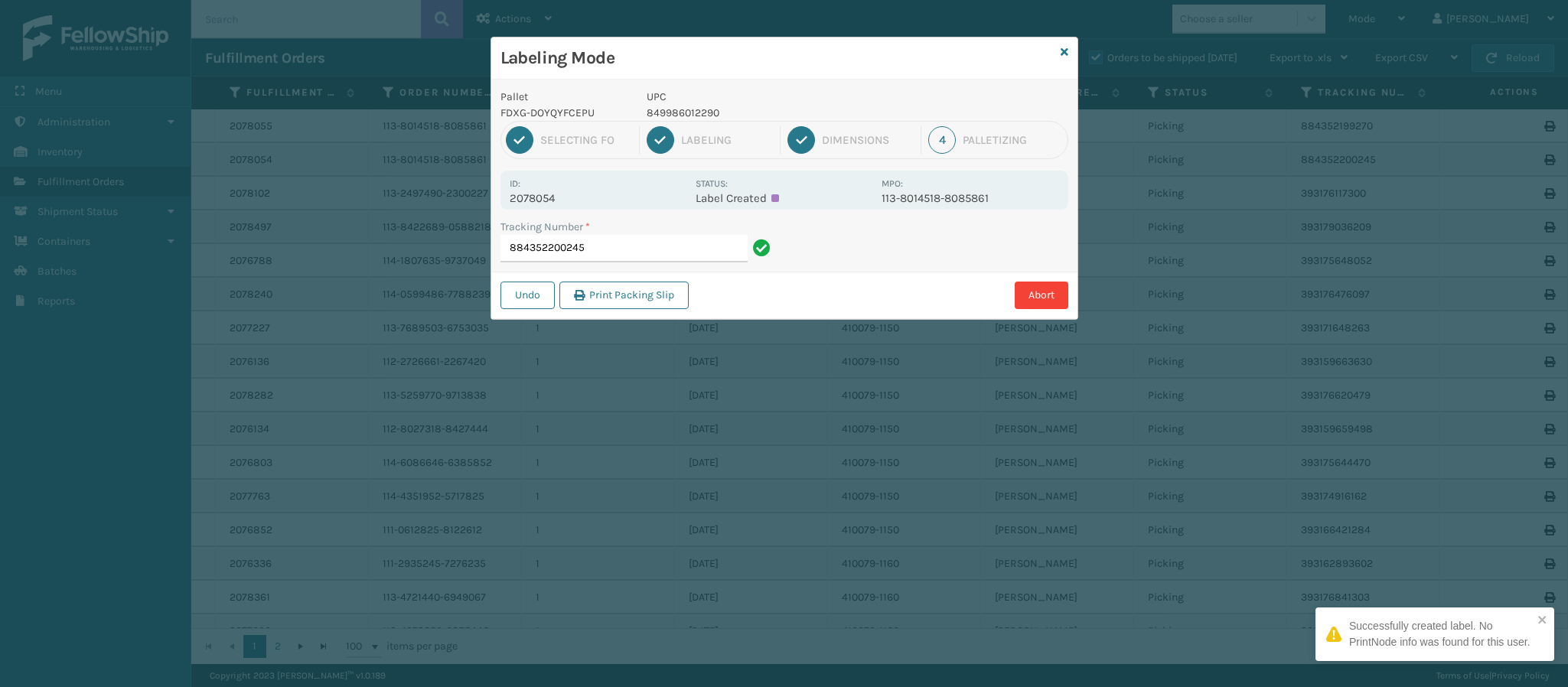
click at [542, 200] on p "2078054" at bounding box center [597, 198] width 177 height 14
click at [629, 251] on input "884352200245" at bounding box center [624, 248] width 247 height 27
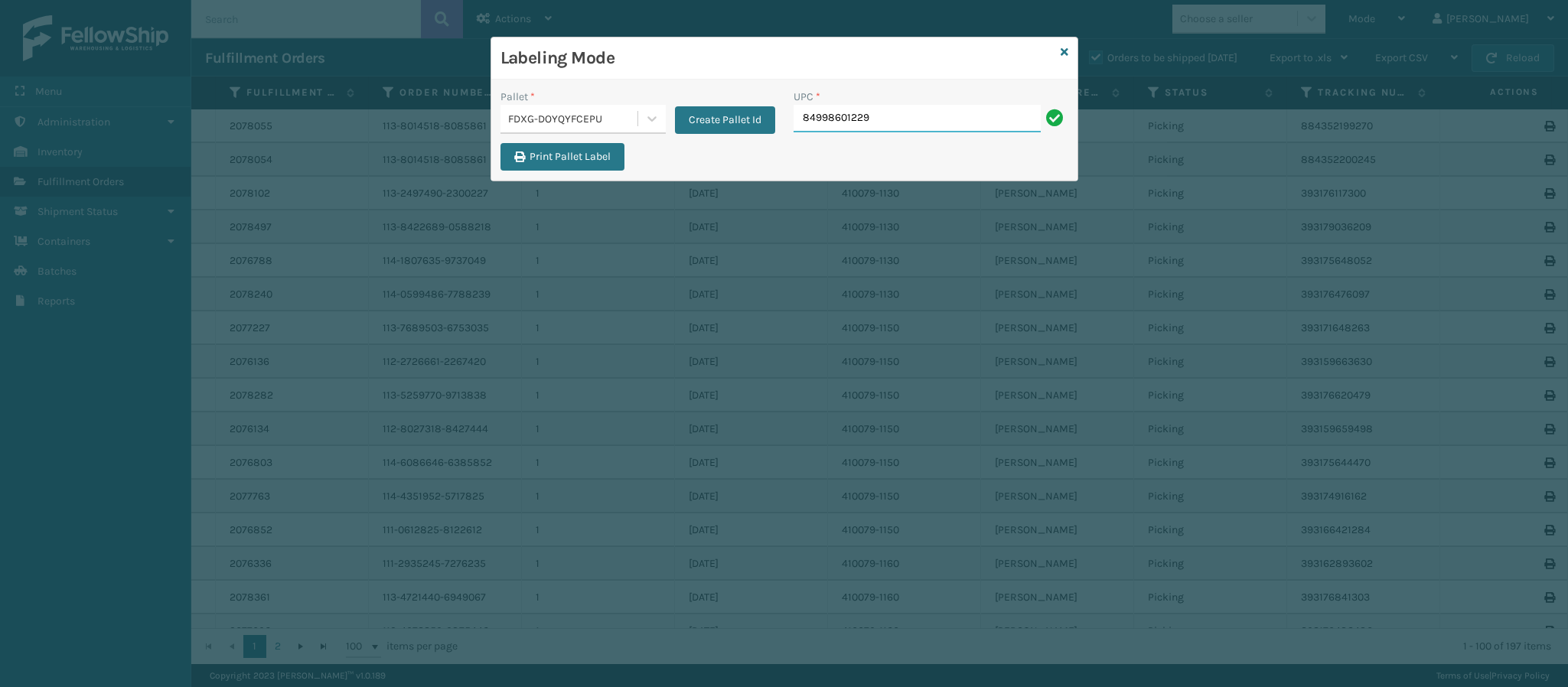
type input "849986012290"
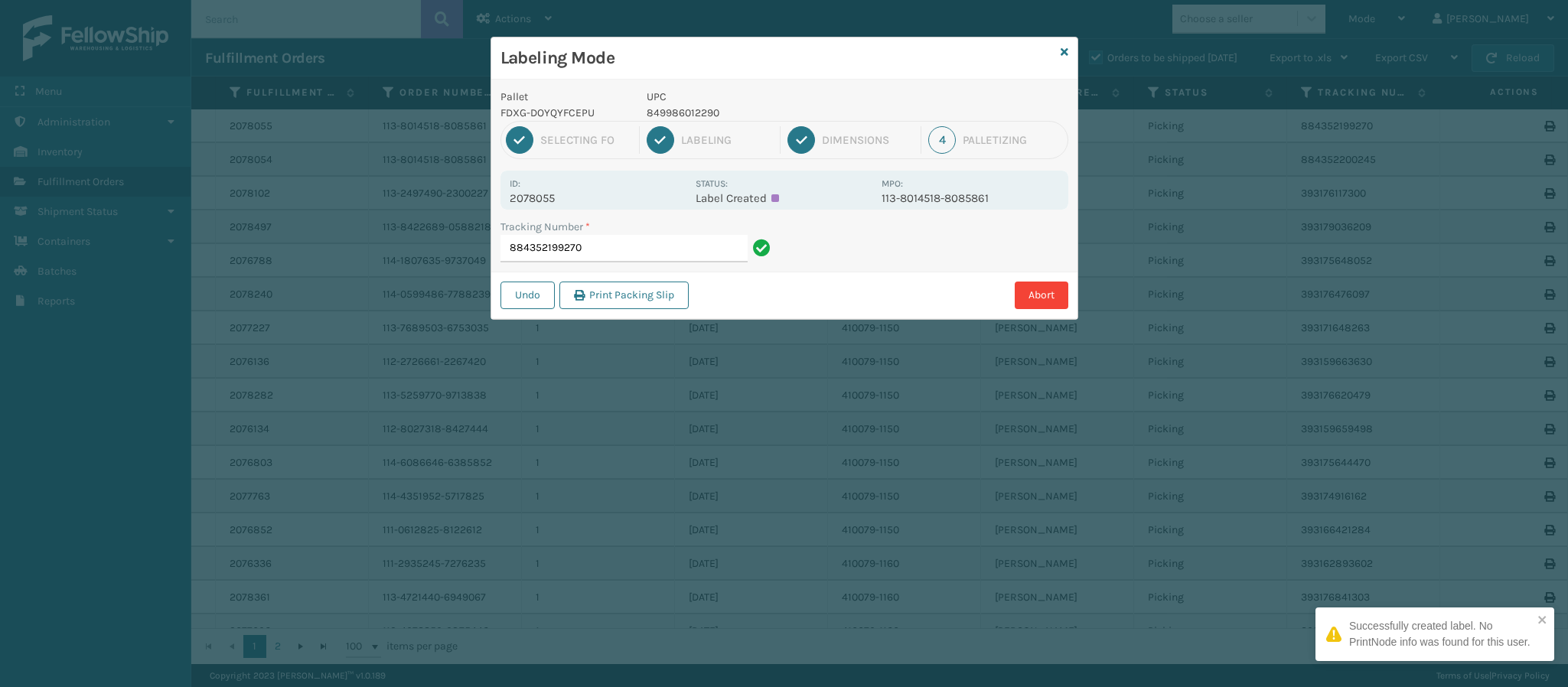
click at [554, 205] on p "2078055" at bounding box center [597, 198] width 177 height 14
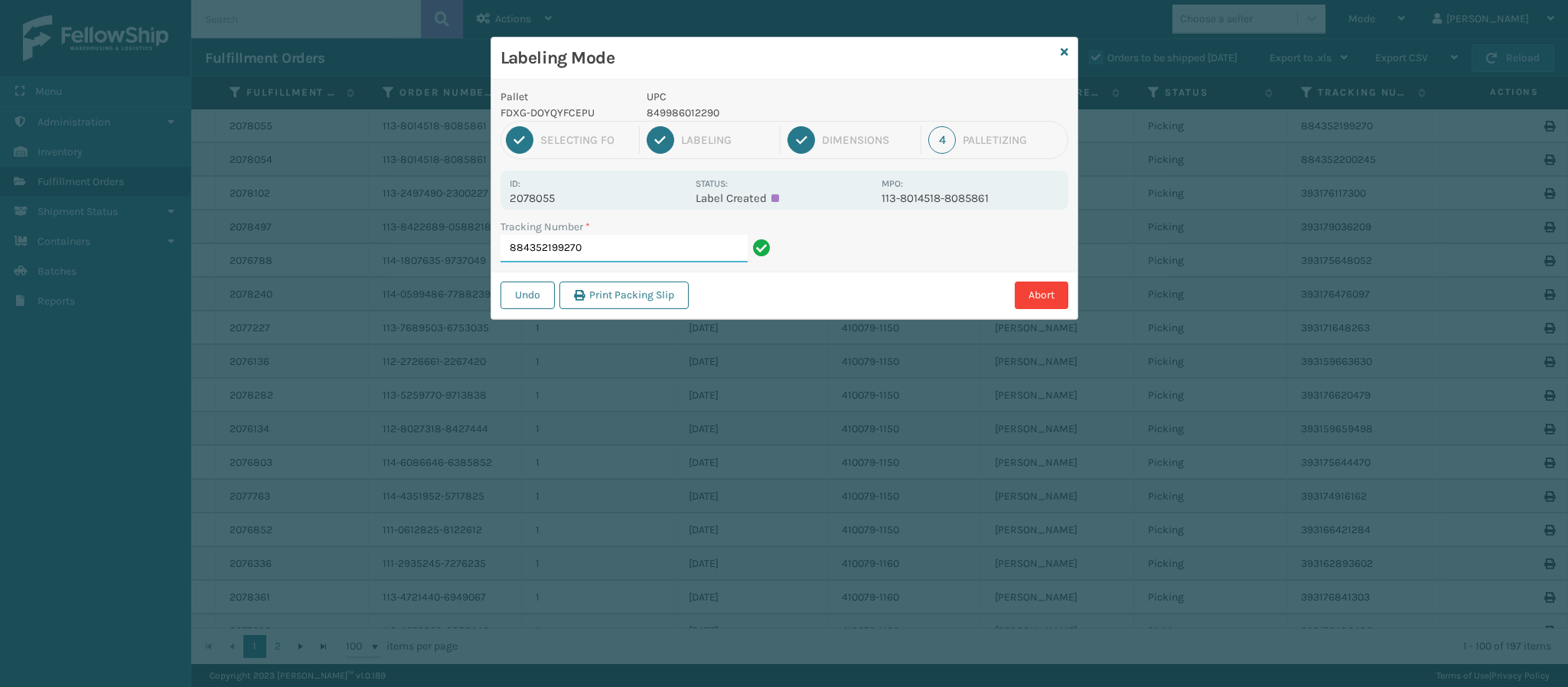
click at [665, 256] on input "884352199270" at bounding box center [624, 248] width 247 height 27
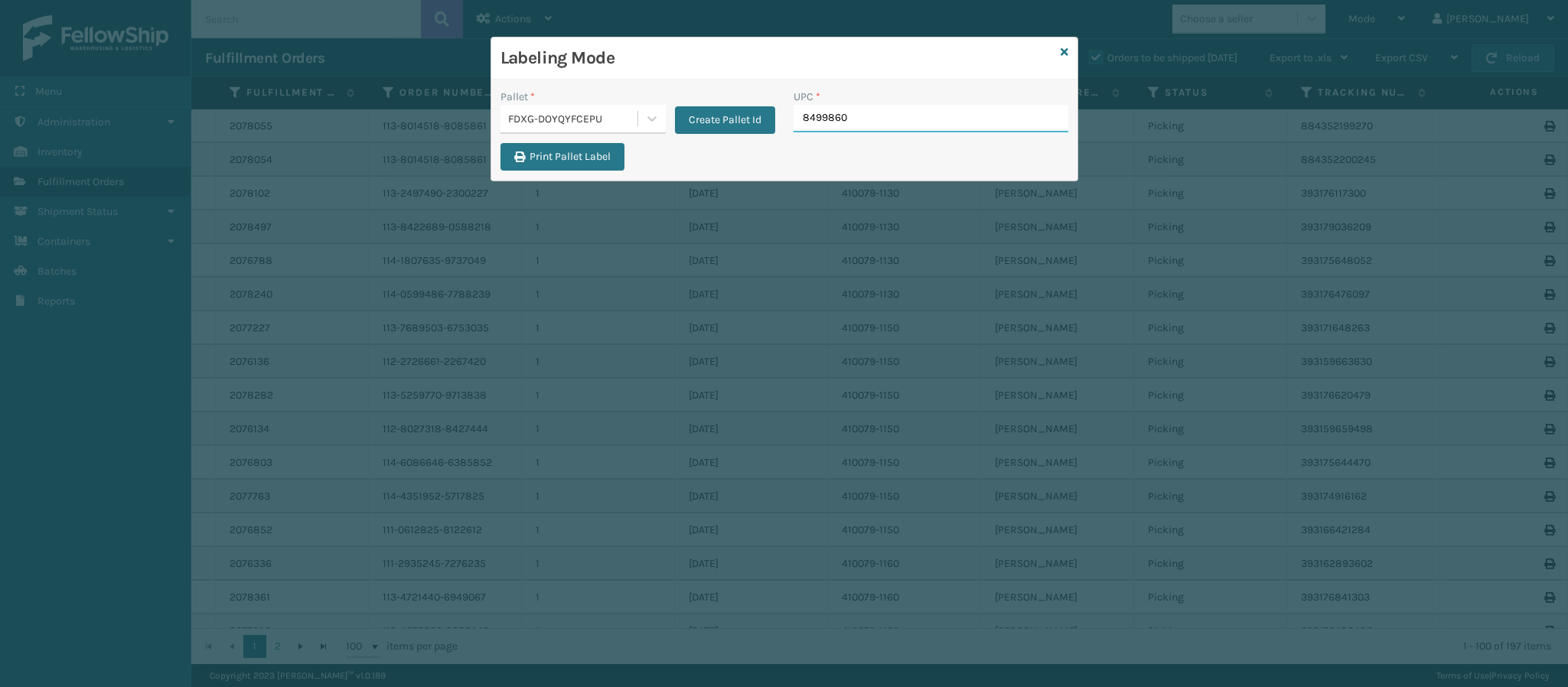
type input "84998601"
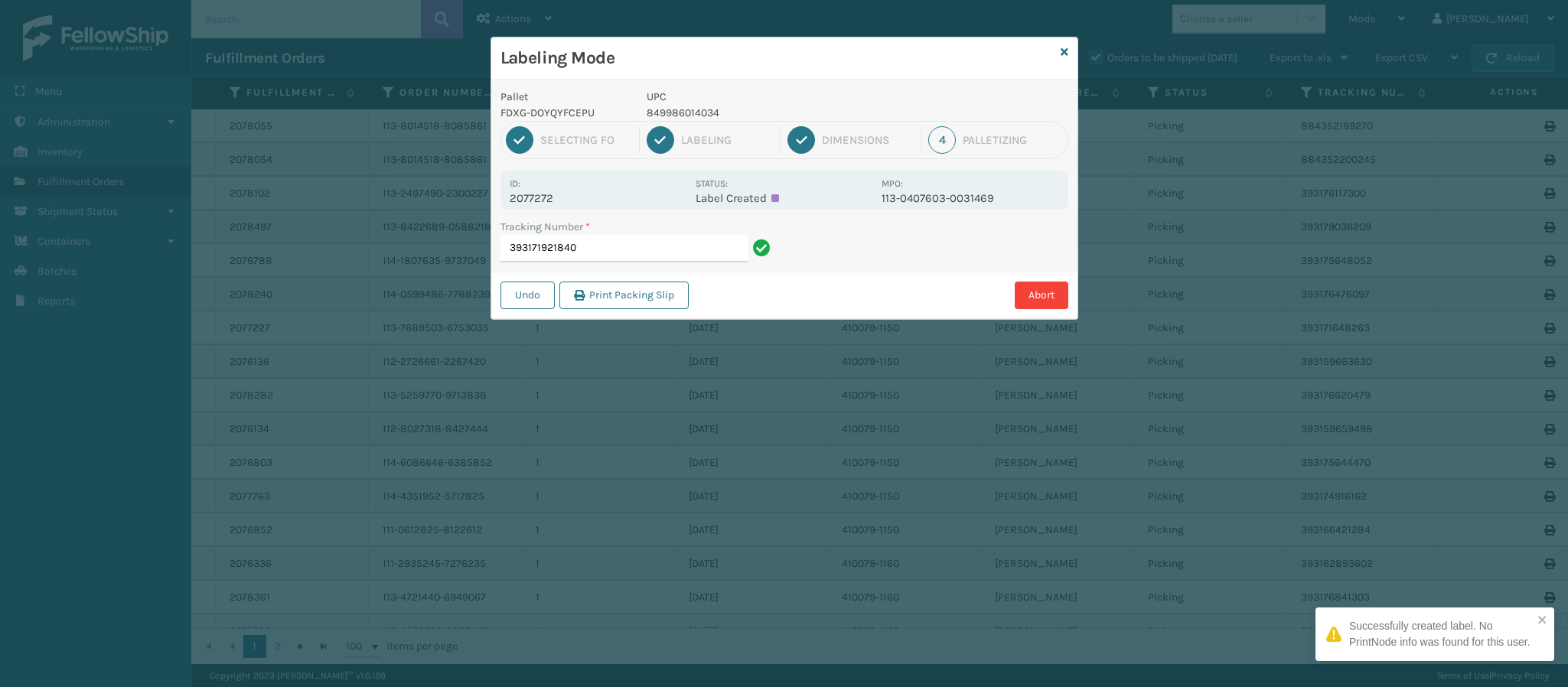
click at [542, 210] on div "Id: 2077272 Status: Label Created MPO: 113-0407603-0031469" at bounding box center [784, 190] width 568 height 39
click at [546, 203] on p "2077272" at bounding box center [597, 198] width 177 height 14
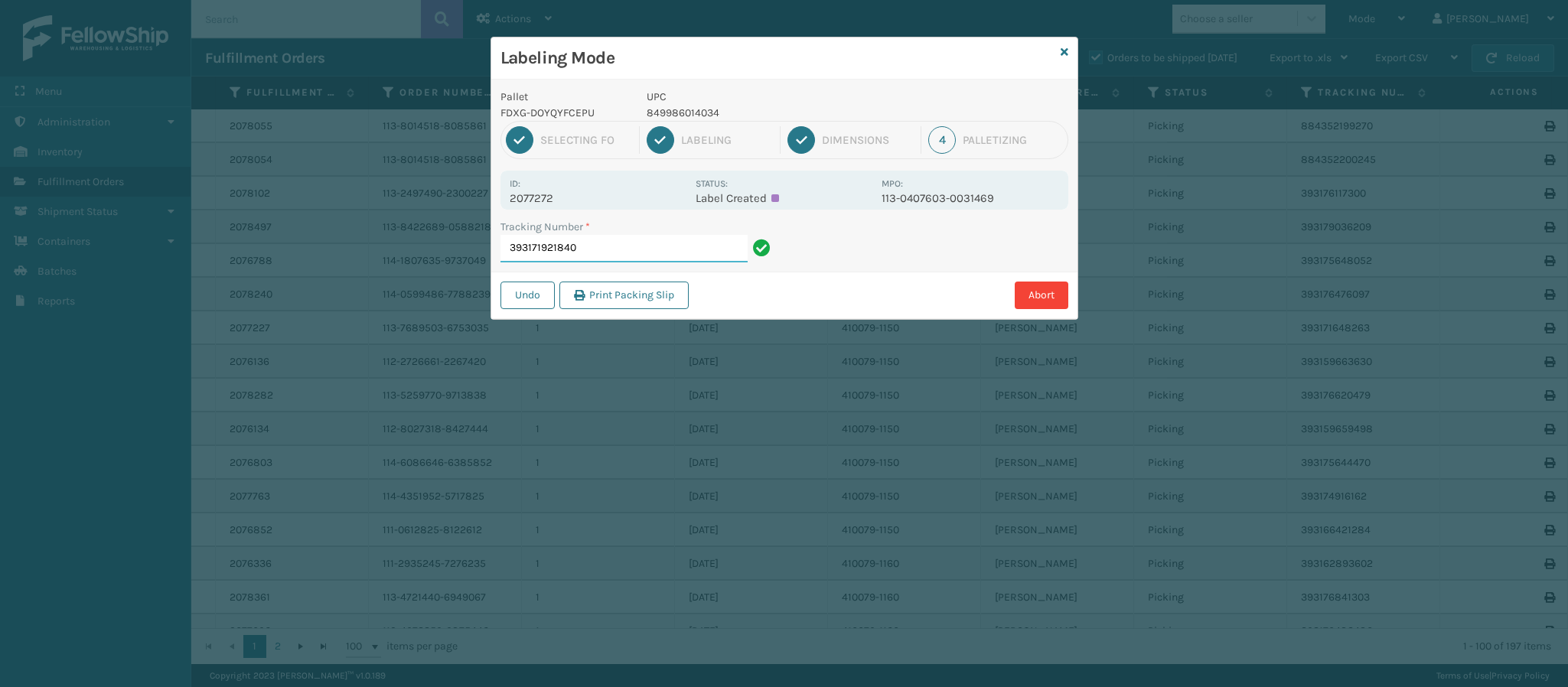
click at [629, 252] on input "393171921840" at bounding box center [624, 248] width 247 height 27
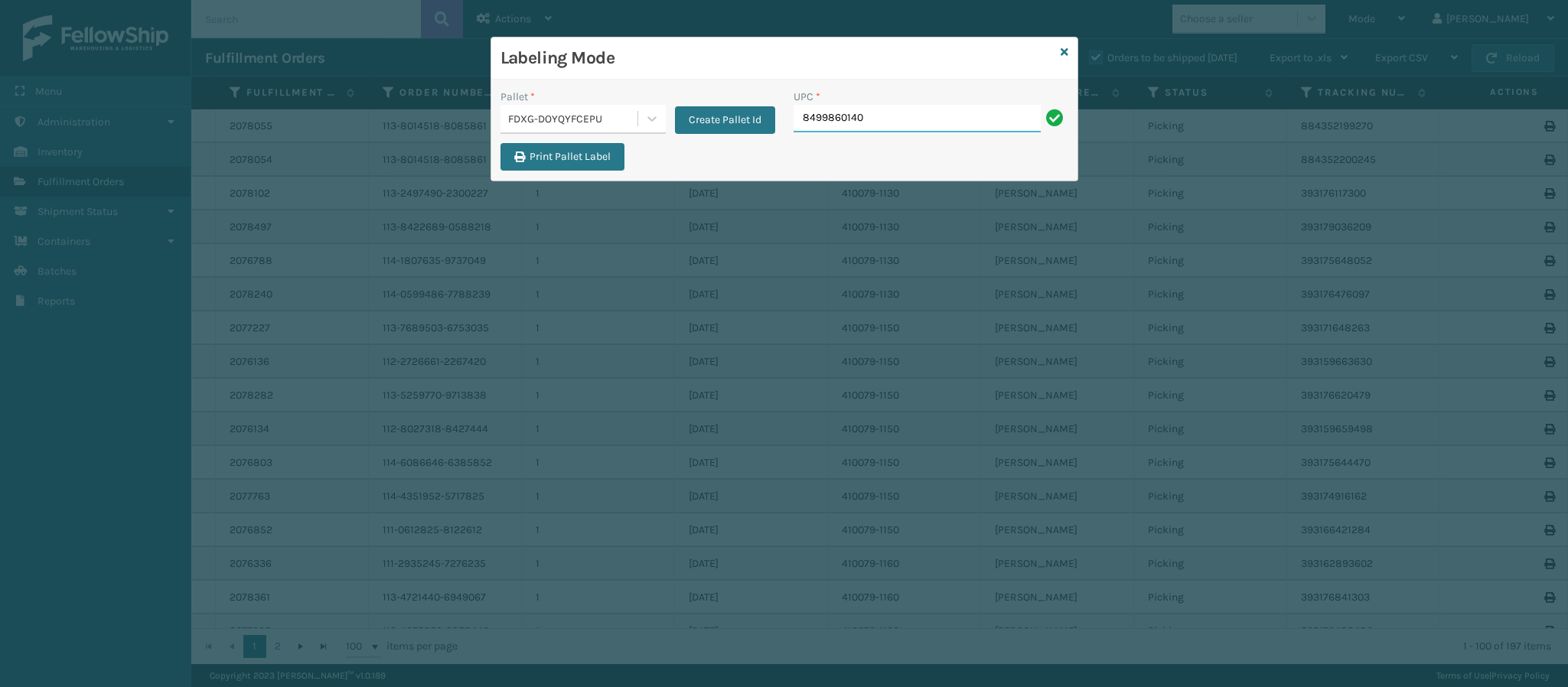
type input "84998601403"
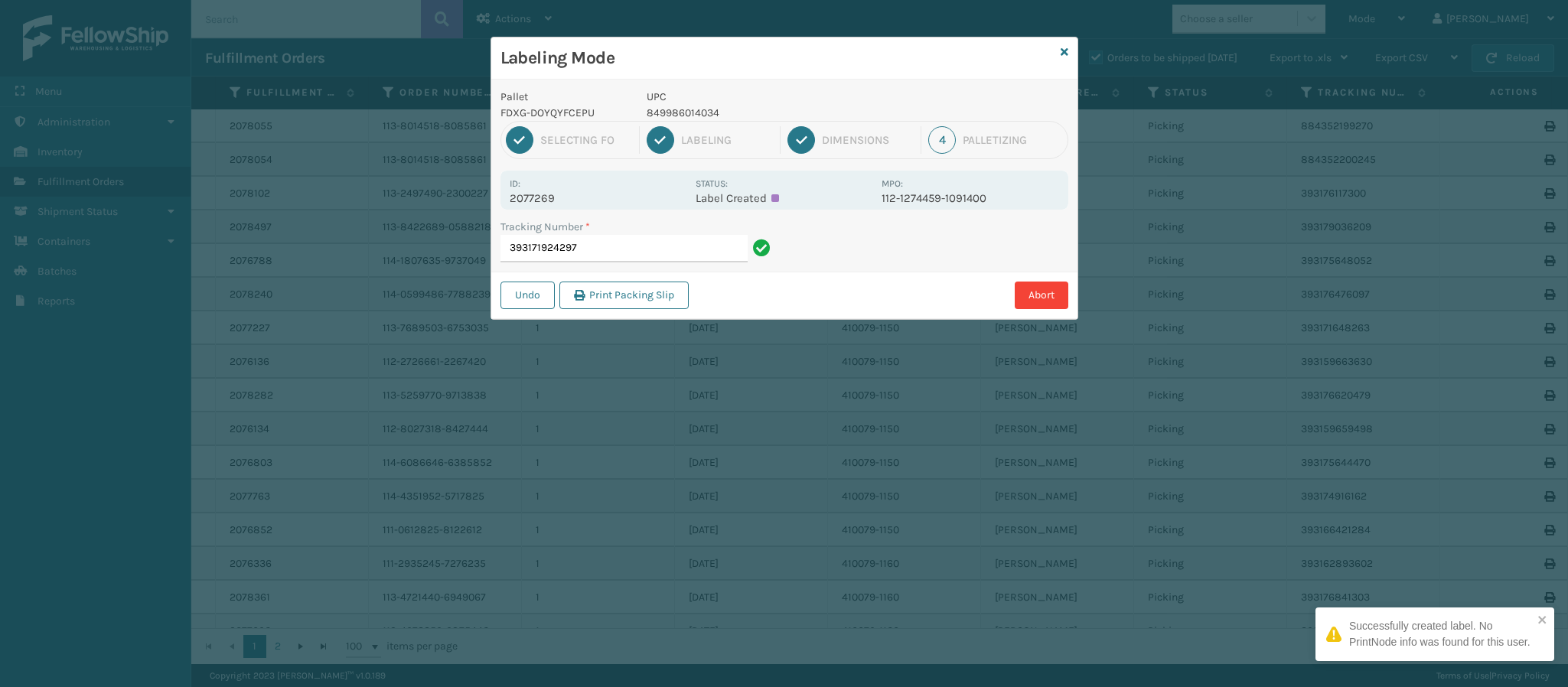
click at [557, 187] on div "Id: 2077269" at bounding box center [597, 189] width 177 height 30
click at [565, 202] on p "2077269" at bounding box center [597, 198] width 177 height 14
click at [600, 242] on input "393171924297" at bounding box center [624, 248] width 247 height 27
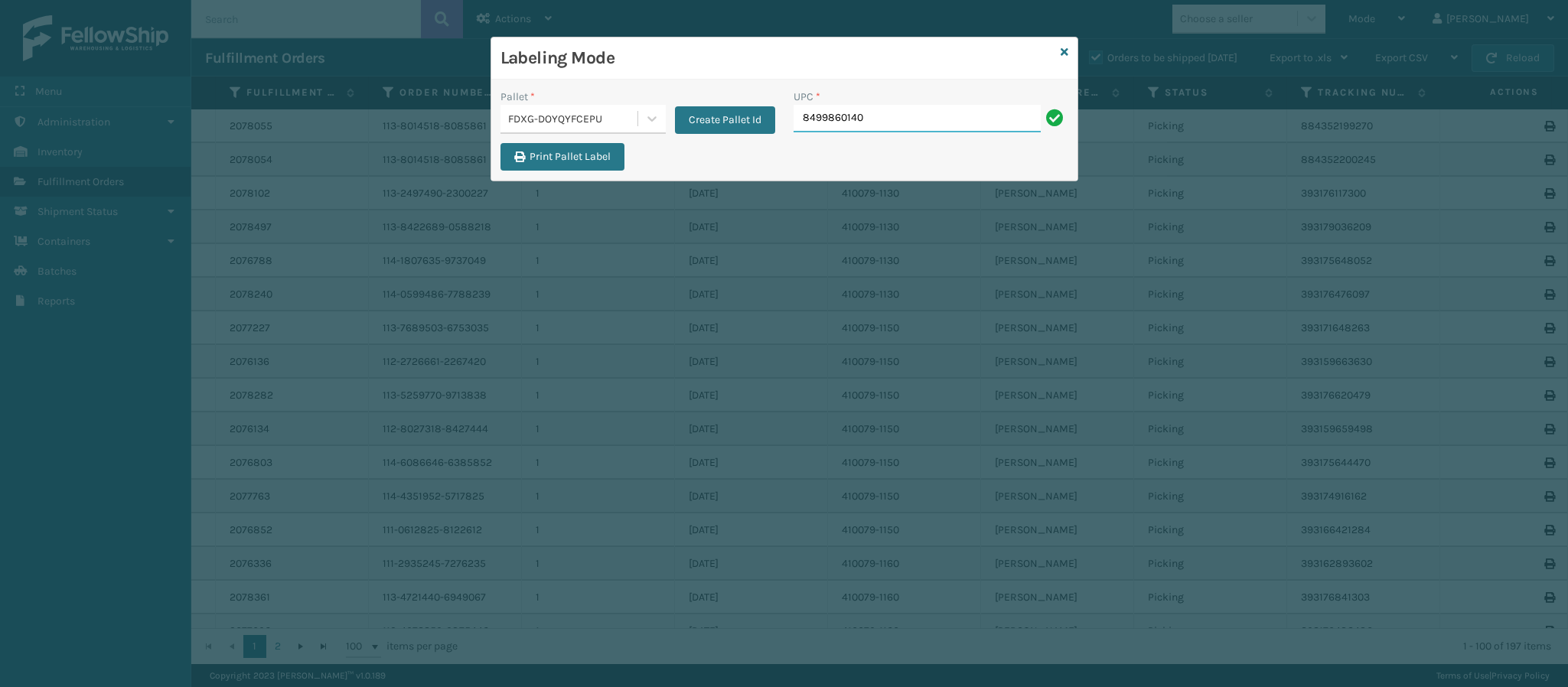
type input "84998601403"
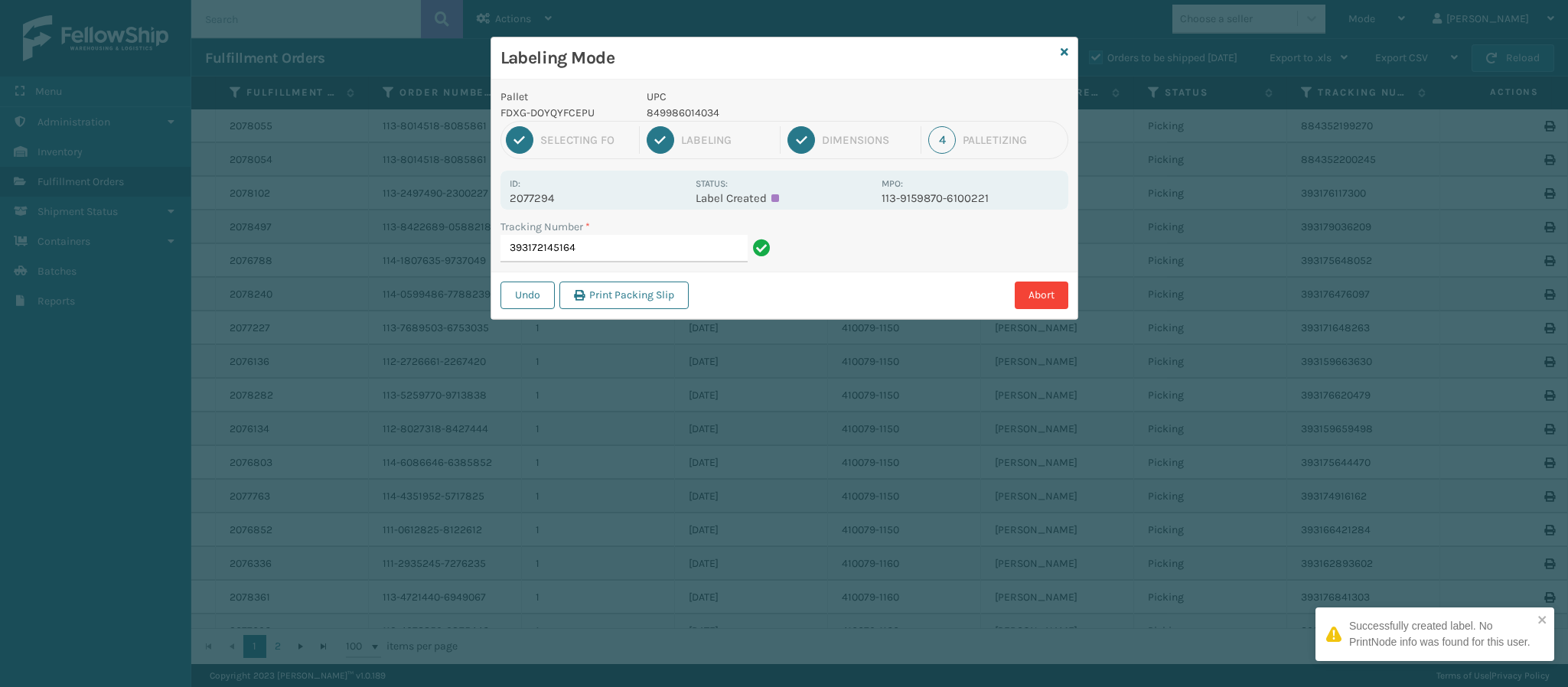
click at [561, 202] on p "2077294" at bounding box center [597, 198] width 177 height 14
click at [609, 250] on input "393172145164" at bounding box center [624, 248] width 247 height 27
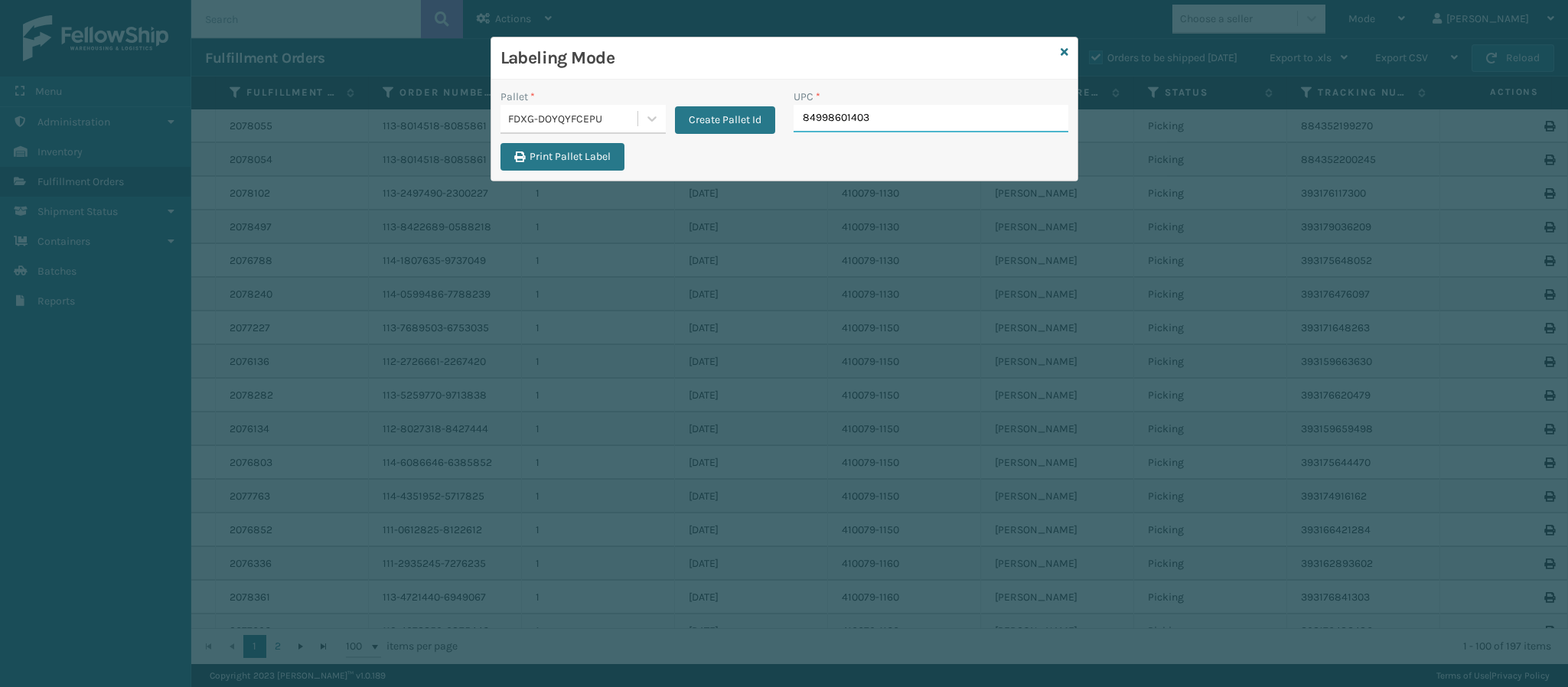
type input "849986014034"
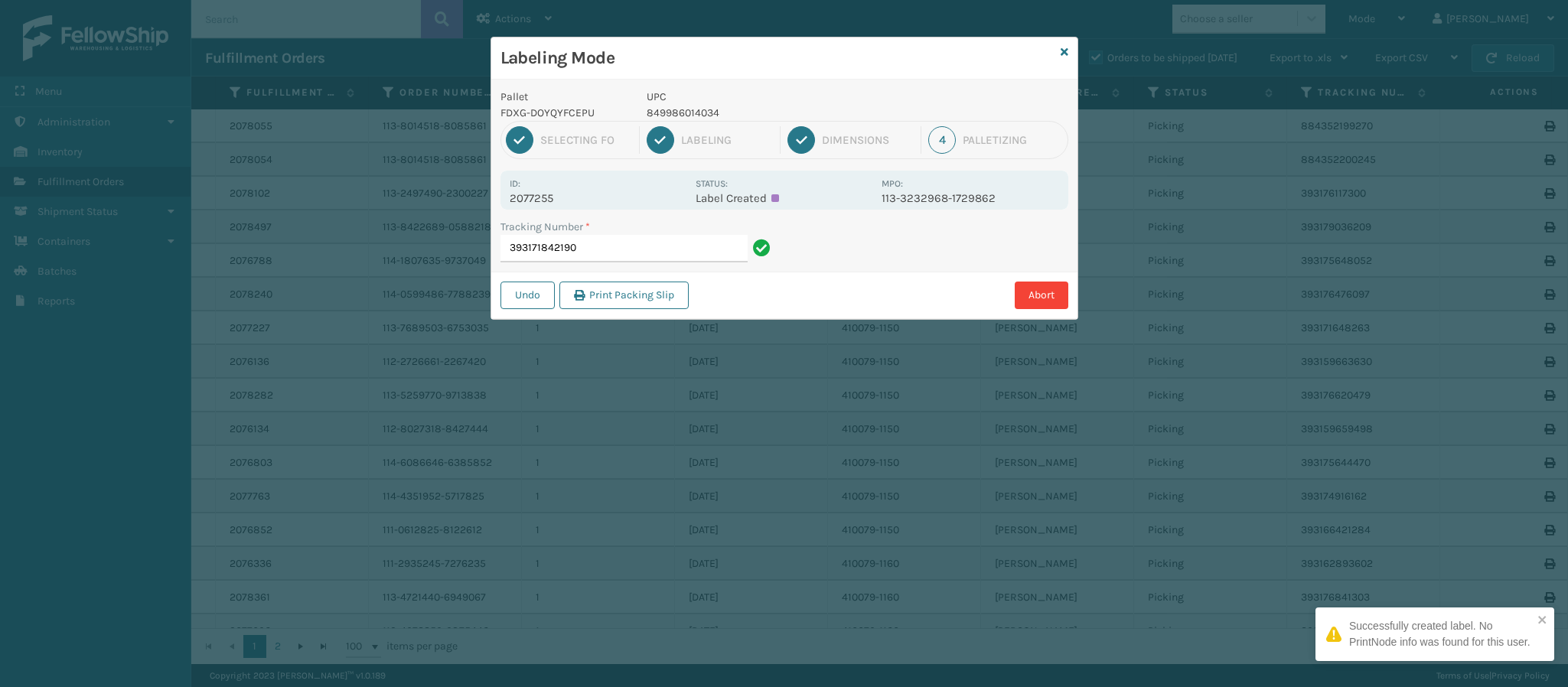
click at [545, 197] on p "2077255" at bounding box center [597, 198] width 177 height 14
click at [637, 256] on input "393171842190" at bounding box center [624, 248] width 247 height 27
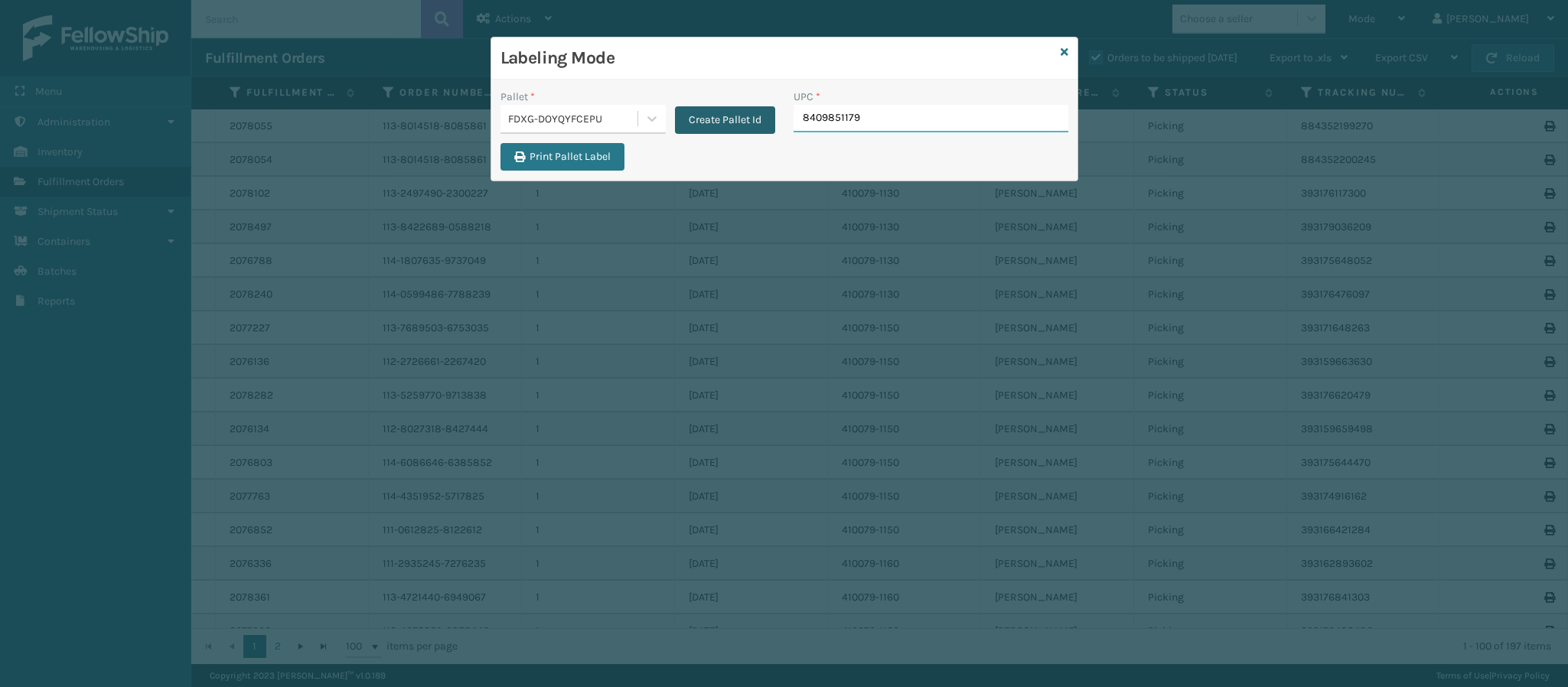
type input "84098511790"
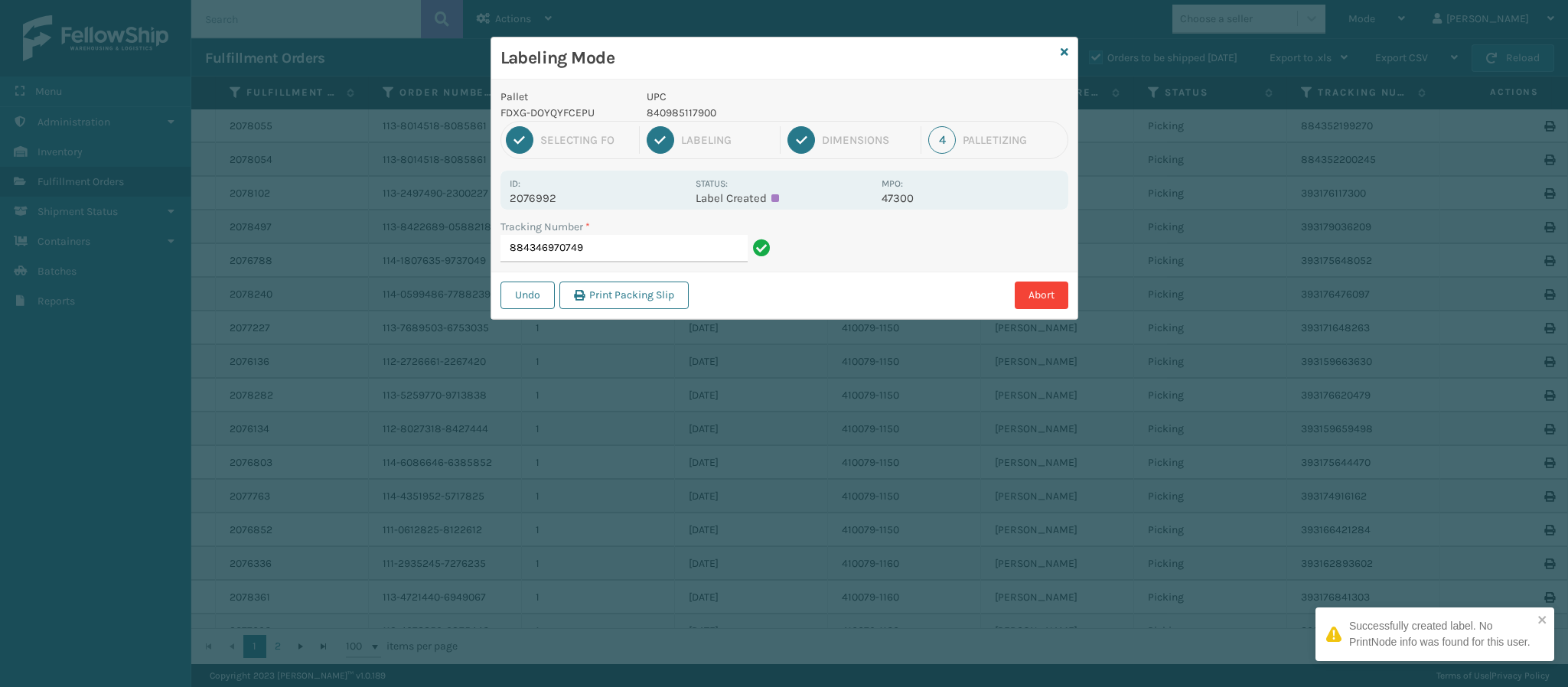
click at [550, 205] on p "2076992" at bounding box center [597, 198] width 177 height 14
click at [660, 255] on input "884346970749" at bounding box center [624, 248] width 247 height 27
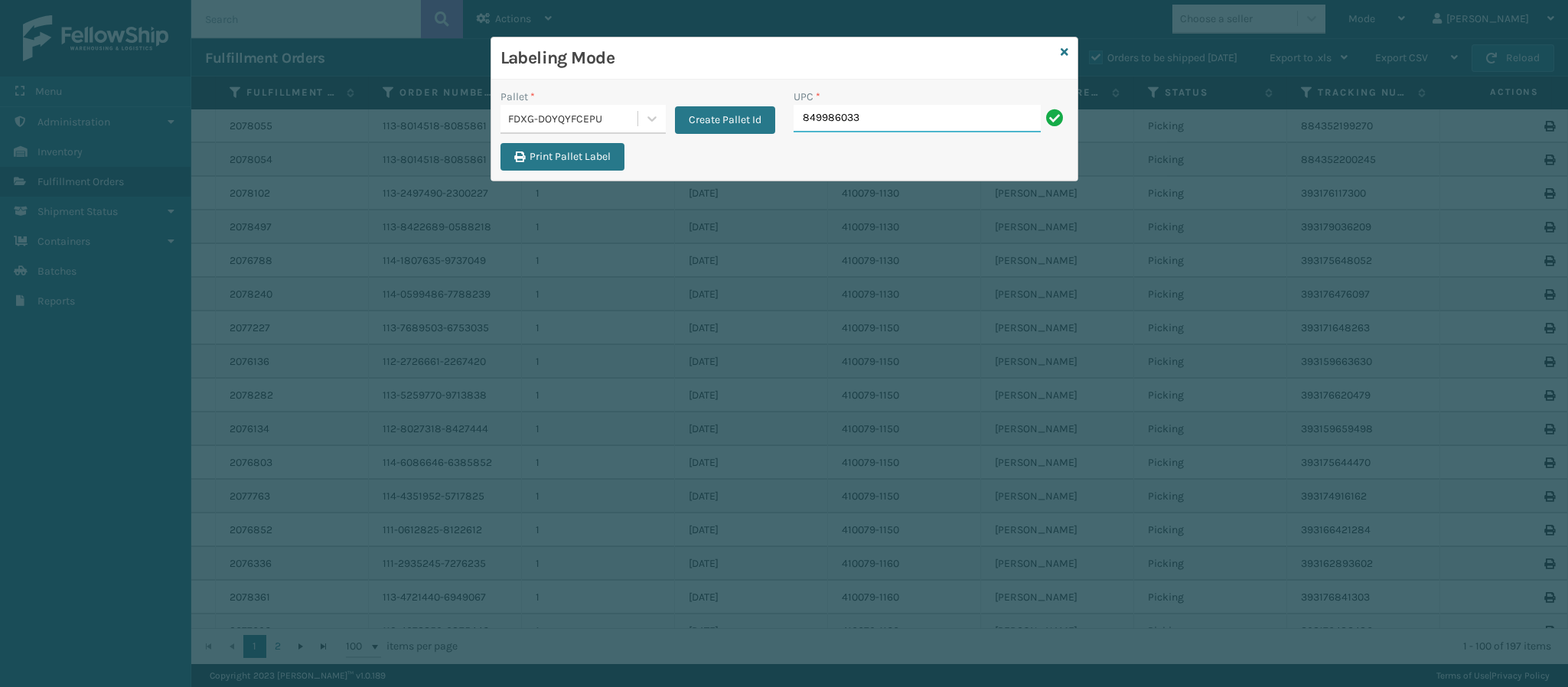
type input "8499860338"
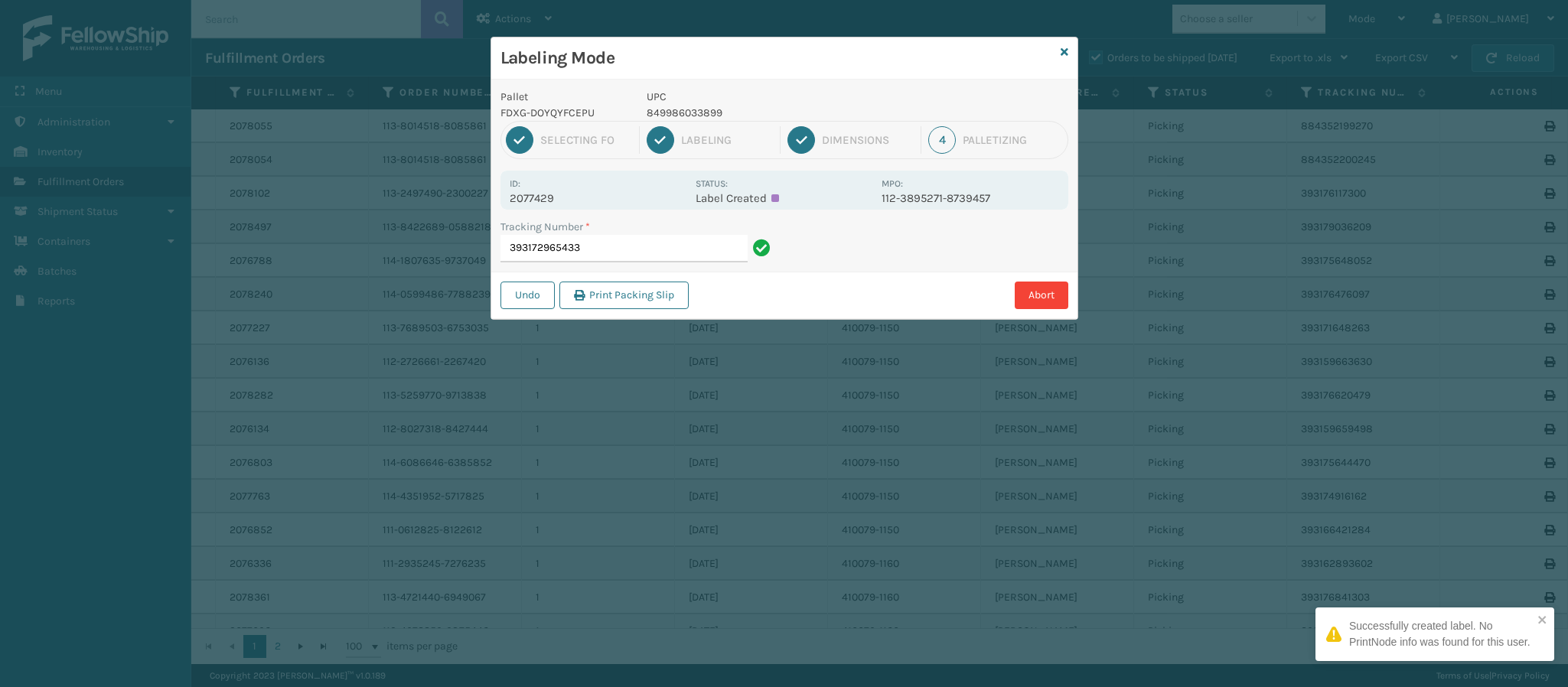
click at [538, 197] on p "2077429" at bounding box center [597, 198] width 177 height 14
click at [652, 256] on input "393172965433" at bounding box center [624, 248] width 247 height 27
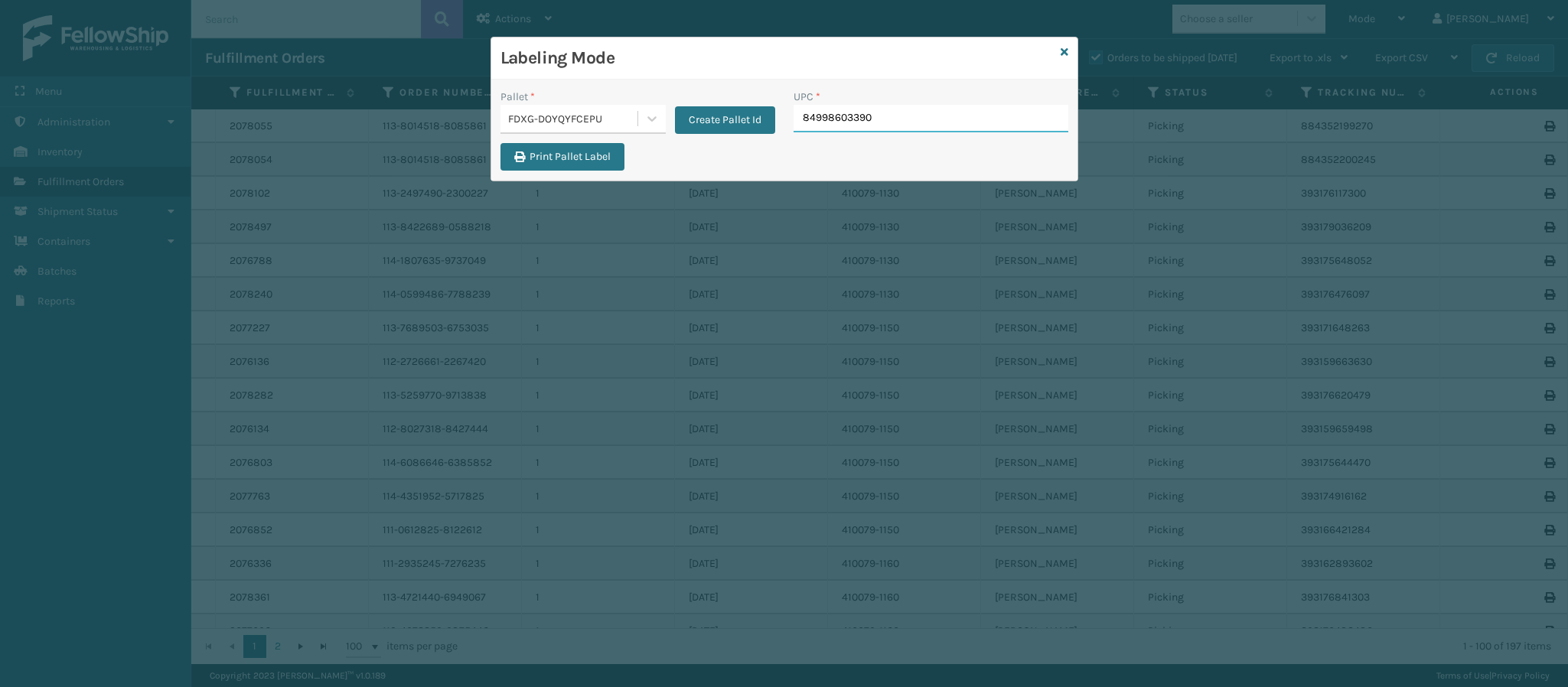
type input "849986033905"
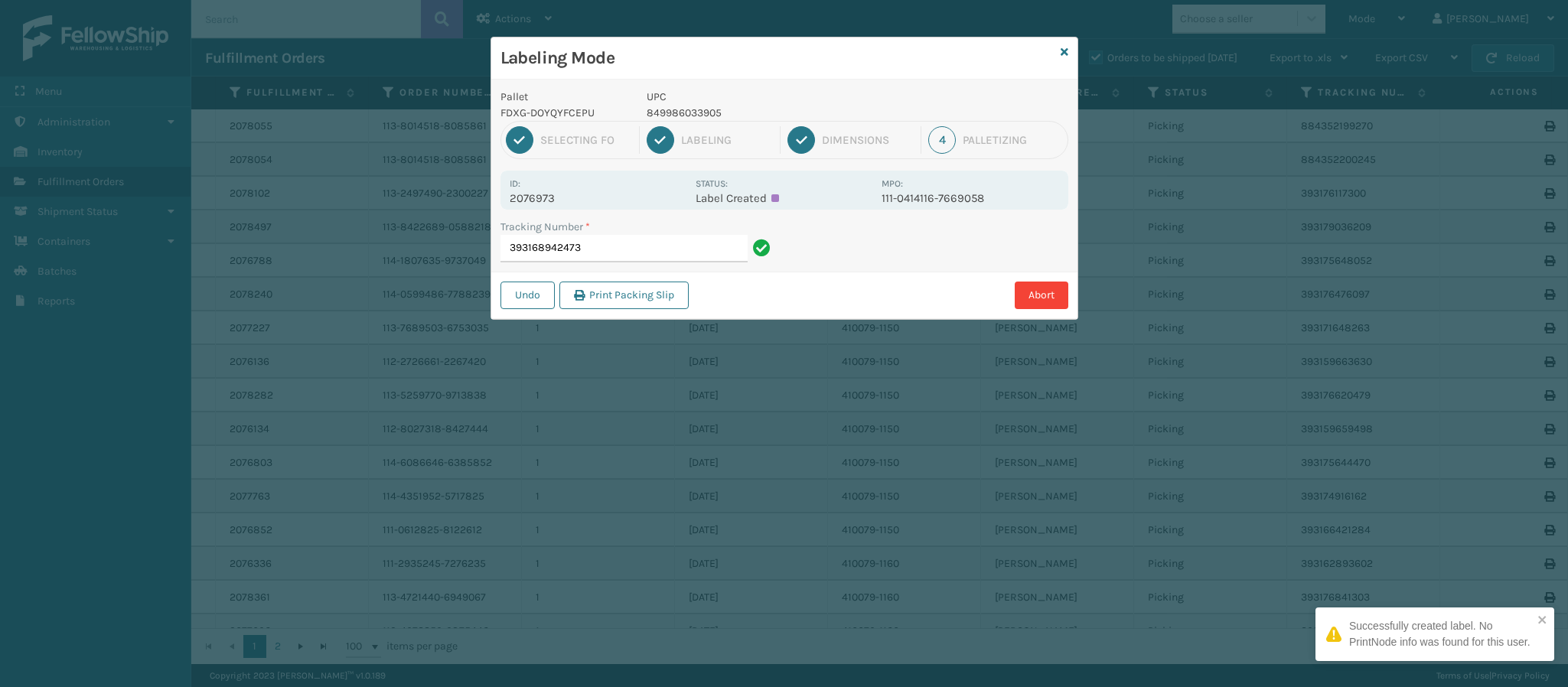
click at [557, 202] on p "2076973" at bounding box center [597, 198] width 177 height 14
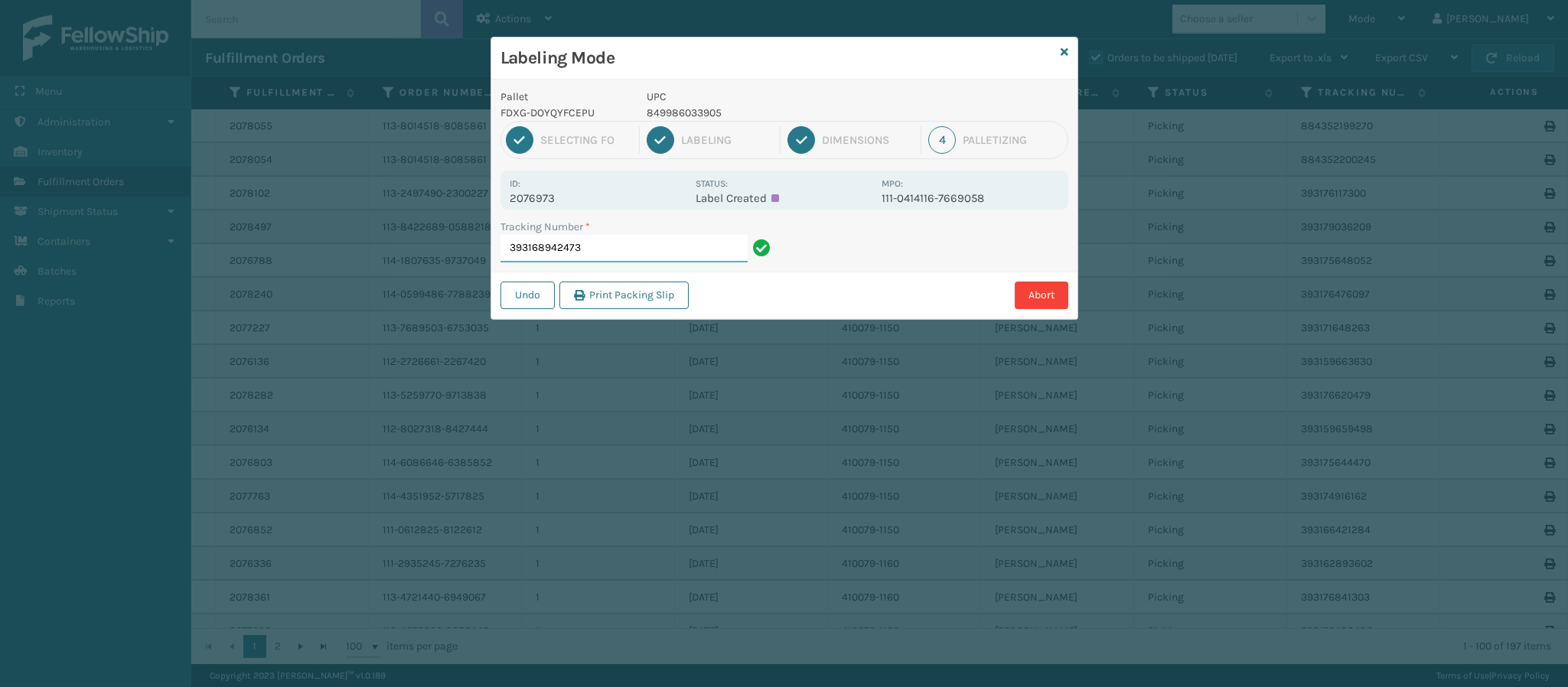
click at [621, 258] on input "393168942473" at bounding box center [624, 248] width 247 height 27
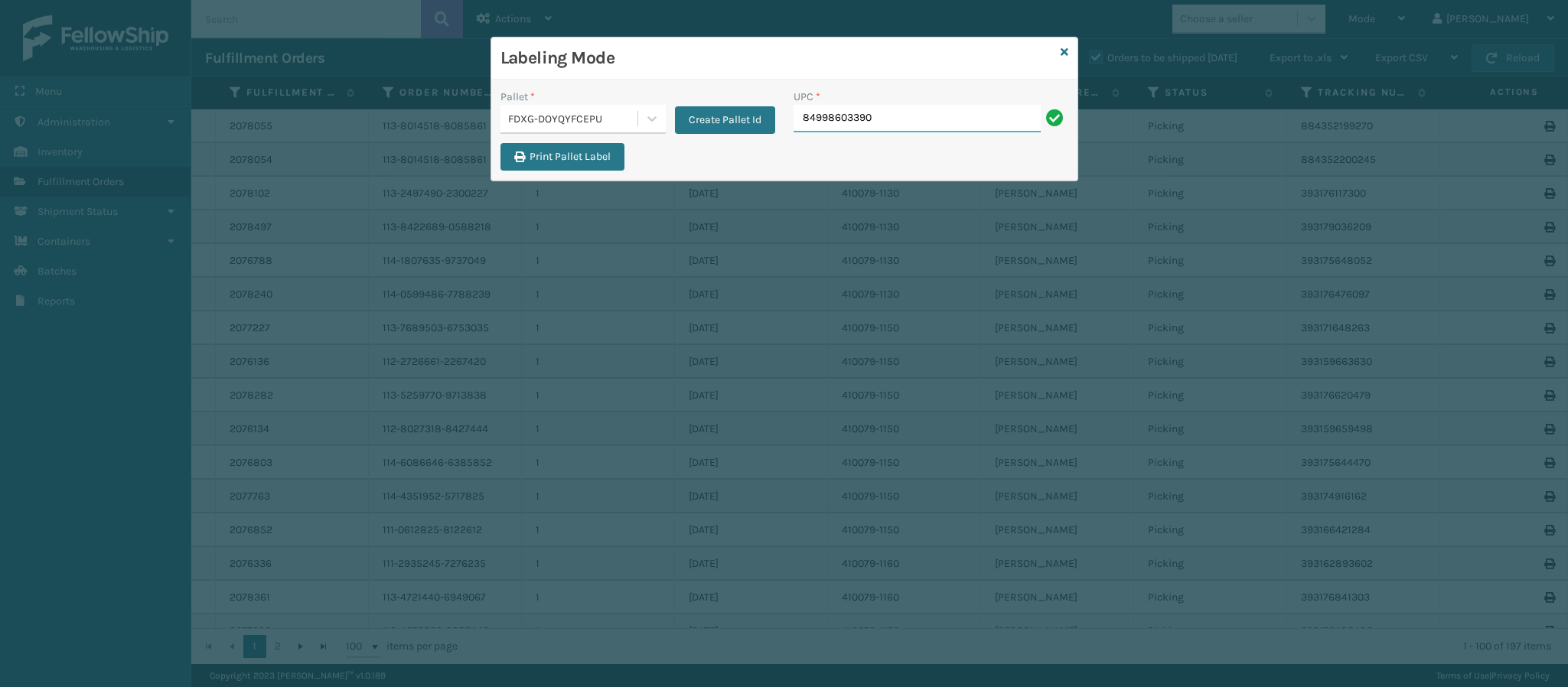
type input "849986033905"
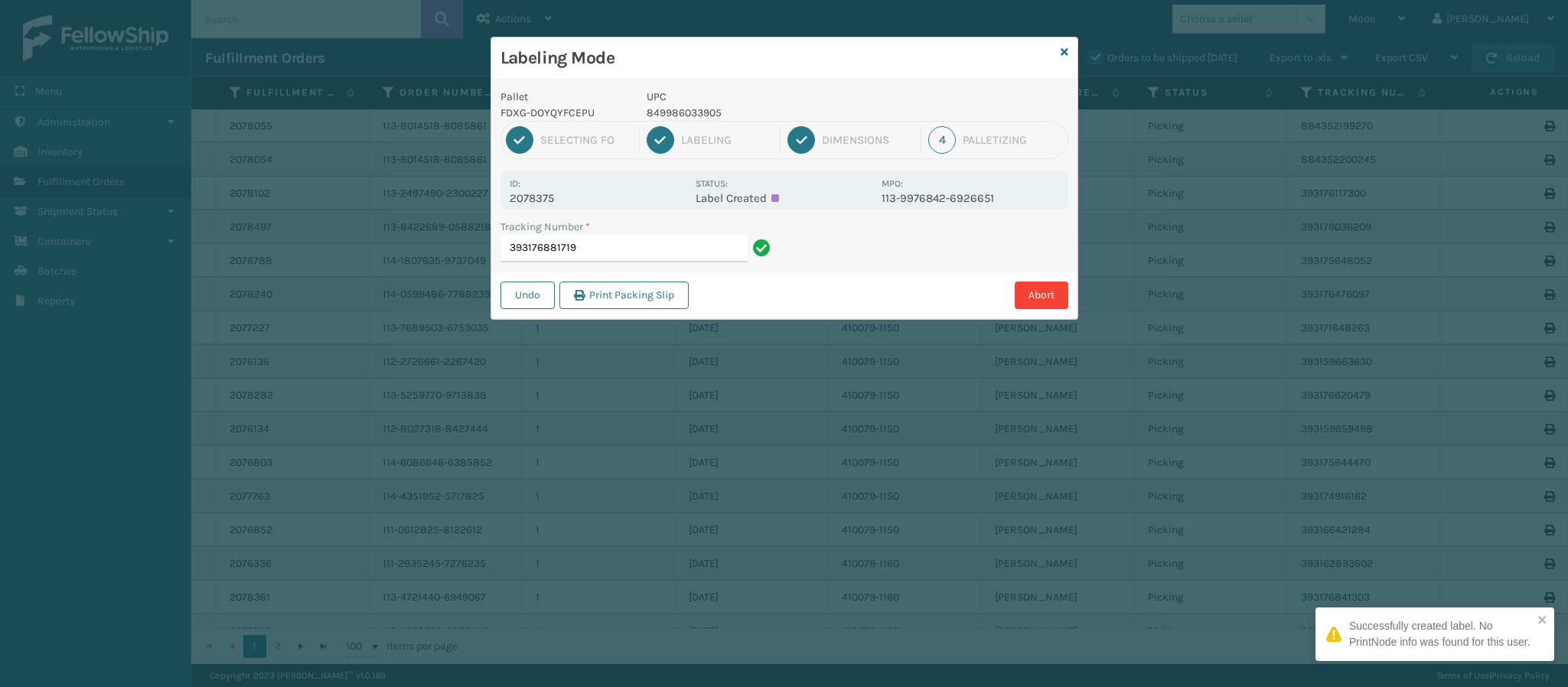
click at [560, 202] on p "2078375" at bounding box center [597, 198] width 177 height 14
click at [602, 253] on input "393176881719" at bounding box center [624, 248] width 247 height 27
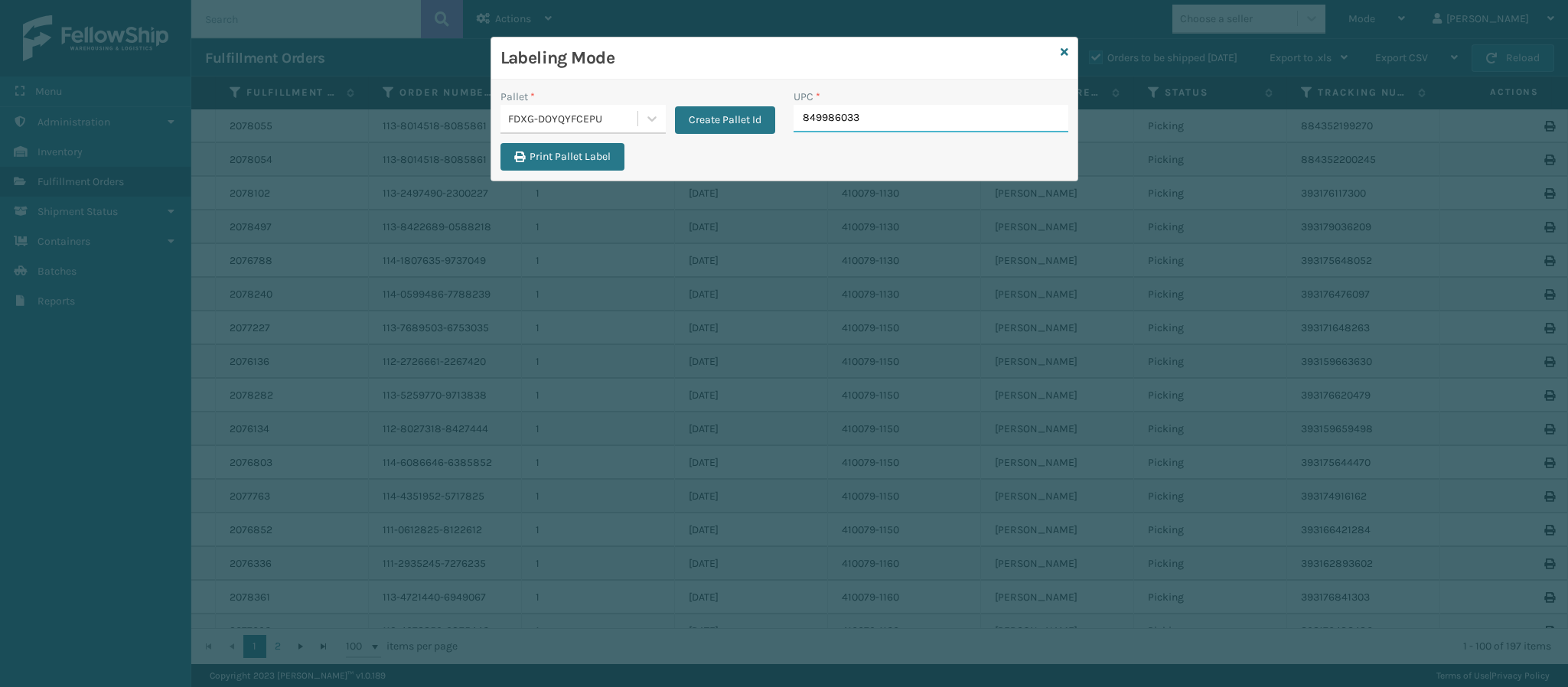
type input "8499860338"
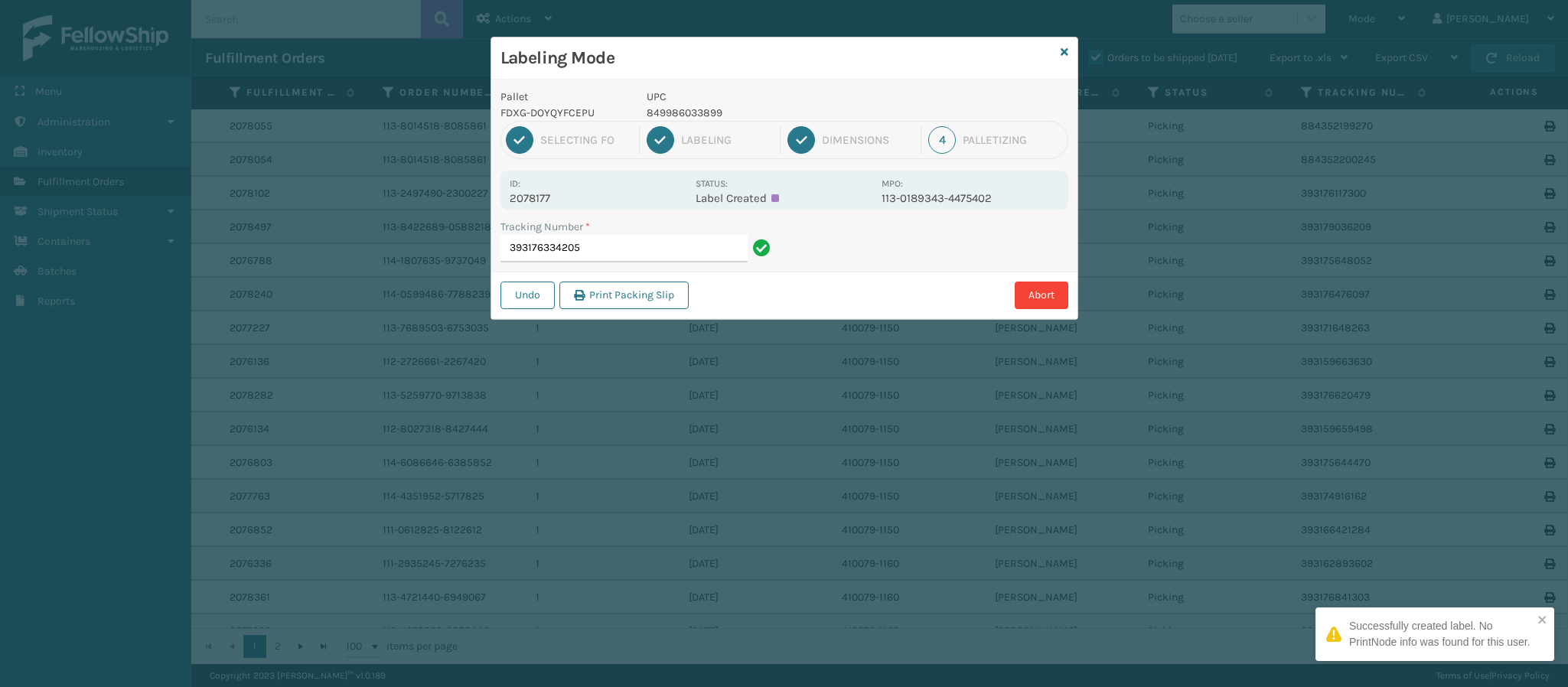
click at [542, 202] on p "2078177" at bounding box center [597, 198] width 177 height 14
click at [637, 251] on input "393176334205" at bounding box center [624, 248] width 247 height 27
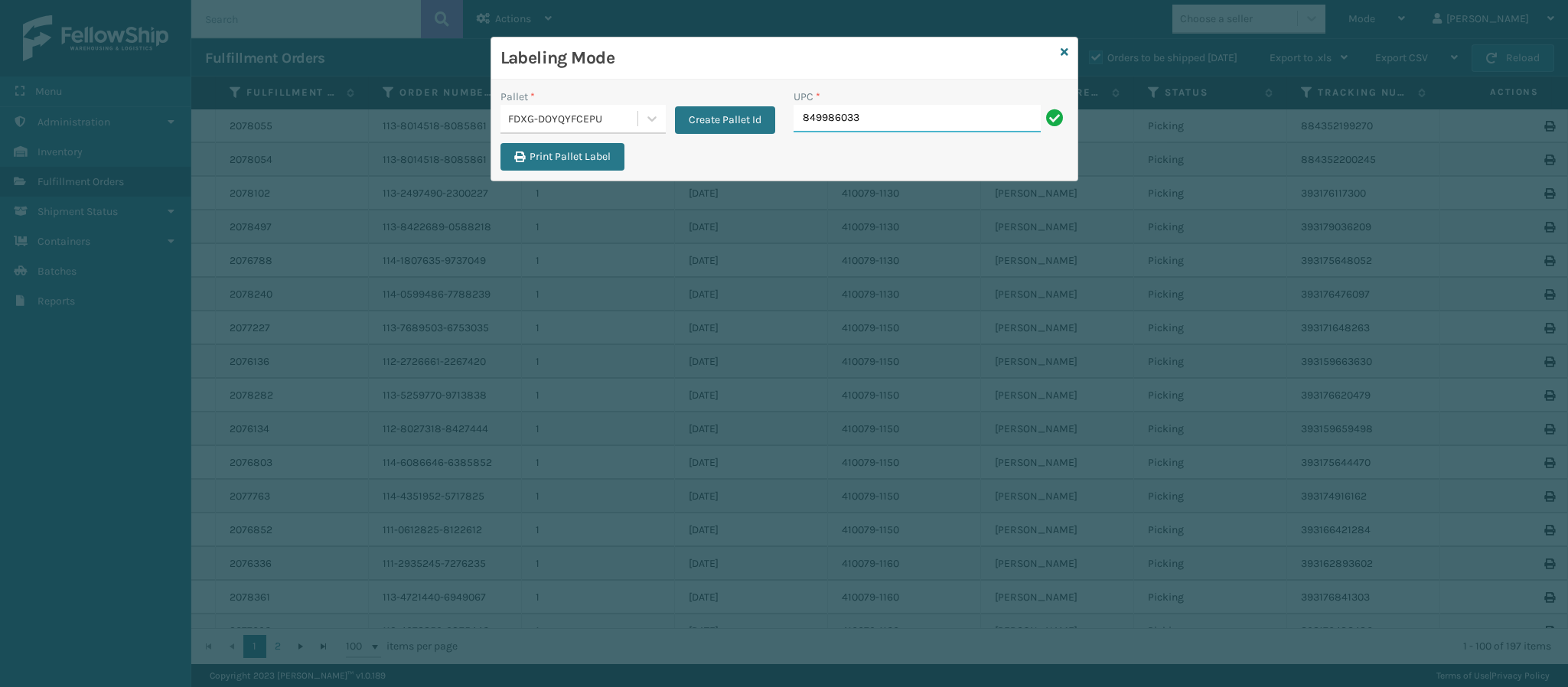
type input "8499860338"
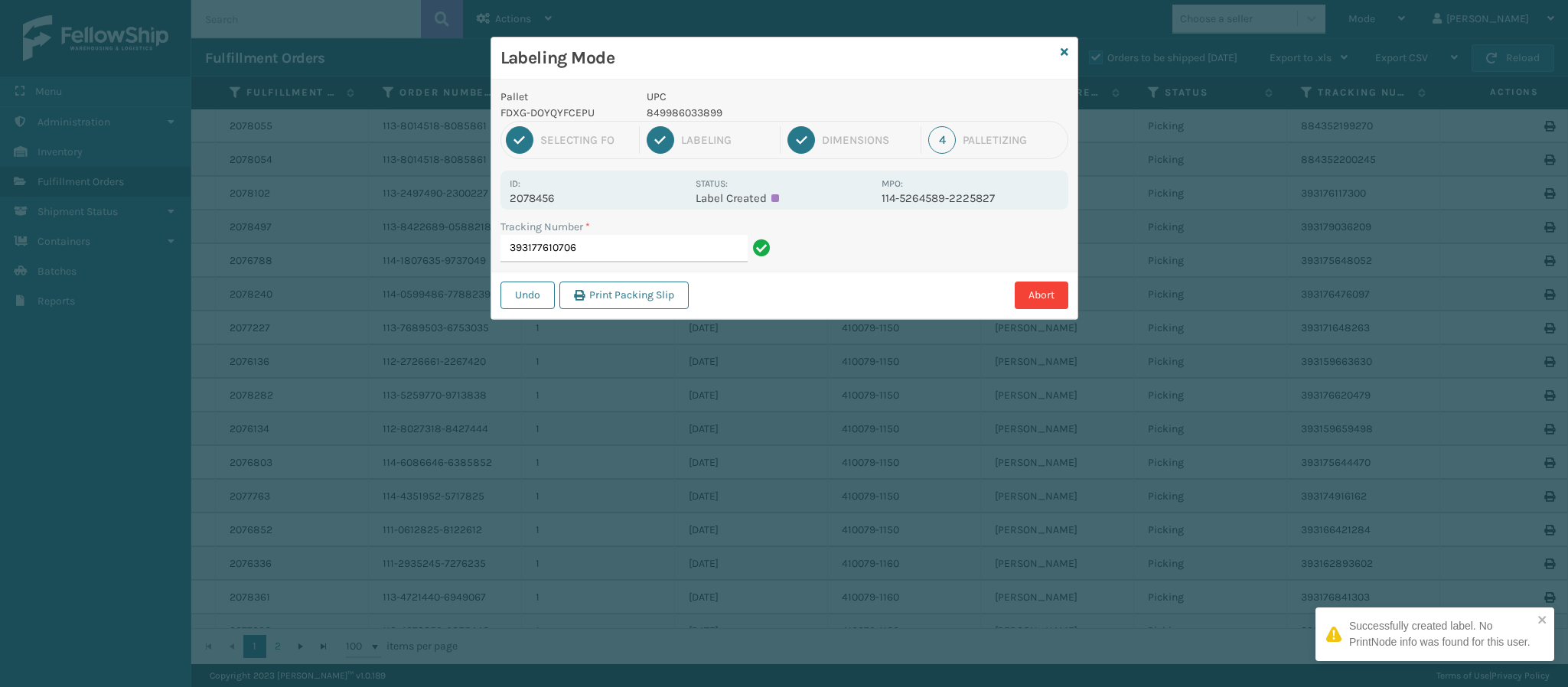
click at [544, 197] on p "2078456" at bounding box center [597, 198] width 177 height 14
click at [632, 248] on input "393177610706" at bounding box center [624, 248] width 247 height 27
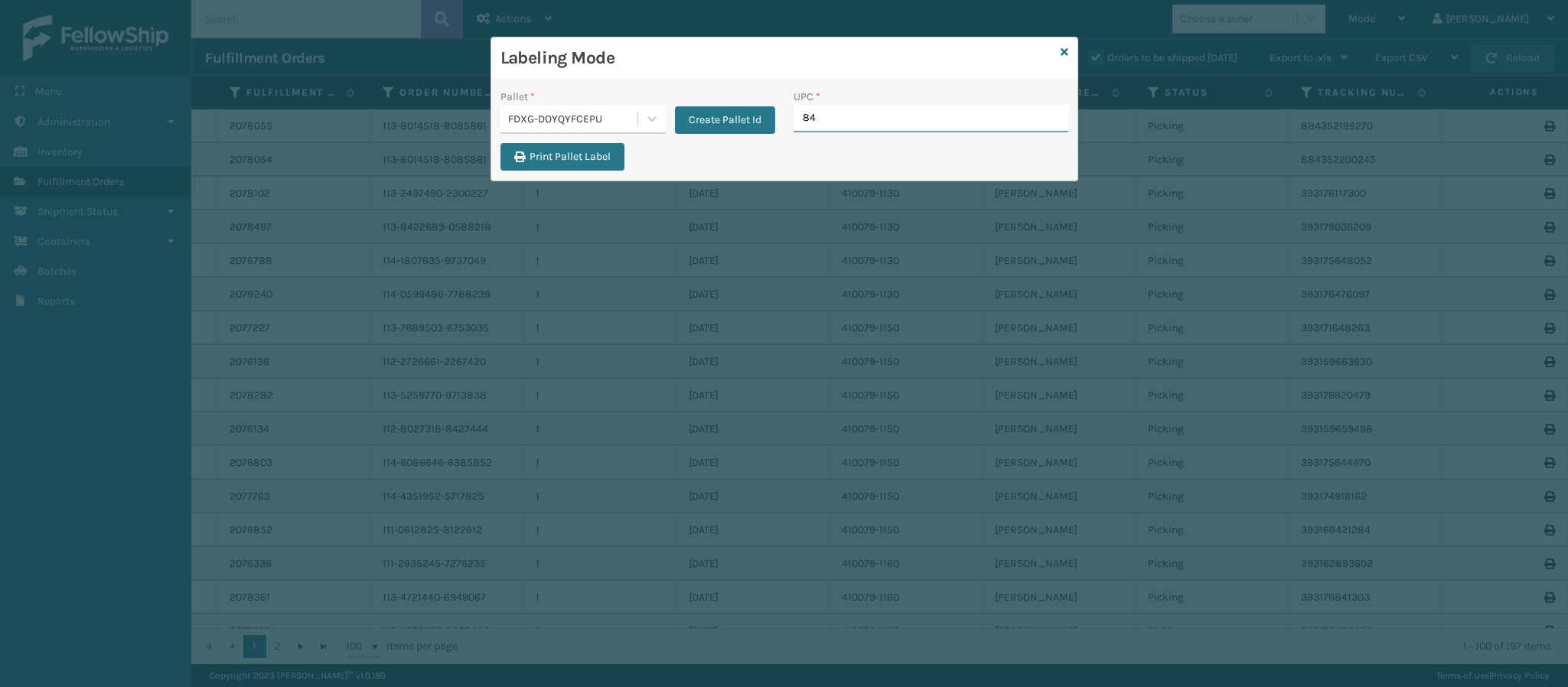
type input "849"
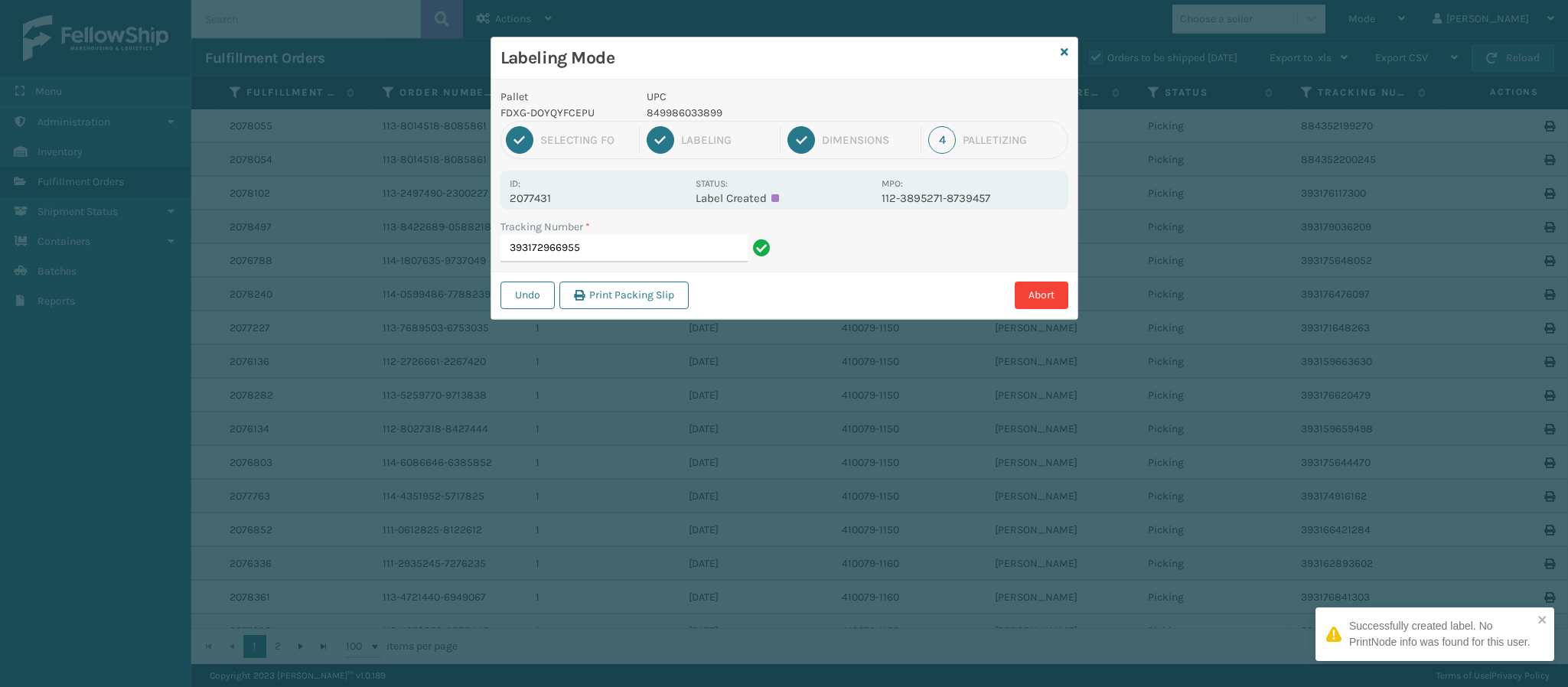
click at [552, 193] on p "2077431" at bounding box center [597, 198] width 177 height 14
click at [612, 248] on input "393172966955" at bounding box center [624, 248] width 247 height 27
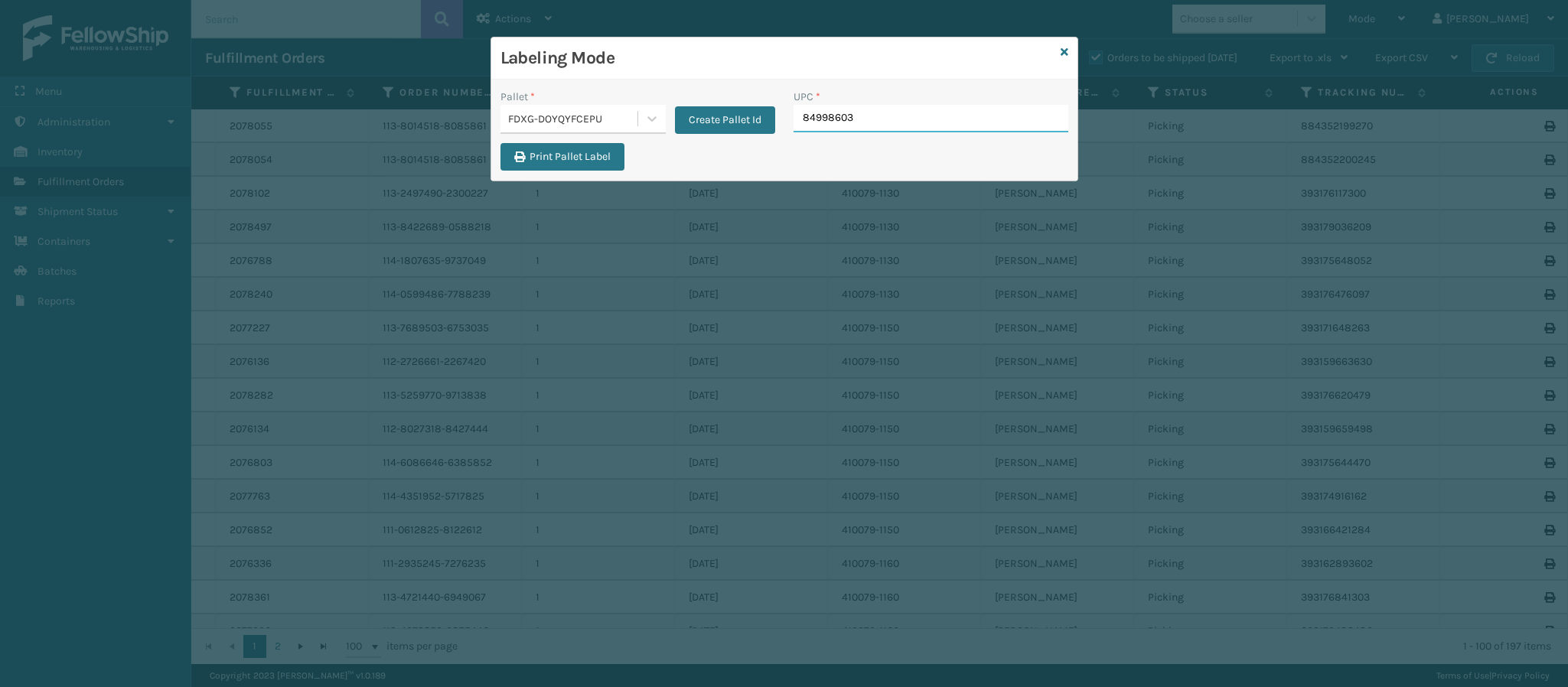
type input "849986033"
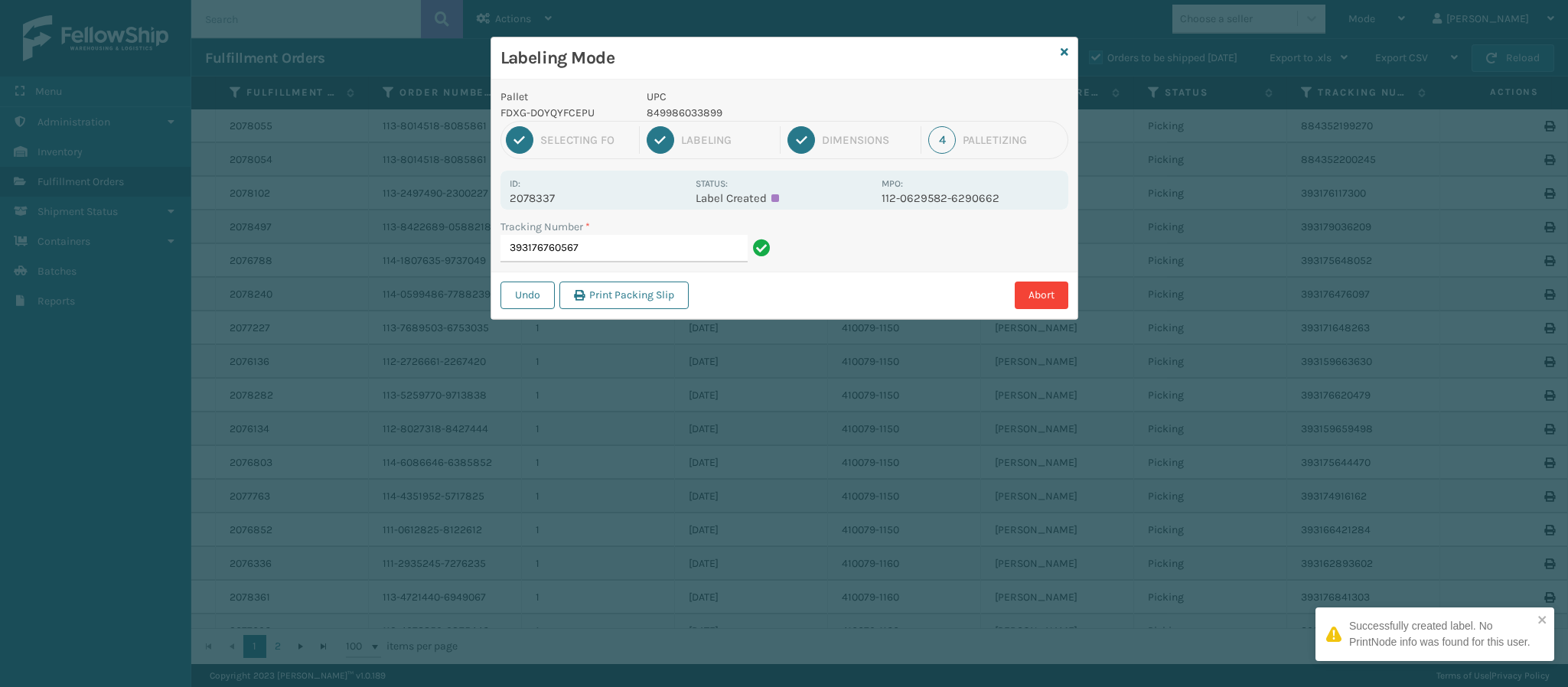
click at [552, 193] on p "2078337" at bounding box center [597, 198] width 177 height 14
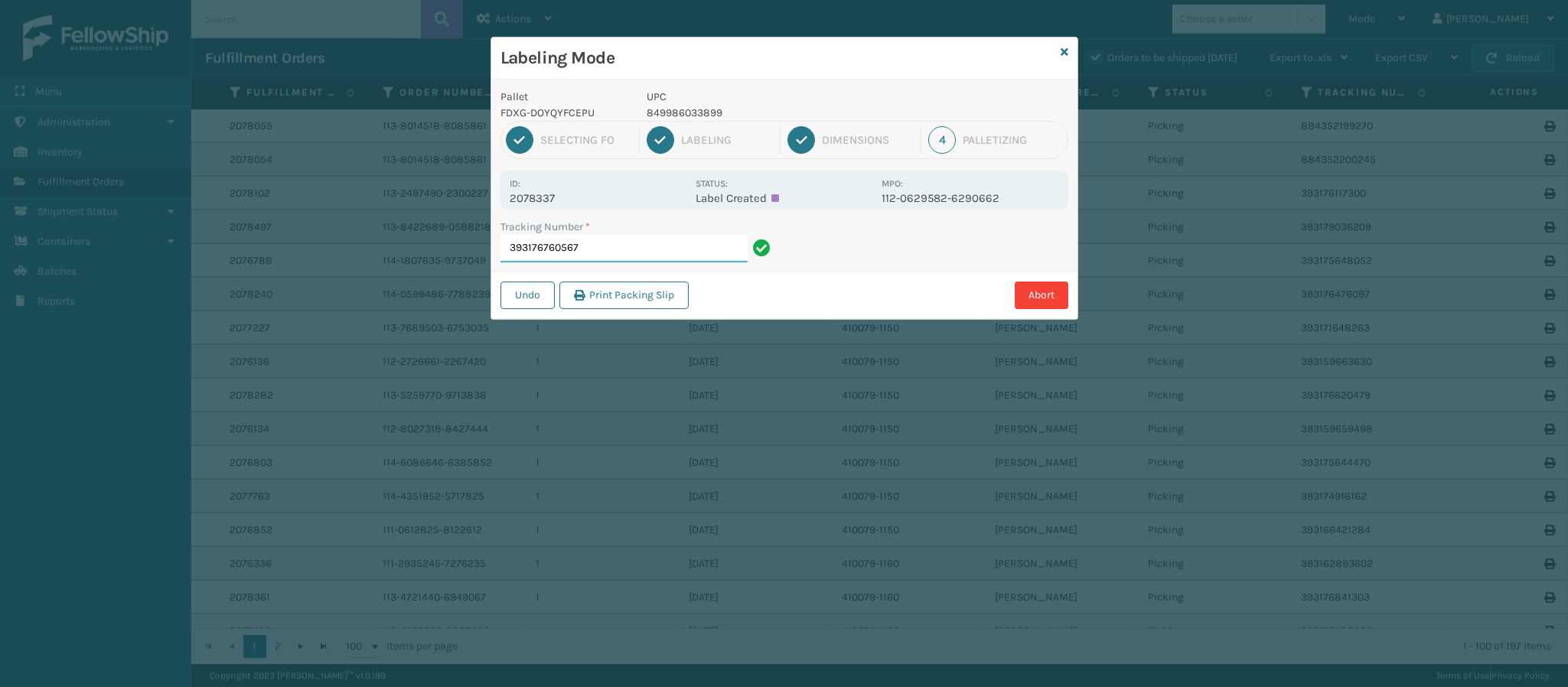
click at [623, 256] on input "393176760567" at bounding box center [624, 248] width 247 height 27
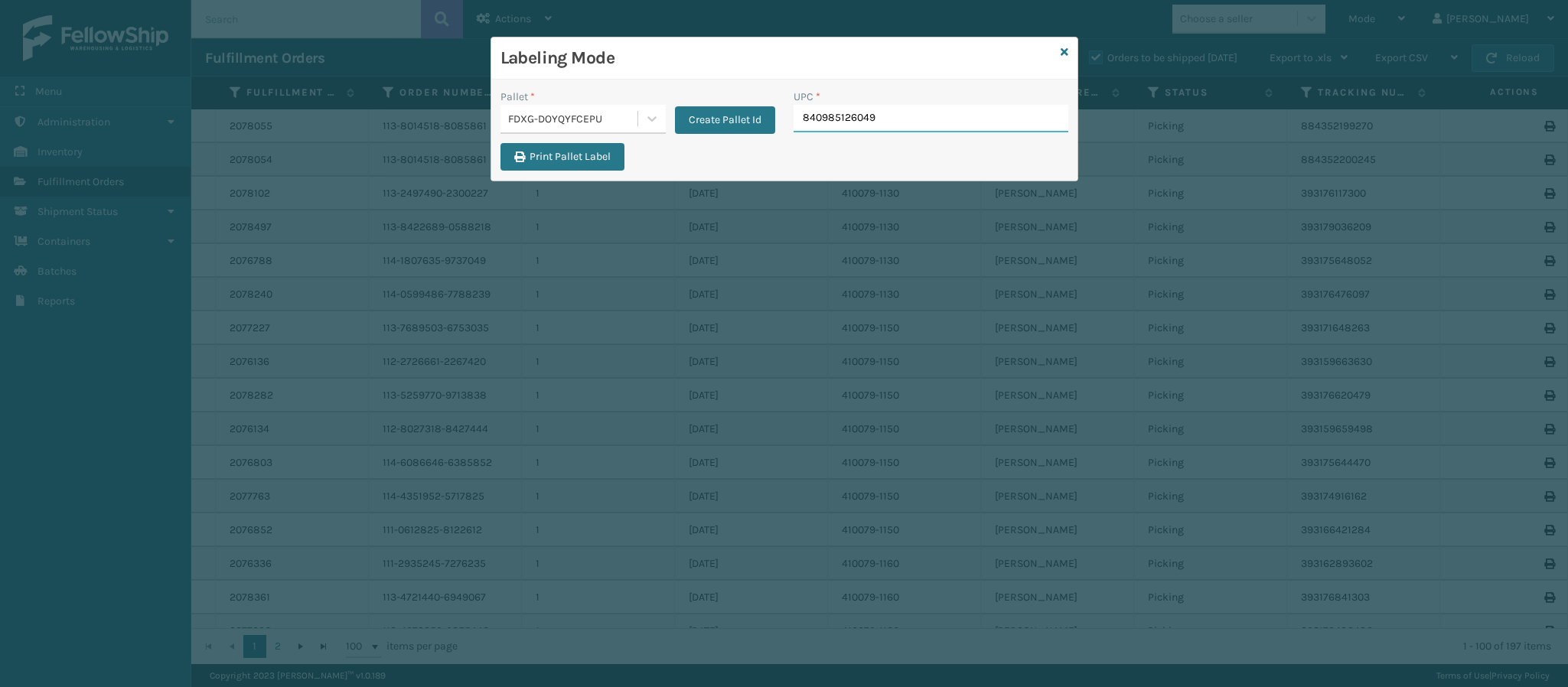
type input "840985126049"
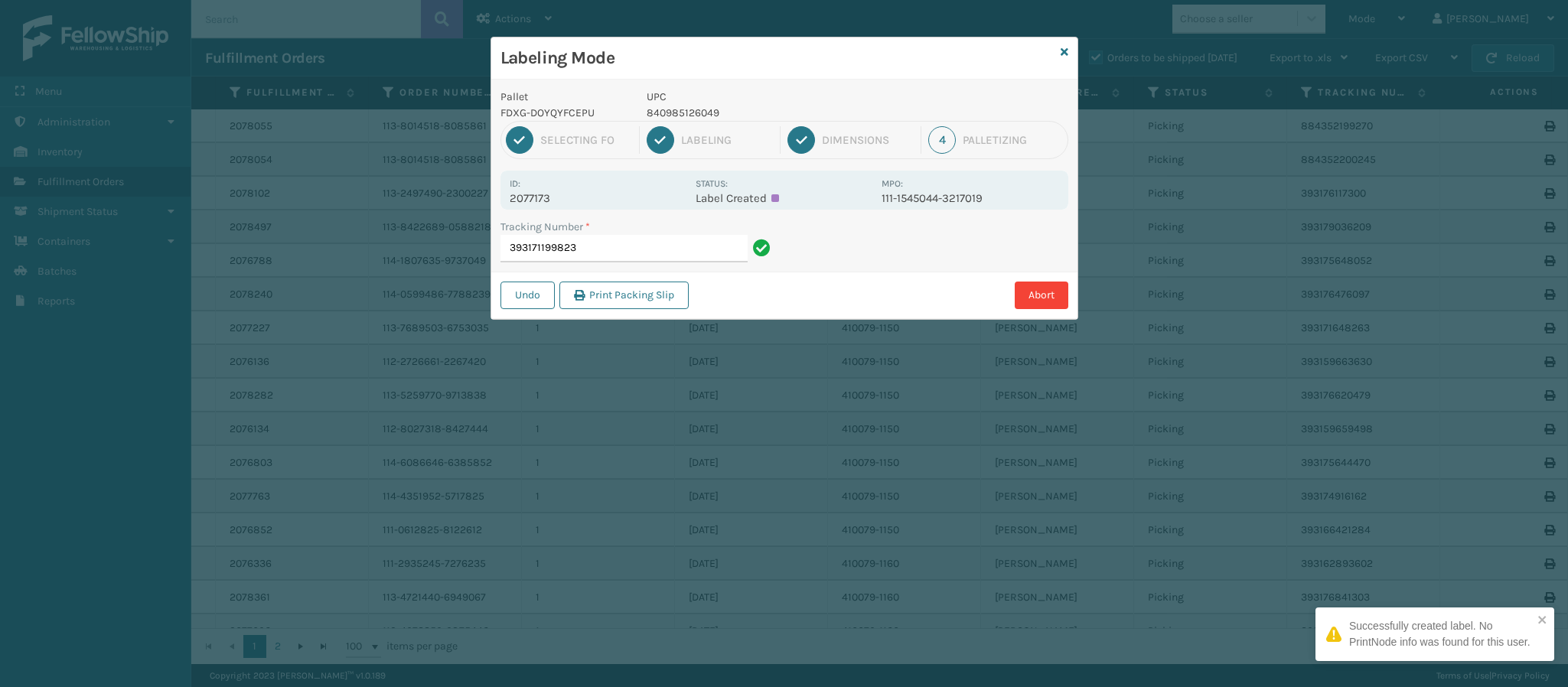
click at [556, 198] on p "2077173" at bounding box center [597, 198] width 177 height 14
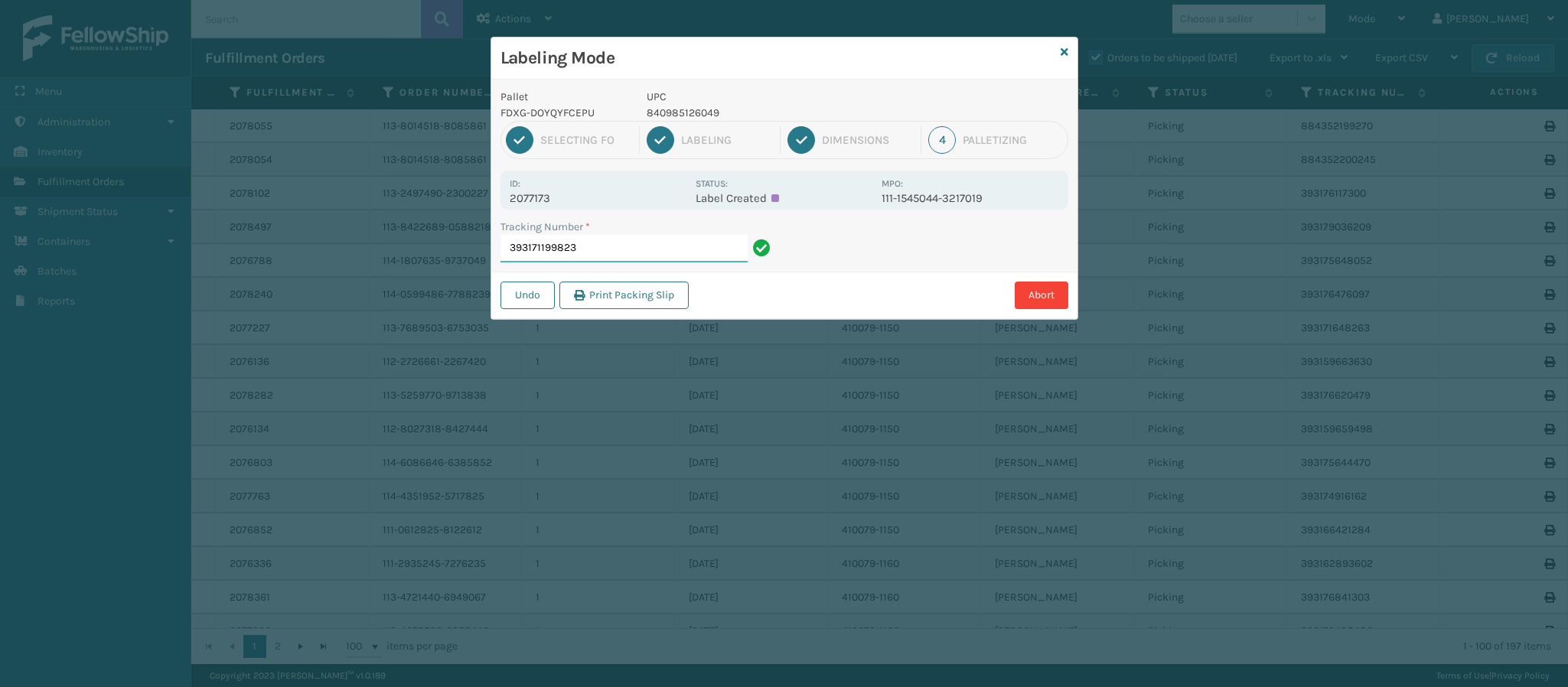
click at [595, 253] on input "393171199823" at bounding box center [624, 248] width 247 height 27
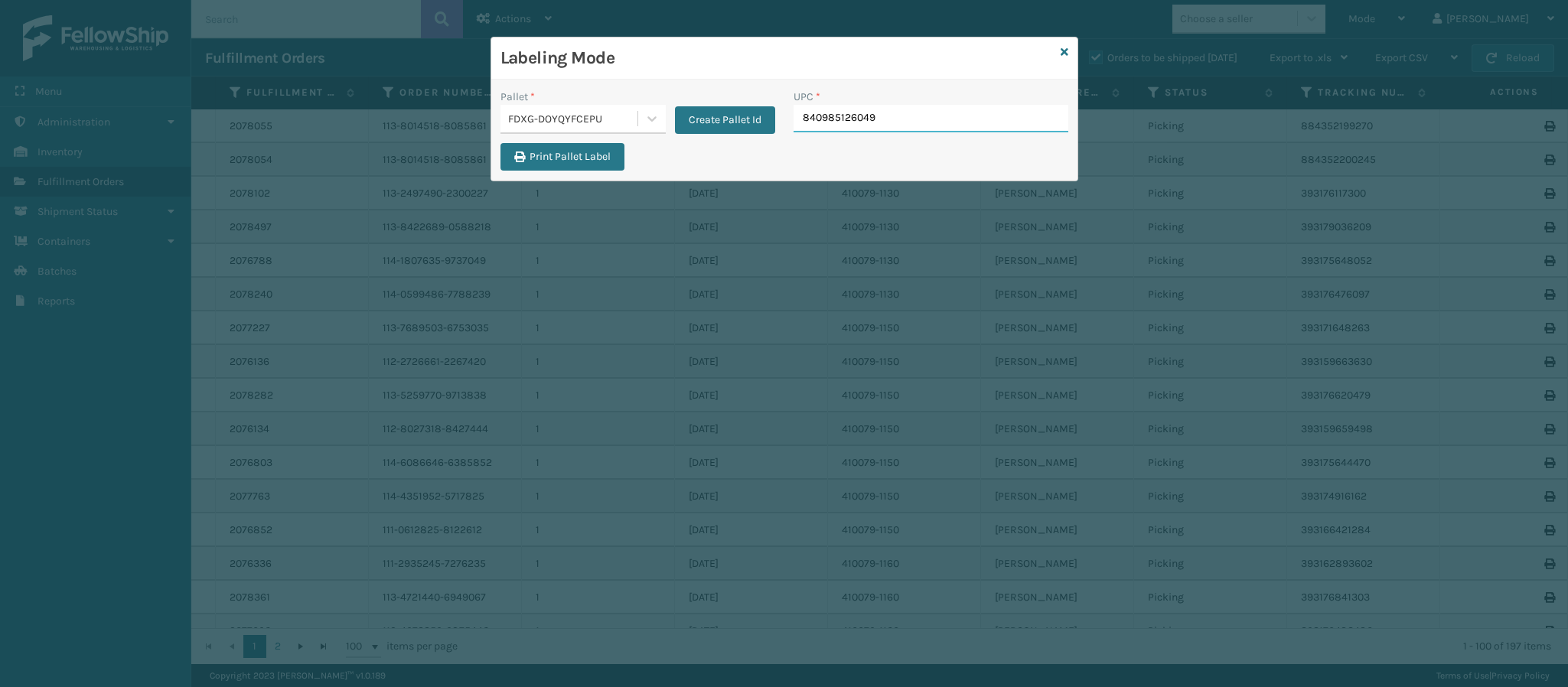
type input "840985126049"
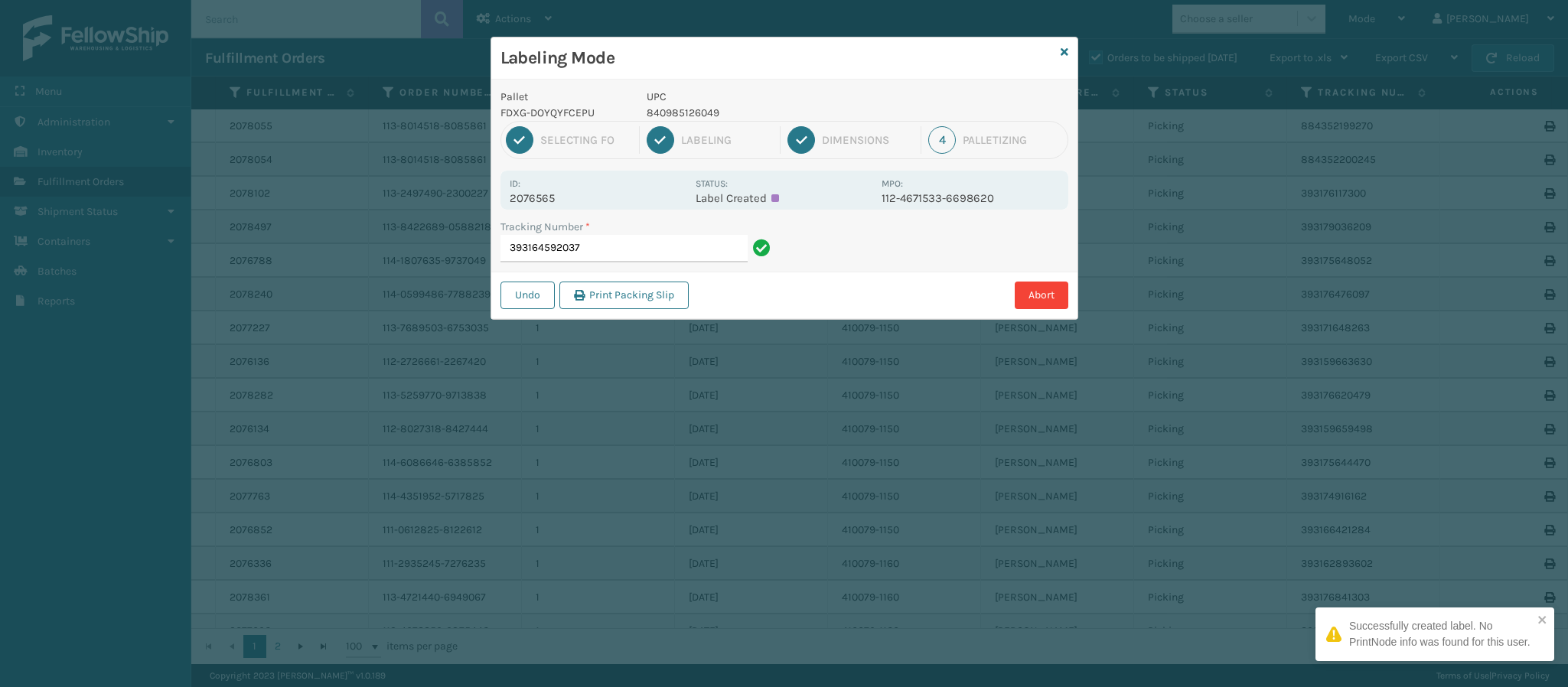
click at [549, 191] on div "Id: 2076565" at bounding box center [597, 189] width 177 height 30
click at [557, 201] on p "2076565" at bounding box center [597, 198] width 177 height 14
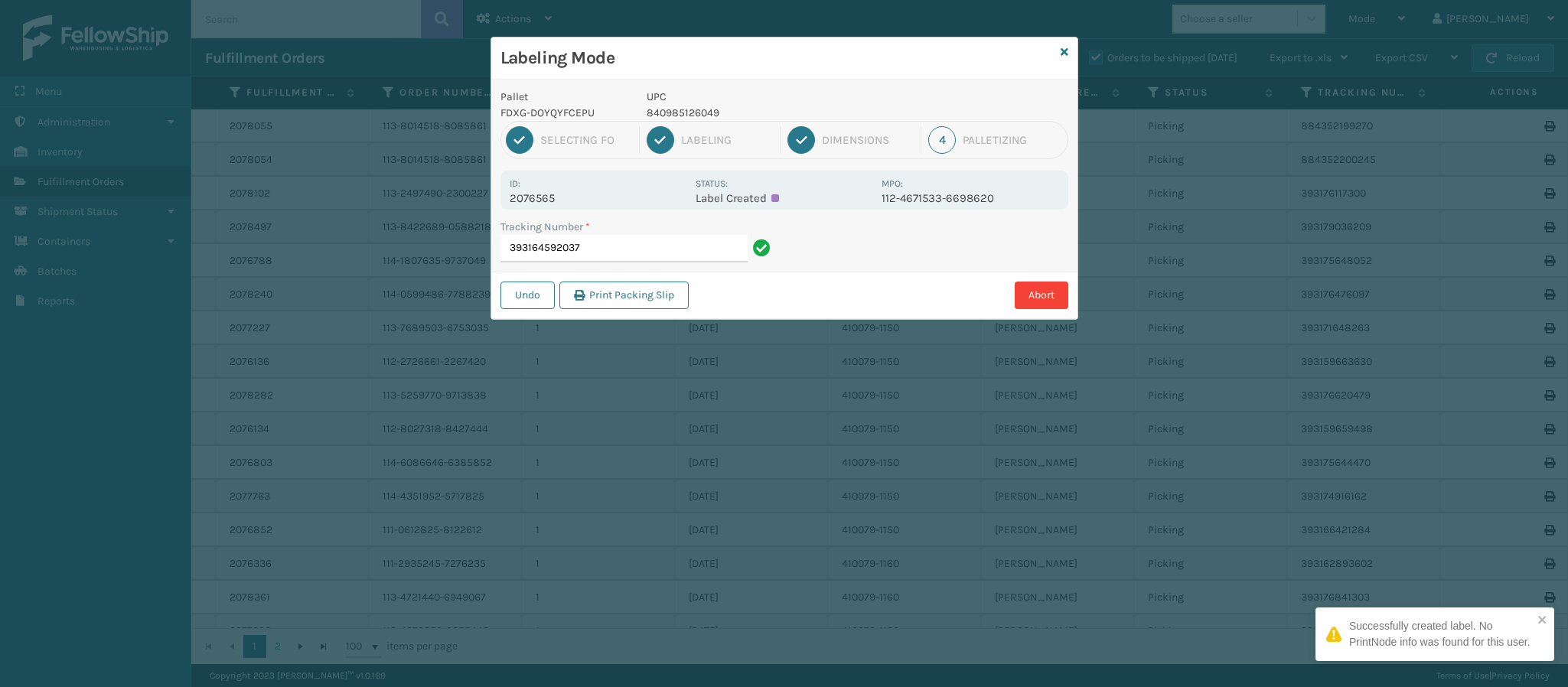
click at [557, 201] on p "2076565" at bounding box center [597, 198] width 177 height 14
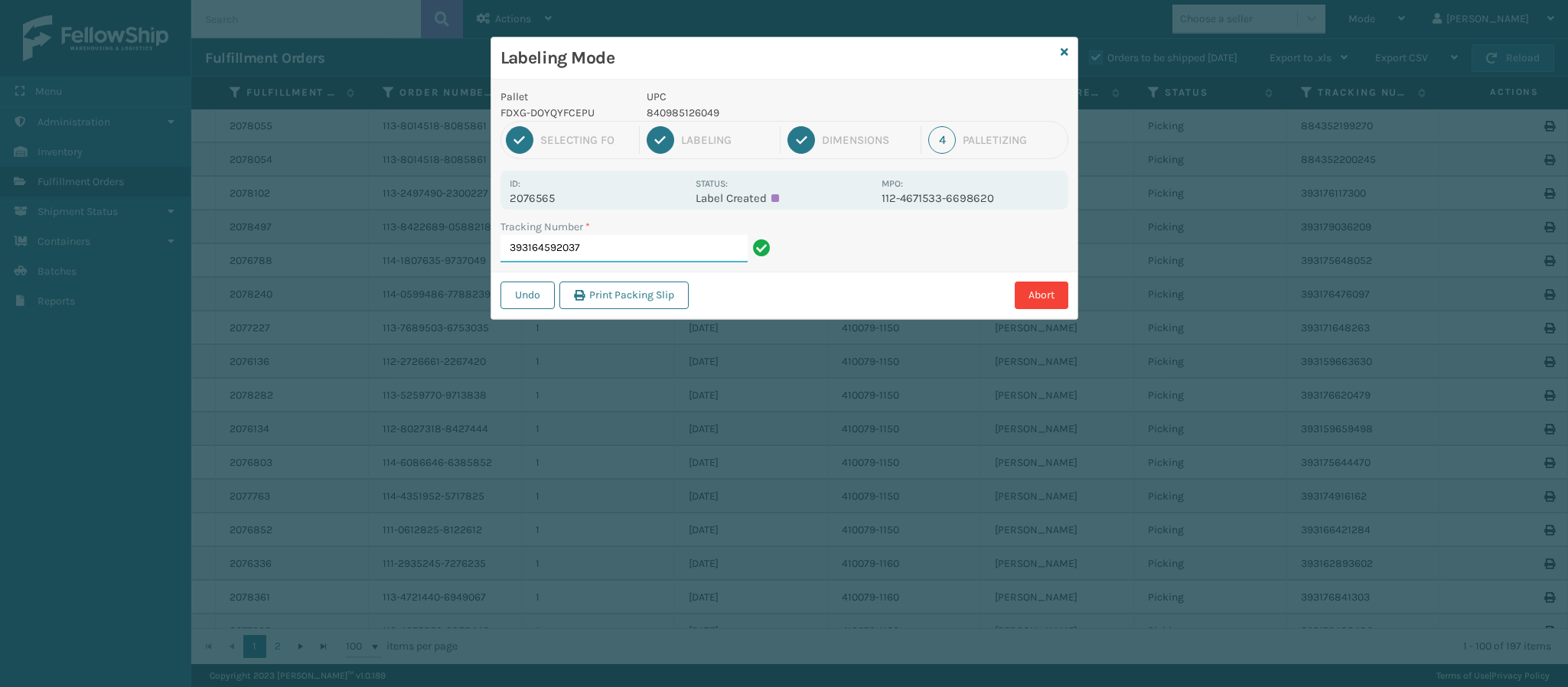
click at [602, 260] on input "393164592037" at bounding box center [624, 248] width 247 height 27
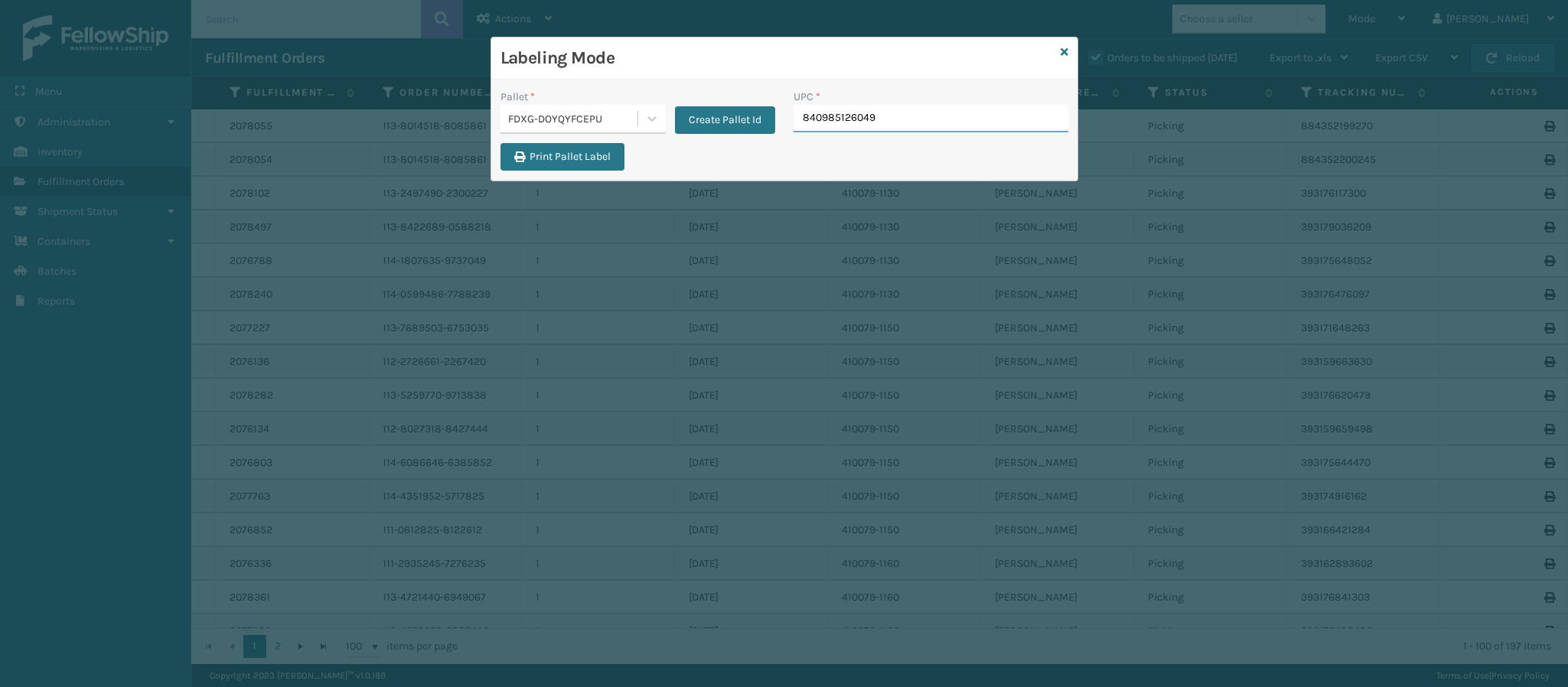
type input "840985126049"
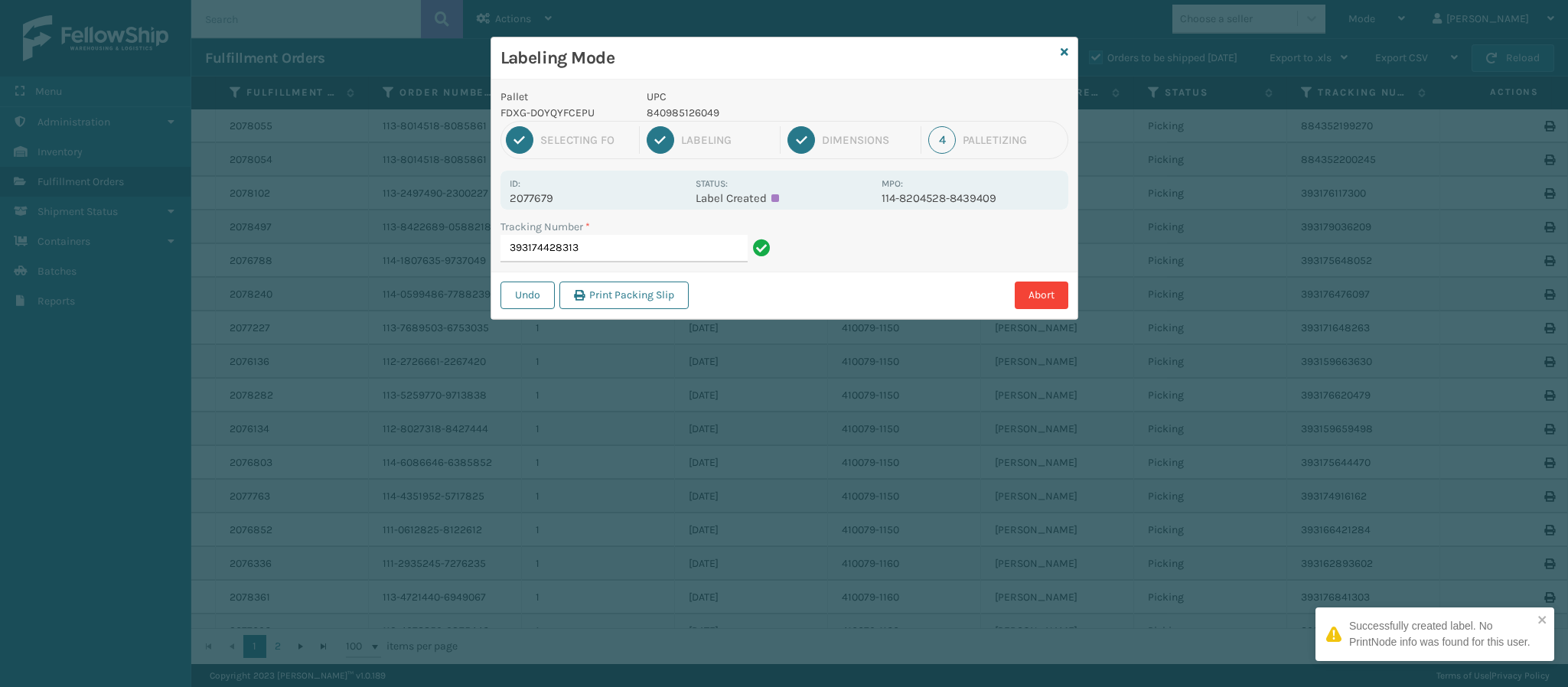
click at [552, 198] on p "2077679" at bounding box center [597, 198] width 177 height 14
click at [584, 246] on input "393174428313" at bounding box center [624, 248] width 247 height 27
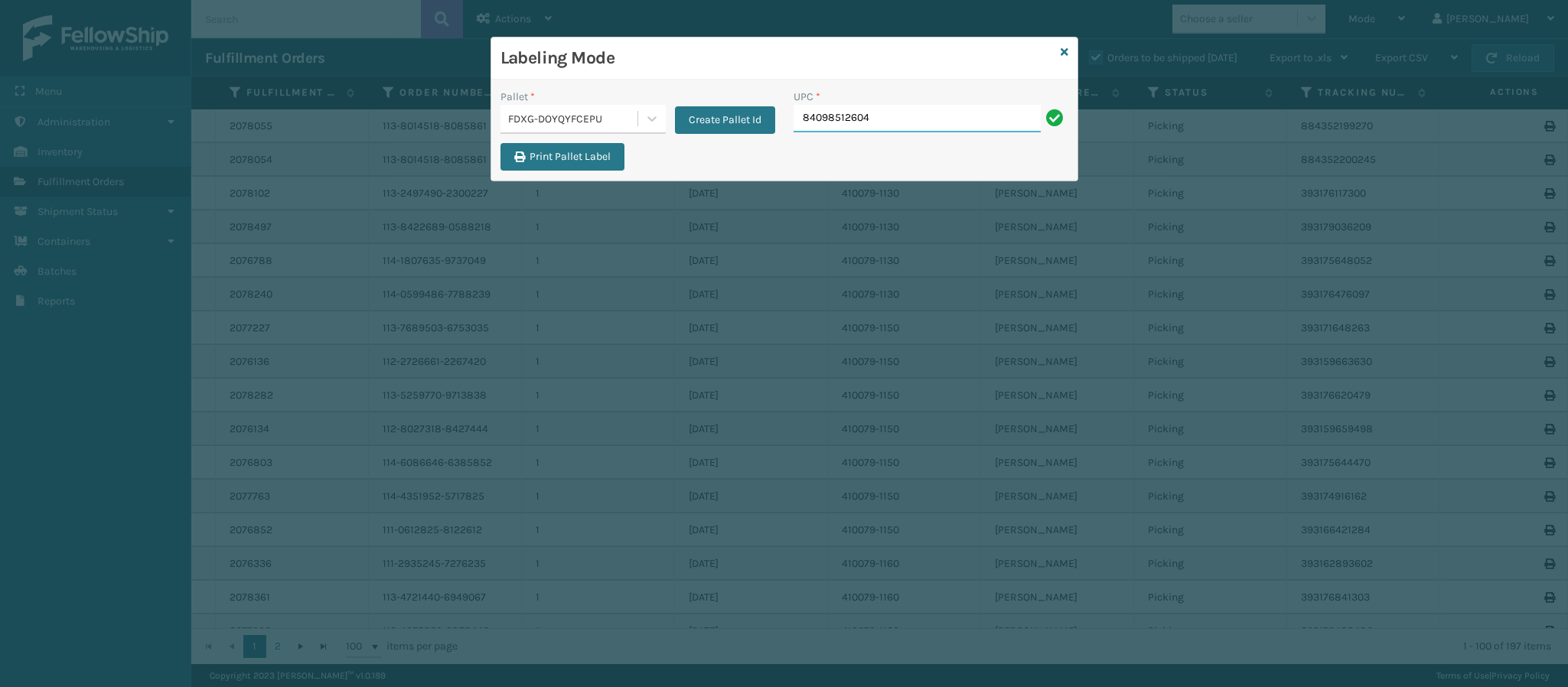
type input "840985126049"
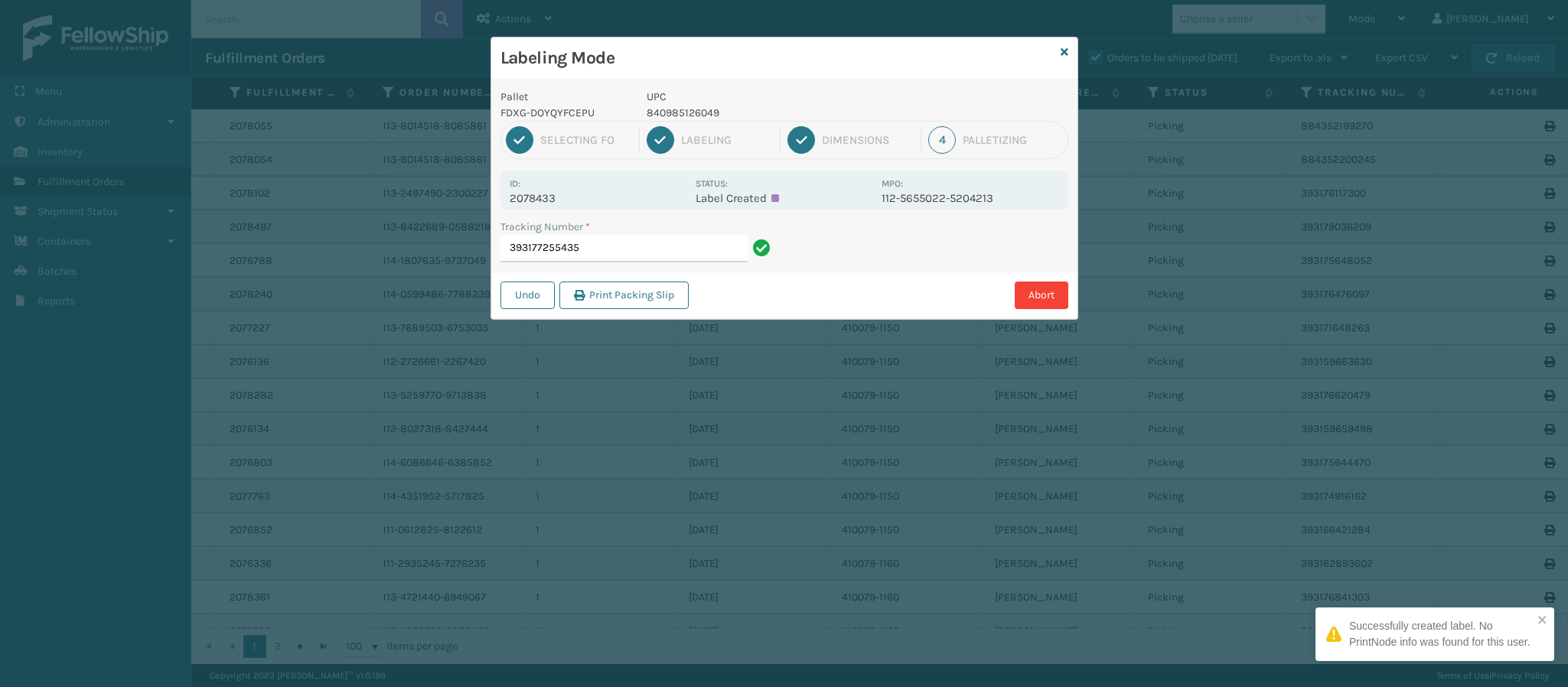
click at [560, 205] on p "2078433" at bounding box center [597, 198] width 177 height 14
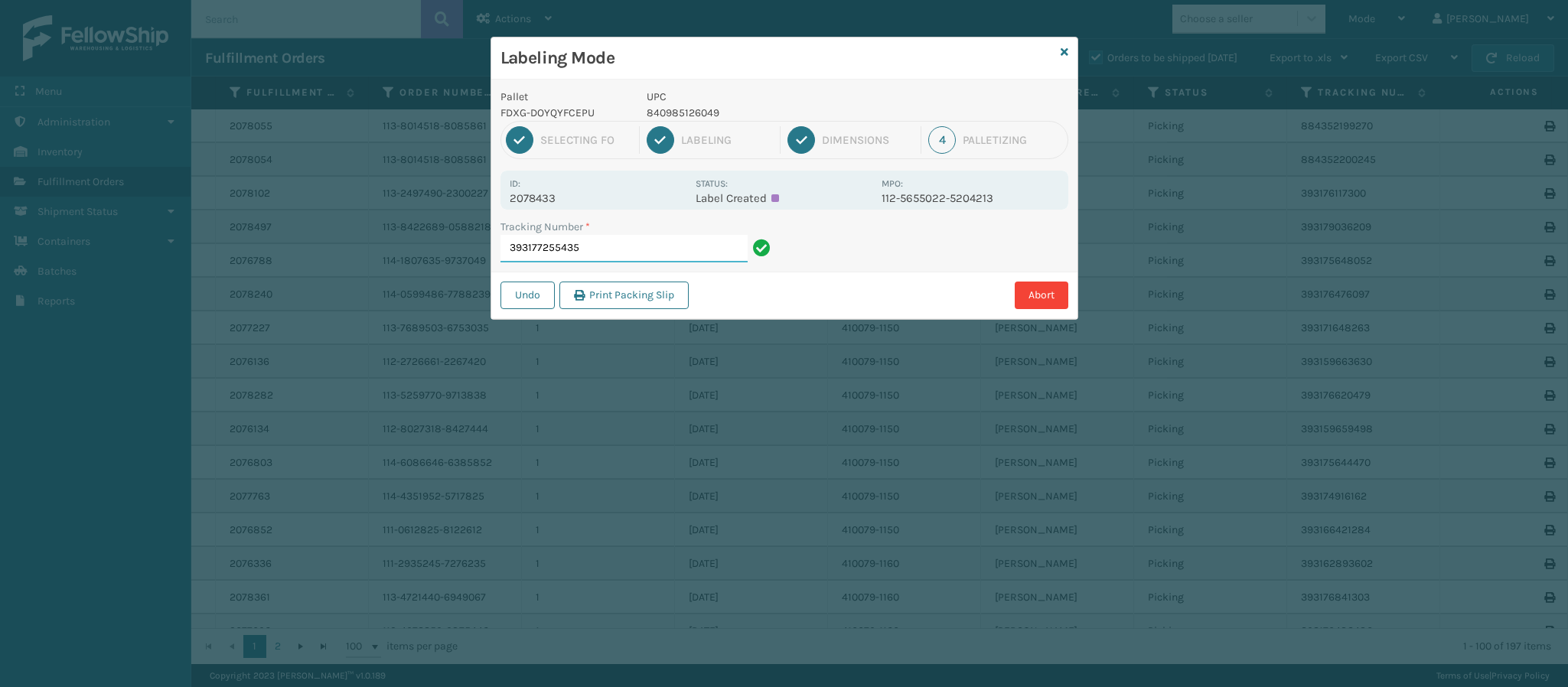
click at [648, 247] on input "393177255435" at bounding box center [624, 248] width 247 height 27
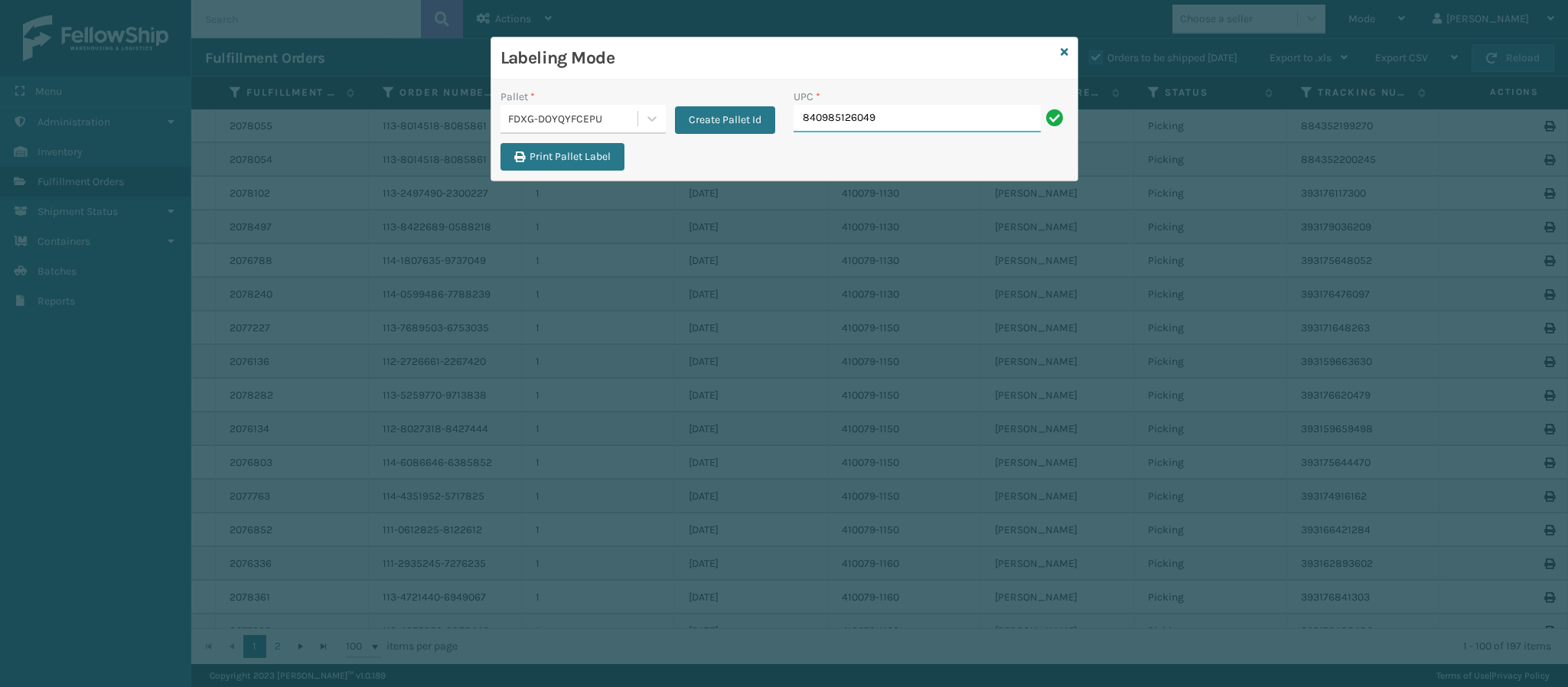
type input "840985126049"
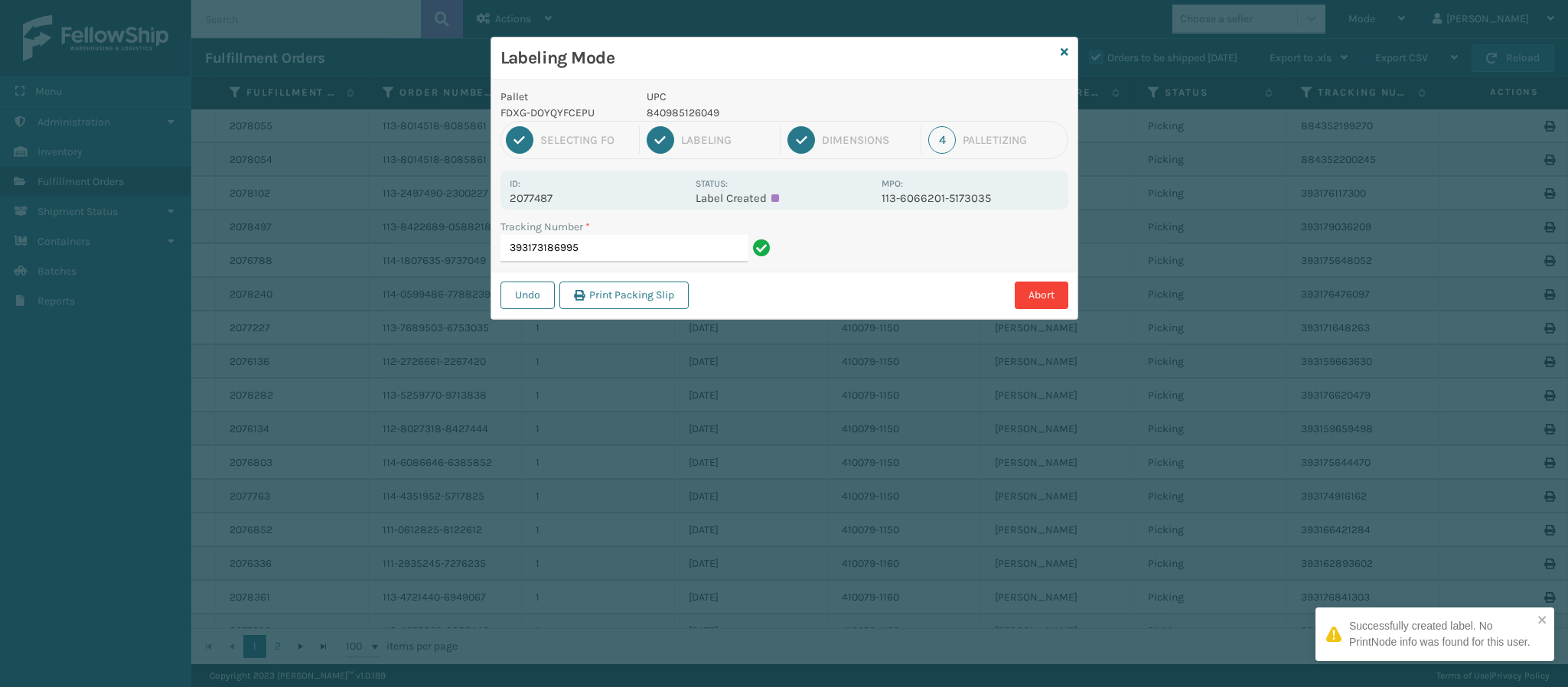
click at [557, 208] on div "Id: 2077487 Status: Label Created MPO: 113-6066201-5173035" at bounding box center [784, 190] width 568 height 39
click at [615, 255] on input "393173186995" at bounding box center [624, 248] width 247 height 27
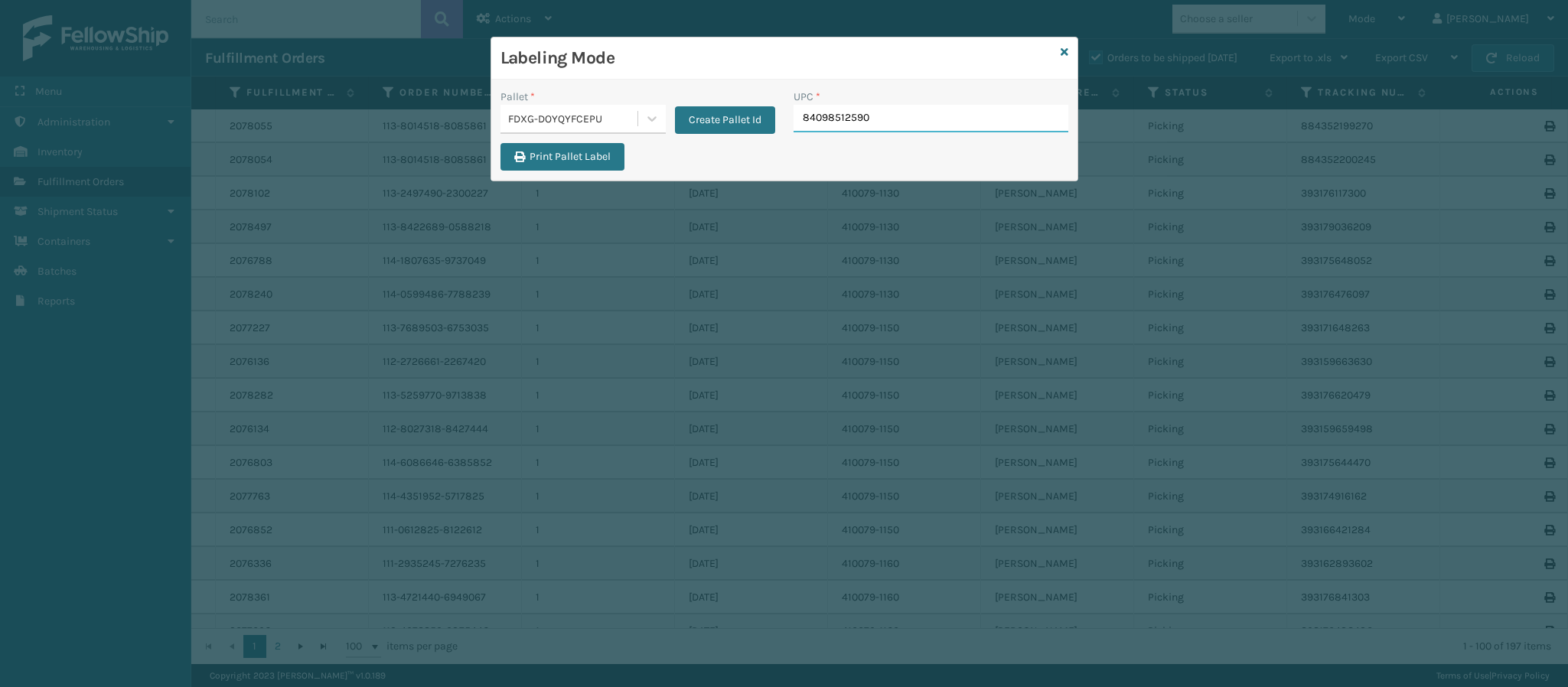
type input "840985125905"
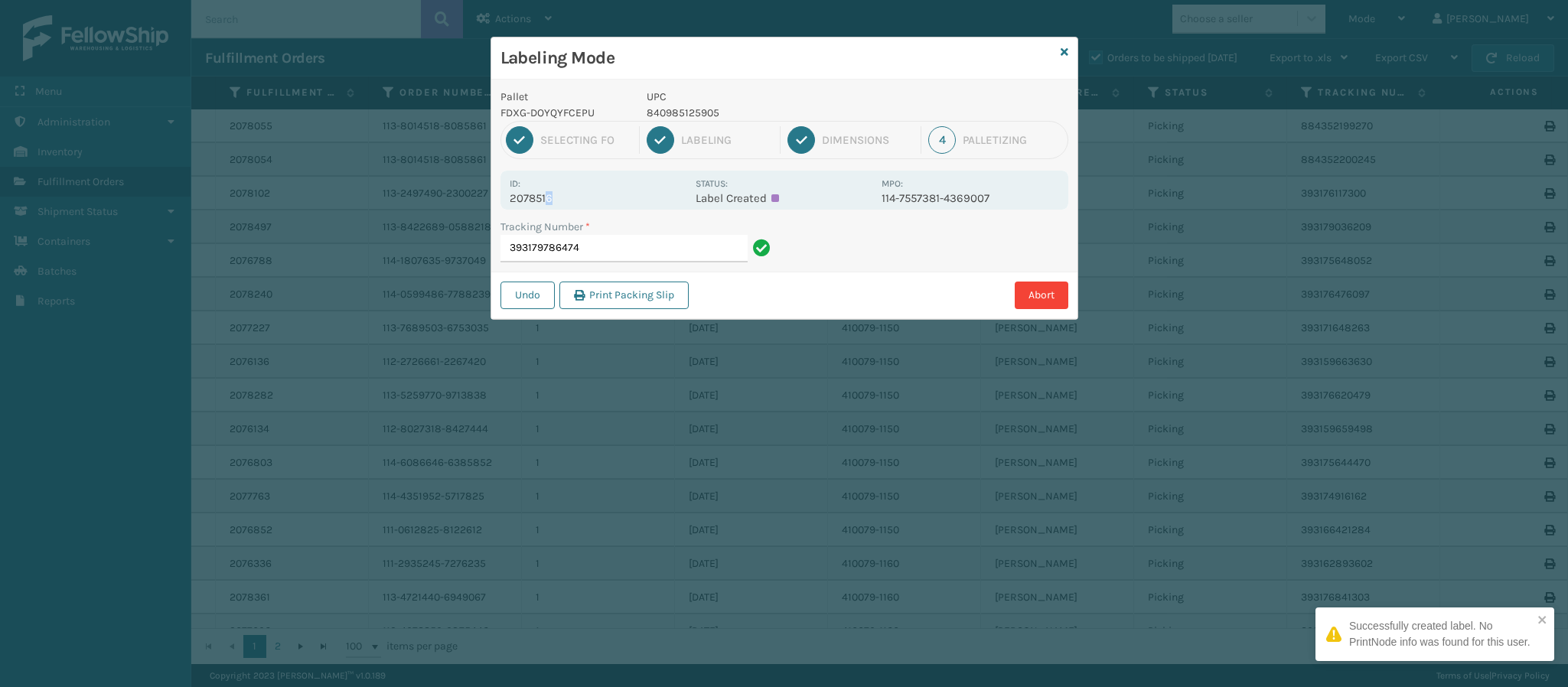
click at [547, 207] on div "Id: 2078516 Status: Label Created MPO: 114-7557381-4369007" at bounding box center [784, 190] width 568 height 39
click at [546, 196] on p "2078516" at bounding box center [597, 198] width 177 height 14
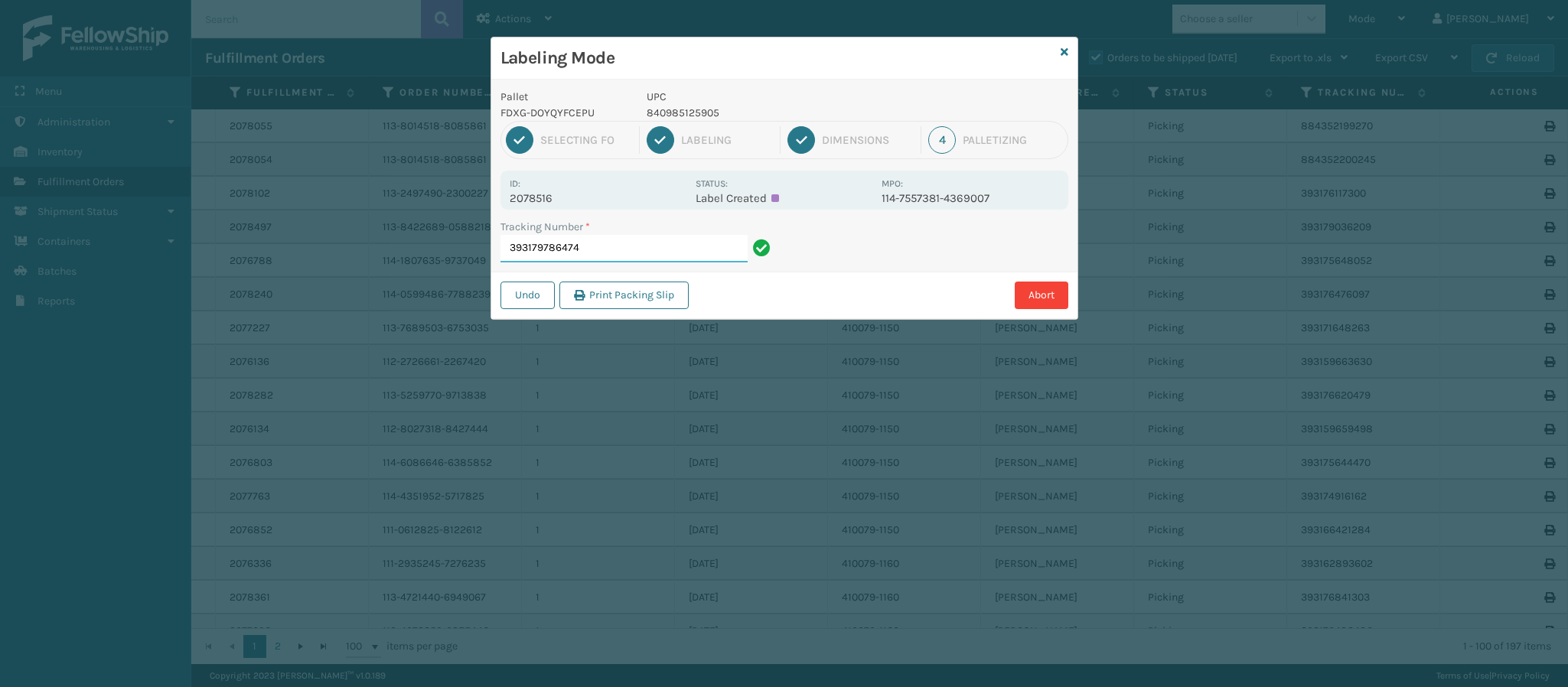
click at [646, 248] on input "393179786474" at bounding box center [624, 248] width 247 height 27
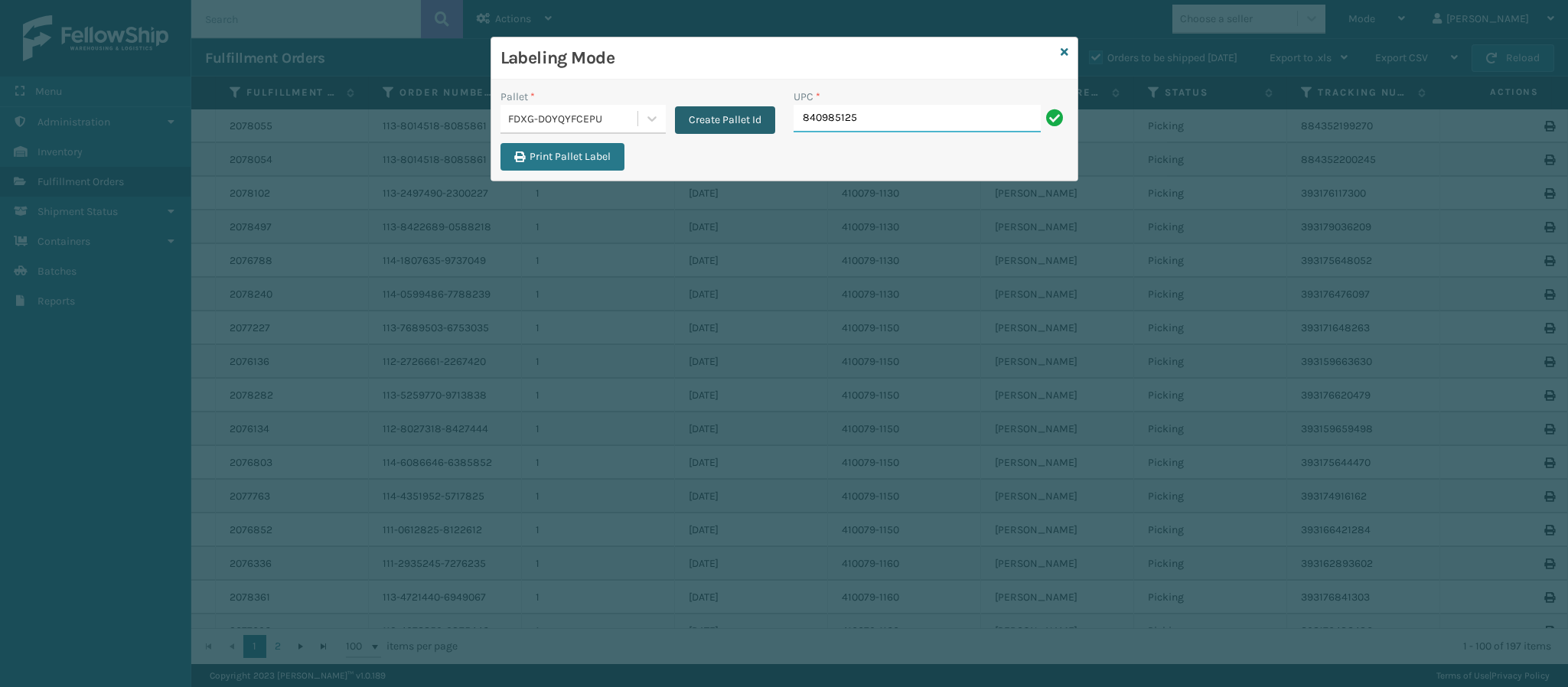
type input "8409851259"
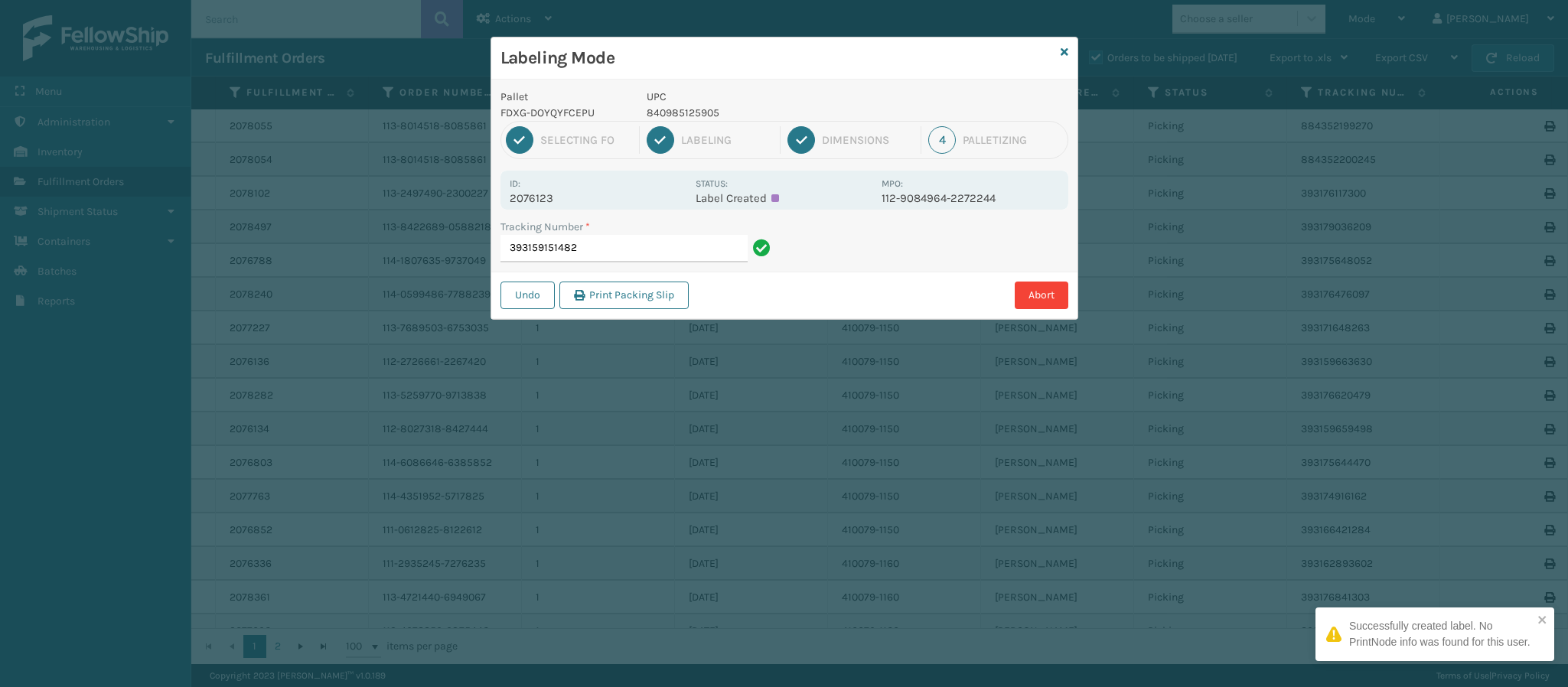
click at [565, 205] on div "Id: 2076123 Status: Label Created MPO: 112-9084964-2272244" at bounding box center [784, 190] width 568 height 39
click at [563, 196] on p "2076123" at bounding box center [597, 198] width 177 height 14
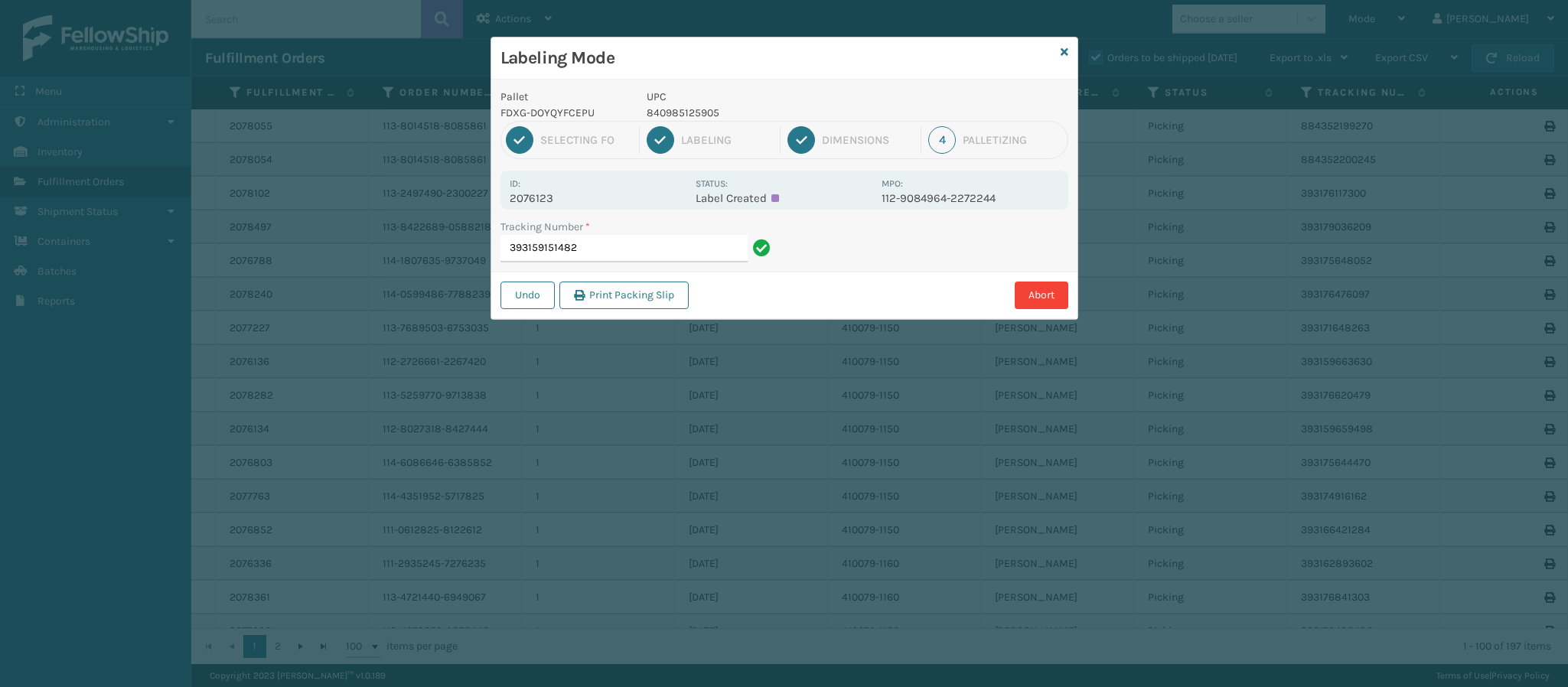
click at [613, 257] on div "Tracking Number * 393159151482" at bounding box center [637, 245] width 293 height 53
click at [613, 257] on input "393159151482" at bounding box center [624, 248] width 247 height 27
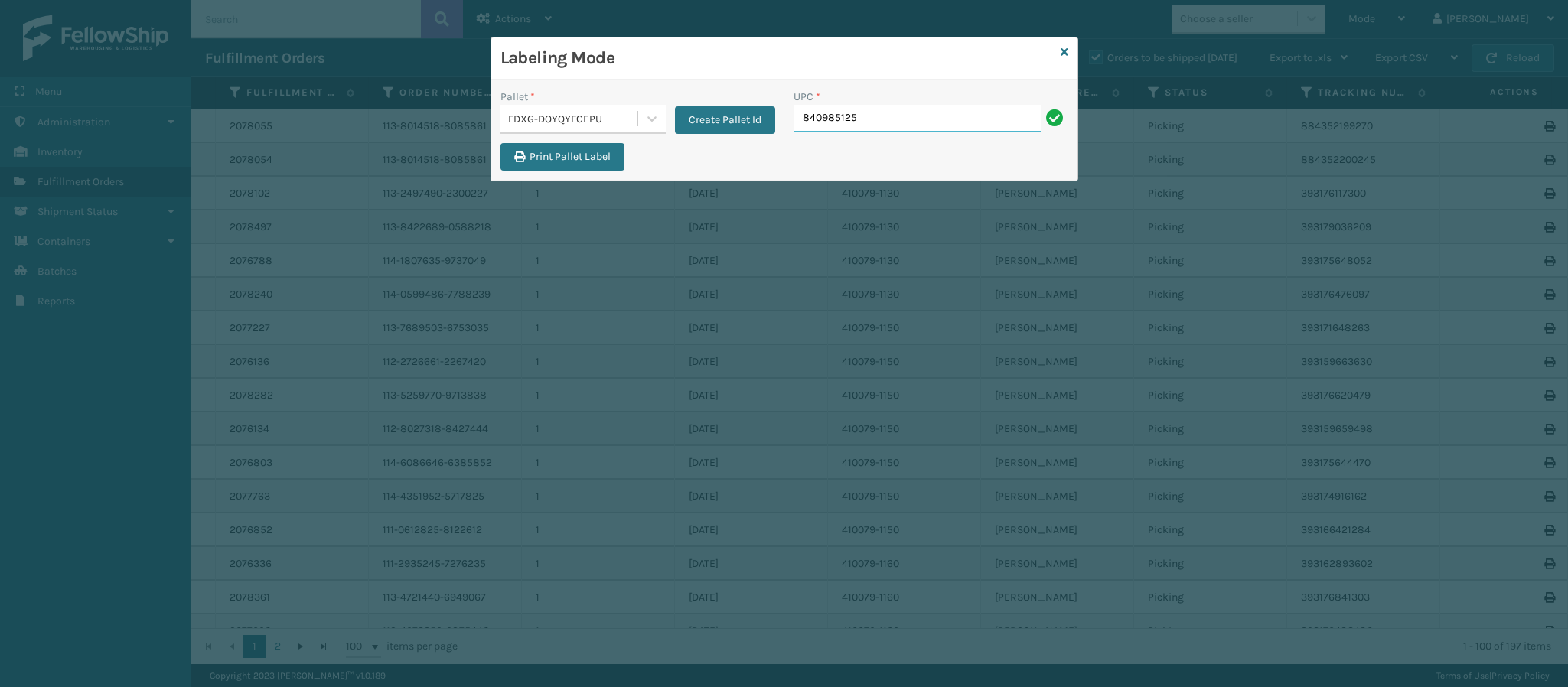
type input "8409851259"
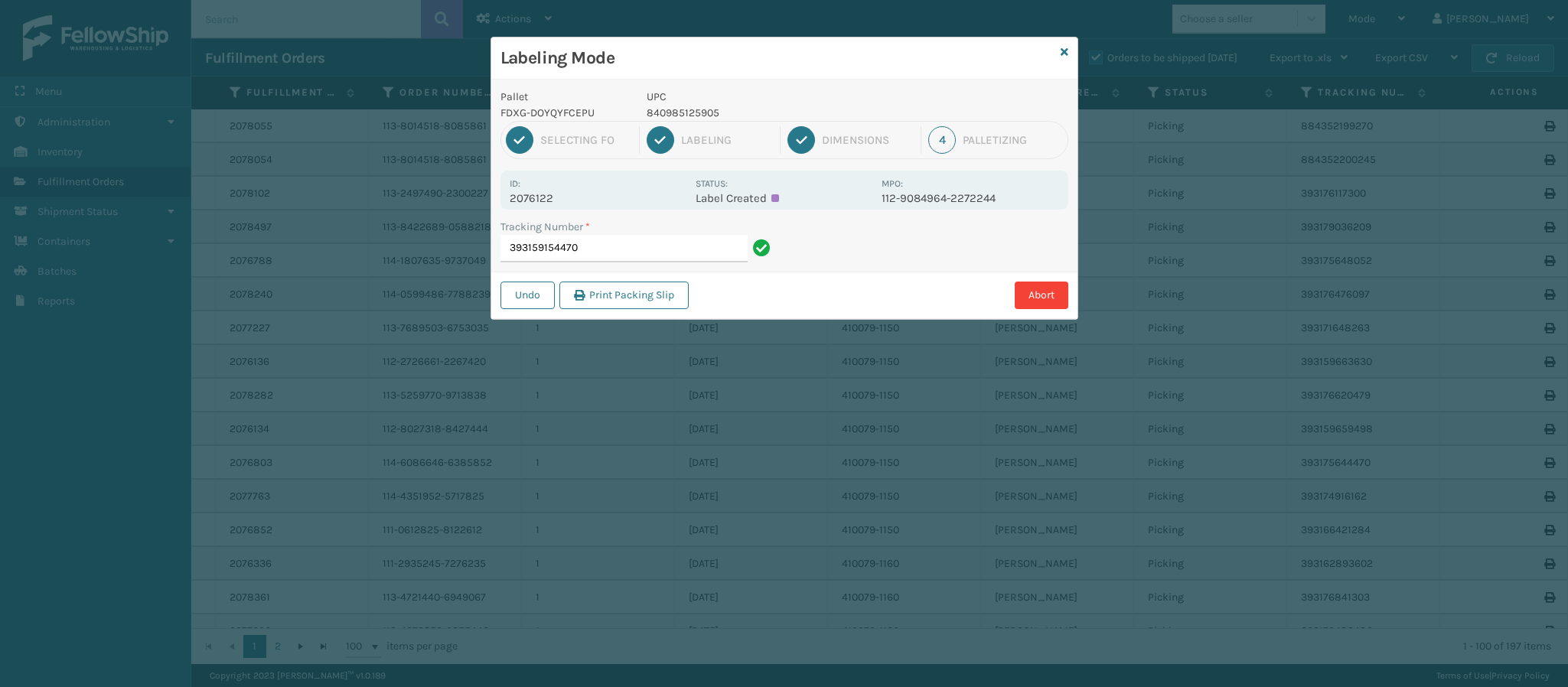
click at [542, 198] on p "2076122" at bounding box center [597, 198] width 177 height 14
click at [621, 251] on input "393159154470" at bounding box center [624, 248] width 247 height 27
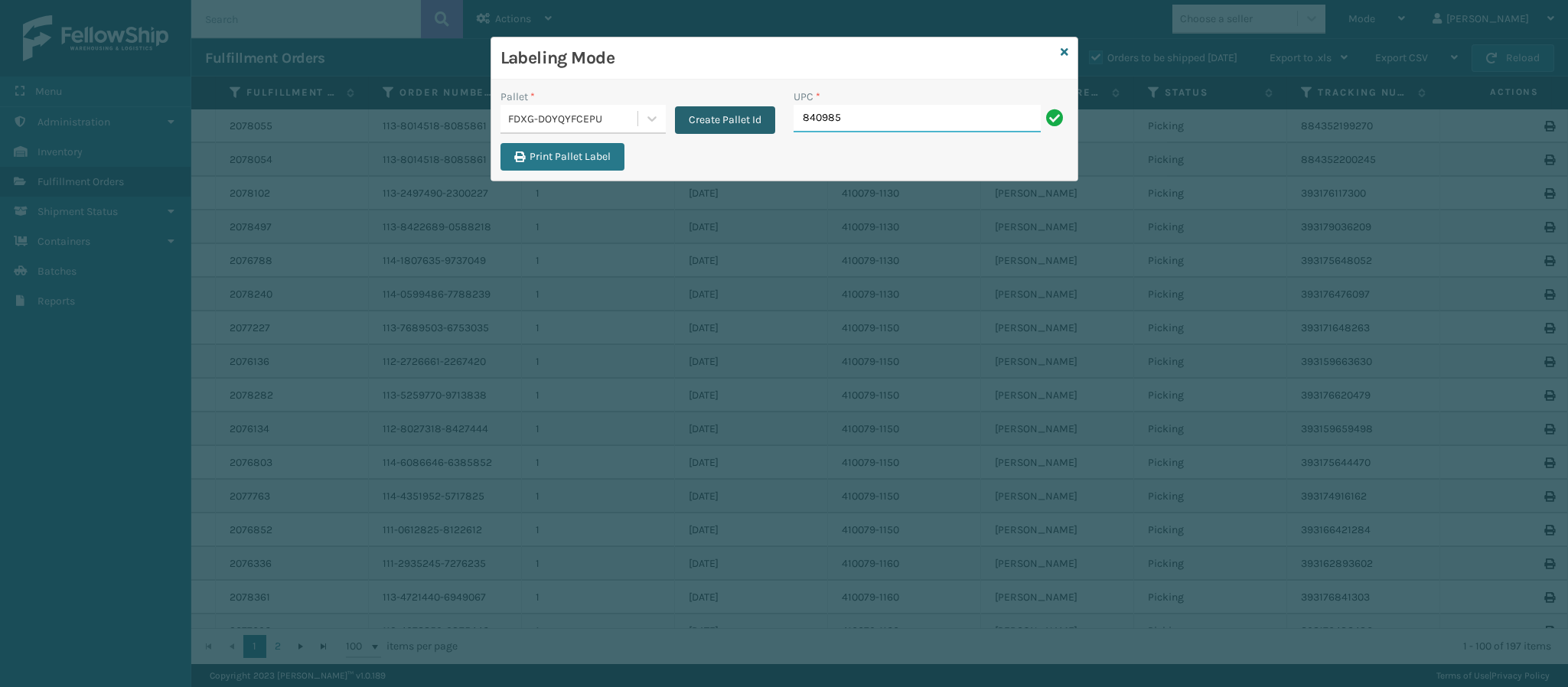
type input "8409851"
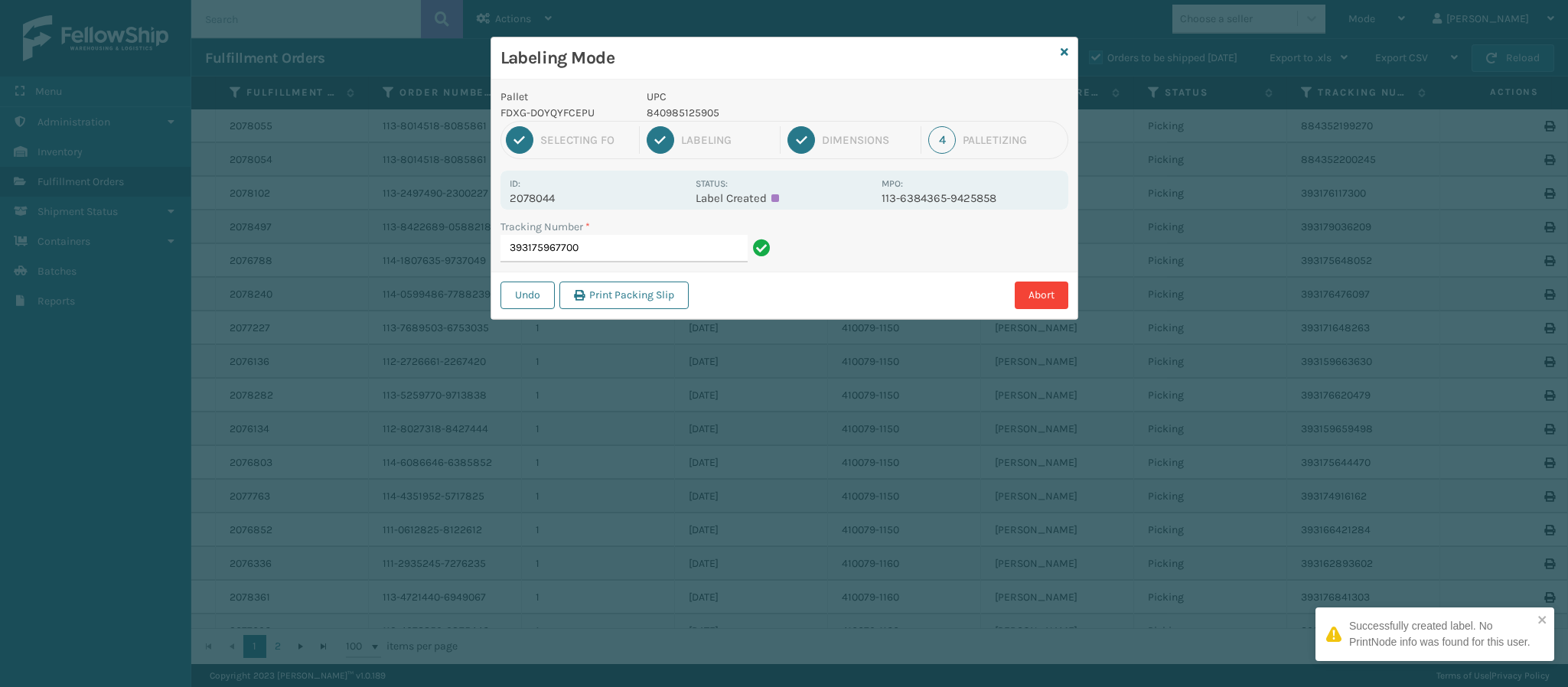
click at [554, 189] on div "Id: 2078044" at bounding box center [597, 189] width 177 height 30
click at [554, 193] on p "2078044" at bounding box center [597, 198] width 177 height 14
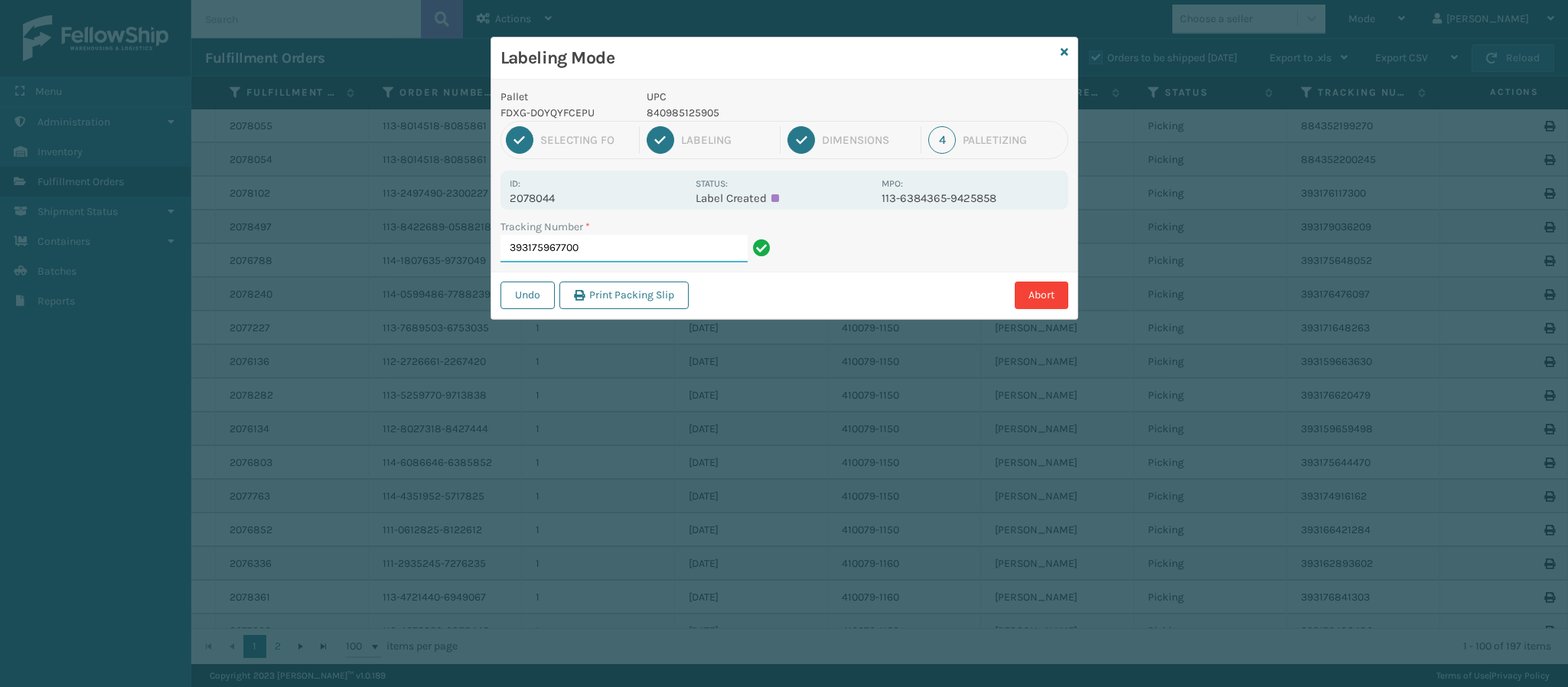
click at [615, 250] on input "393175967700" at bounding box center [624, 248] width 247 height 27
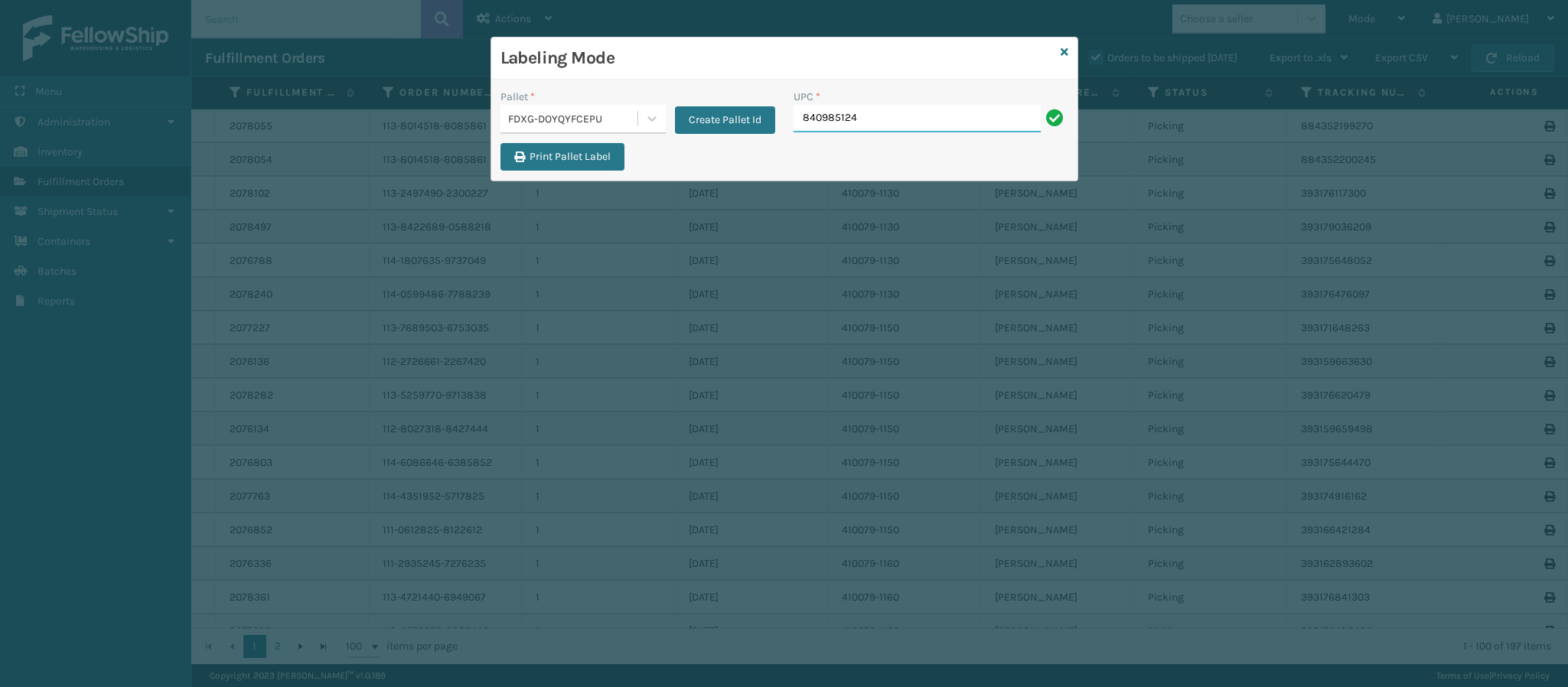
type input "8409851244"
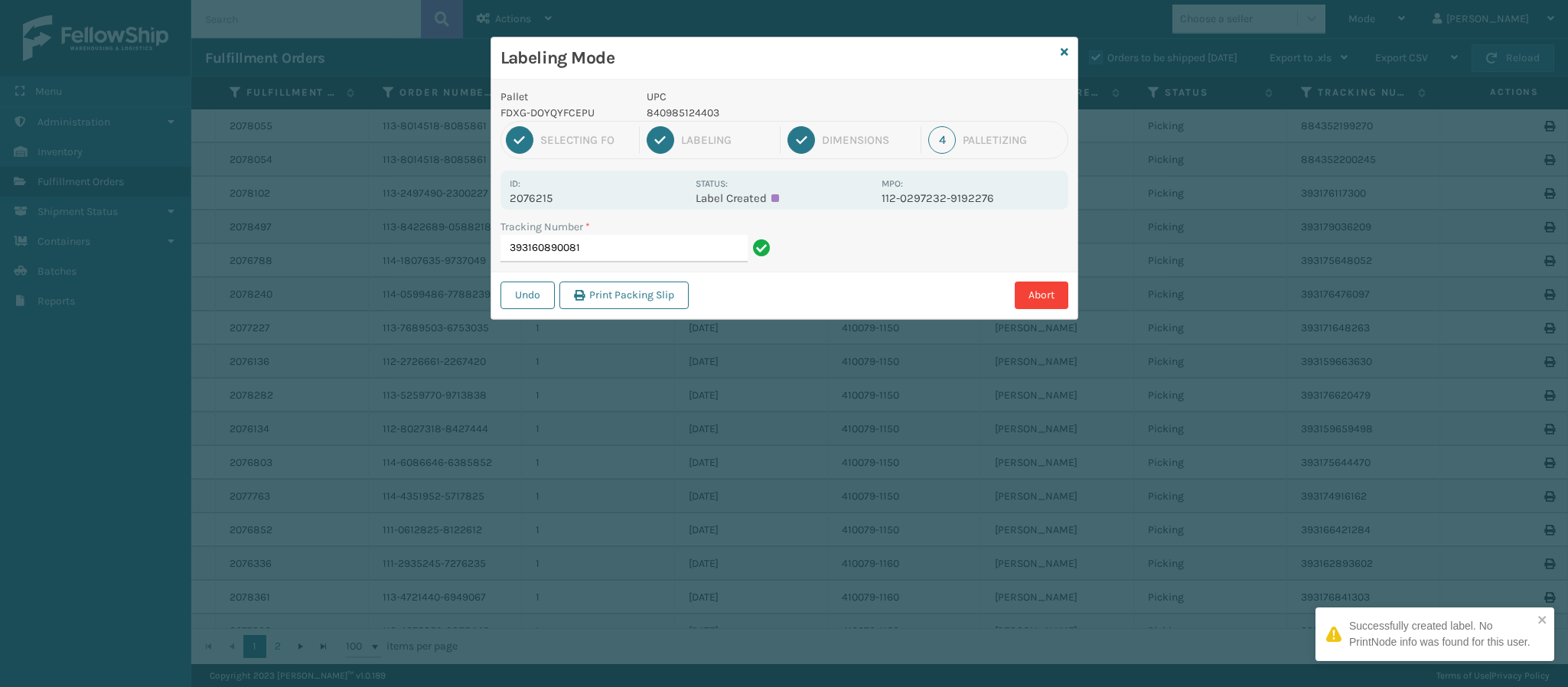
click at [542, 196] on p "2076215" at bounding box center [597, 198] width 177 height 14
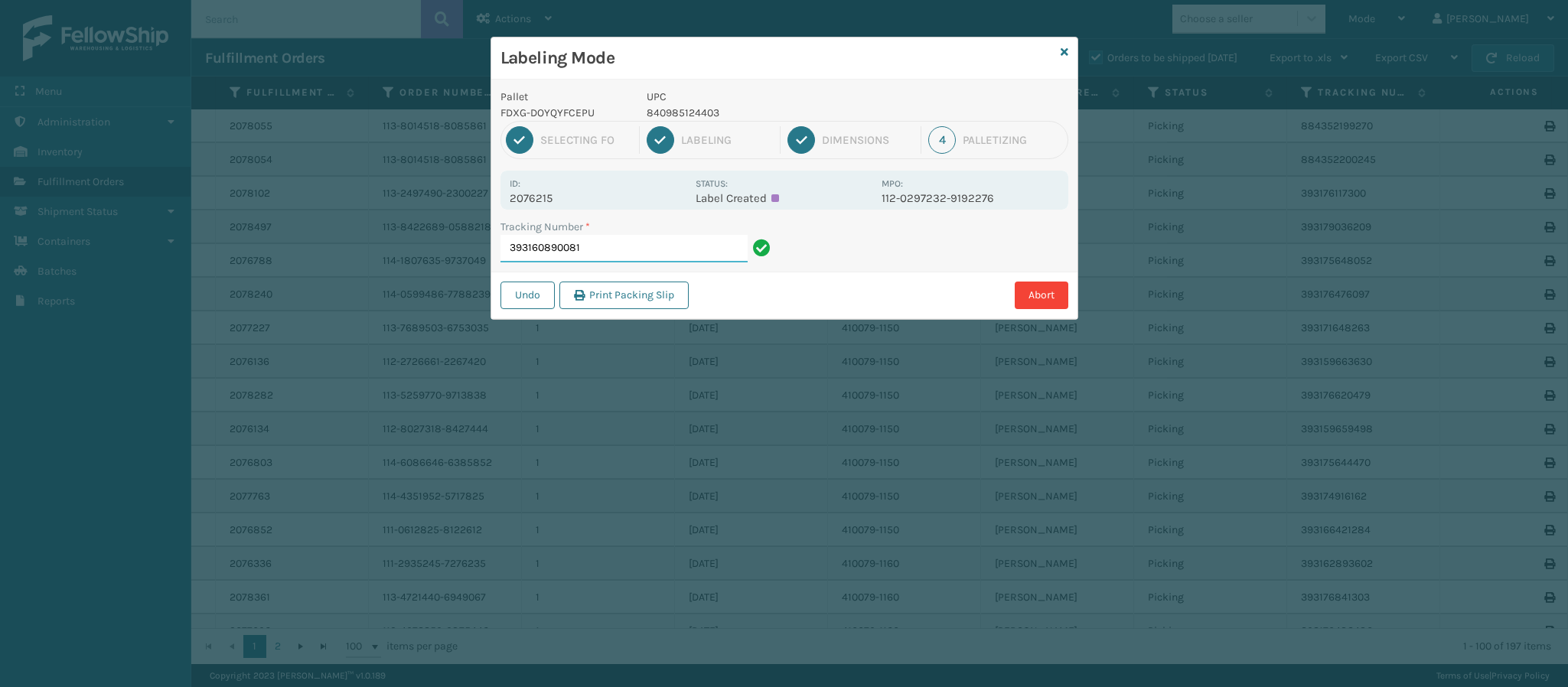
click at [668, 252] on input "393160890081" at bounding box center [624, 248] width 247 height 27
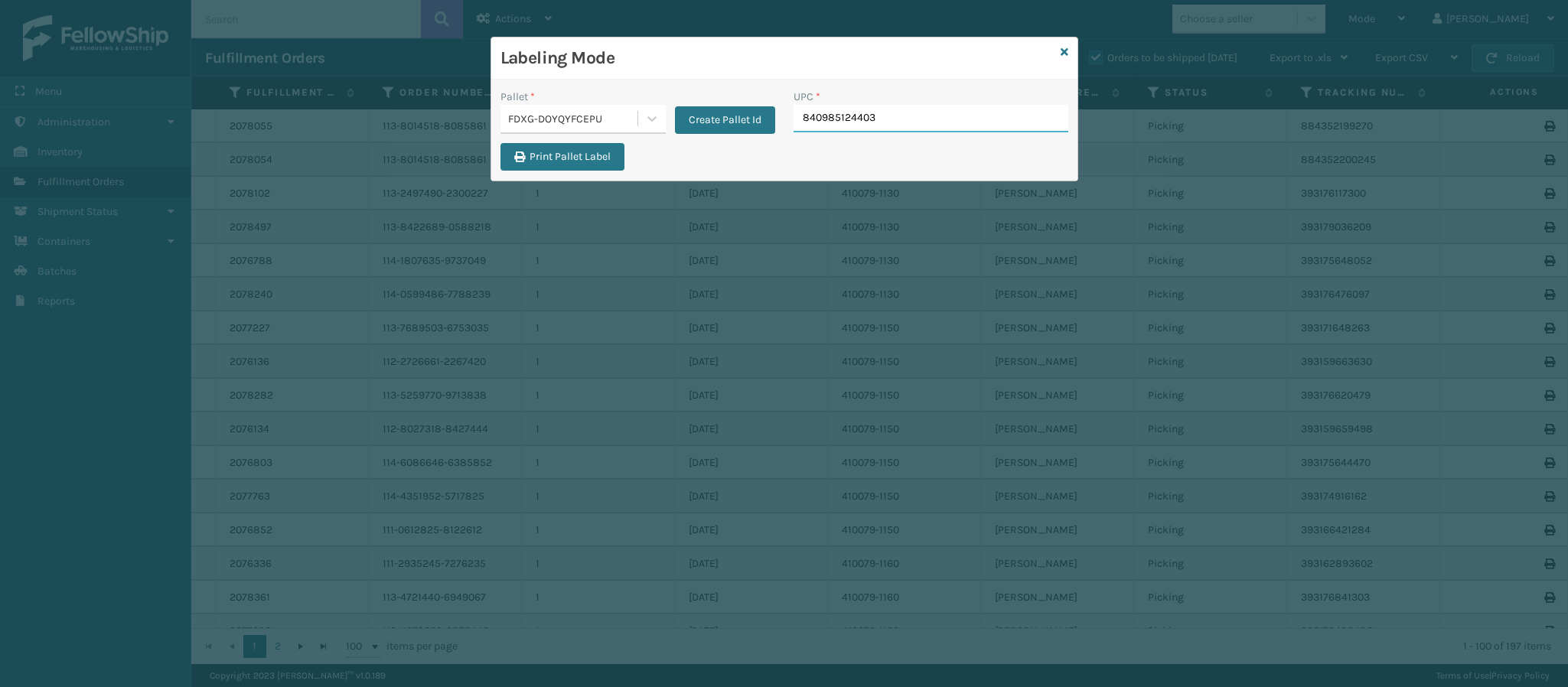
type input "840985124403"
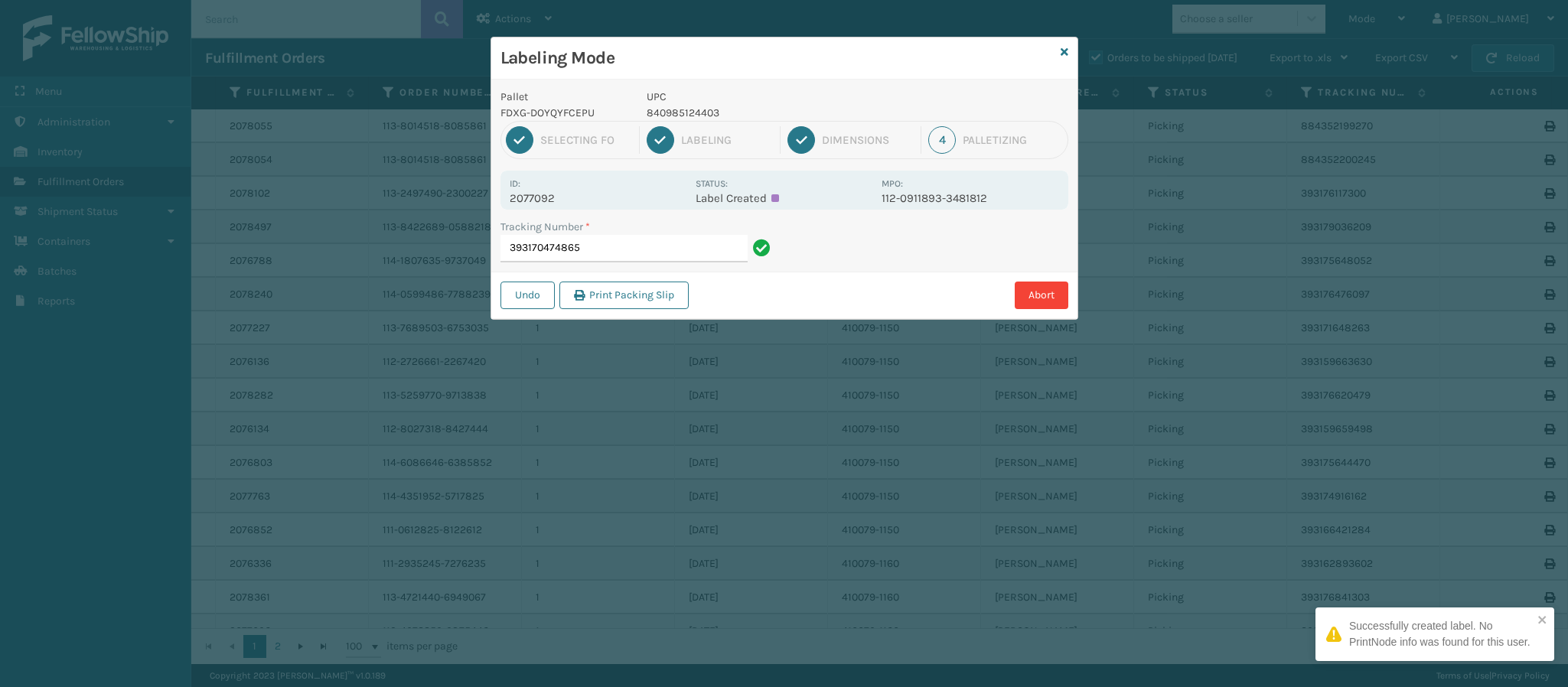
click at [539, 201] on p "2077092" at bounding box center [597, 198] width 177 height 14
click at [594, 251] on input "393170474865" at bounding box center [624, 248] width 247 height 27
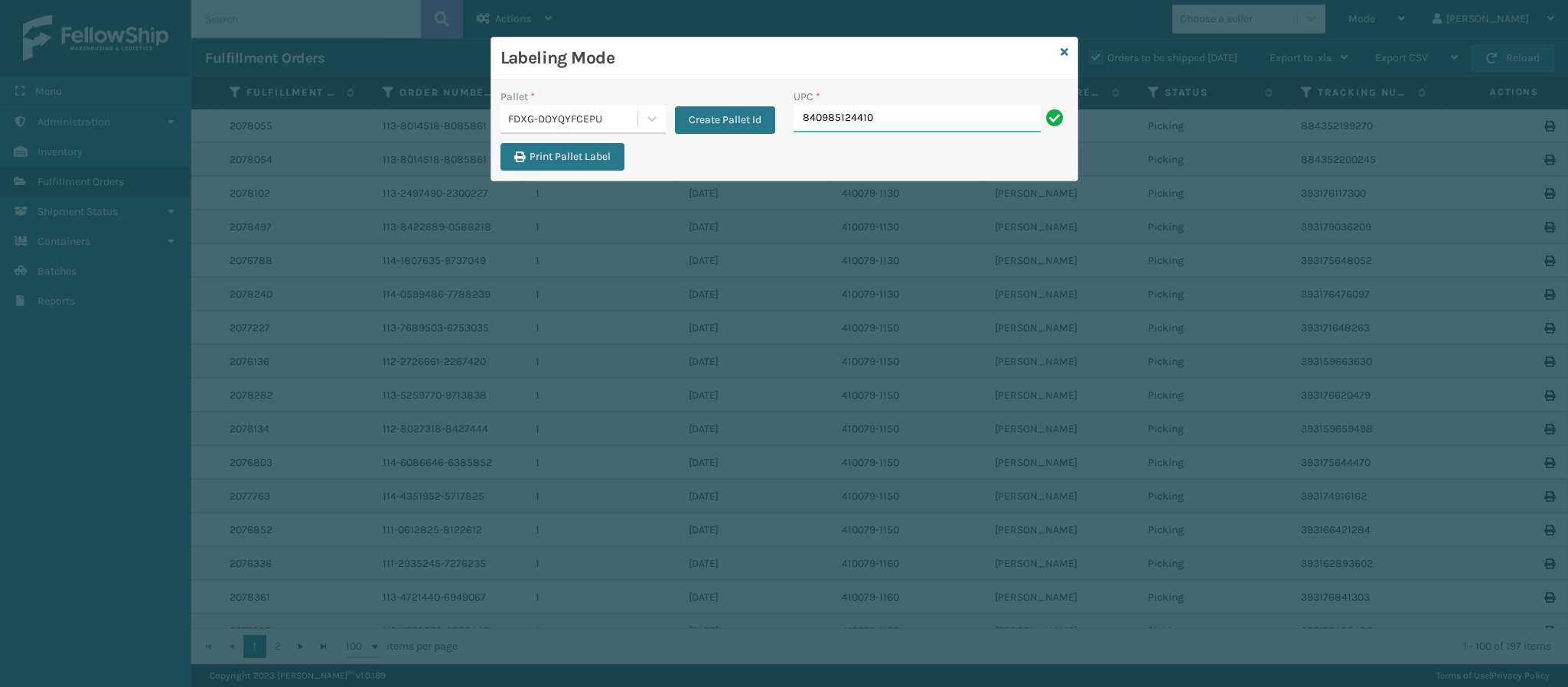
type input "840985124410"
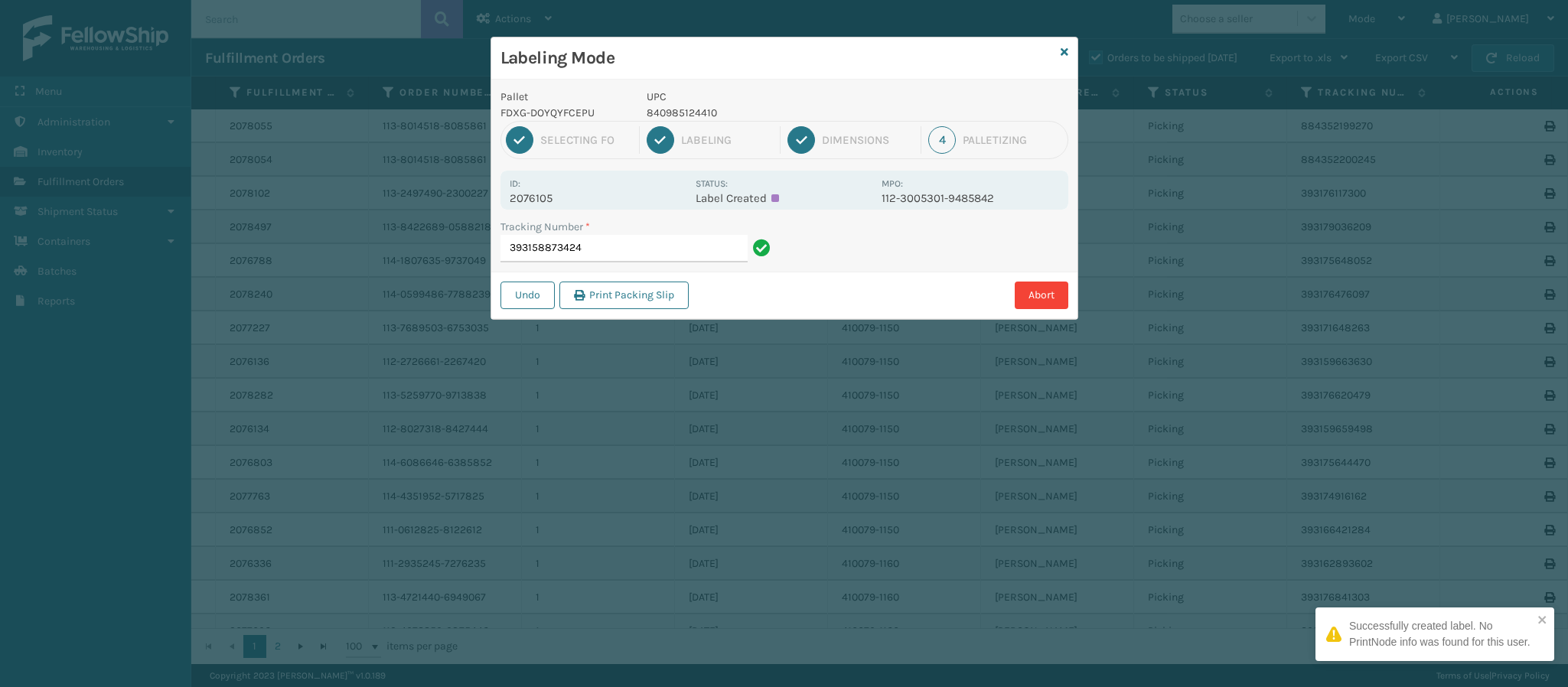
click at [550, 193] on p "2076105" at bounding box center [597, 198] width 177 height 14
click at [597, 247] on input "393158873424" at bounding box center [624, 248] width 247 height 27
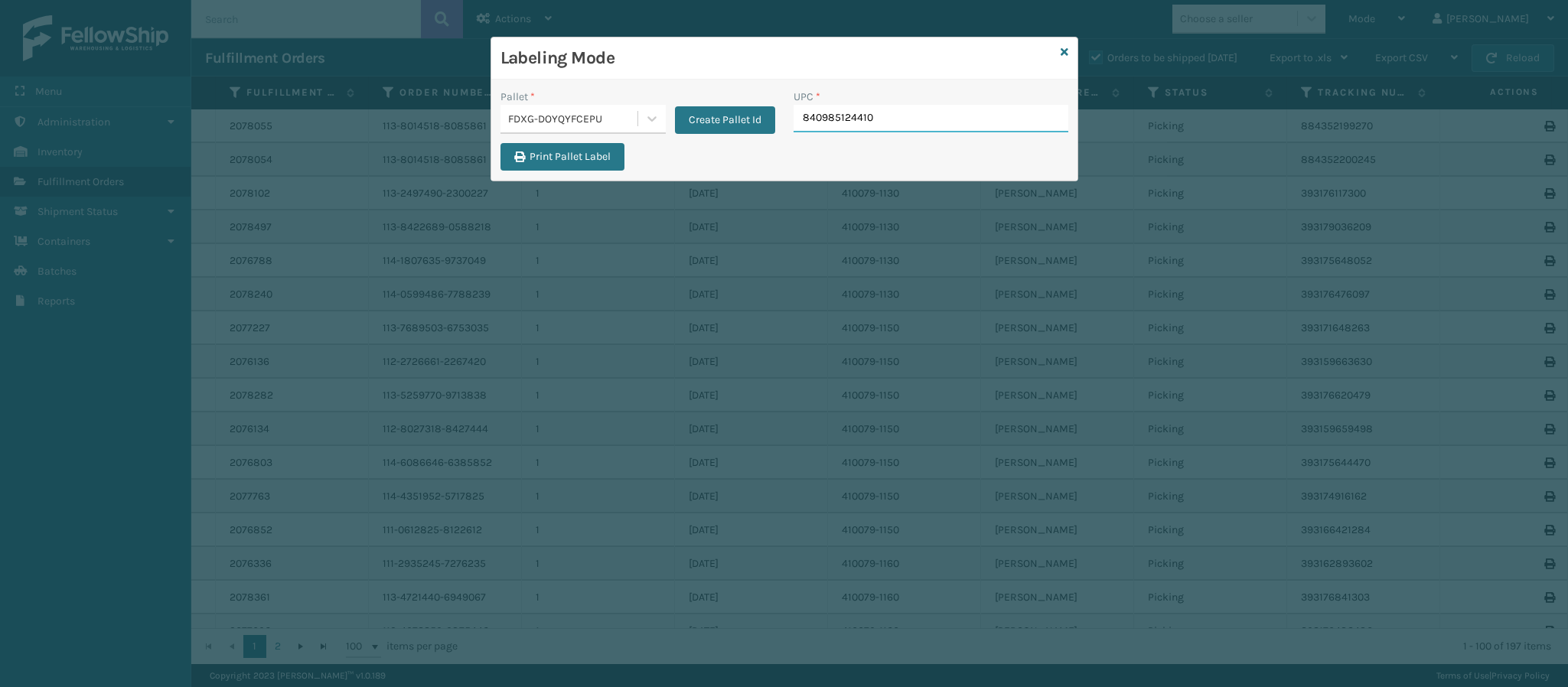
type input "840985124410"
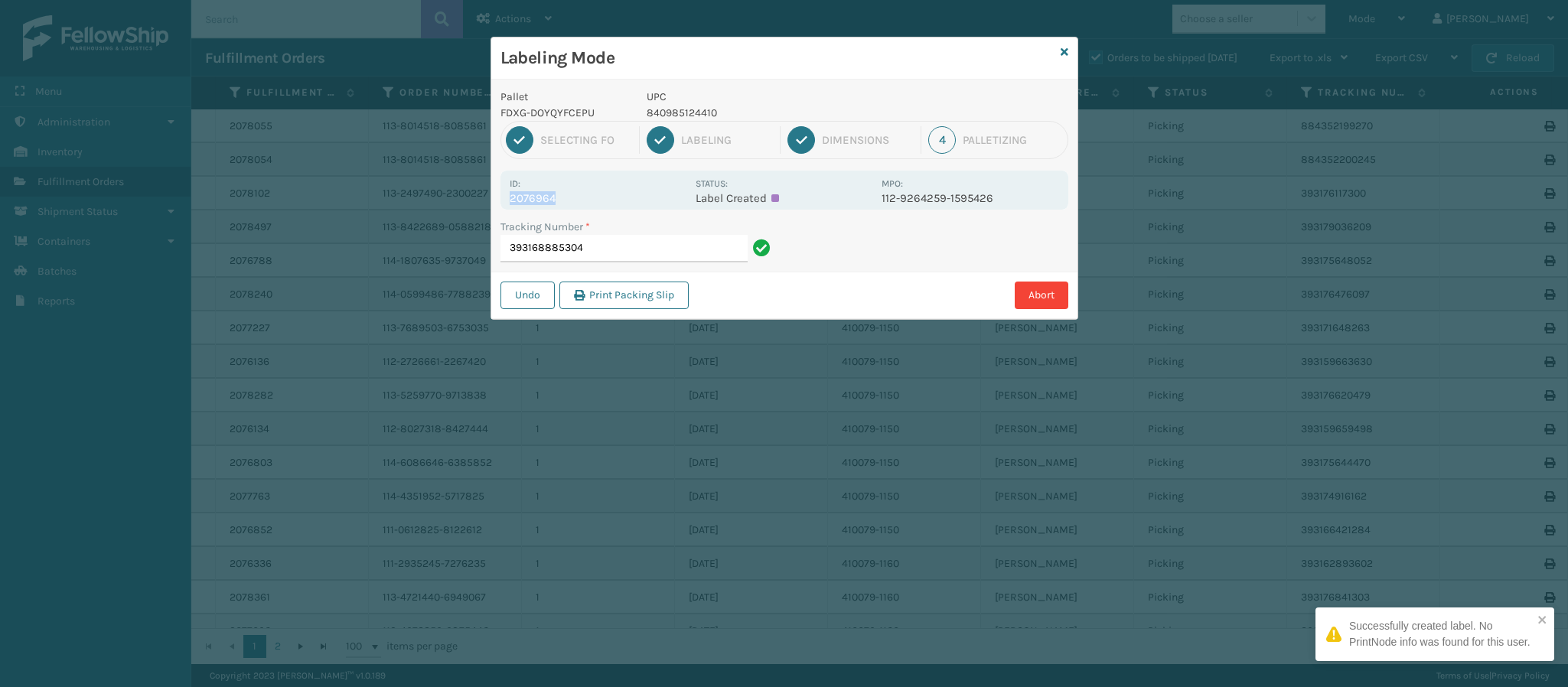
click at [552, 193] on div "Id: 2076964" at bounding box center [597, 189] width 177 height 30
click at [552, 193] on p "2076964" at bounding box center [597, 198] width 177 height 14
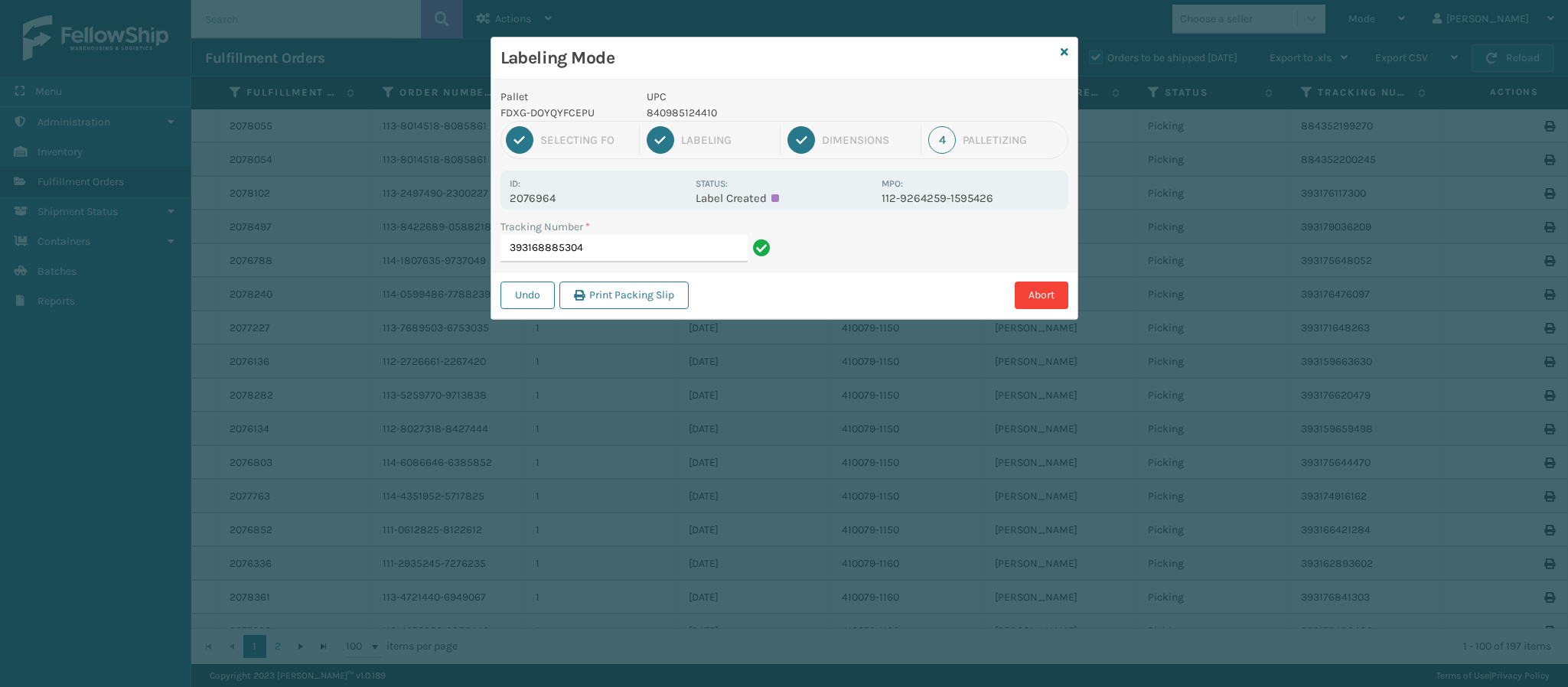
click at [540, 207] on div "Id: 2076964 Status: Label Created MPO: 112-9264259-1595426" at bounding box center [784, 190] width 568 height 39
click at [602, 240] on input "393168885304" at bounding box center [624, 248] width 247 height 27
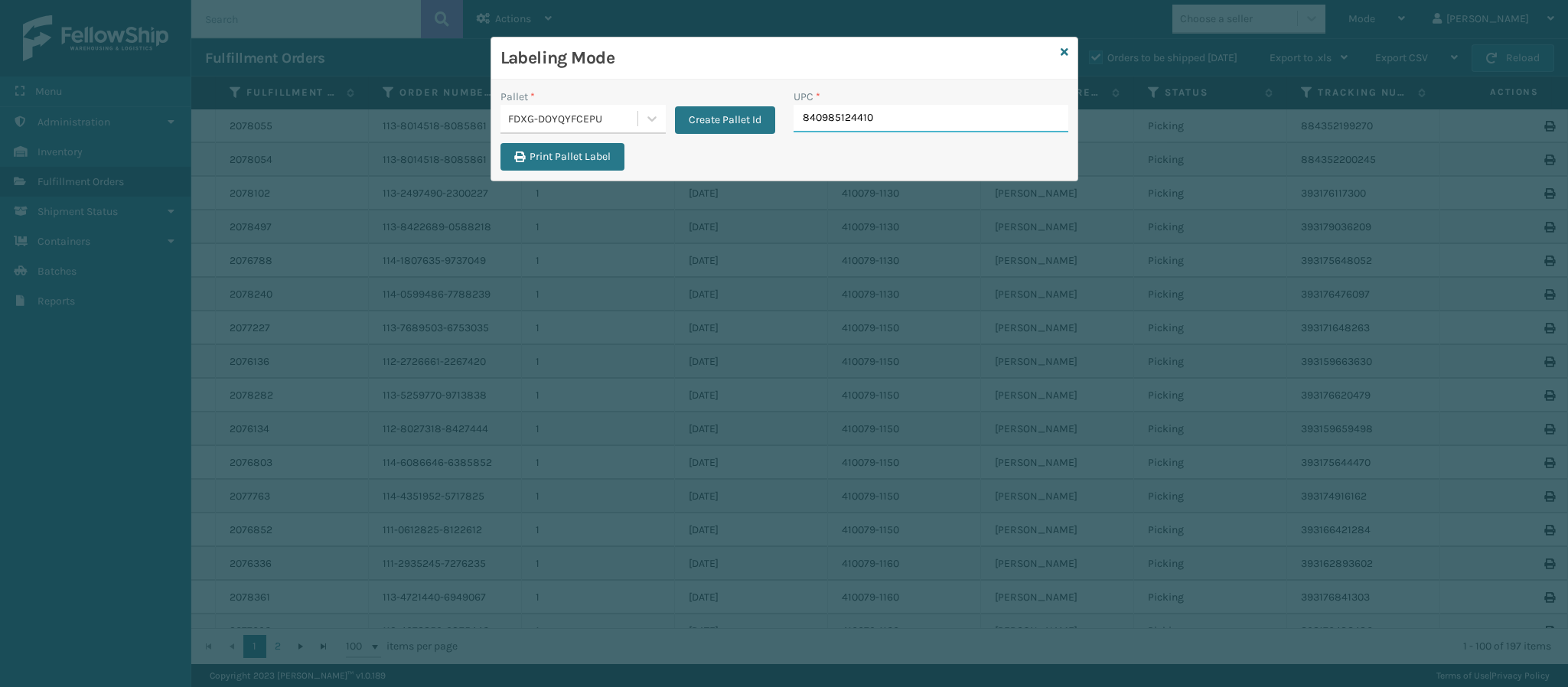
type input "840985124410"
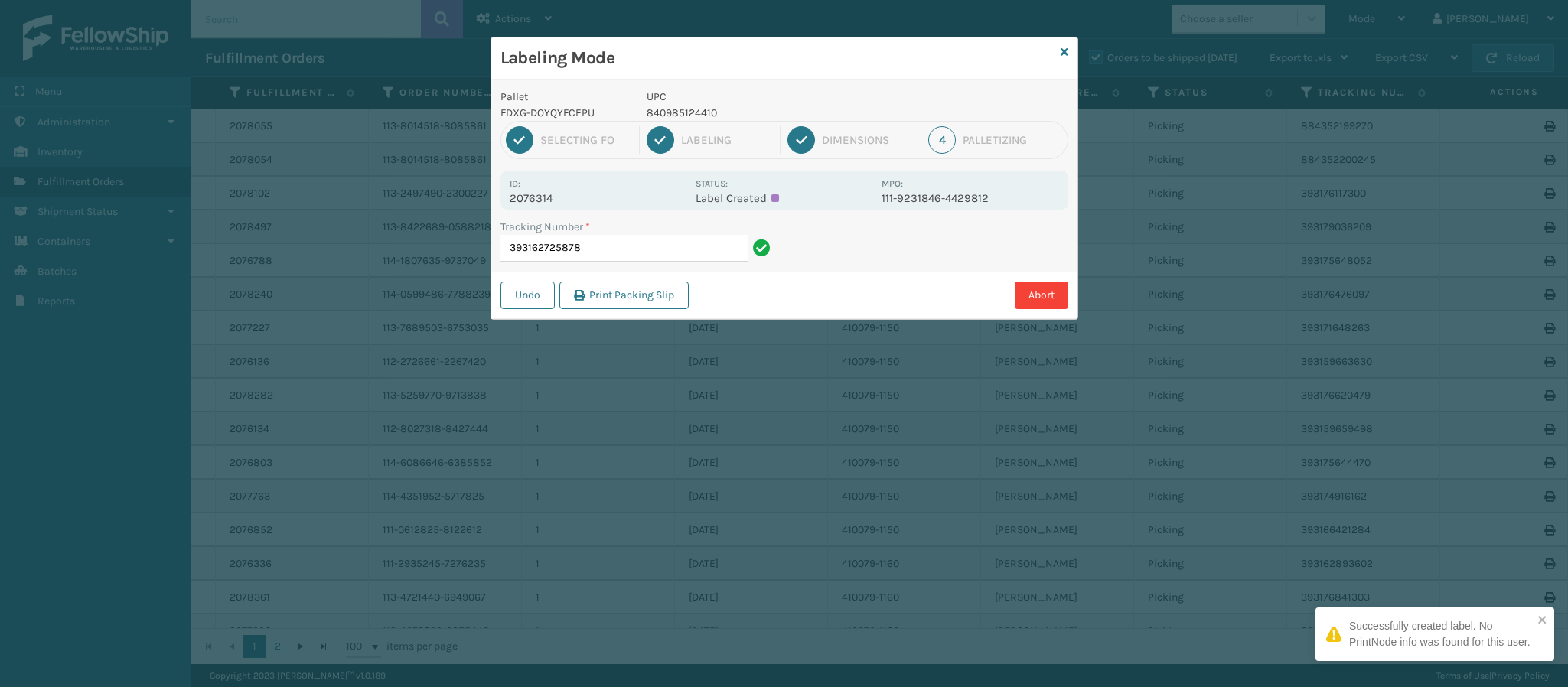
click at [549, 197] on p "2076314" at bounding box center [597, 198] width 177 height 14
click at [657, 251] on input "393162725878" at bounding box center [624, 248] width 247 height 27
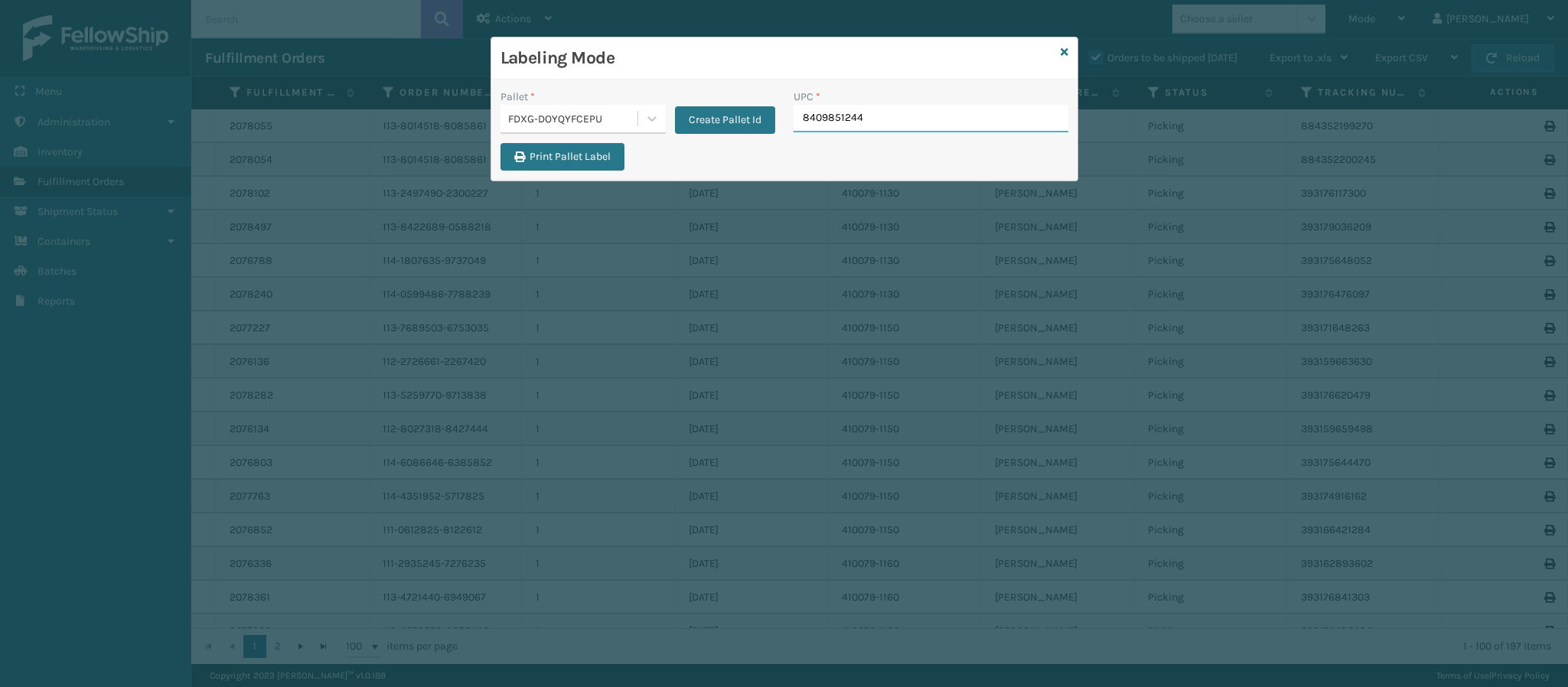
type input "84098512441"
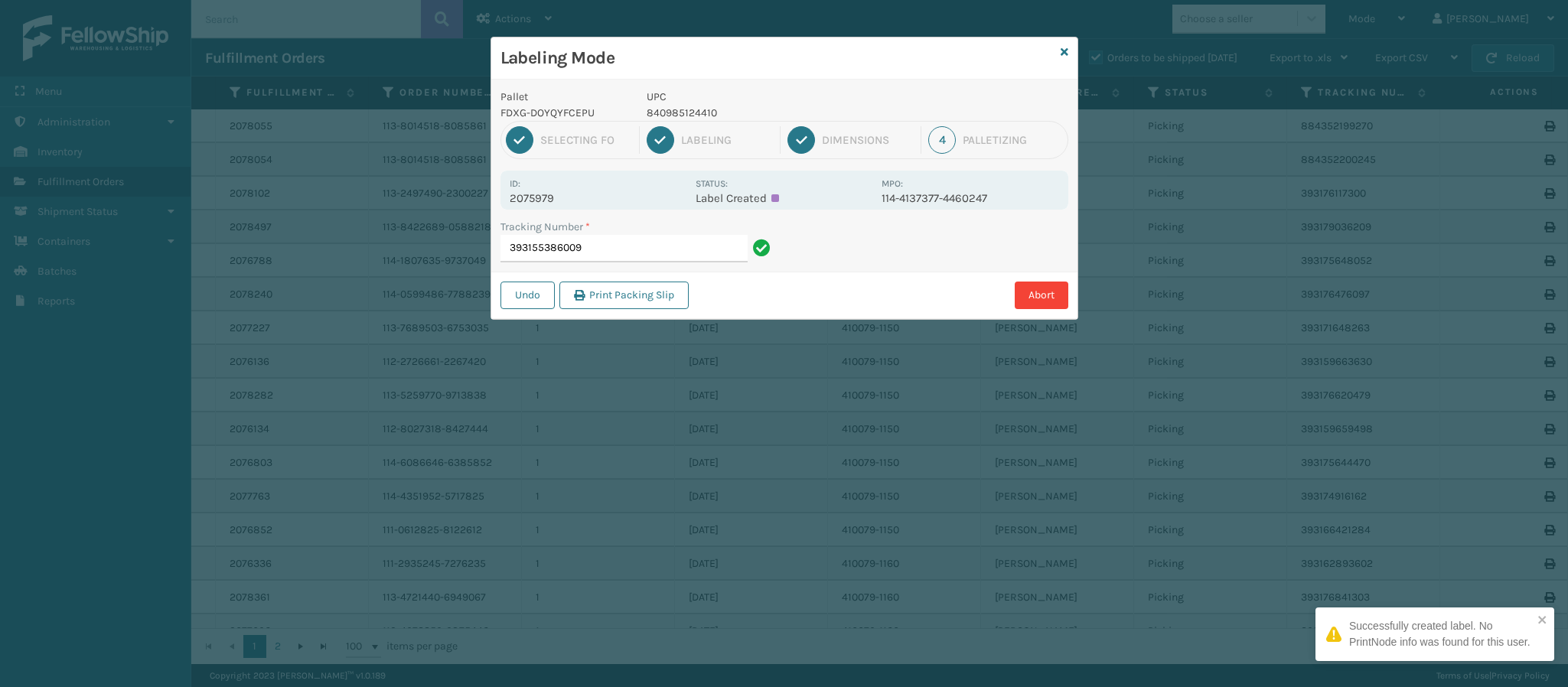
click at [554, 193] on p "2075979" at bounding box center [597, 198] width 177 height 14
click at [547, 197] on p "2075979" at bounding box center [597, 198] width 177 height 14
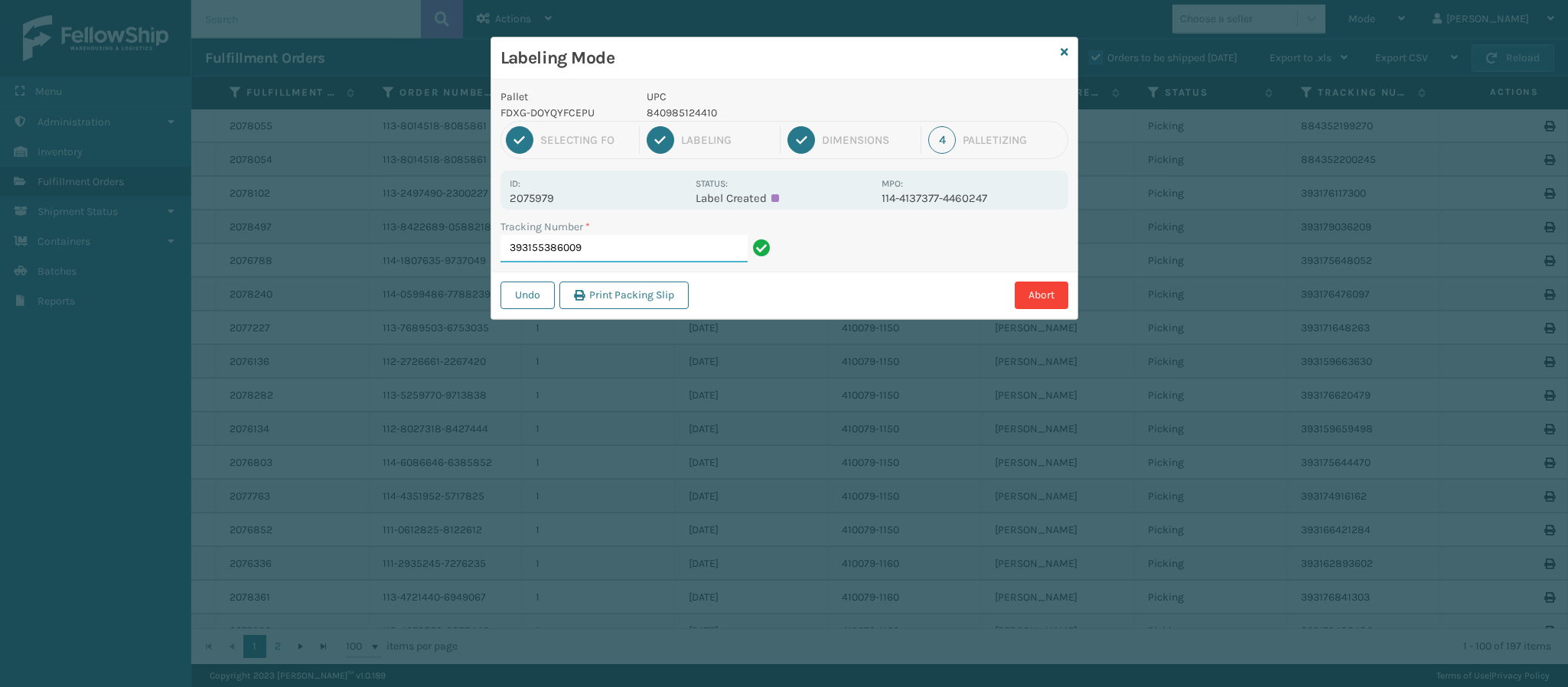
click at [639, 242] on input "393155386009" at bounding box center [624, 248] width 247 height 27
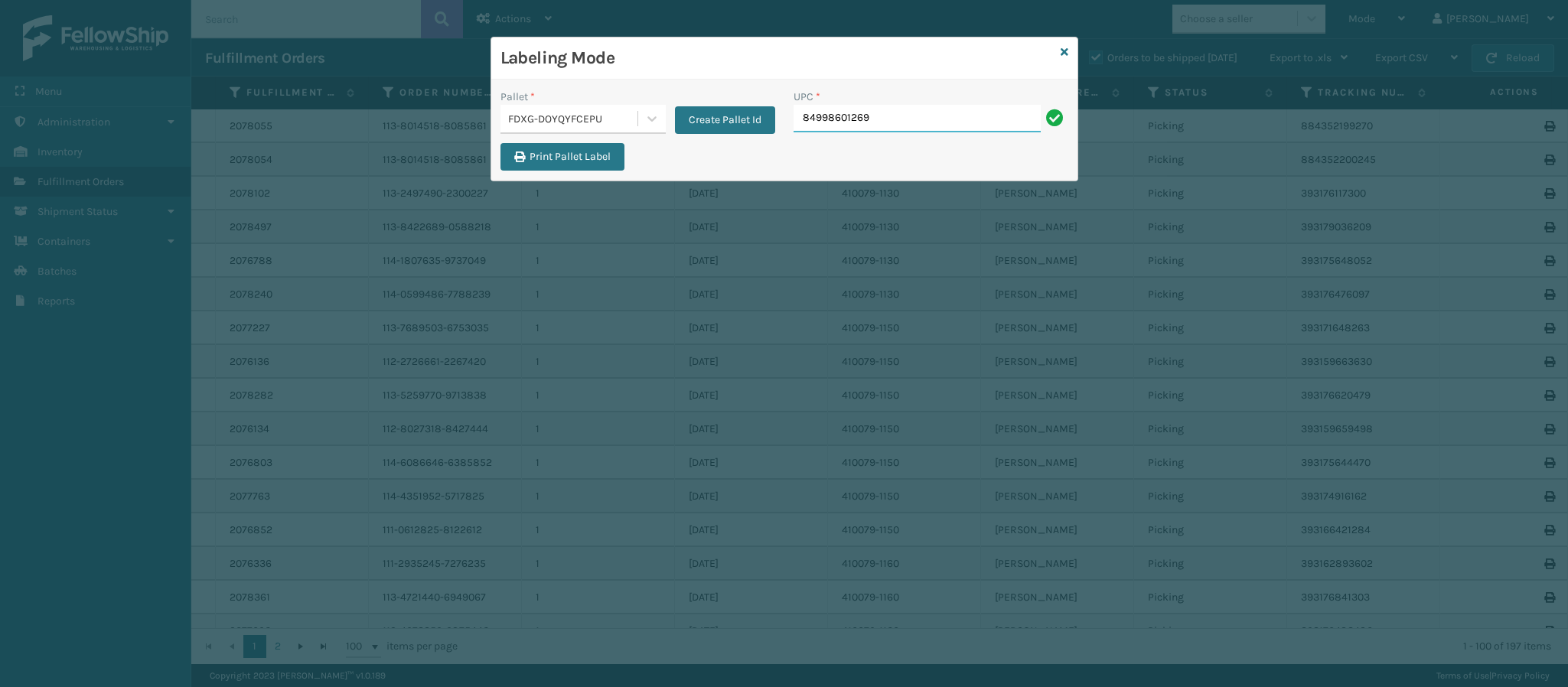
type input "849986012696"
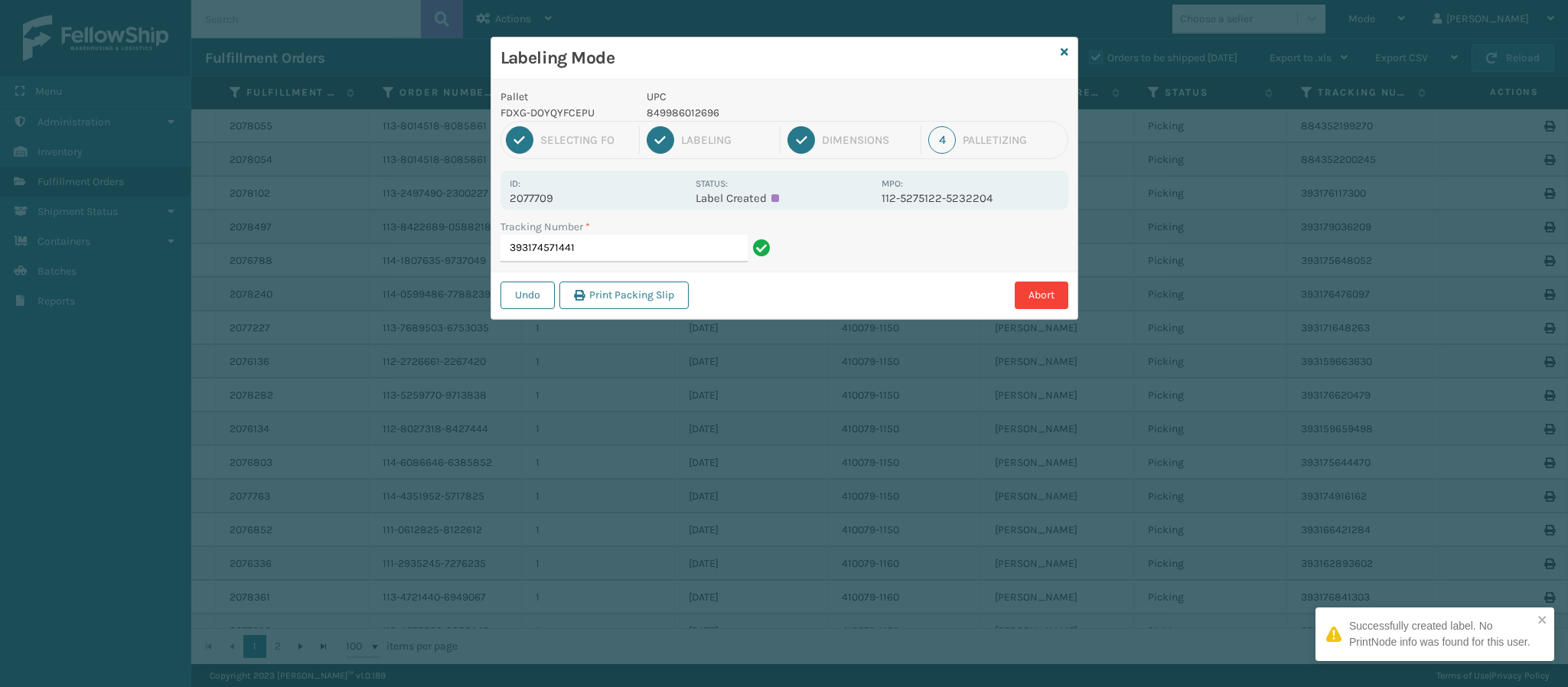
click at [539, 200] on p "2077709" at bounding box center [597, 198] width 177 height 14
click at [620, 256] on input "393174571441" at bounding box center [624, 248] width 247 height 27
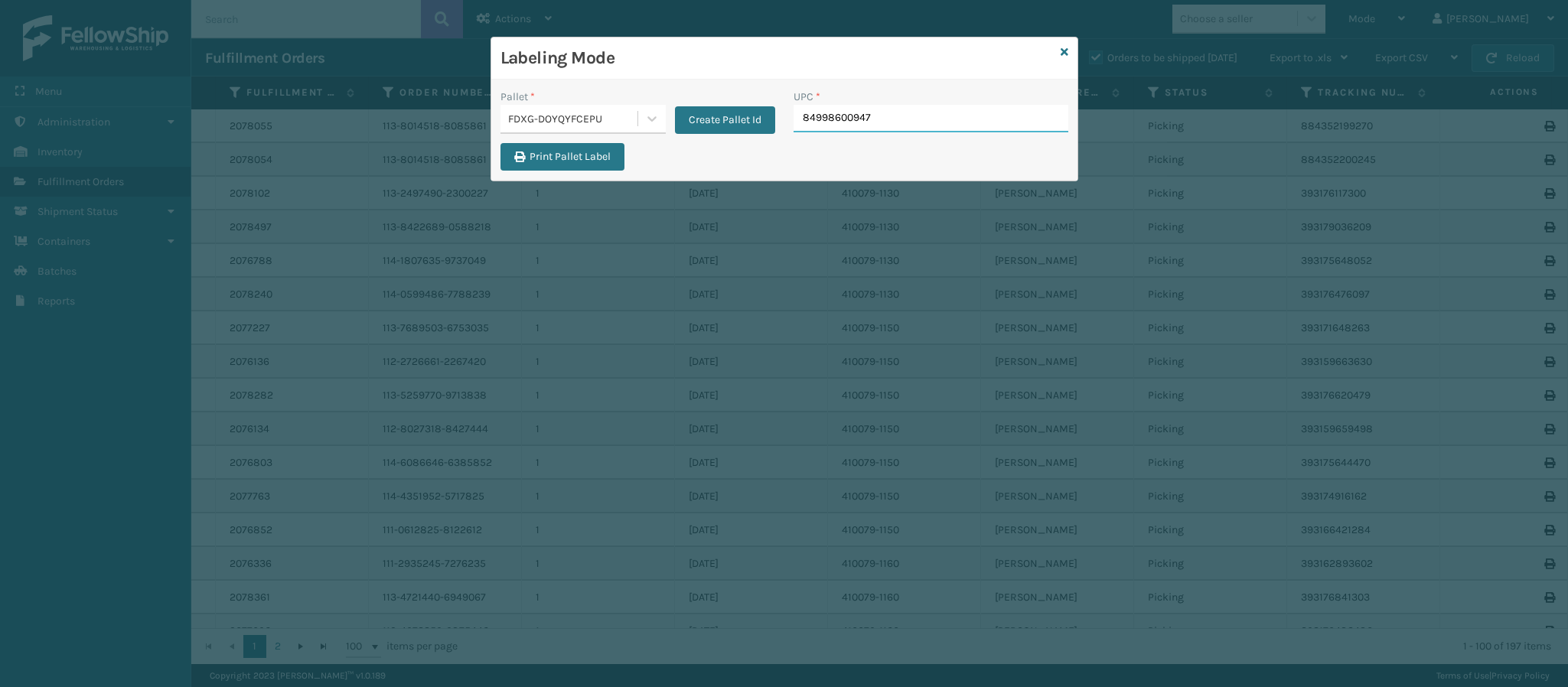
type input "849986009474"
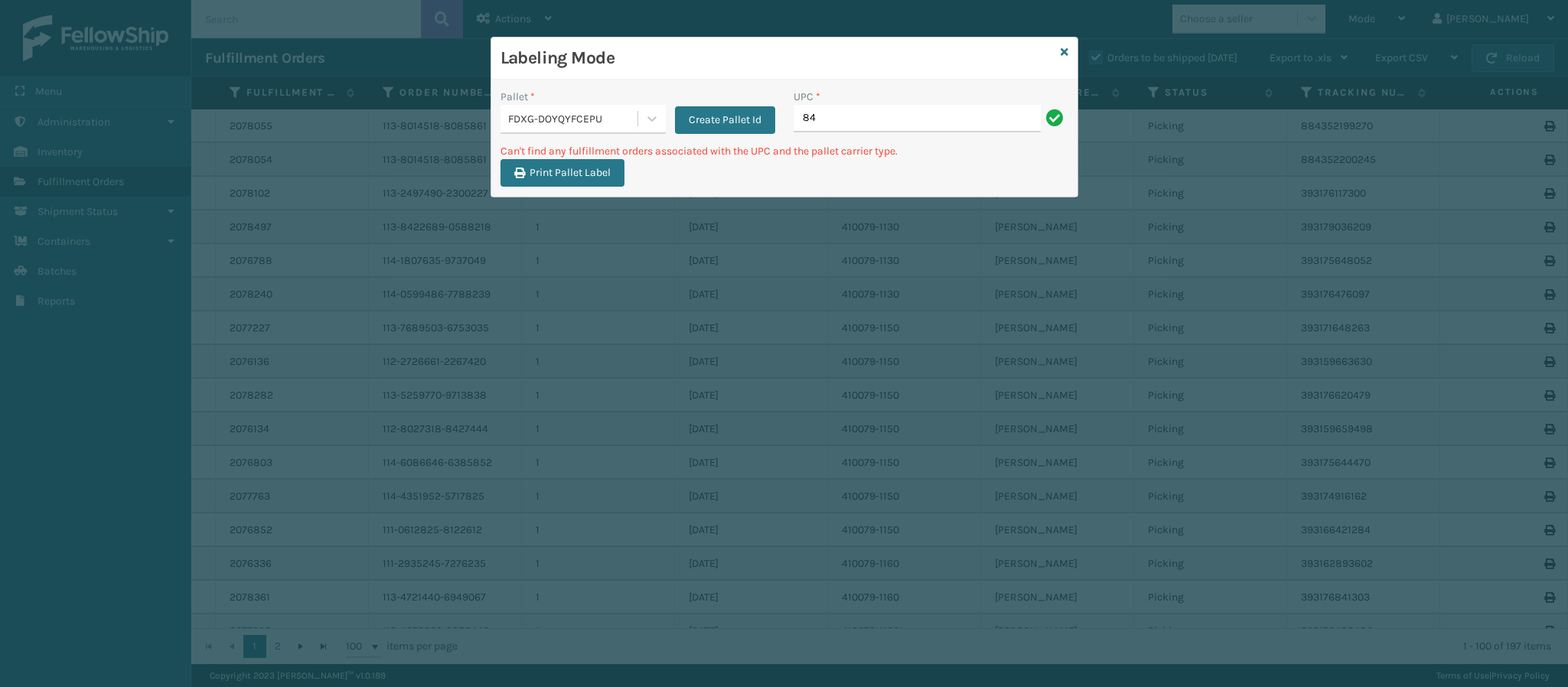
type input "8"
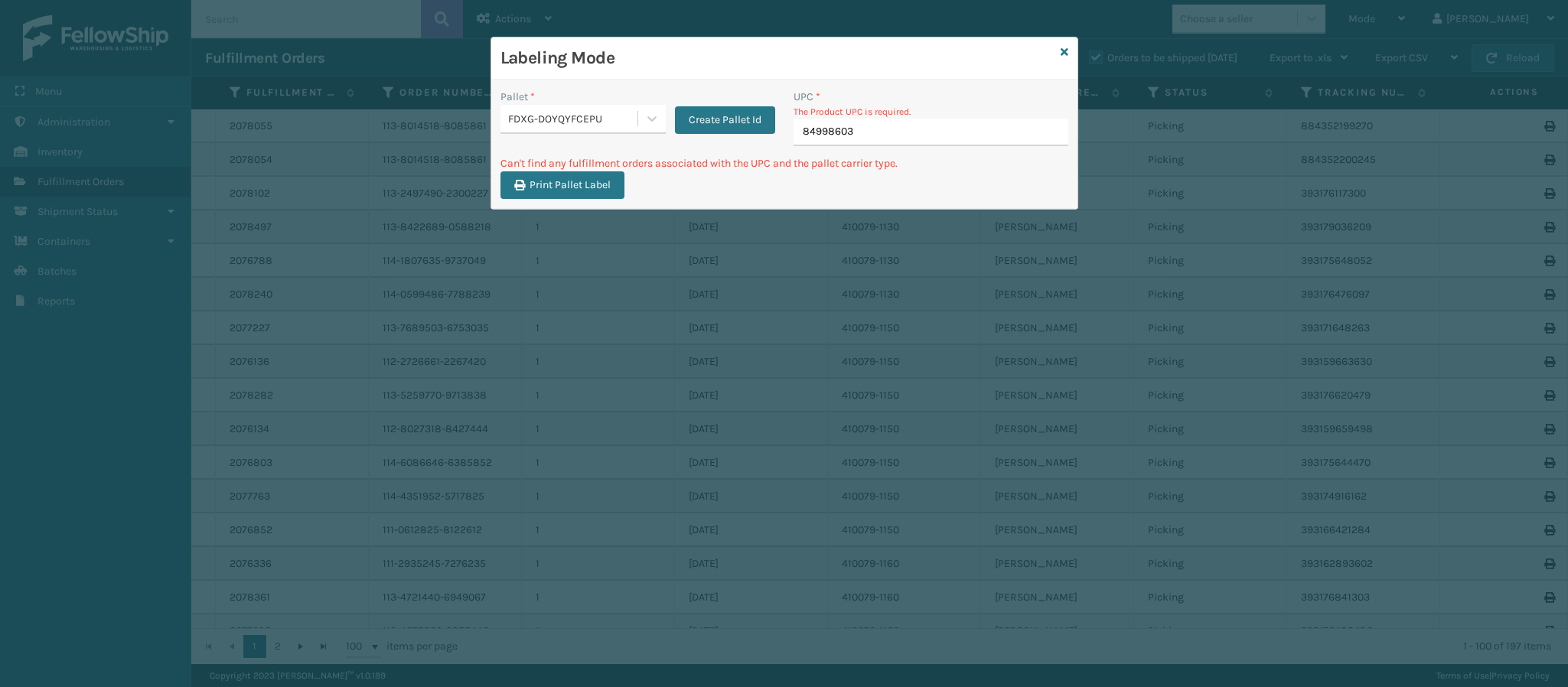
type input "849986033"
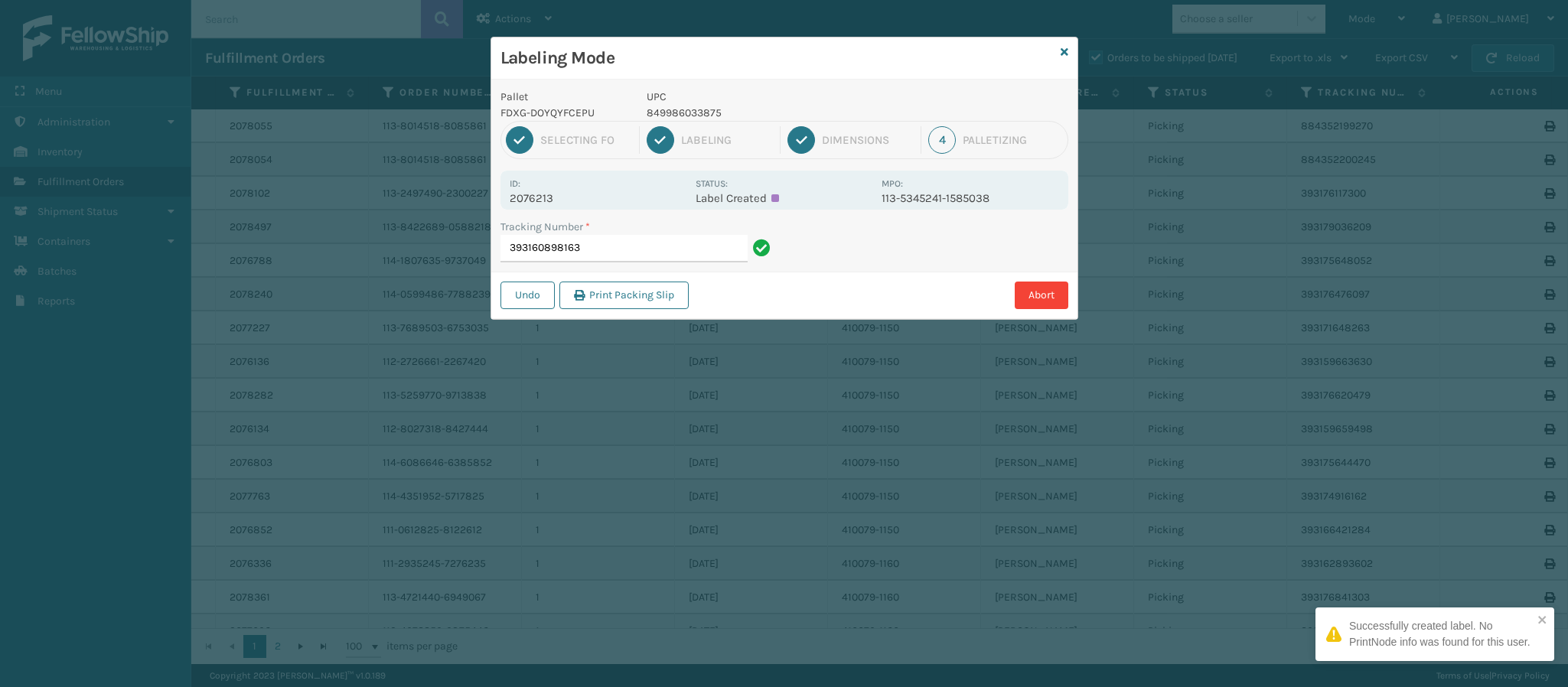
click at [535, 203] on p "2076213" at bounding box center [597, 198] width 177 height 14
click at [627, 247] on input "393160898163" at bounding box center [624, 248] width 247 height 27
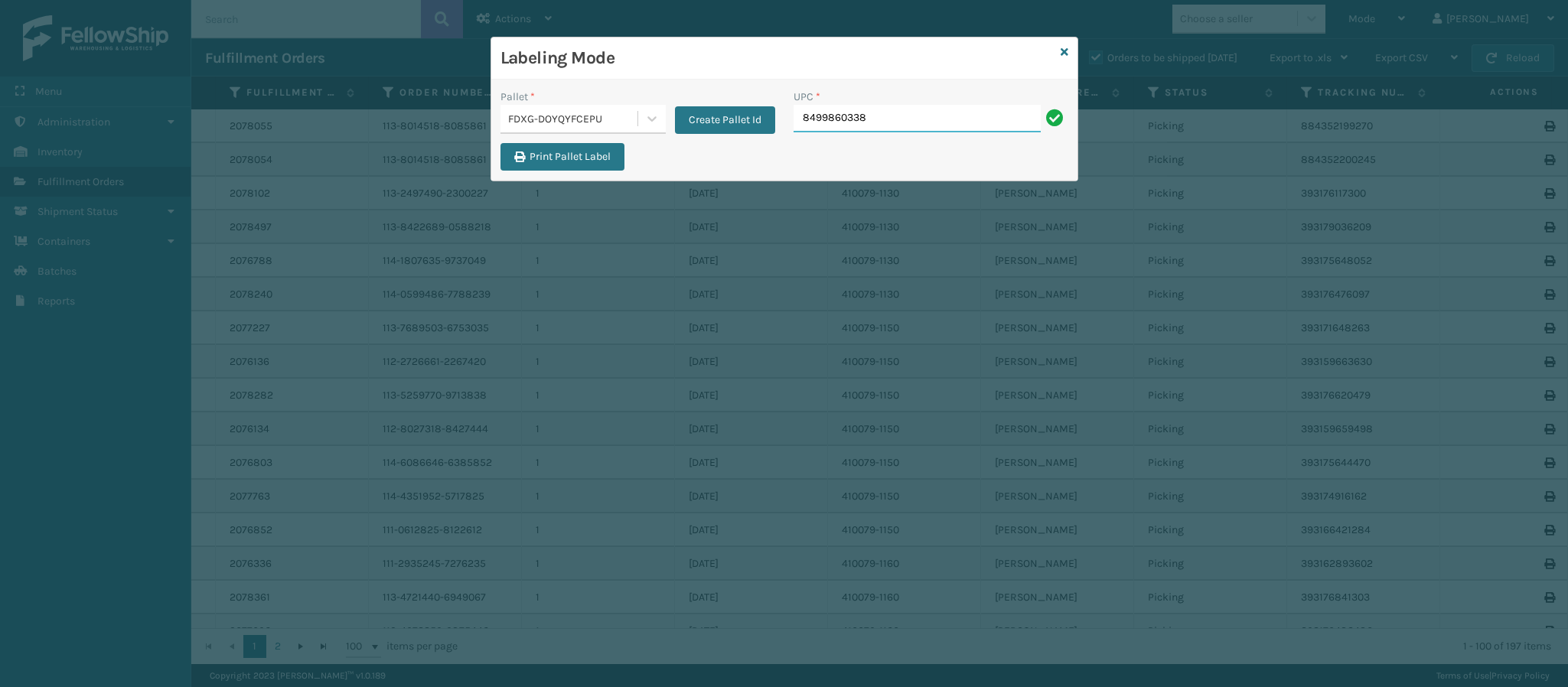
type input "84998603387"
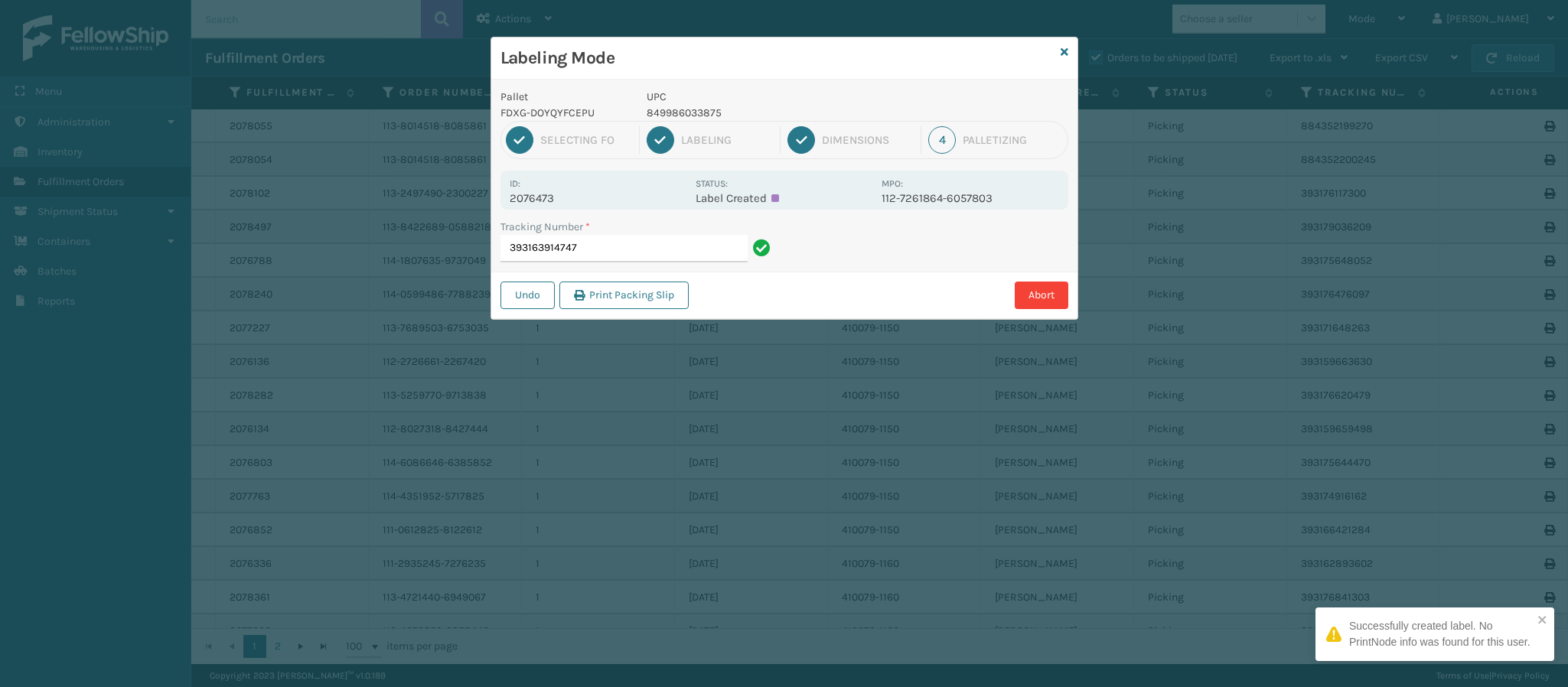
click at [549, 205] on p "2076473" at bounding box center [597, 198] width 177 height 14
click at [627, 242] on input "393163914747" at bounding box center [624, 248] width 247 height 27
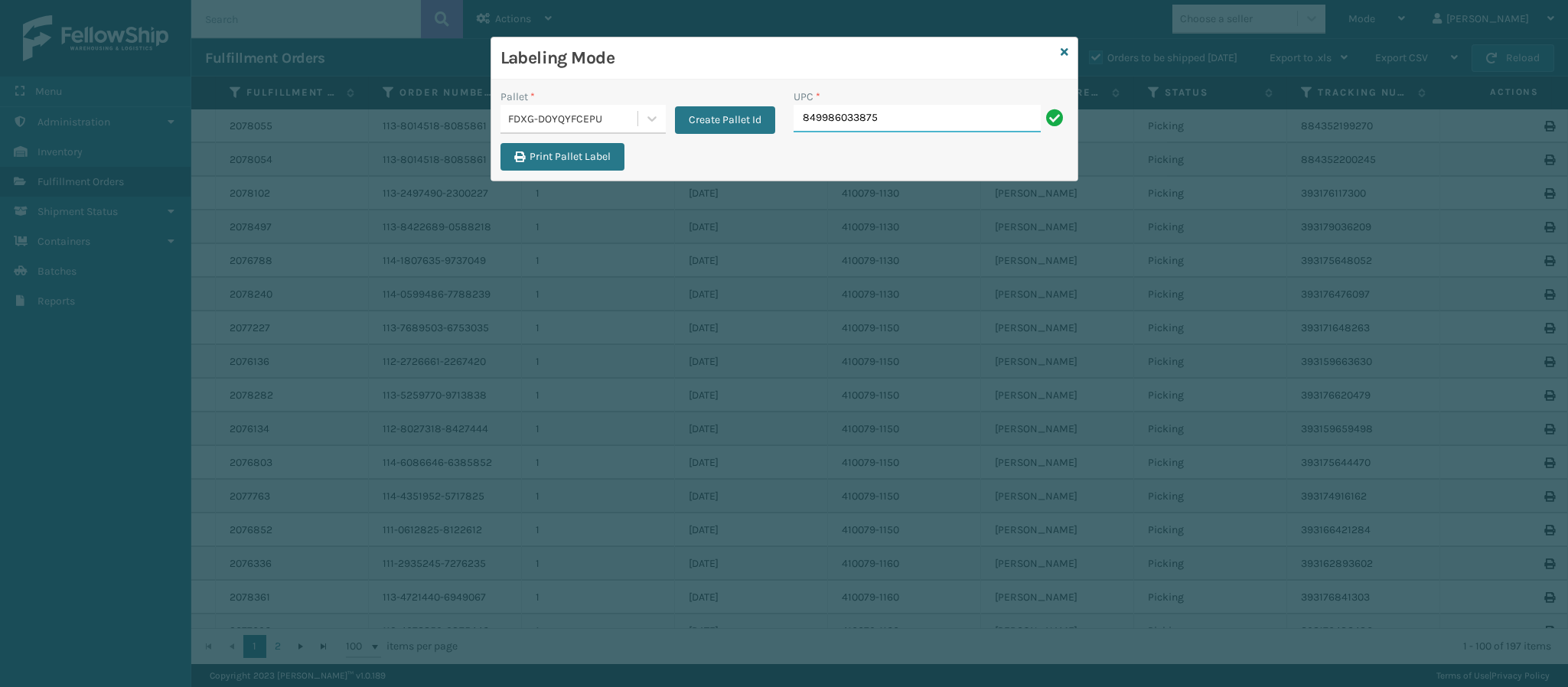
type input "849986033875"
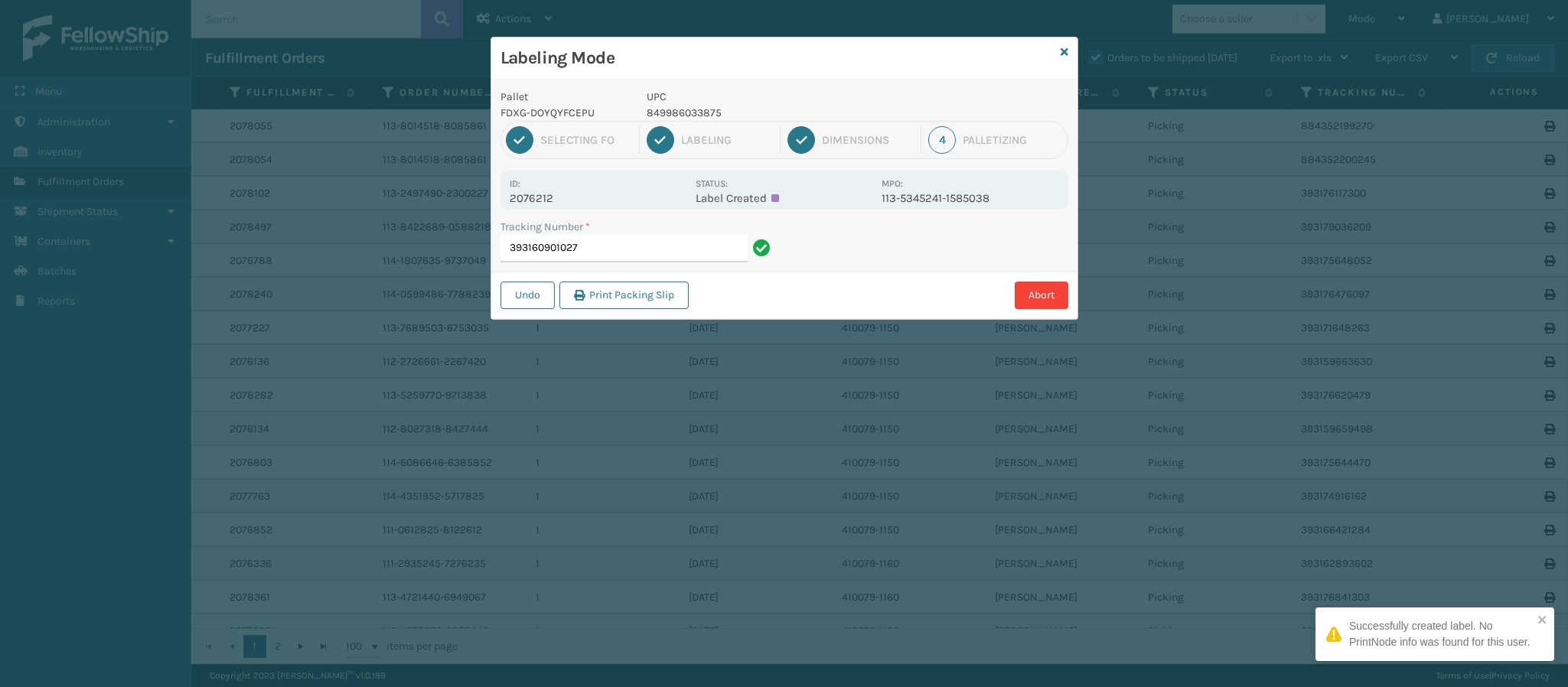
click at [551, 196] on p "2076212" at bounding box center [597, 198] width 177 height 14
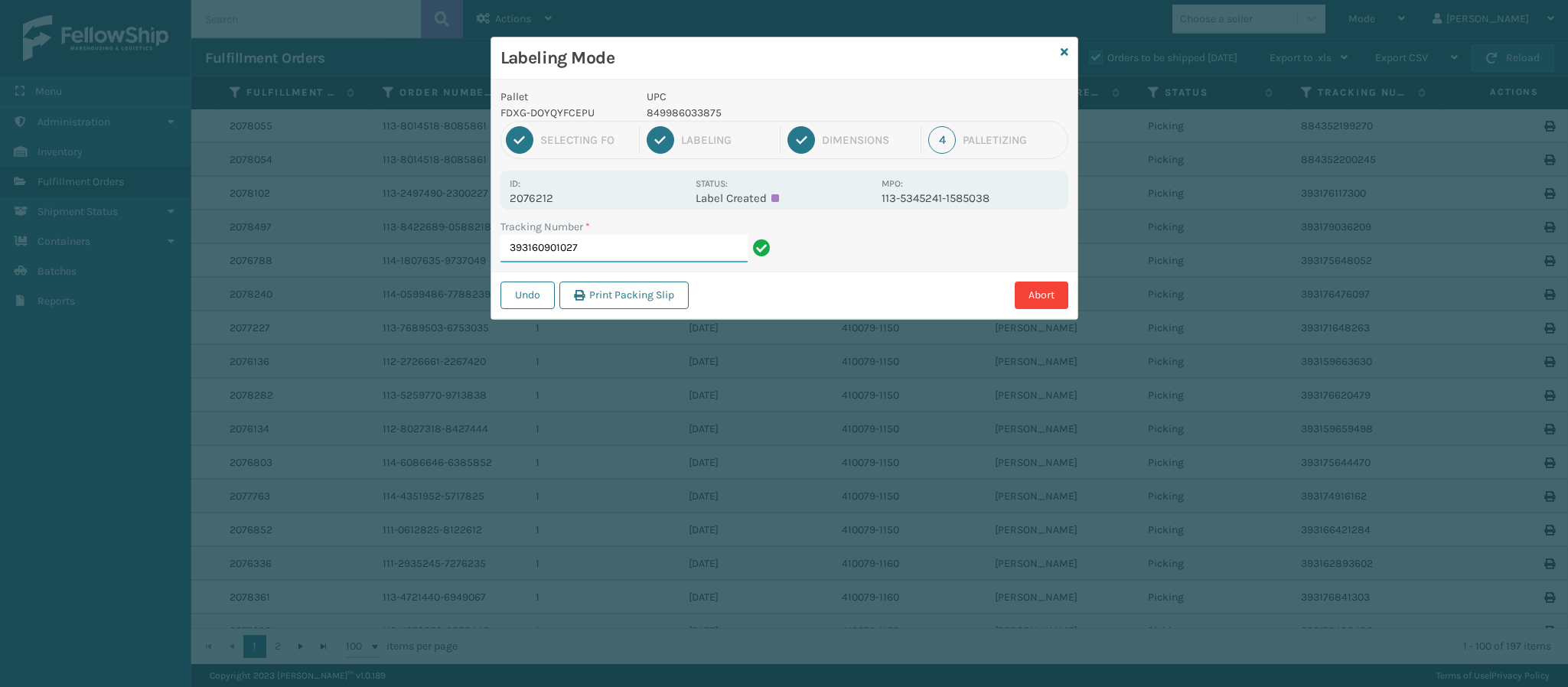
click at [612, 248] on input "393160901027" at bounding box center [624, 248] width 247 height 27
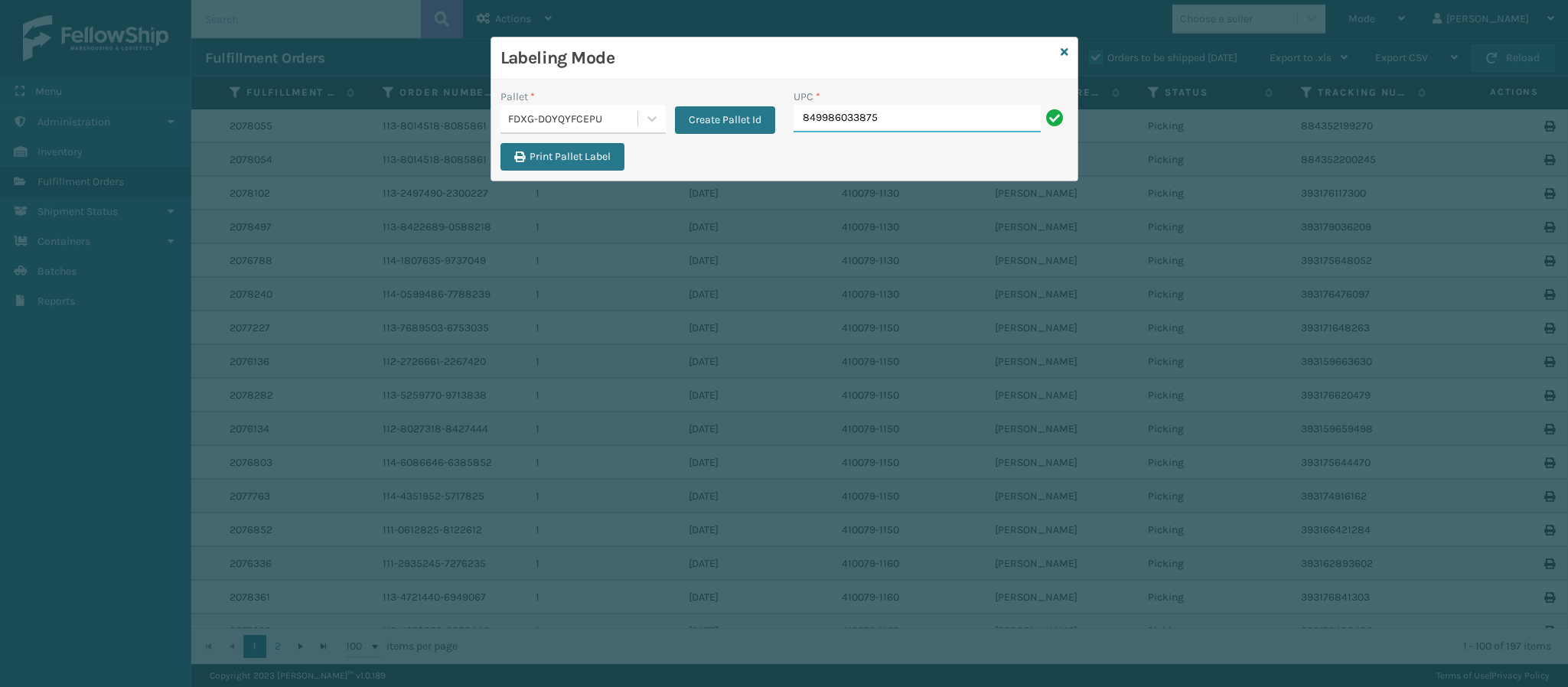
type input "849986033875"
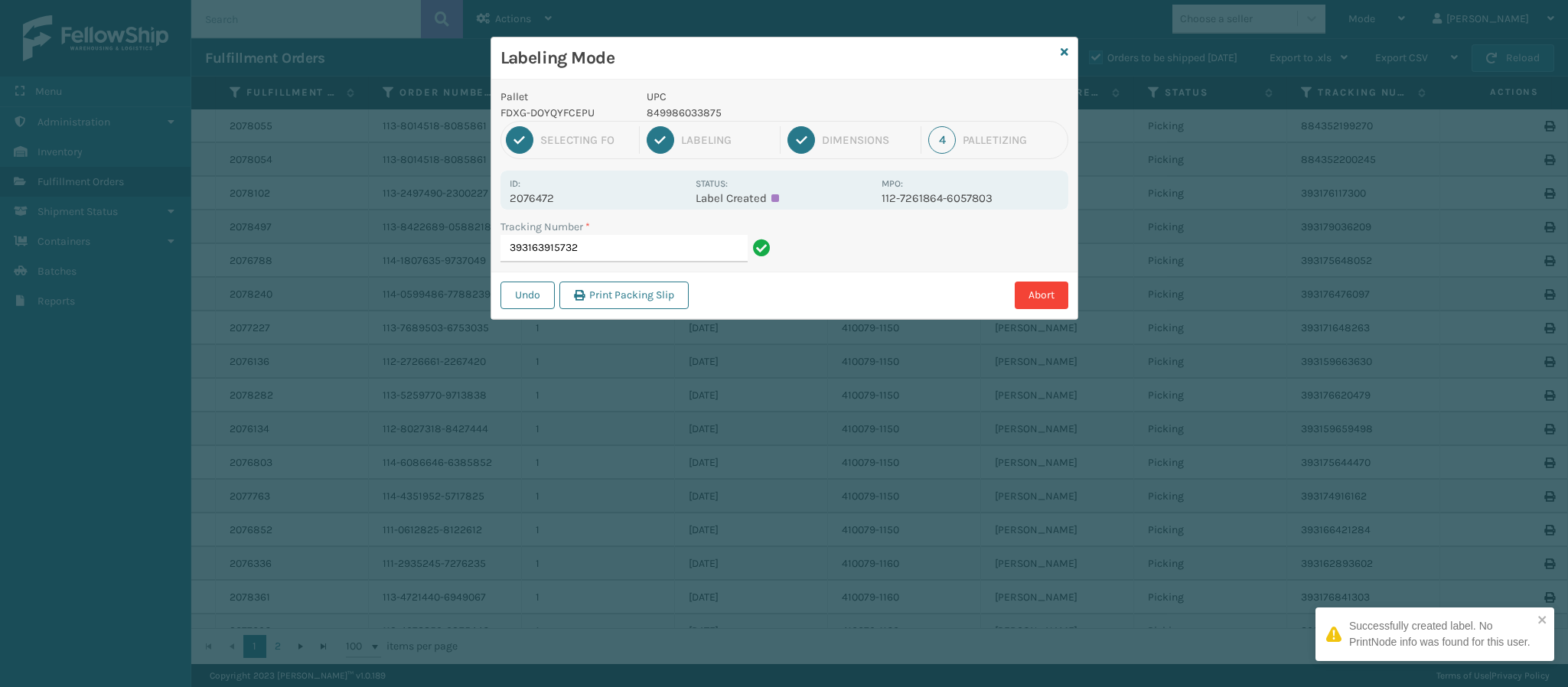
click at [549, 210] on div "Id: 2076472 Status: Label Created MPO: 112-7261864-6057803" at bounding box center [784, 190] width 568 height 39
click at [606, 257] on input "393163915732" at bounding box center [624, 248] width 247 height 27
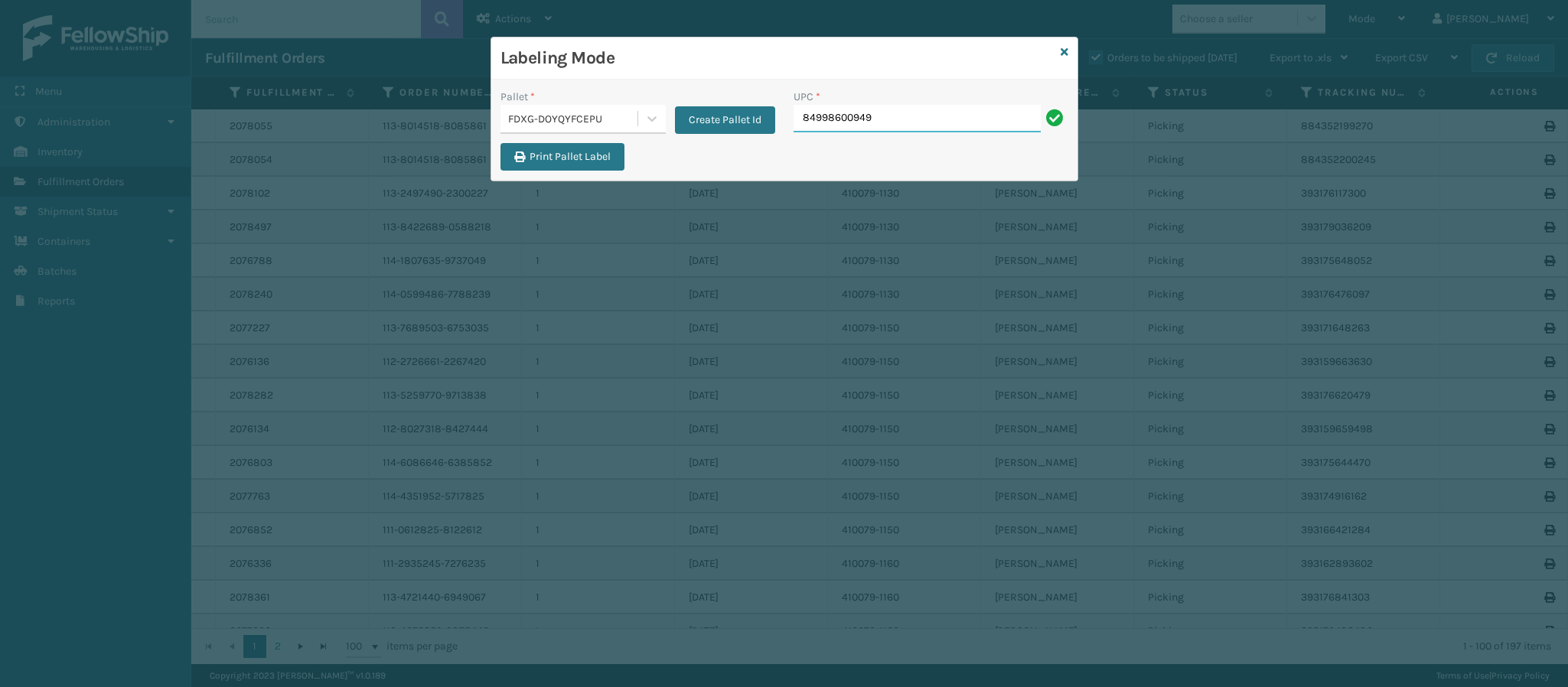
type input "849986009498"
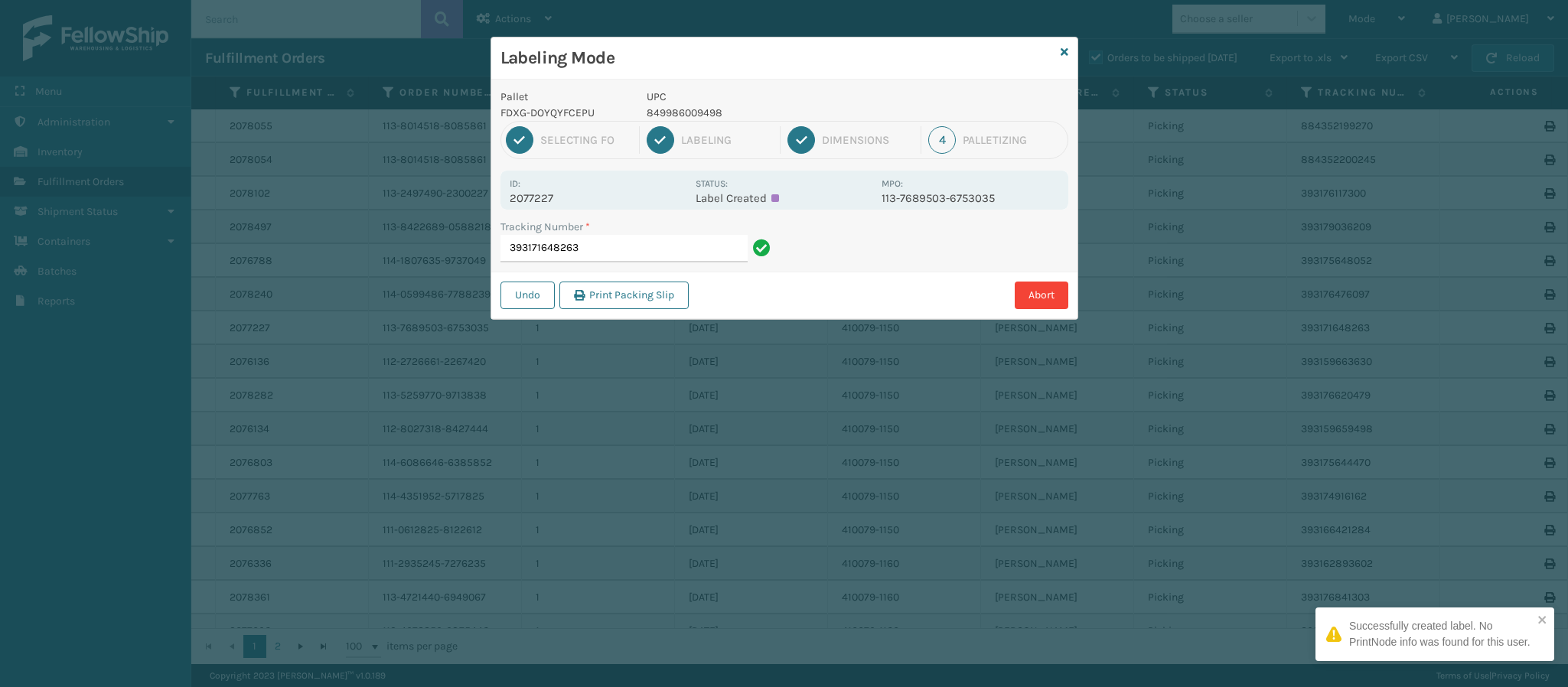
click at [549, 196] on p "2077227" at bounding box center [597, 198] width 177 height 14
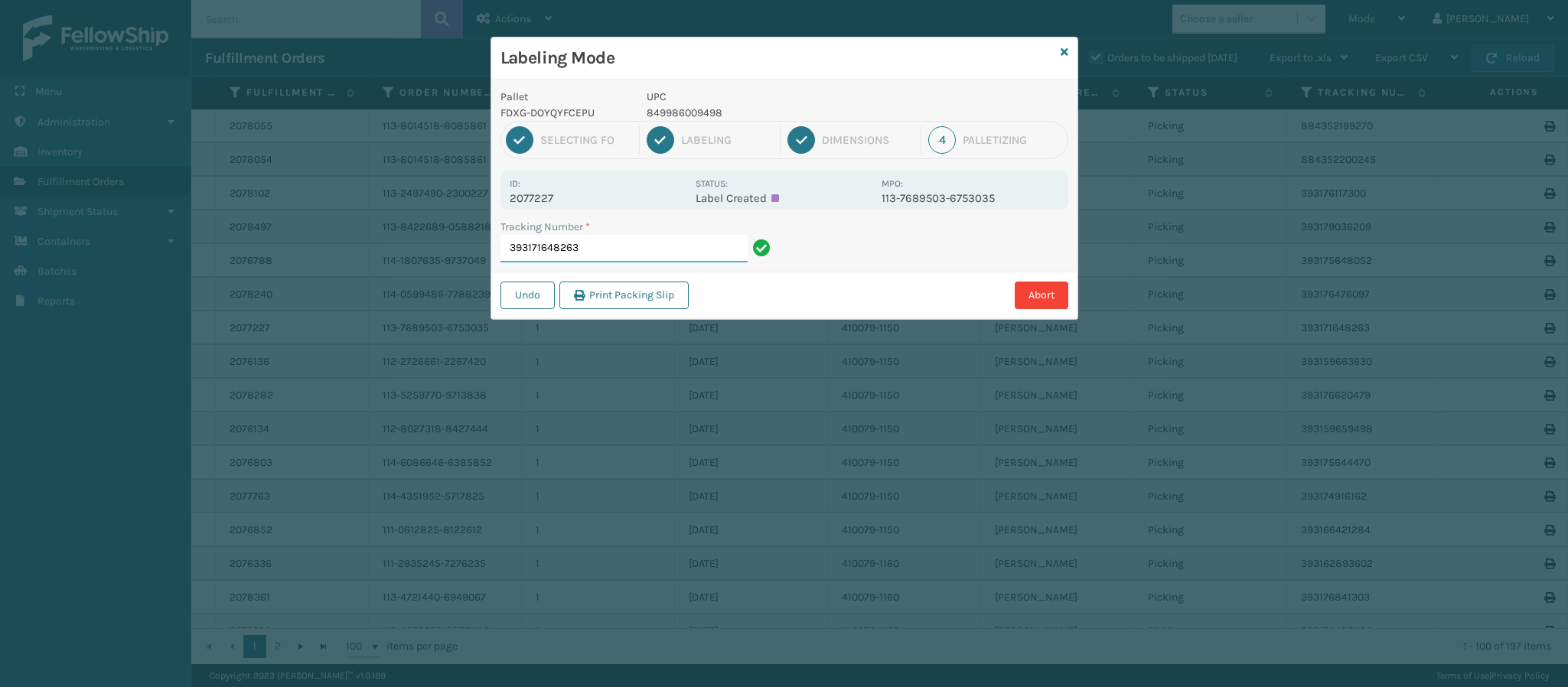
click at [650, 260] on input "393171648263" at bounding box center [624, 248] width 247 height 27
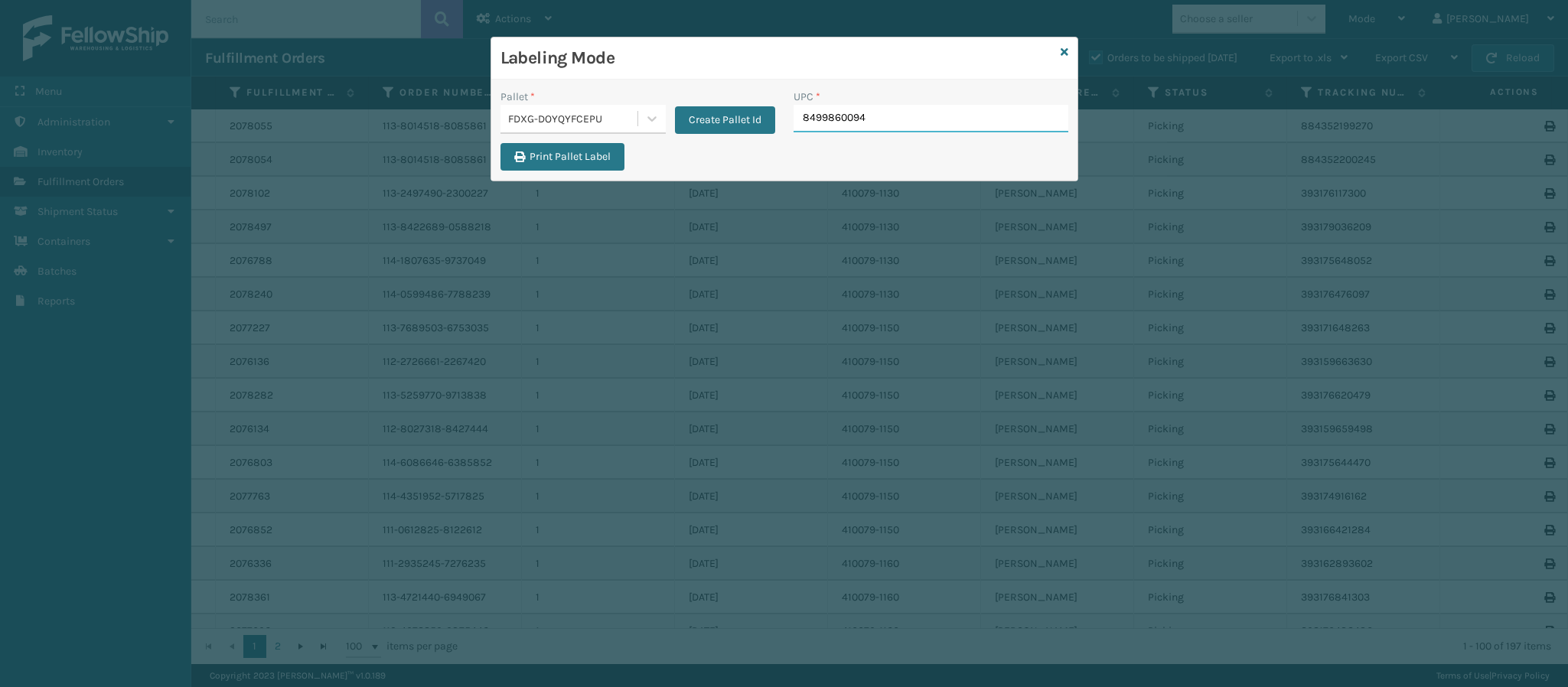
type input "84998600949"
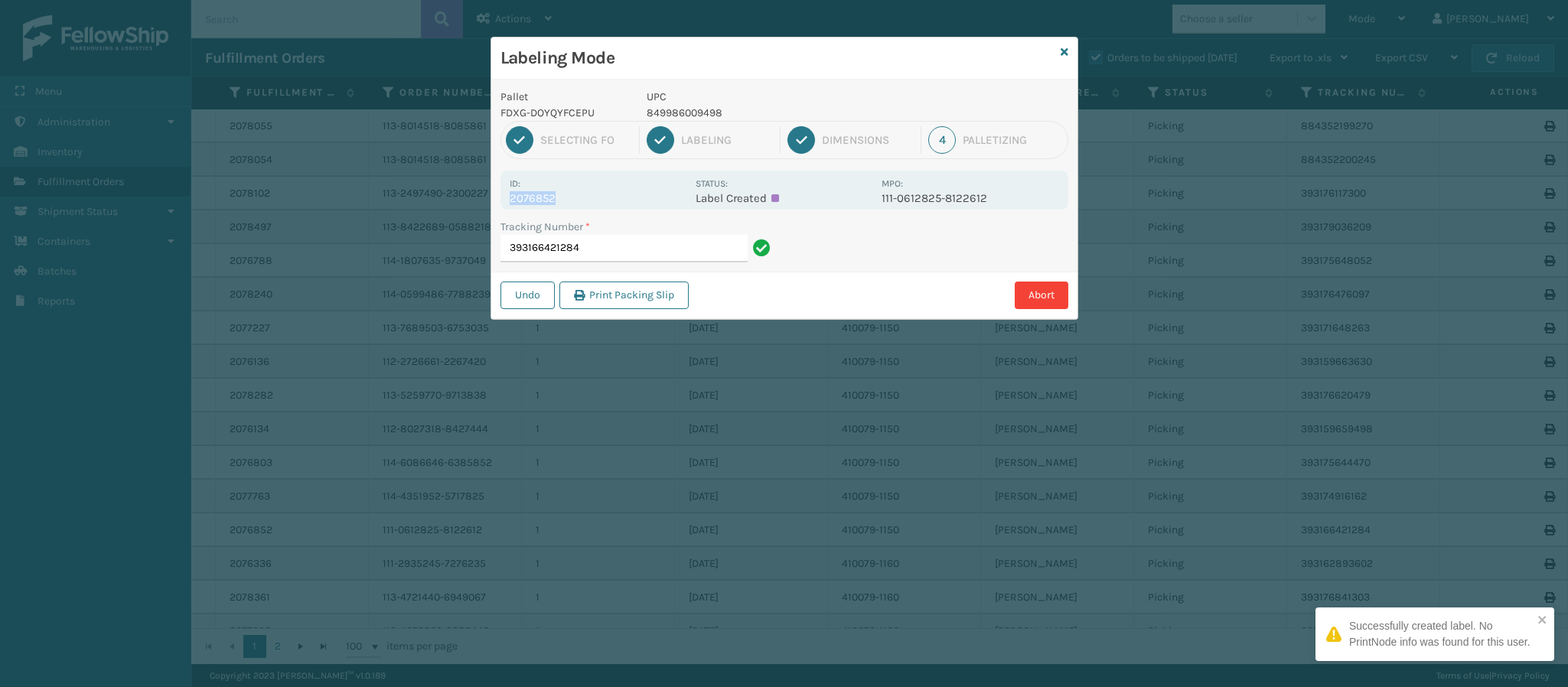
click at [554, 192] on div "Id: 2076852" at bounding box center [597, 189] width 177 height 30
click at [554, 193] on p "2076852" at bounding box center [597, 198] width 177 height 14
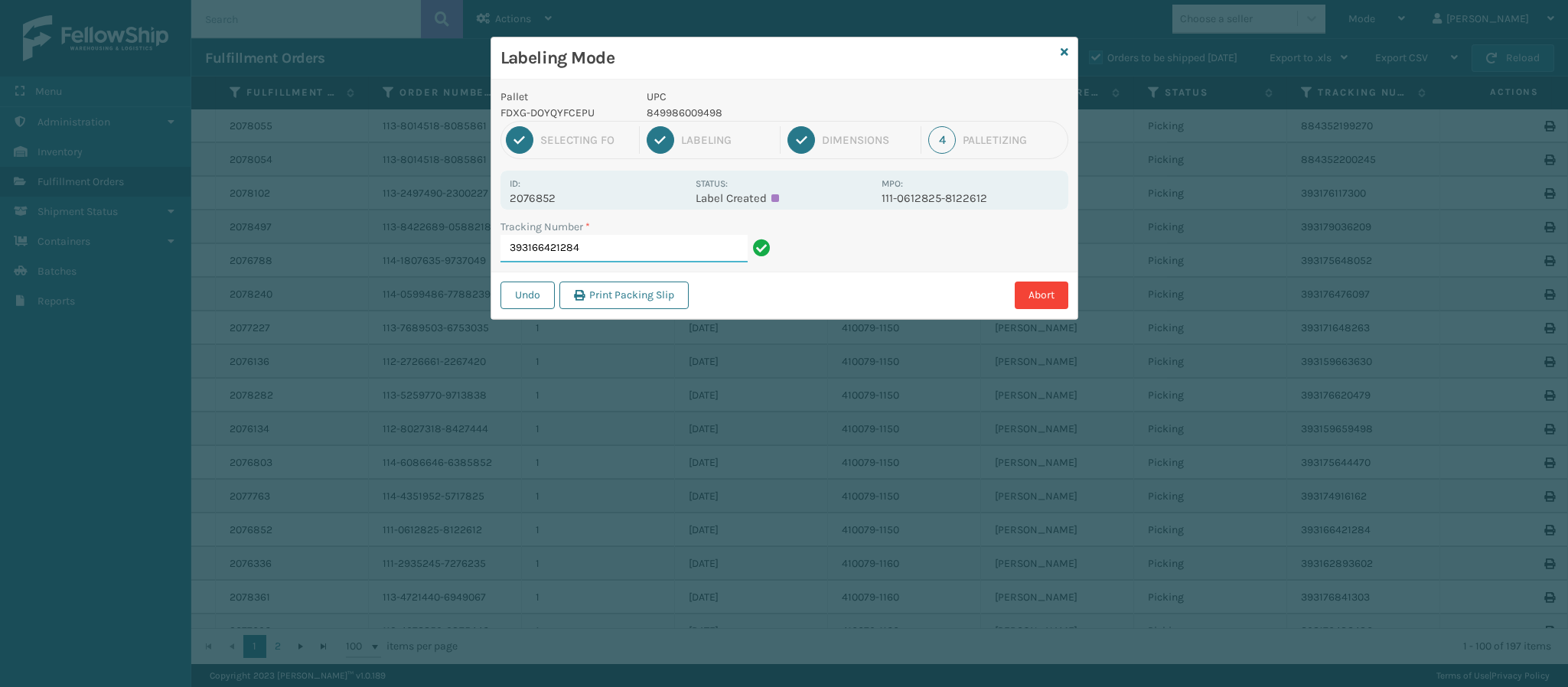
click at [623, 256] on input "393166421284" at bounding box center [624, 248] width 247 height 27
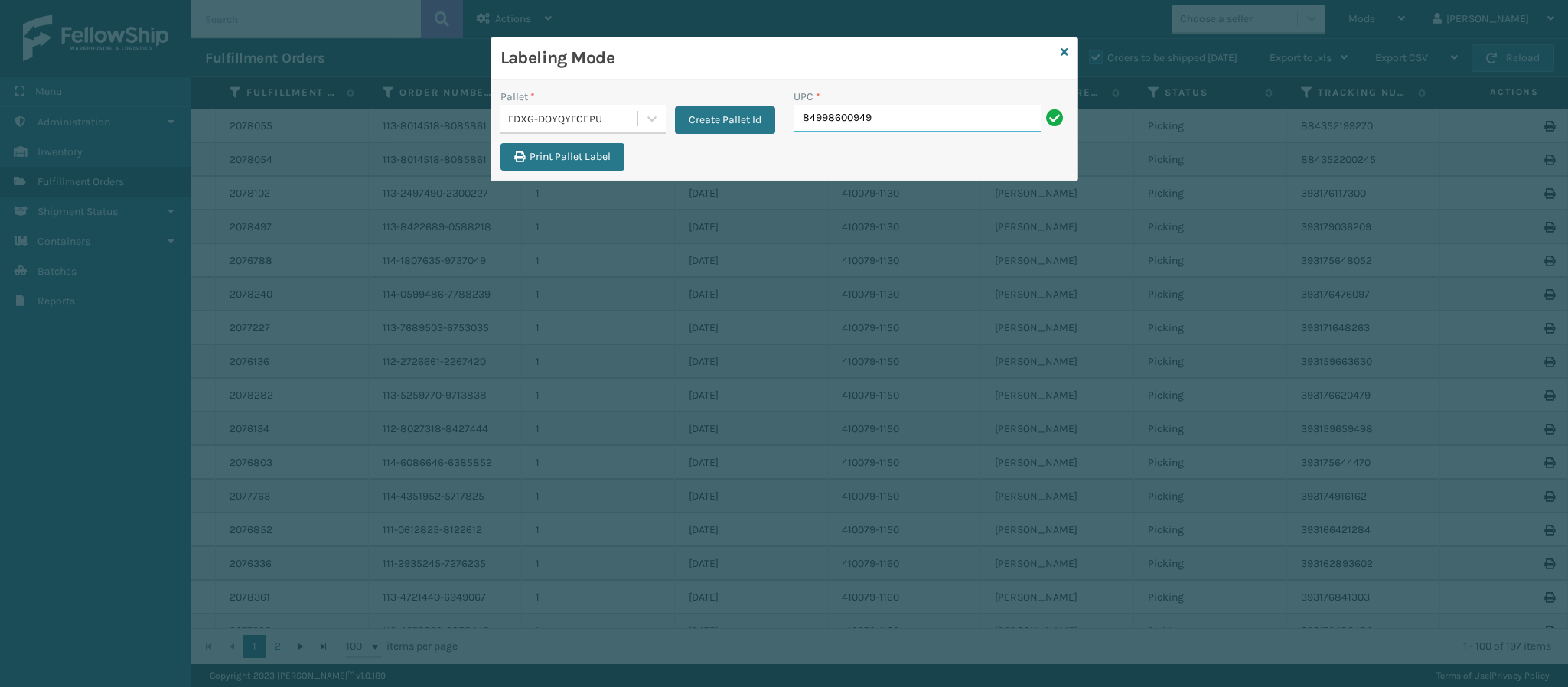
type input "849986009498"
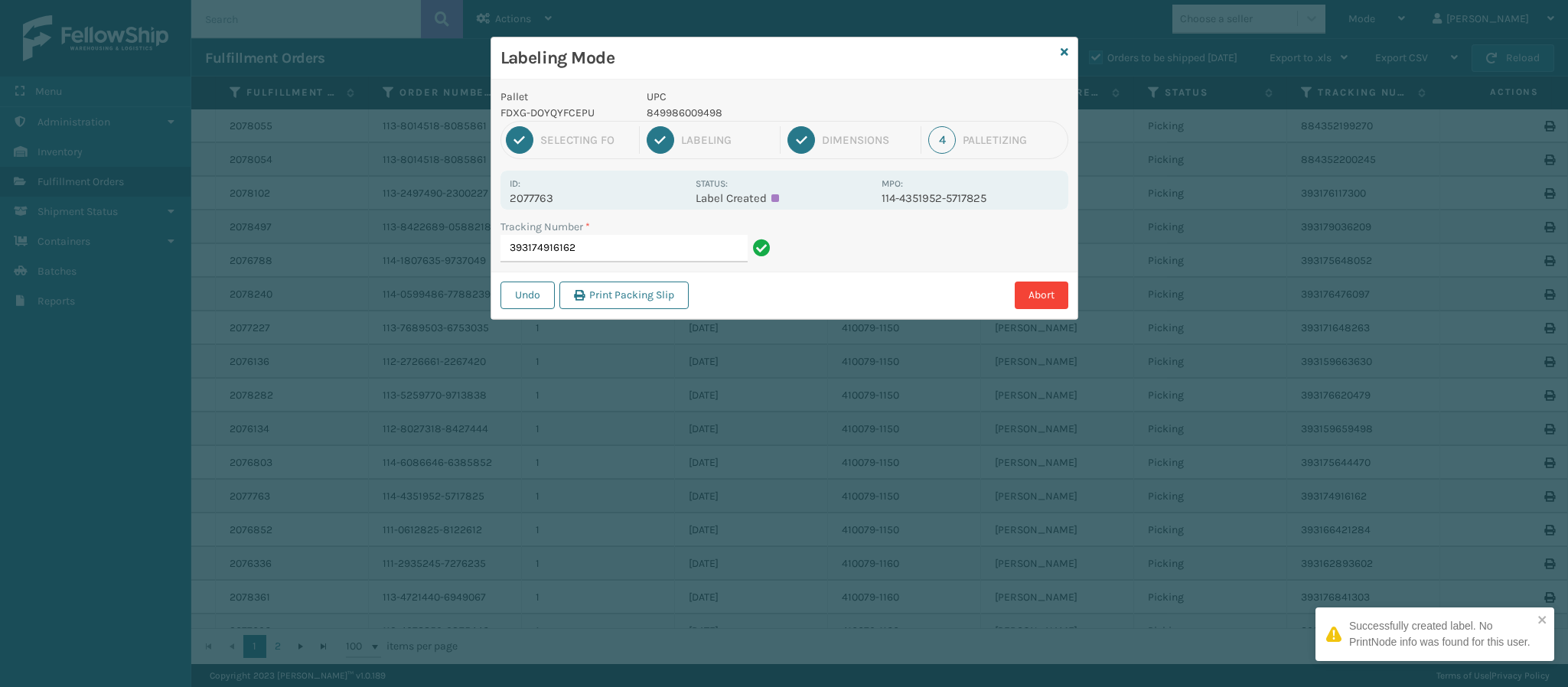
click at [546, 205] on p "2077763" at bounding box center [597, 198] width 177 height 14
click at [600, 252] on input "393174916162" at bounding box center [624, 248] width 247 height 27
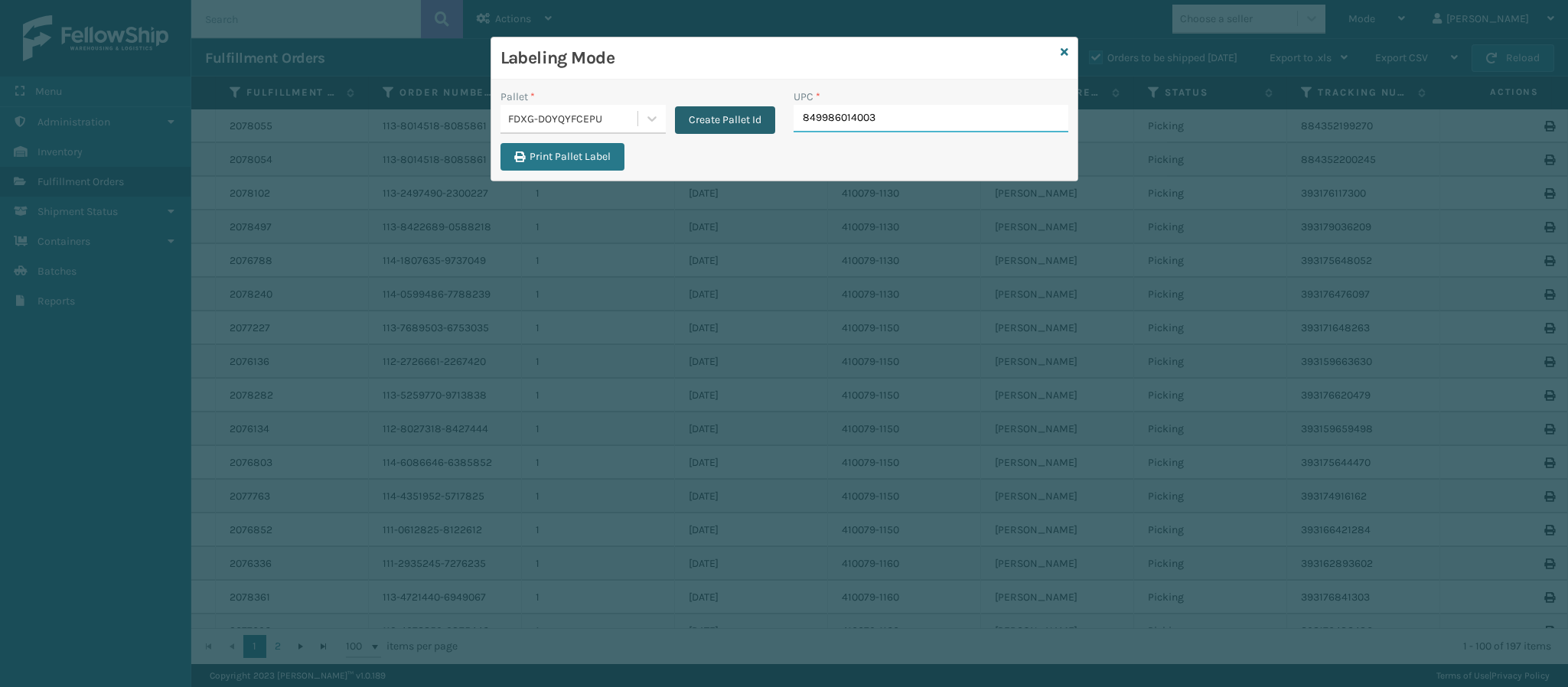
type input "849986014003"
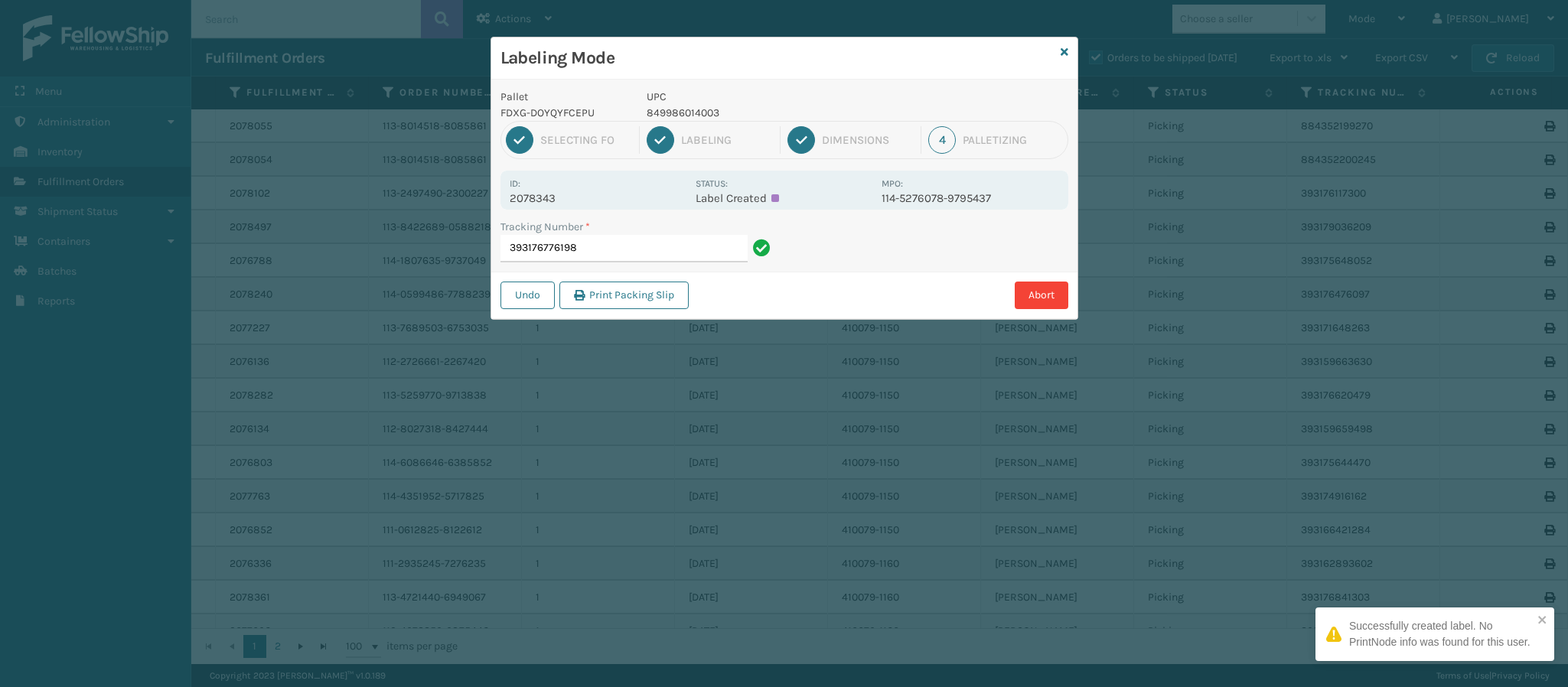
click at [556, 200] on p "2078343" at bounding box center [597, 198] width 177 height 14
click at [609, 251] on input "393176776198" at bounding box center [624, 248] width 247 height 27
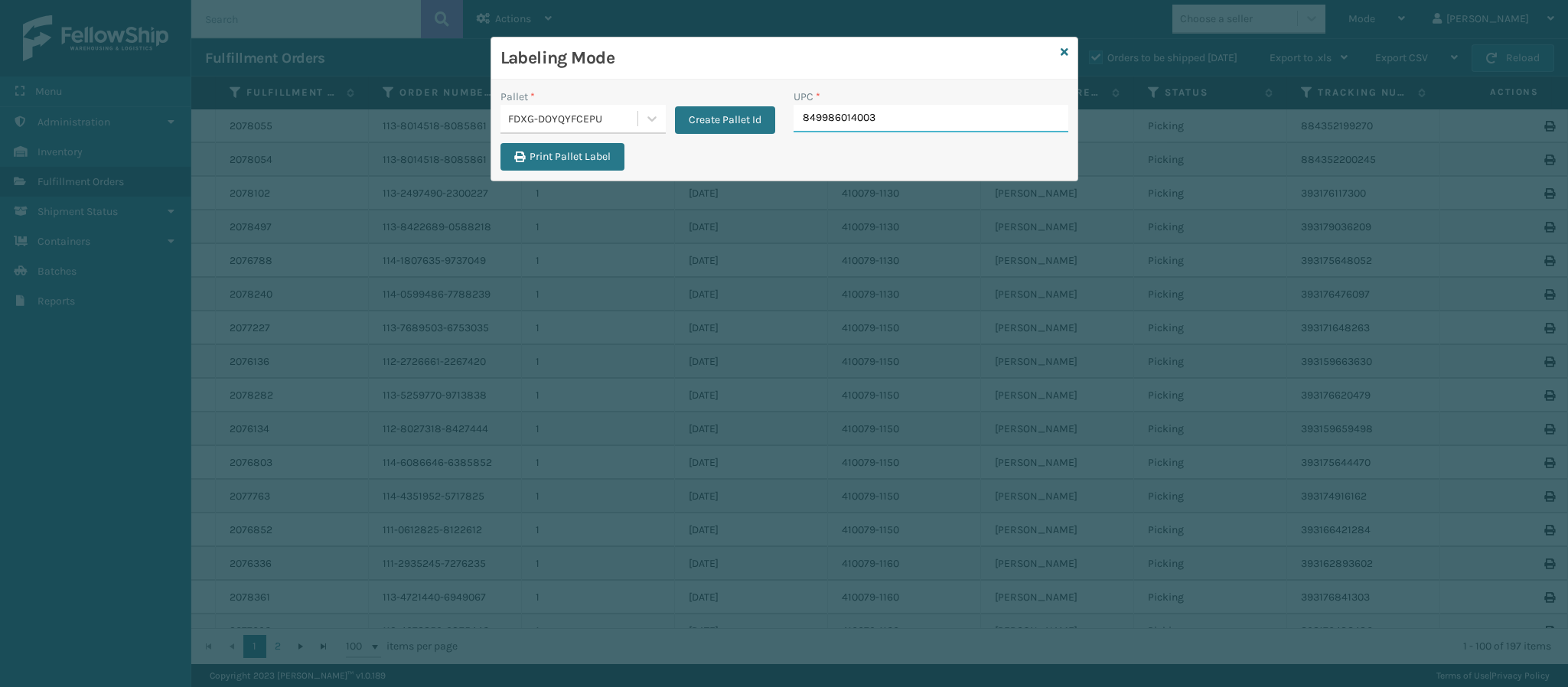
type input "849986014003"
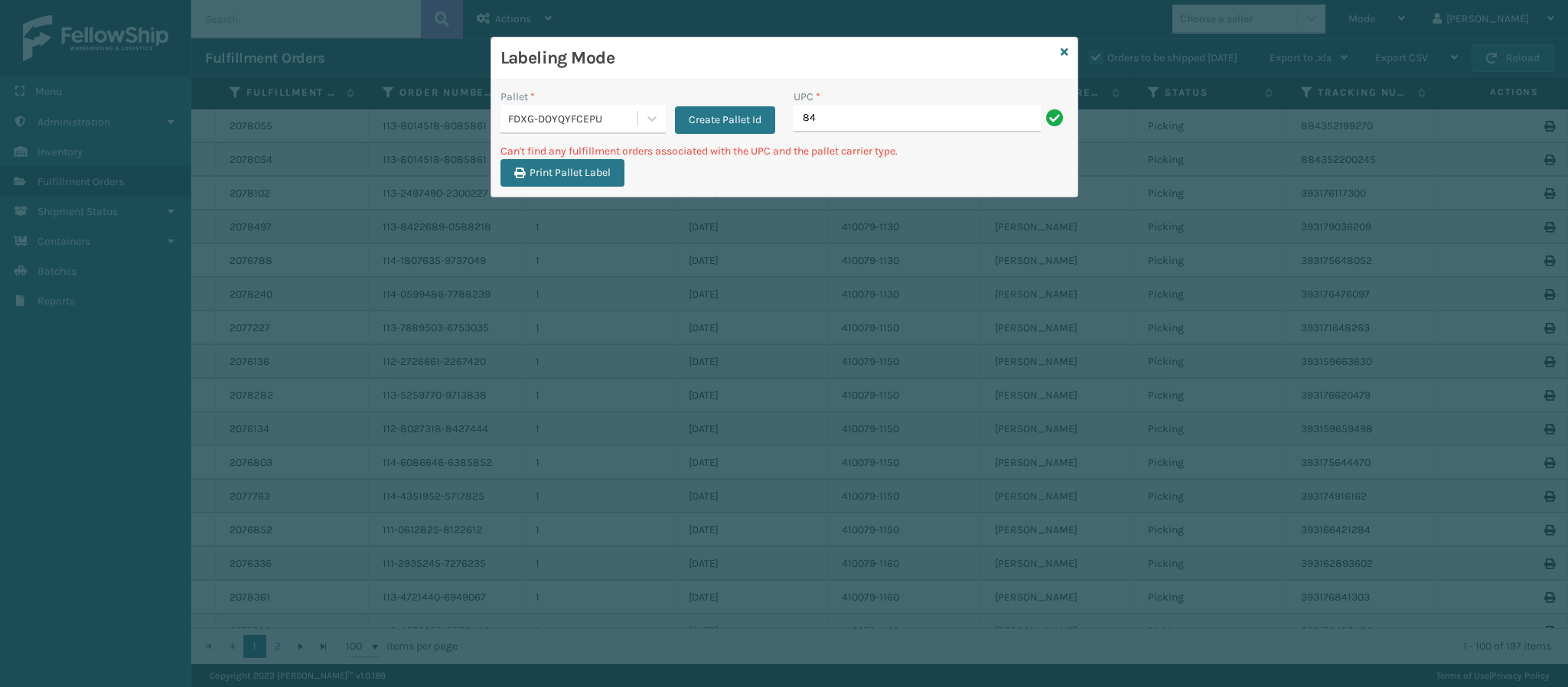
type input "8"
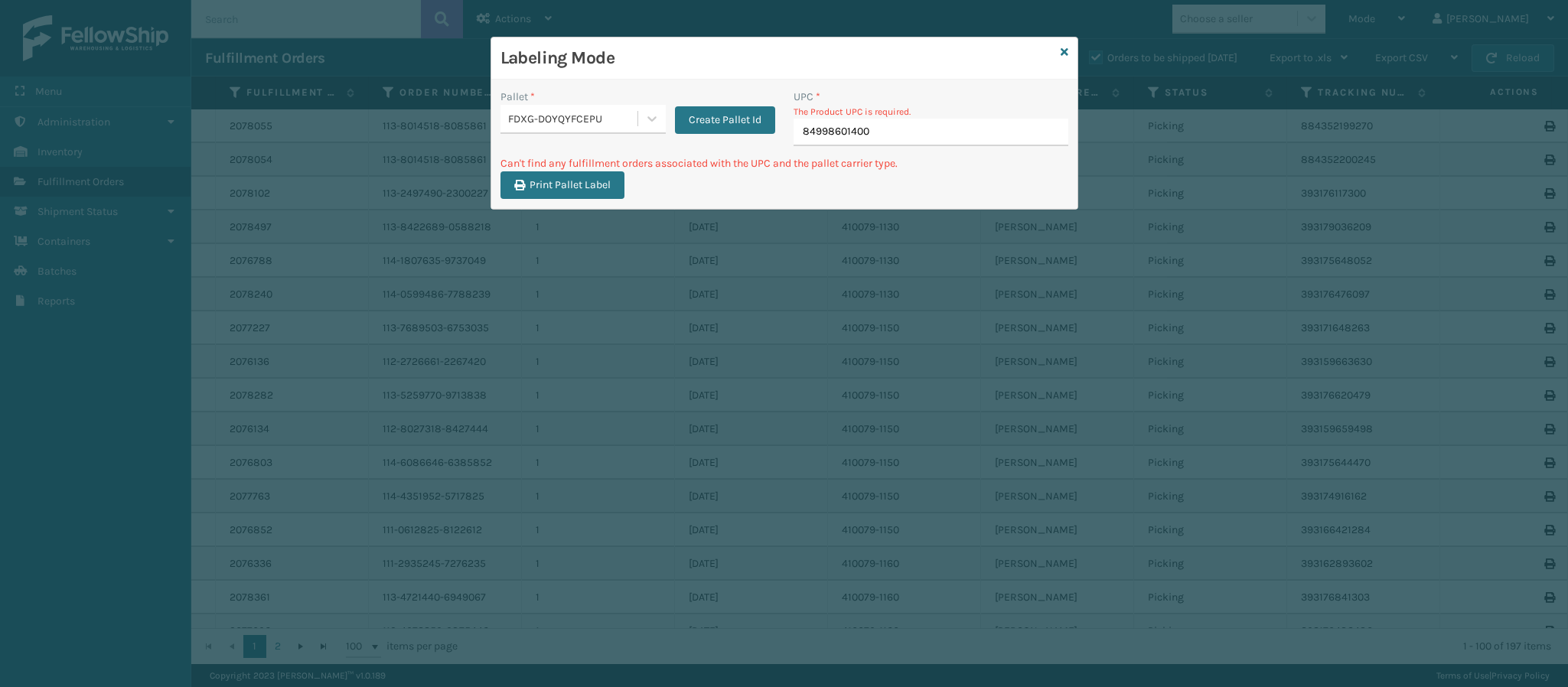
type input "849986014003"
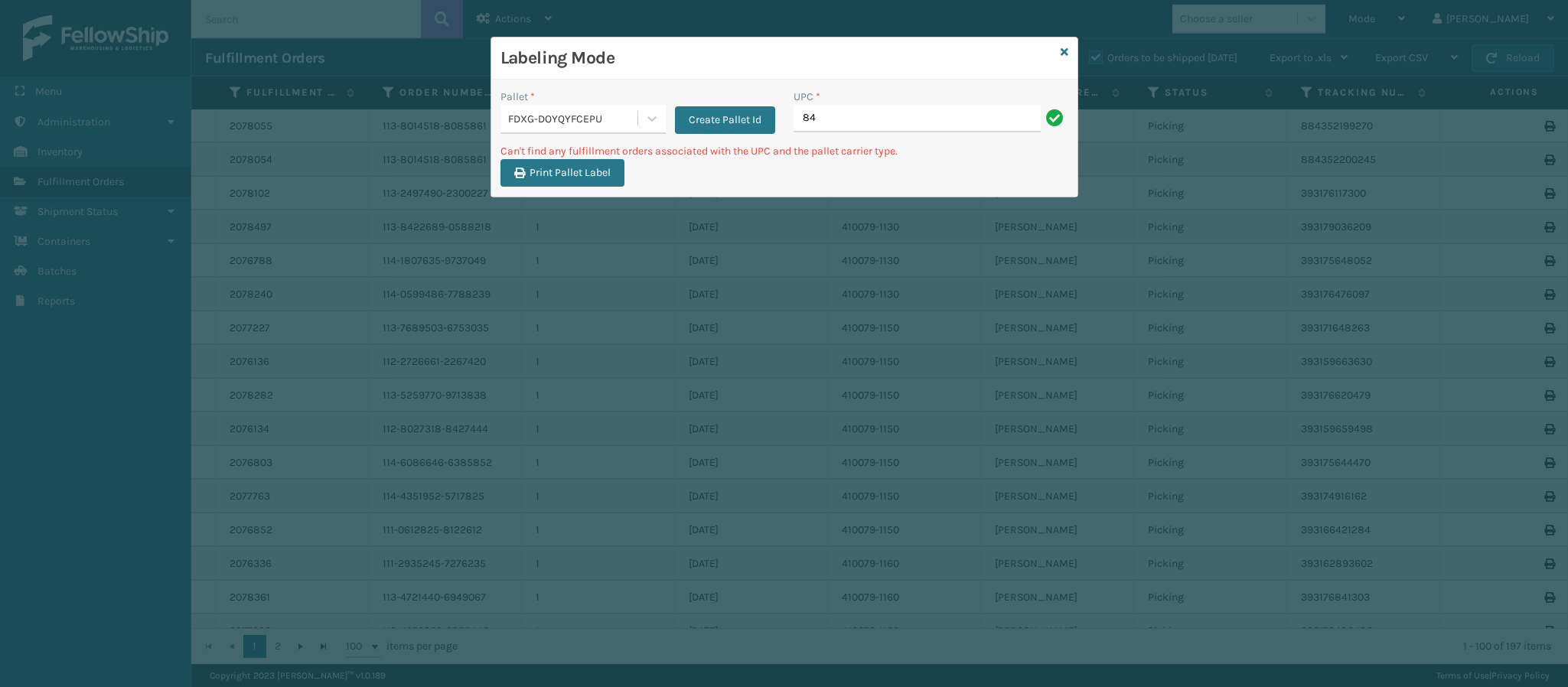
type input "8"
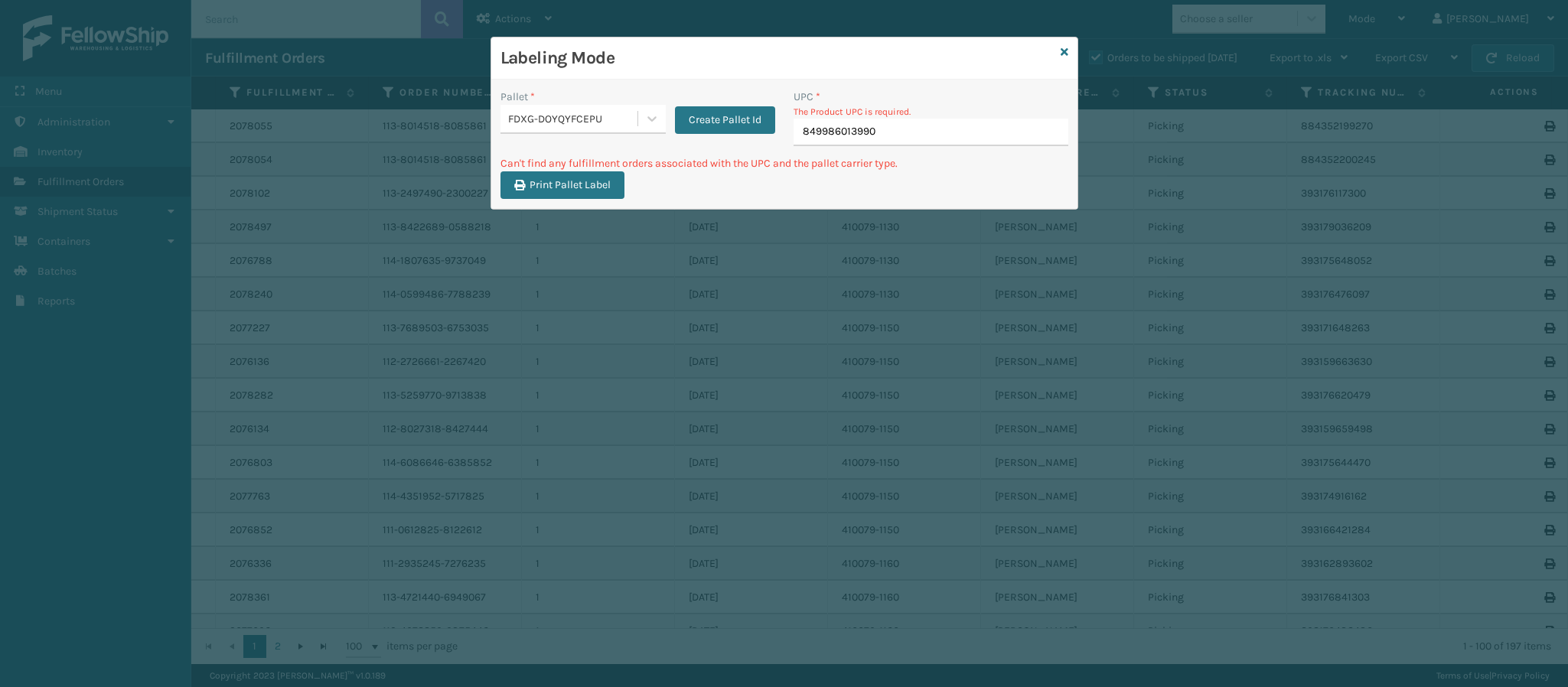
type input "849986013990"
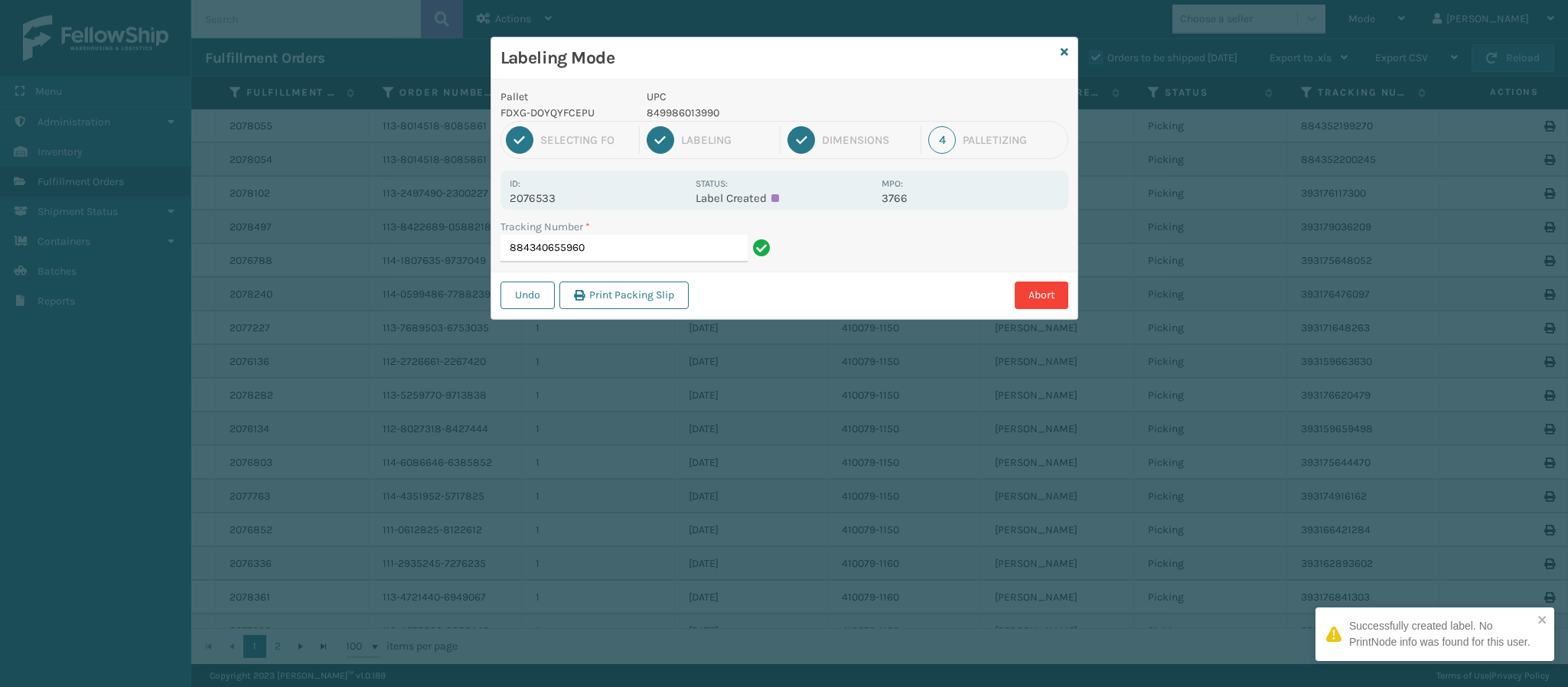
click at [554, 193] on p "2076533" at bounding box center [597, 198] width 177 height 14
click at [616, 256] on input "884340655960" at bounding box center [624, 248] width 247 height 27
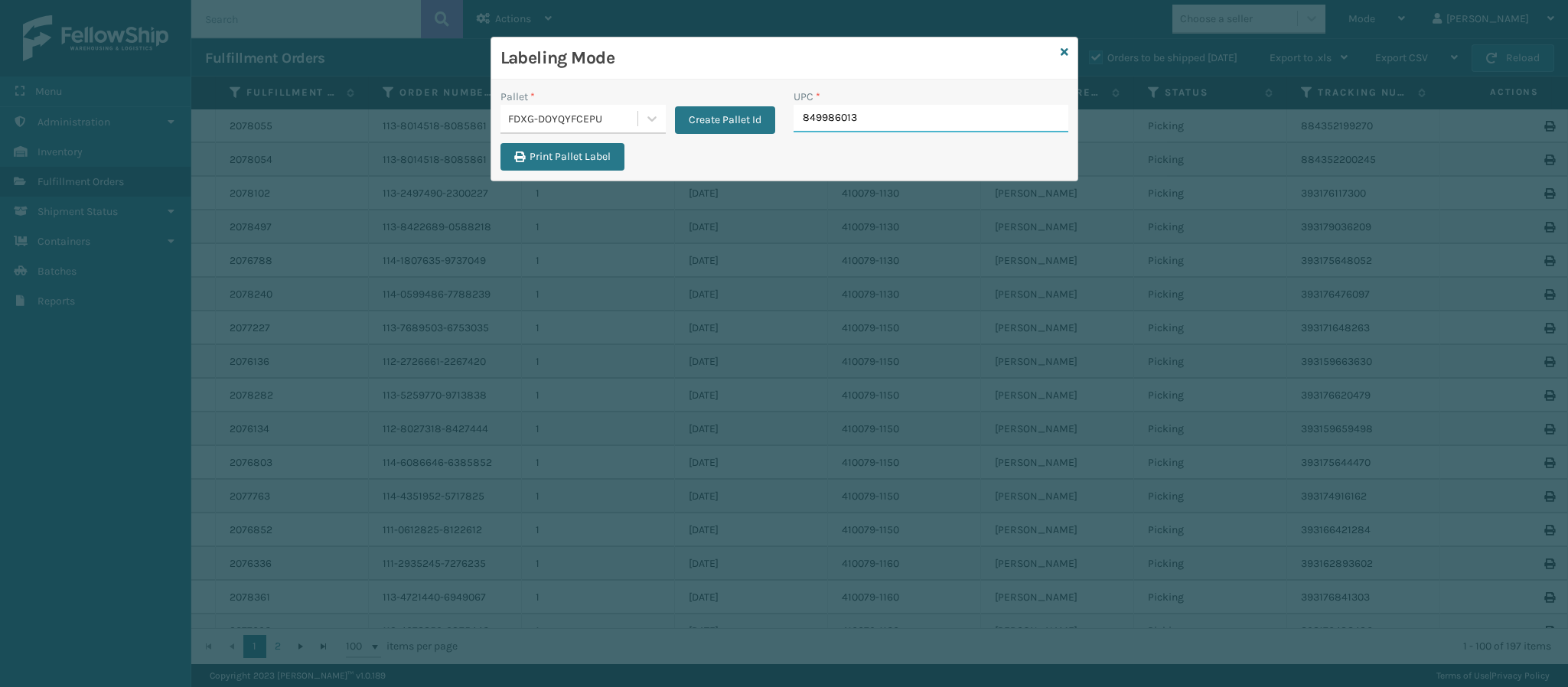
type input "8499860139"
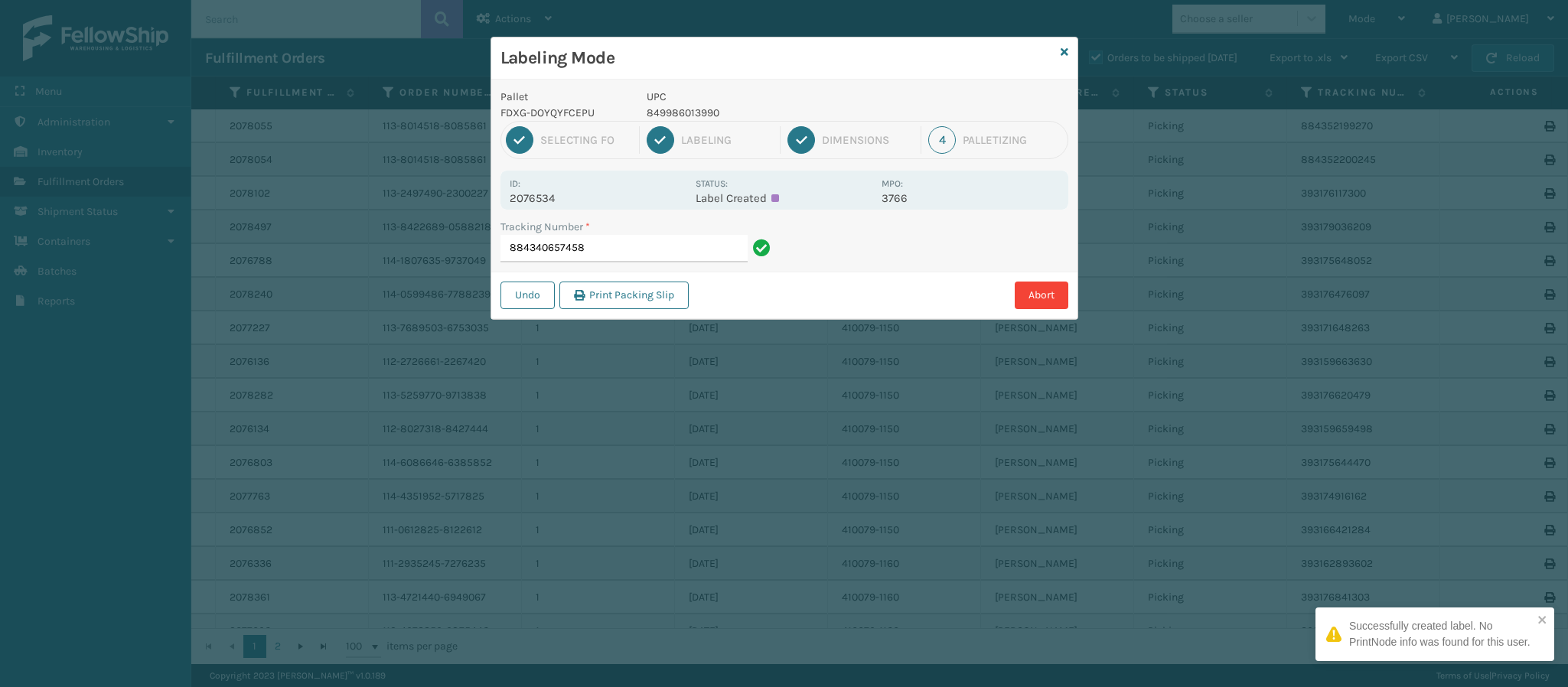
click at [558, 197] on p "2076534" at bounding box center [597, 198] width 177 height 14
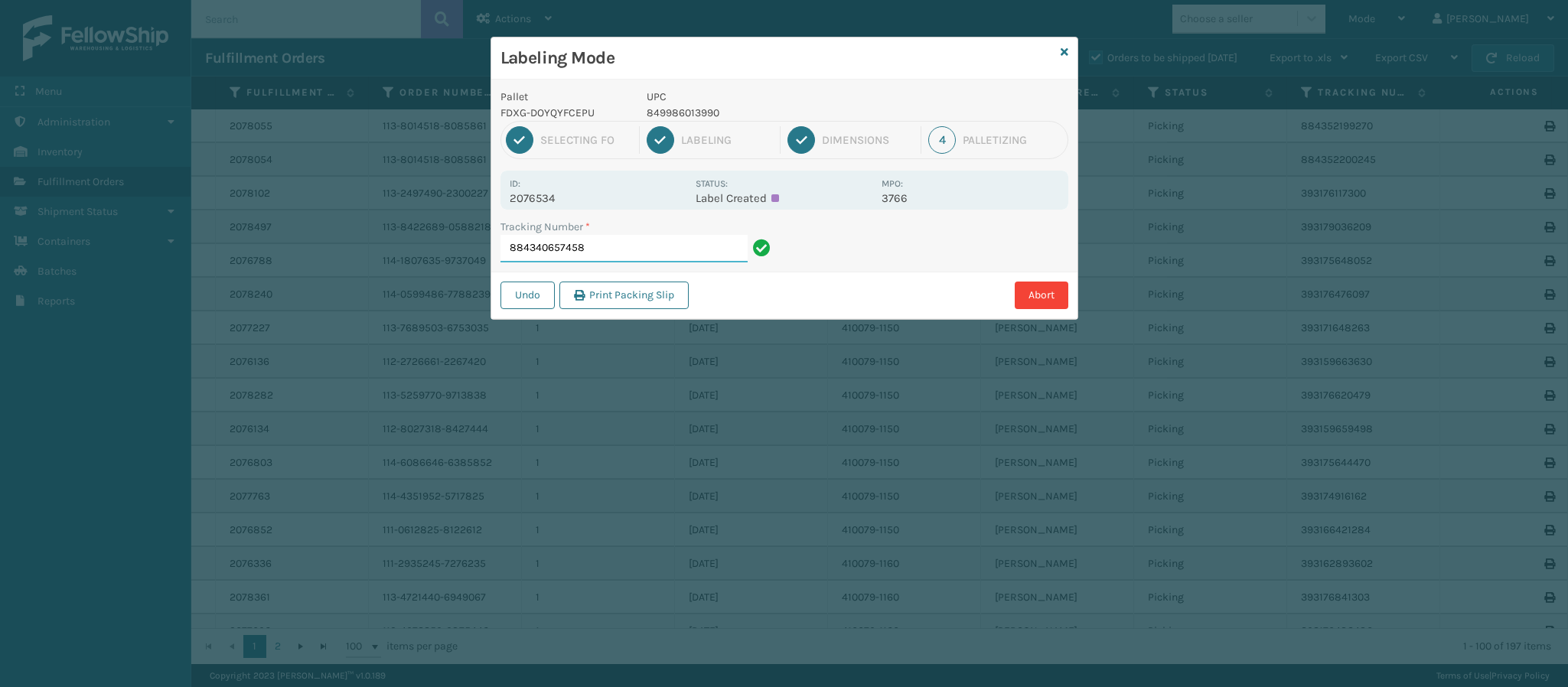
click at [589, 242] on input "884340657458" at bounding box center [624, 248] width 247 height 27
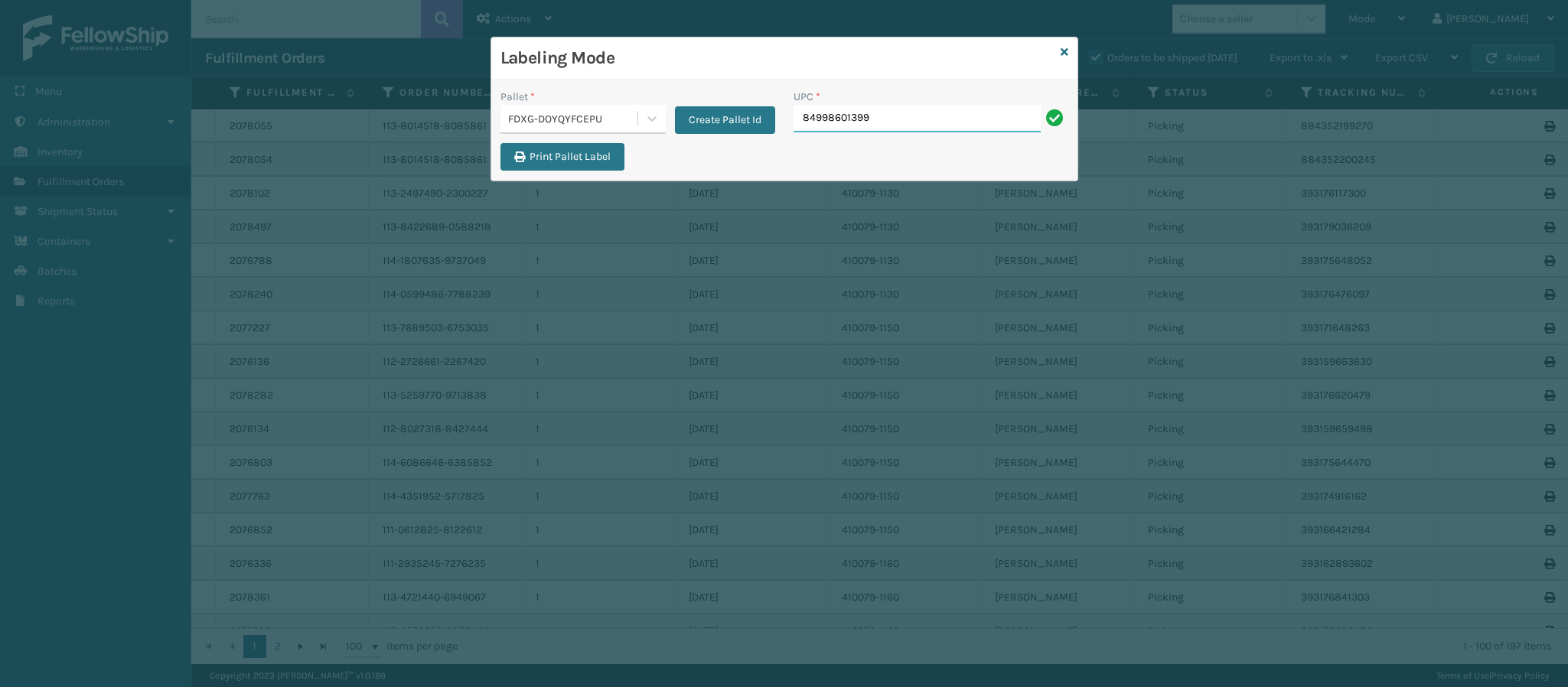
type input "849986013990"
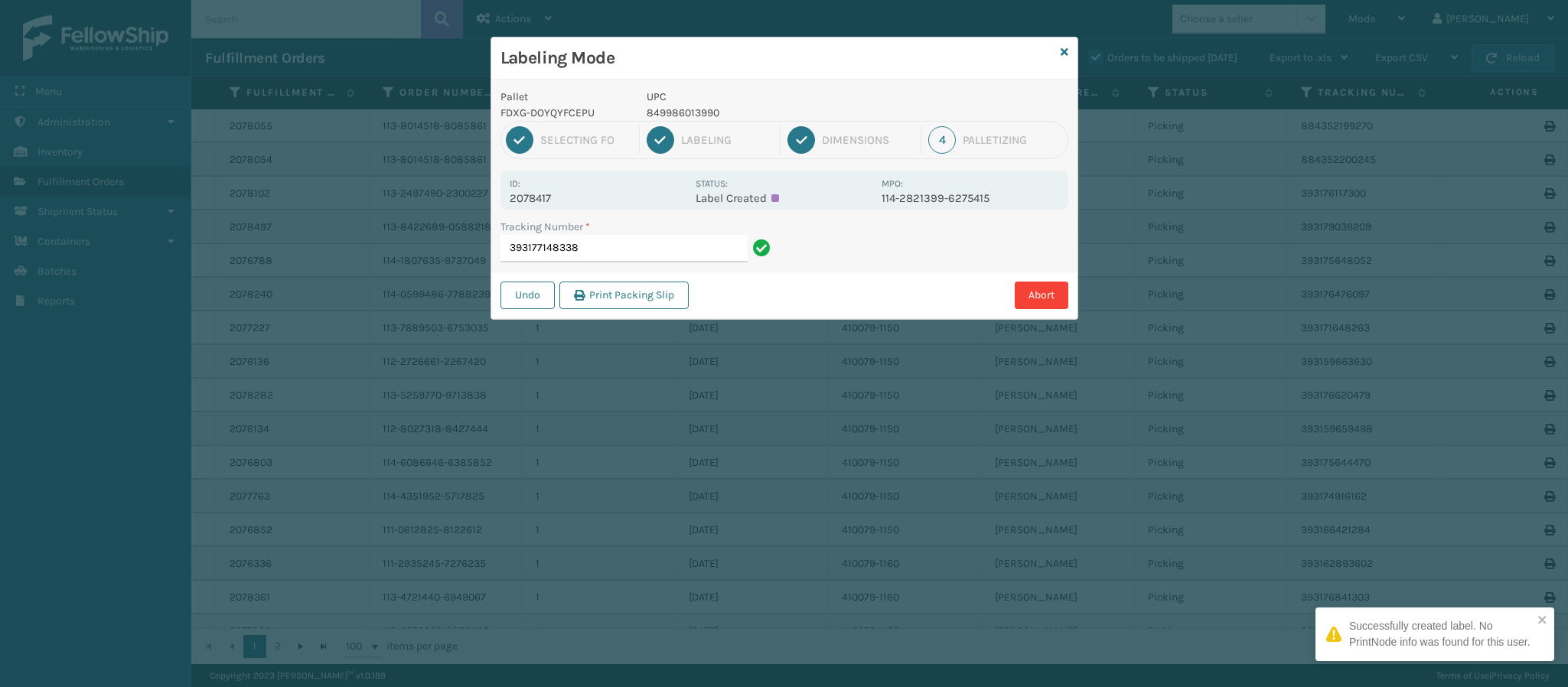
click at [550, 200] on p "2078417" at bounding box center [597, 198] width 177 height 14
click at [597, 244] on input "393177148338" at bounding box center [624, 248] width 247 height 27
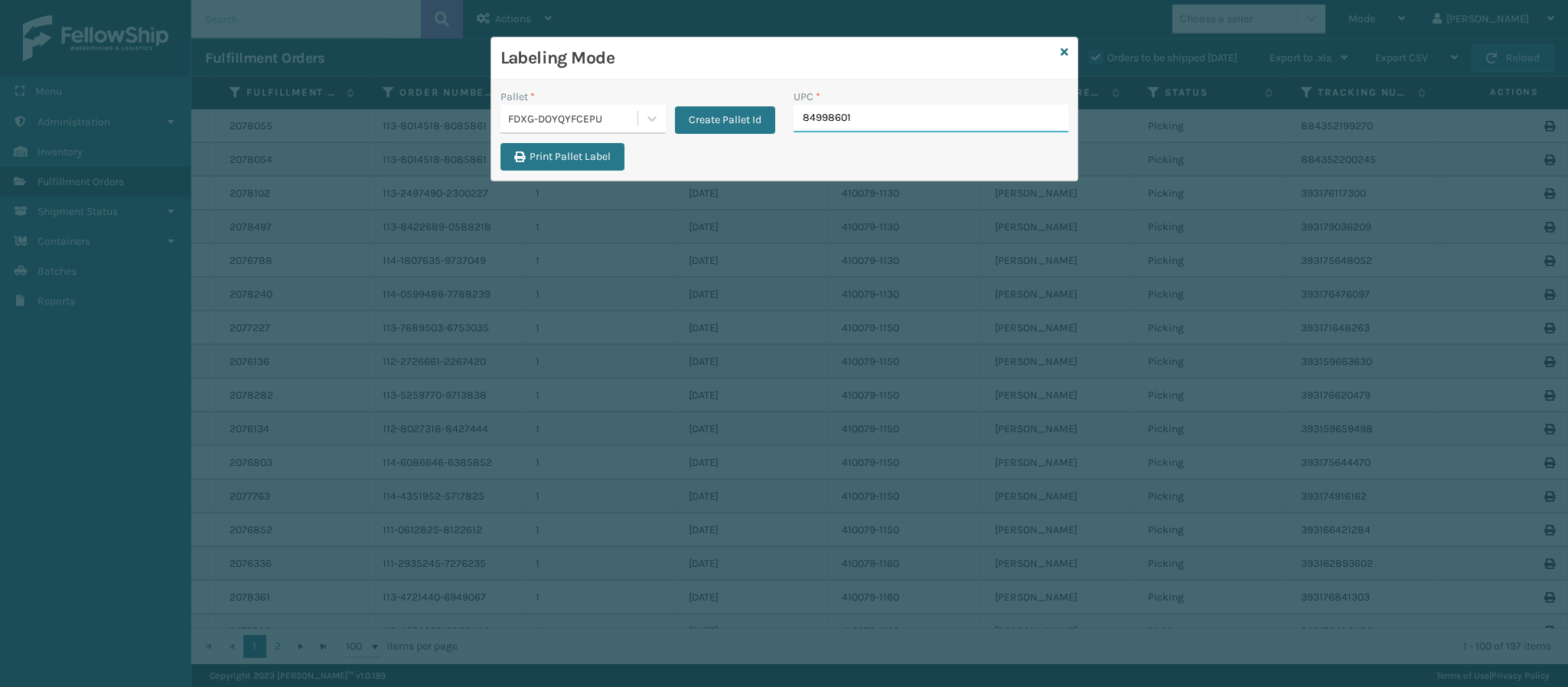
type input "849986012"
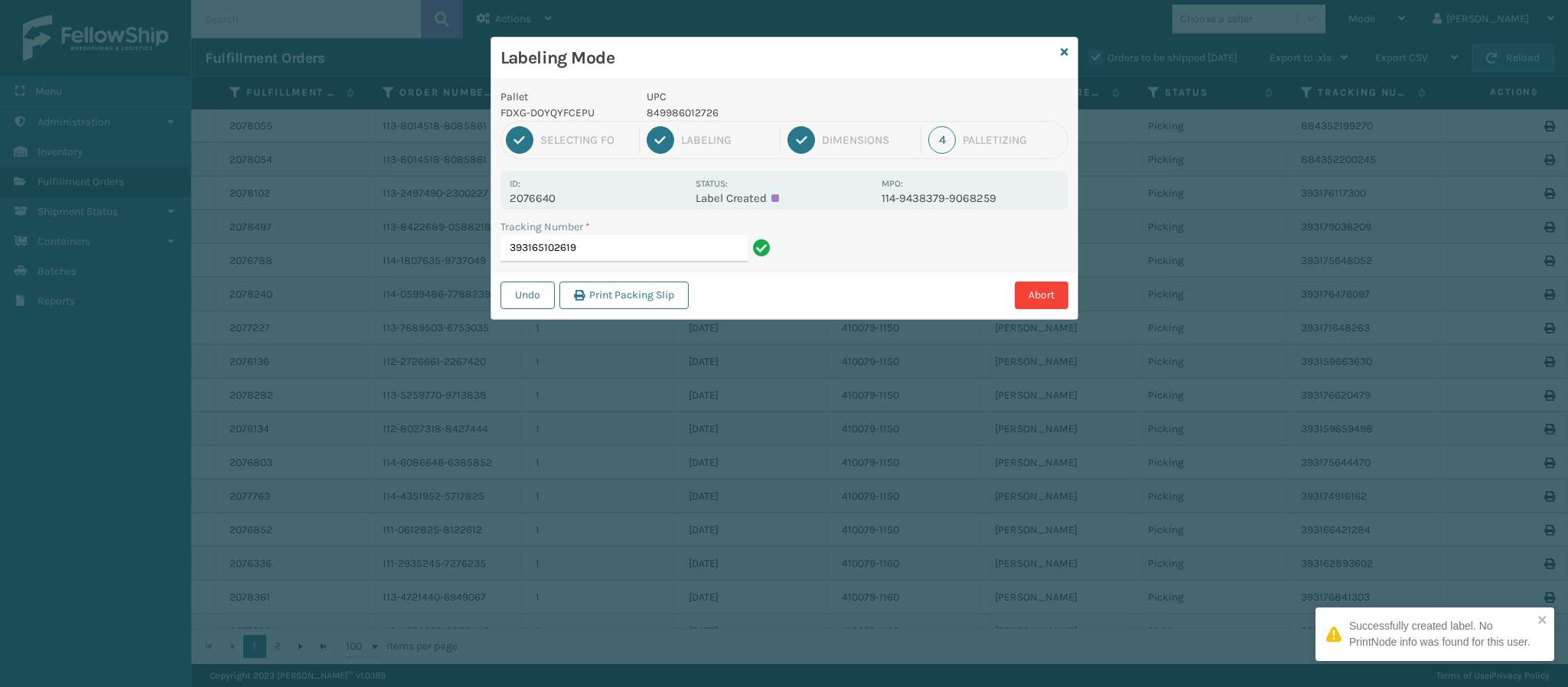
click at [538, 193] on p "2076640" at bounding box center [597, 198] width 177 height 14
click at [609, 267] on div "Pallet FDXG-DOYQYFCEPU UPC 849986012726 1 Selecting FO 2 Labeling 3 Dimensions …" at bounding box center [784, 200] width 586 height 240
click at [605, 252] on input "393165102619" at bounding box center [624, 248] width 247 height 27
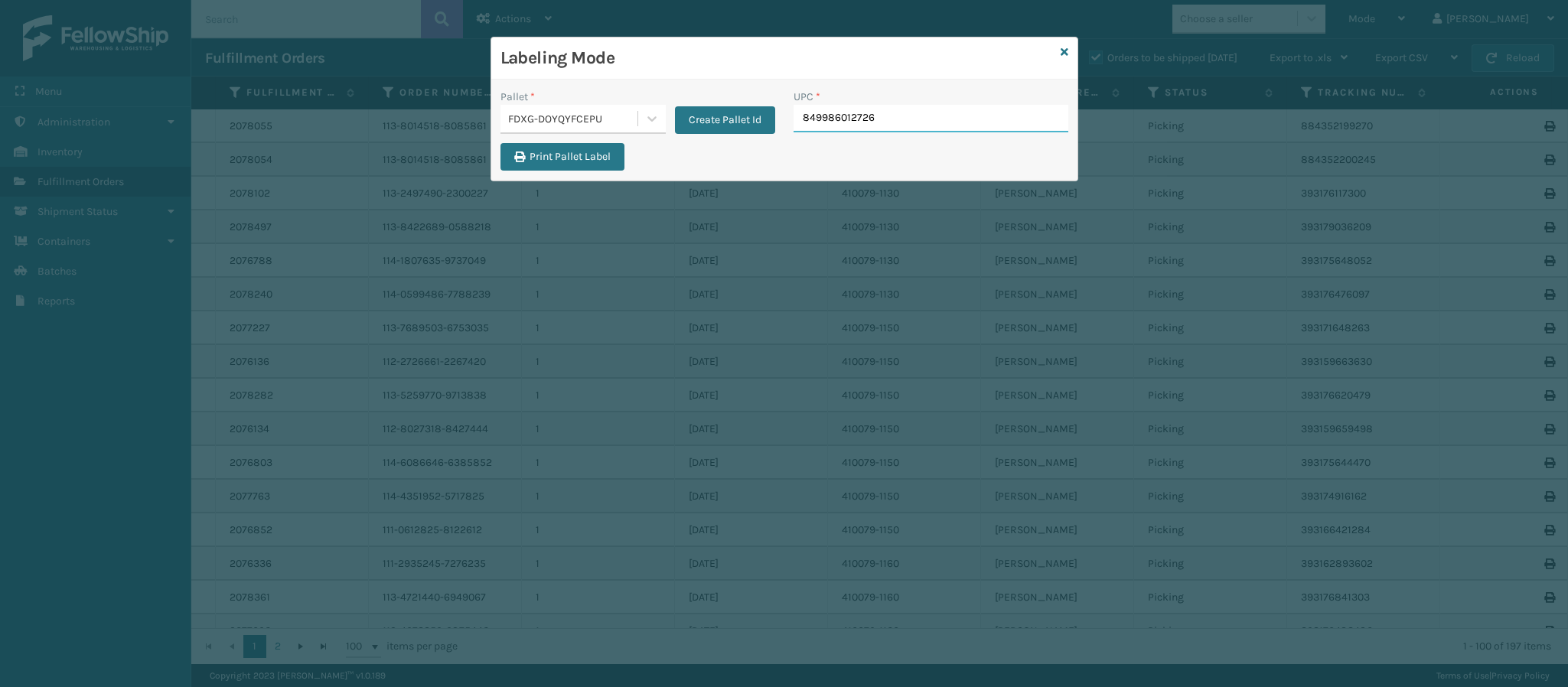
type input "849986012726"
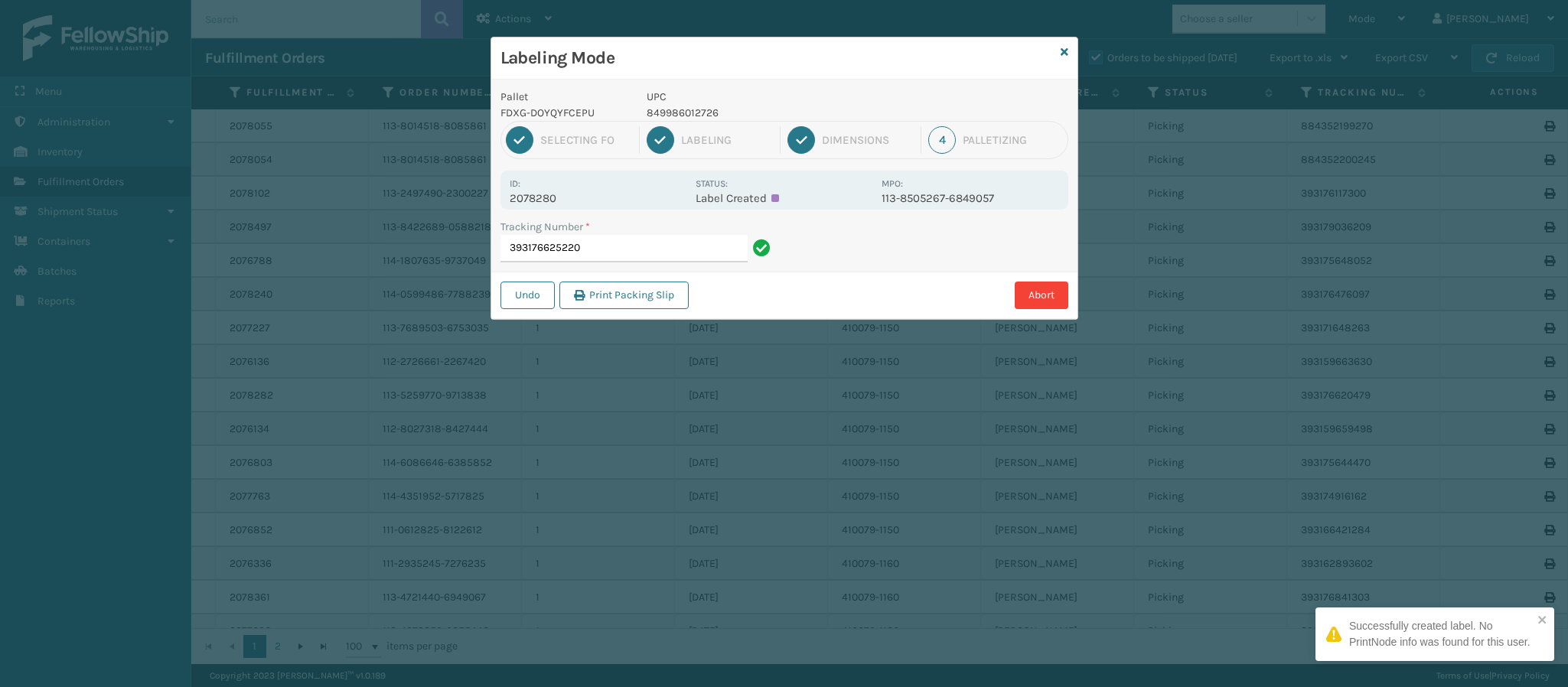
click at [552, 207] on div "Id: 2078280 Status: Label Created MPO: 113-8505267-6849057" at bounding box center [784, 190] width 568 height 39
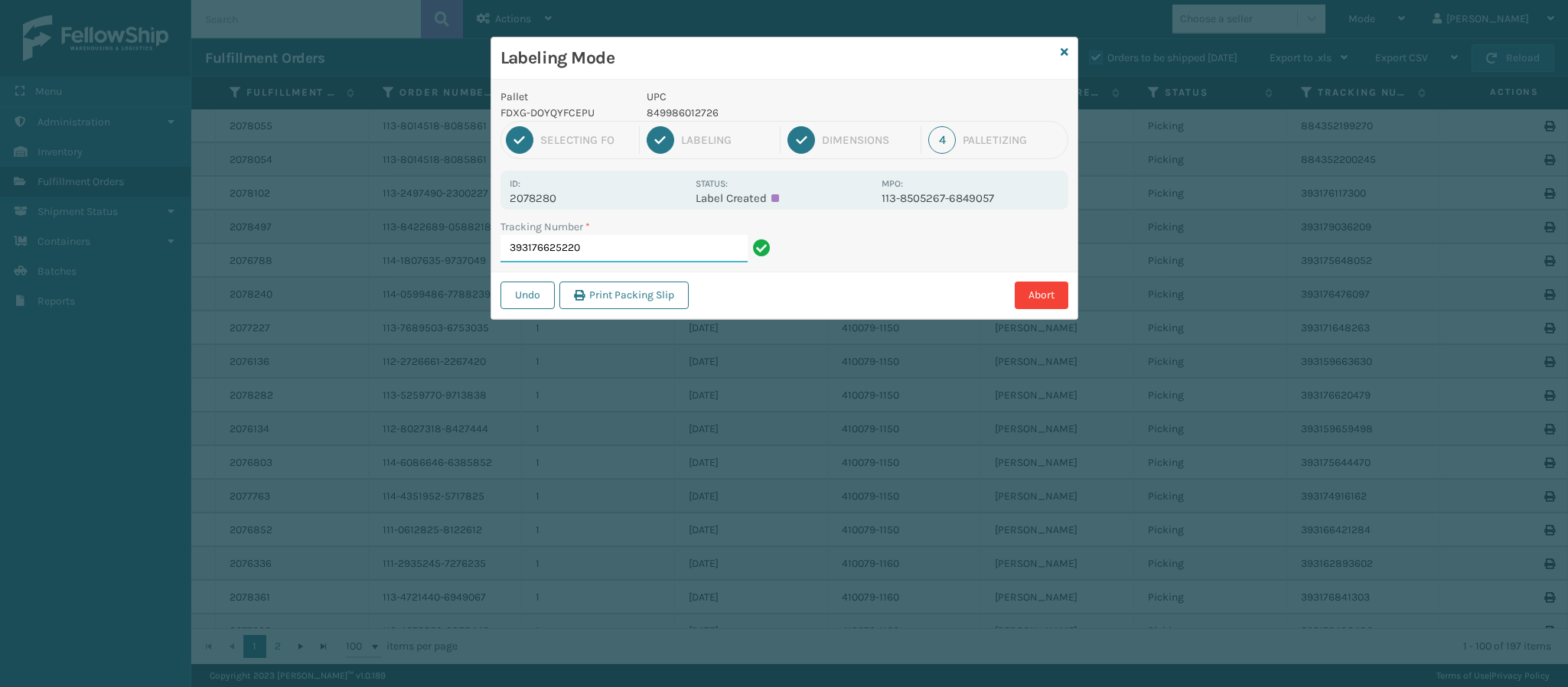
click at [595, 241] on input "393176625220" at bounding box center [624, 248] width 247 height 27
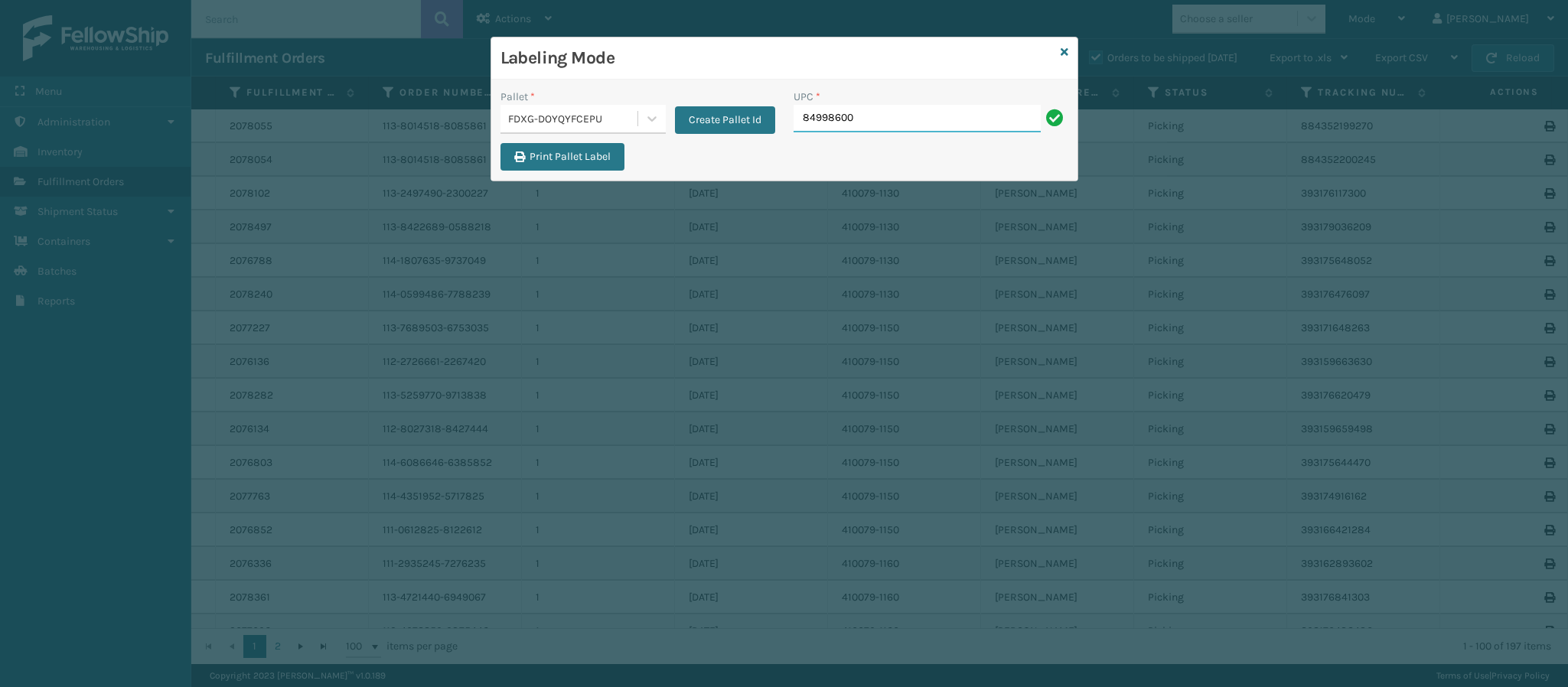
type input "849986009"
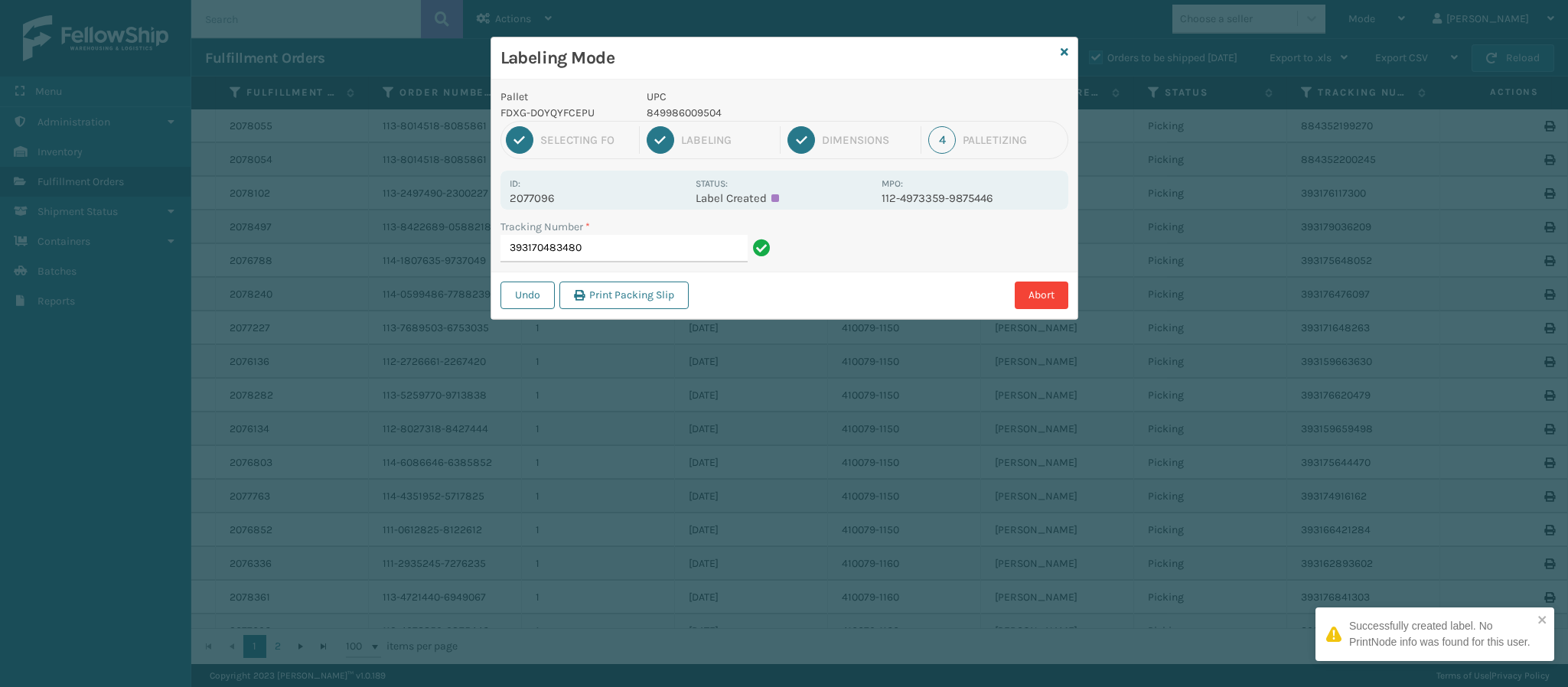
click at [551, 201] on p "2077096" at bounding box center [597, 198] width 177 height 14
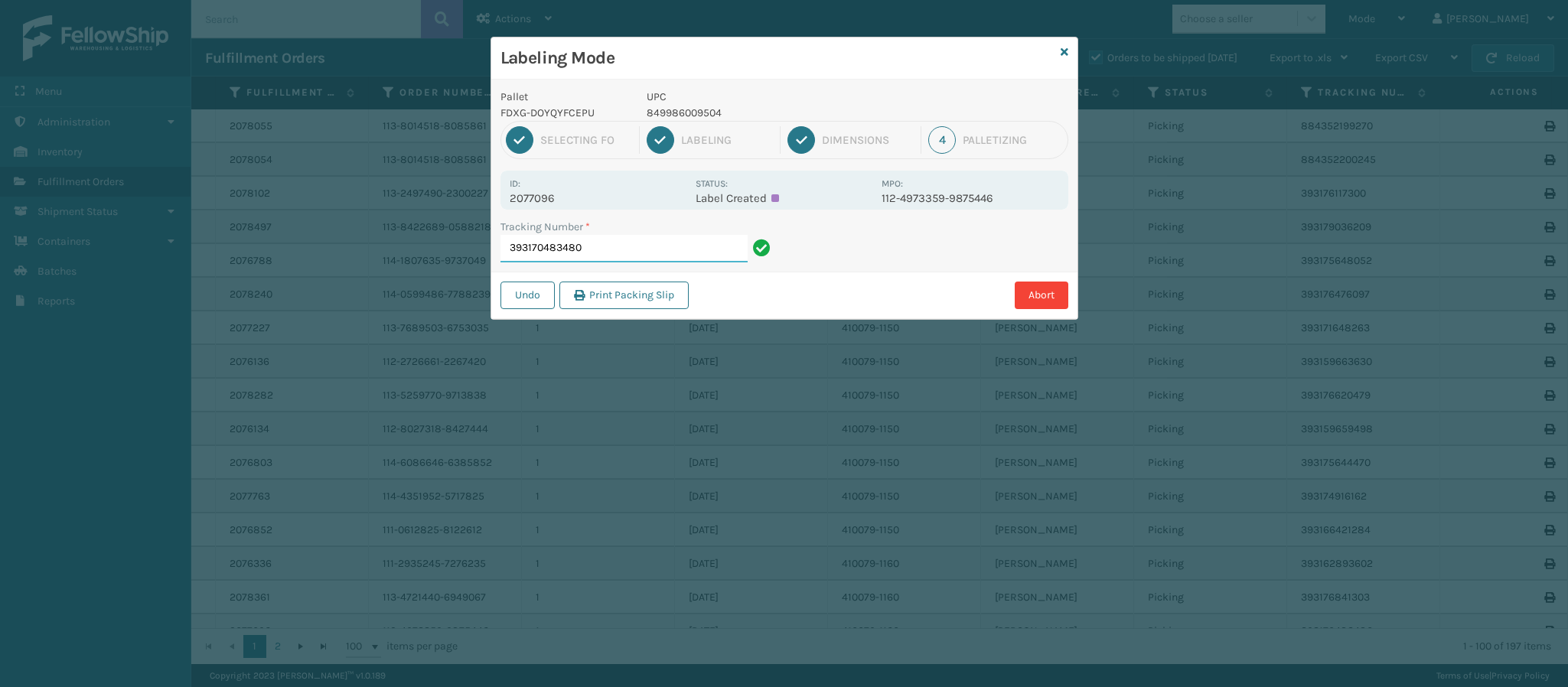
click at [613, 252] on input "393170483480" at bounding box center [624, 248] width 247 height 27
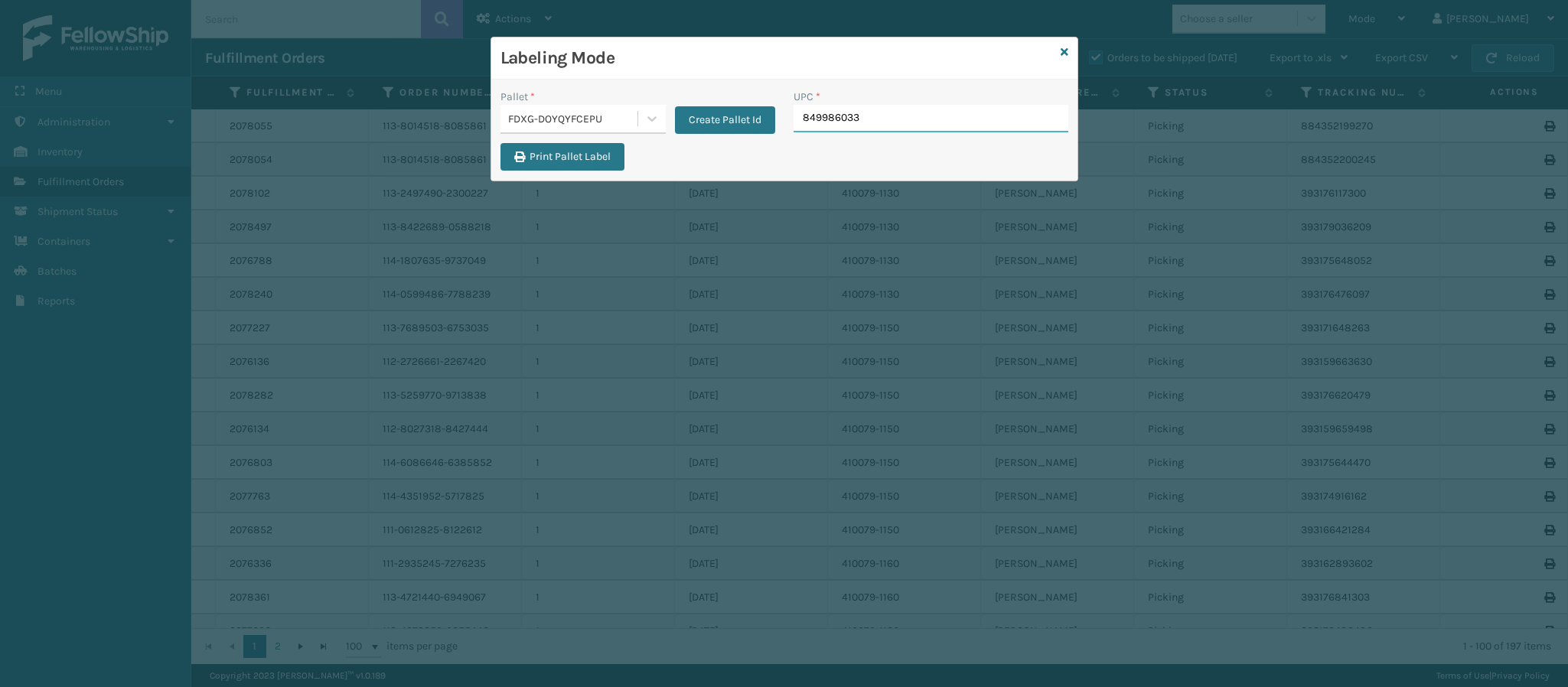
type input "8499860339"
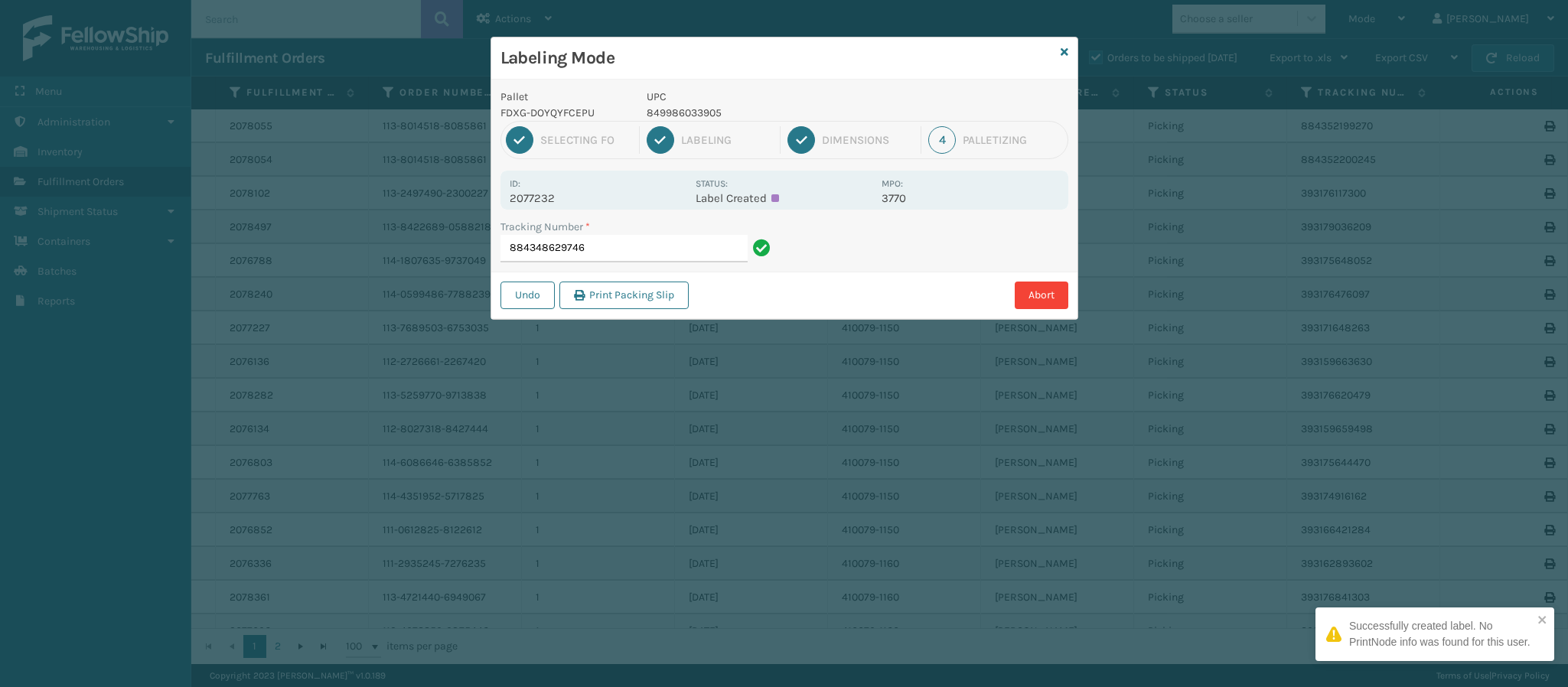
click at [542, 198] on p "2077232" at bounding box center [597, 198] width 177 height 14
click at [618, 248] on input "884348629746" at bounding box center [624, 248] width 247 height 27
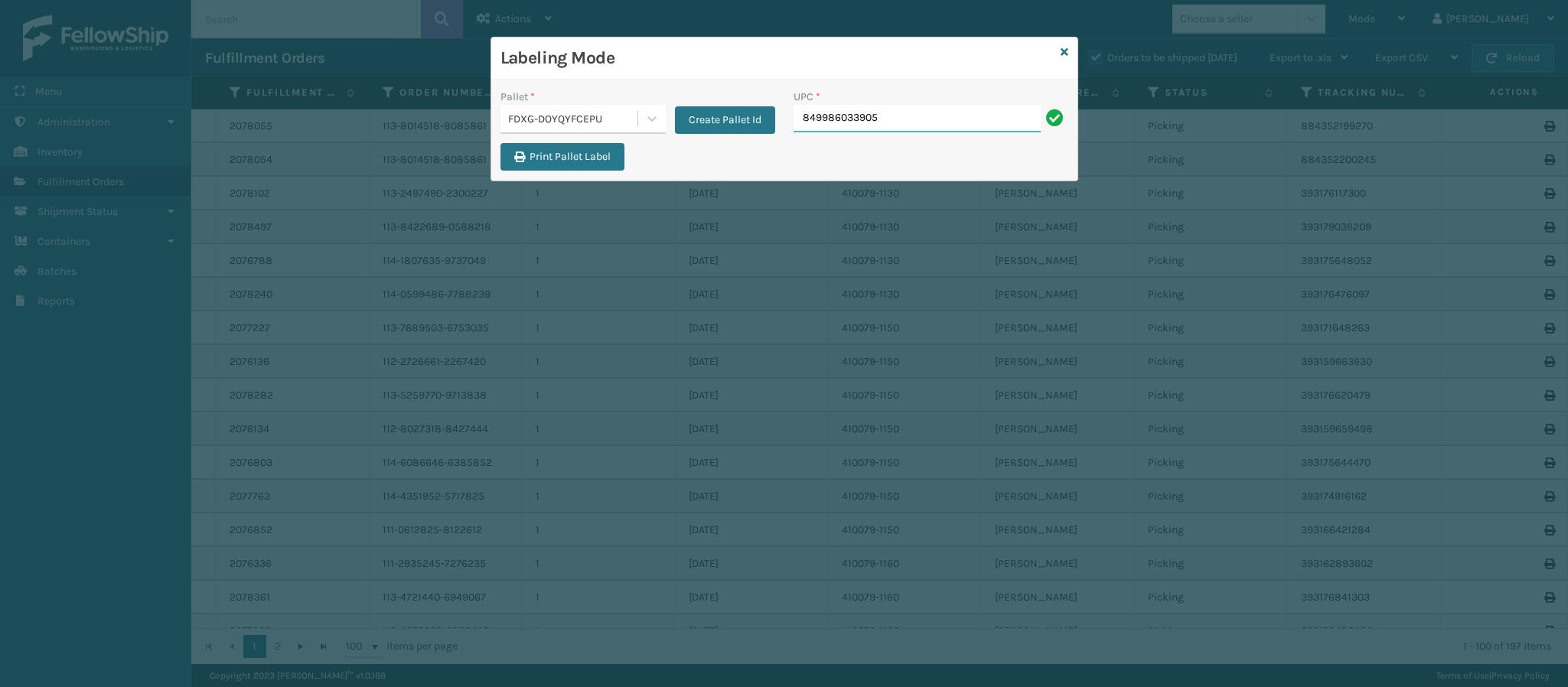
type input "849986033905"
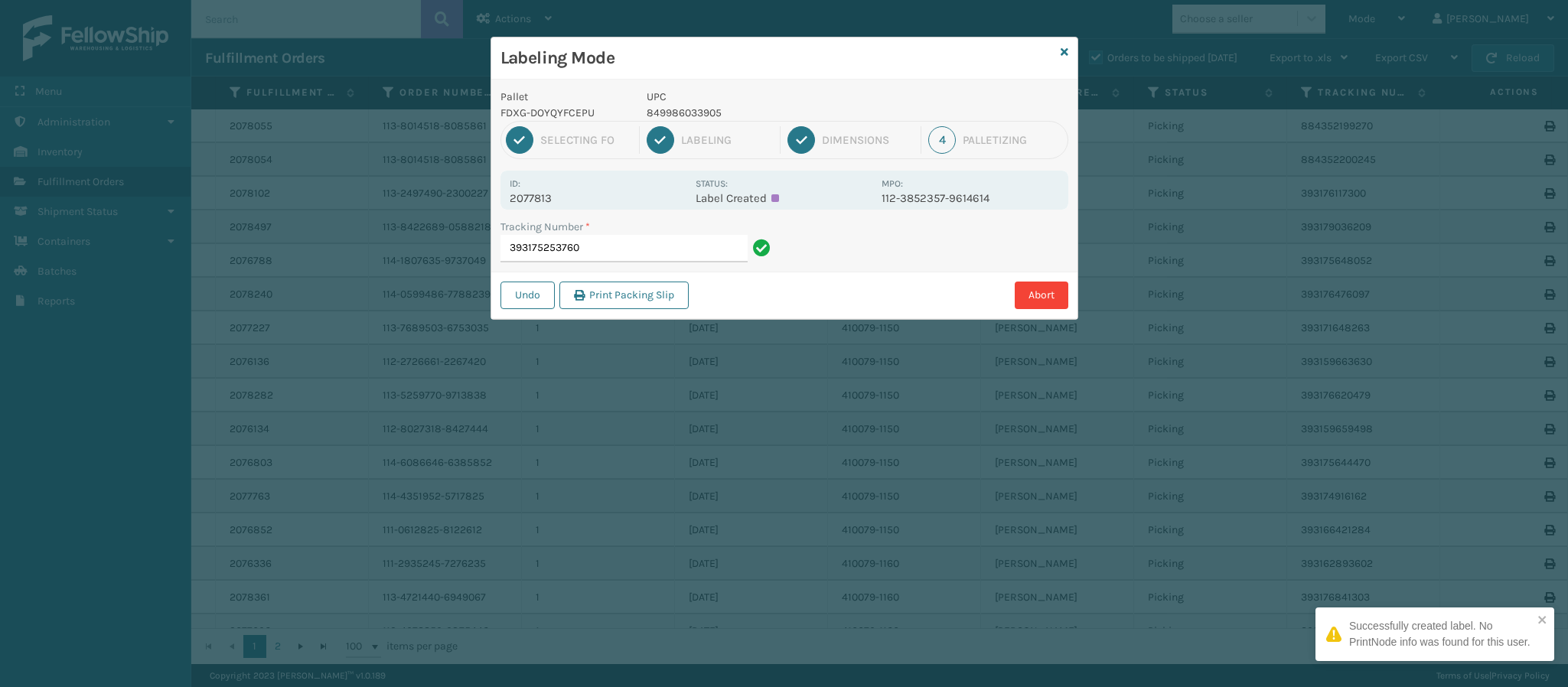
click at [565, 198] on p "2077813" at bounding box center [597, 198] width 177 height 14
click at [613, 262] on input "393175253760" at bounding box center [624, 248] width 247 height 27
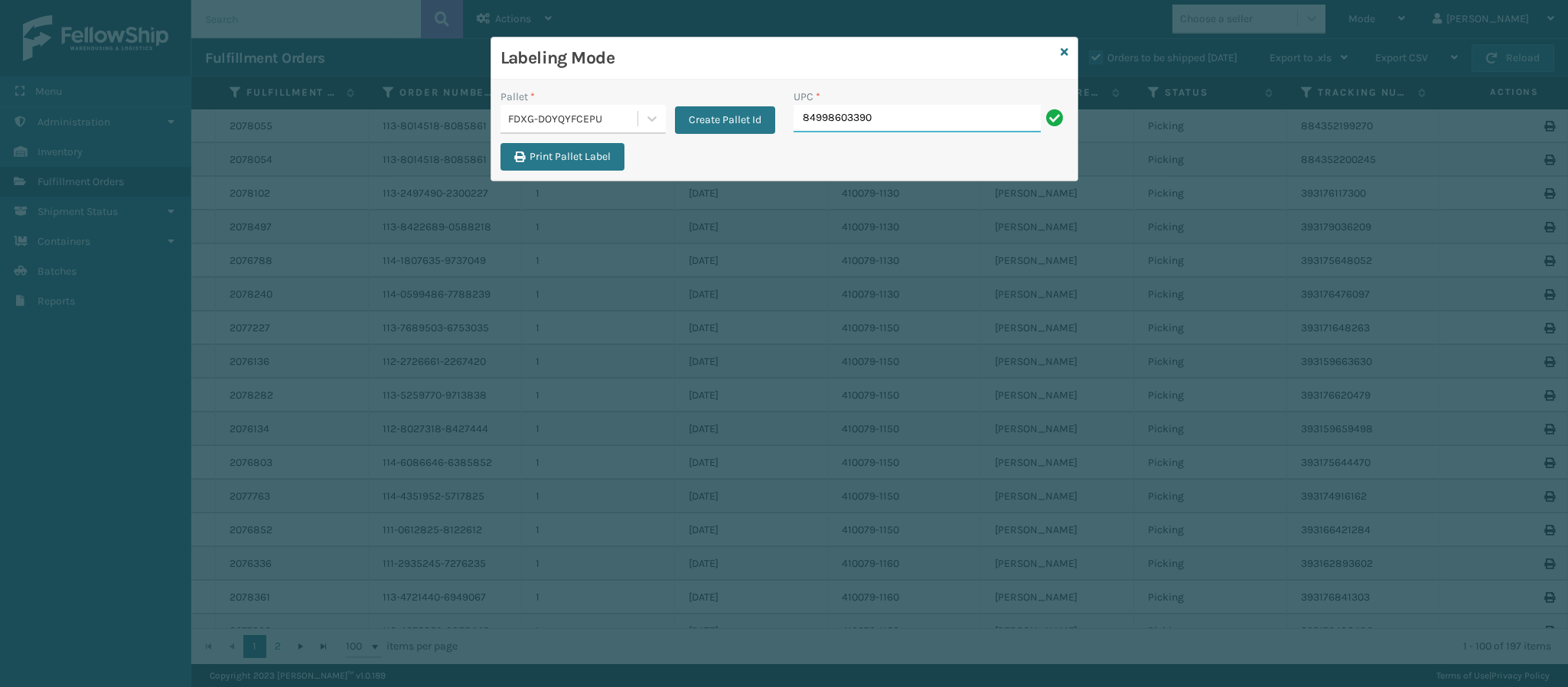
type input "849986033905"
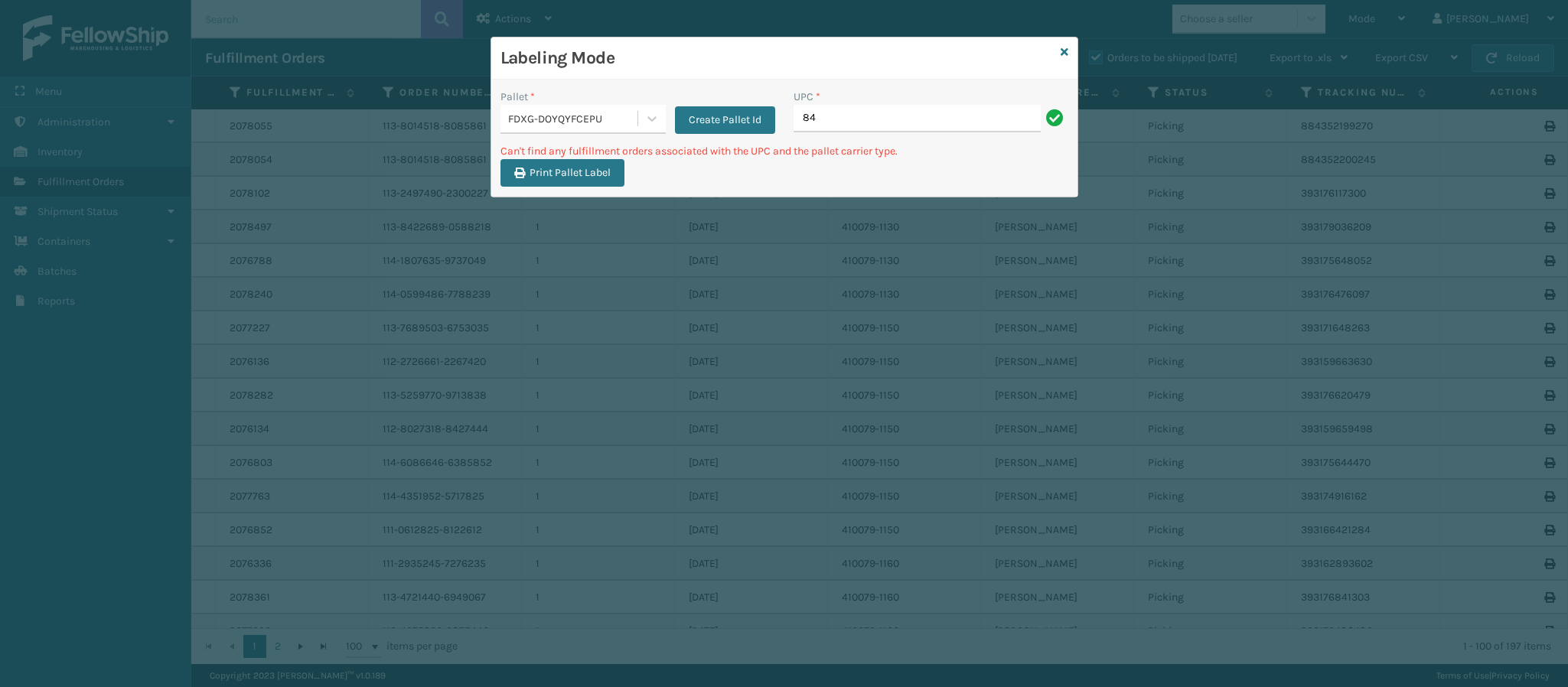
type input "8"
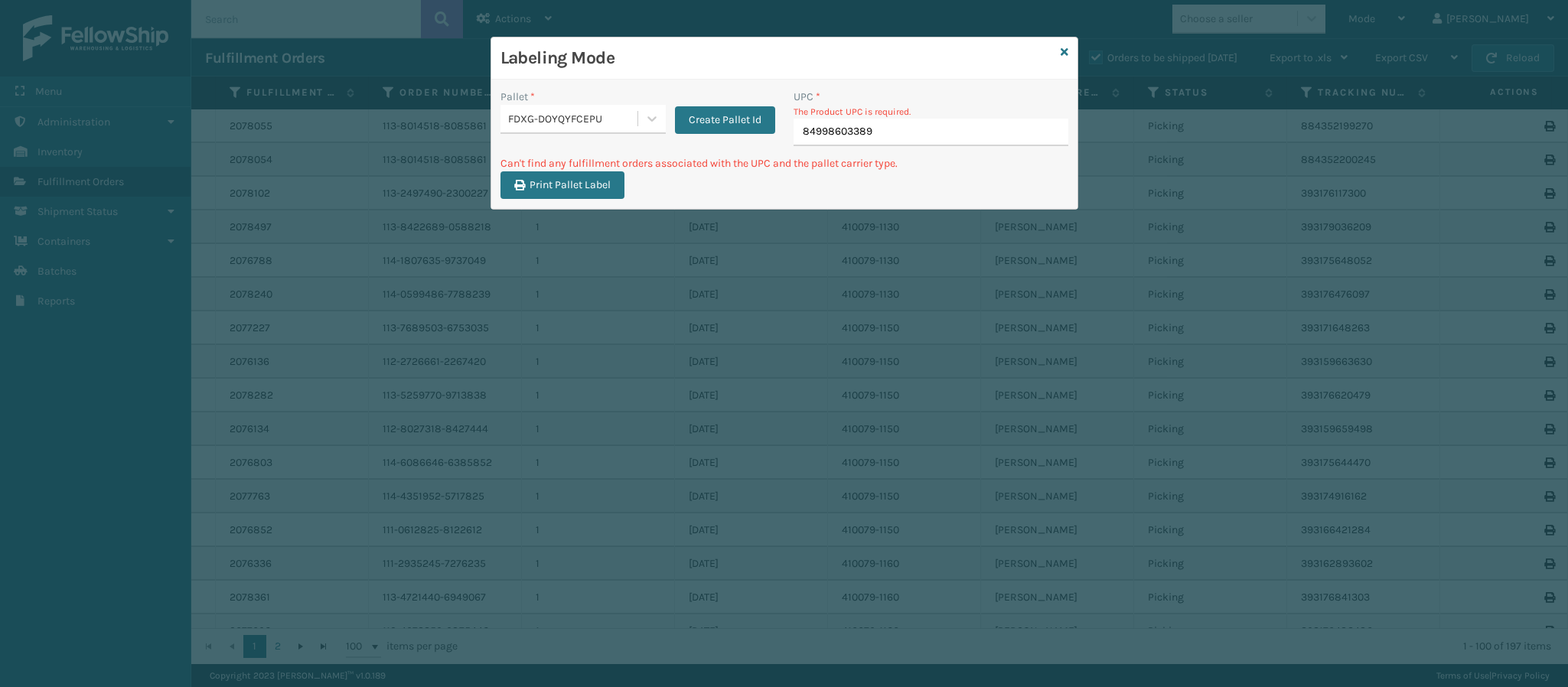
type input "849986033899"
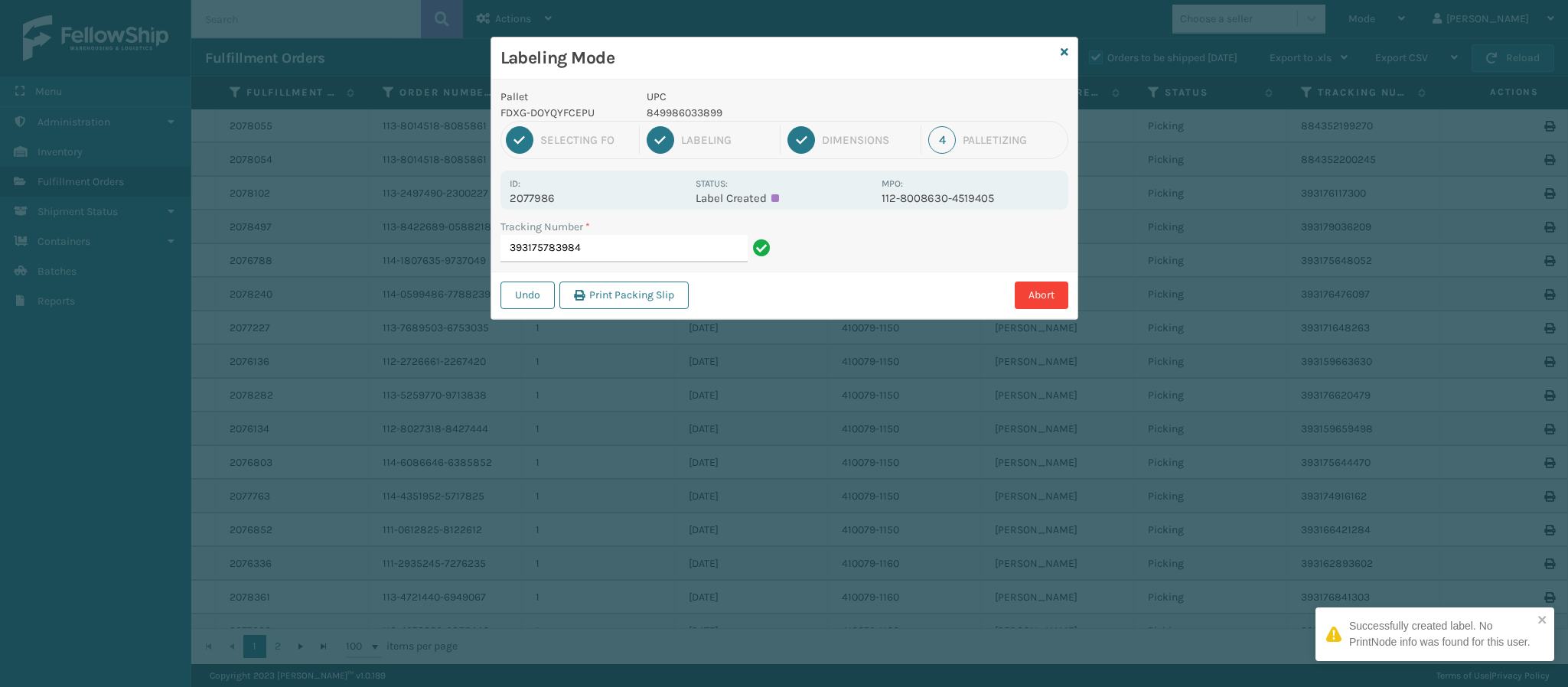
click at [545, 193] on p "2077986" at bounding box center [597, 198] width 177 height 14
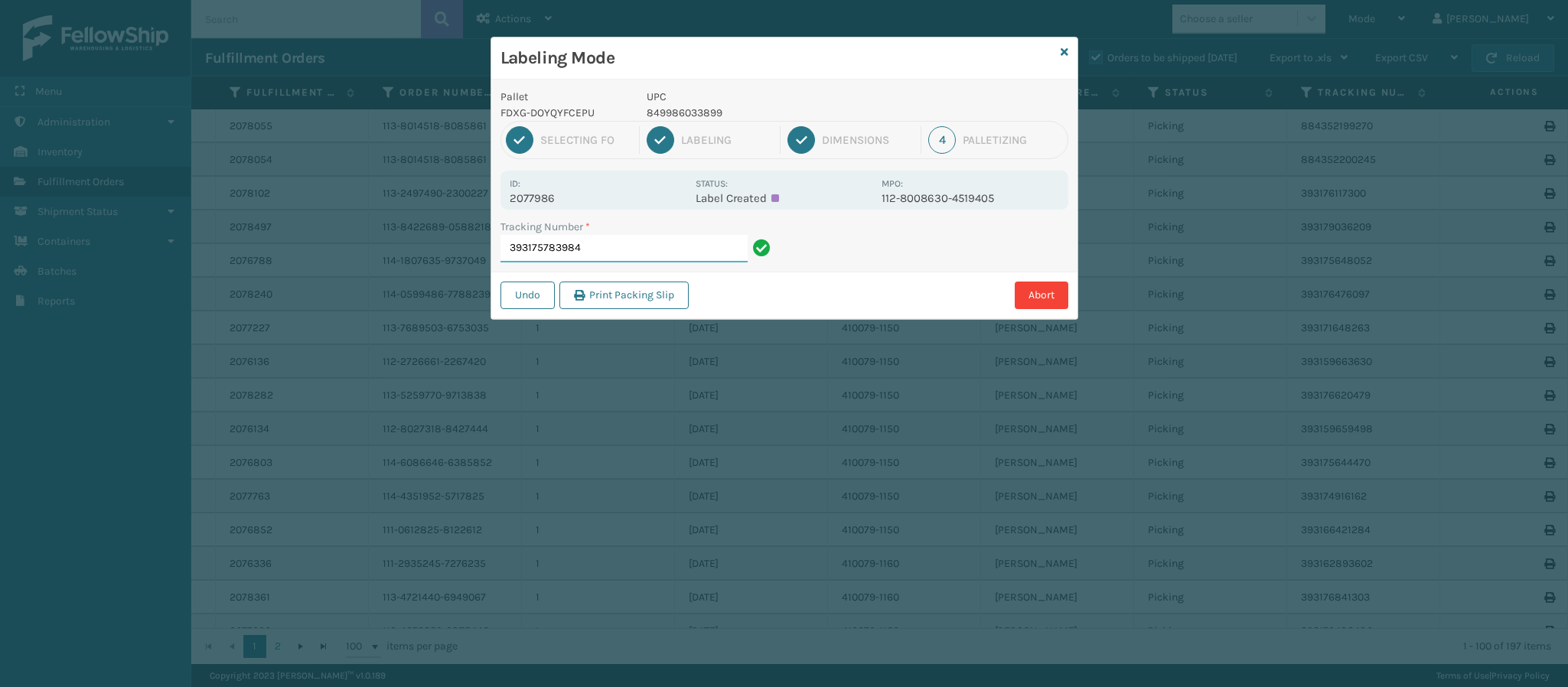
click at [636, 255] on input "393175783984" at bounding box center [624, 248] width 247 height 27
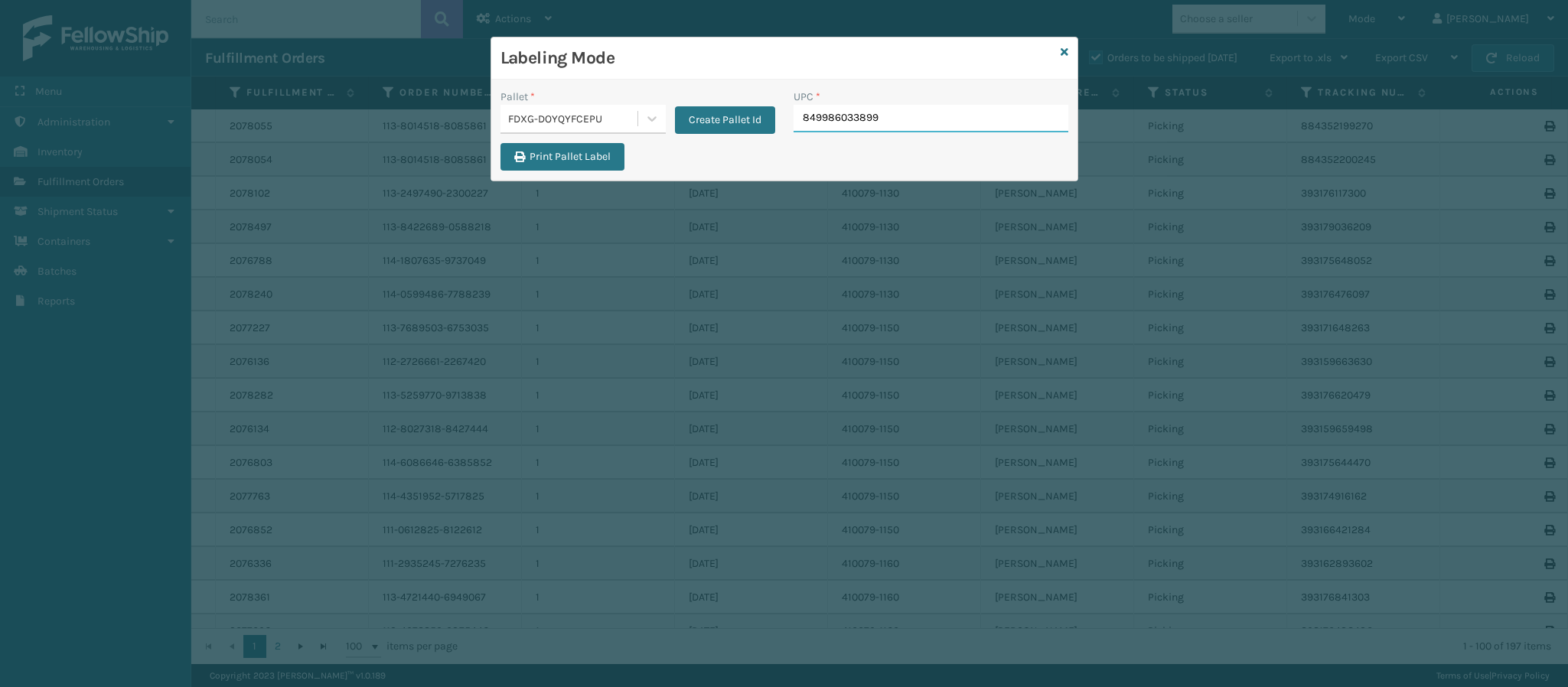
type input "849986033899"
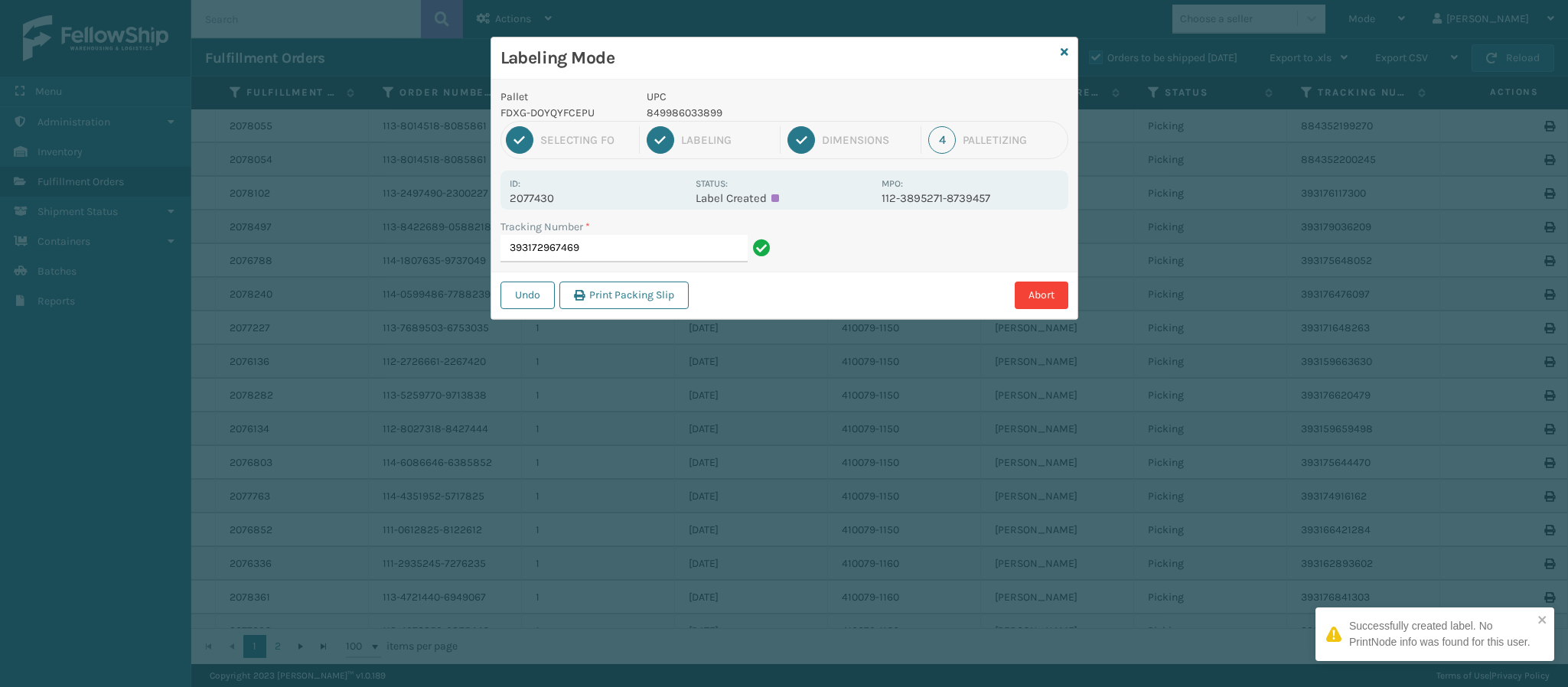
click at [552, 198] on p "2077430" at bounding box center [597, 198] width 177 height 14
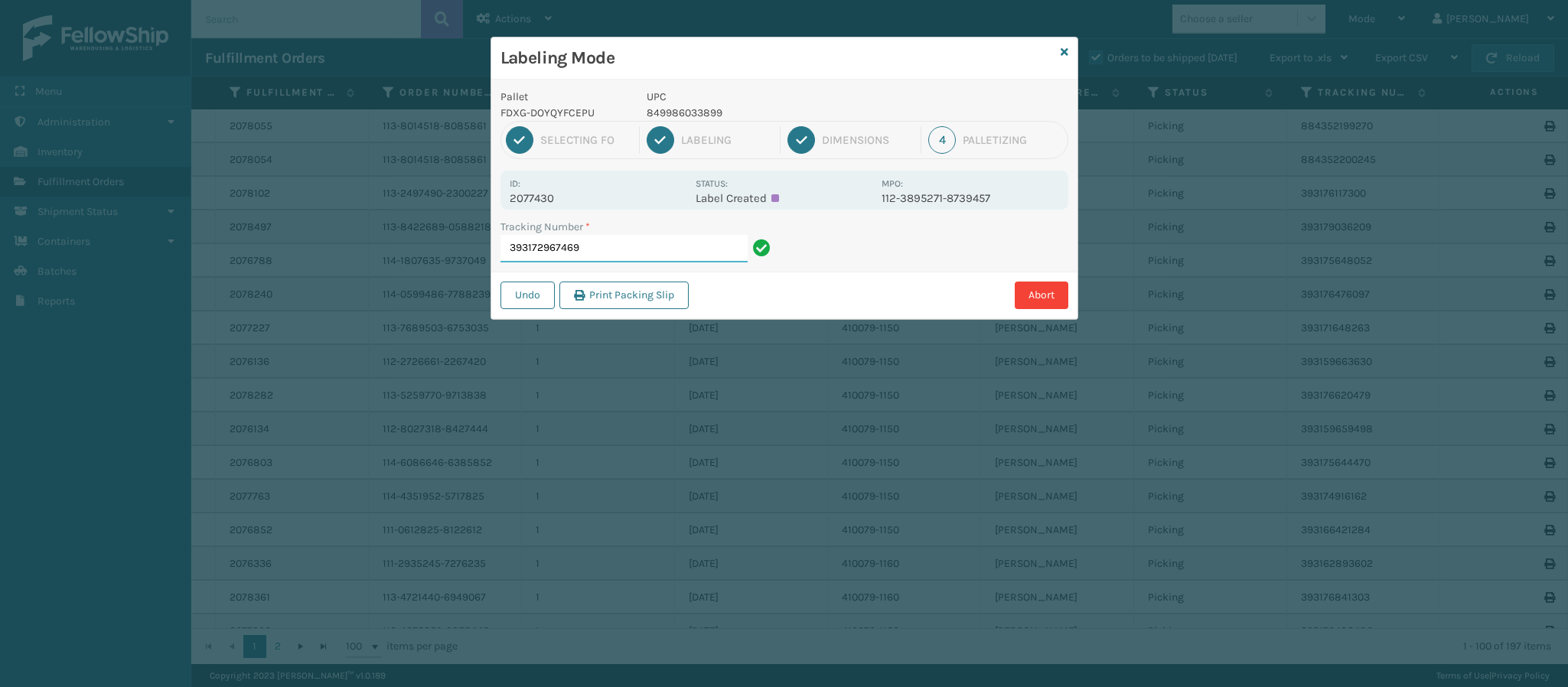
click at [625, 256] on input "393172967469" at bounding box center [624, 248] width 247 height 27
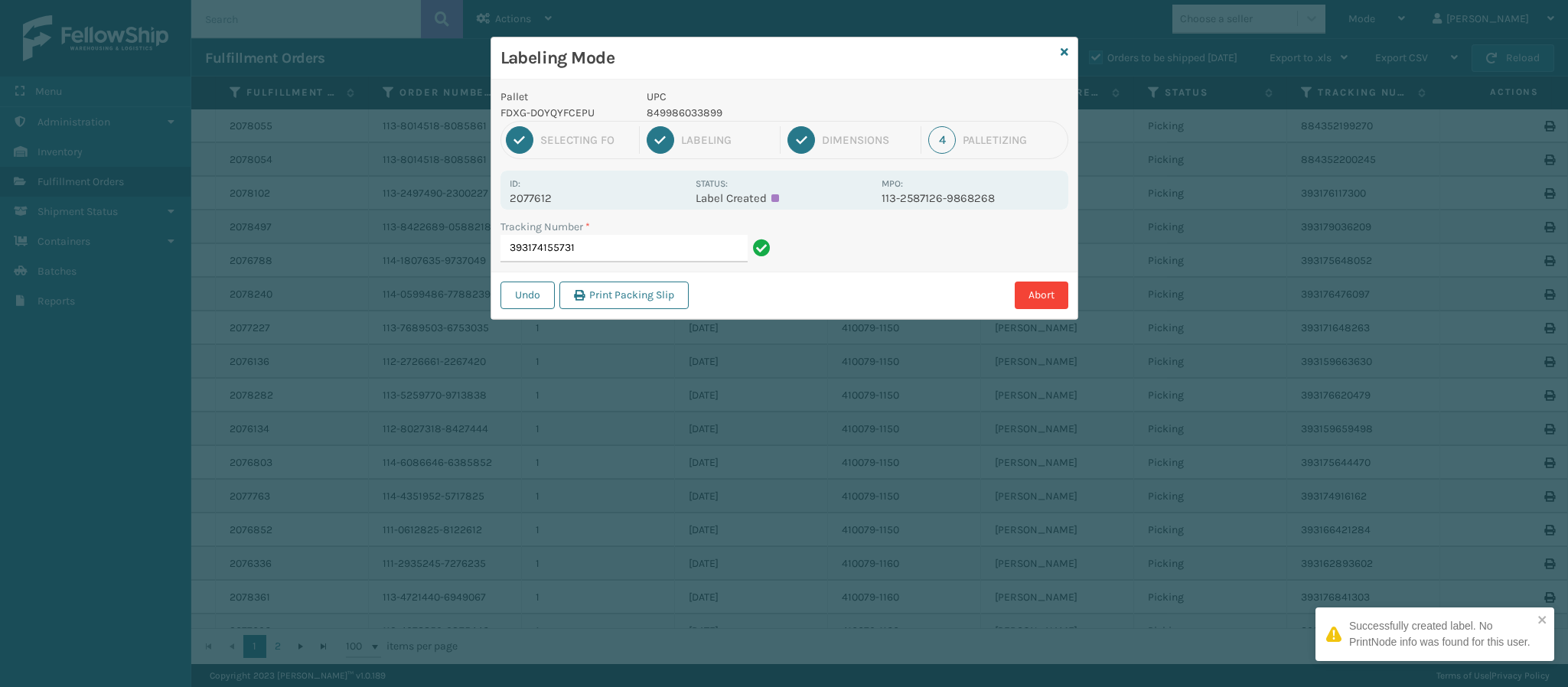
click at [538, 197] on p "2077612" at bounding box center [597, 198] width 177 height 14
click at [632, 251] on input "393174155731" at bounding box center [624, 248] width 247 height 27
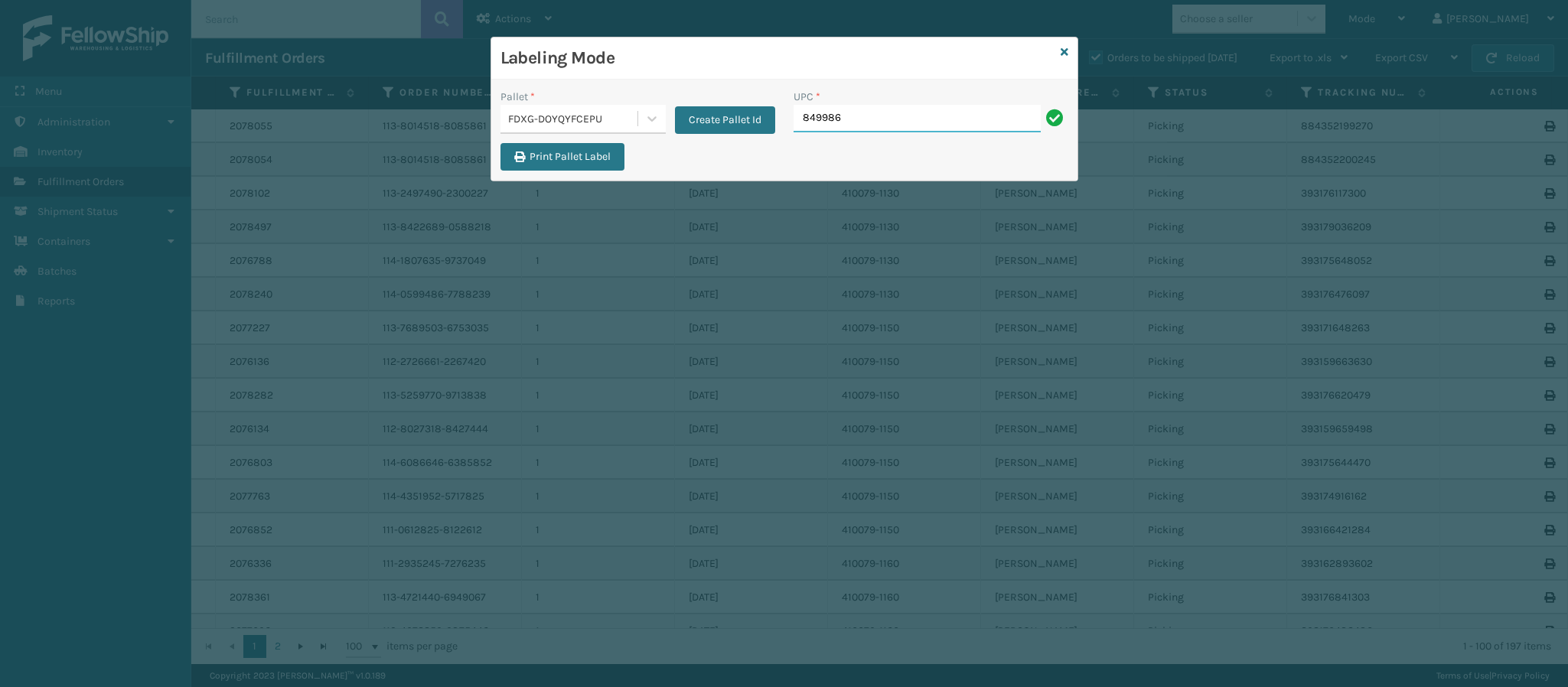
type input "8499860"
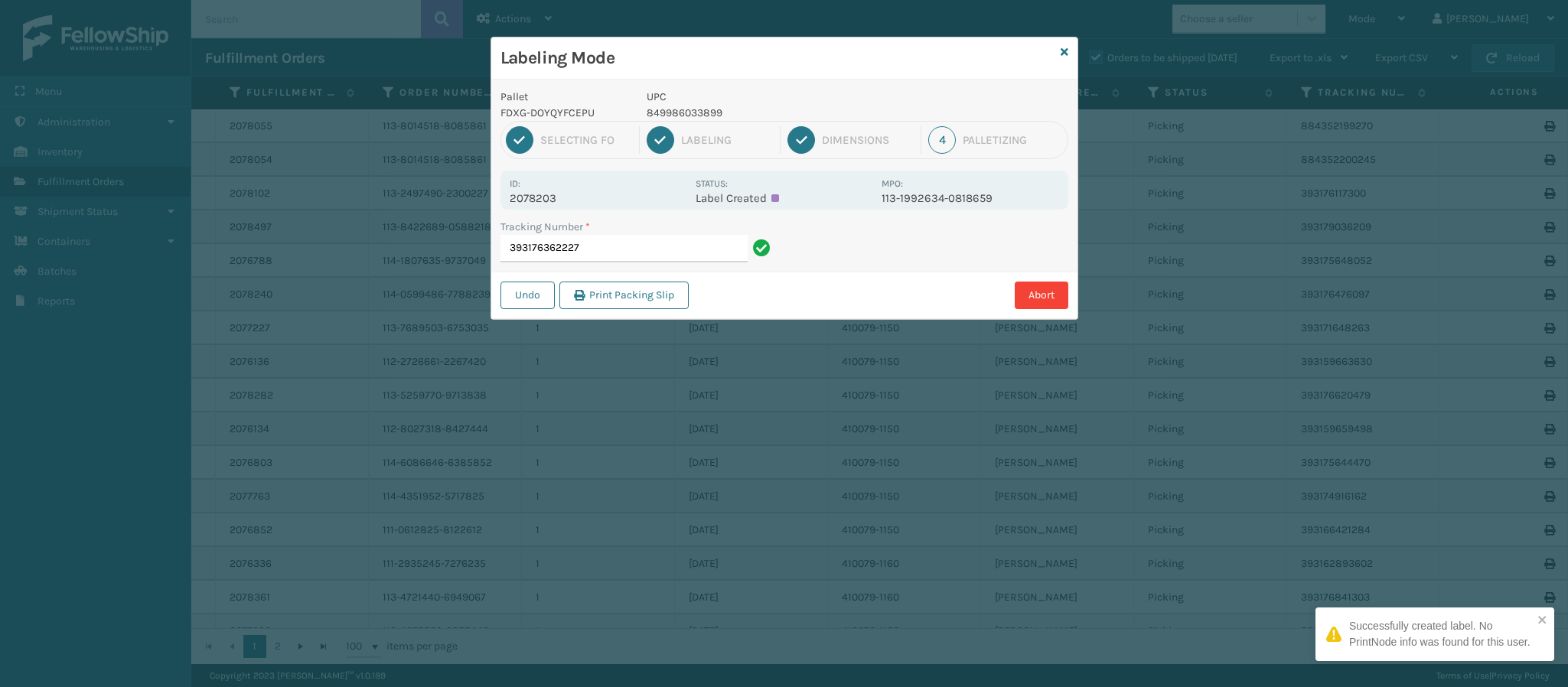
click at [551, 195] on p "2078203" at bounding box center [597, 198] width 177 height 14
click at [622, 251] on input "393176362227" at bounding box center [624, 248] width 247 height 27
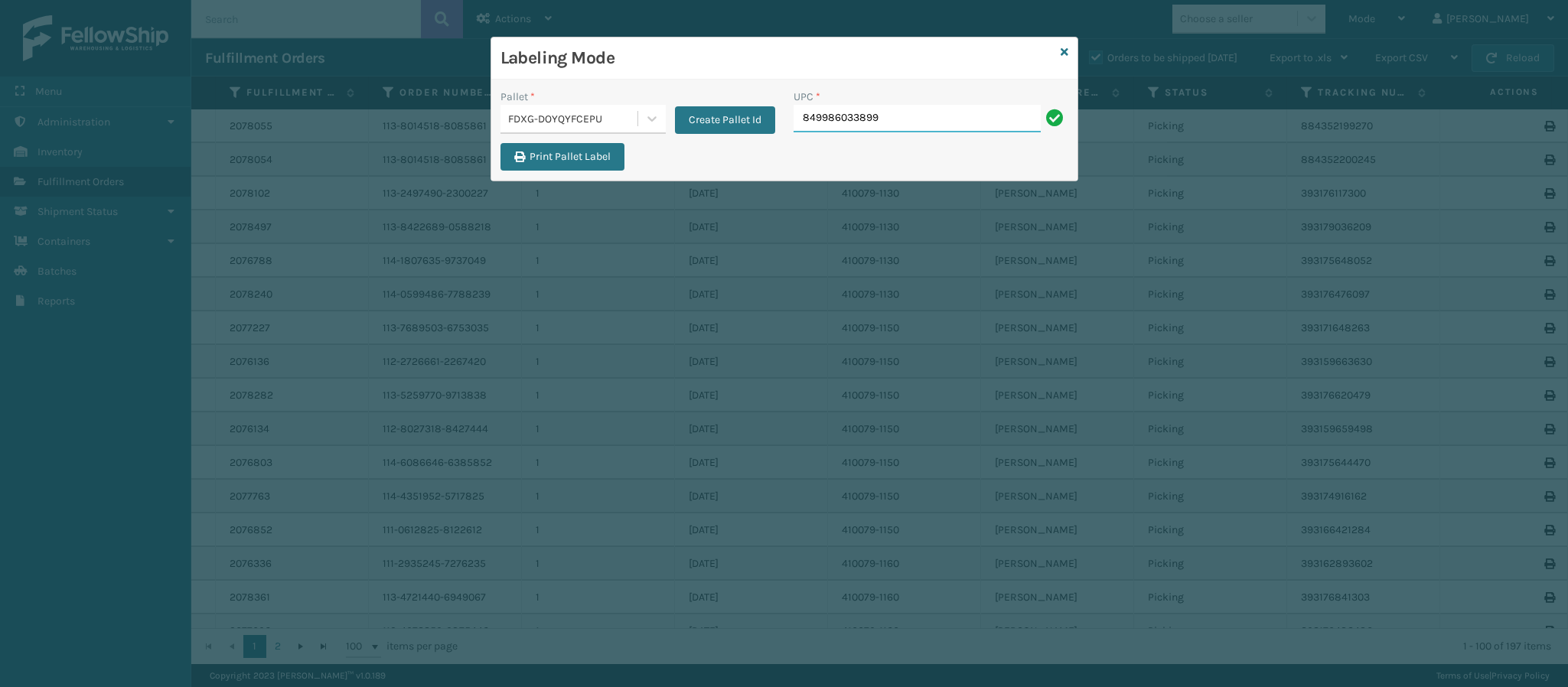
type input "849986033899"
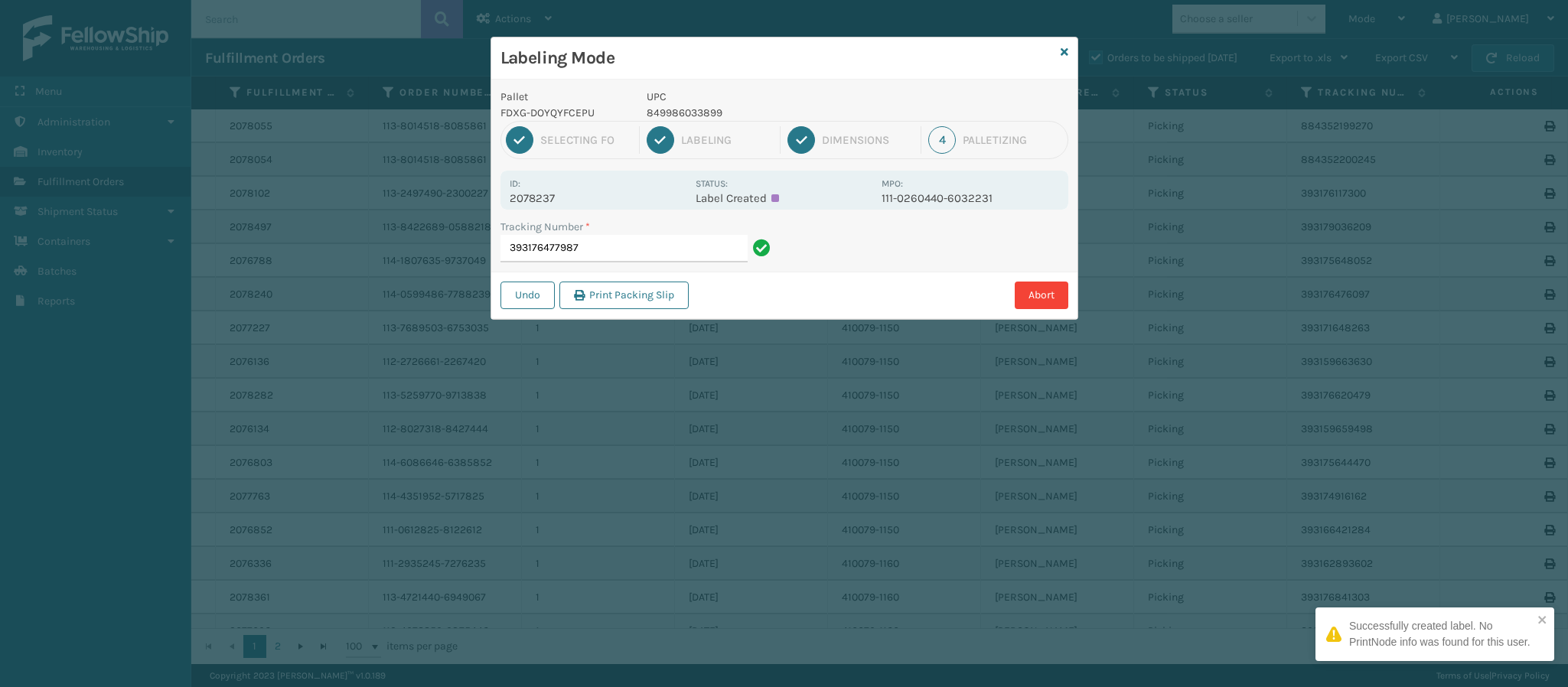
click at [542, 193] on p "2078237" at bounding box center [597, 198] width 177 height 14
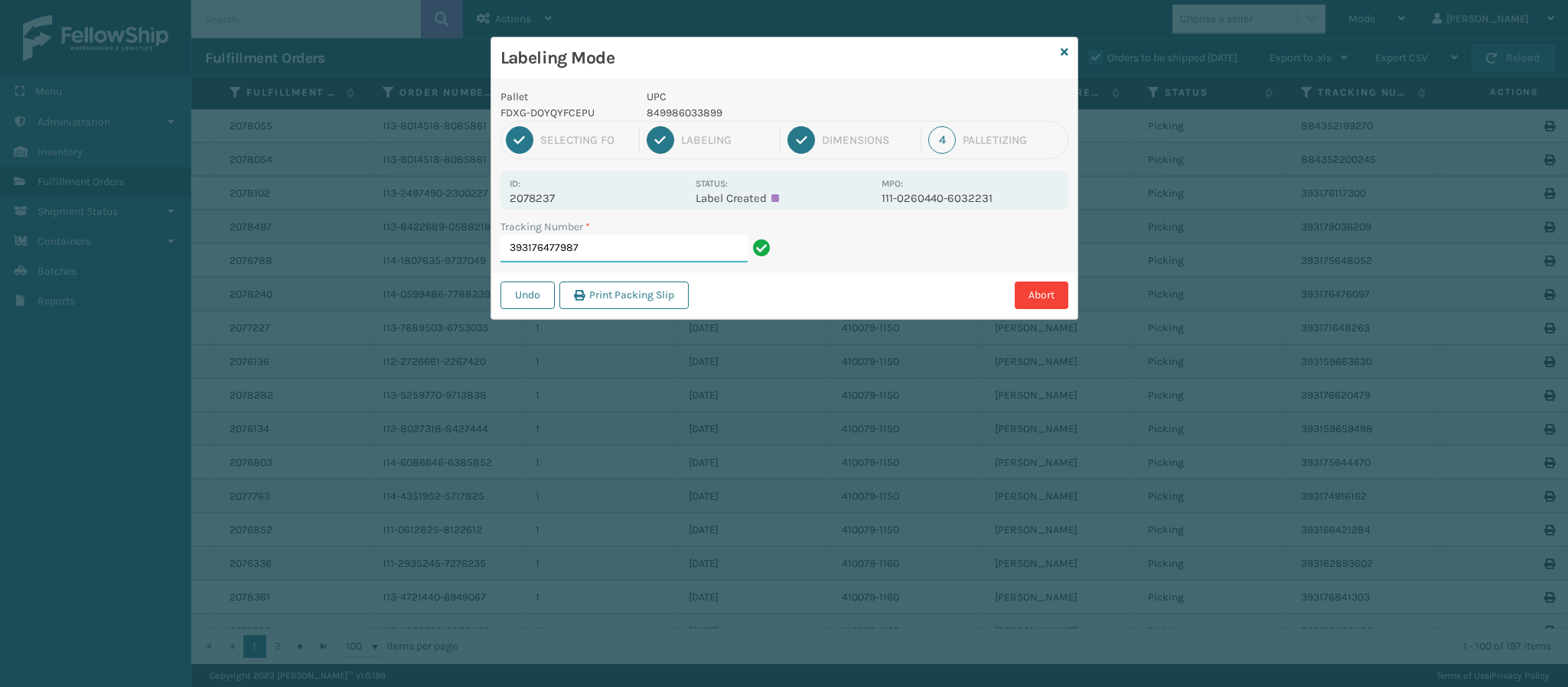
click at [631, 246] on input "393176477987" at bounding box center [624, 248] width 247 height 27
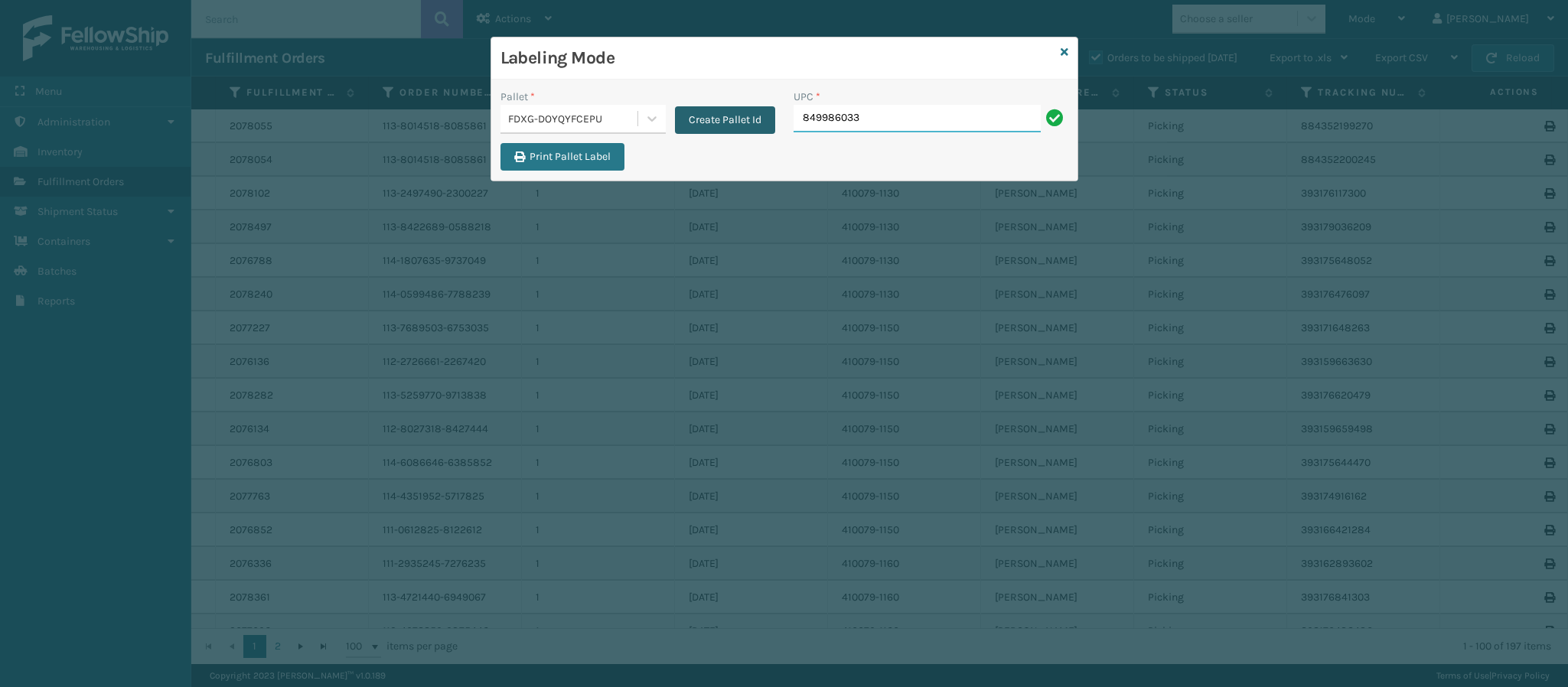
type input "8499860338"
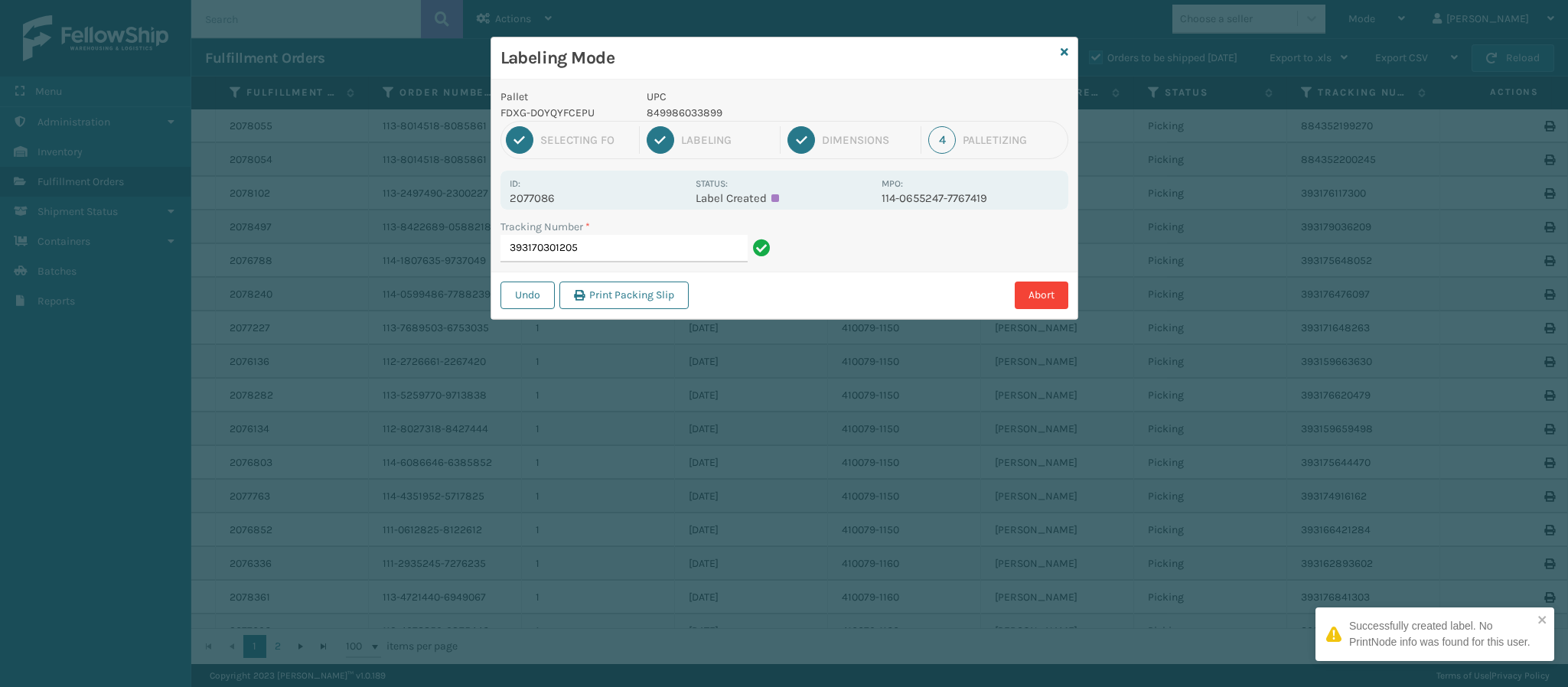
click at [557, 187] on div "Id: 2077086" at bounding box center [597, 189] width 177 height 30
click at [557, 193] on p "2077086" at bounding box center [597, 198] width 177 height 14
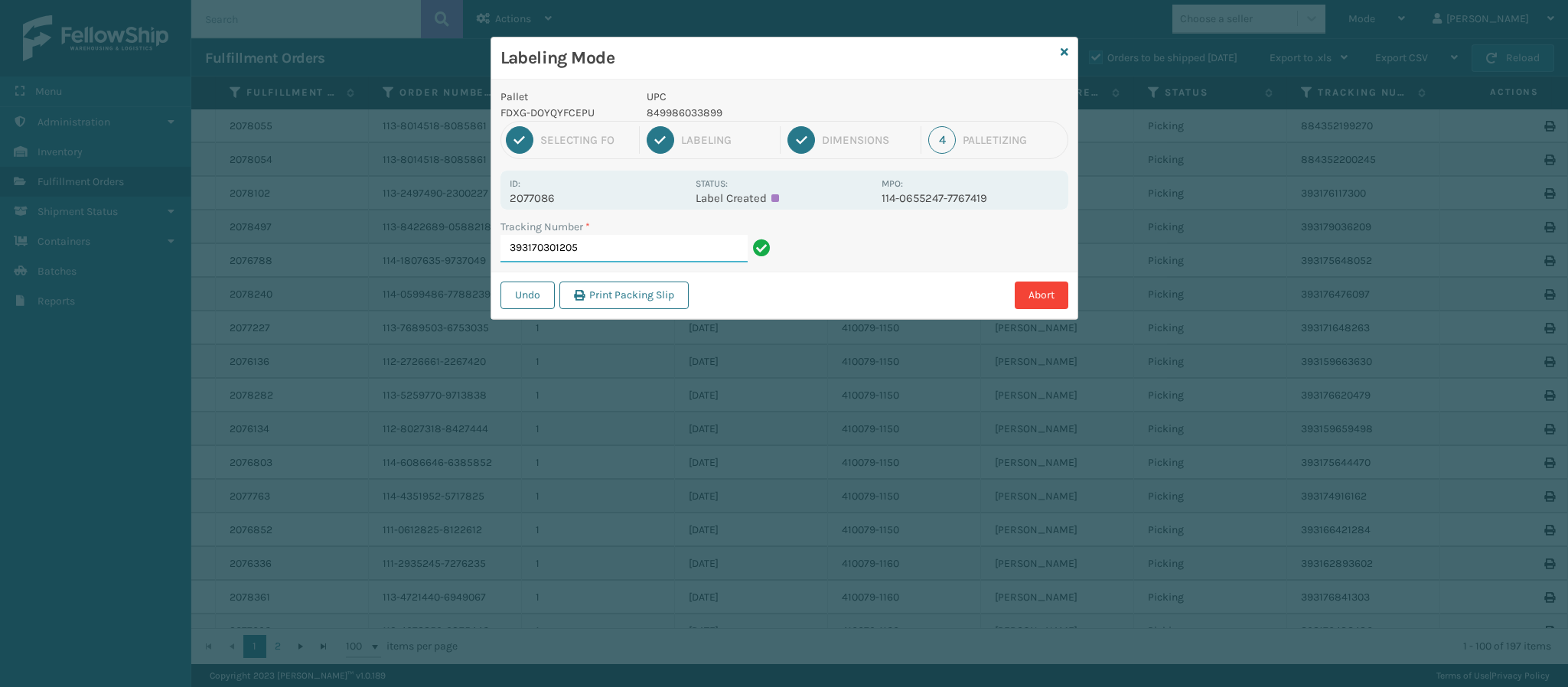
click at [621, 257] on input "393170301205" at bounding box center [624, 248] width 247 height 27
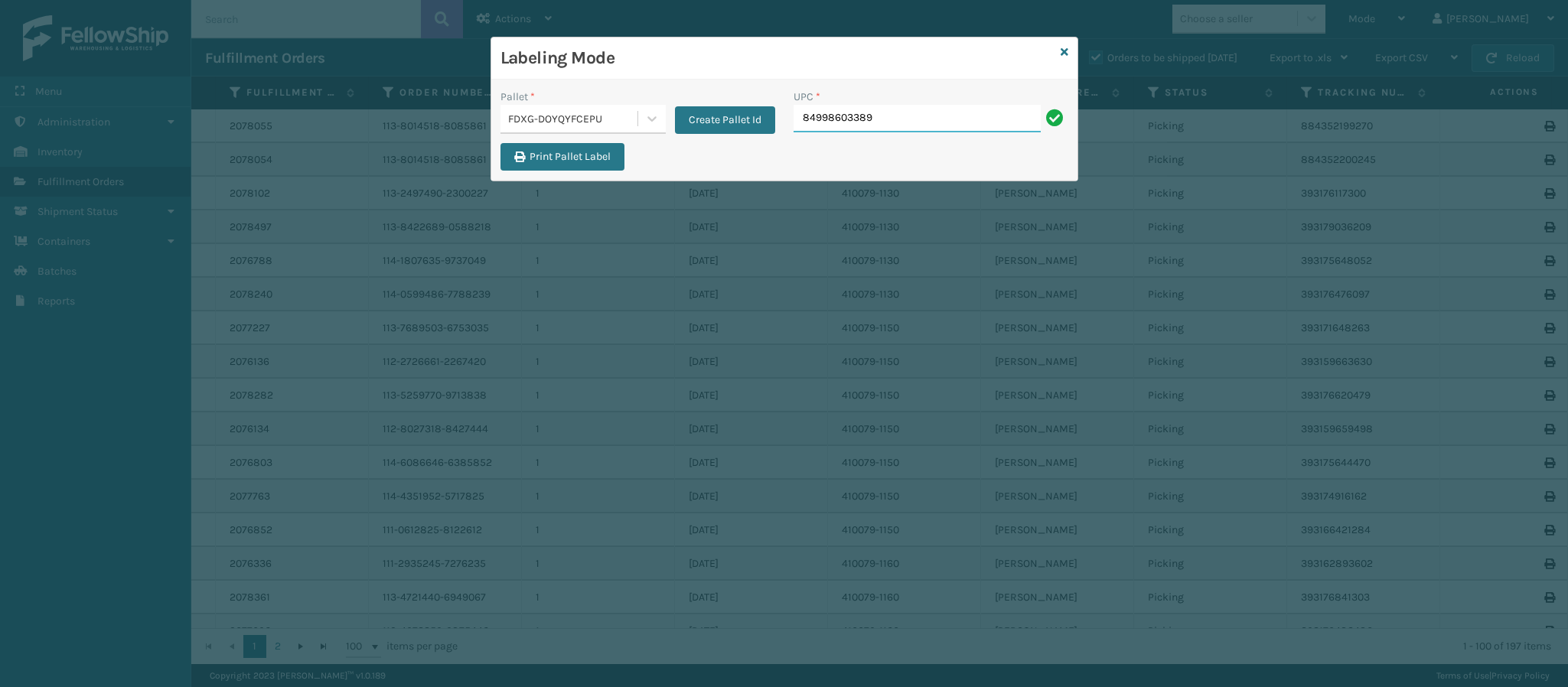
type input "849986033899"
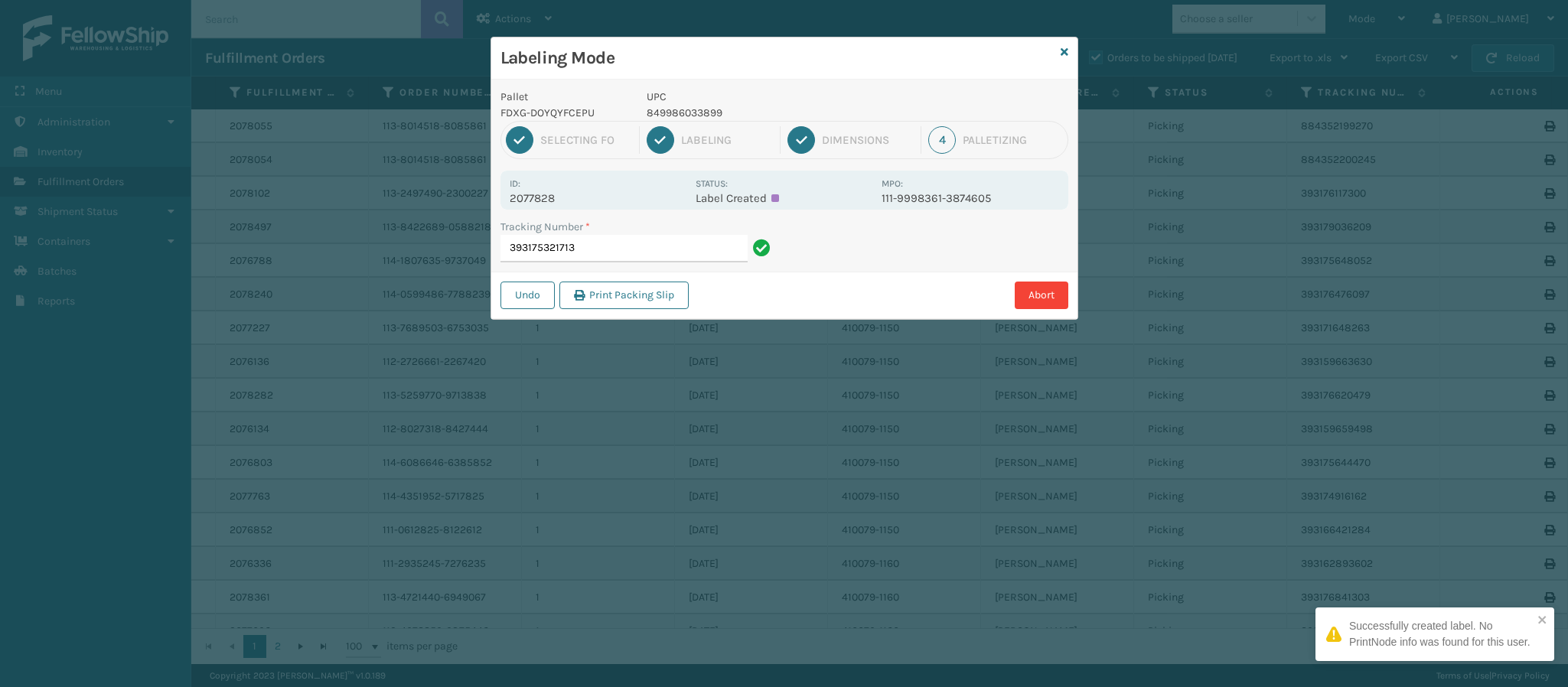
click at [558, 197] on p "2077828" at bounding box center [597, 198] width 177 height 14
drag, startPoint x: 605, startPoint y: 247, endPoint x: 600, endPoint y: 253, distance: 7.8
click at [600, 253] on input "393175321713" at bounding box center [624, 248] width 247 height 27
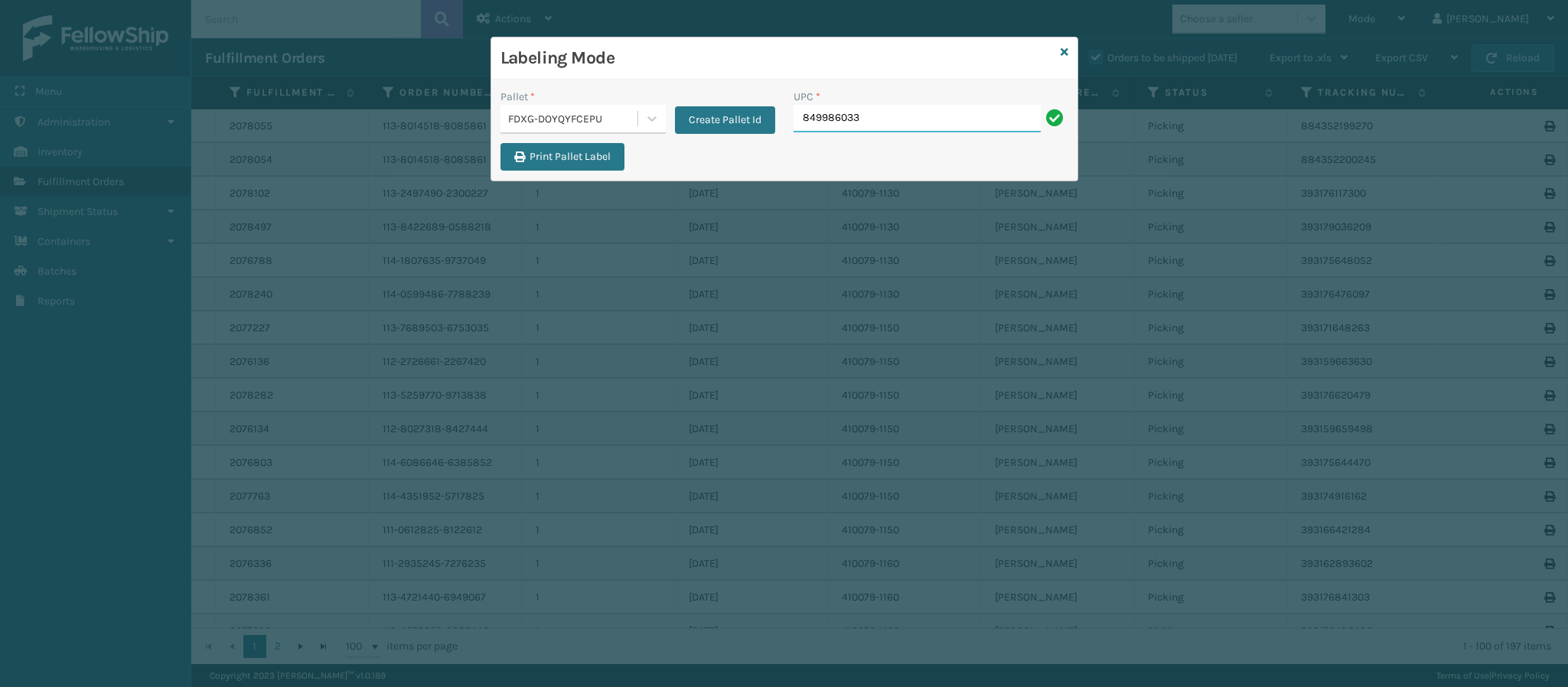
type input "8499860338"
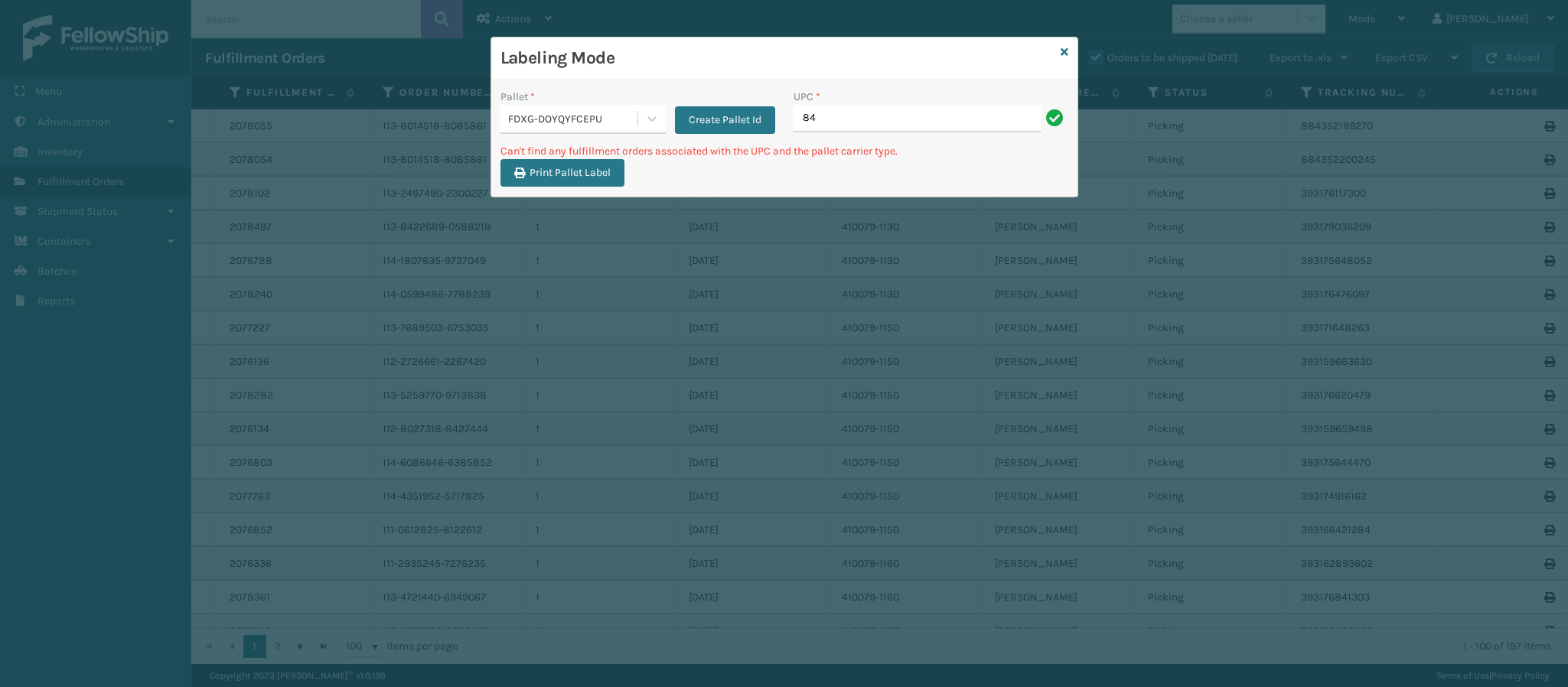
type input "8"
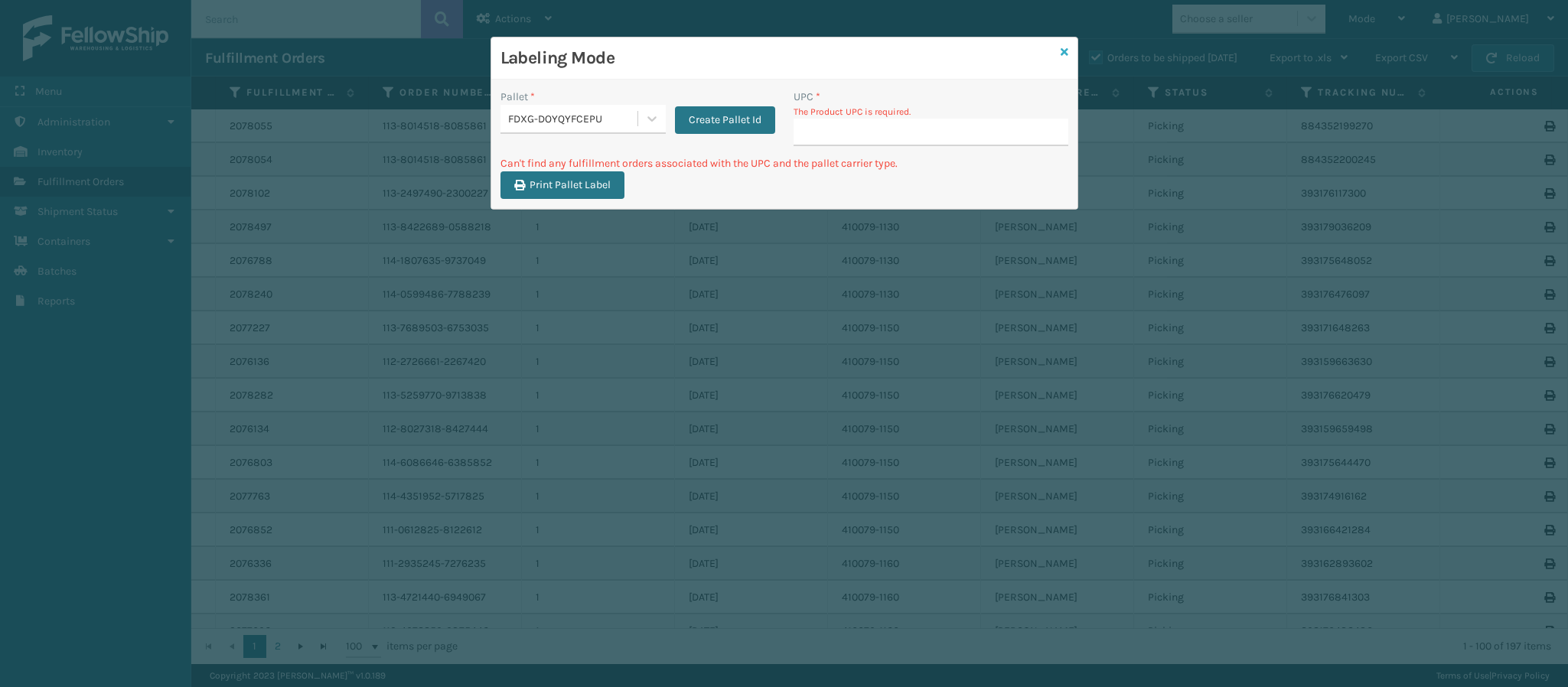
click at [1064, 49] on icon at bounding box center [1065, 51] width 8 height 10
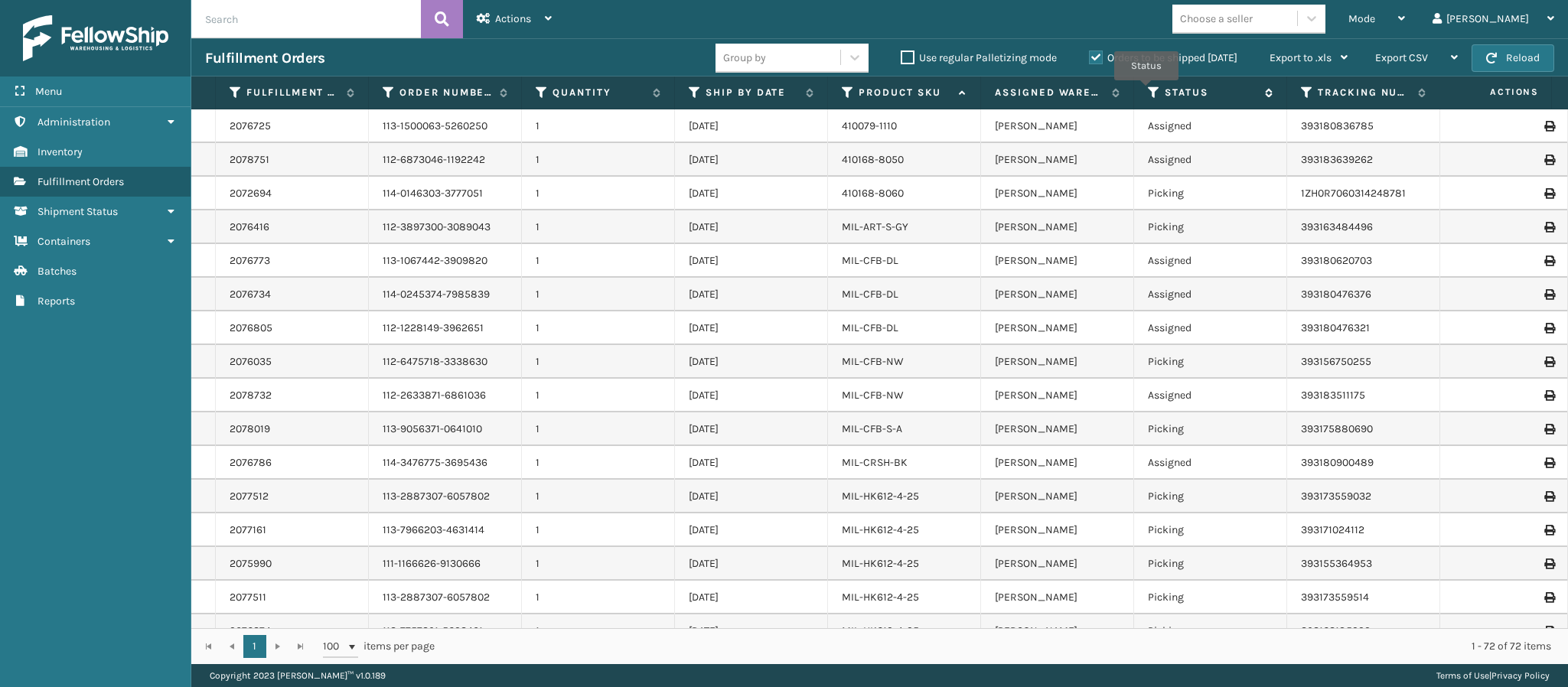
click at [1148, 92] on icon at bounding box center [1153, 92] width 12 height 14
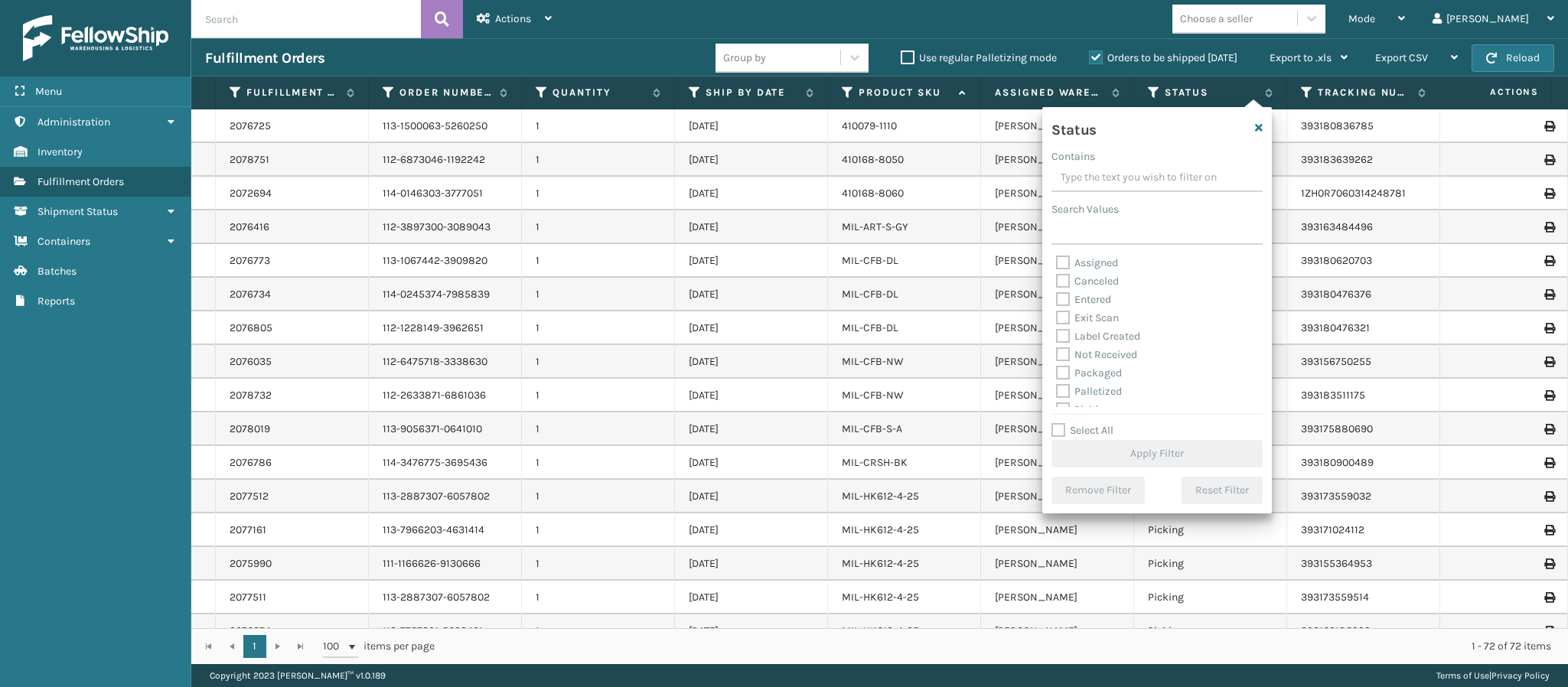
click at [1068, 262] on label "Assigned" at bounding box center [1087, 263] width 62 height 13
click at [1057, 262] on input "Assigned" at bounding box center [1056, 259] width 1 height 10
checkbox input "true"
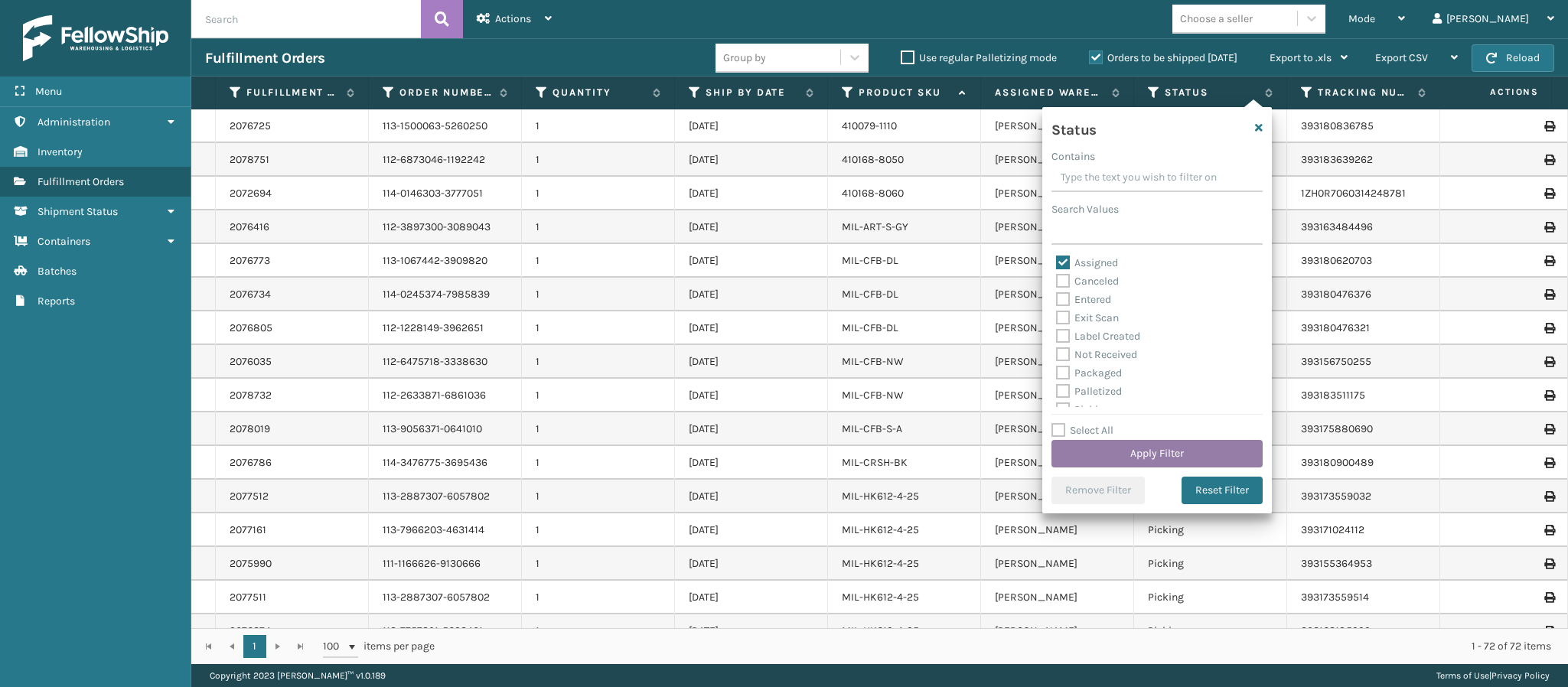
click at [1123, 455] on button "Apply Filter" at bounding box center [1157, 454] width 211 height 27
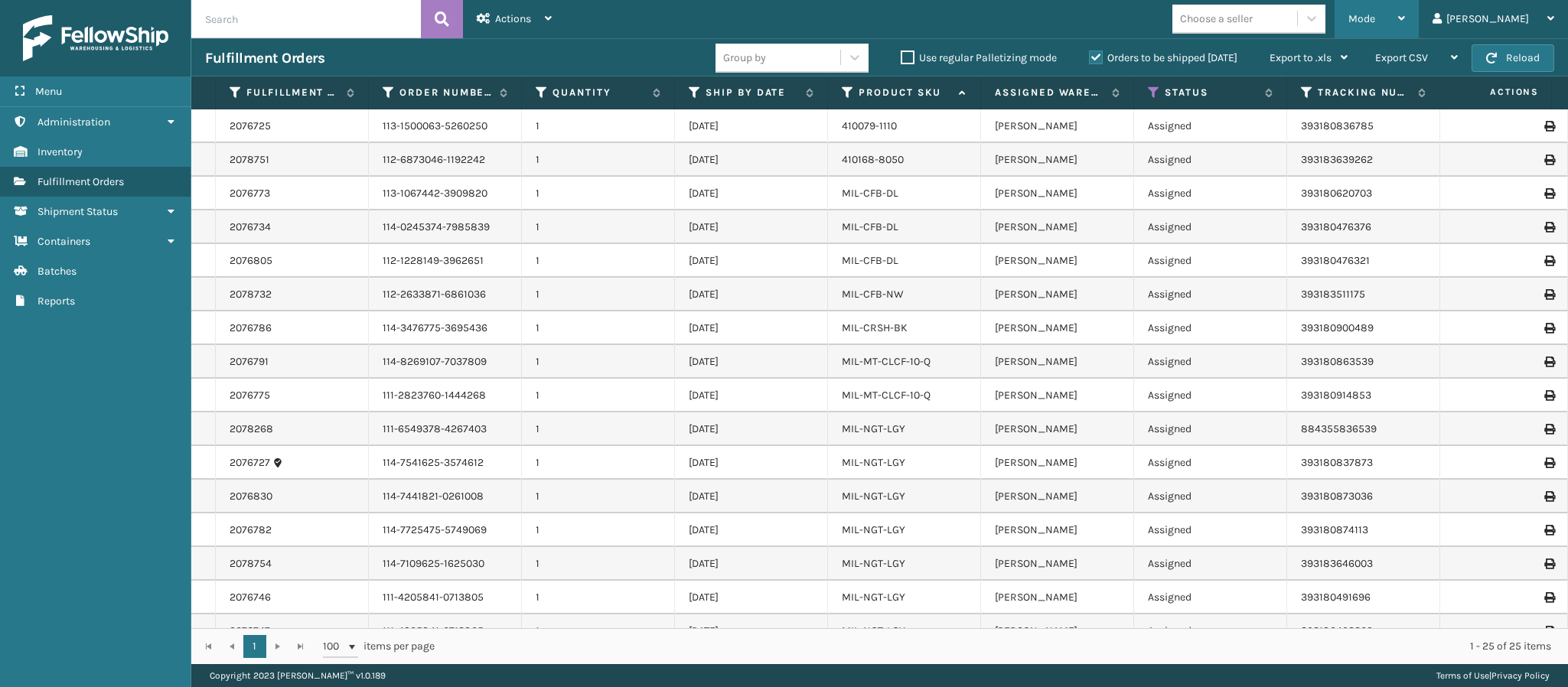
click at [1405, 10] on div "Mode" at bounding box center [1376, 19] width 57 height 38
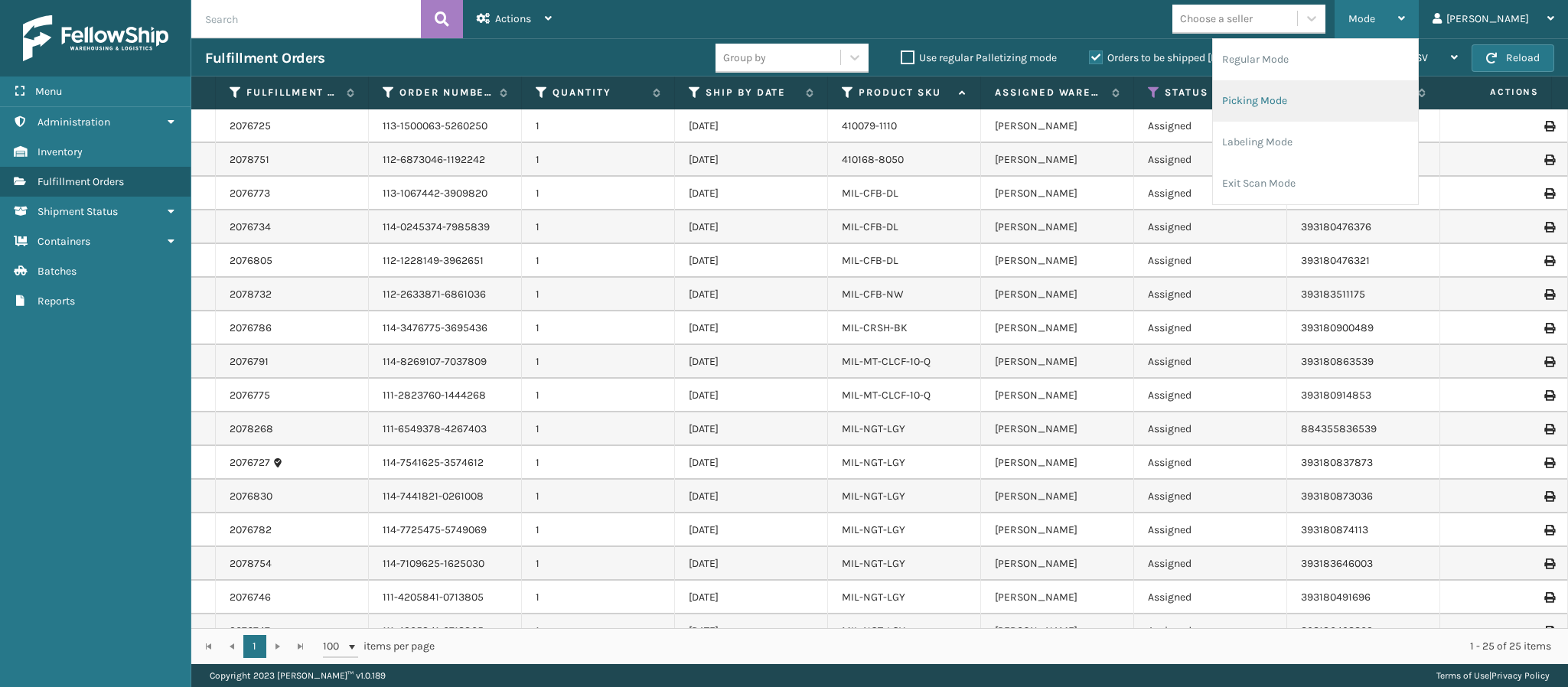
click at [1316, 100] on li "Picking Mode" at bounding box center [1316, 101] width 205 height 42
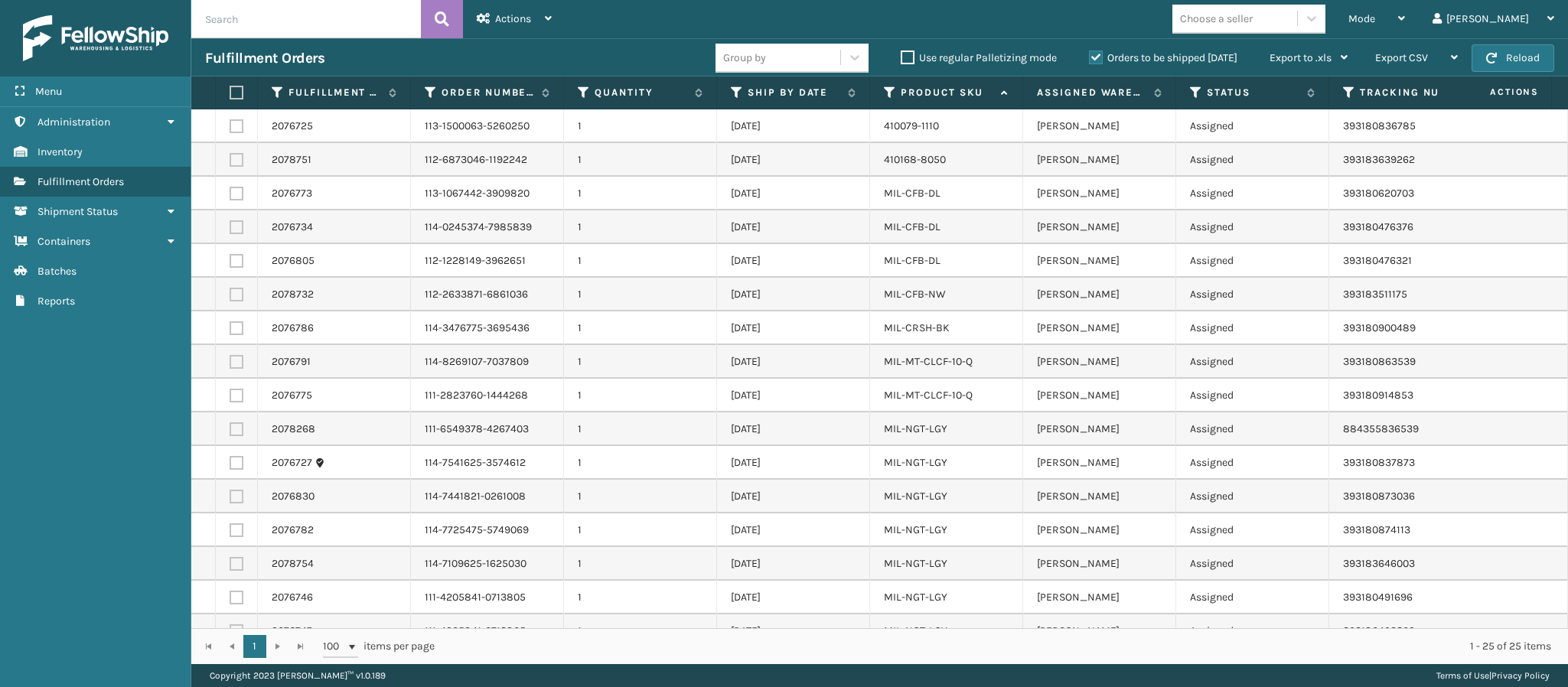
click at [241, 165] on label at bounding box center [236, 160] width 14 height 14
click at [230, 163] on input "checkbox" at bounding box center [229, 158] width 1 height 10
checkbox input "true"
click at [551, 12] on div "Actions" at bounding box center [514, 19] width 75 height 38
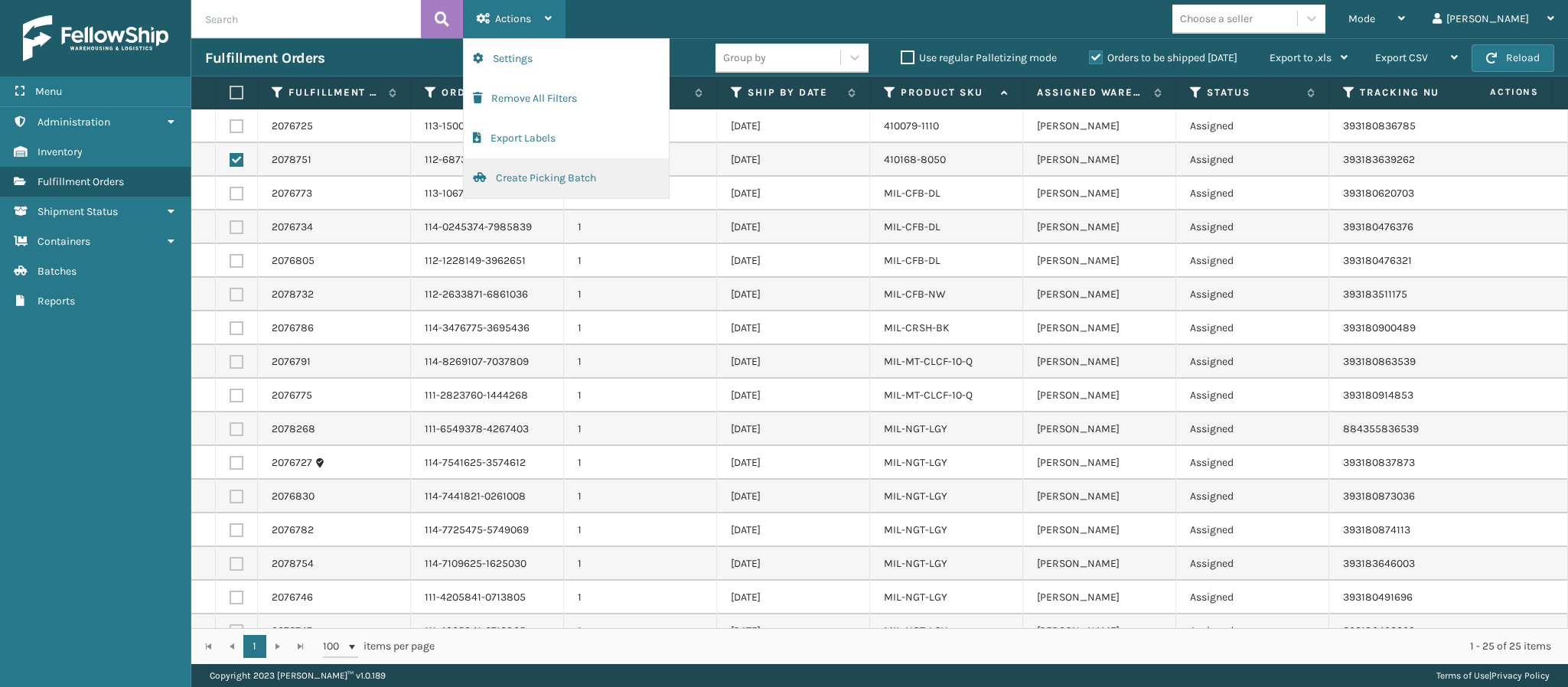
click at [566, 189] on button "Create Picking Batch" at bounding box center [566, 178] width 205 height 40
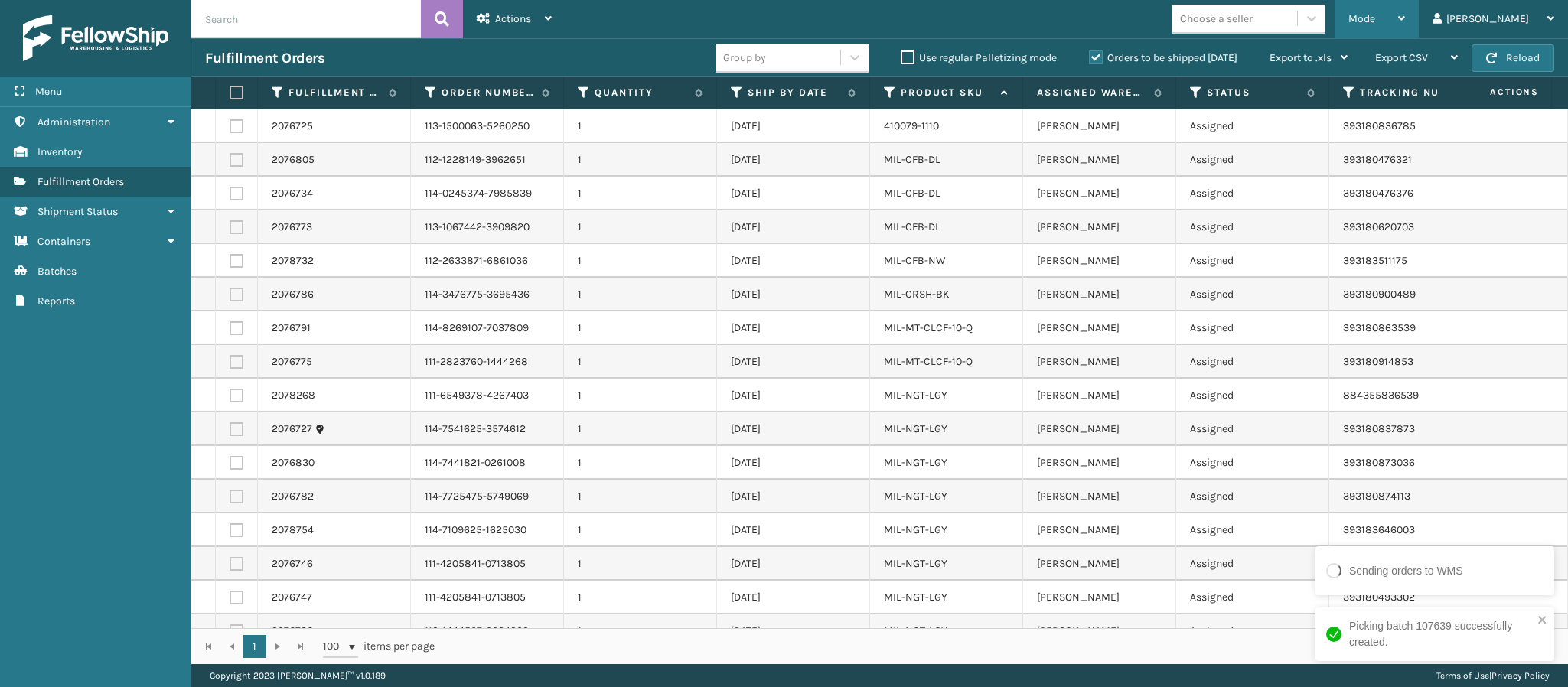
click at [1405, 14] on div "Mode" at bounding box center [1376, 19] width 57 height 38
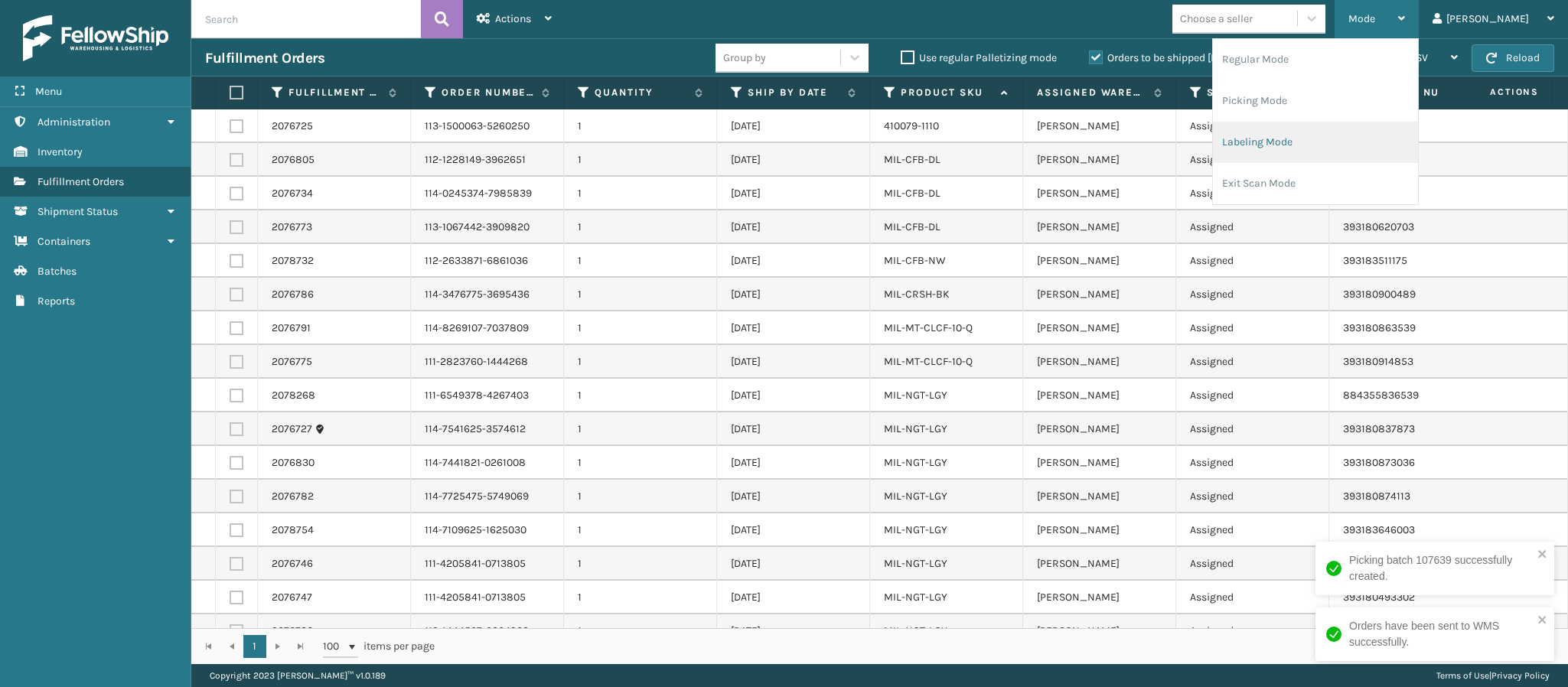
click at [1364, 149] on li "Labeling Mode" at bounding box center [1316, 142] width 205 height 42
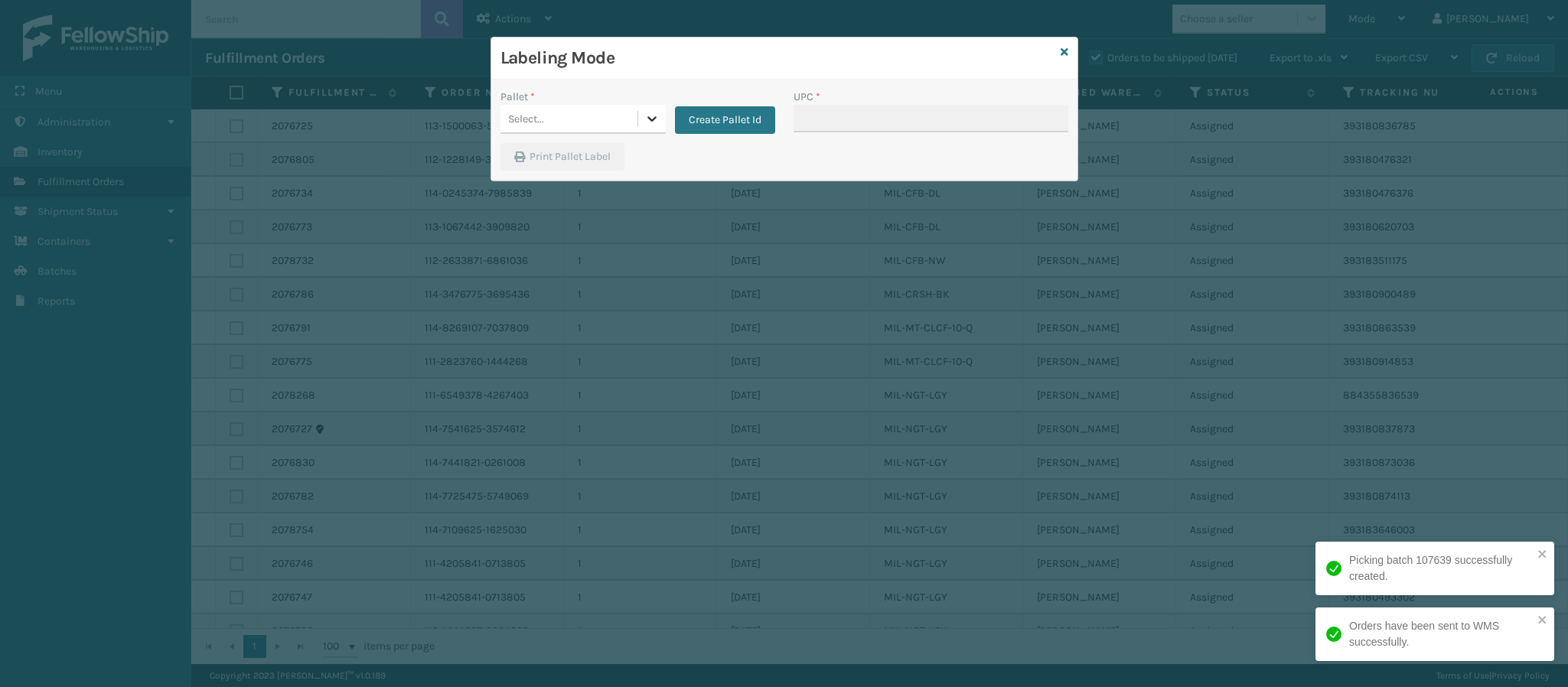
click at [652, 122] on icon at bounding box center [652, 118] width 15 height 15
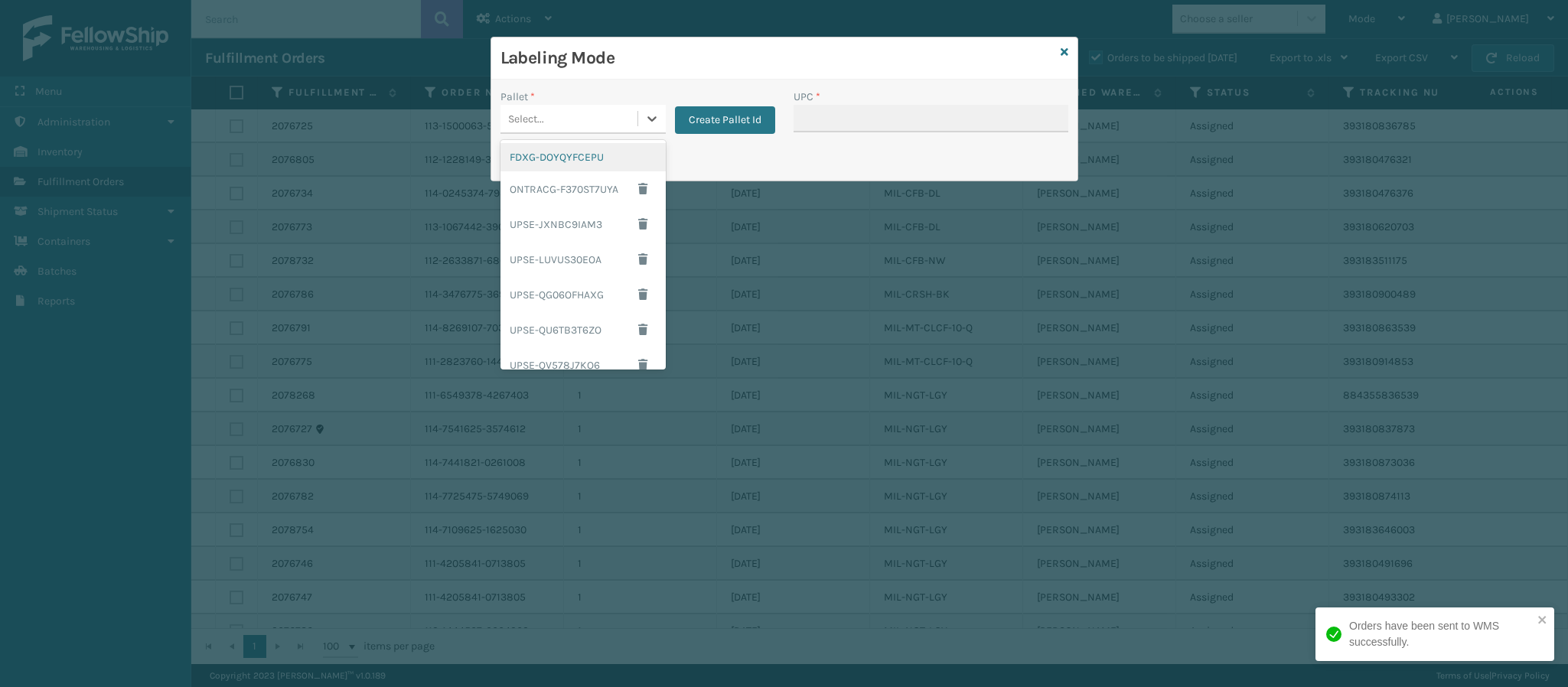
click at [586, 157] on div "FDXG-DOYQYFCEPU" at bounding box center [583, 157] width 165 height 28
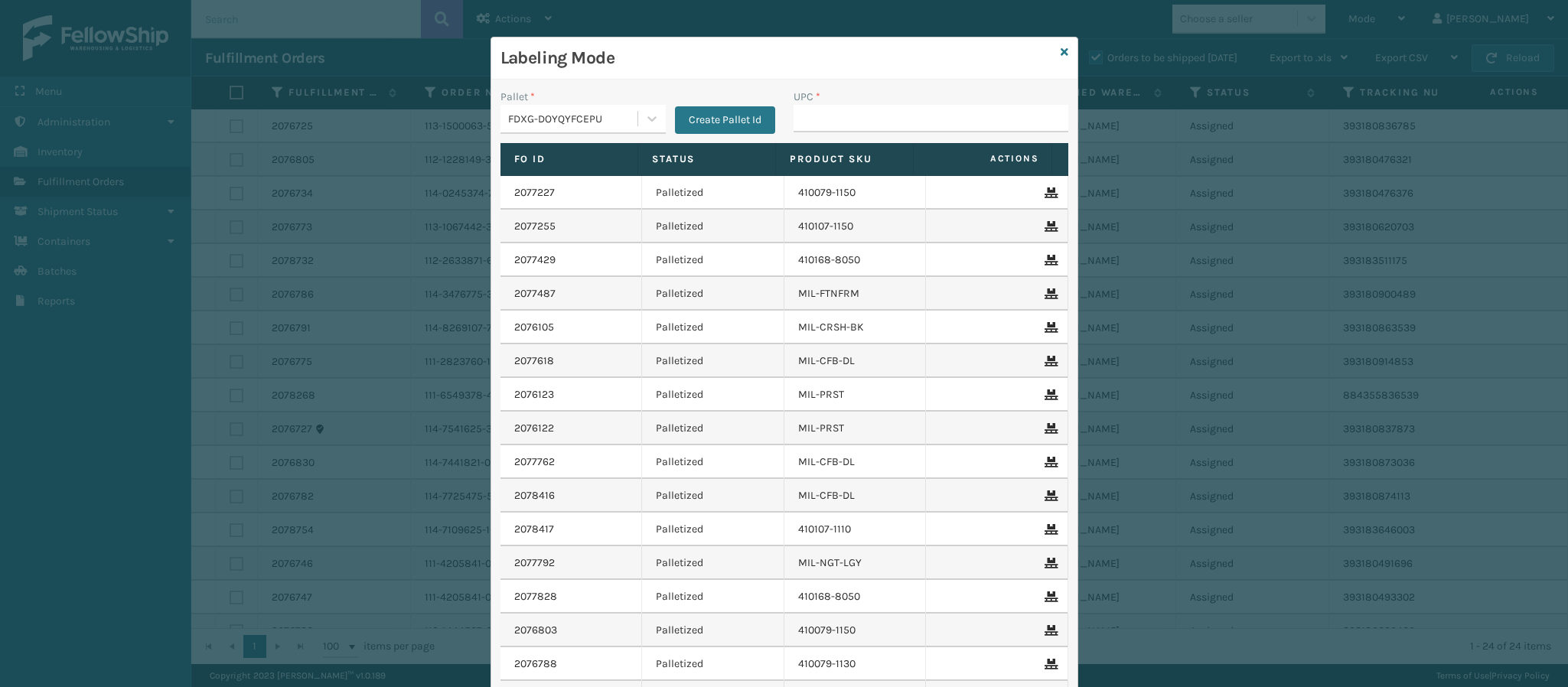
click at [965, 101] on div "UPC *" at bounding box center [931, 97] width 275 height 16
click at [959, 124] on input "UPC *" at bounding box center [931, 118] width 275 height 27
type input "849986033899"
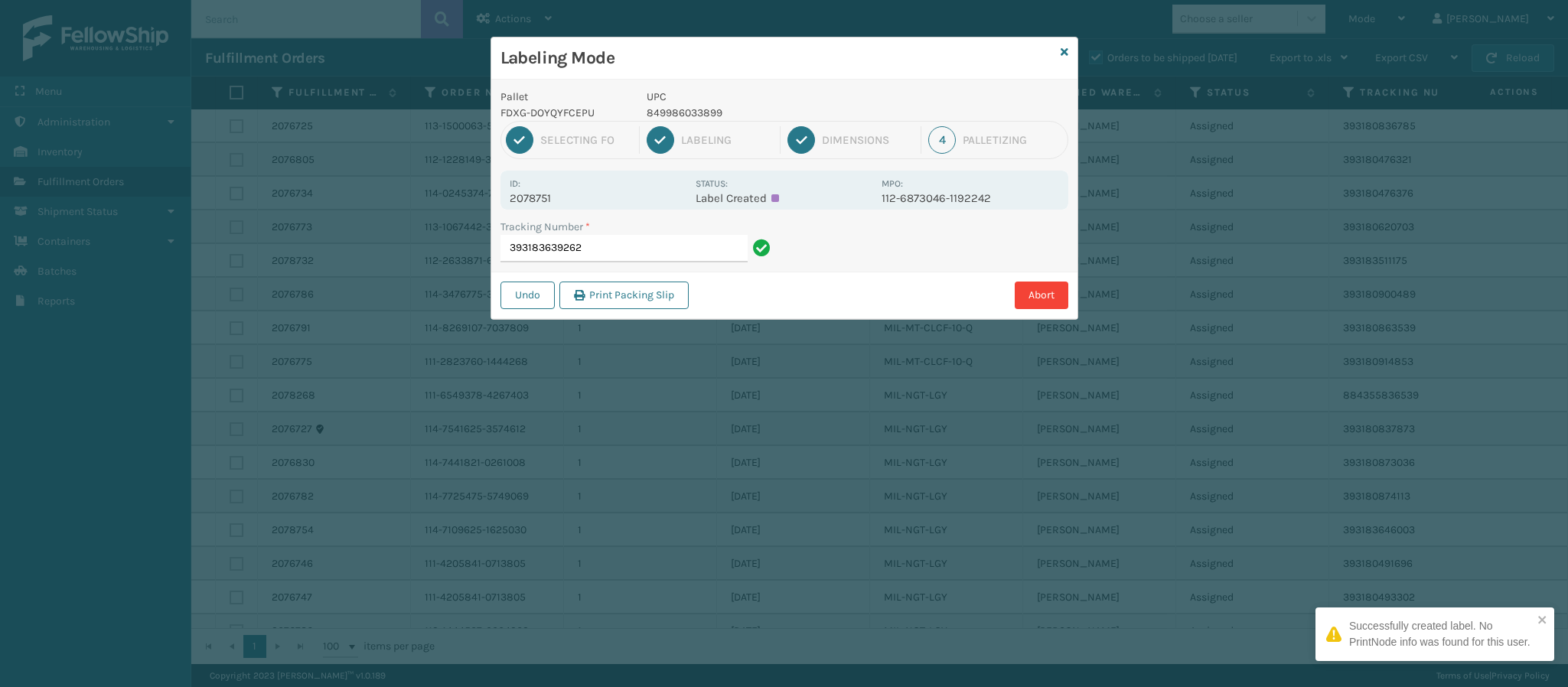
click at [536, 201] on p "2078751" at bounding box center [597, 198] width 177 height 14
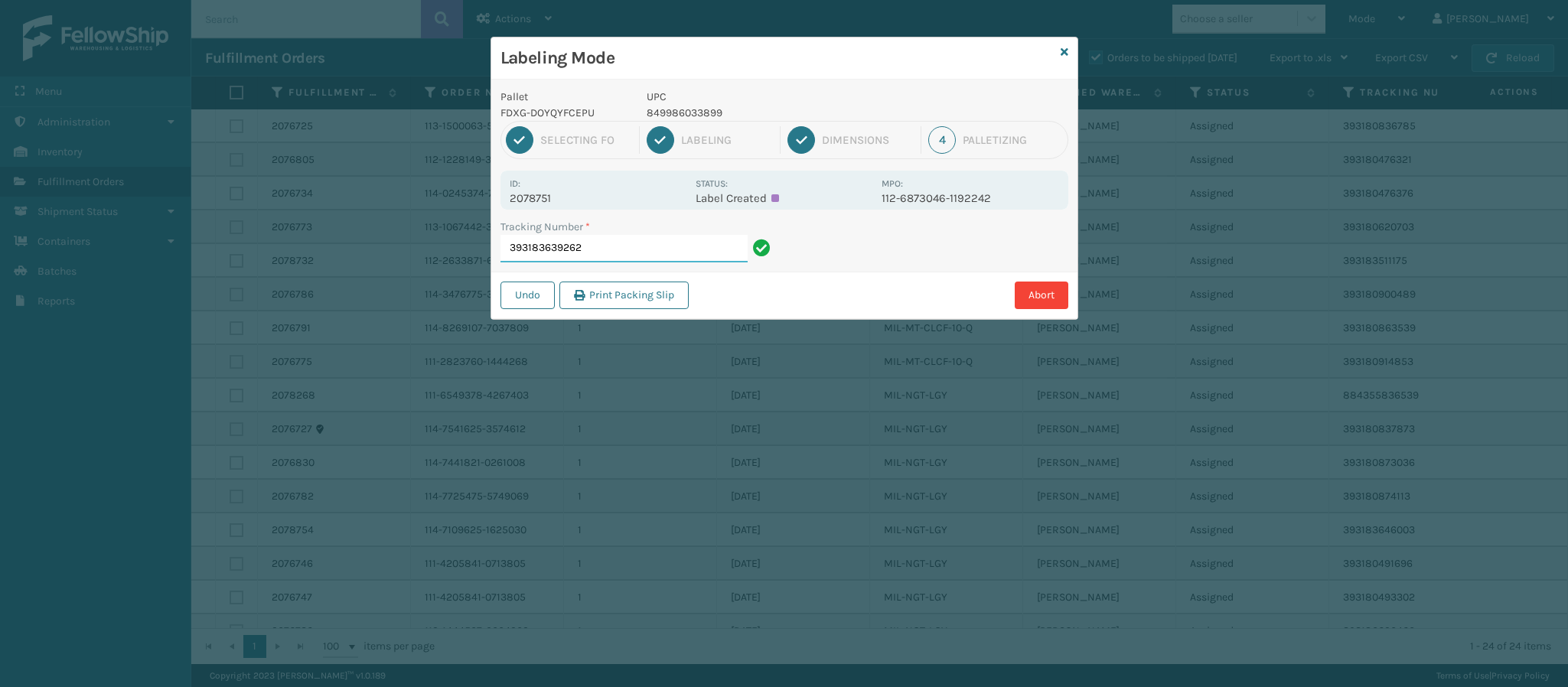
click at [628, 247] on input "393183639262" at bounding box center [624, 248] width 247 height 27
